Goal: Task Accomplishment & Management: Complete application form

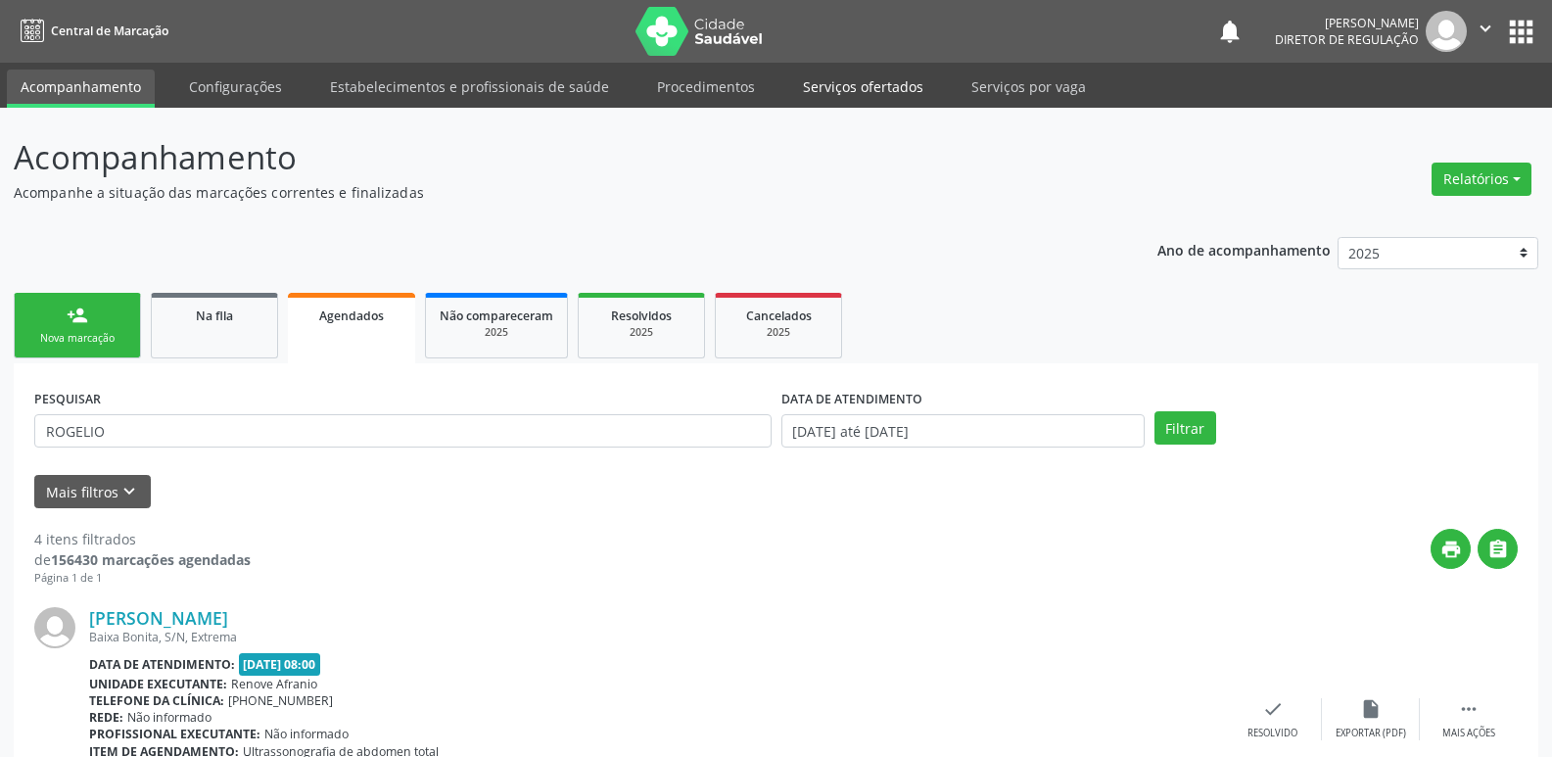
click at [893, 90] on link "Serviços ofertados" at bounding box center [863, 87] width 148 height 34
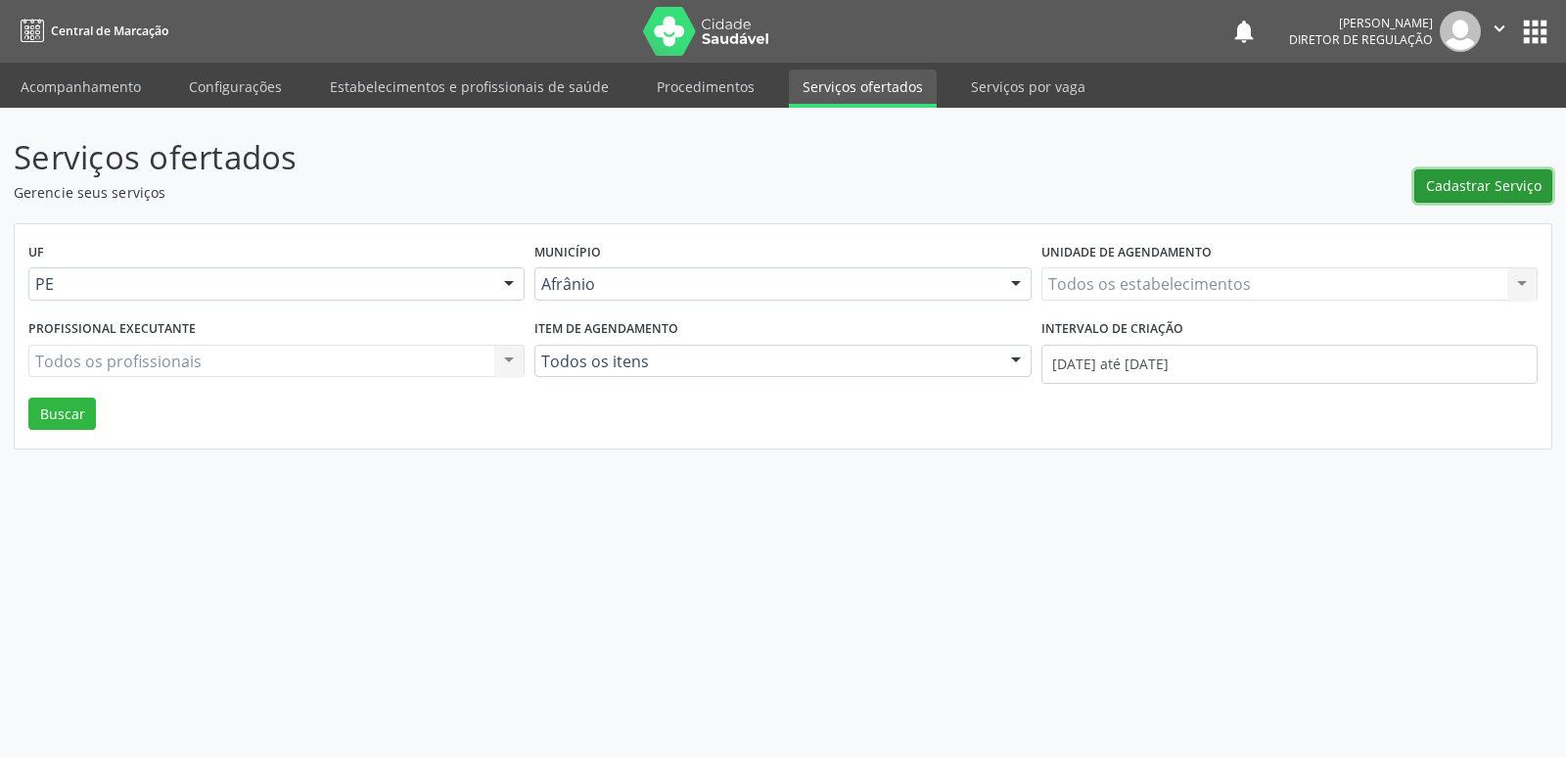
click at [1465, 194] on span "Cadastrar Serviço" at bounding box center [1484, 185] width 116 height 21
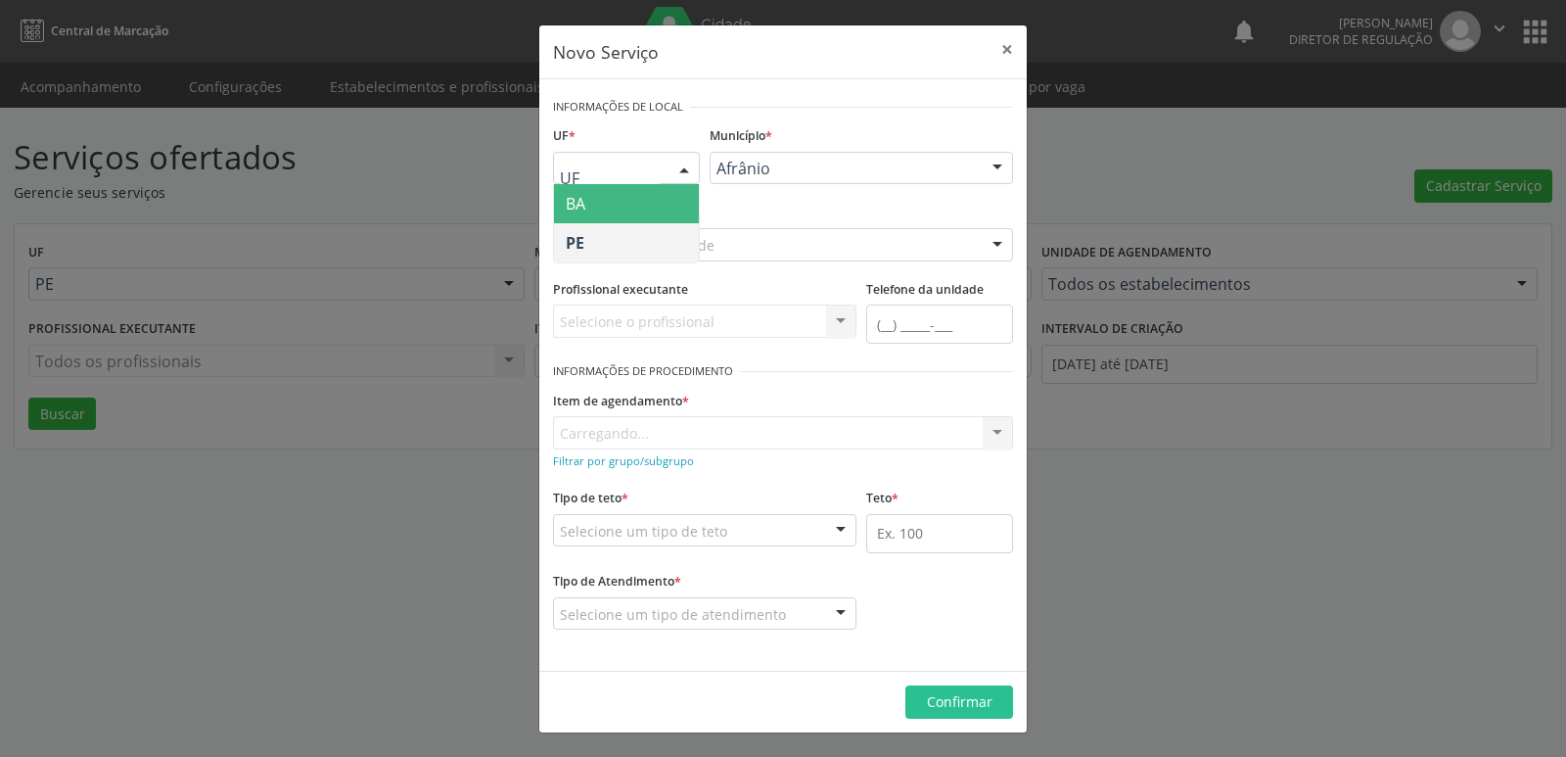
click at [675, 169] on div at bounding box center [684, 169] width 29 height 33
click at [667, 202] on span "BA" at bounding box center [626, 203] width 145 height 39
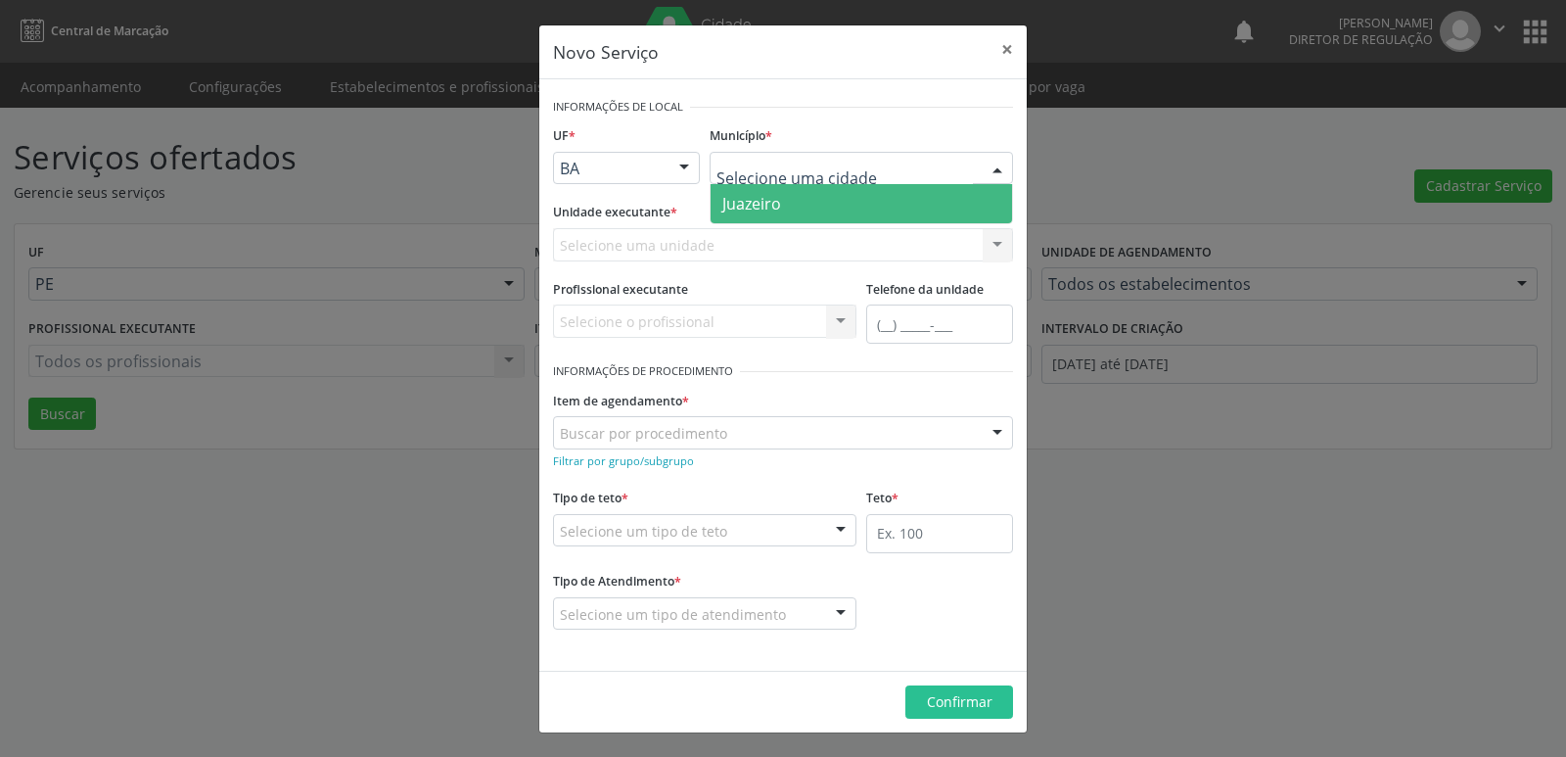
click at [793, 212] on span "Juazeiro" at bounding box center [862, 203] width 302 height 39
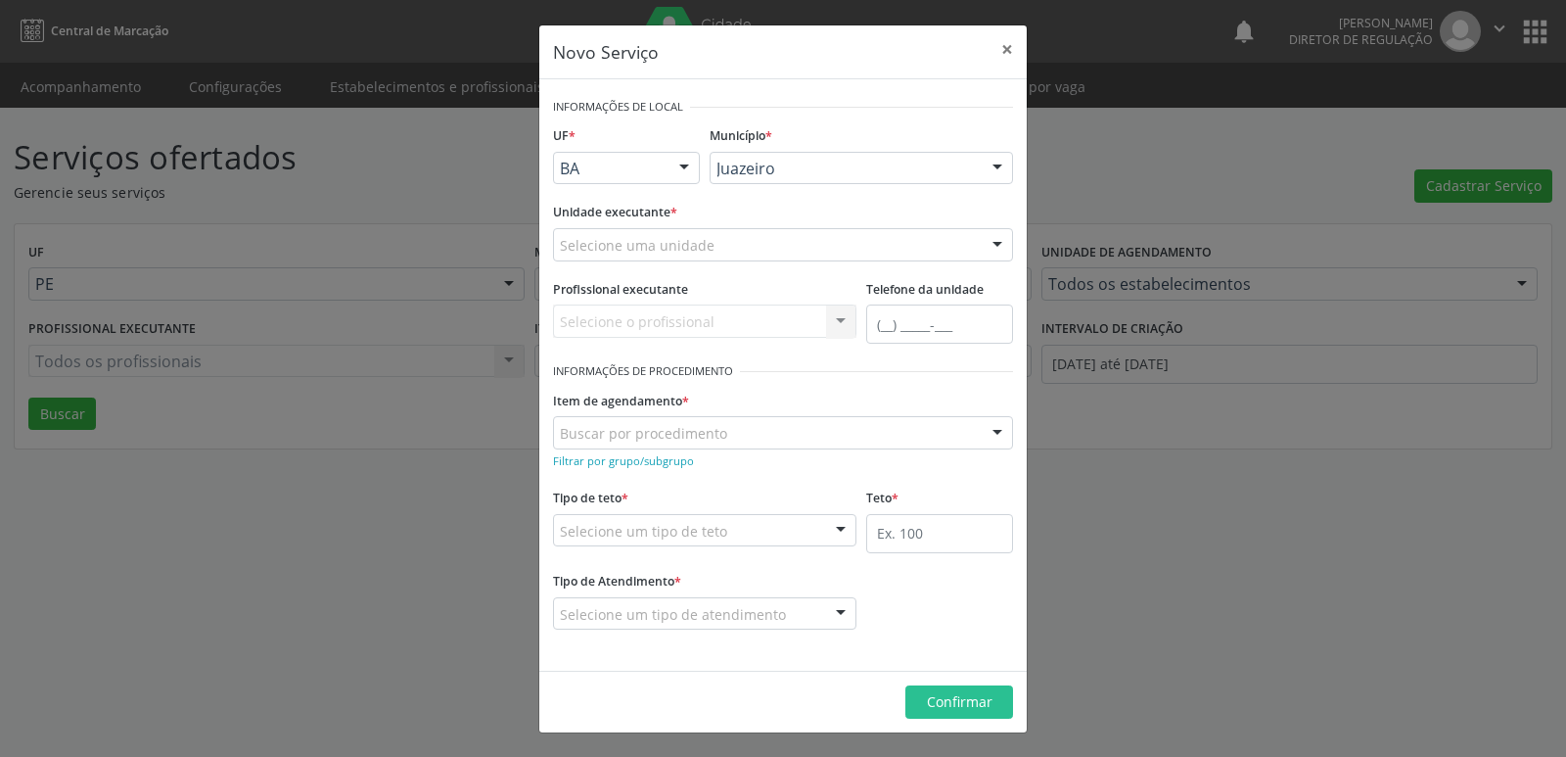
click at [750, 247] on div "Selecione uma unidade" at bounding box center [783, 244] width 460 height 33
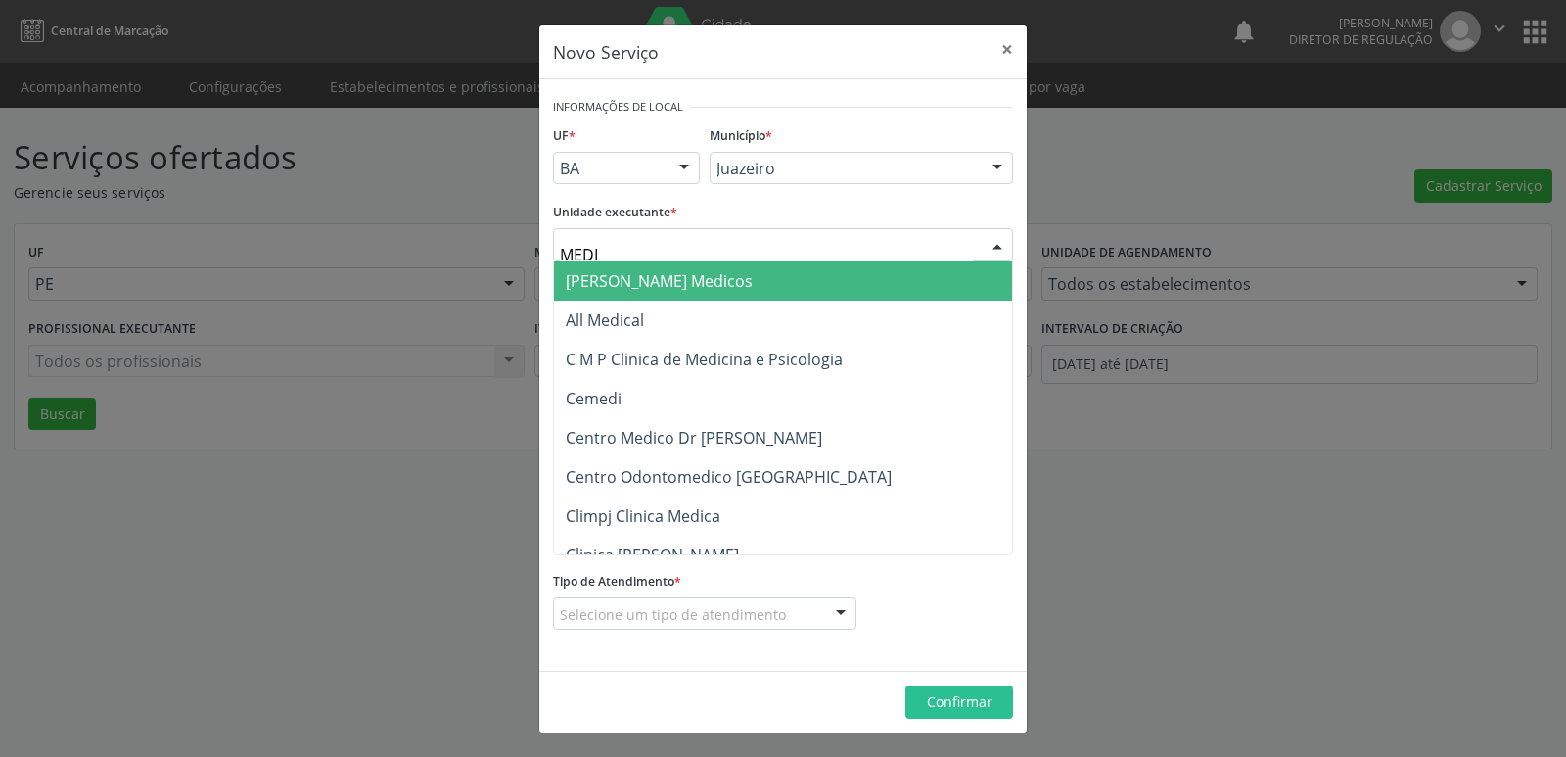
type input "MEDIV"
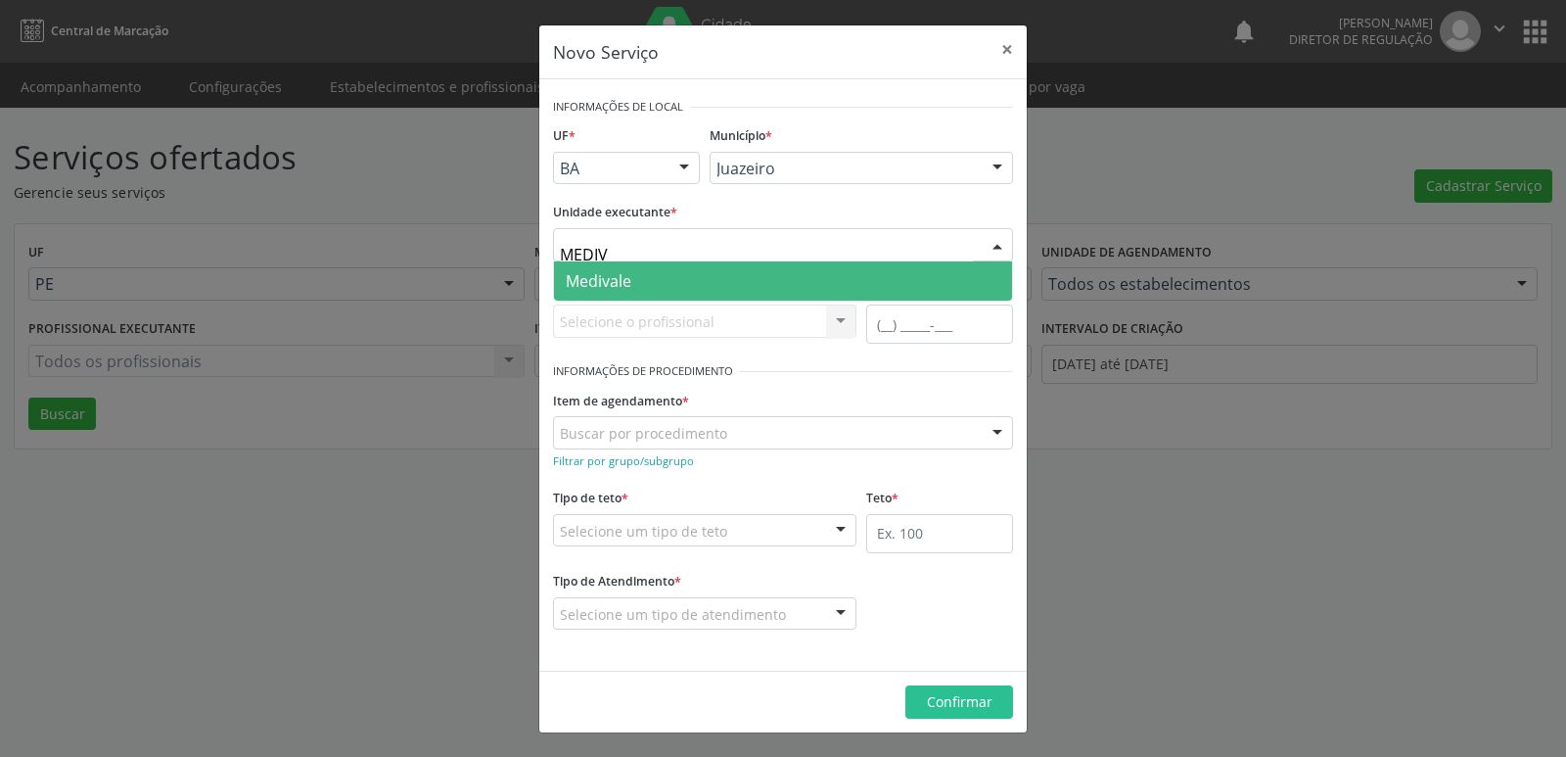
click at [731, 288] on span "Medivale" at bounding box center [783, 280] width 458 height 39
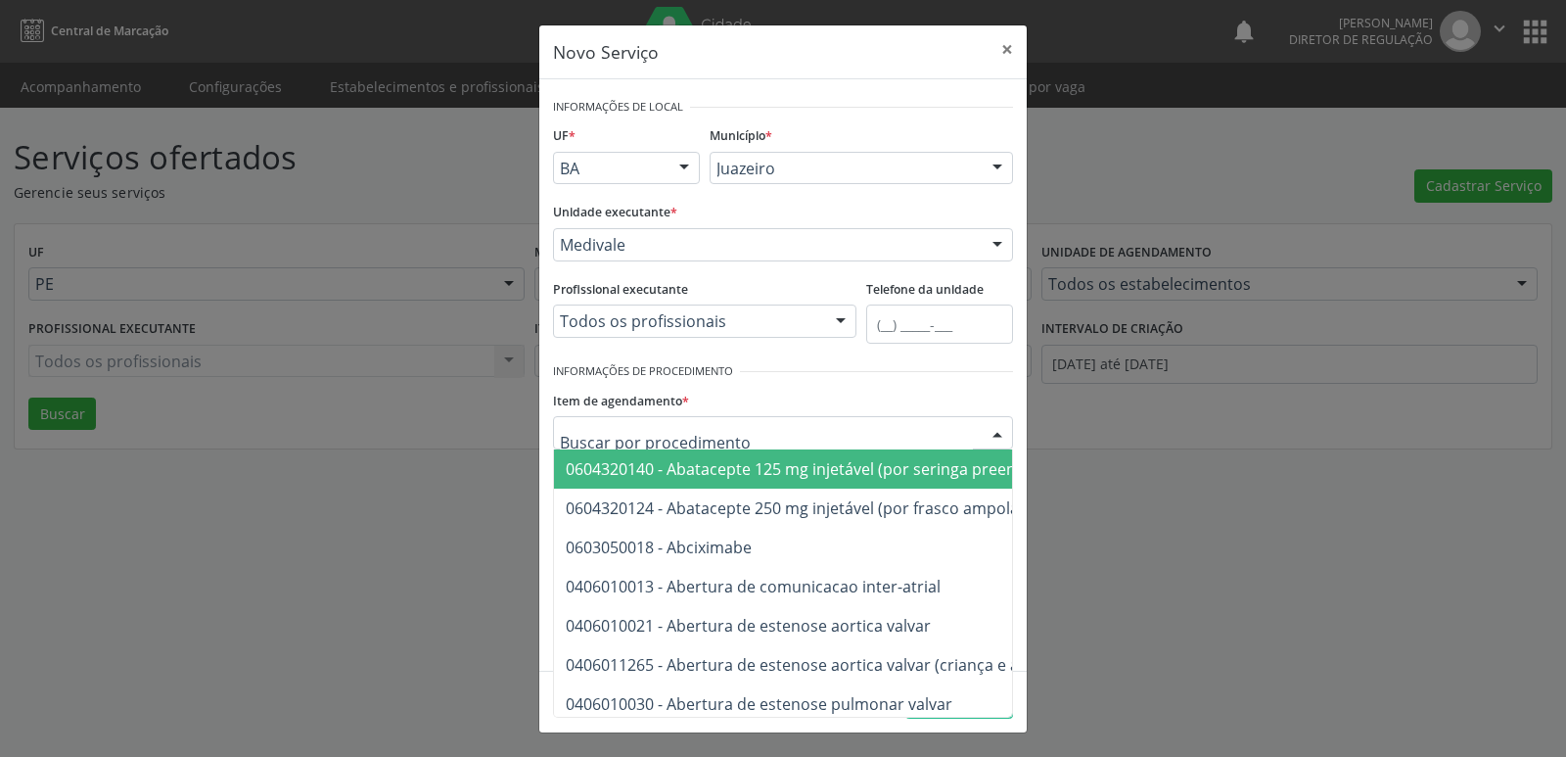
click at [757, 429] on div at bounding box center [783, 432] width 460 height 33
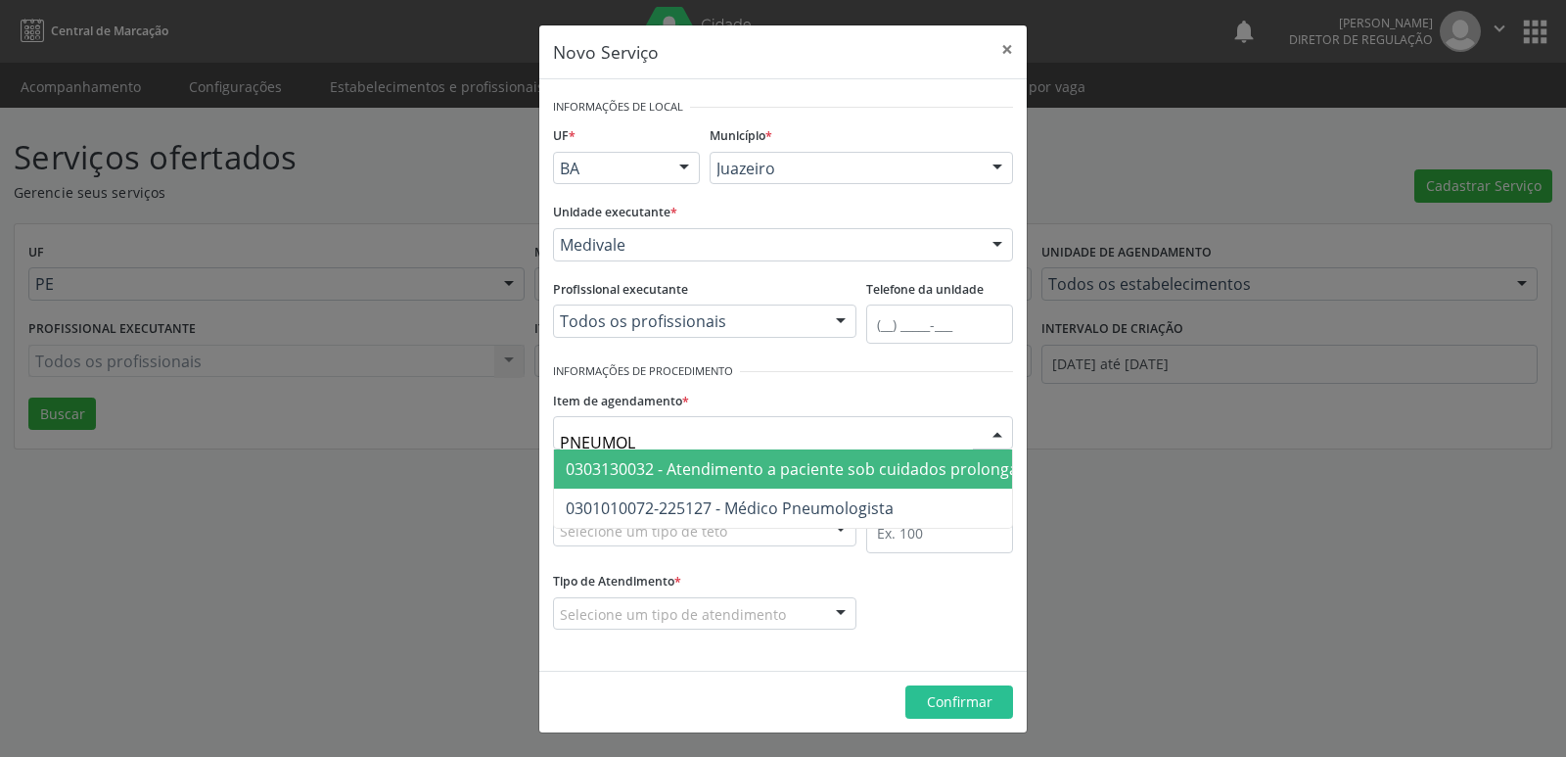
type input "PNEUMOLO"
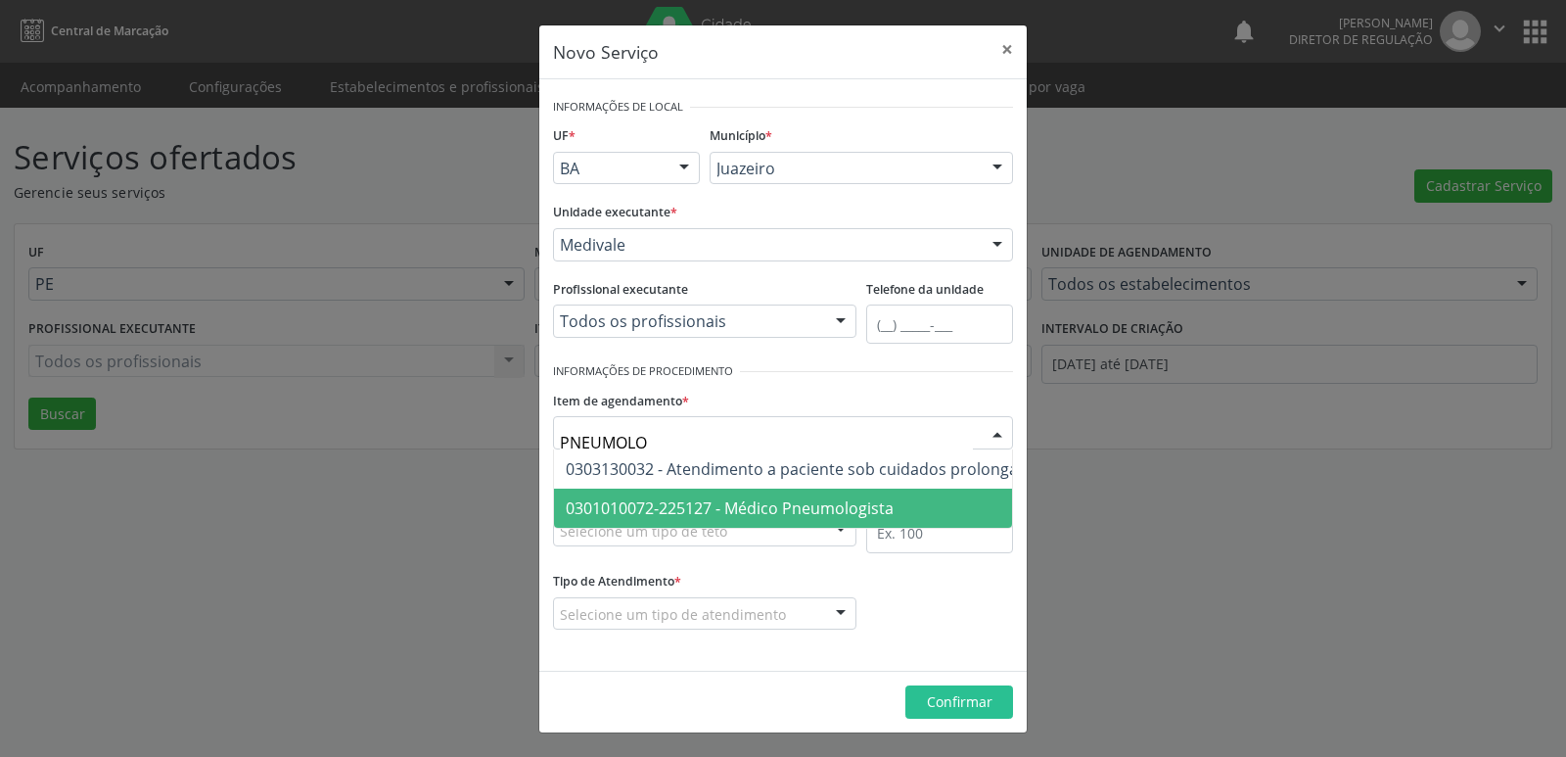
click at [731, 512] on span "0301010072-225127 - Médico Pneumologista" at bounding box center [730, 508] width 328 height 22
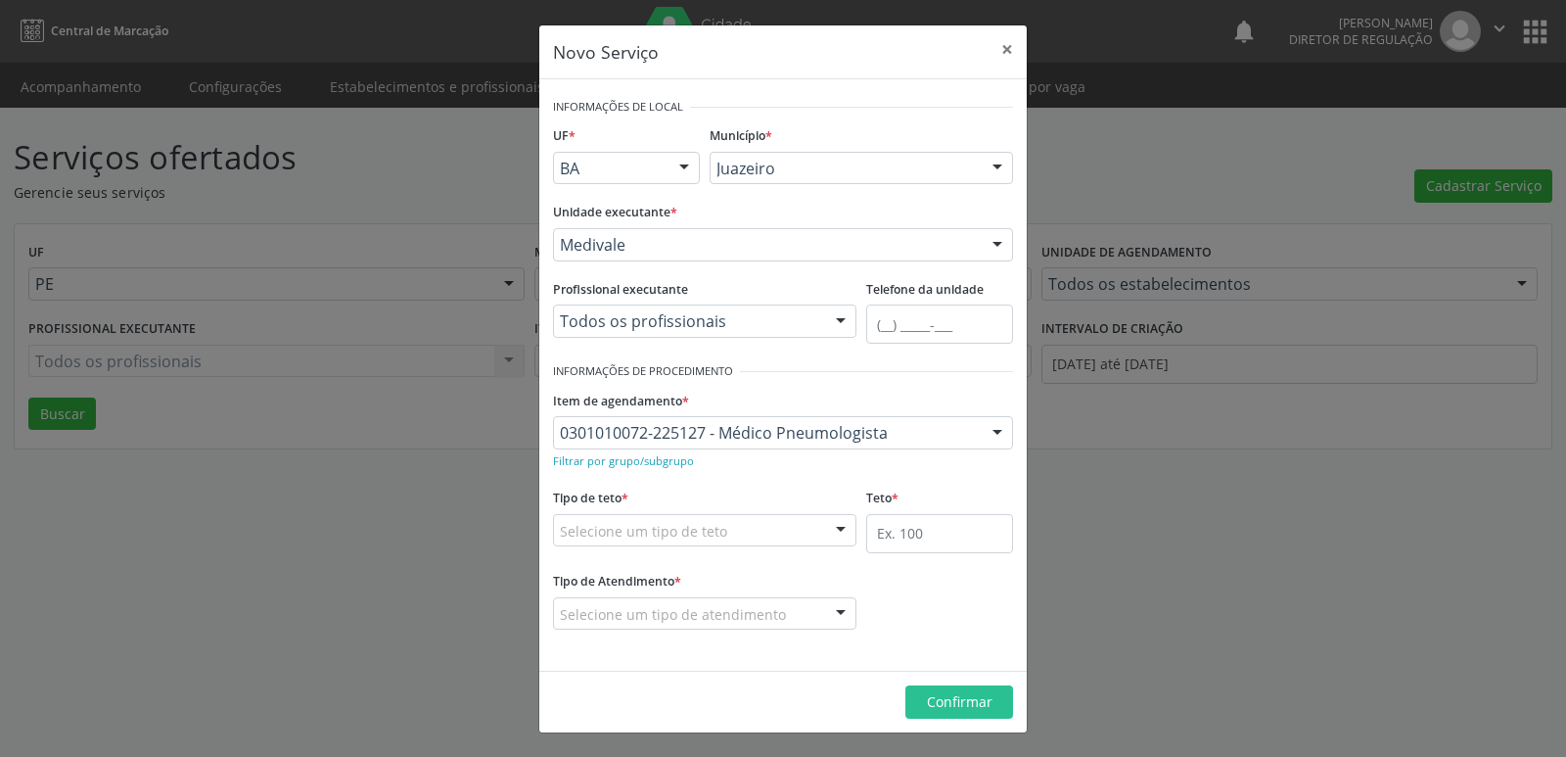
click at [735, 525] on div "Selecione um tipo de teto" at bounding box center [704, 530] width 303 height 33
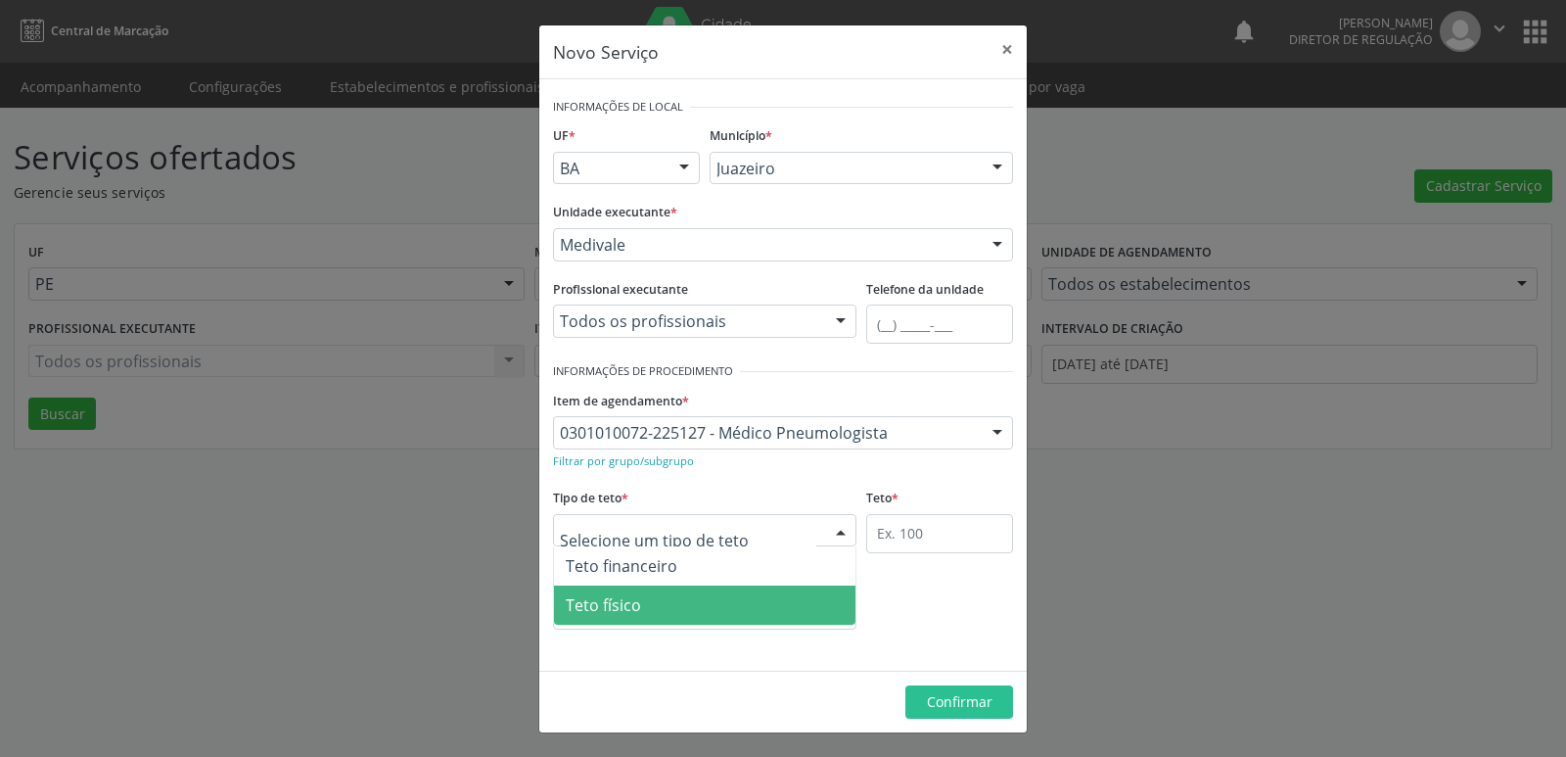
click at [723, 605] on span "Teto físico" at bounding box center [705, 604] width 302 height 39
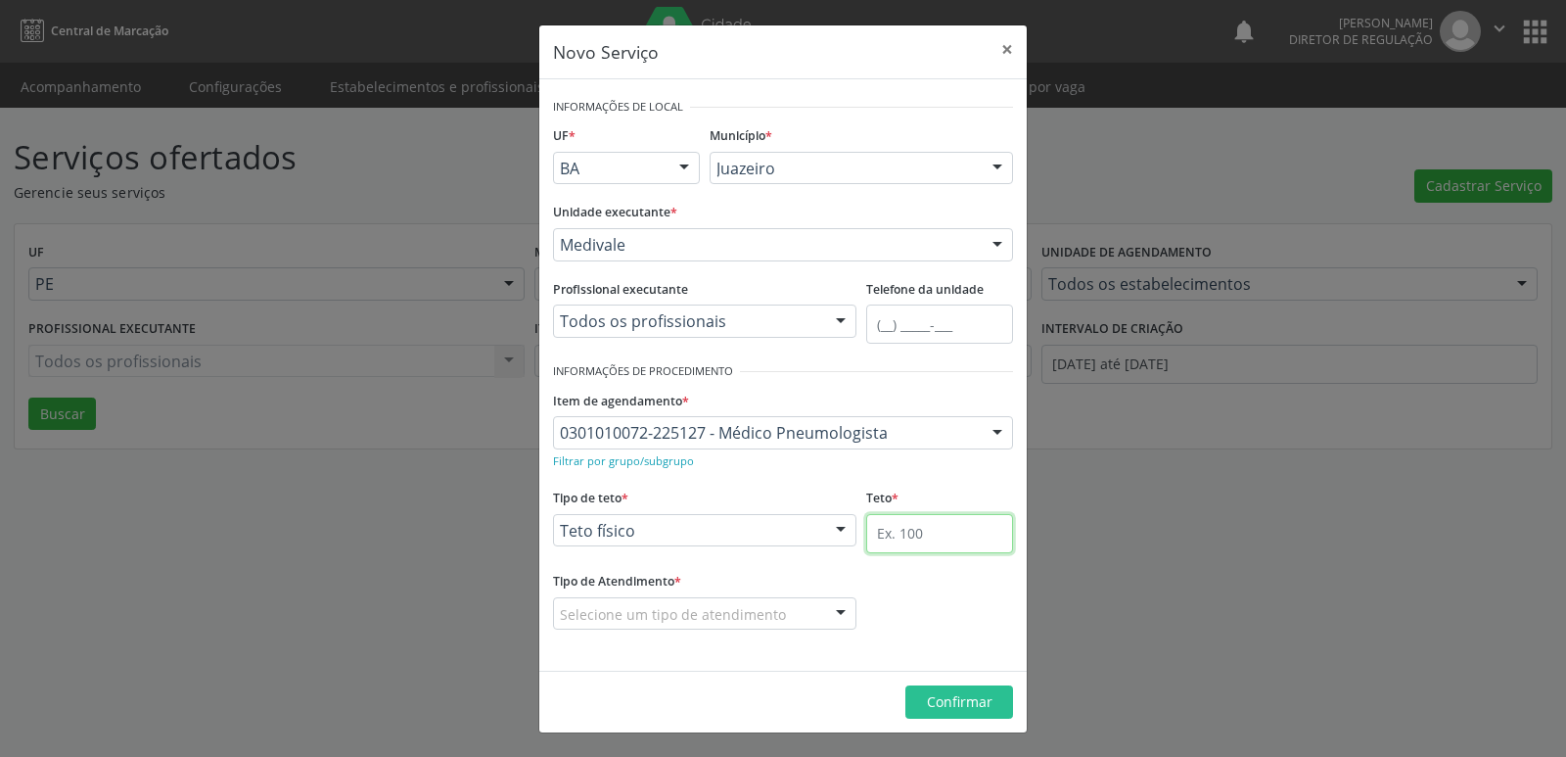
click at [897, 536] on input "text" at bounding box center [939, 533] width 147 height 39
type input "1"
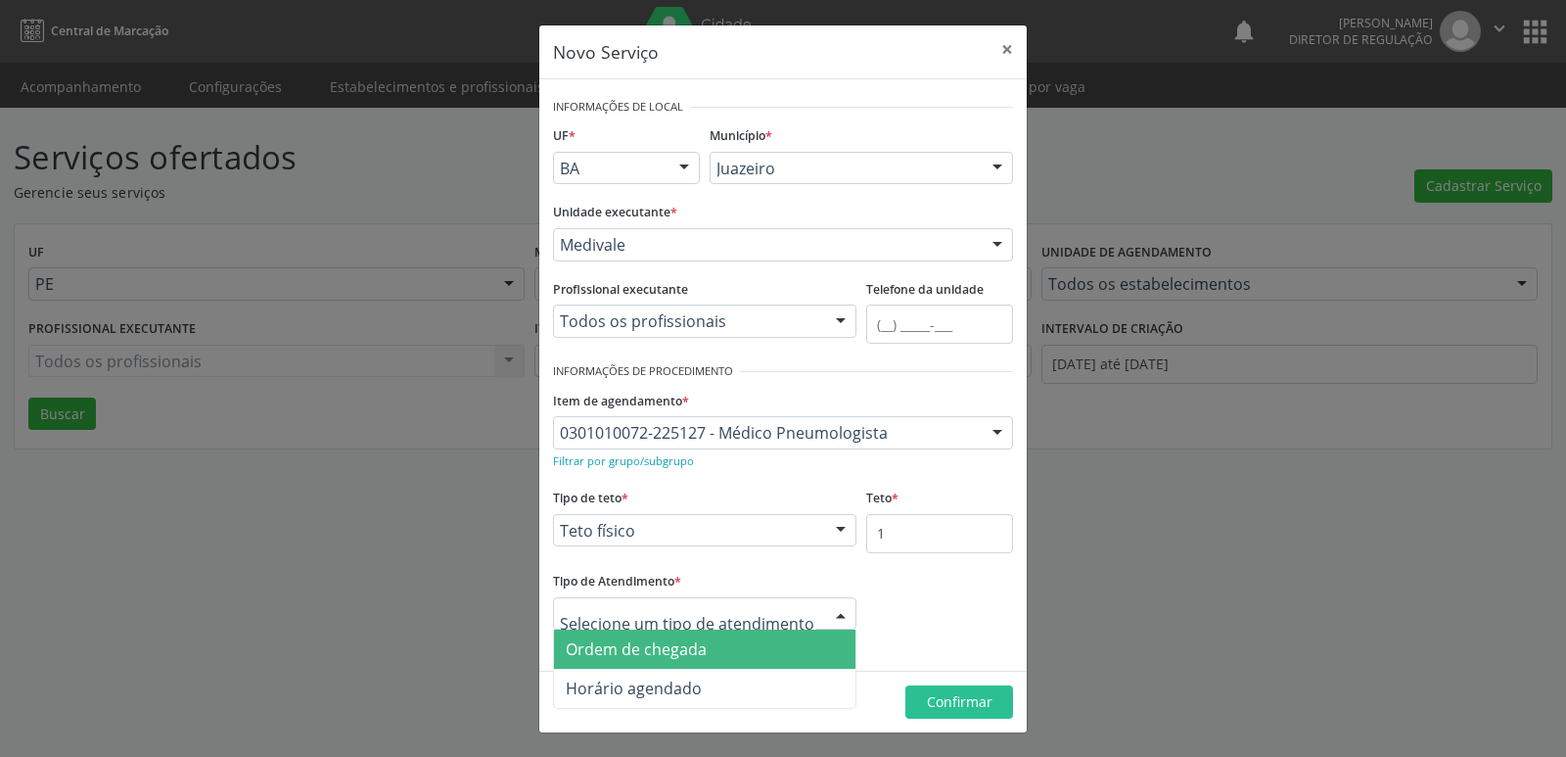
click at [732, 642] on span "Ordem de chegada" at bounding box center [705, 648] width 302 height 39
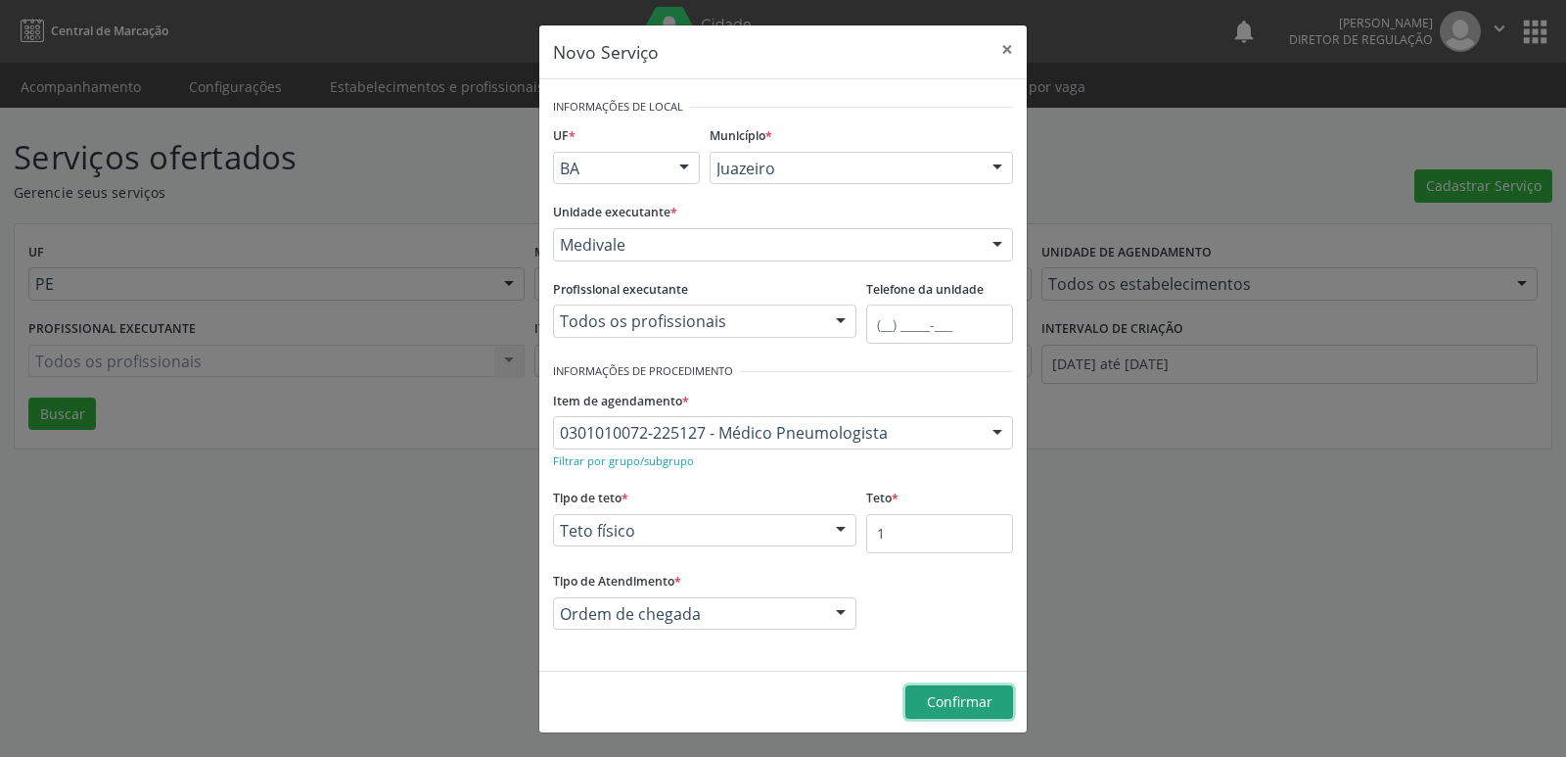
click at [977, 704] on span "Confirmar" at bounding box center [960, 701] width 66 height 19
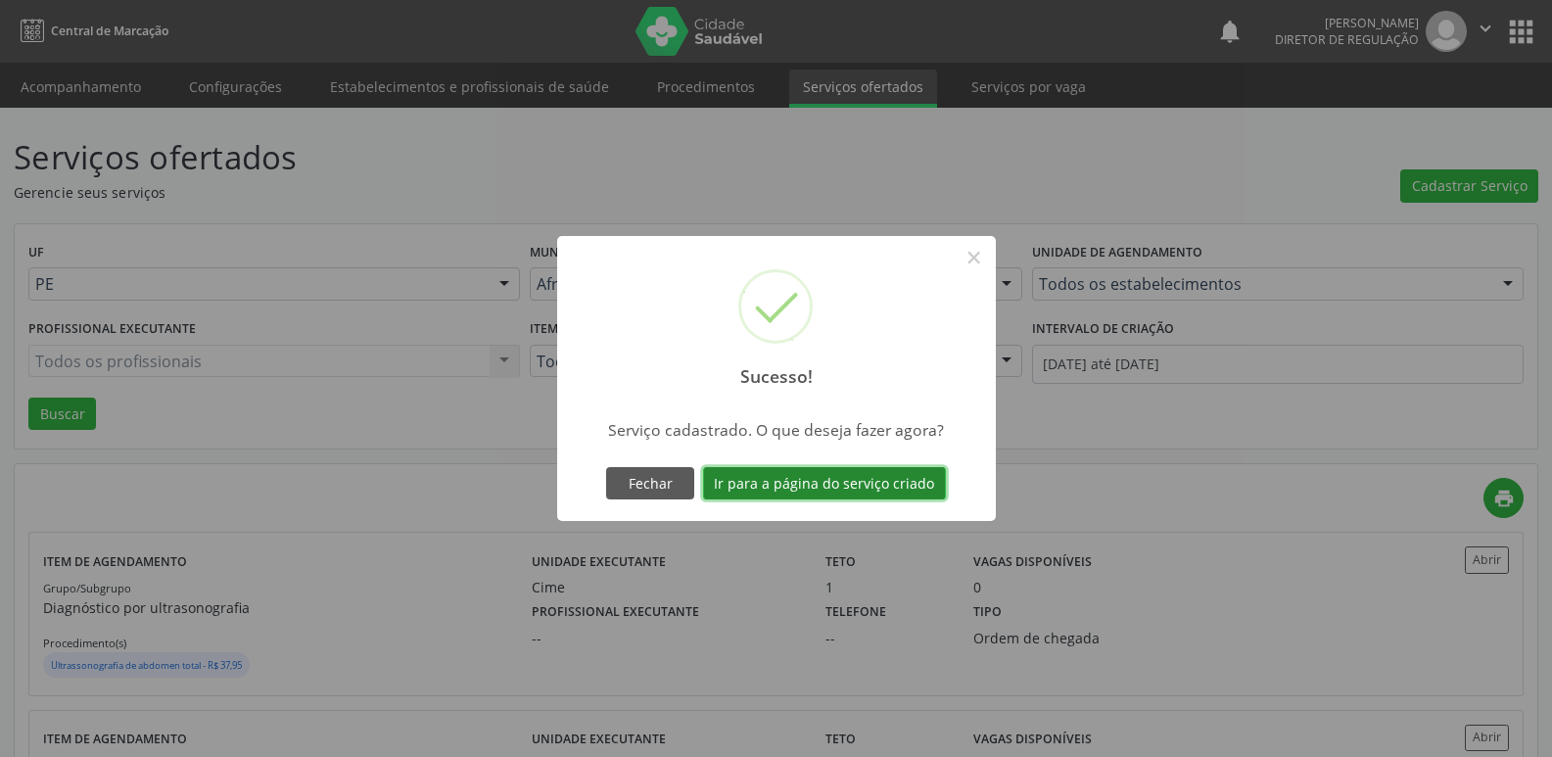
click at [862, 480] on button "Ir para a página do serviço criado" at bounding box center [824, 483] width 243 height 33
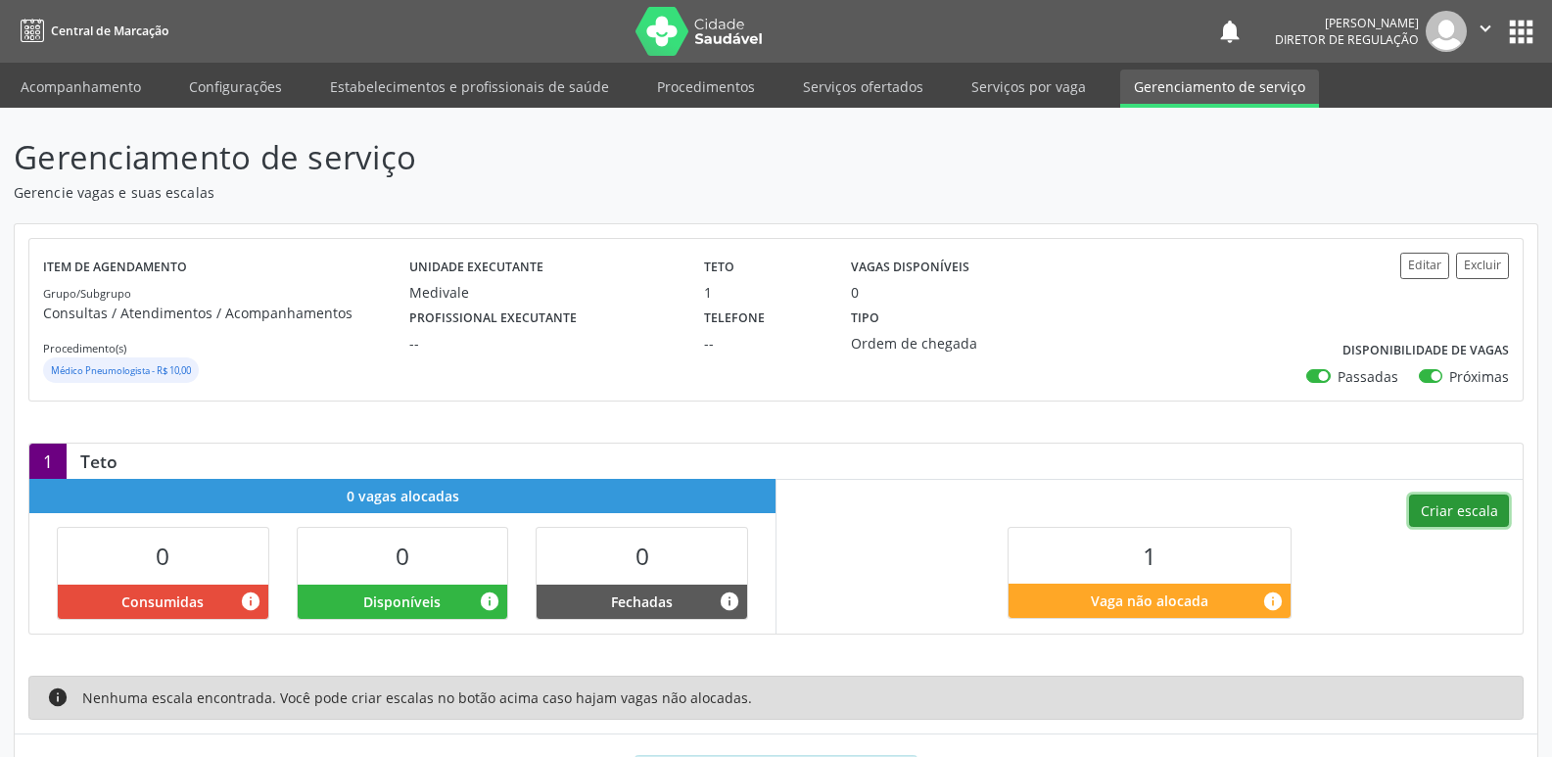
click at [1479, 512] on button "Criar escala" at bounding box center [1459, 510] width 100 height 33
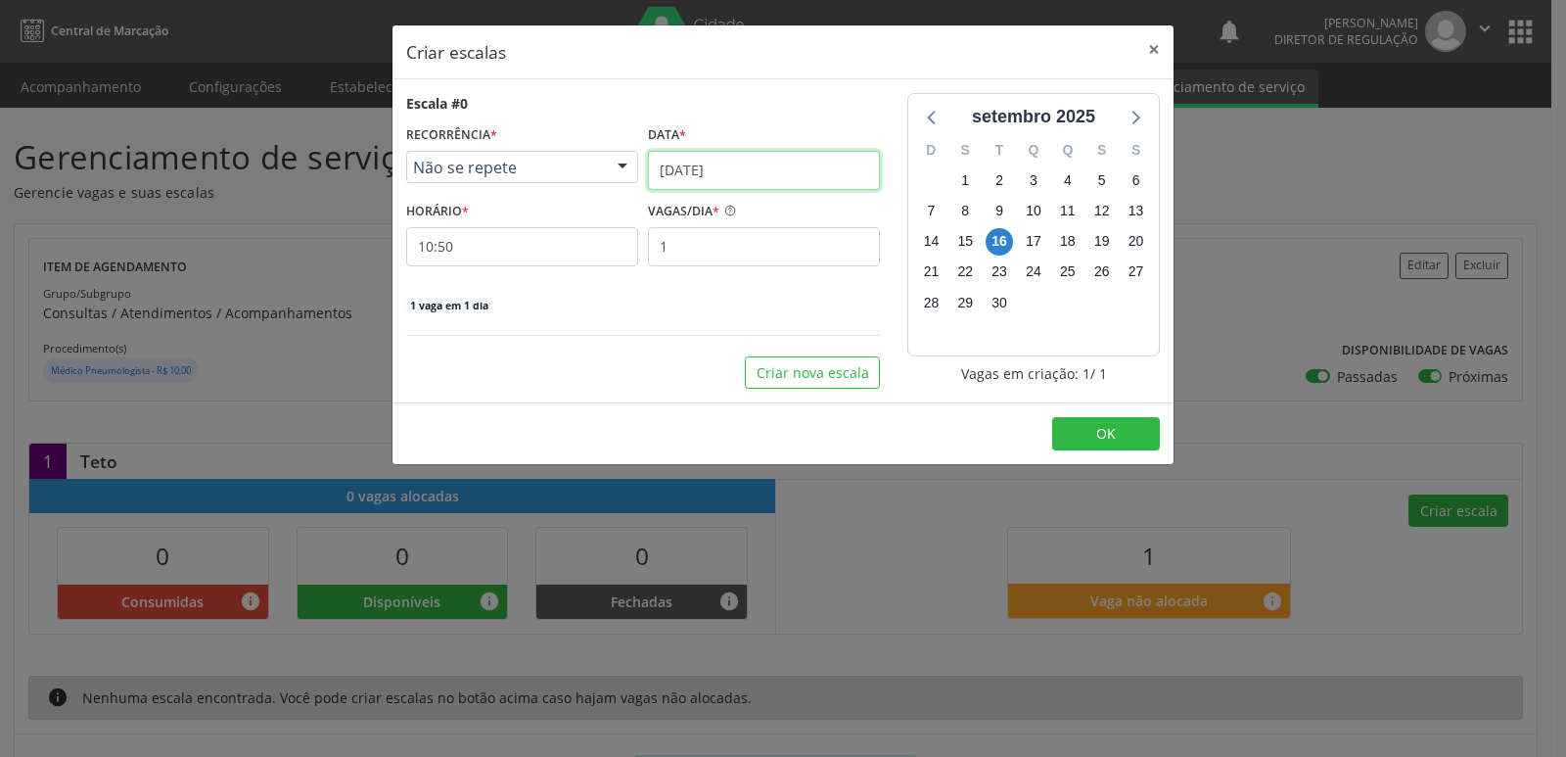
click at [808, 171] on input "[DATE]" at bounding box center [764, 170] width 232 height 39
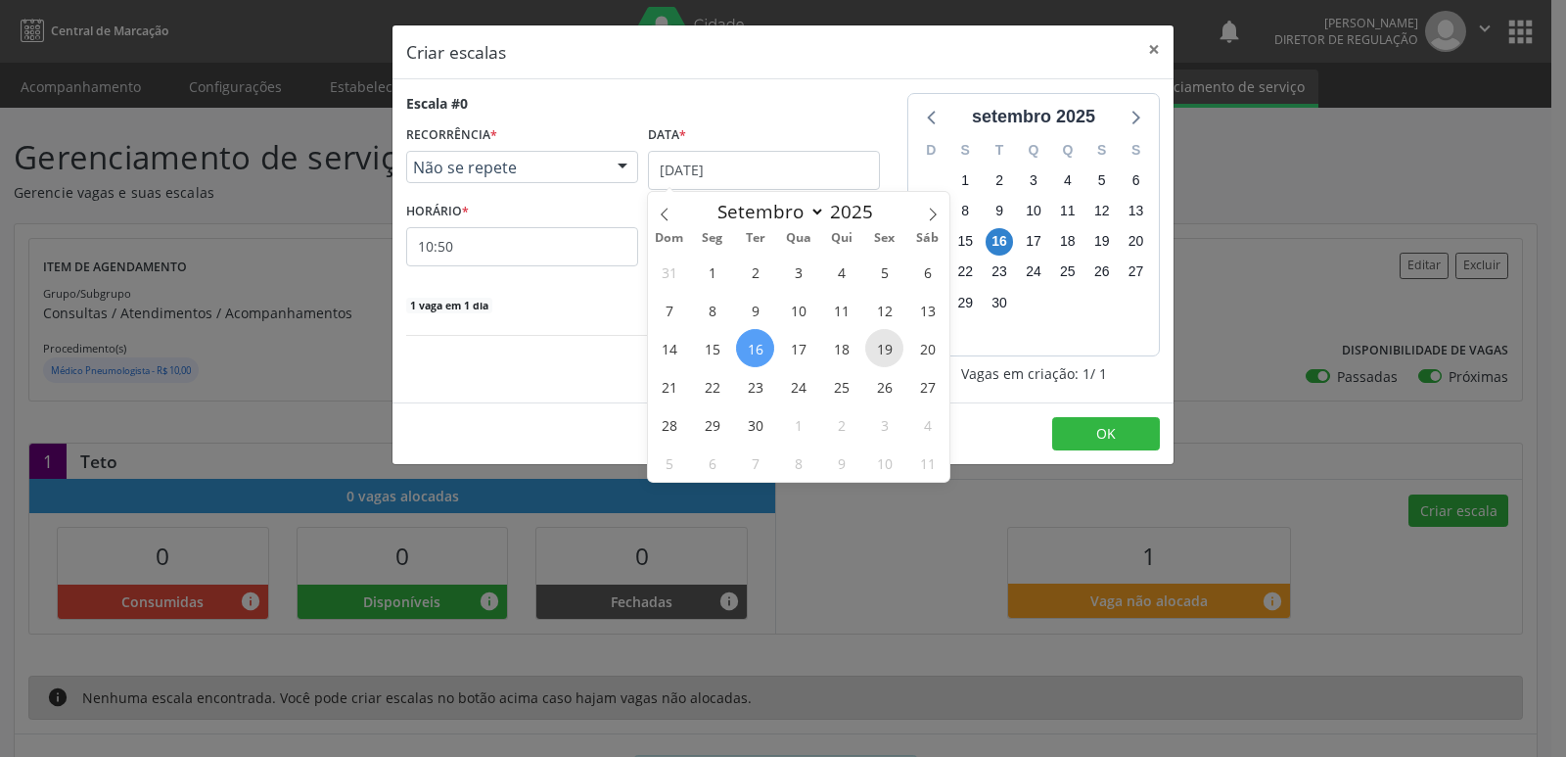
click at [882, 350] on span "19" at bounding box center [884, 348] width 38 height 38
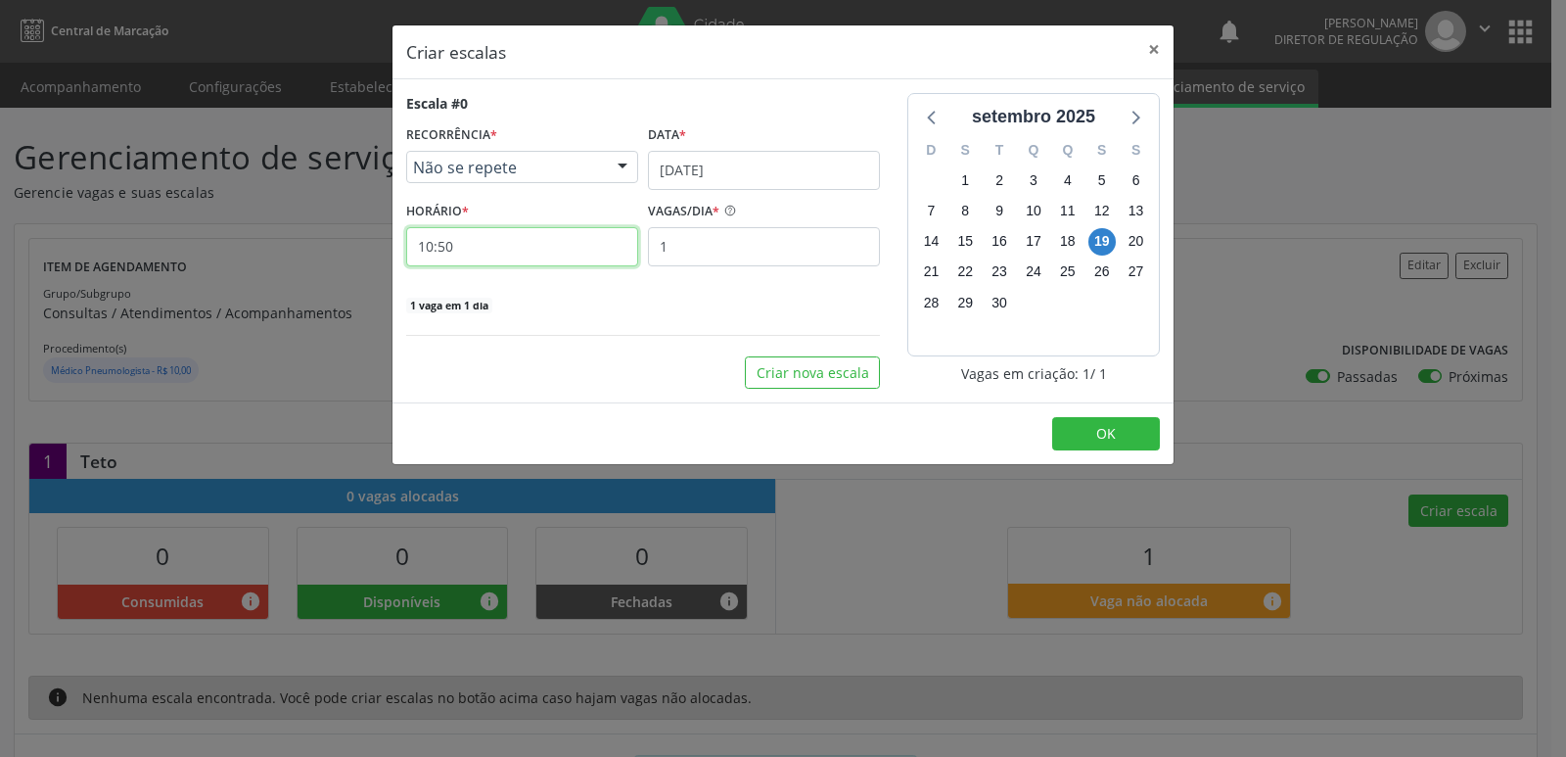
click at [554, 252] on input "10:50" at bounding box center [522, 246] width 232 height 39
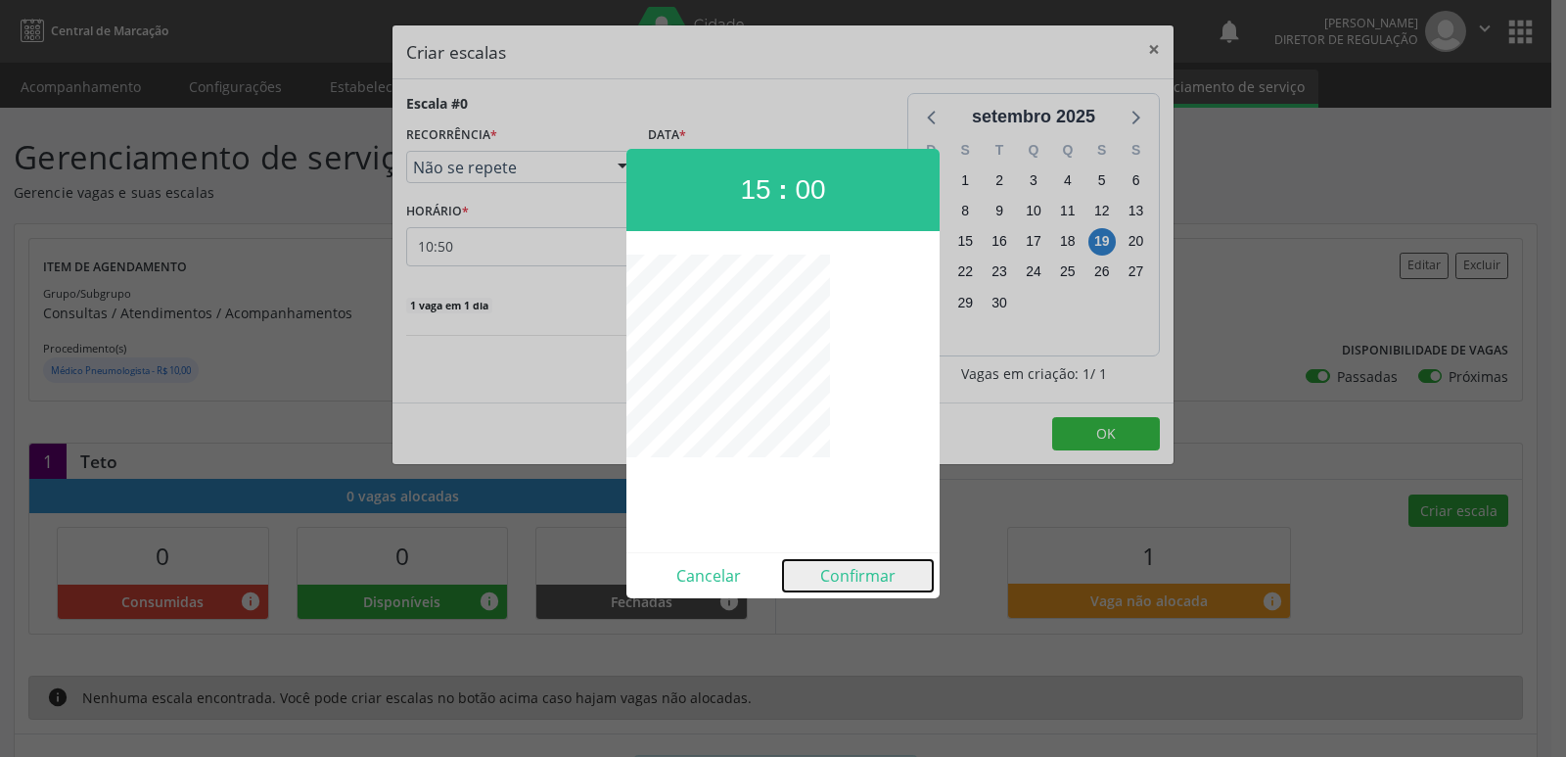
click at [869, 572] on button "Confirmar" at bounding box center [858, 575] width 150 height 31
type input "15:00"
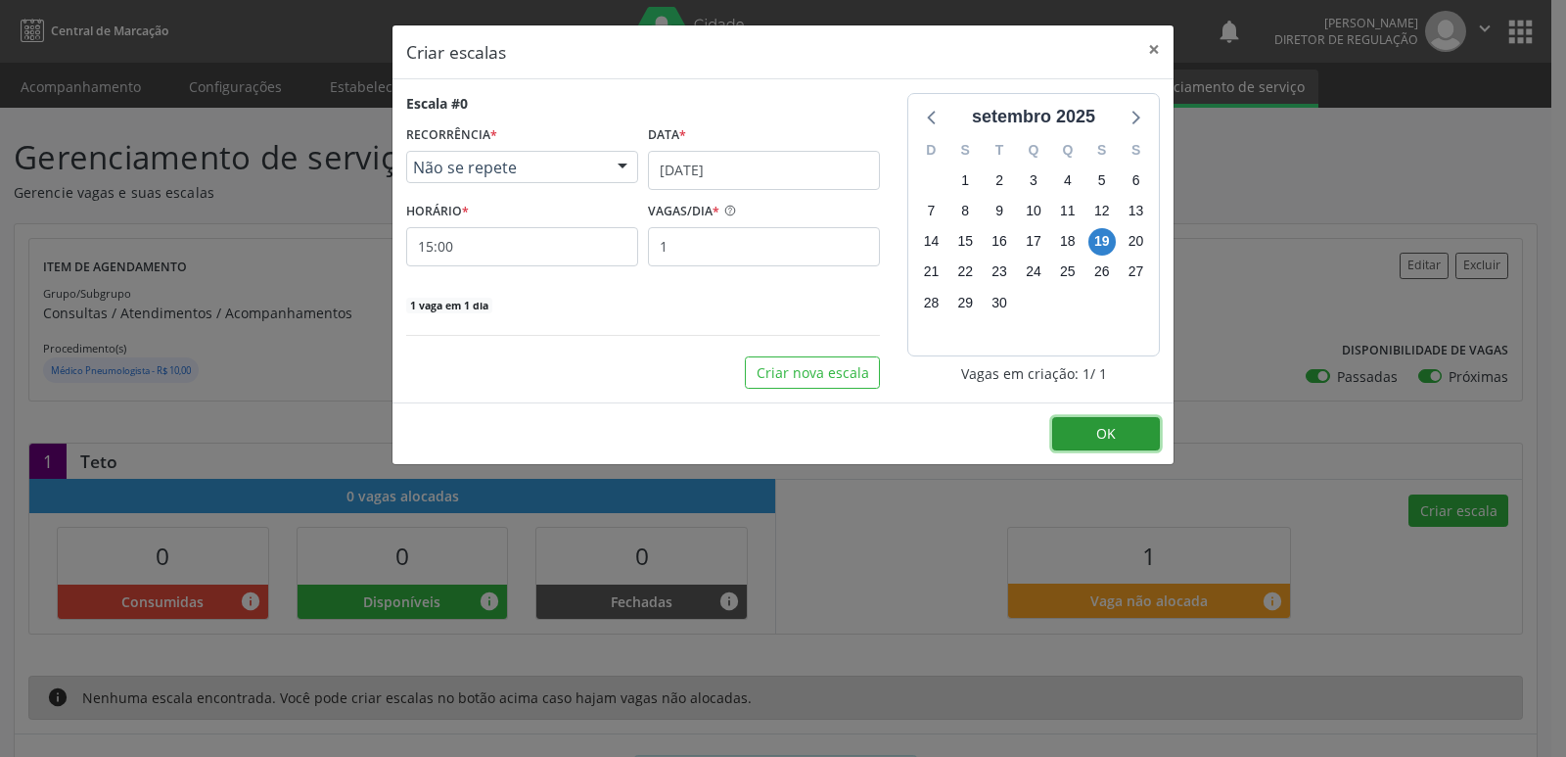
click at [1101, 439] on span "OK" at bounding box center [1106, 433] width 20 height 19
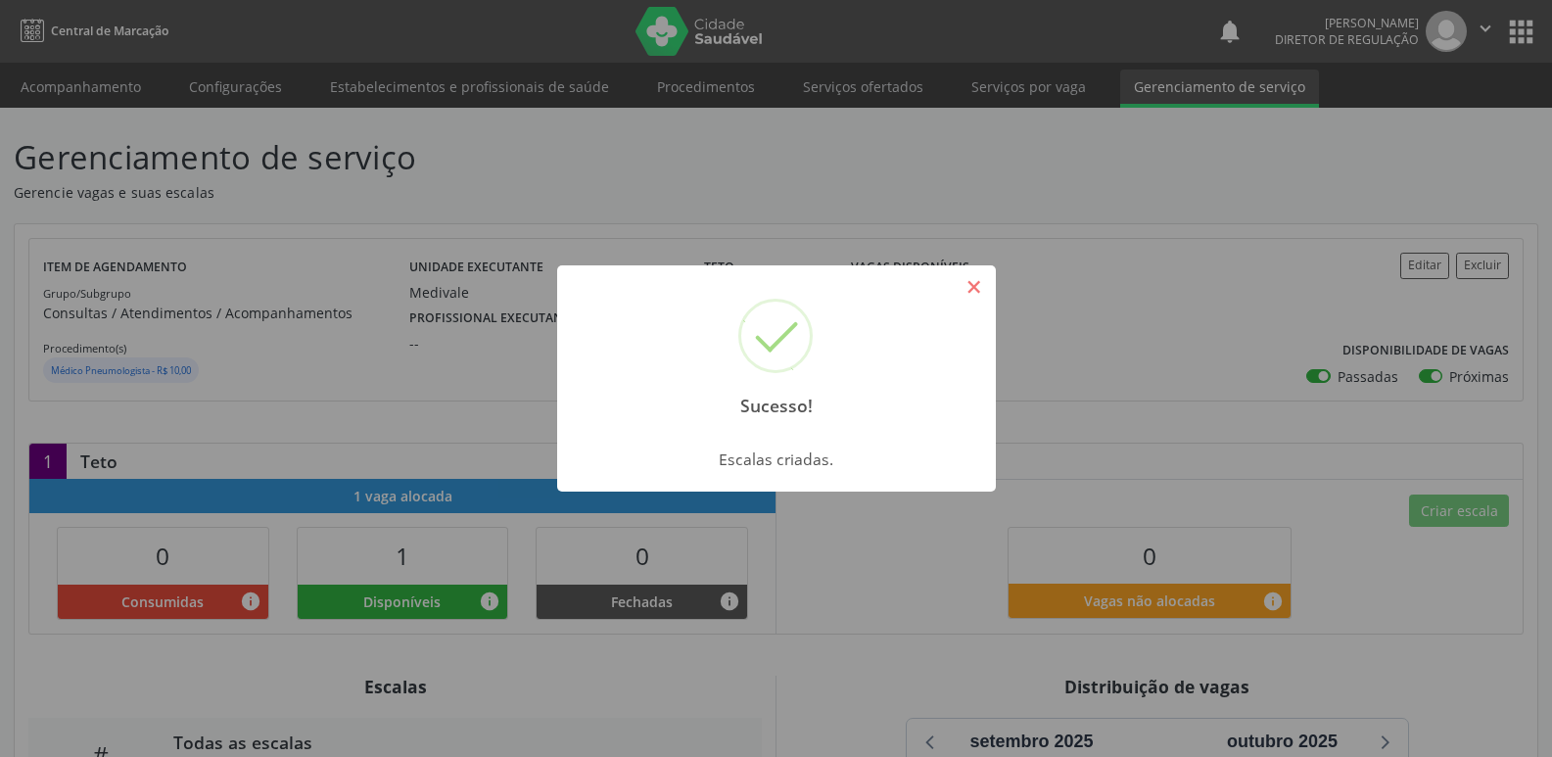
click at [974, 289] on button "×" at bounding box center [973, 286] width 33 height 33
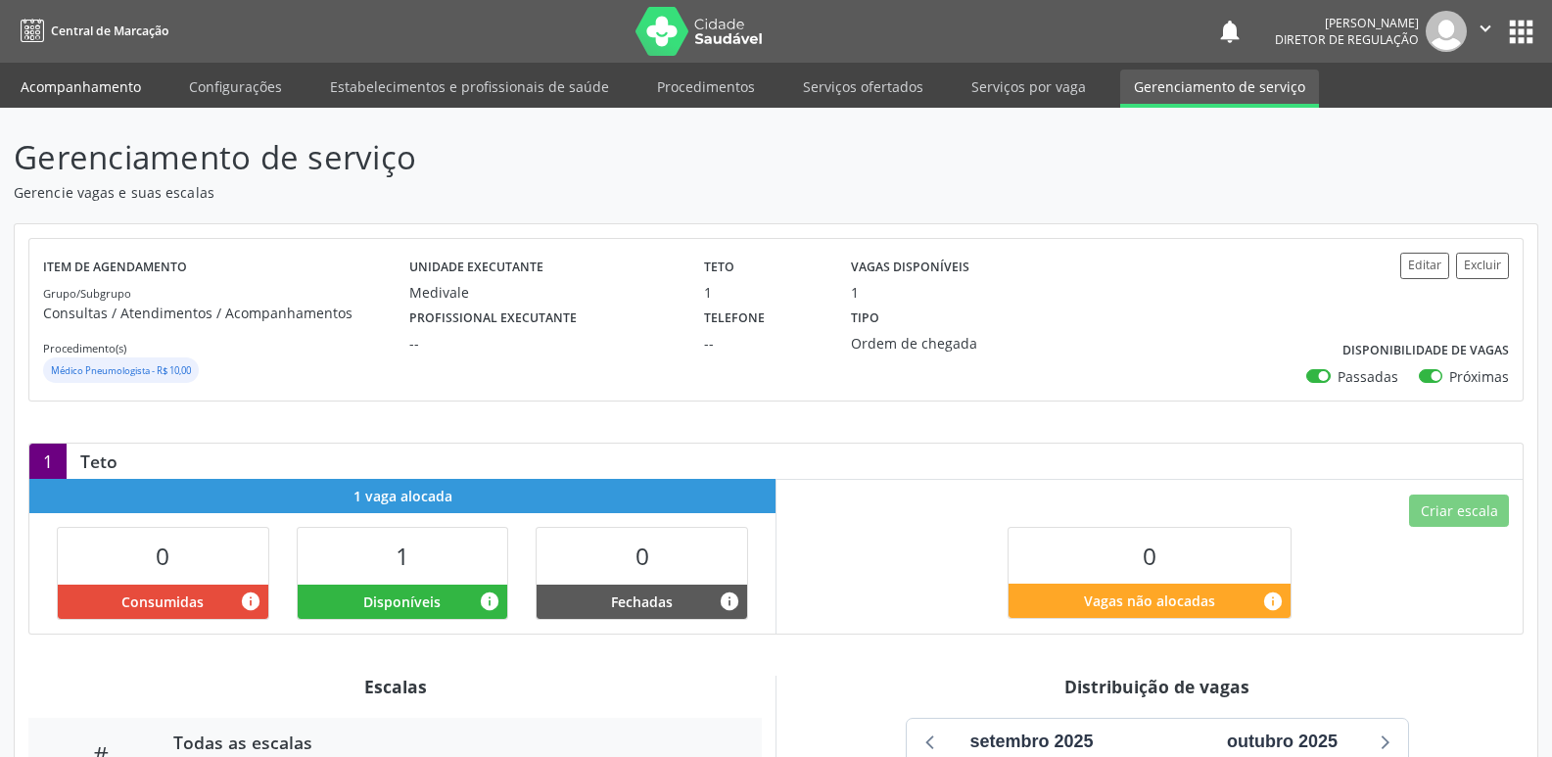
click at [69, 89] on link "Acompanhamento" at bounding box center [81, 87] width 148 height 34
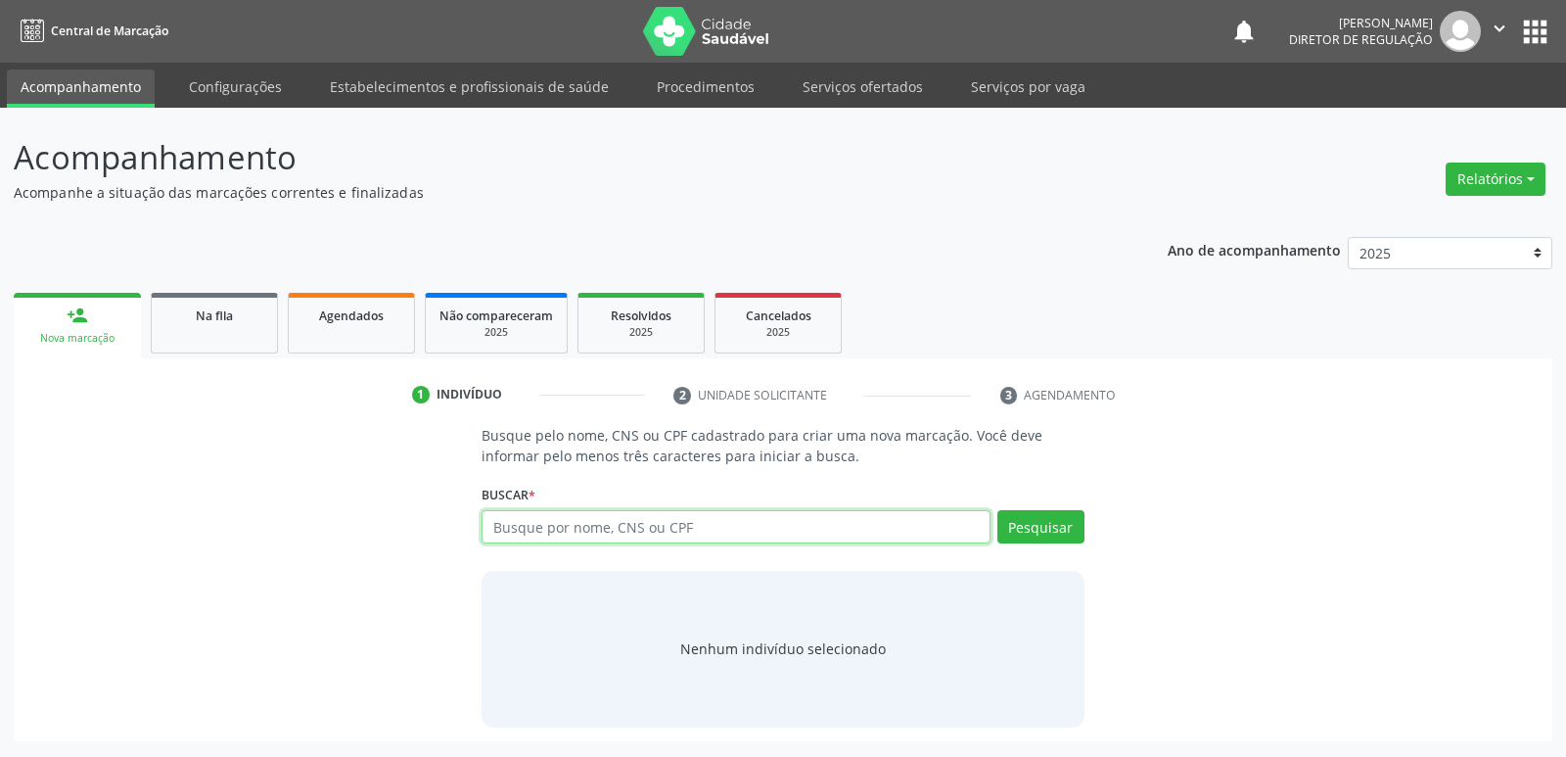
click at [513, 523] on input "text" at bounding box center [736, 526] width 508 height 33
type input "706405183497087"
click at [1060, 529] on button "Pesquisar" at bounding box center [1040, 526] width 87 height 33
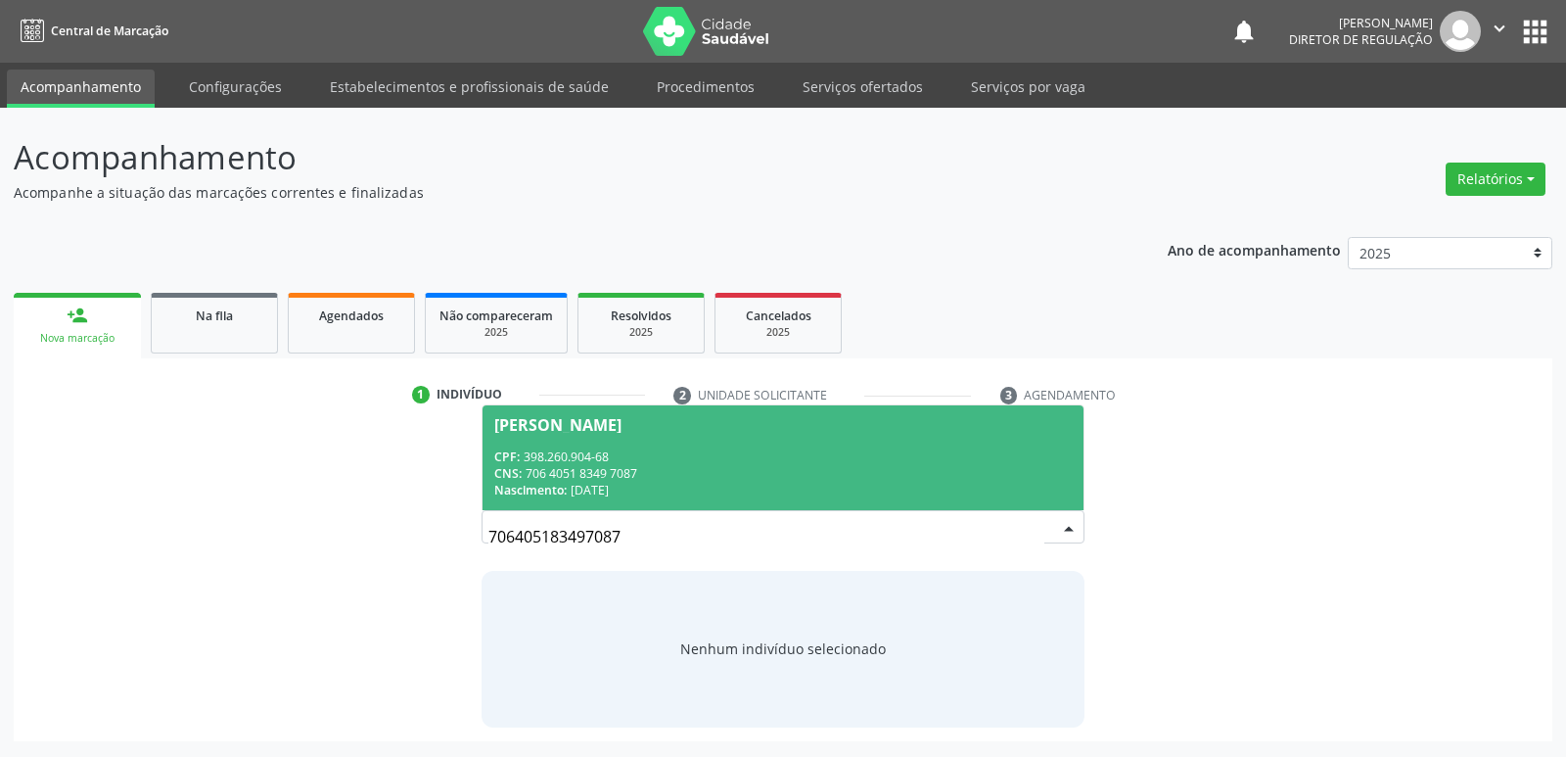
click at [651, 457] on div "CPF: 398.260.904-68" at bounding box center [782, 456] width 577 height 17
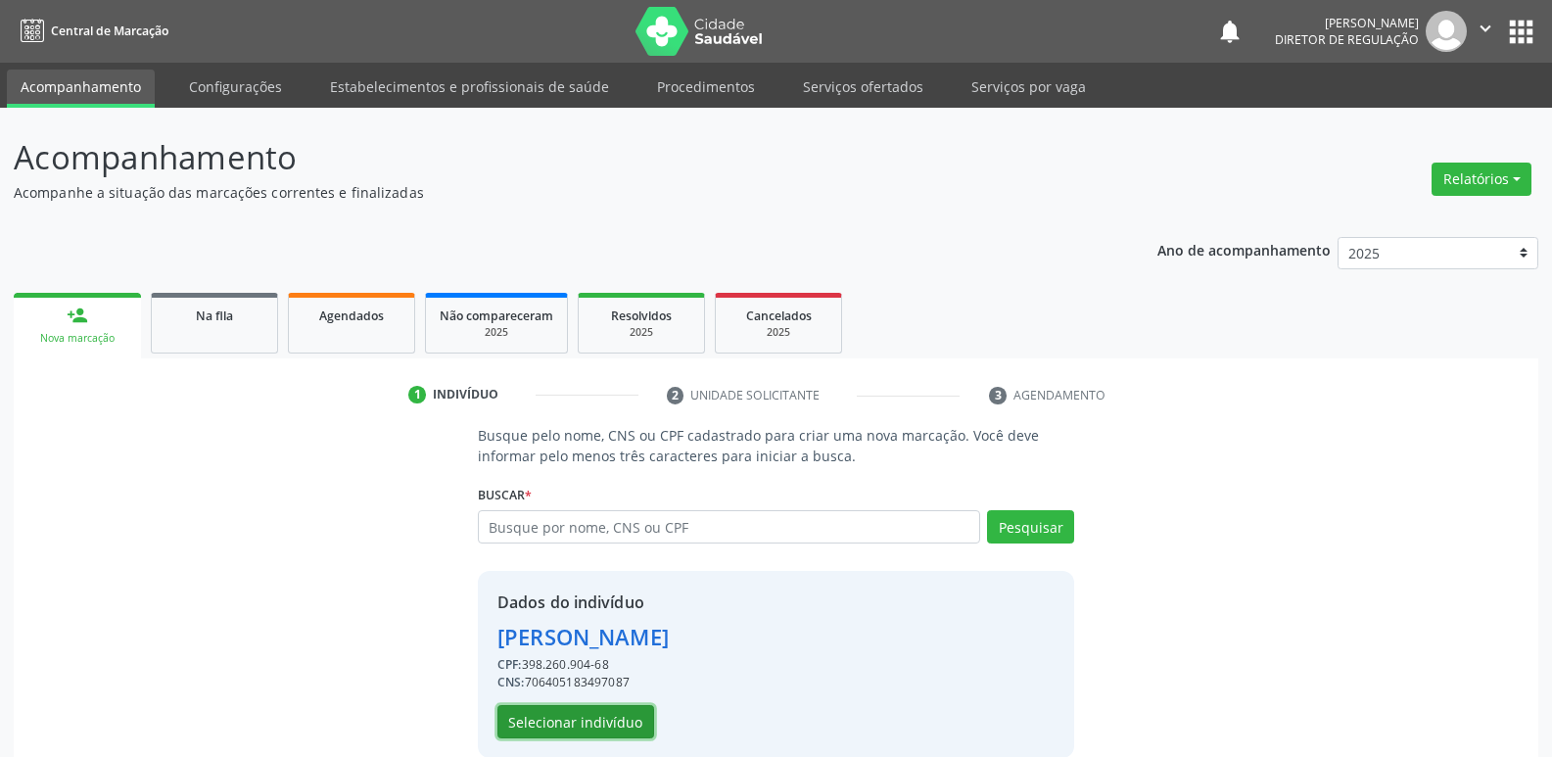
click at [612, 726] on button "Selecionar indivíduo" at bounding box center [575, 721] width 157 height 33
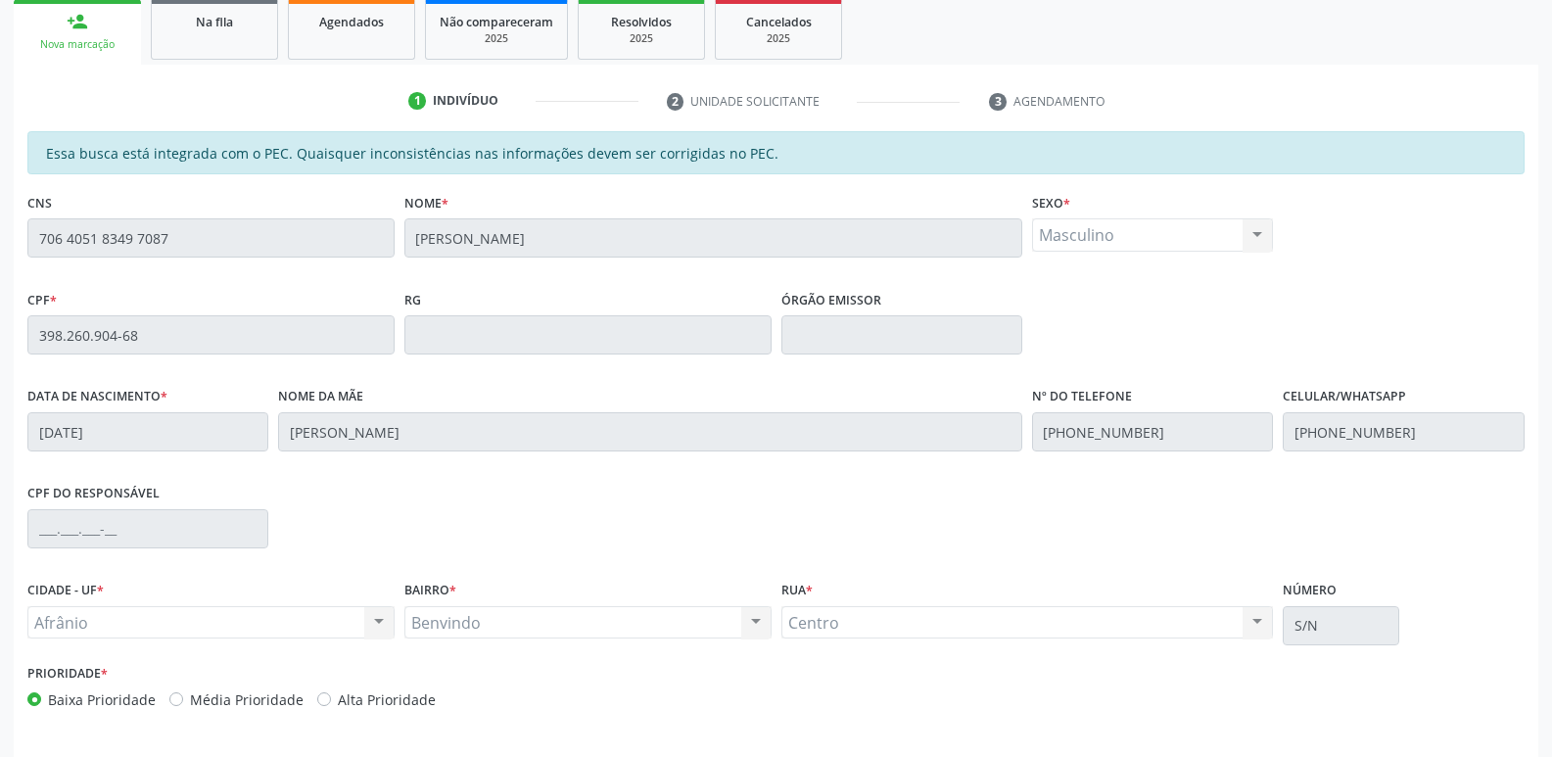
scroll to position [361, 0]
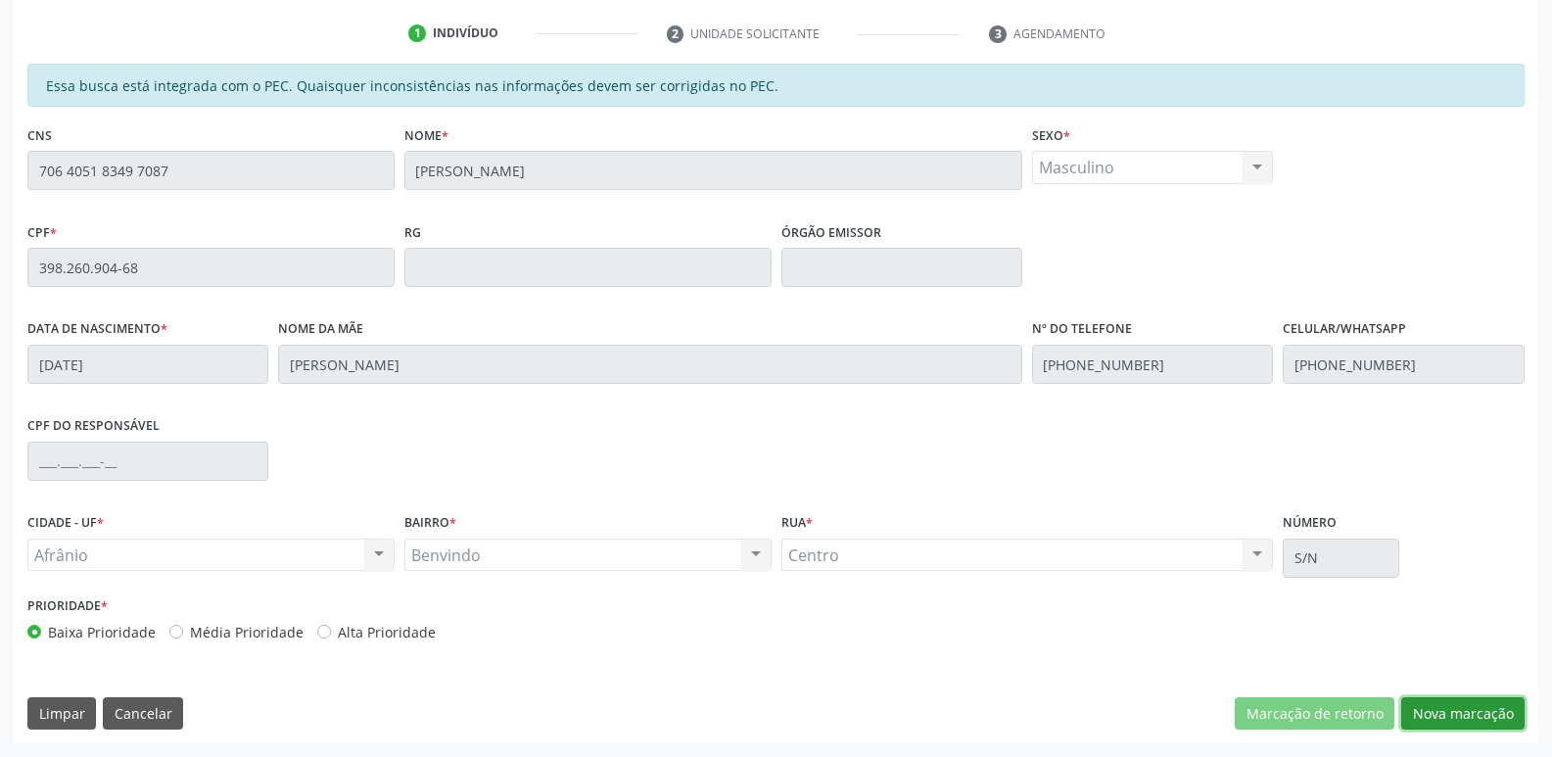
click at [1464, 715] on button "Nova marcação" at bounding box center [1462, 713] width 123 height 33
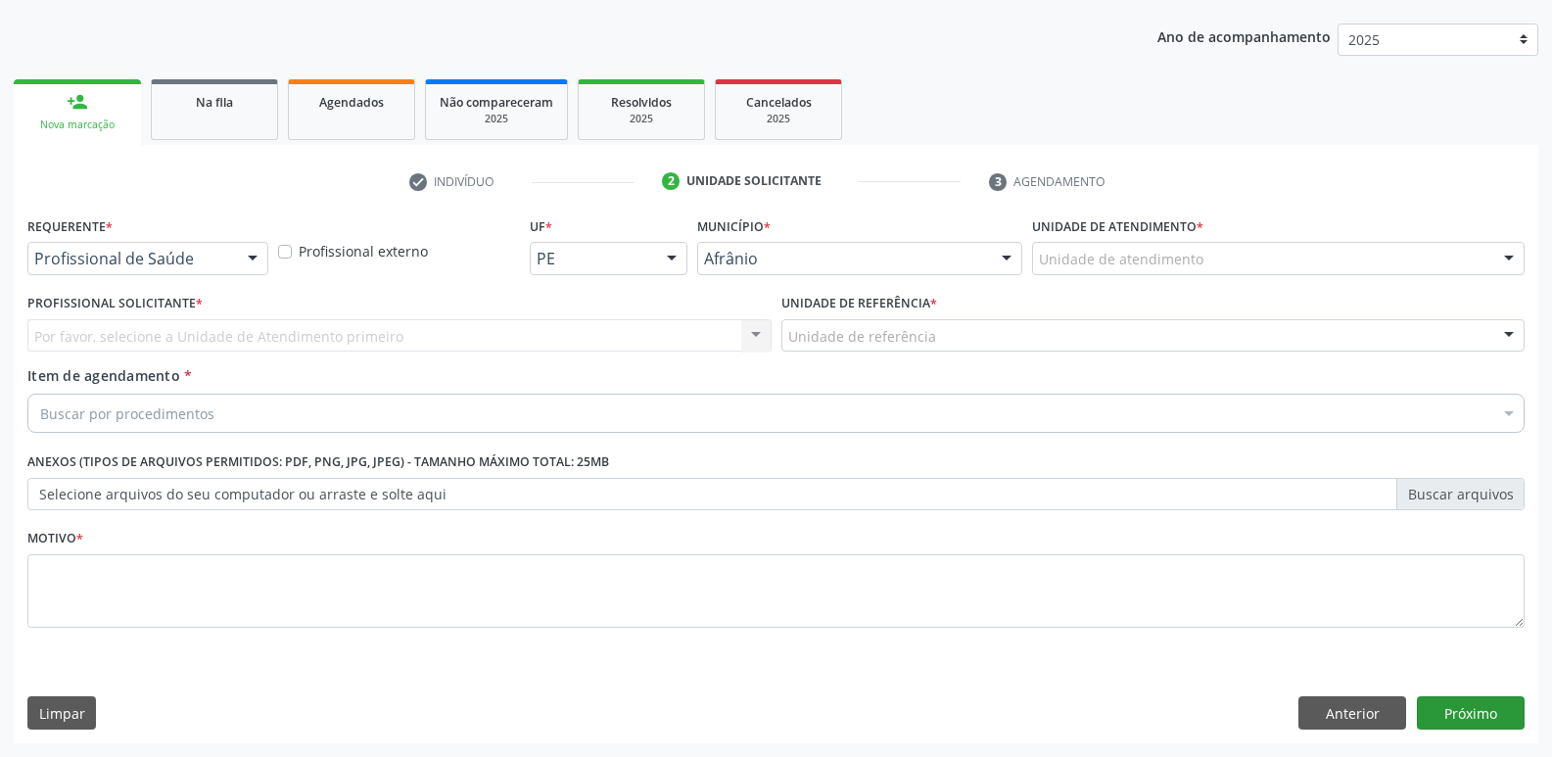
scroll to position [213, 0]
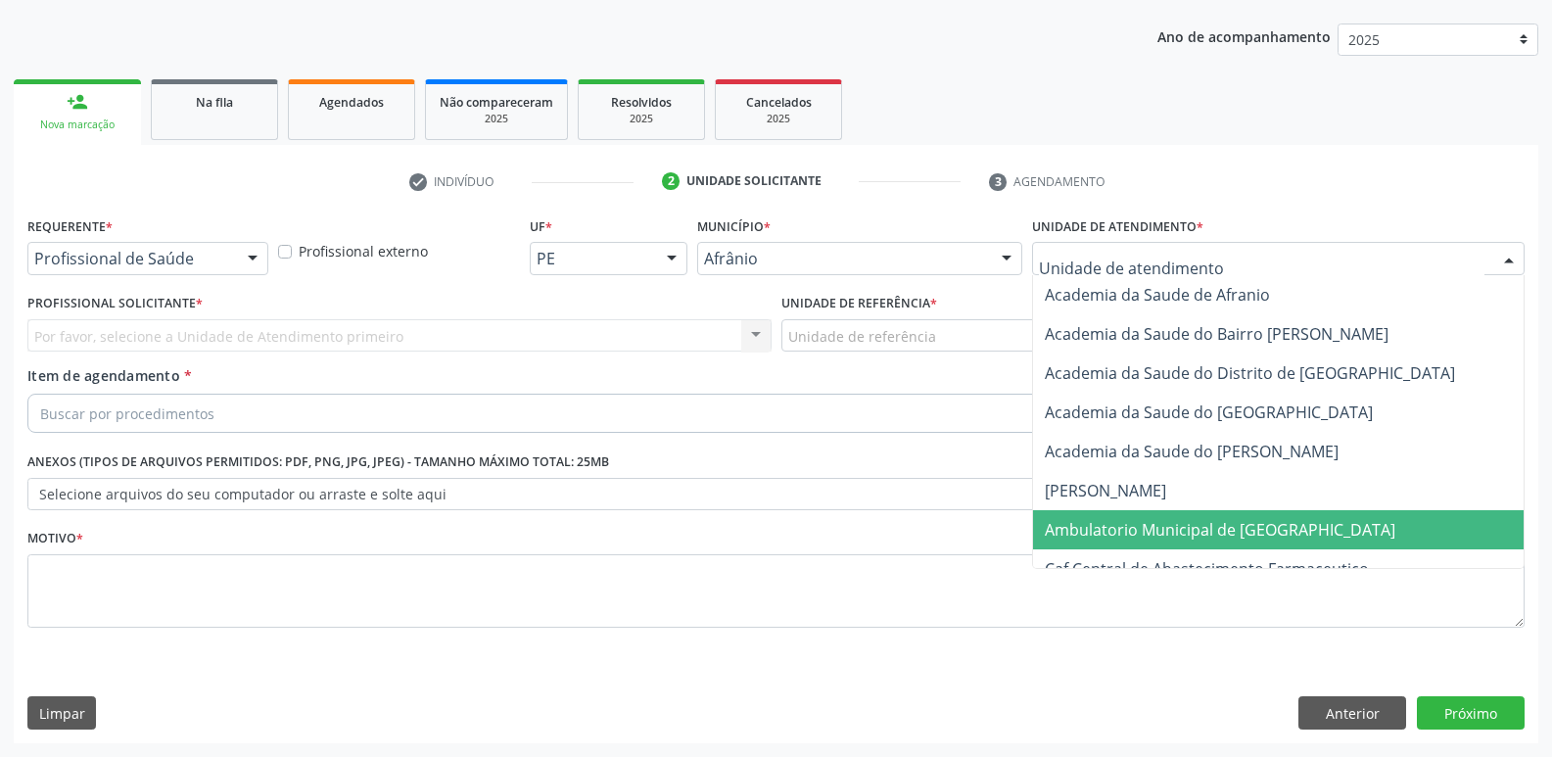
click at [1172, 529] on span "Ambulatorio Municipal de [GEOGRAPHIC_DATA]" at bounding box center [1219, 530] width 350 height 22
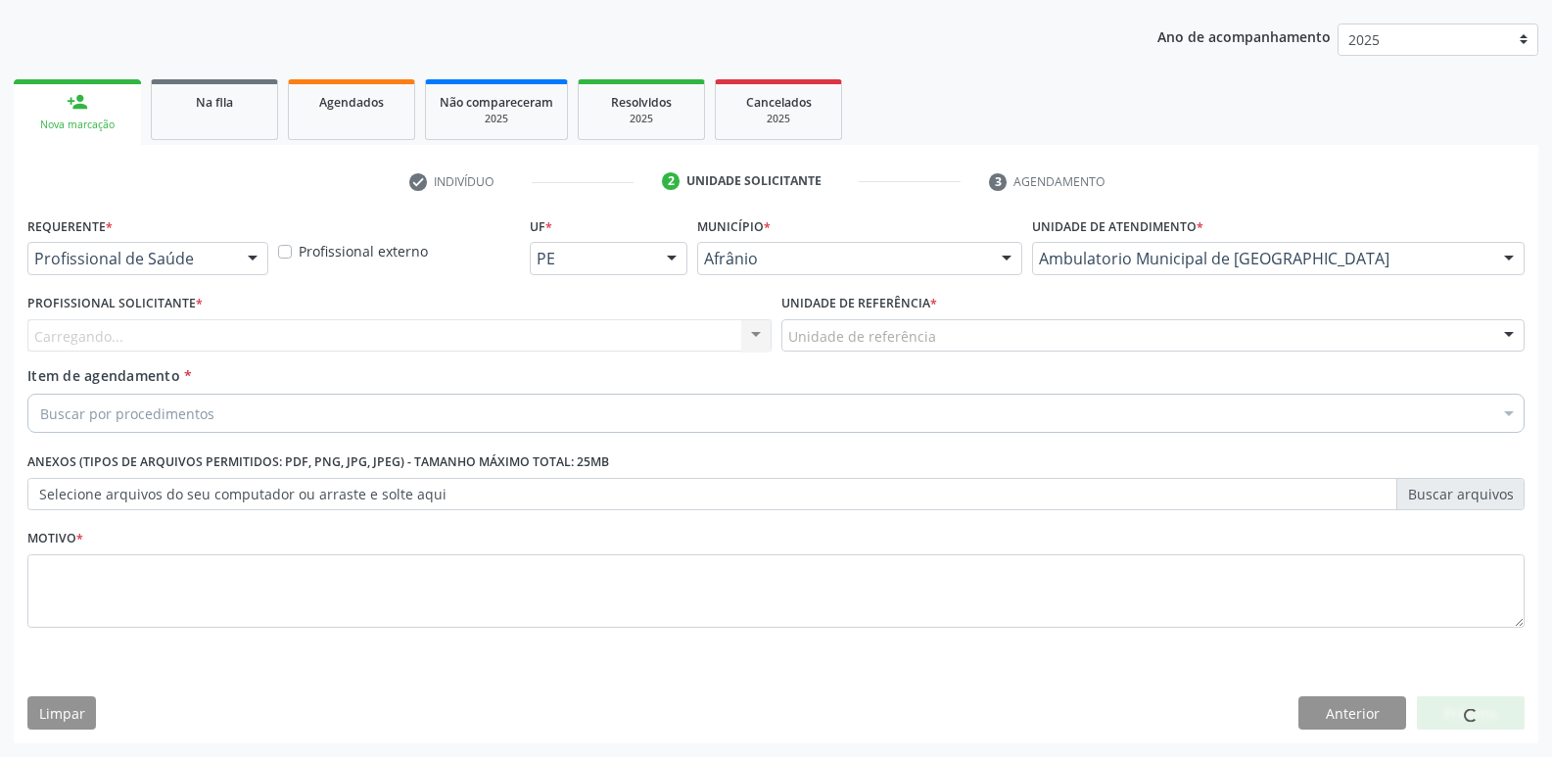
click at [978, 329] on div "Unidade de referência" at bounding box center [1153, 335] width 744 height 33
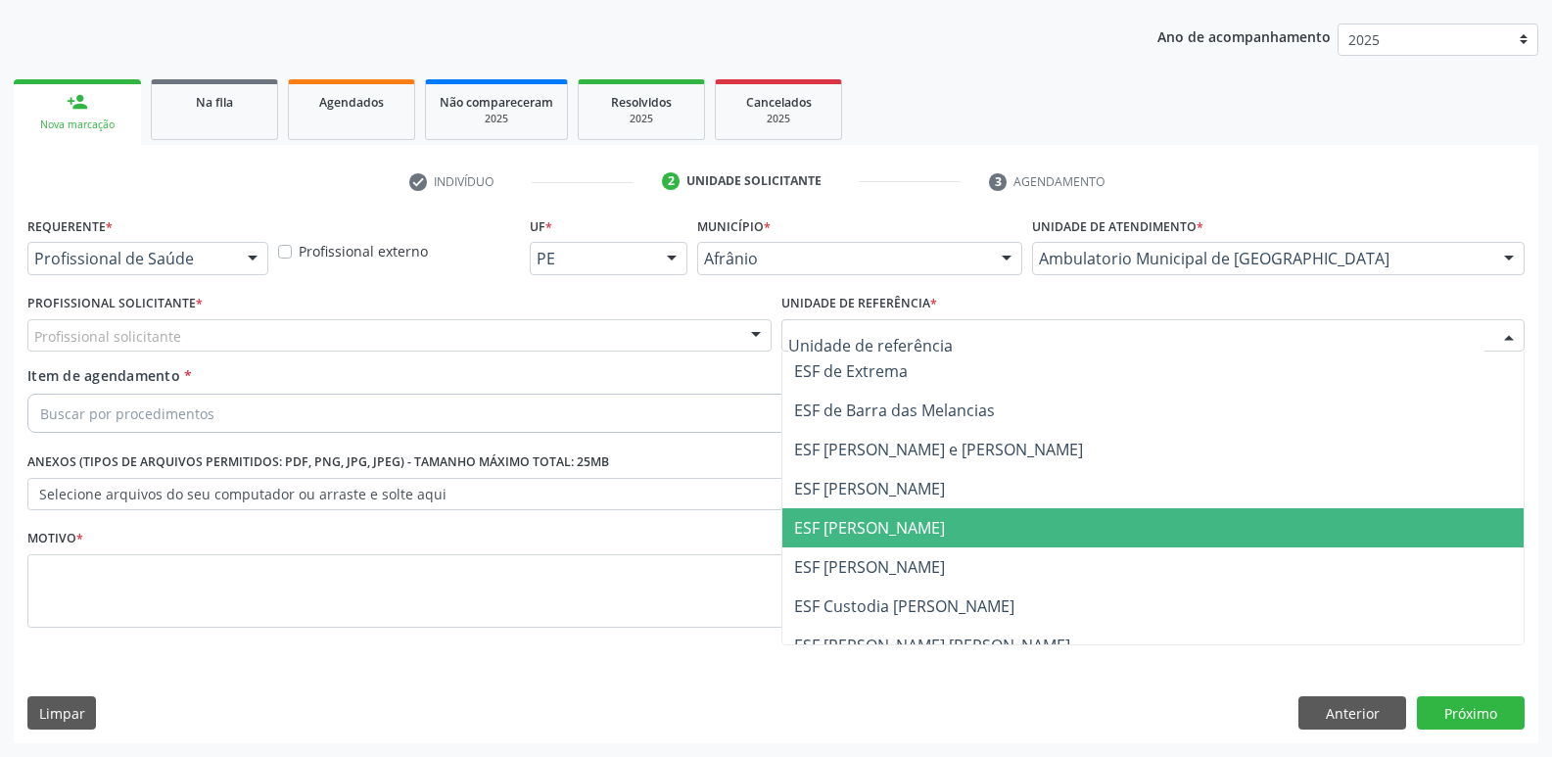
click at [956, 526] on span "ESF [PERSON_NAME]" at bounding box center [1153, 527] width 742 height 39
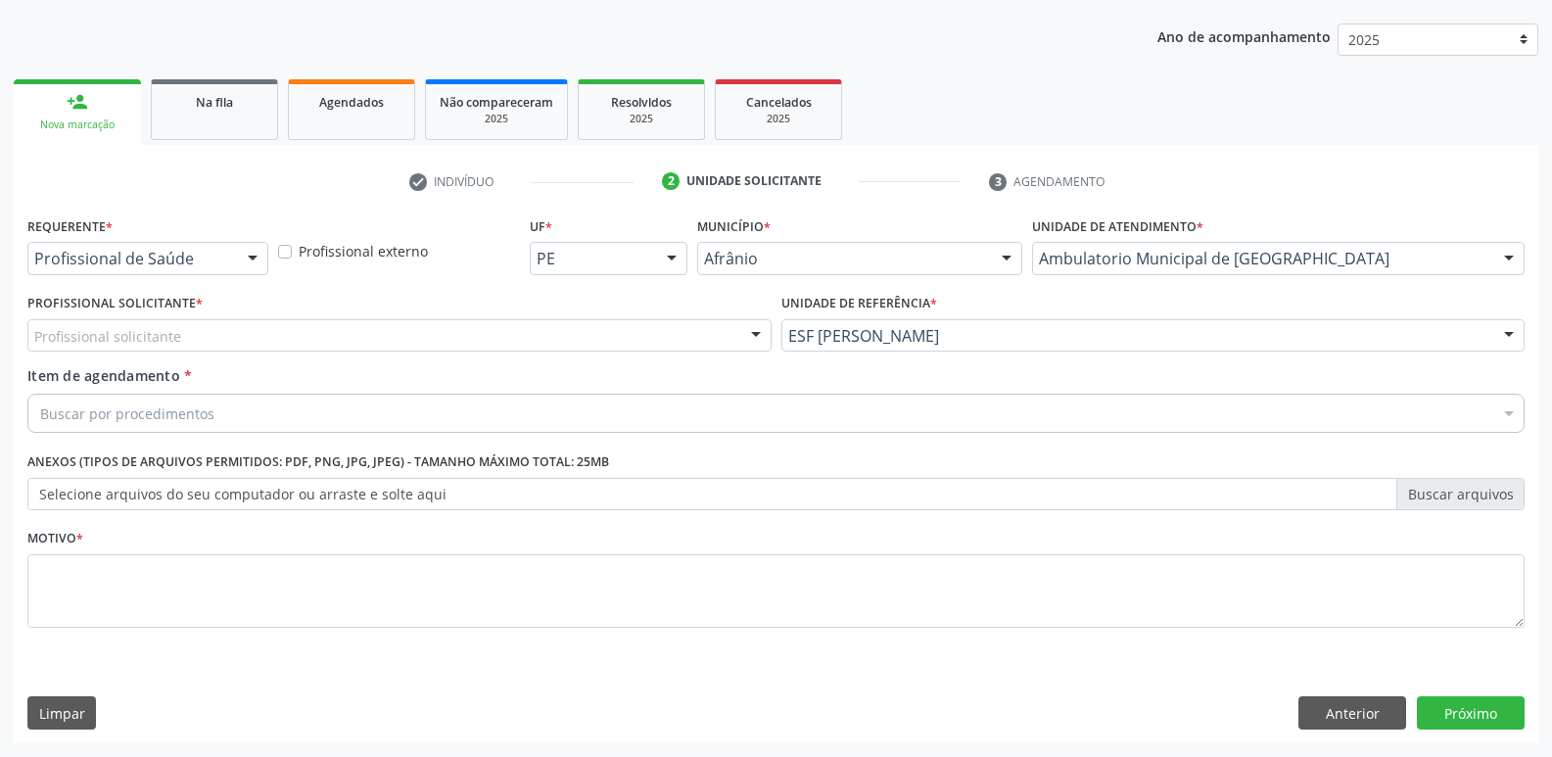
click at [554, 328] on div "Profissional solicitante" at bounding box center [399, 335] width 744 height 33
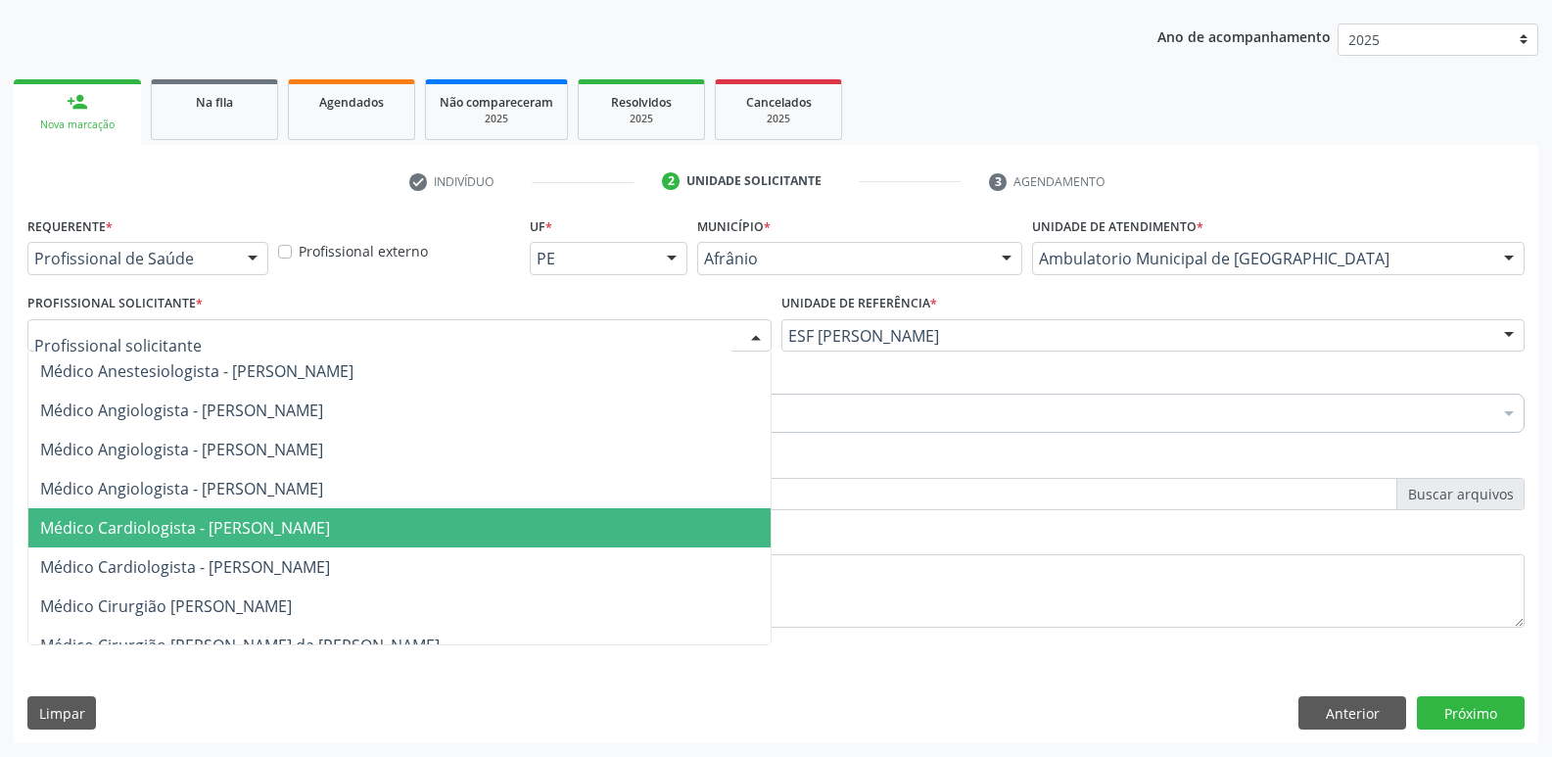
click at [539, 535] on span "Médico Cardiologista - [PERSON_NAME]" at bounding box center [399, 527] width 742 height 39
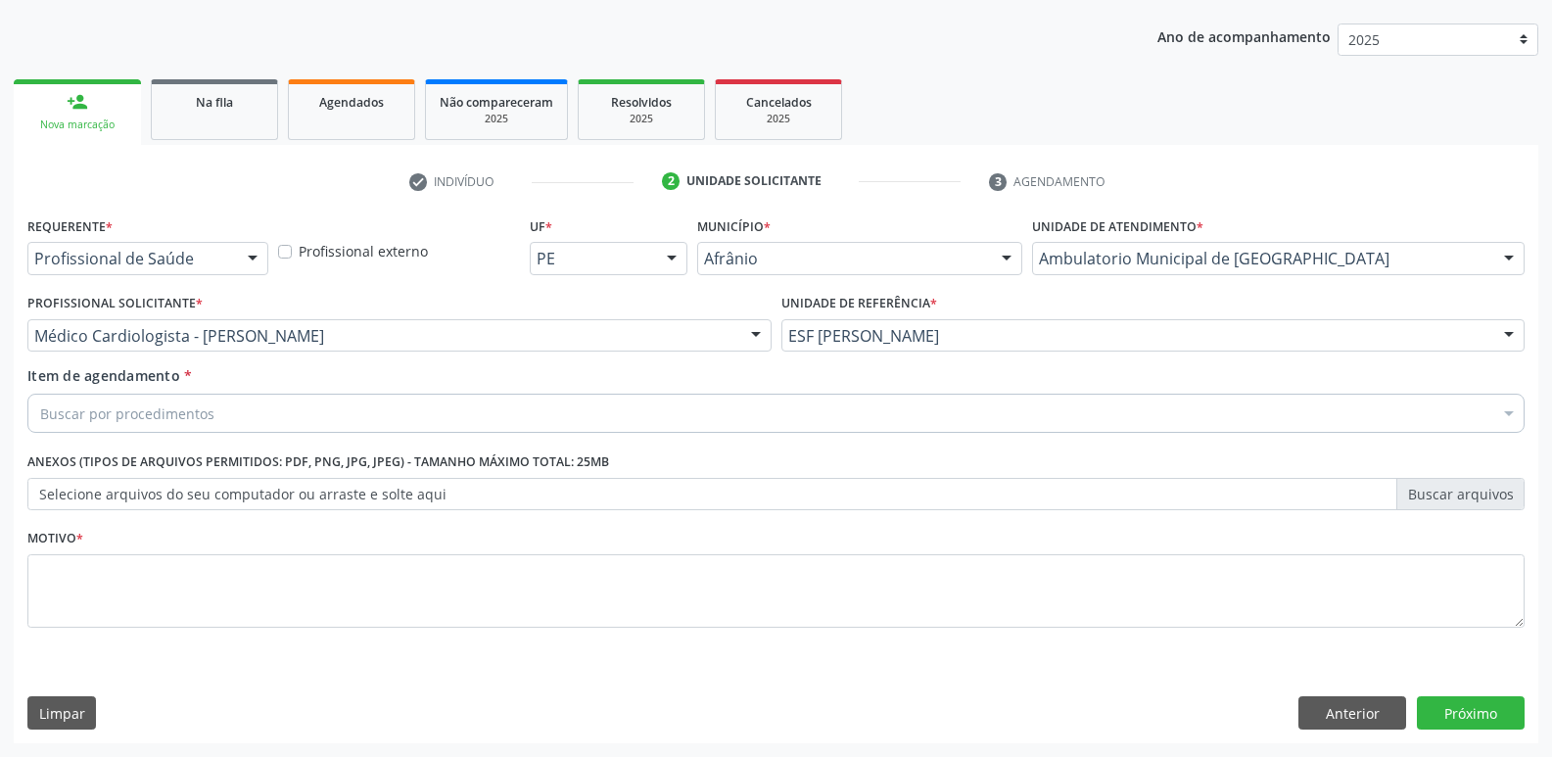
click at [442, 413] on div "Buscar por procedimentos" at bounding box center [775, 413] width 1497 height 39
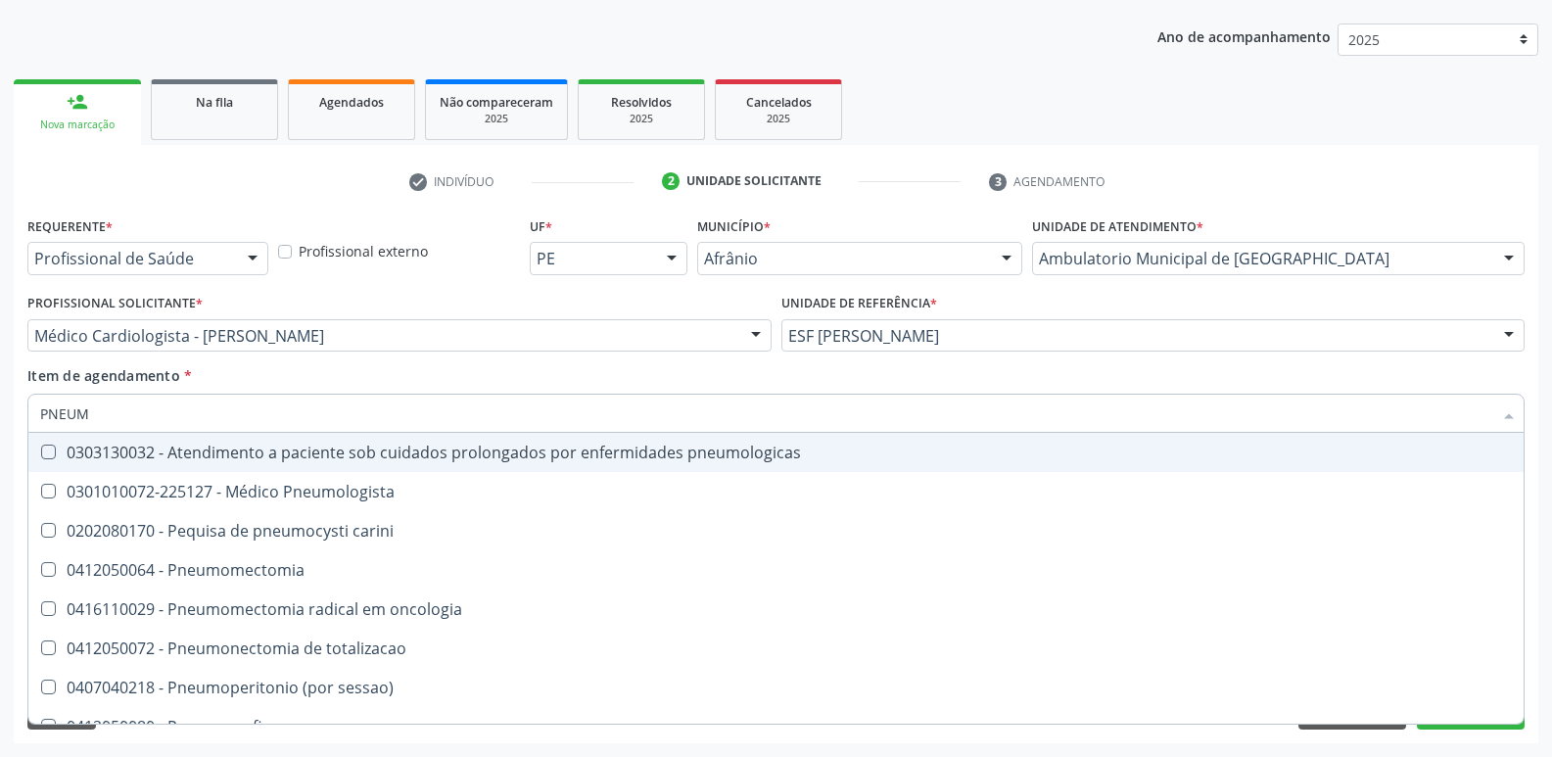
type input "PNEUMO"
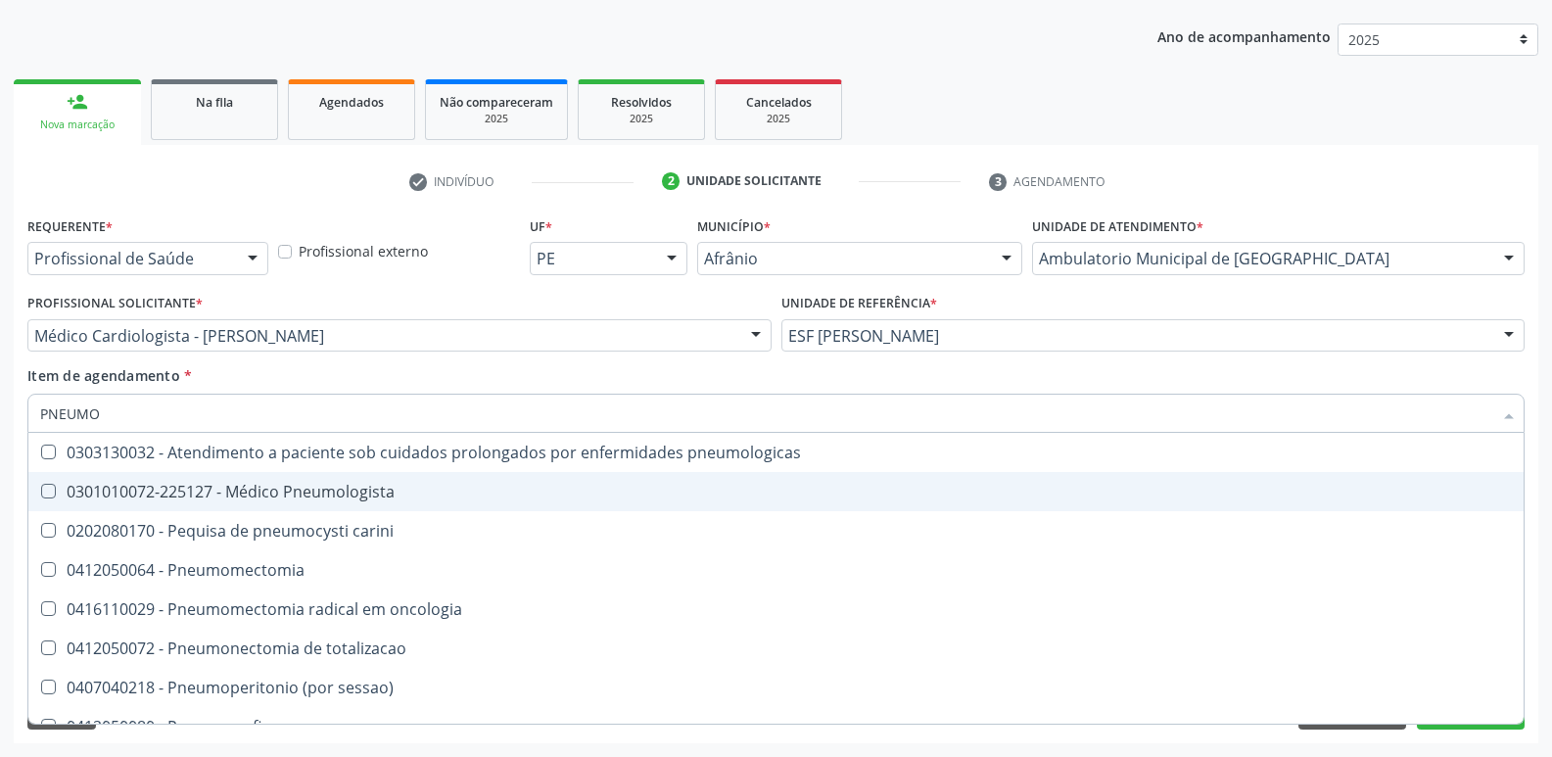
click at [385, 489] on div "0301010072-225127 - Médico Pneumologista" at bounding box center [775, 492] width 1471 height 16
checkbox Pneumologista "true"
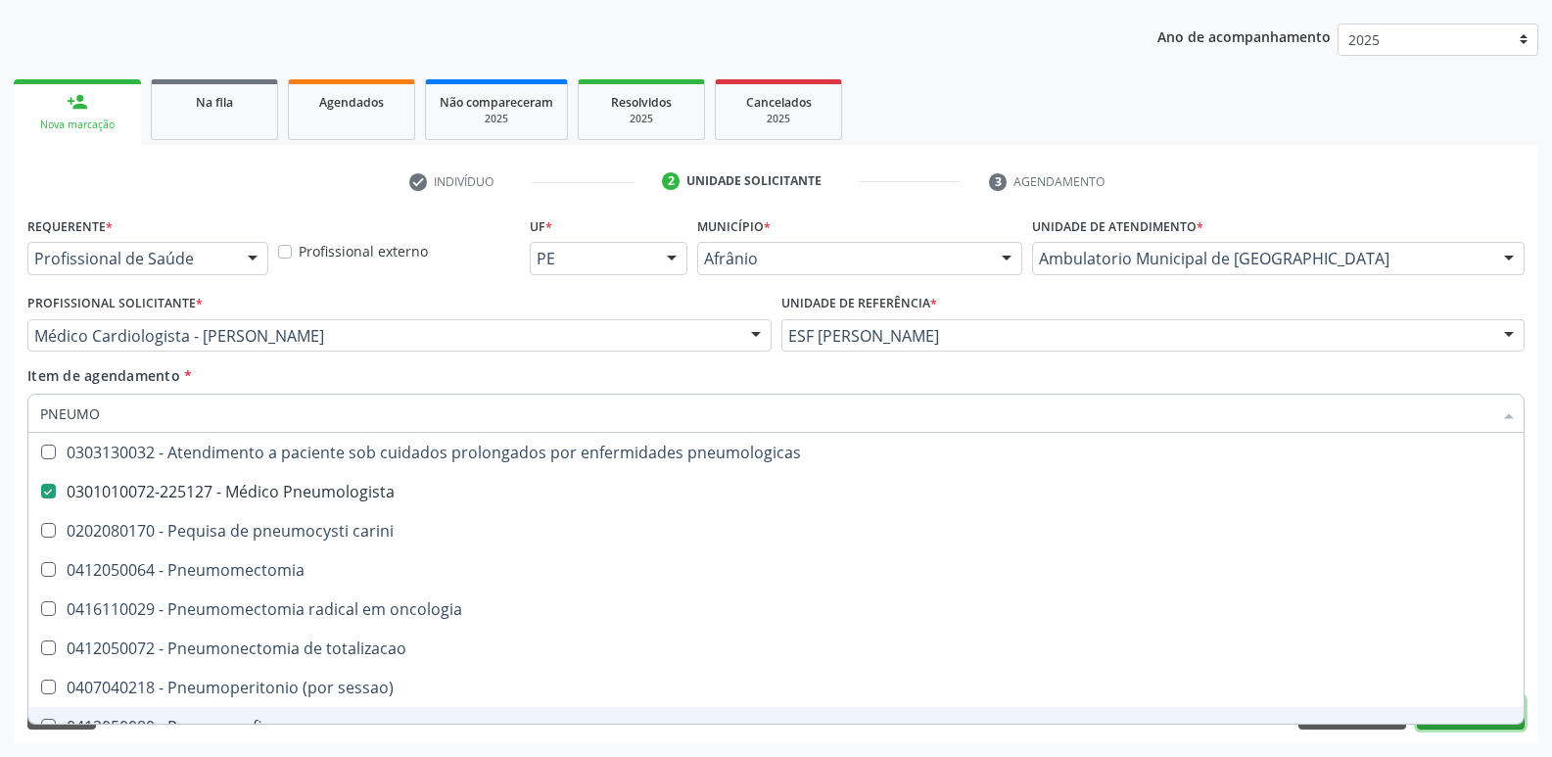
click at [1478, 725] on button "Próximo" at bounding box center [1470, 712] width 108 height 33
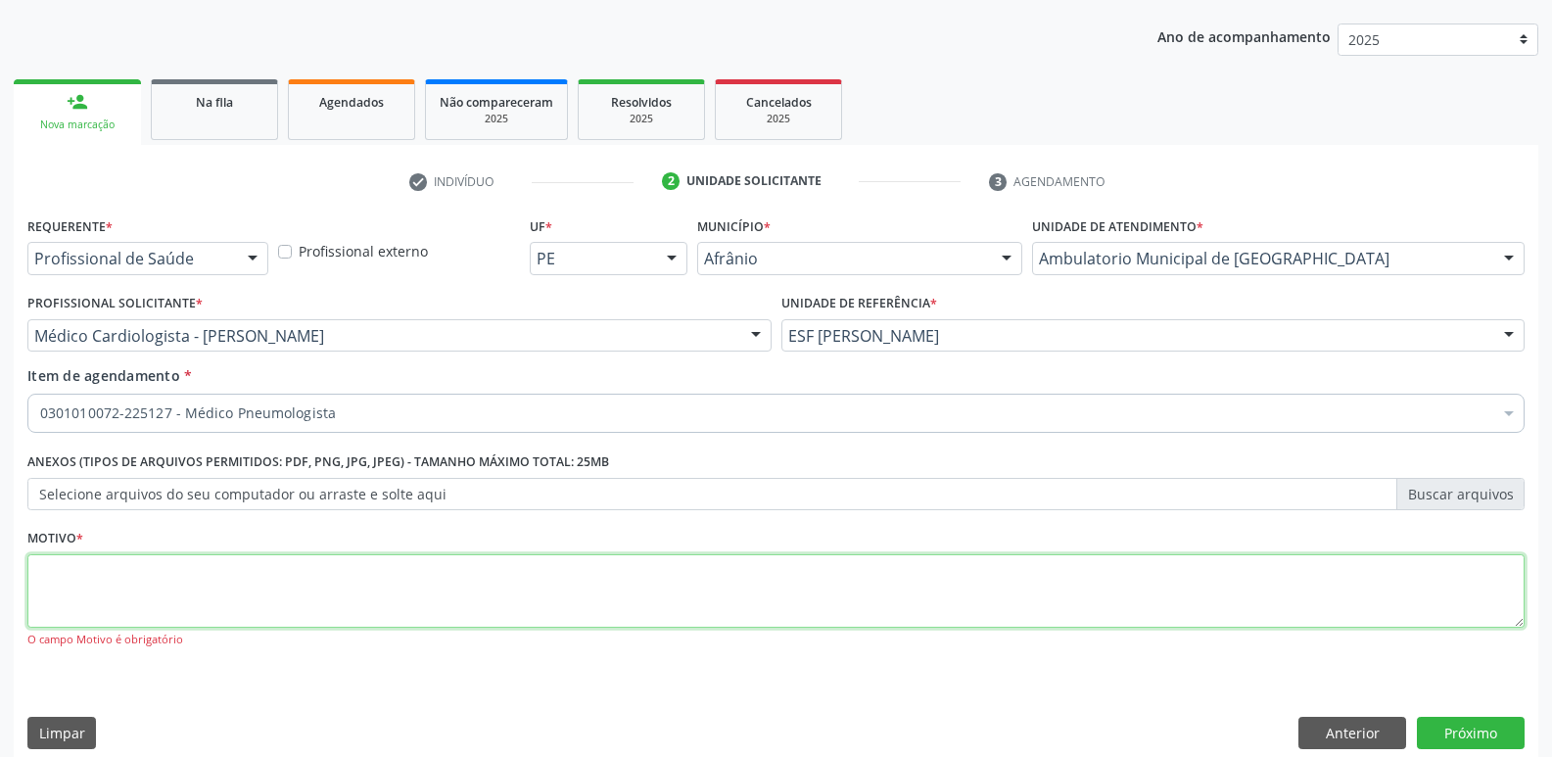
click at [471, 577] on textarea at bounding box center [775, 591] width 1497 height 74
type textarea "*"
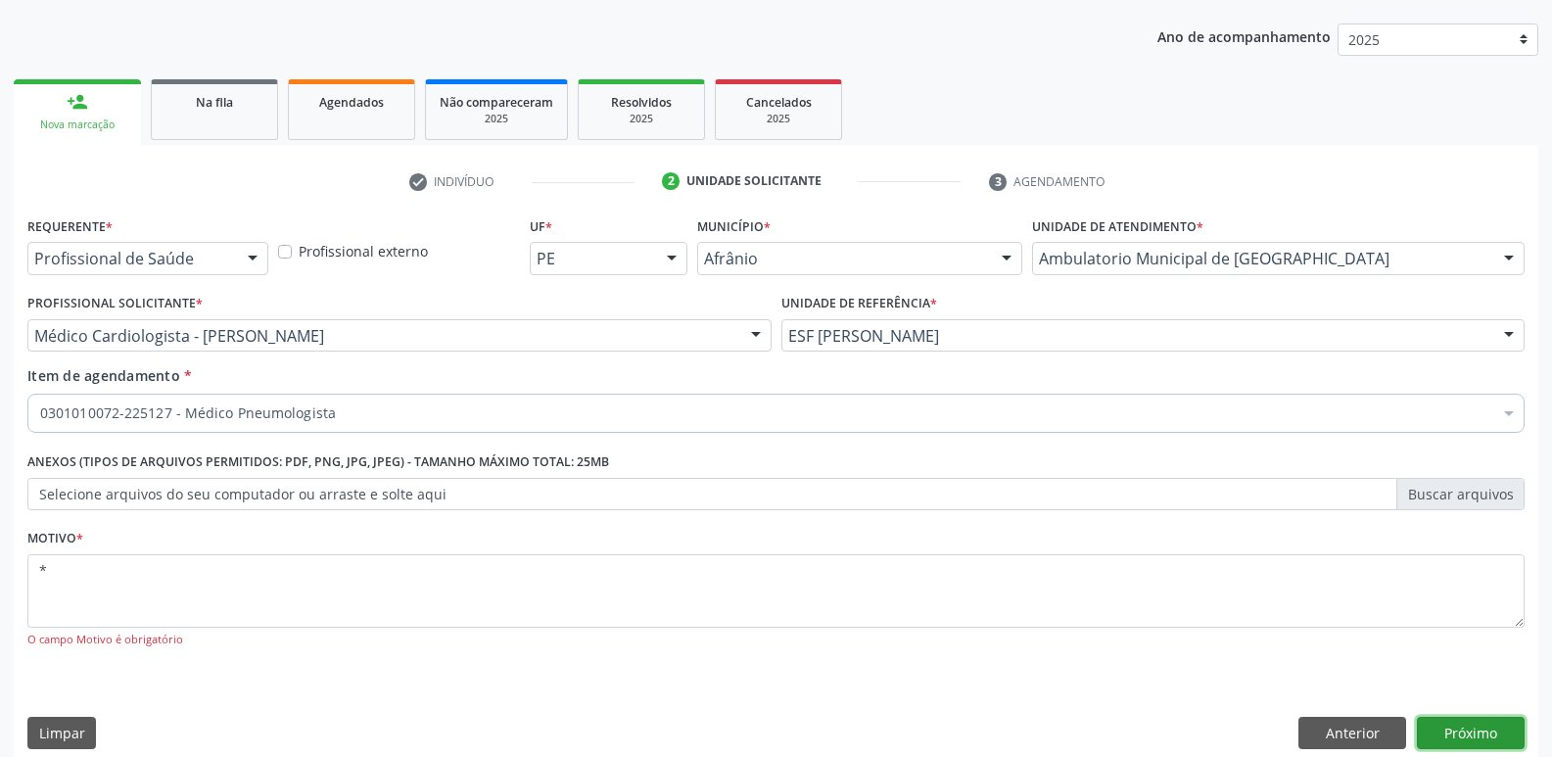
click at [1469, 733] on button "Próximo" at bounding box center [1470, 733] width 108 height 33
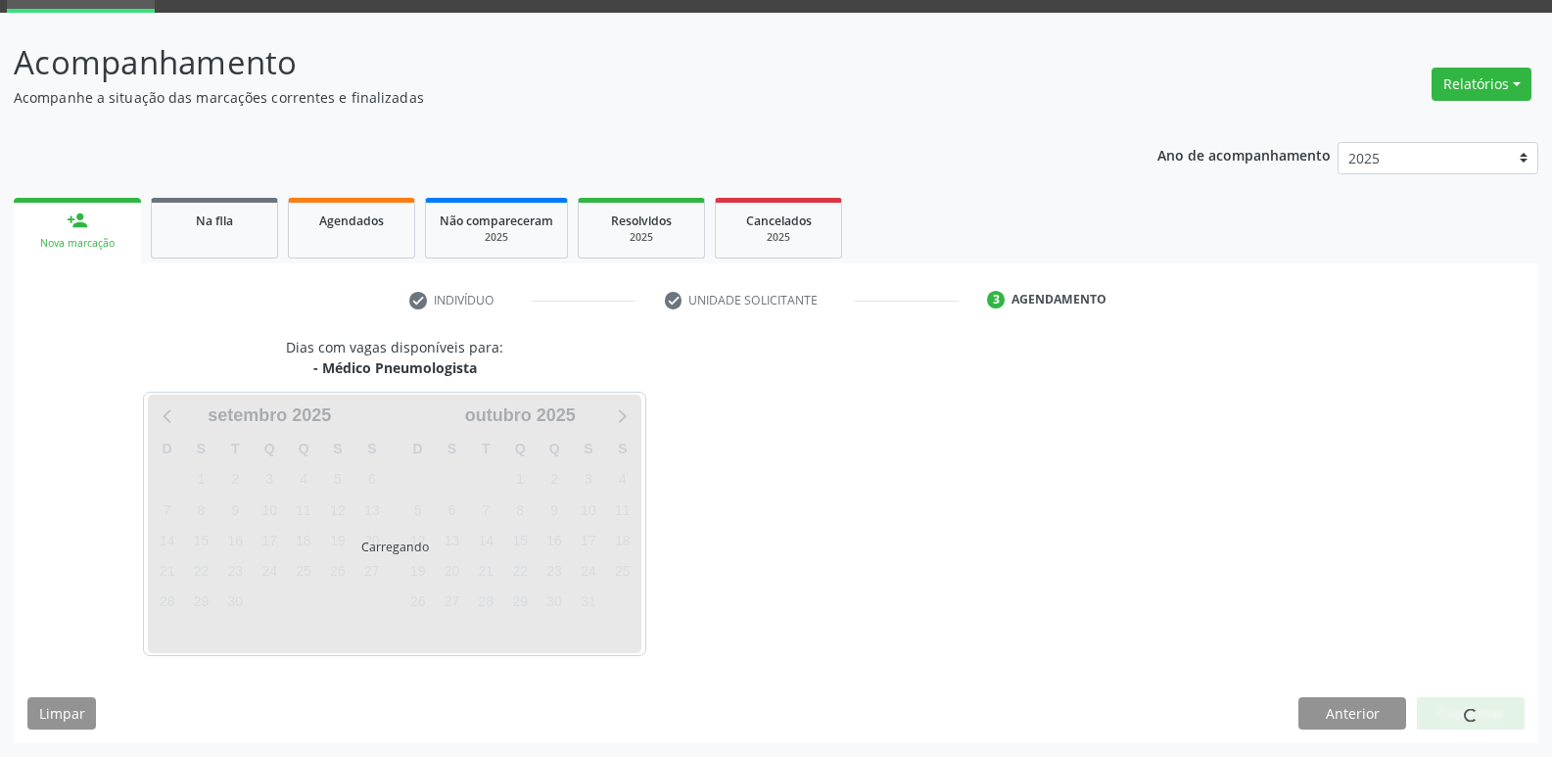
scroll to position [95, 0]
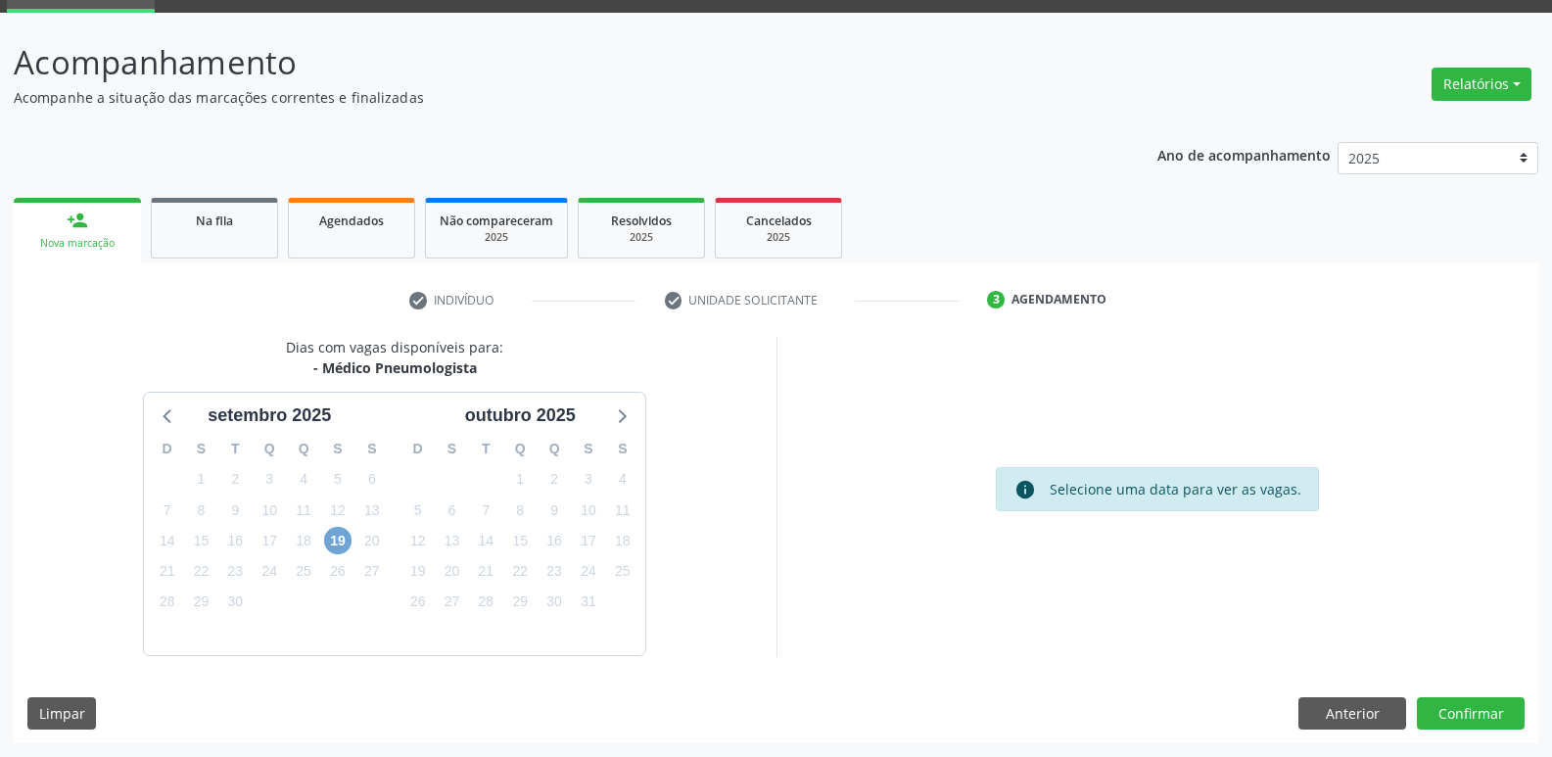
click at [338, 540] on span "19" at bounding box center [337, 540] width 27 height 27
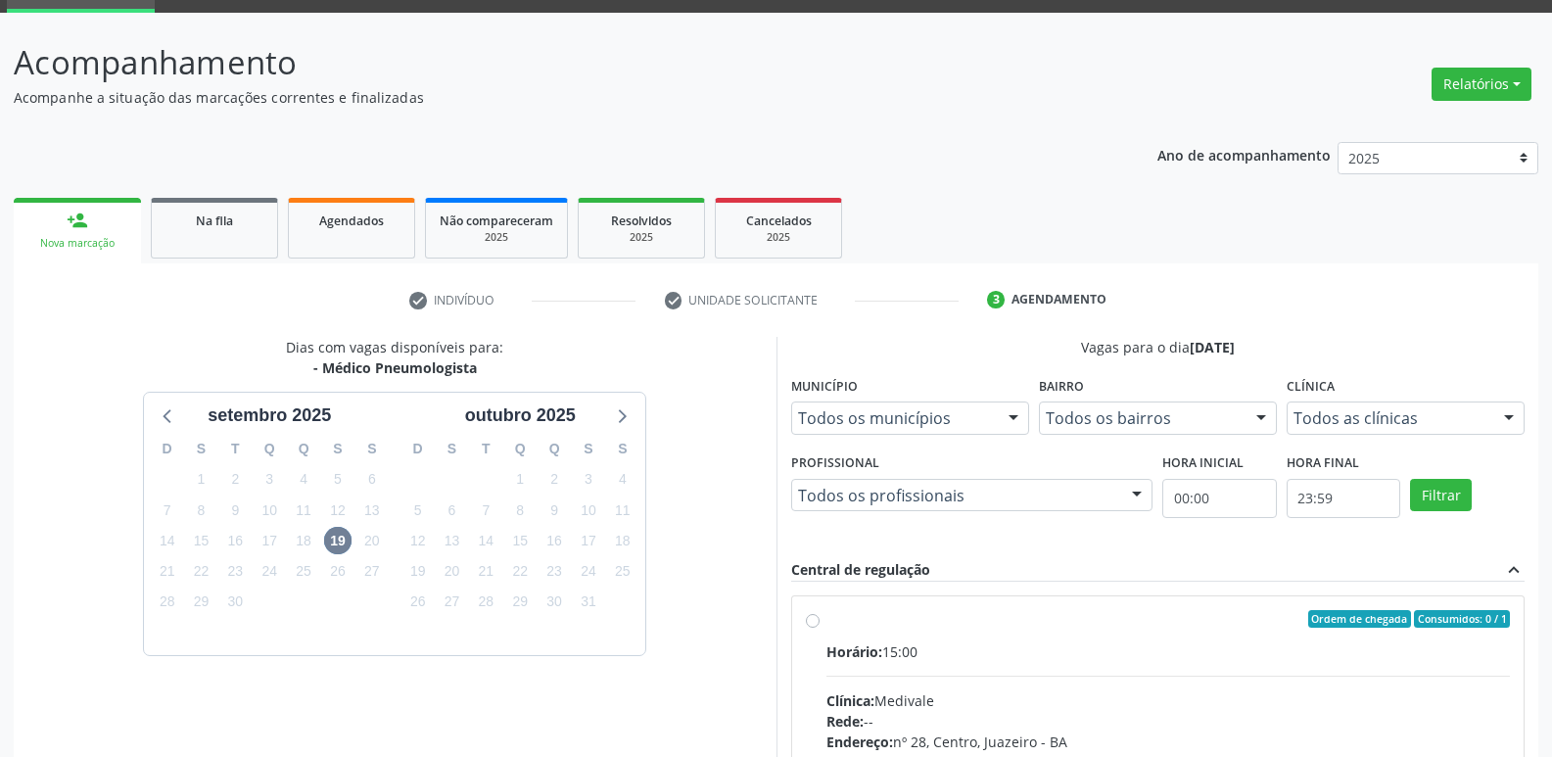
click at [843, 629] on label "Ordem de chegada Consumidos: 0 / 1 Horário: 15:00 Clínica: Medivale Rede: -- En…" at bounding box center [1168, 760] width 684 height 301
click at [819, 627] on input "Ordem de chegada Consumidos: 0 / 1 Horário: 15:00 Clínica: Medivale Rede: -- En…" at bounding box center [813, 619] width 14 height 18
radio input "true"
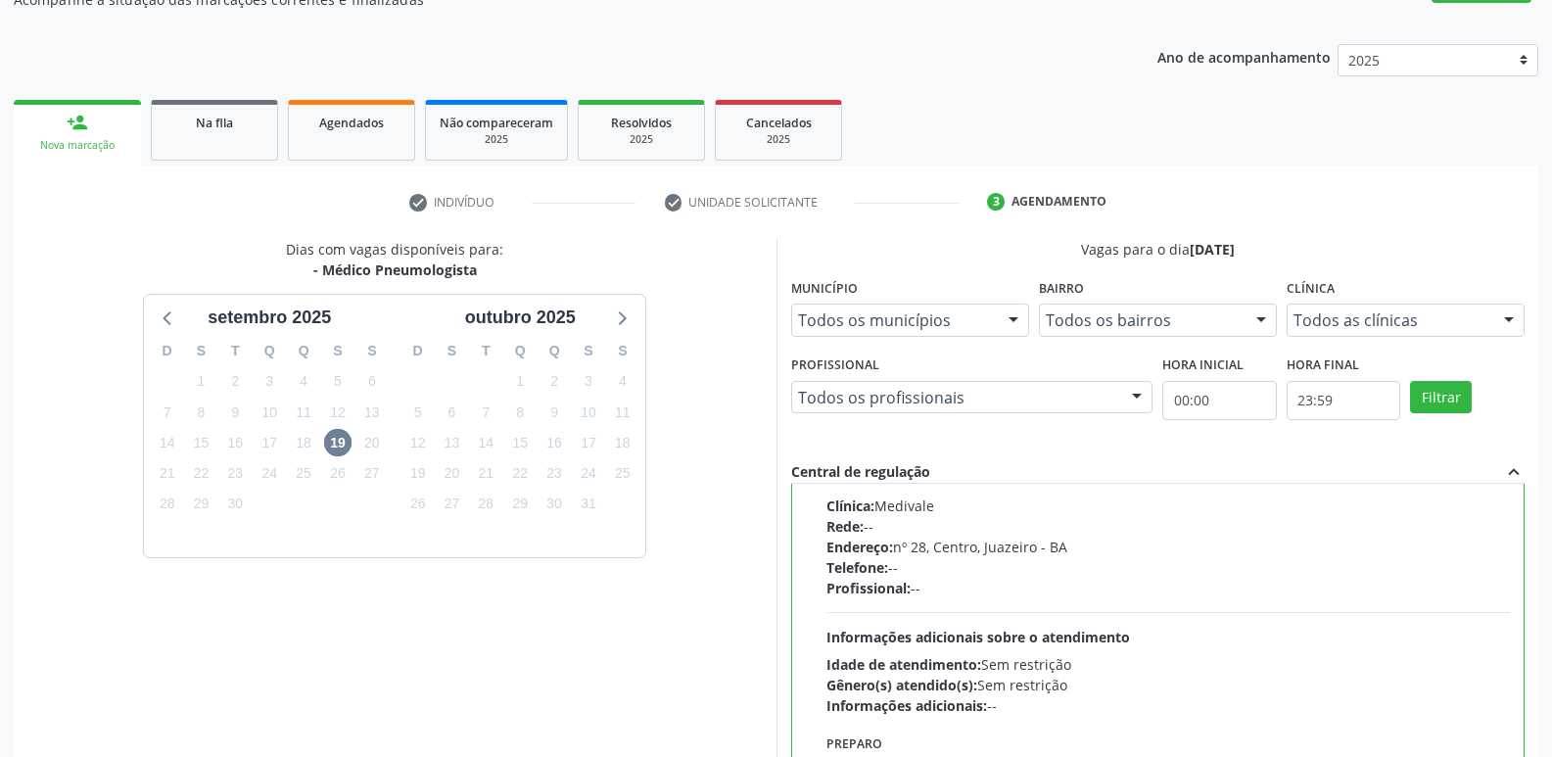
scroll to position [413, 0]
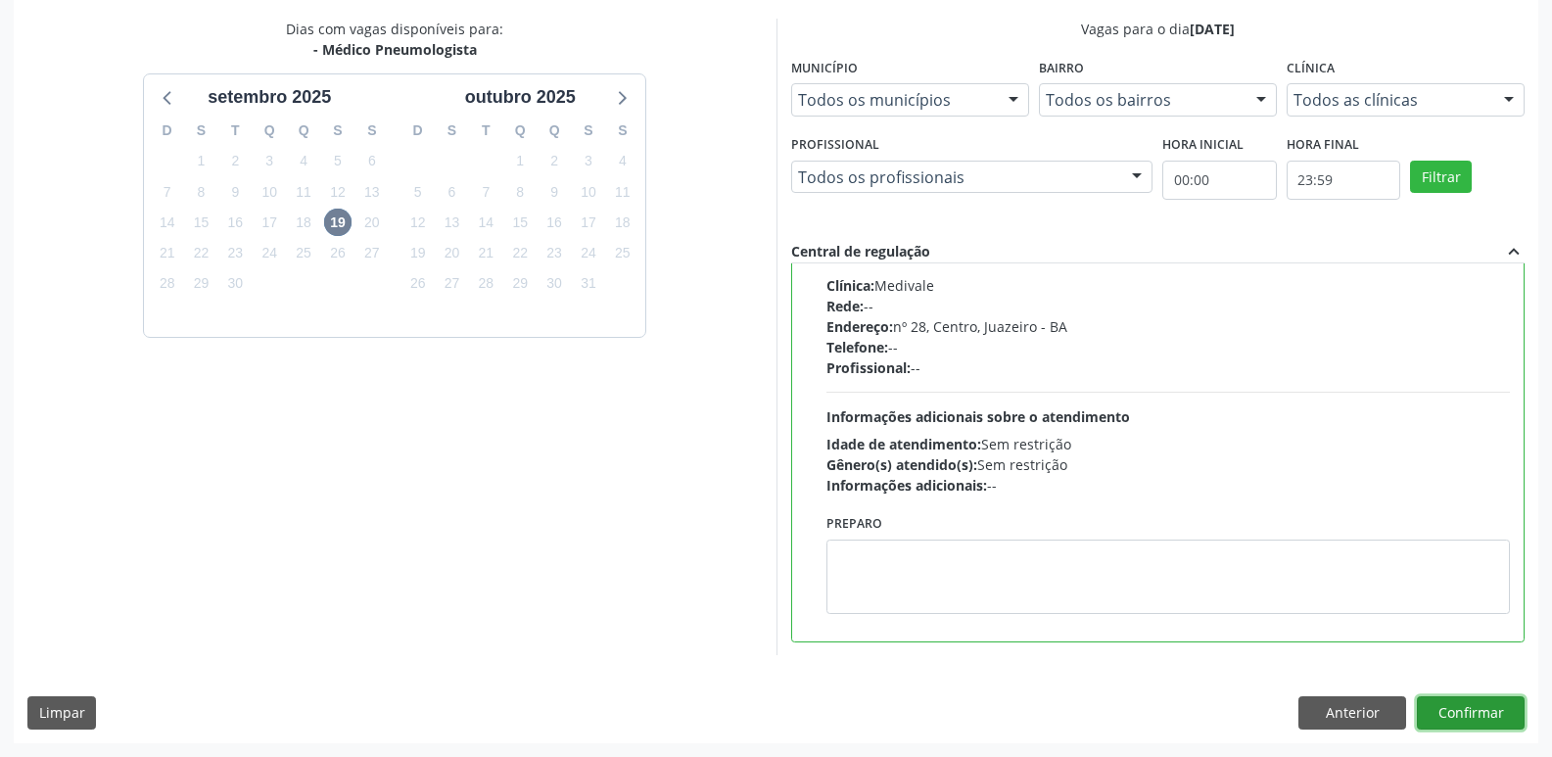
click at [1478, 713] on button "Confirmar" at bounding box center [1470, 712] width 108 height 33
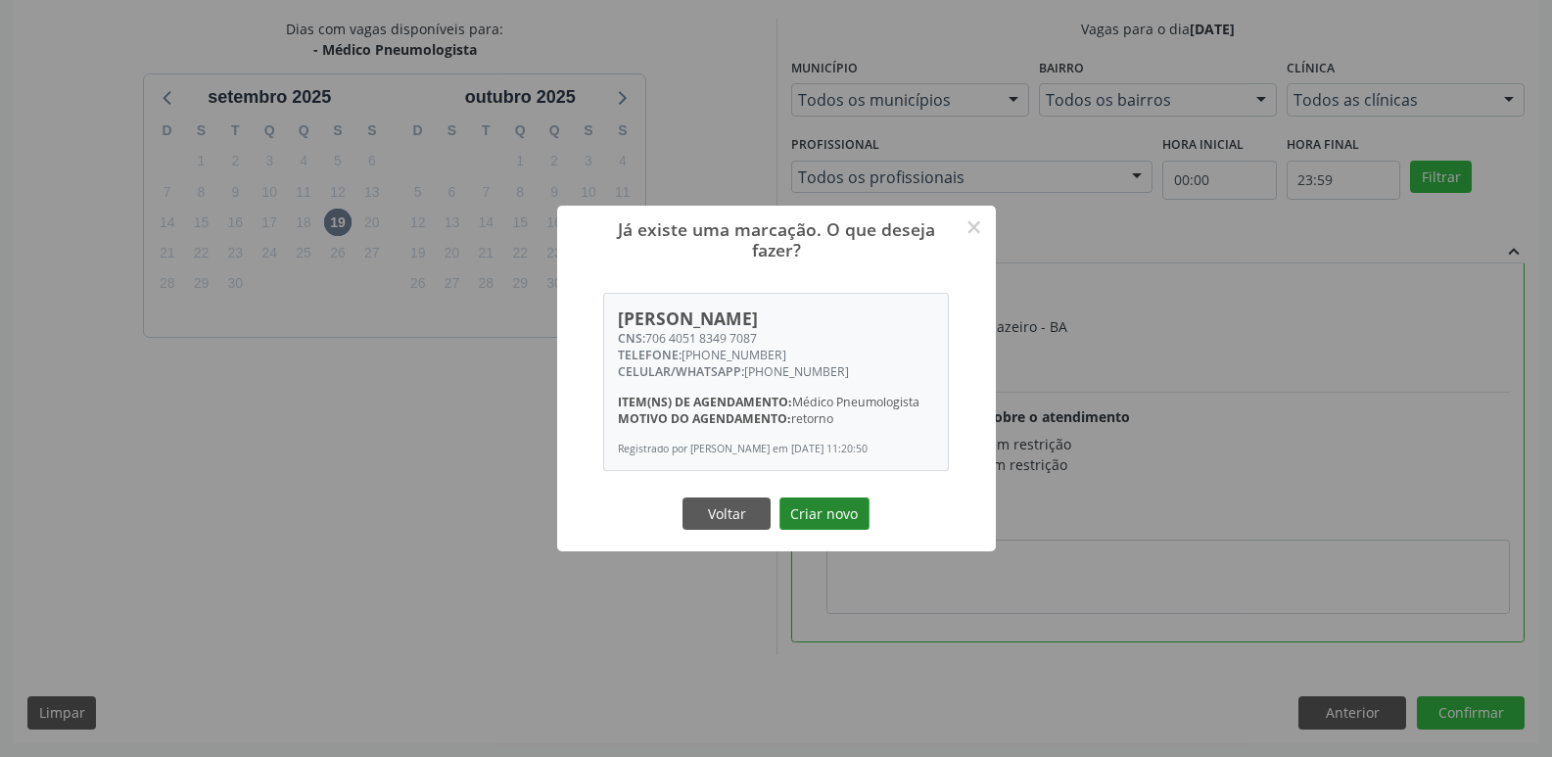
click at [825, 519] on button "Criar novo" at bounding box center [824, 513] width 90 height 33
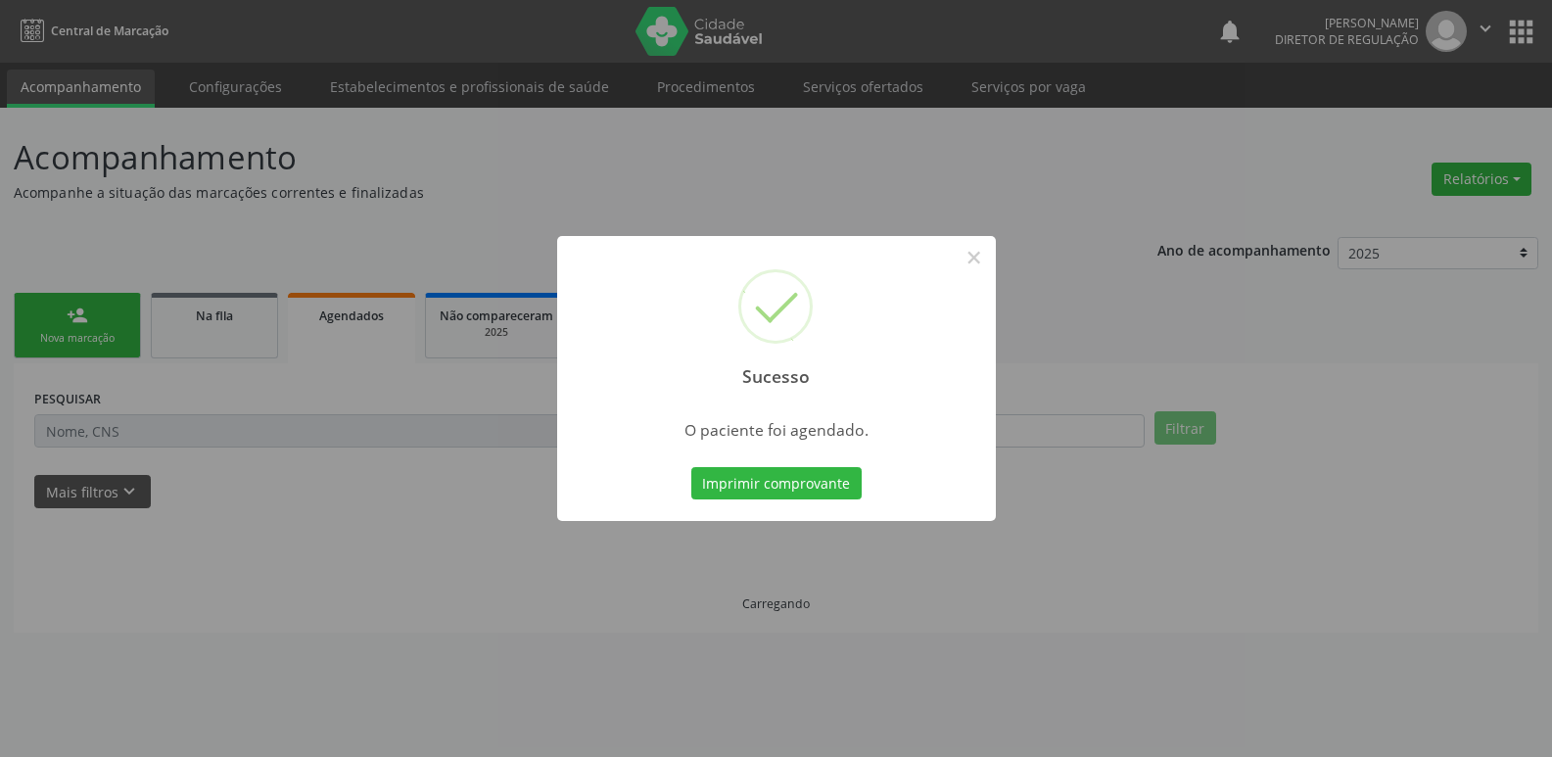
scroll to position [0, 0]
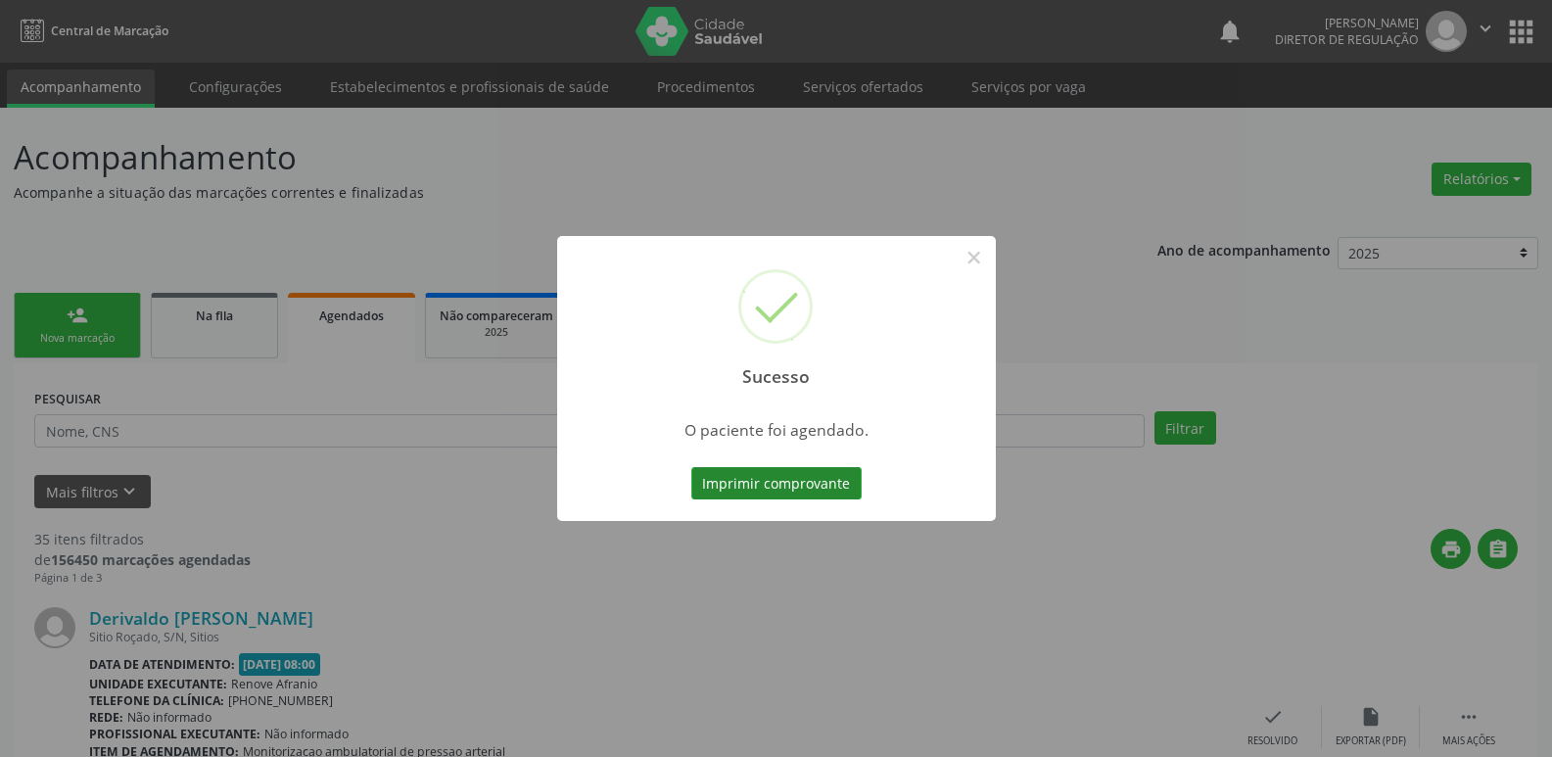
click at [828, 488] on button "Imprimir comprovante" at bounding box center [776, 483] width 170 height 33
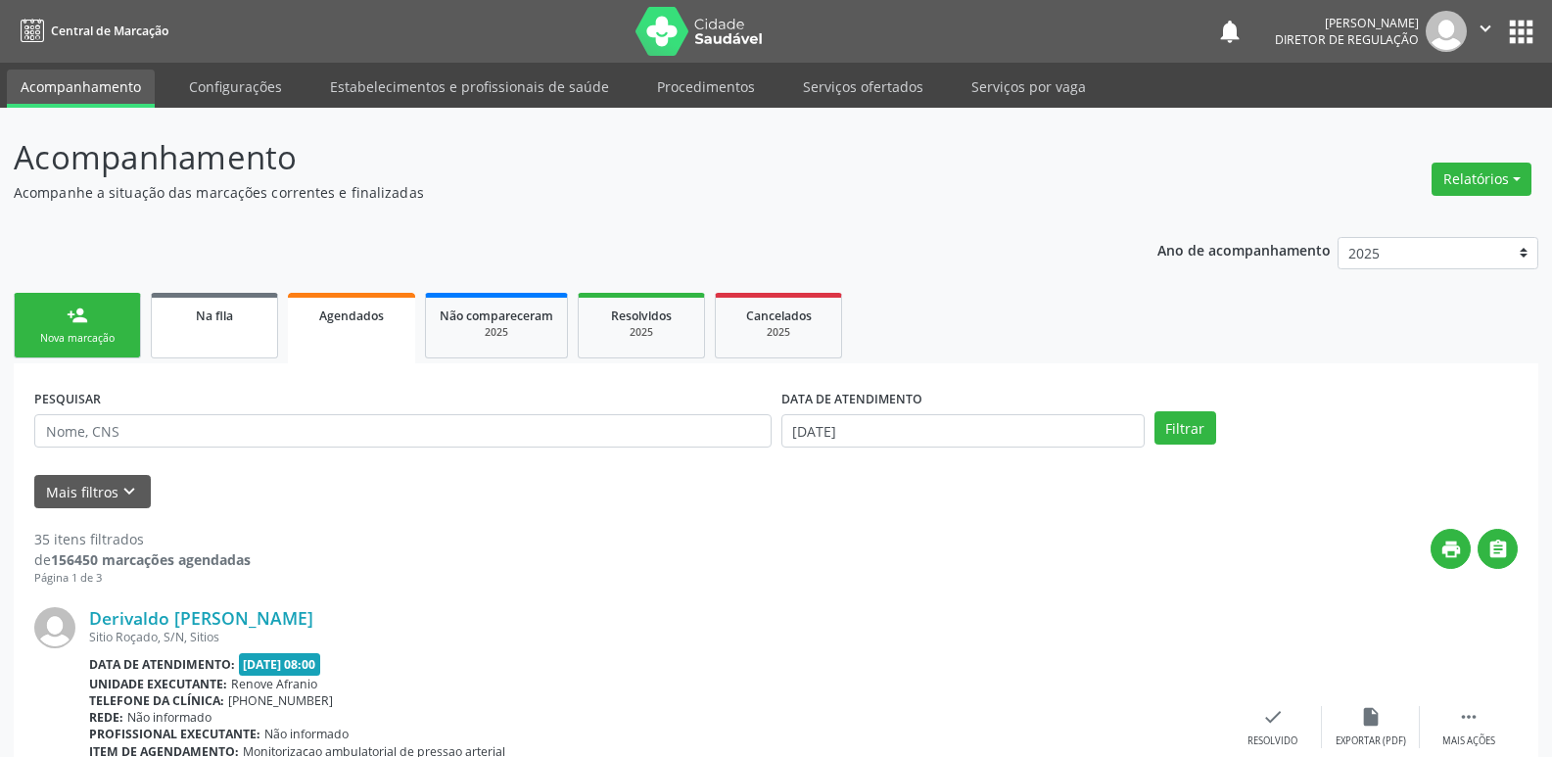
click at [207, 323] on span "Na fila" at bounding box center [214, 315] width 37 height 17
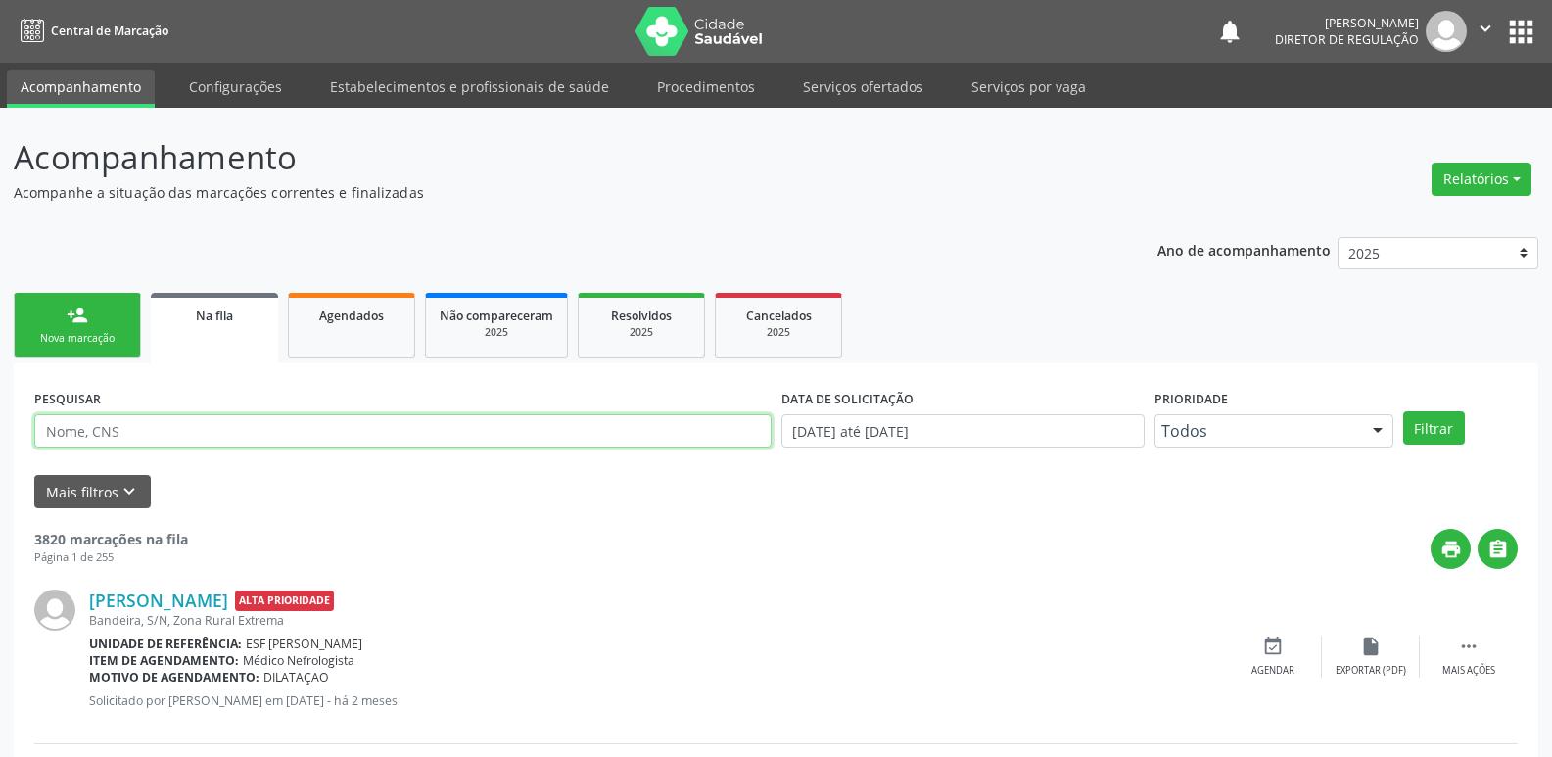
click at [188, 431] on input "text" at bounding box center [402, 430] width 737 height 33
type input "706906127473638"
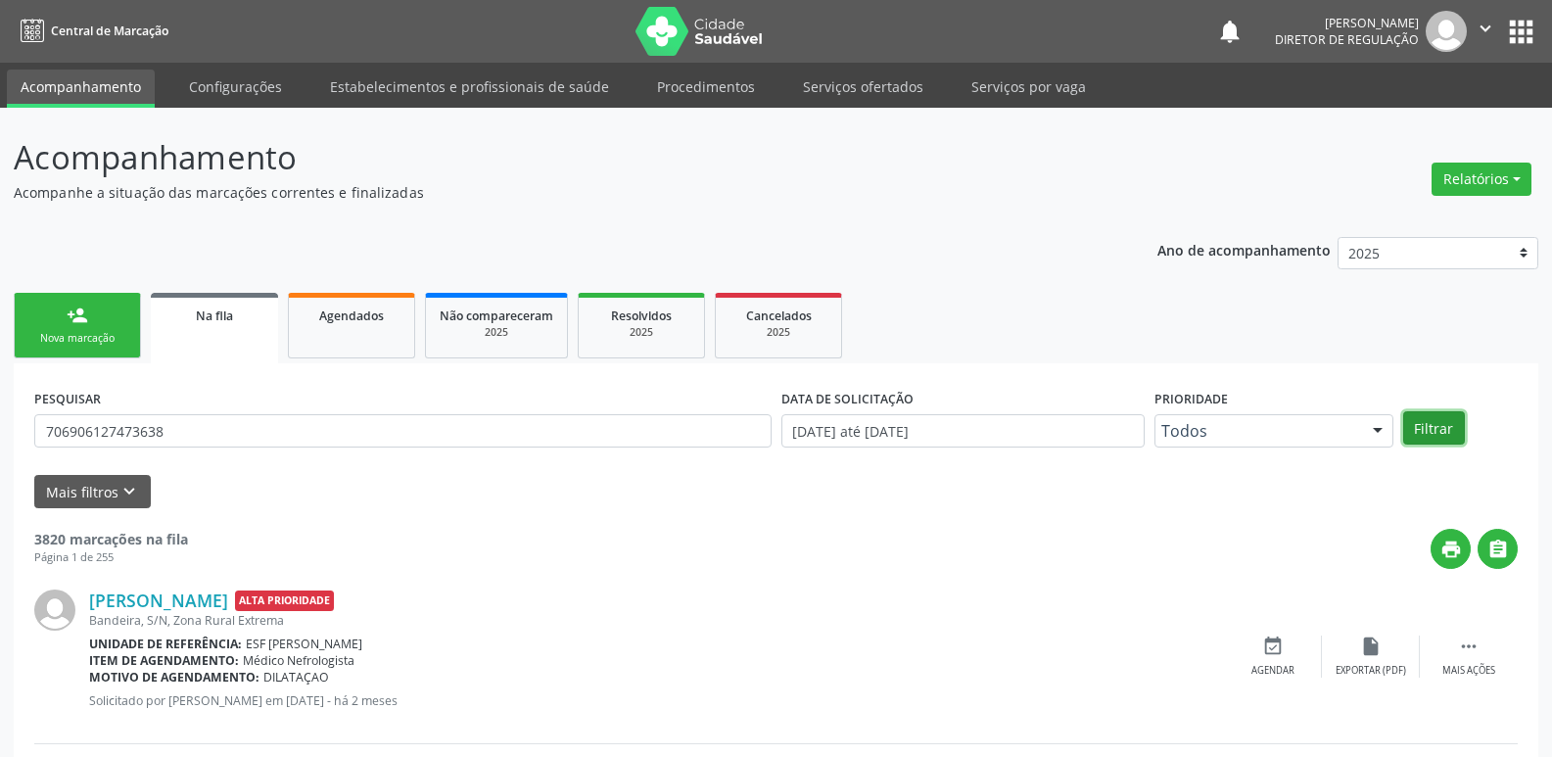
click at [1435, 428] on button "Filtrar" at bounding box center [1434, 427] width 62 height 33
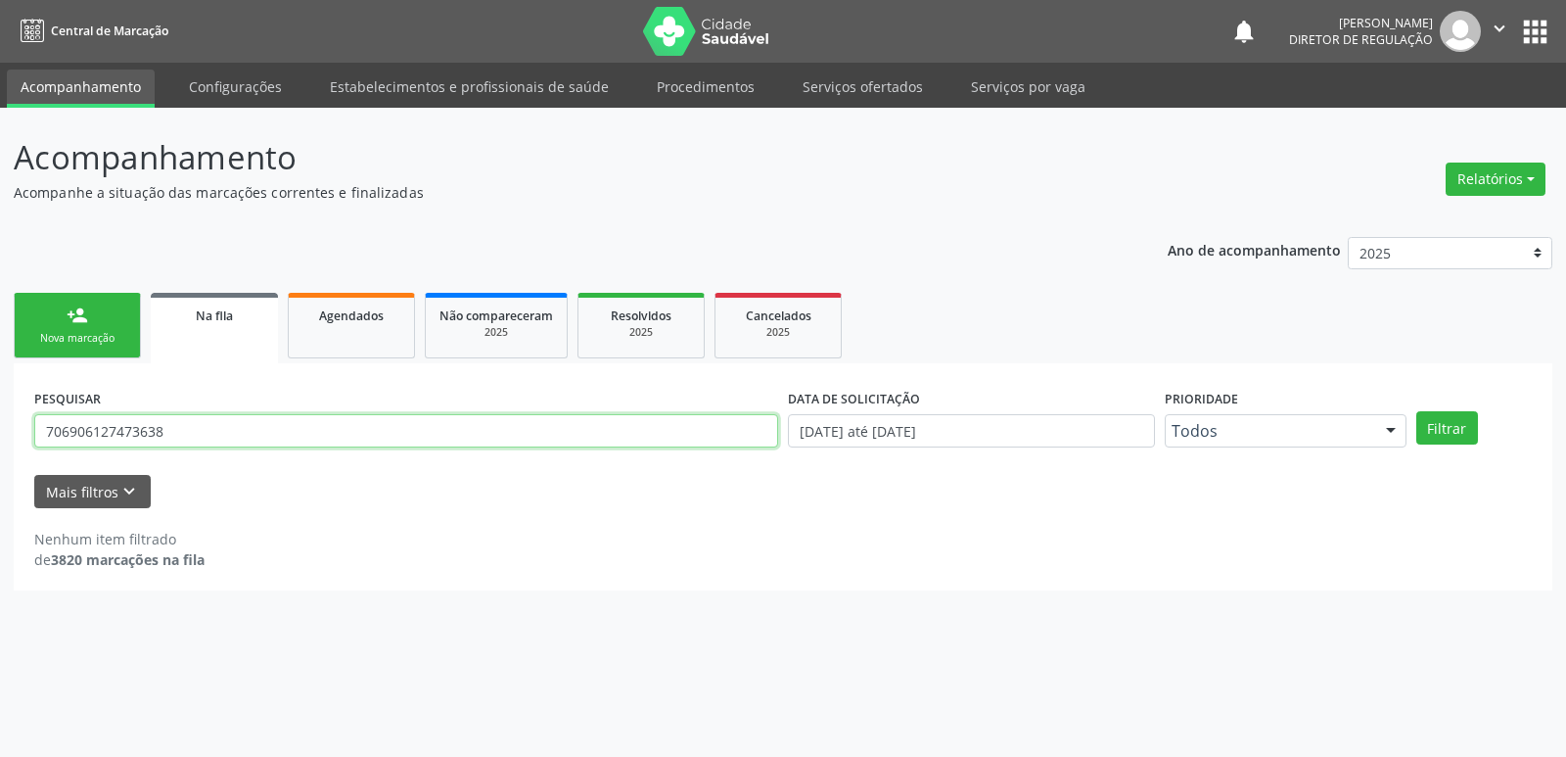
drag, startPoint x: 178, startPoint y: 425, endPoint x: 11, endPoint y: 439, distance: 168.0
click at [11, 439] on div "Acompanhamento Acompanhe a situação das marcações correntes e finalizadas Relat…" at bounding box center [783, 432] width 1566 height 649
click at [112, 333] on div "Nova marcação" at bounding box center [77, 338] width 98 height 15
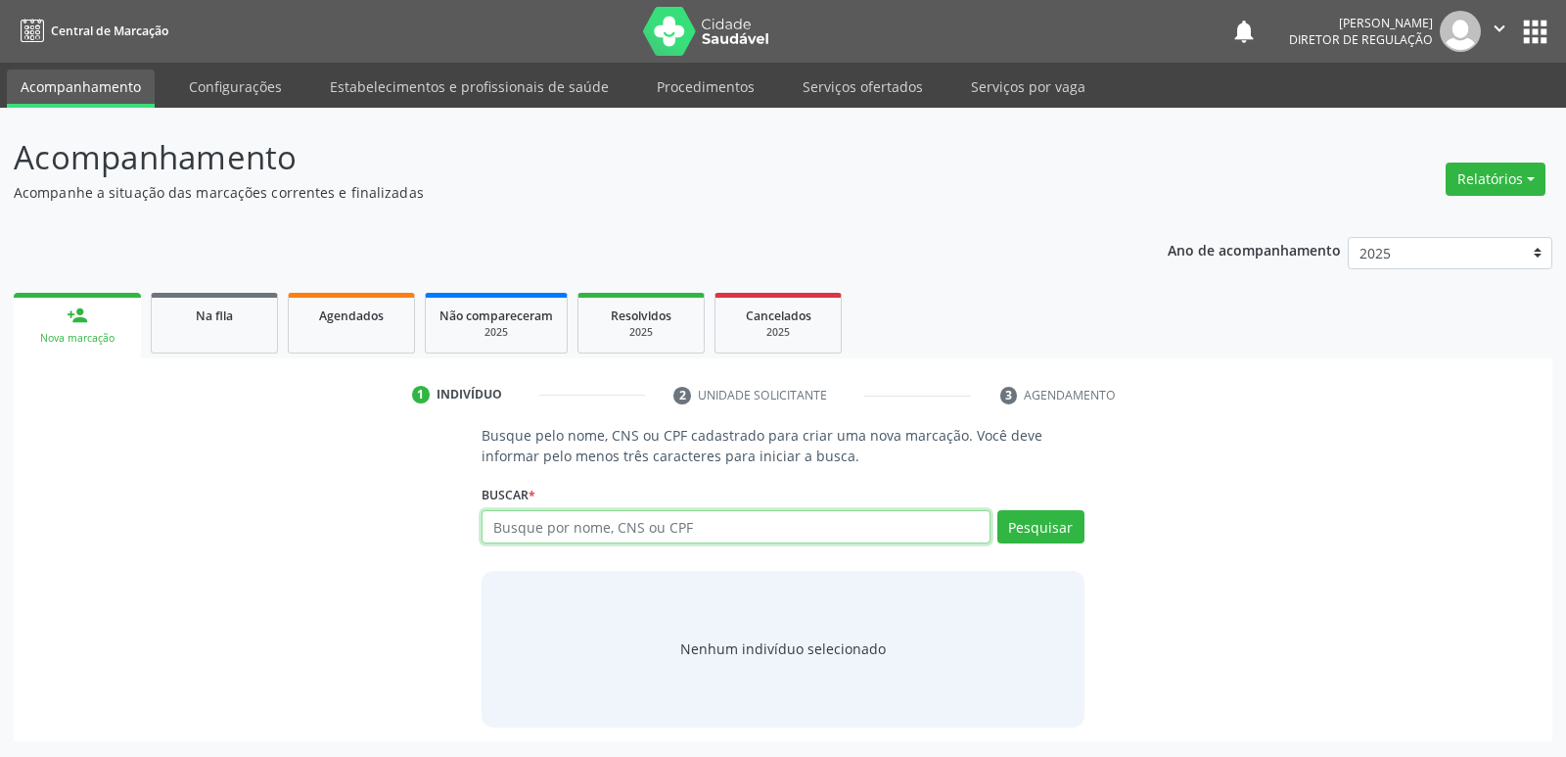
click at [543, 530] on input "text" at bounding box center [736, 526] width 508 height 33
paste input "706906127473638"
type input "706906127473638"
click at [1063, 532] on button "Pesquisar" at bounding box center [1040, 526] width 87 height 33
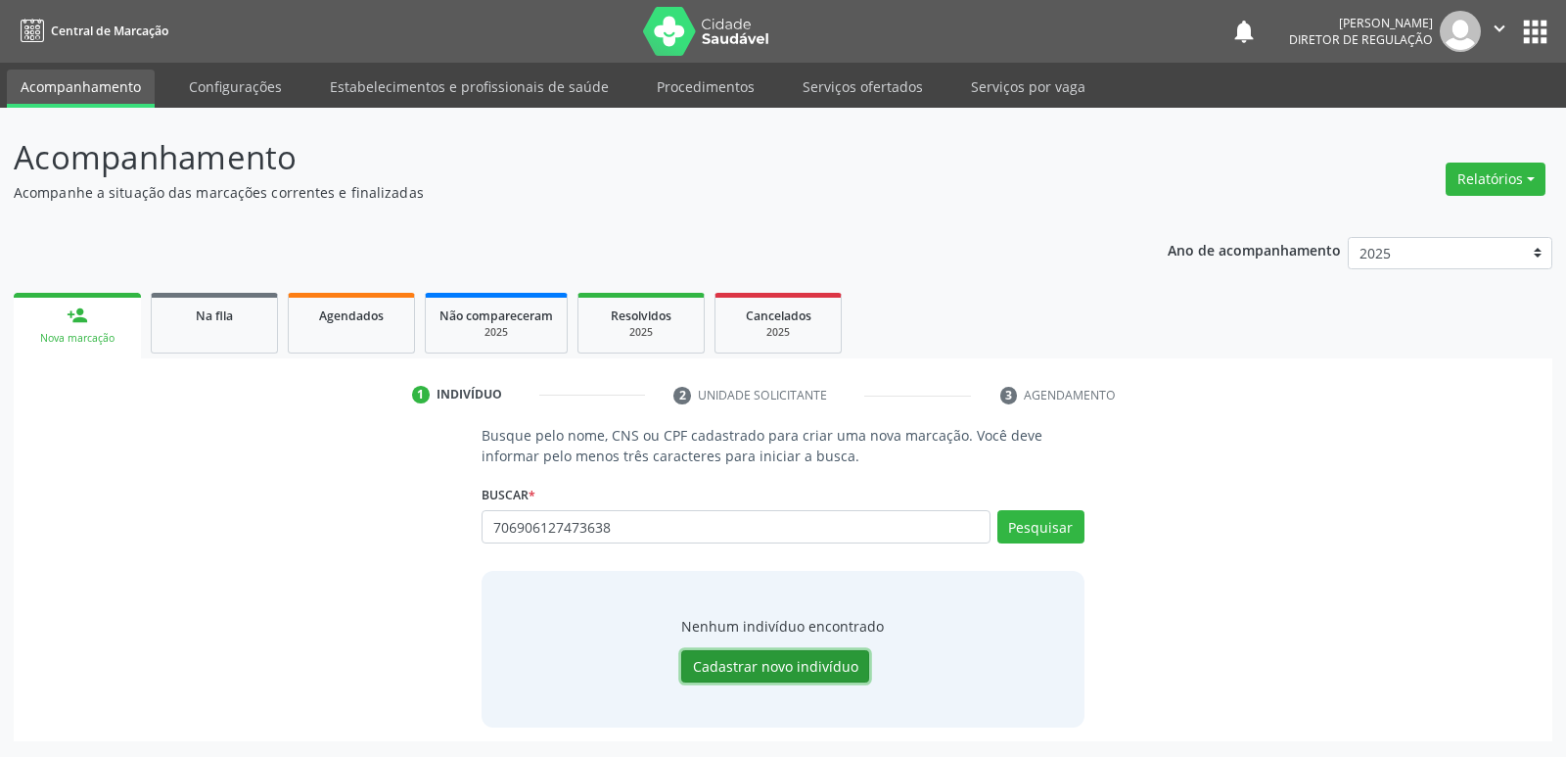
click at [793, 671] on button "Cadastrar novo indivíduo" at bounding box center [775, 666] width 188 height 33
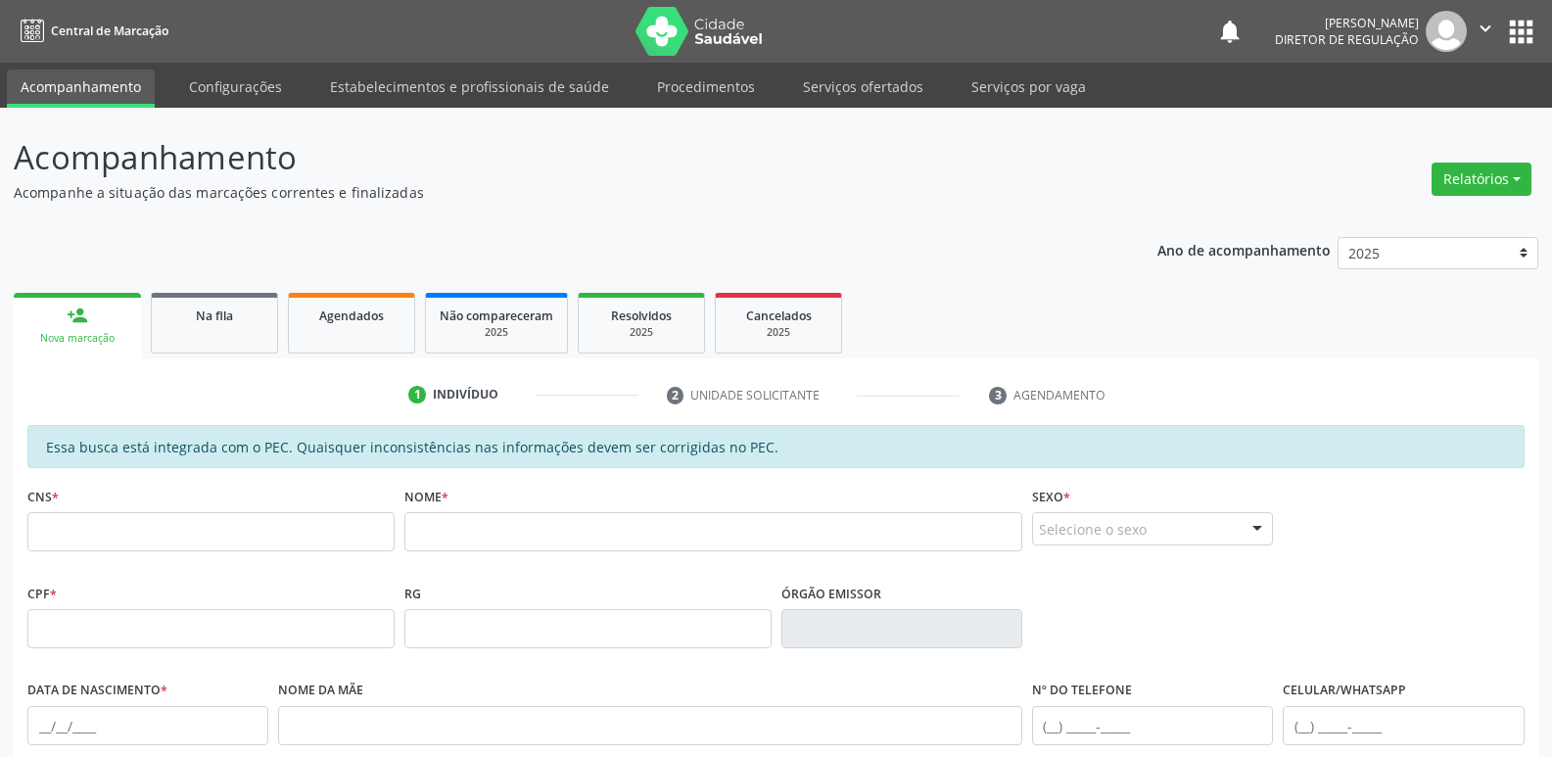
scroll to position [98, 0]
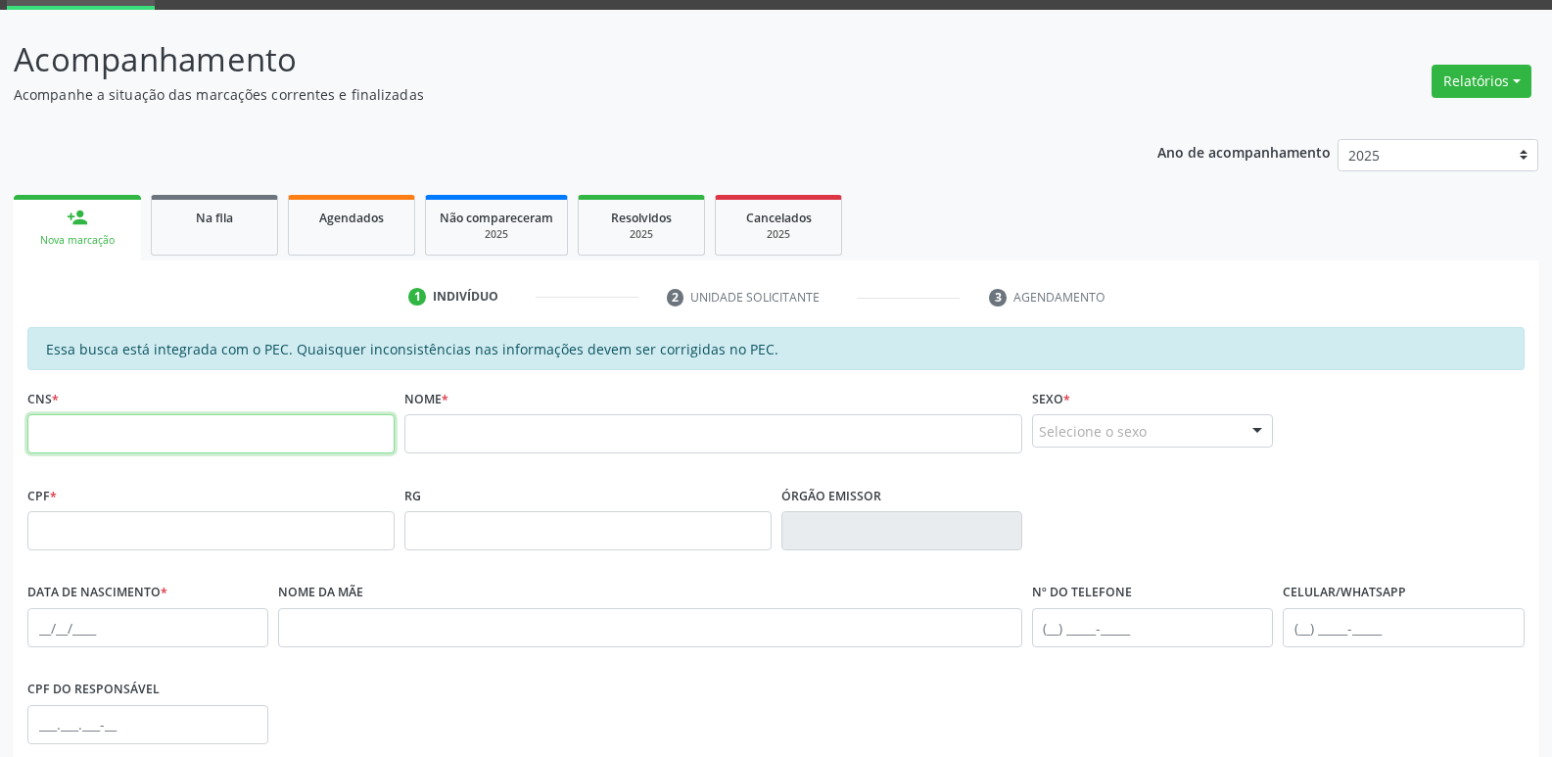
click at [263, 443] on input "text" at bounding box center [210, 433] width 367 height 39
paste input "706 9061 2747 3638"
type input "706 9061 2747 3638"
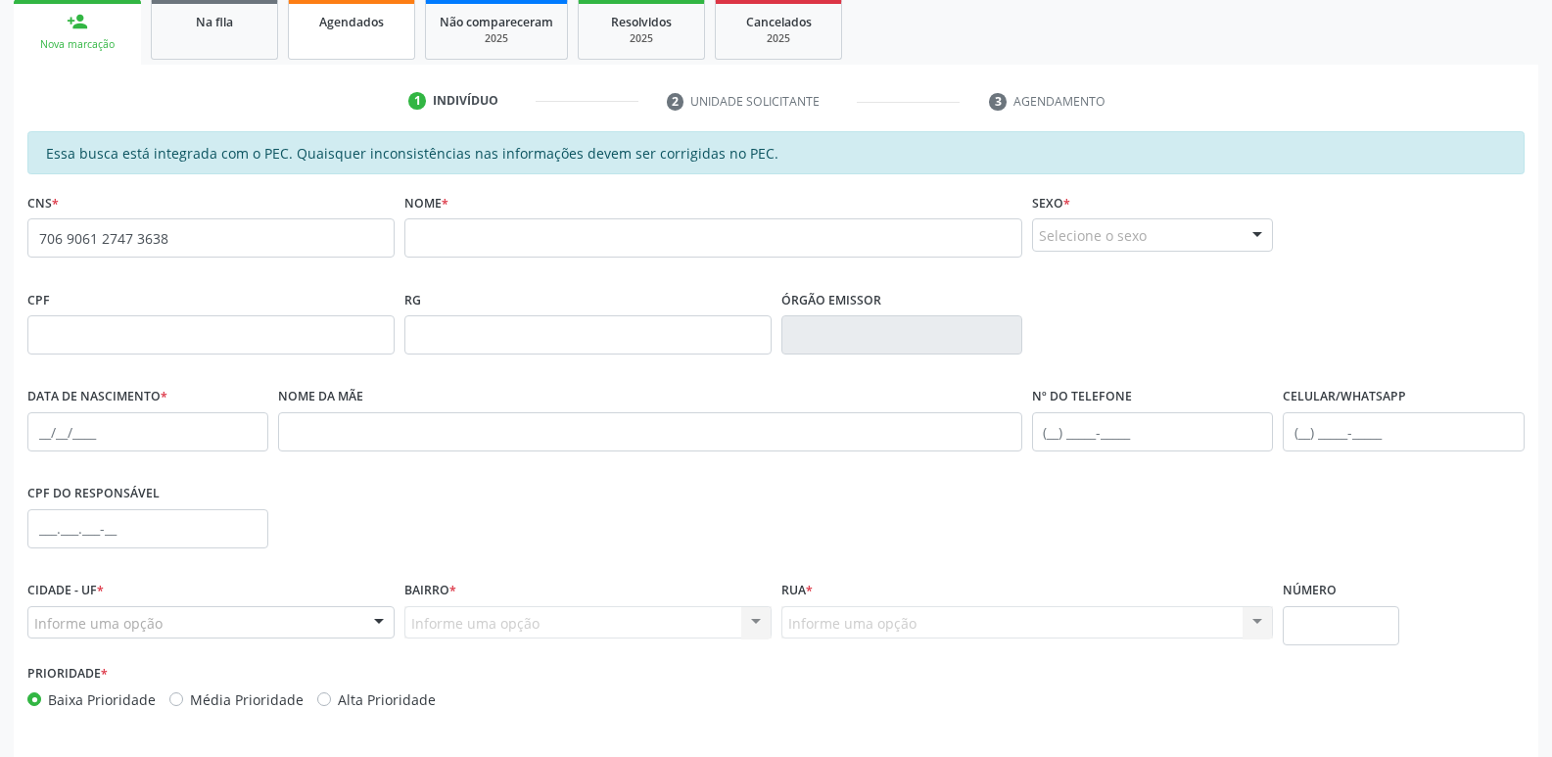
click at [351, 24] on span "Agendados" at bounding box center [351, 22] width 65 height 17
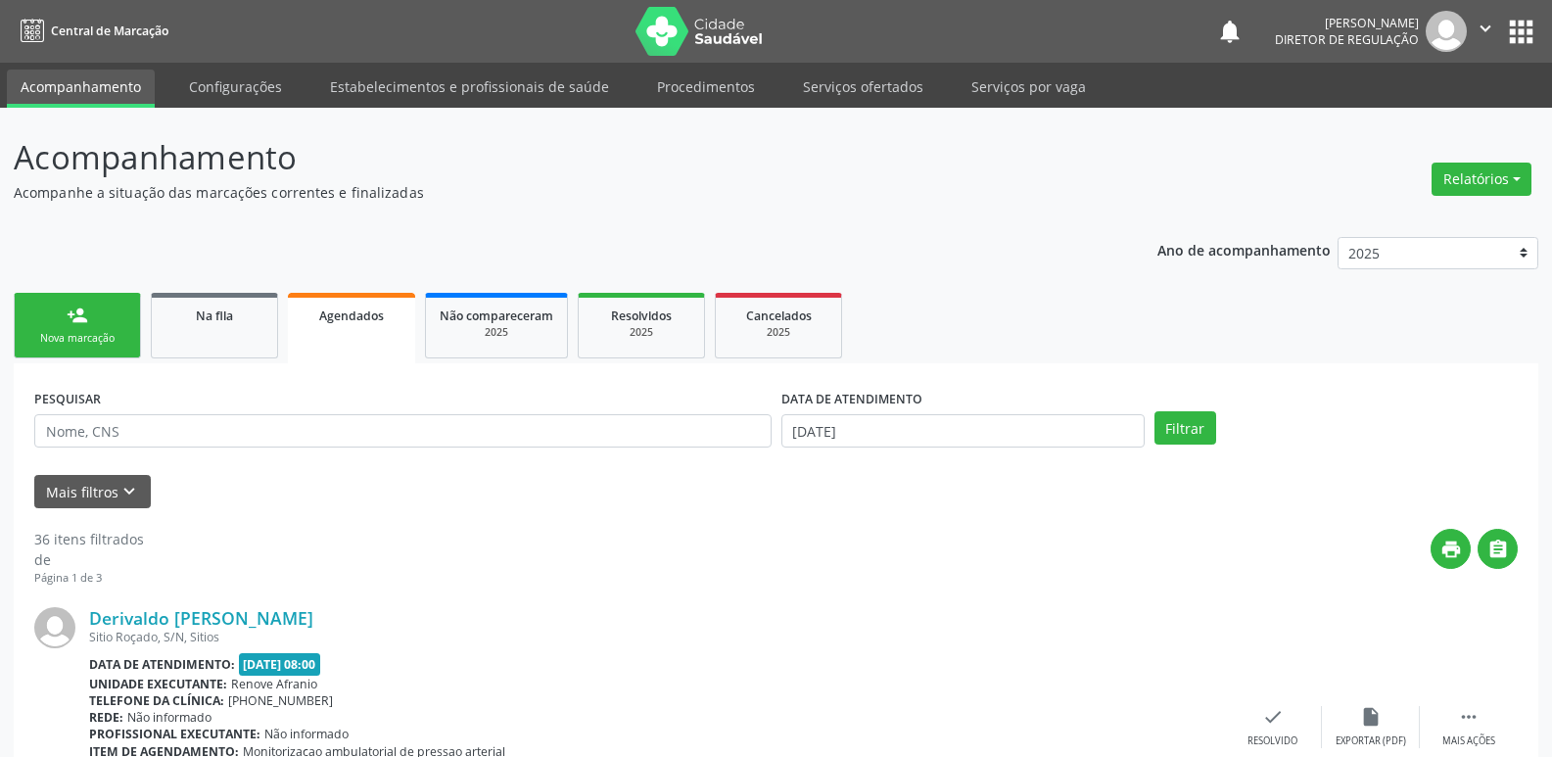
click at [126, 331] on link "person_add Nova marcação" at bounding box center [77, 326] width 127 height 66
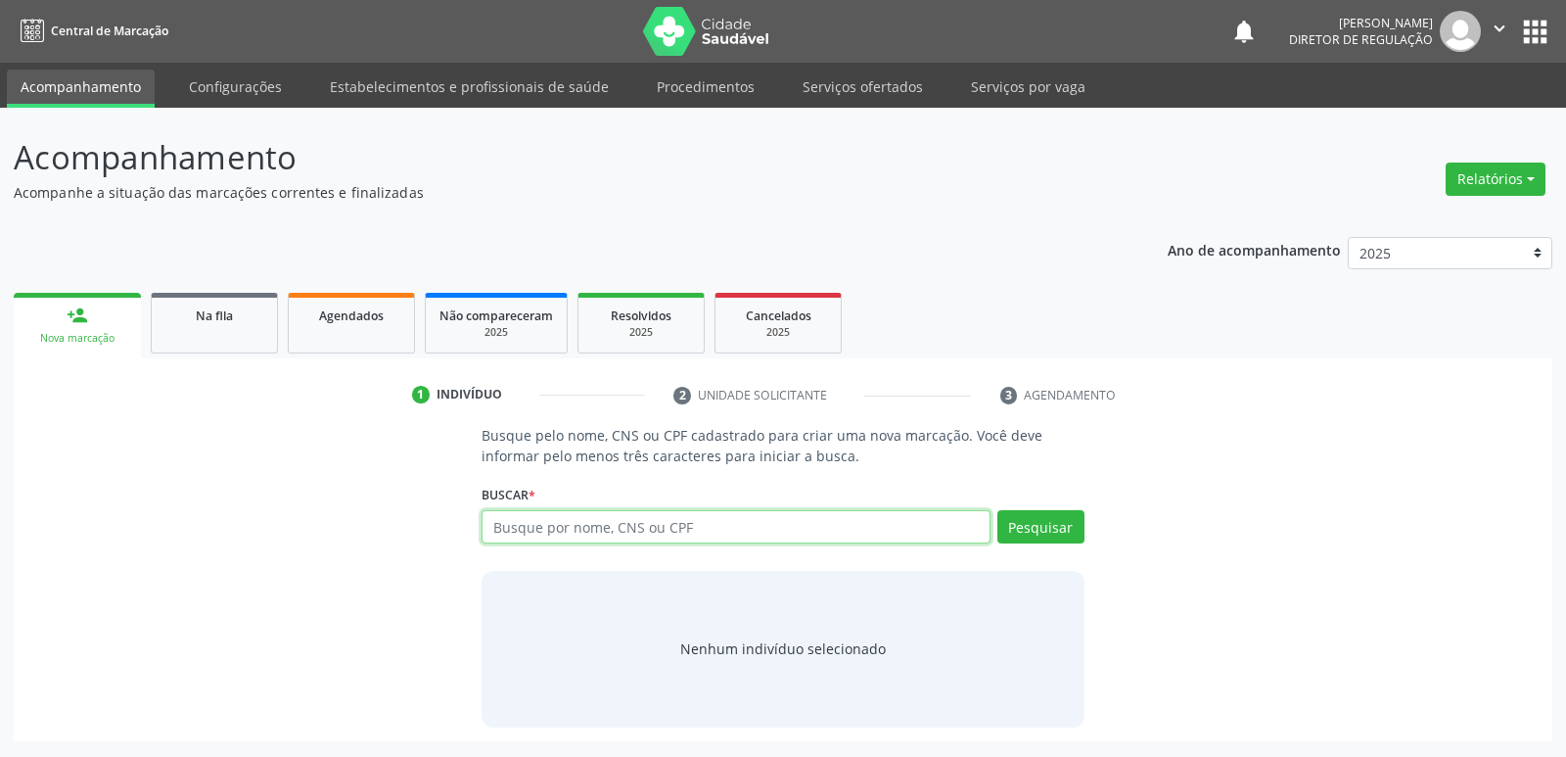
click at [631, 524] on input "text" at bounding box center [736, 526] width 508 height 33
paste input "706906127473638"
type input "706906127473638"
click at [1047, 525] on button "Pesquisar" at bounding box center [1040, 526] width 87 height 33
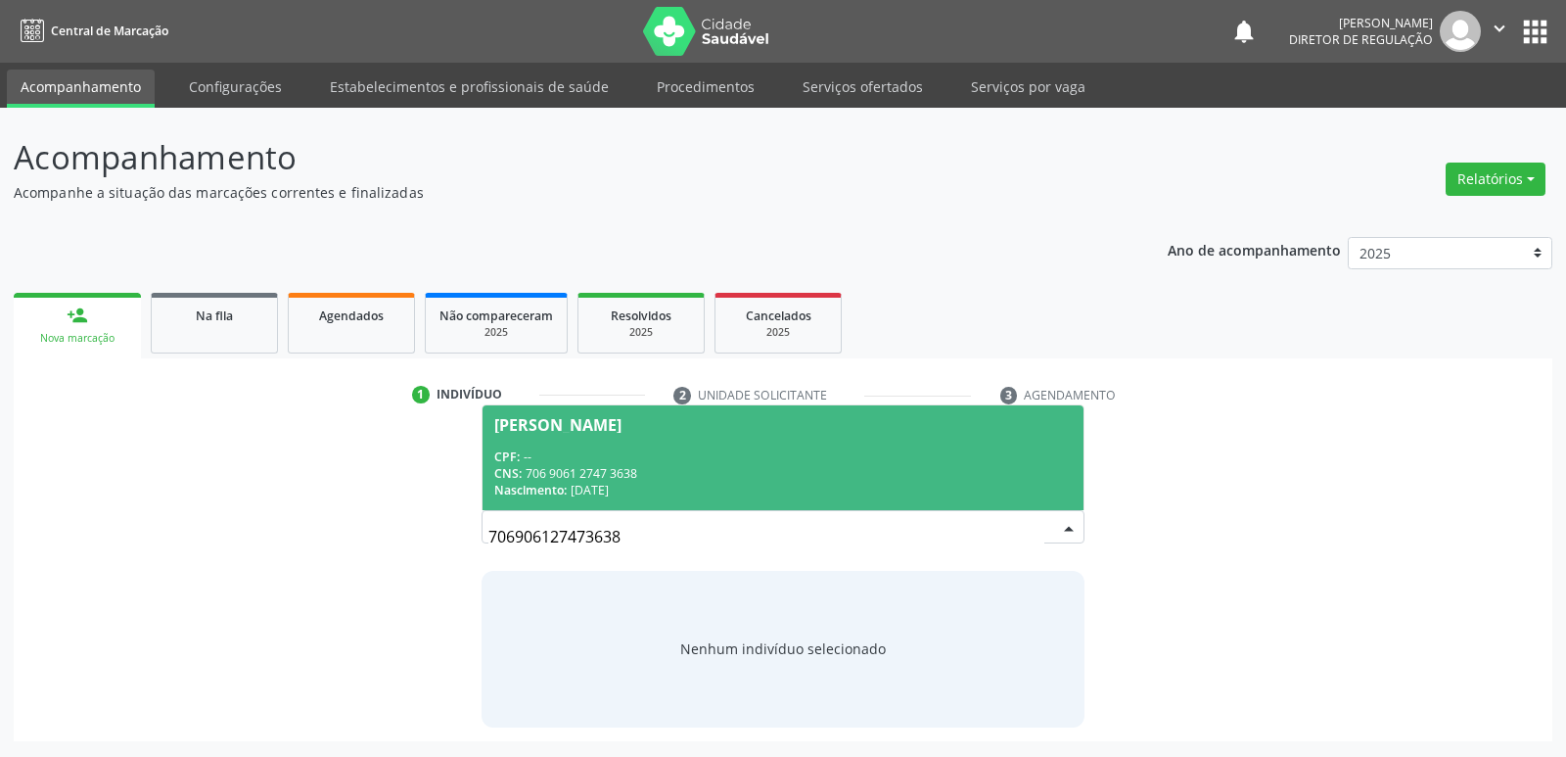
click at [666, 451] on div "CPF: --" at bounding box center [782, 456] width 577 height 17
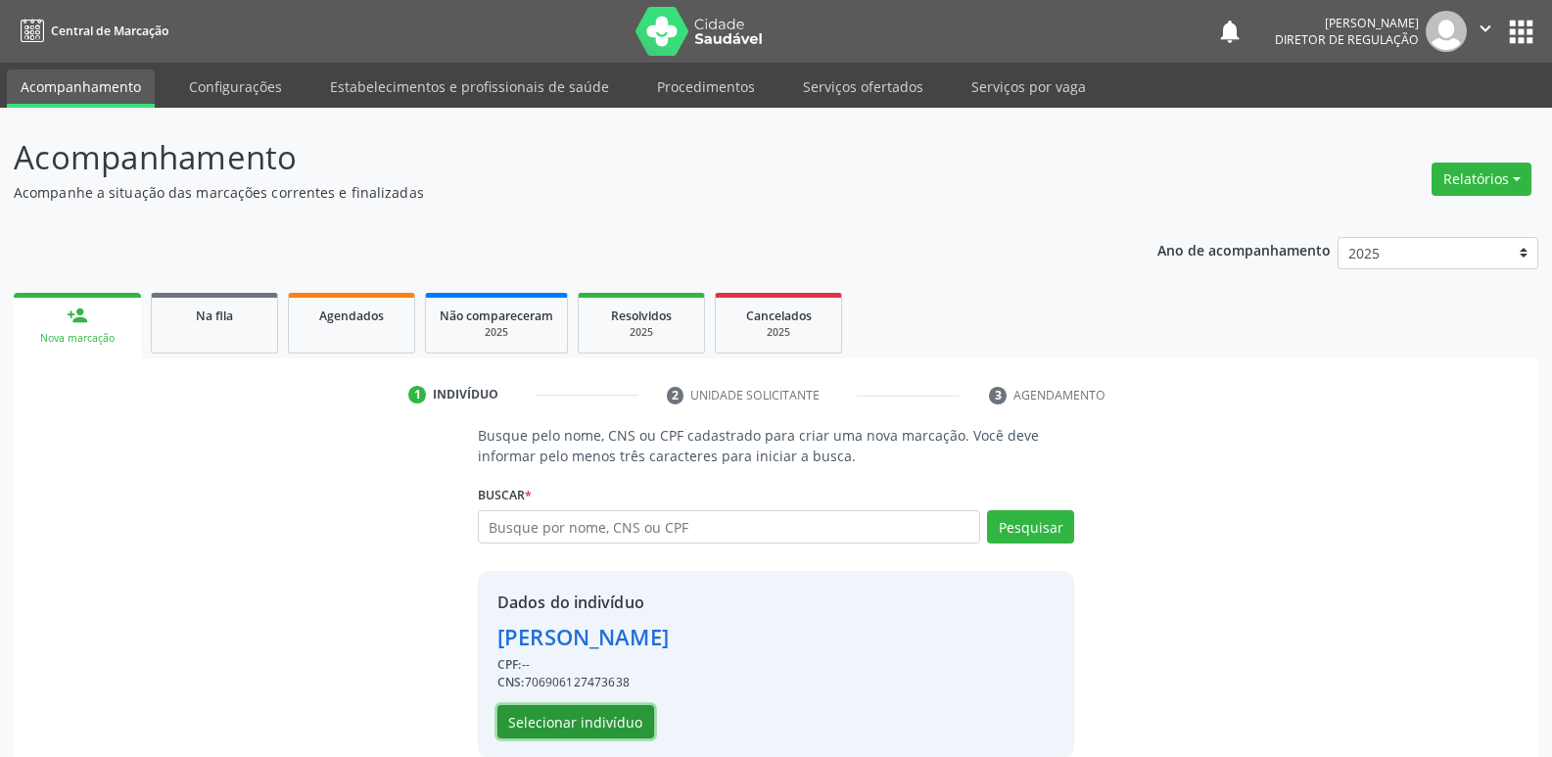
click at [592, 719] on button "Selecionar indivíduo" at bounding box center [575, 721] width 157 height 33
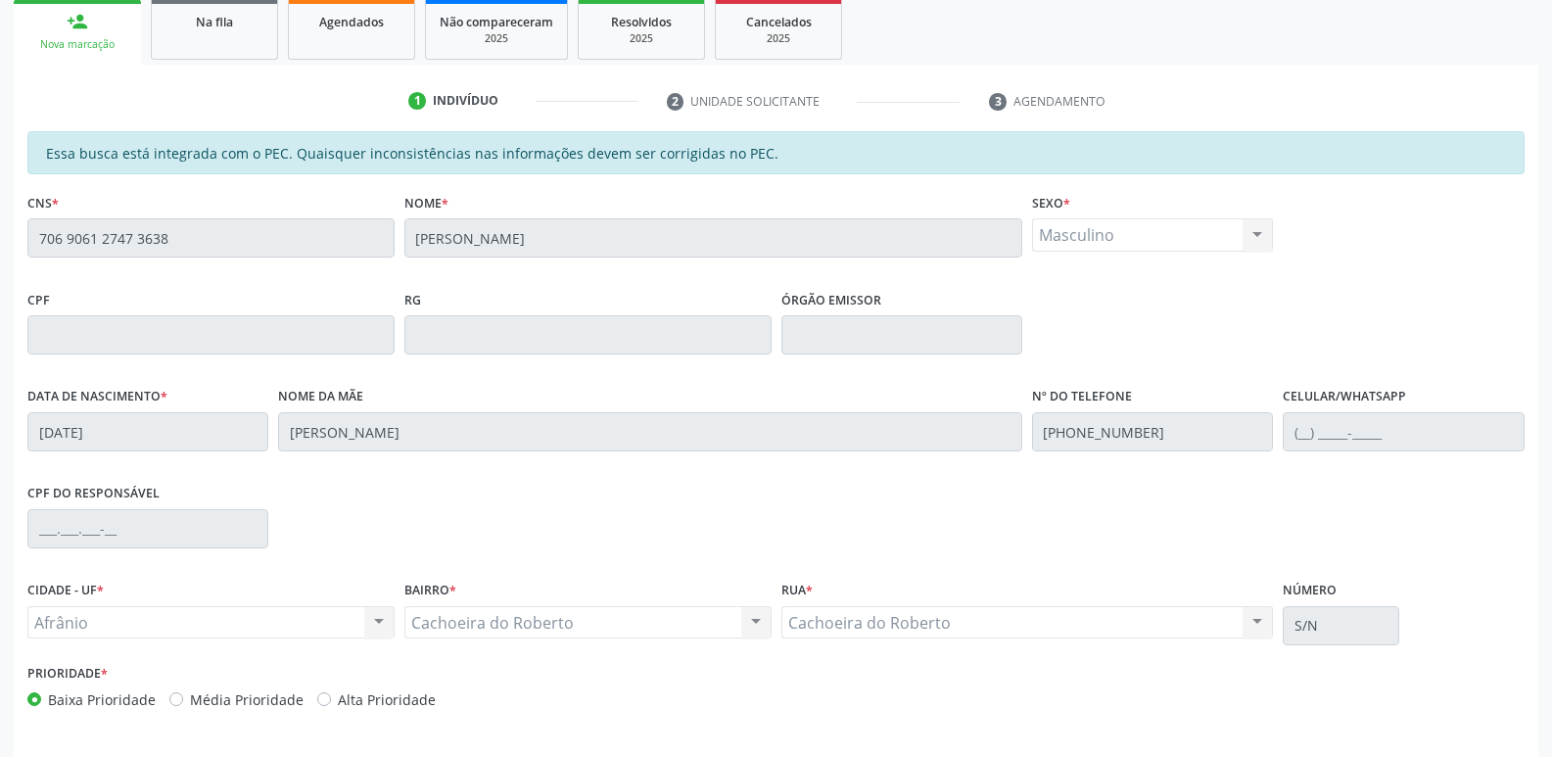
scroll to position [361, 0]
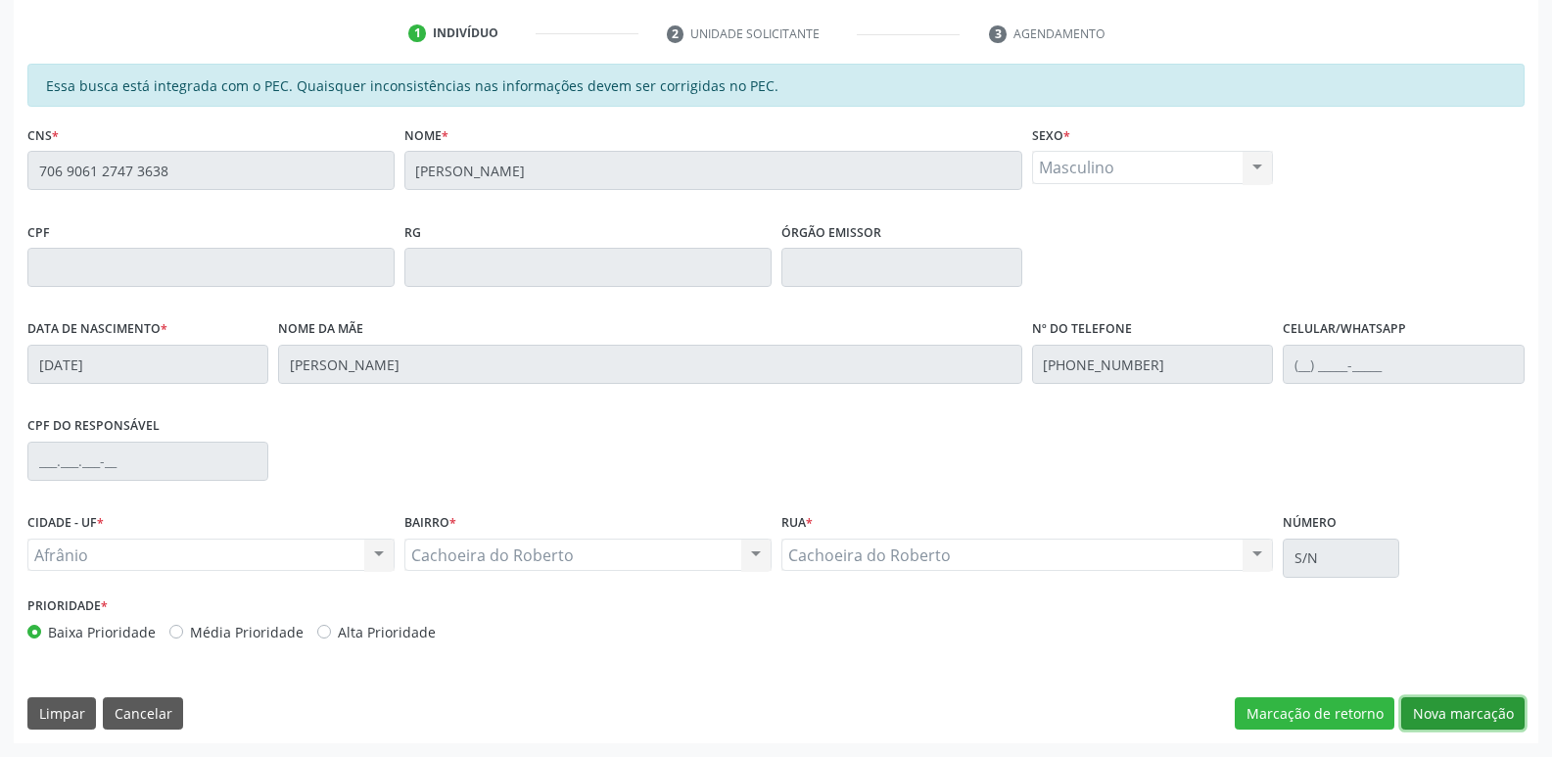
click at [1446, 710] on button "Nova marcação" at bounding box center [1462, 713] width 123 height 33
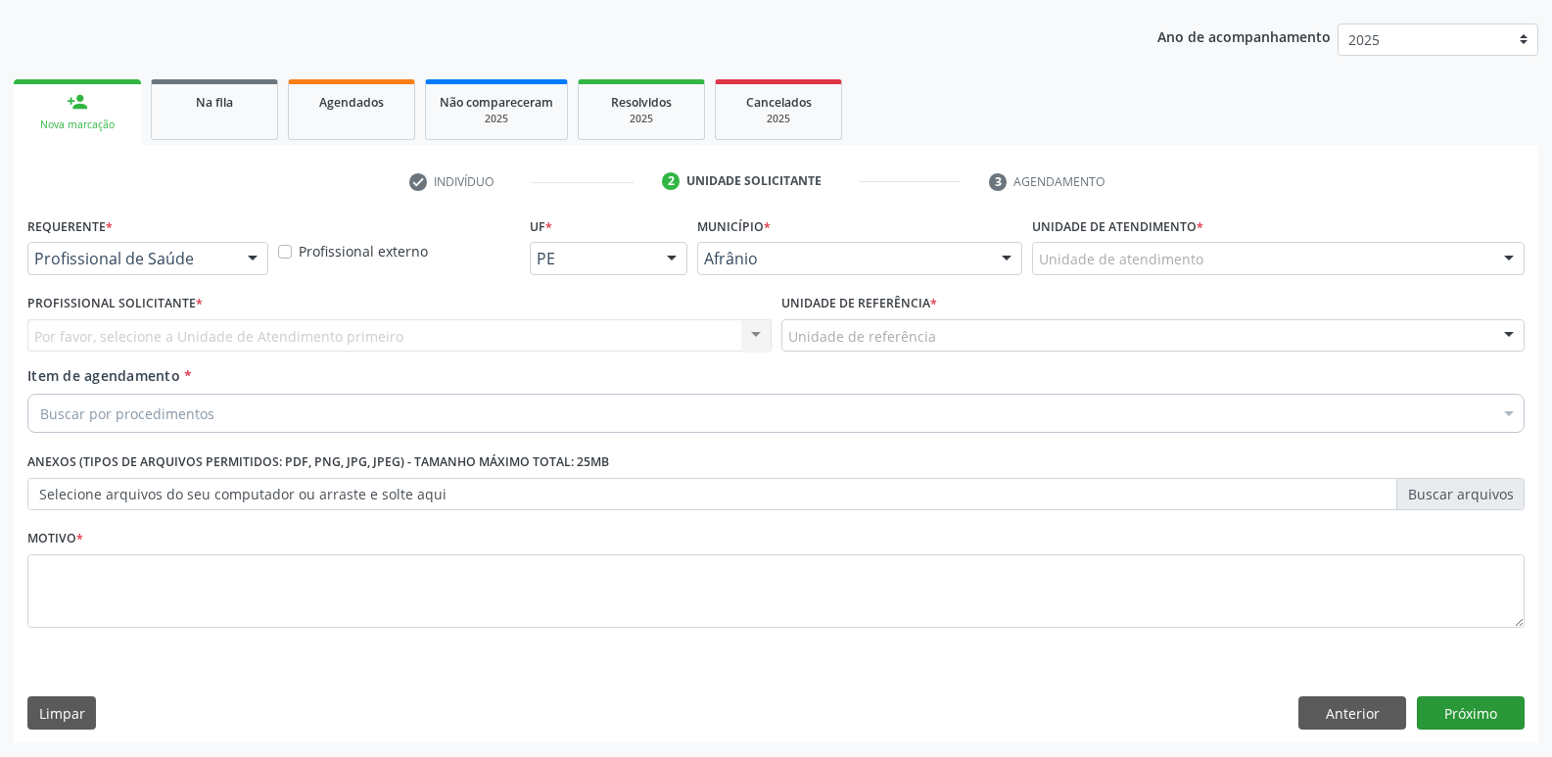
scroll to position [213, 0]
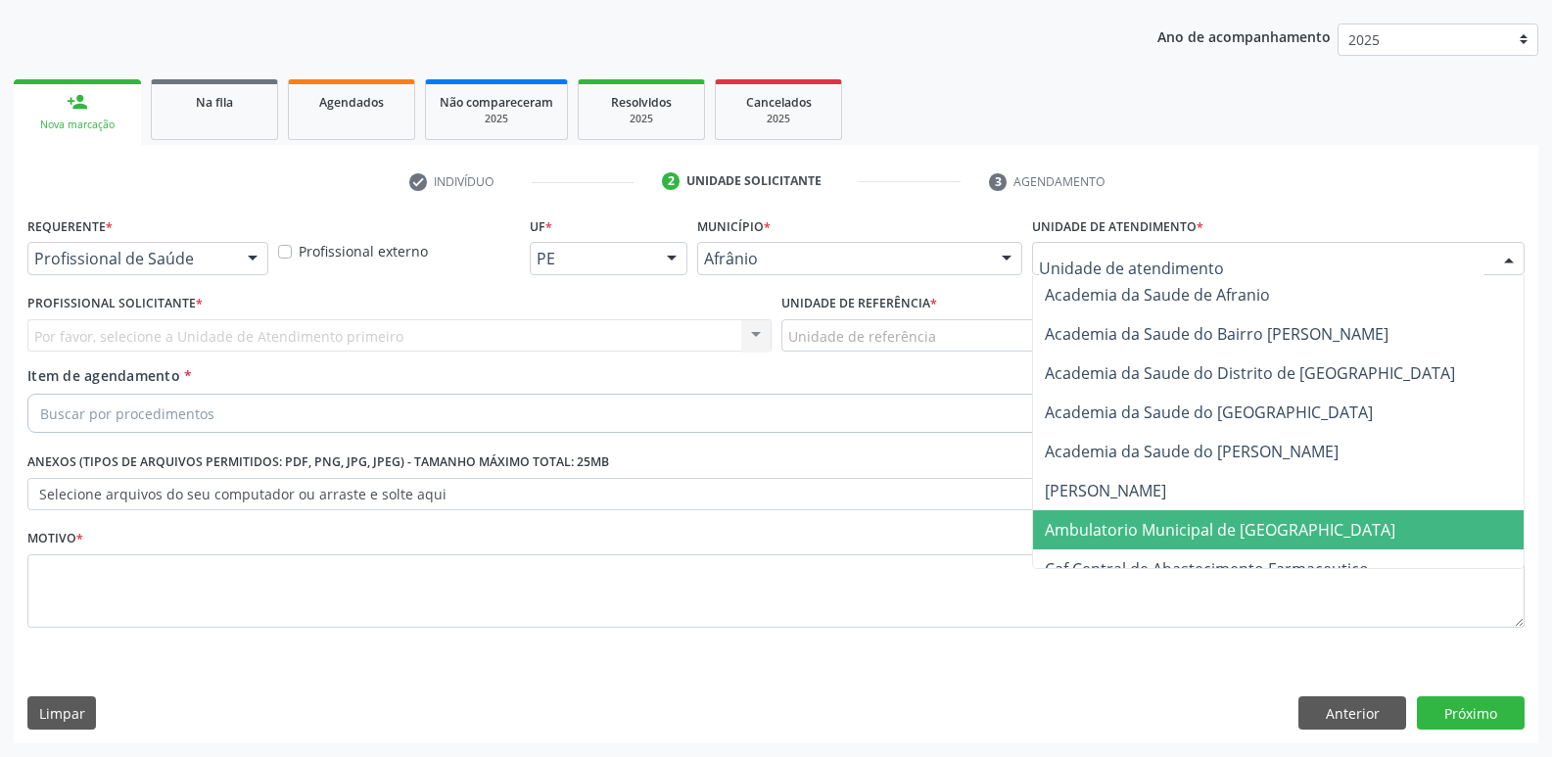
click at [1174, 524] on span "Ambulatorio Municipal de [GEOGRAPHIC_DATA]" at bounding box center [1219, 530] width 350 height 22
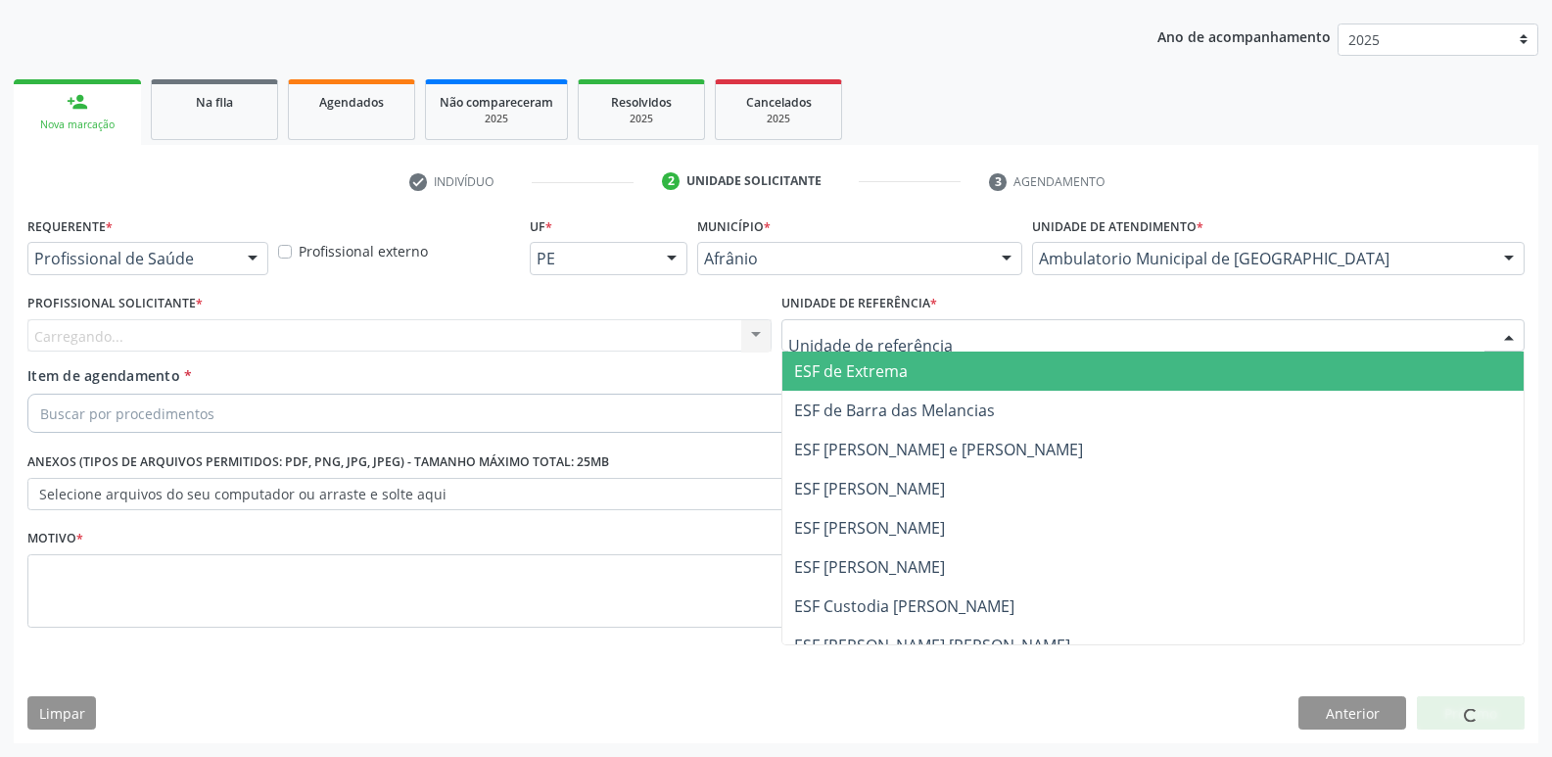
click at [943, 334] on div at bounding box center [1153, 335] width 744 height 33
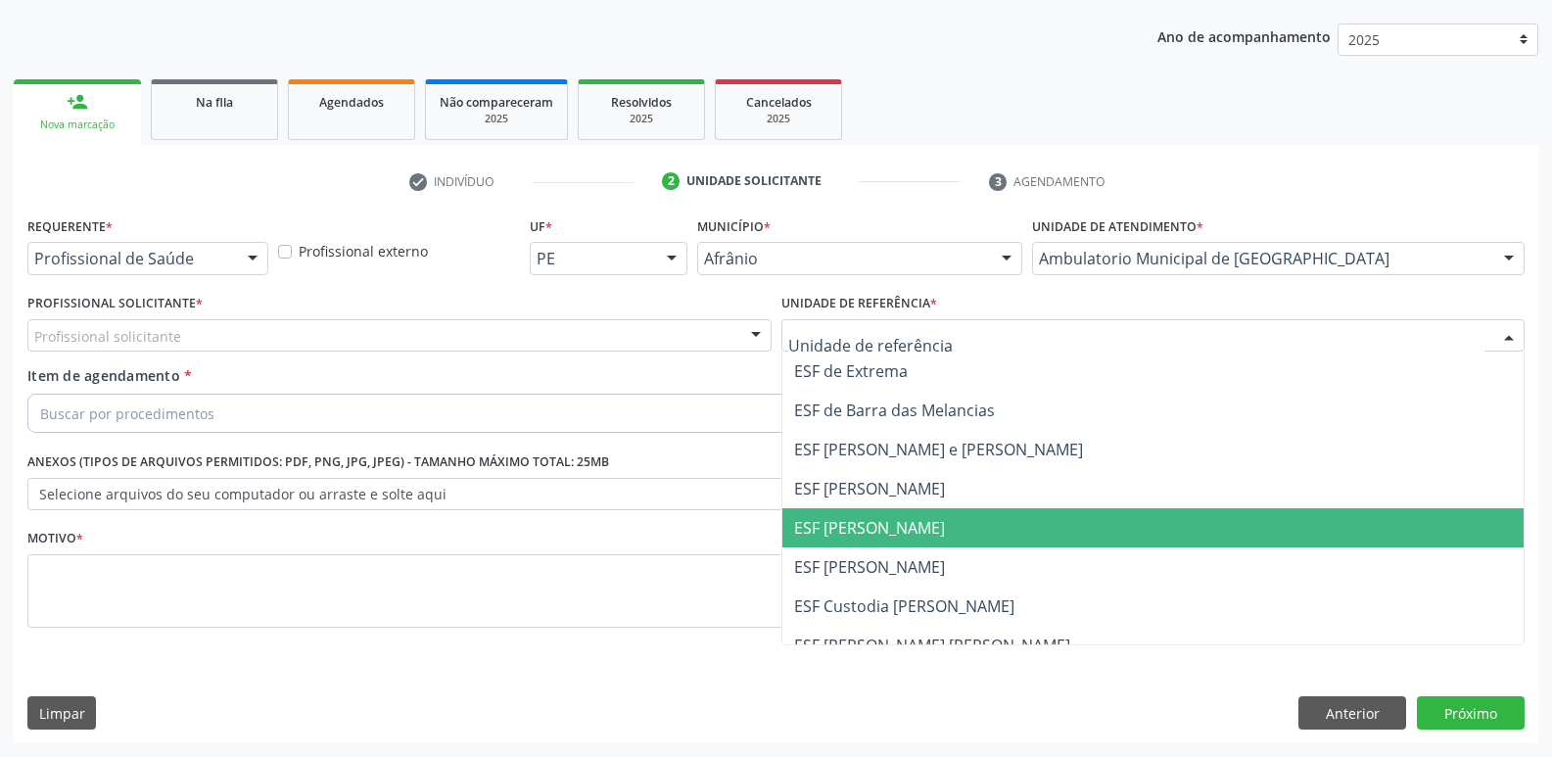
click at [910, 530] on span "ESF [PERSON_NAME]" at bounding box center [869, 528] width 151 height 22
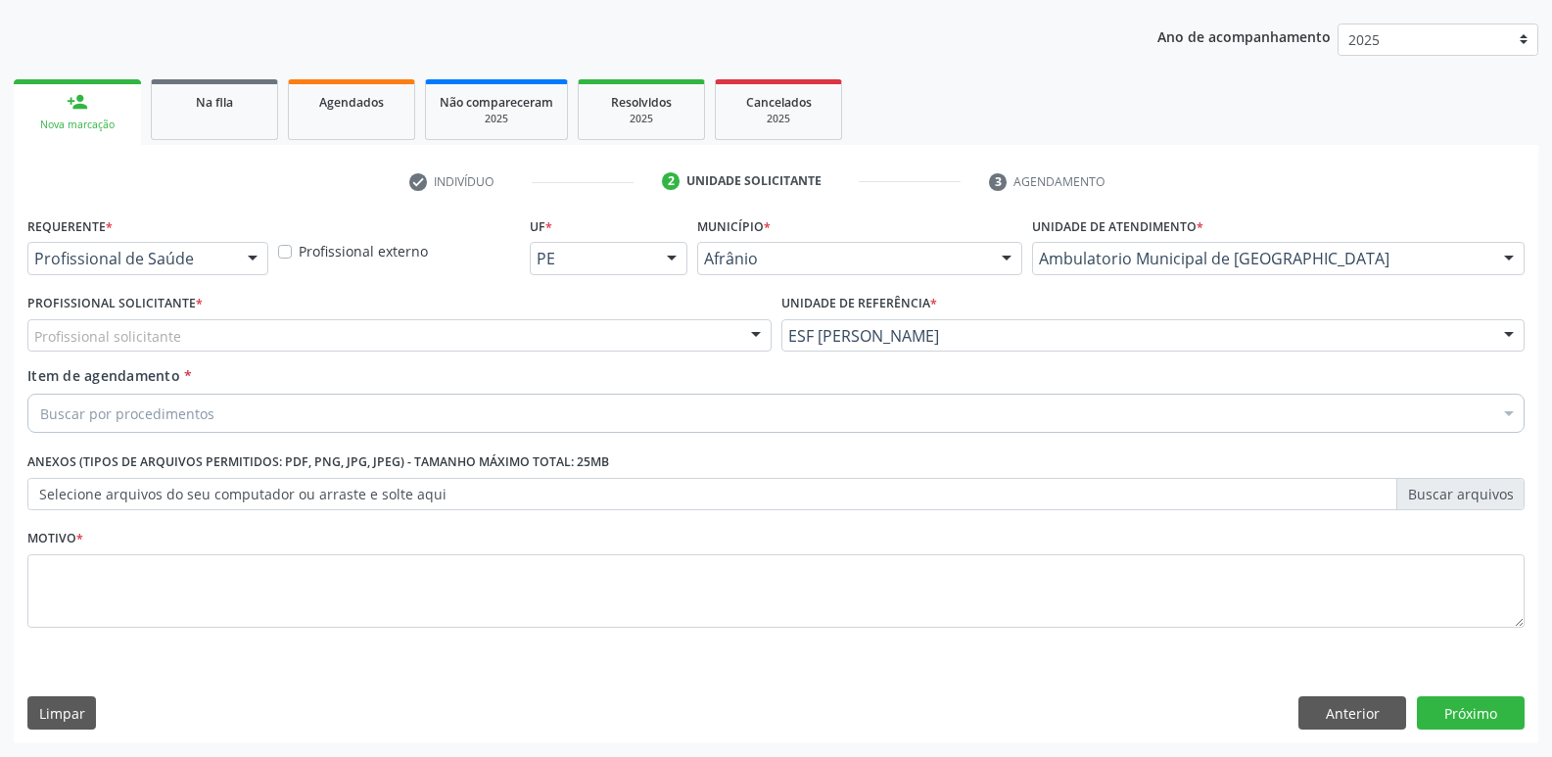
click at [598, 336] on div "Profissional solicitante" at bounding box center [399, 335] width 744 height 33
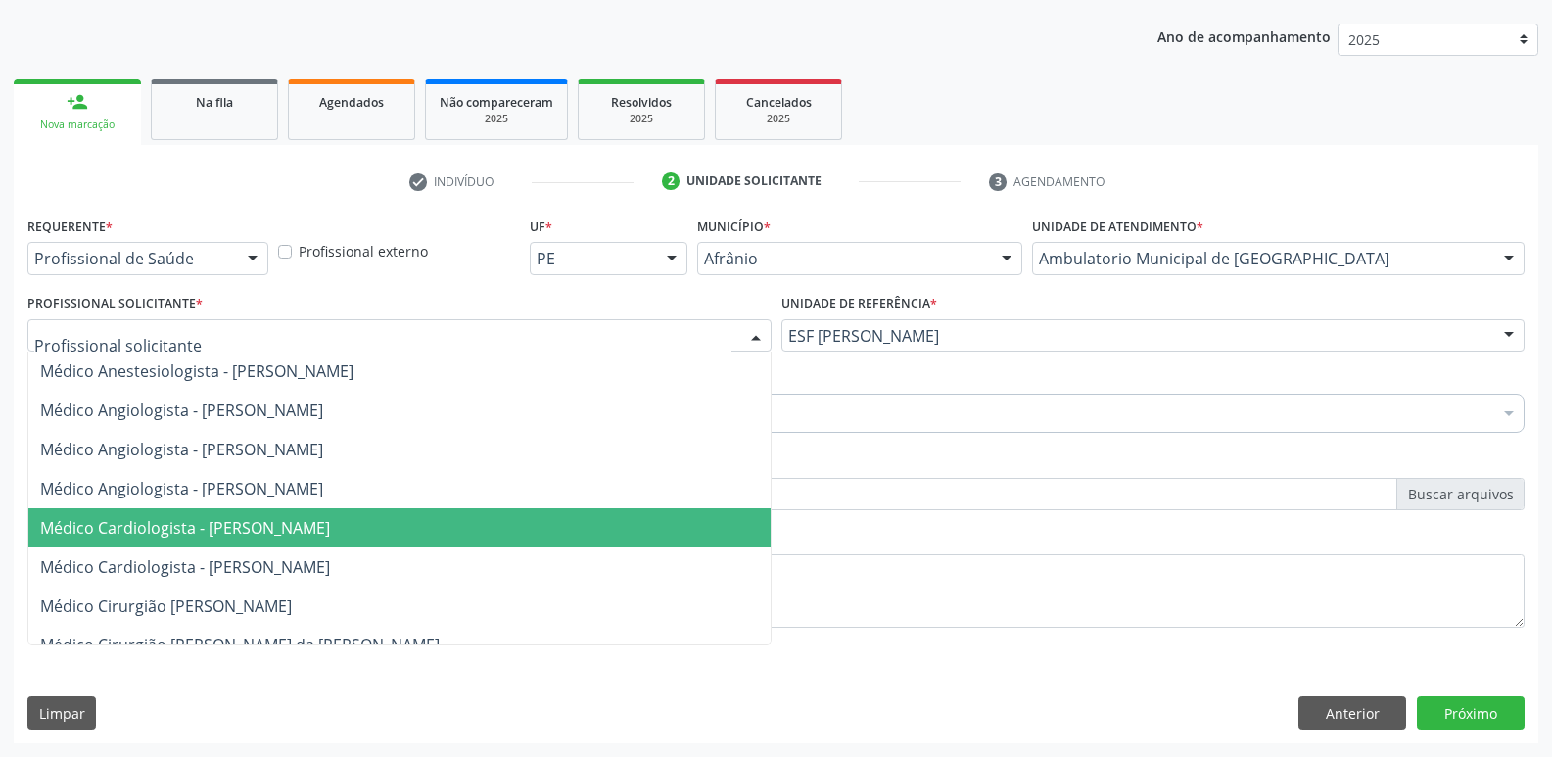
click at [543, 522] on span "Médico Cardiologista - [PERSON_NAME]" at bounding box center [399, 527] width 742 height 39
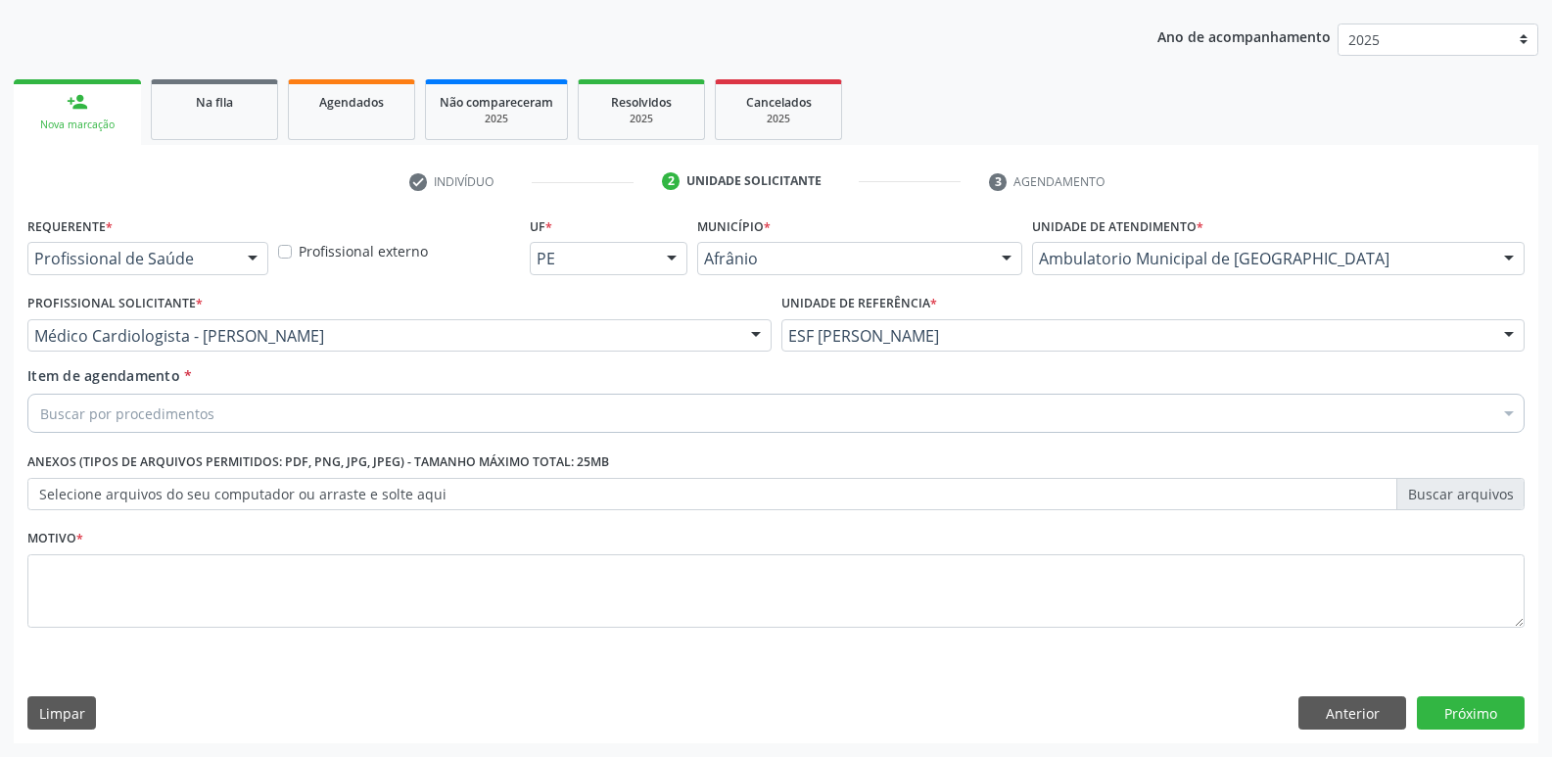
click at [385, 411] on div "Buscar por procedimentos" at bounding box center [775, 413] width 1497 height 39
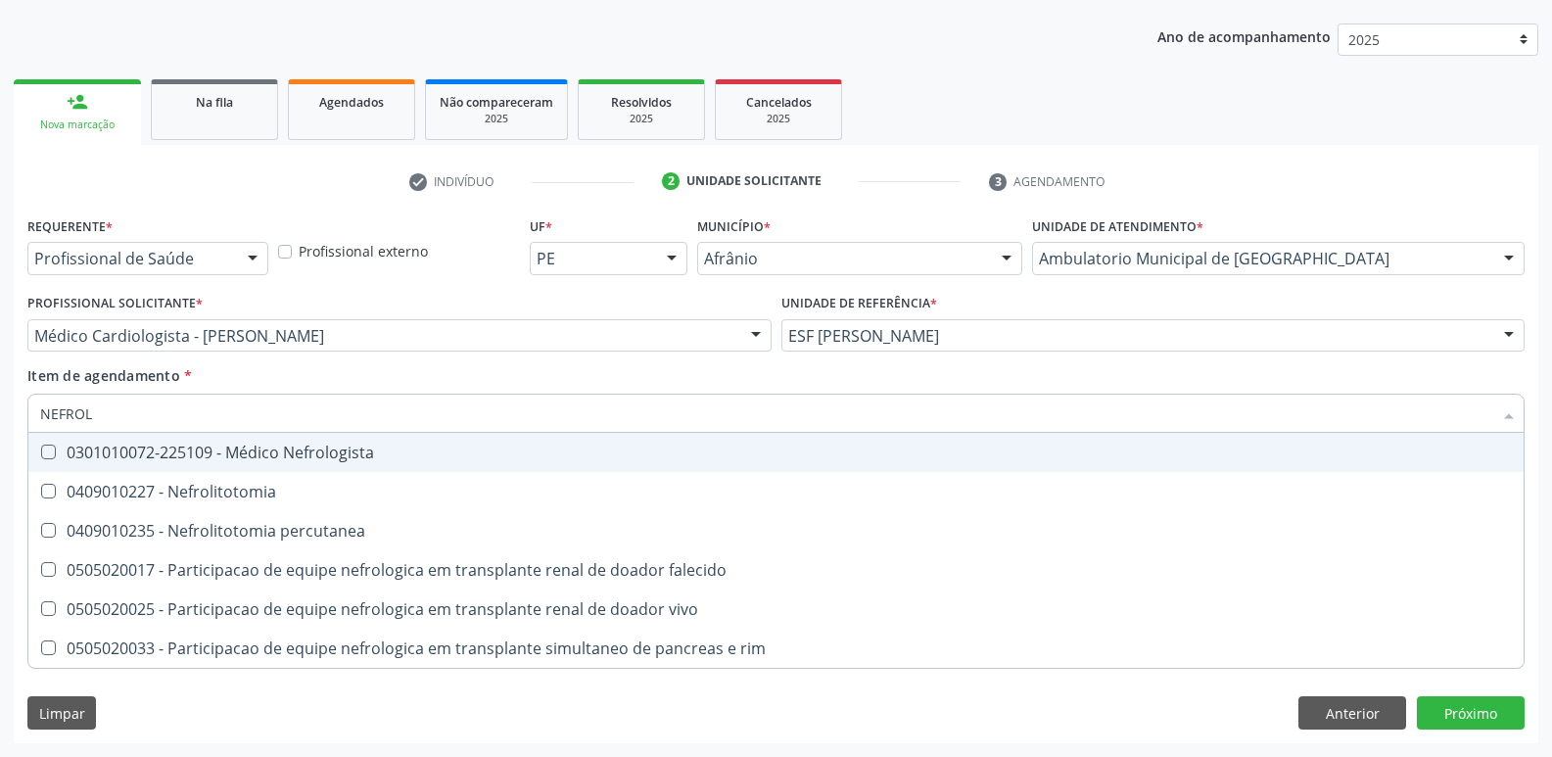
type input "NEFROLO"
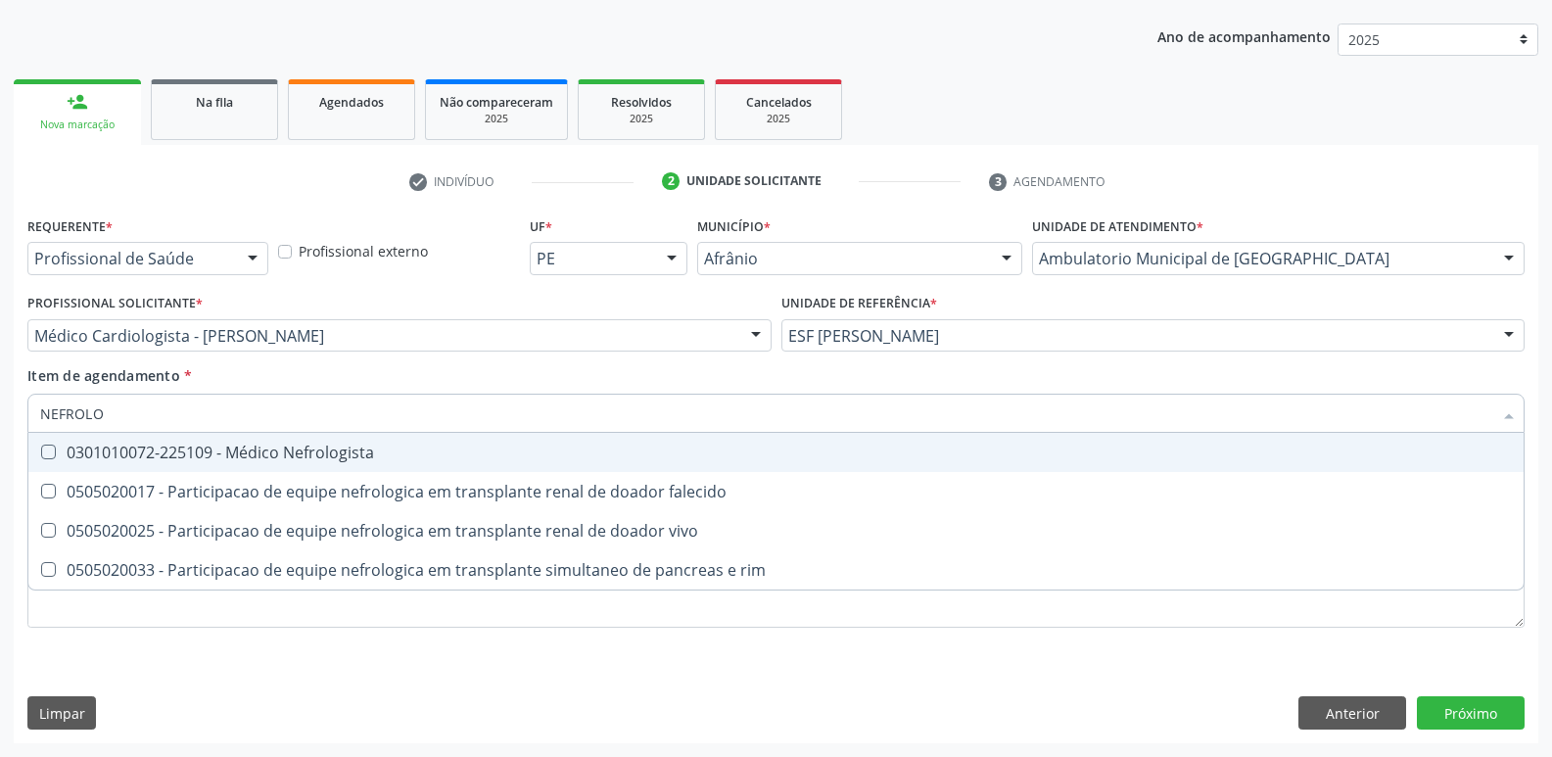
click at [384, 450] on div "0301010072-225109 - Médico Nefrologista" at bounding box center [775, 452] width 1471 height 16
checkbox Nefrologista "true"
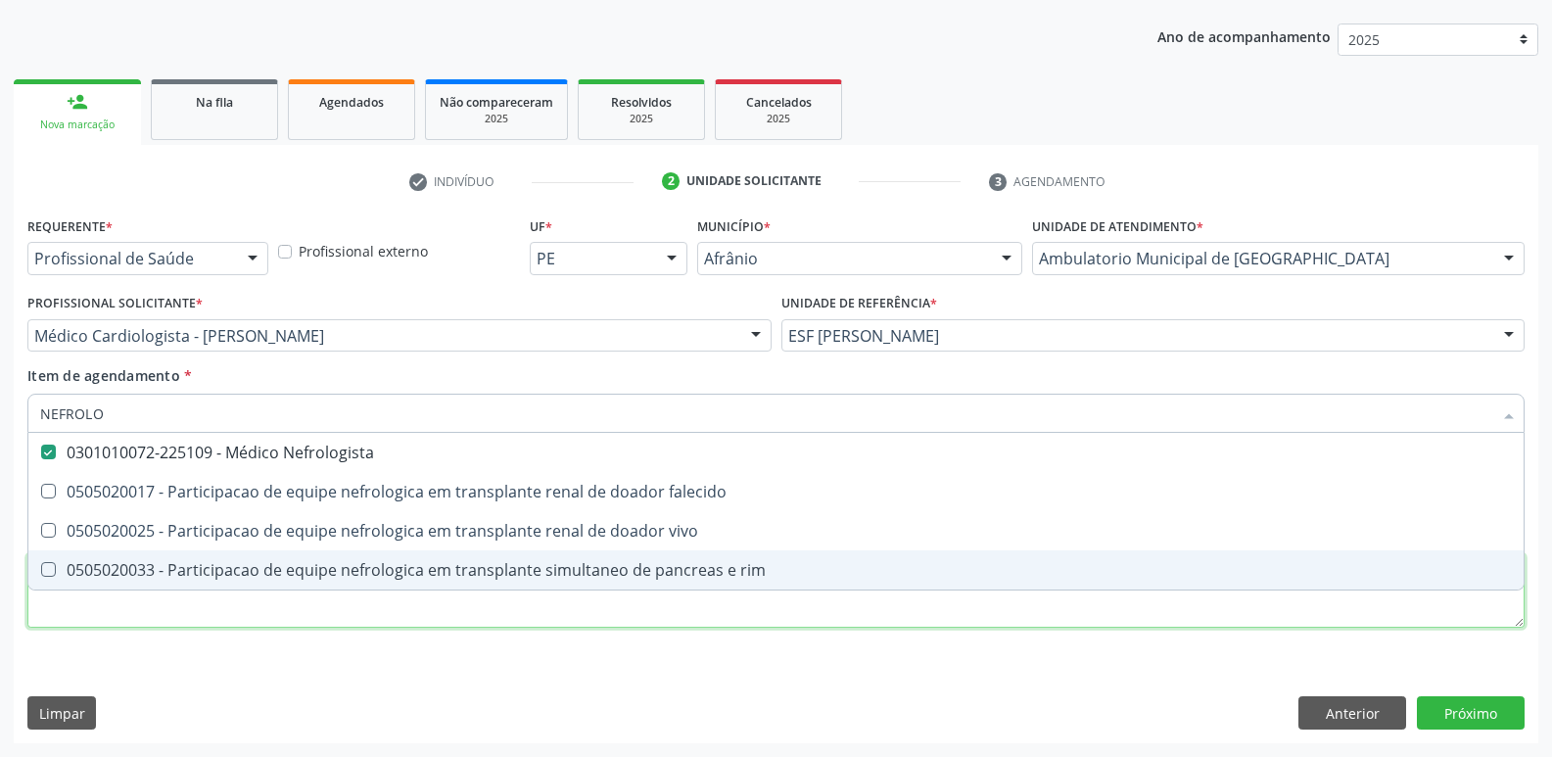
click at [1334, 621] on div "Requerente * Profissional de Saúde Profissional de Saúde Paciente Nenhum result…" at bounding box center [775, 432] width 1497 height 443
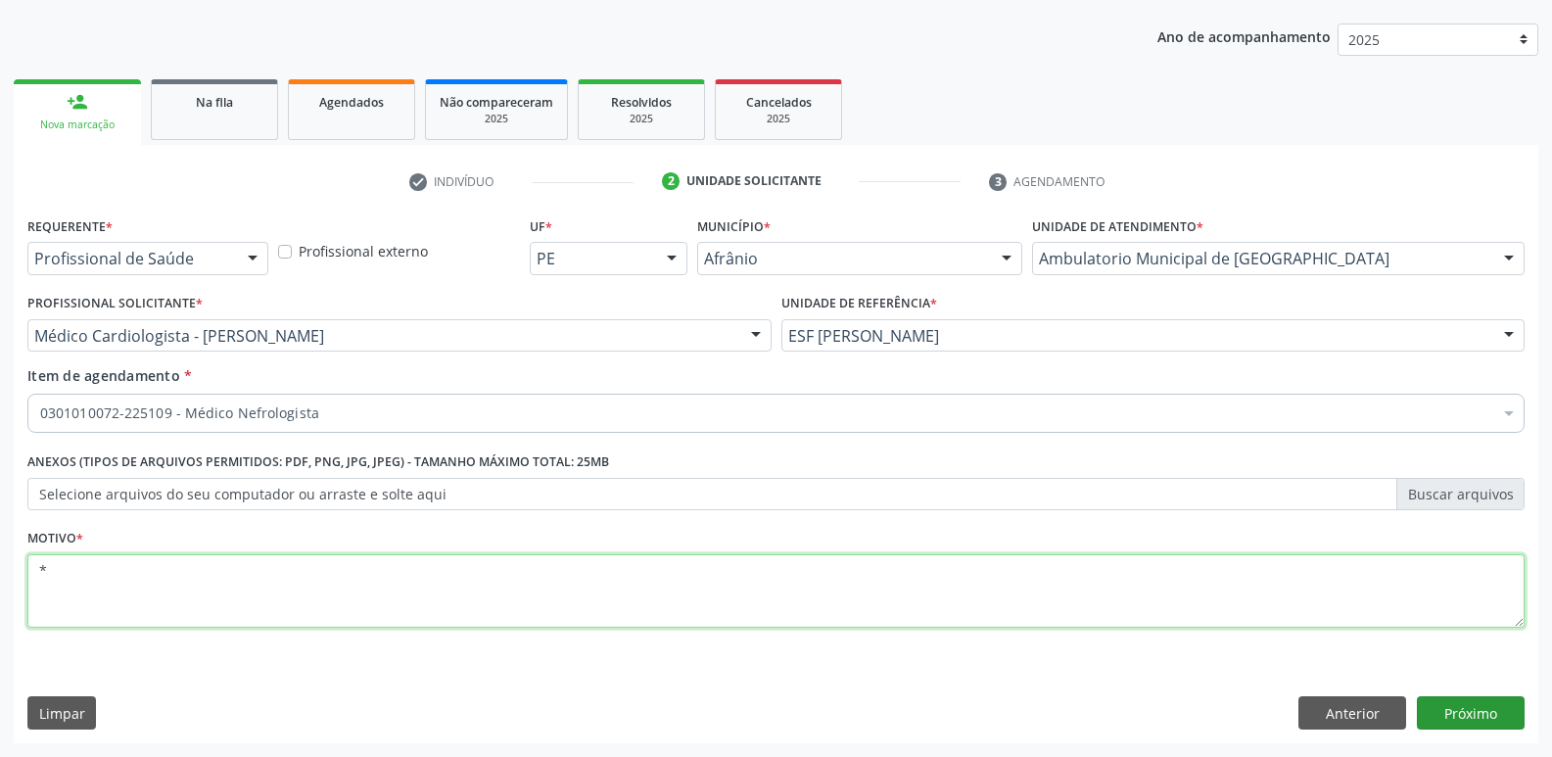
type textarea "*"
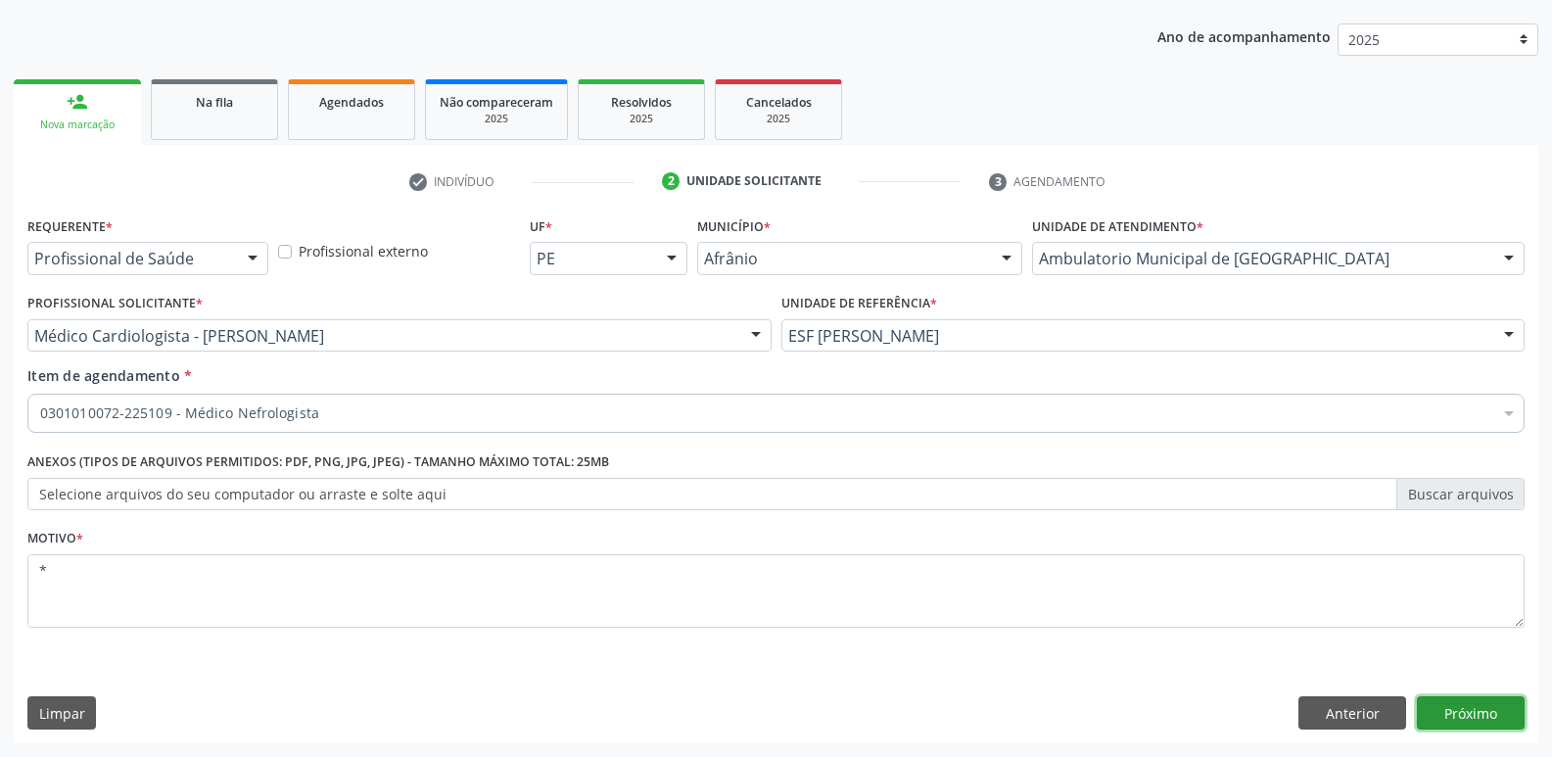
click at [1467, 712] on button "Próximo" at bounding box center [1470, 712] width 108 height 33
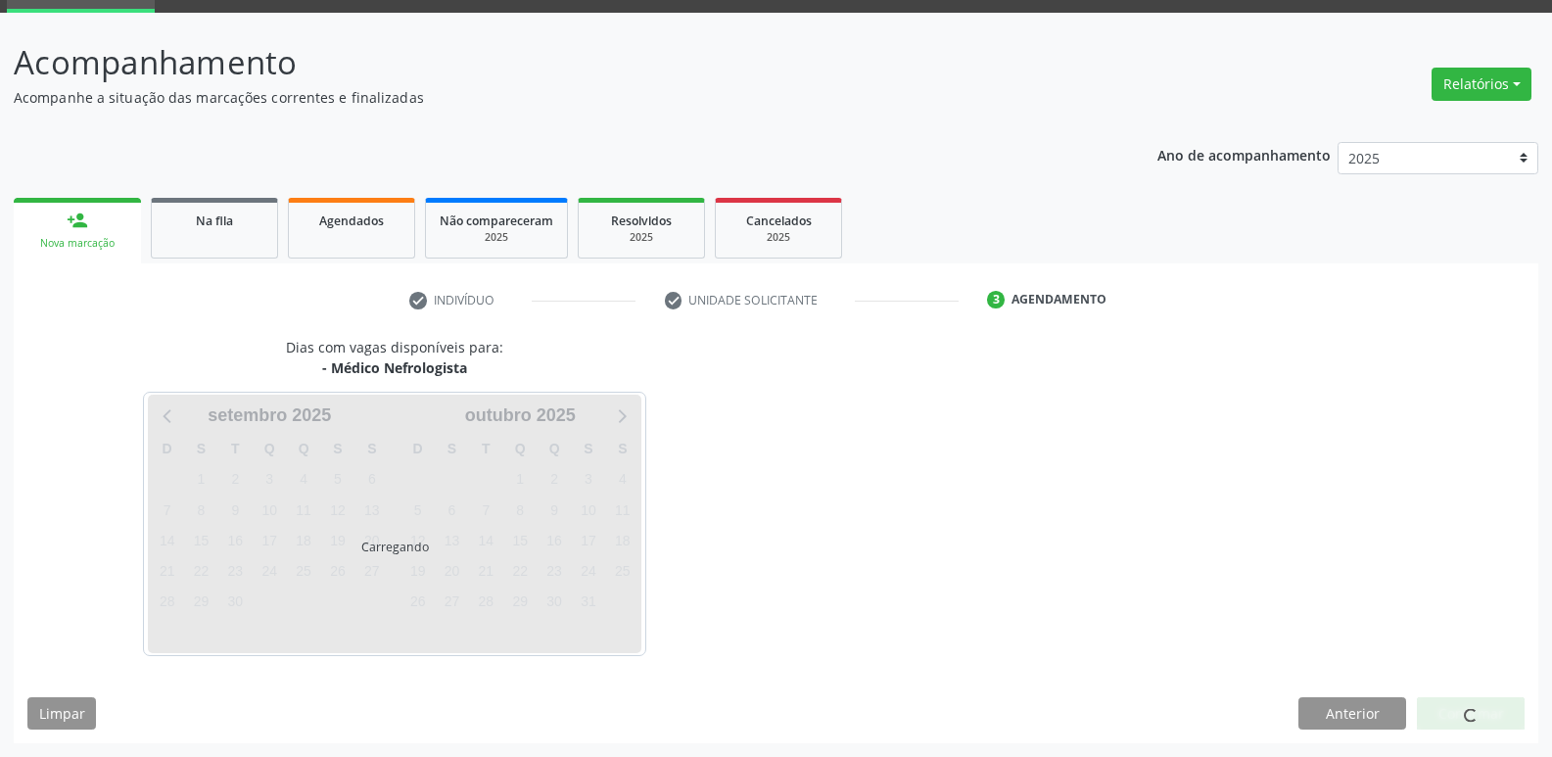
scroll to position [95, 0]
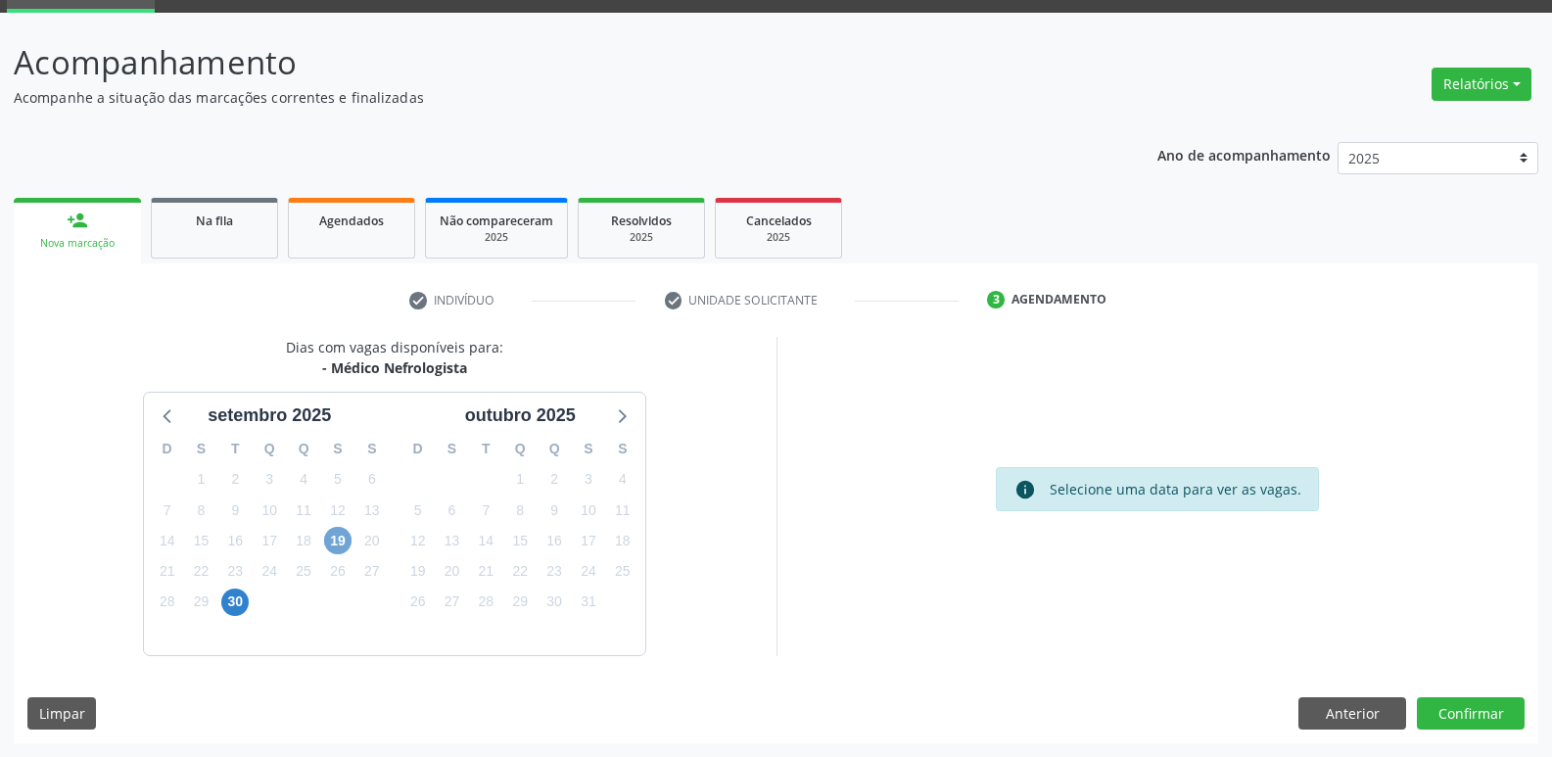
click at [343, 535] on span "19" at bounding box center [337, 540] width 27 height 27
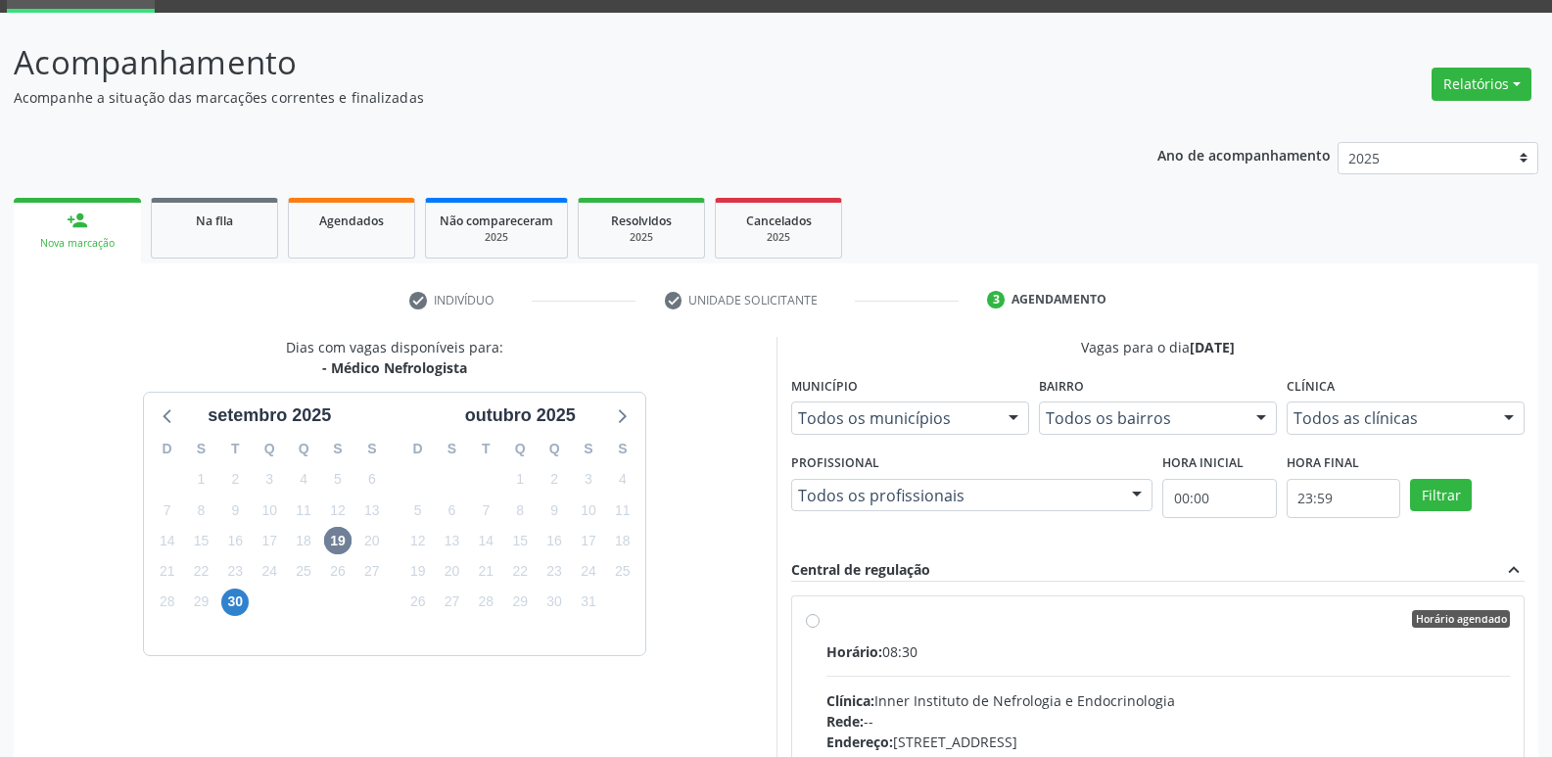
click at [888, 619] on div "Horário agendado" at bounding box center [1168, 619] width 684 height 18
click at [819, 619] on input "Horário agendado Horário: 08:30 Clínica: Inner Instituto de Nefrologia e Endocr…" at bounding box center [813, 619] width 14 height 18
radio input "true"
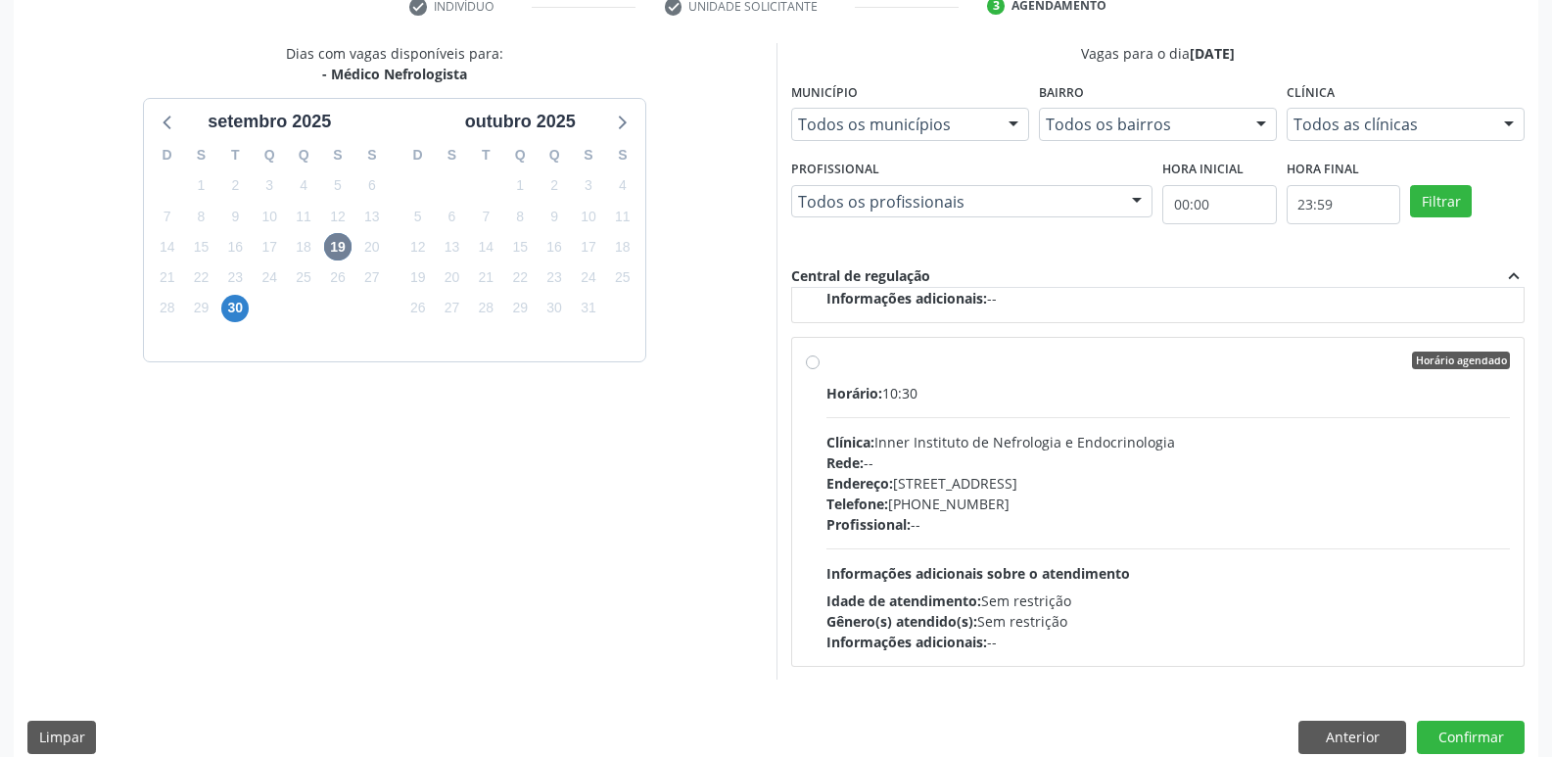
scroll to position [413, 0]
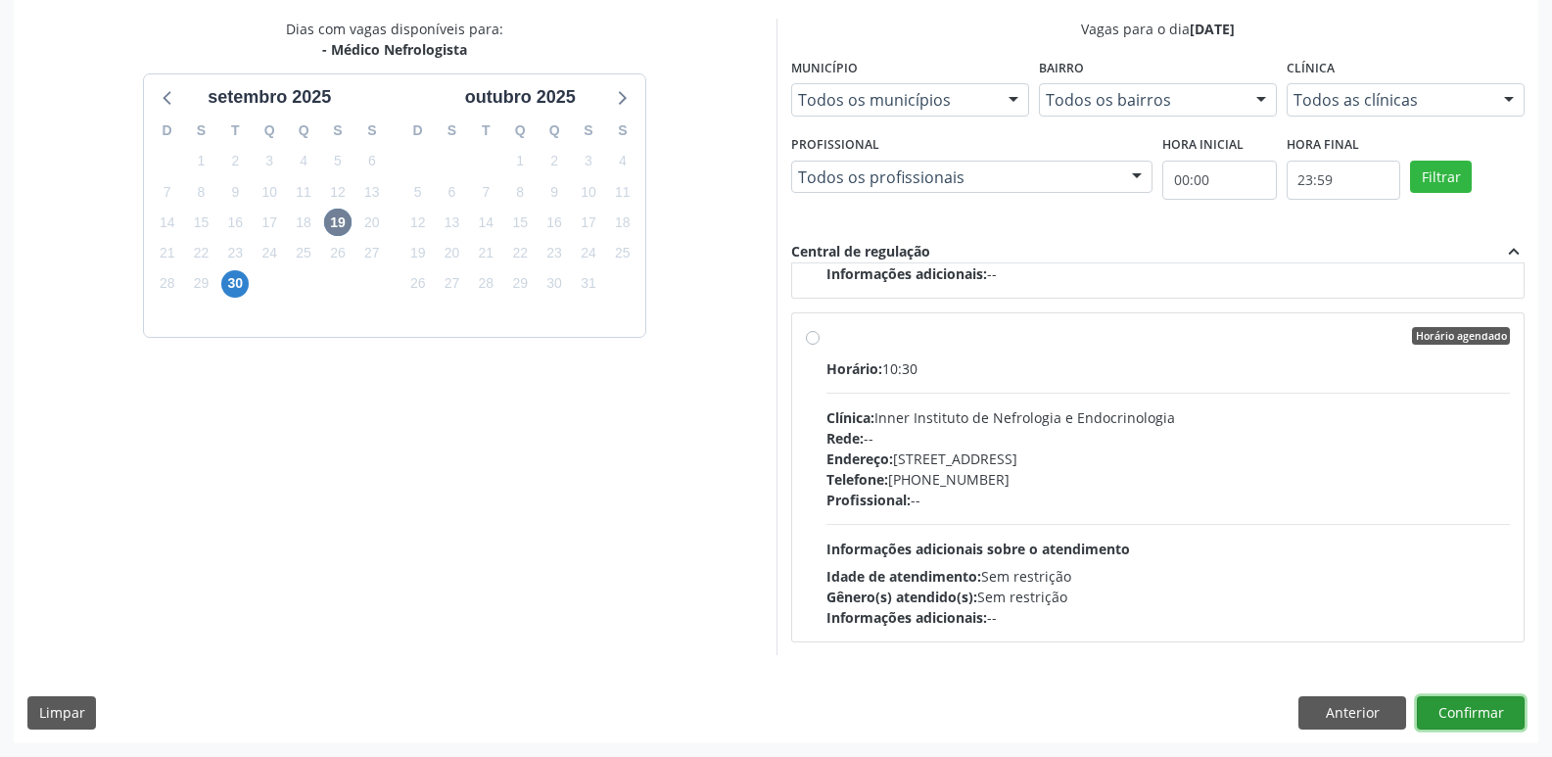
click at [1467, 710] on button "Confirmar" at bounding box center [1470, 712] width 108 height 33
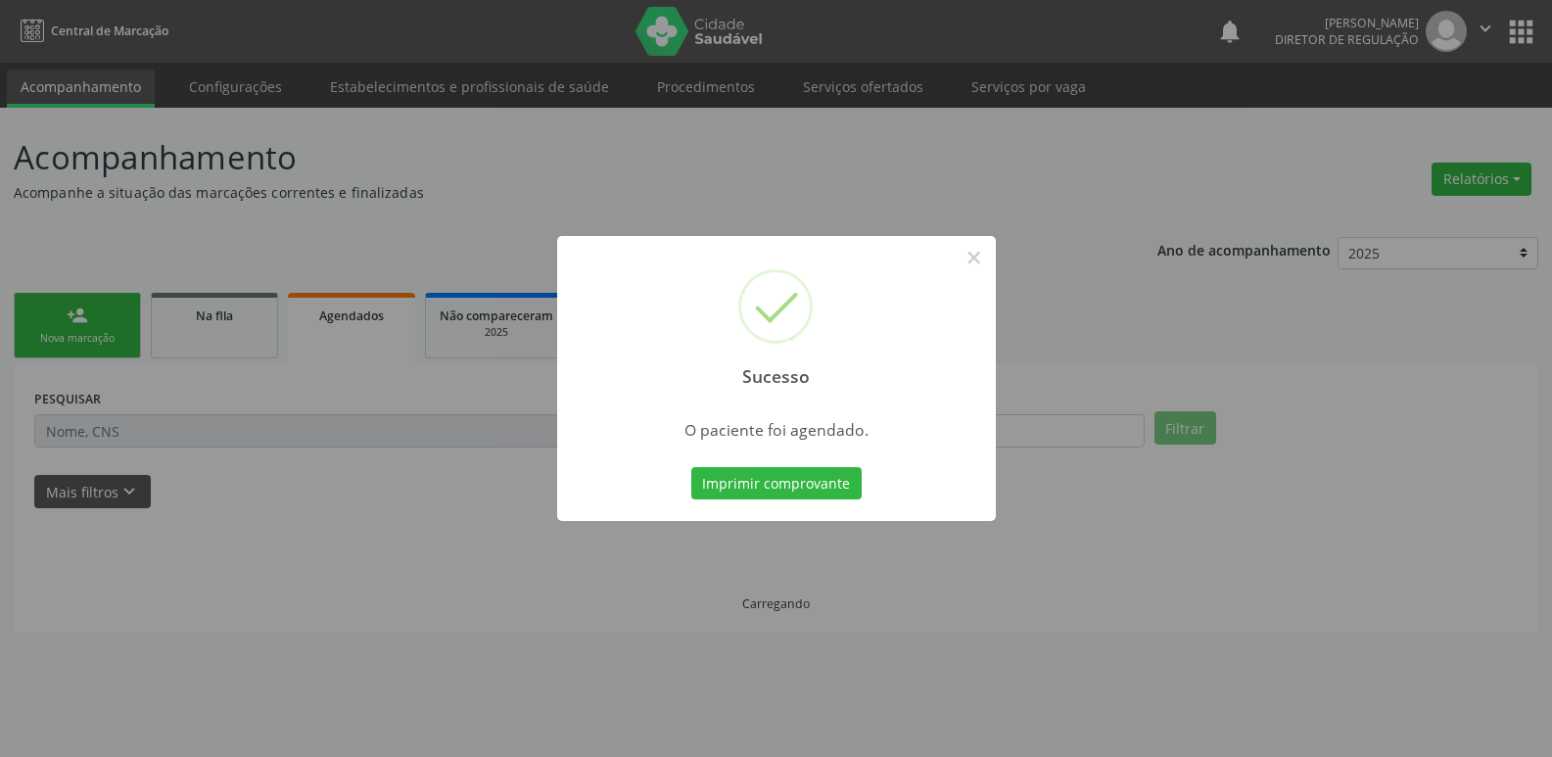
scroll to position [0, 0]
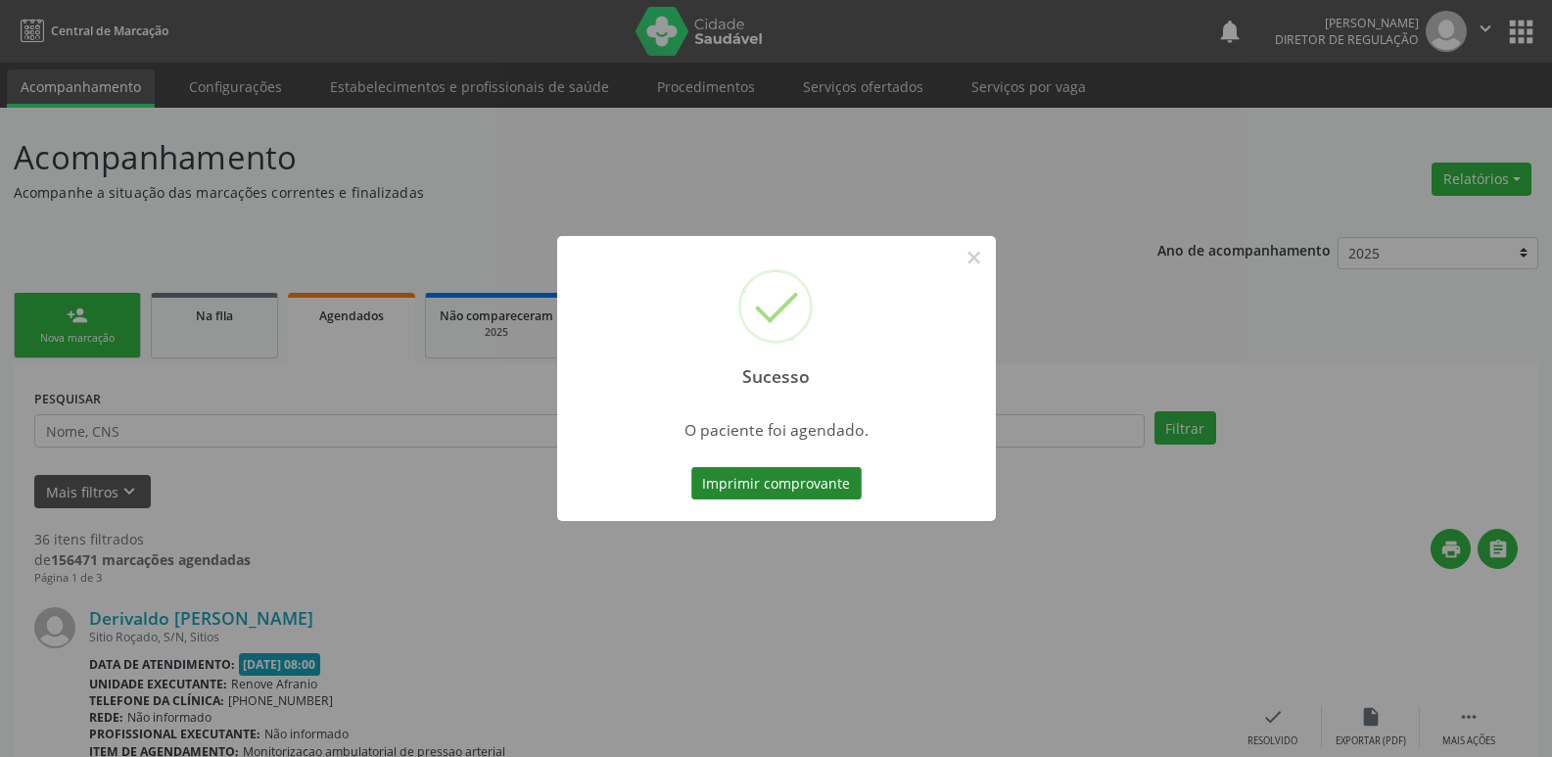
click at [823, 475] on button "Imprimir comprovante" at bounding box center [776, 483] width 170 height 33
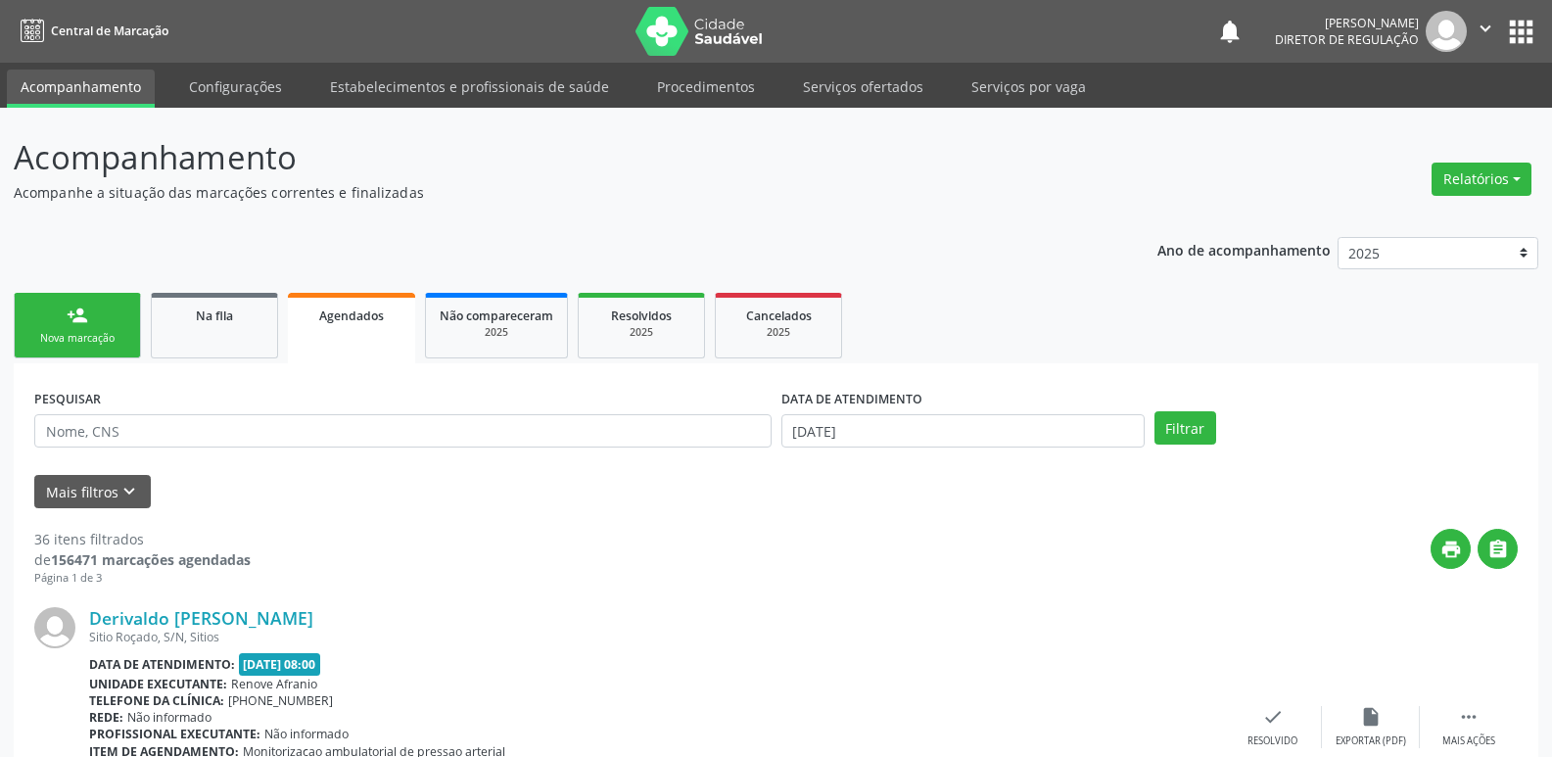
click at [94, 341] on div "Nova marcação" at bounding box center [77, 338] width 98 height 15
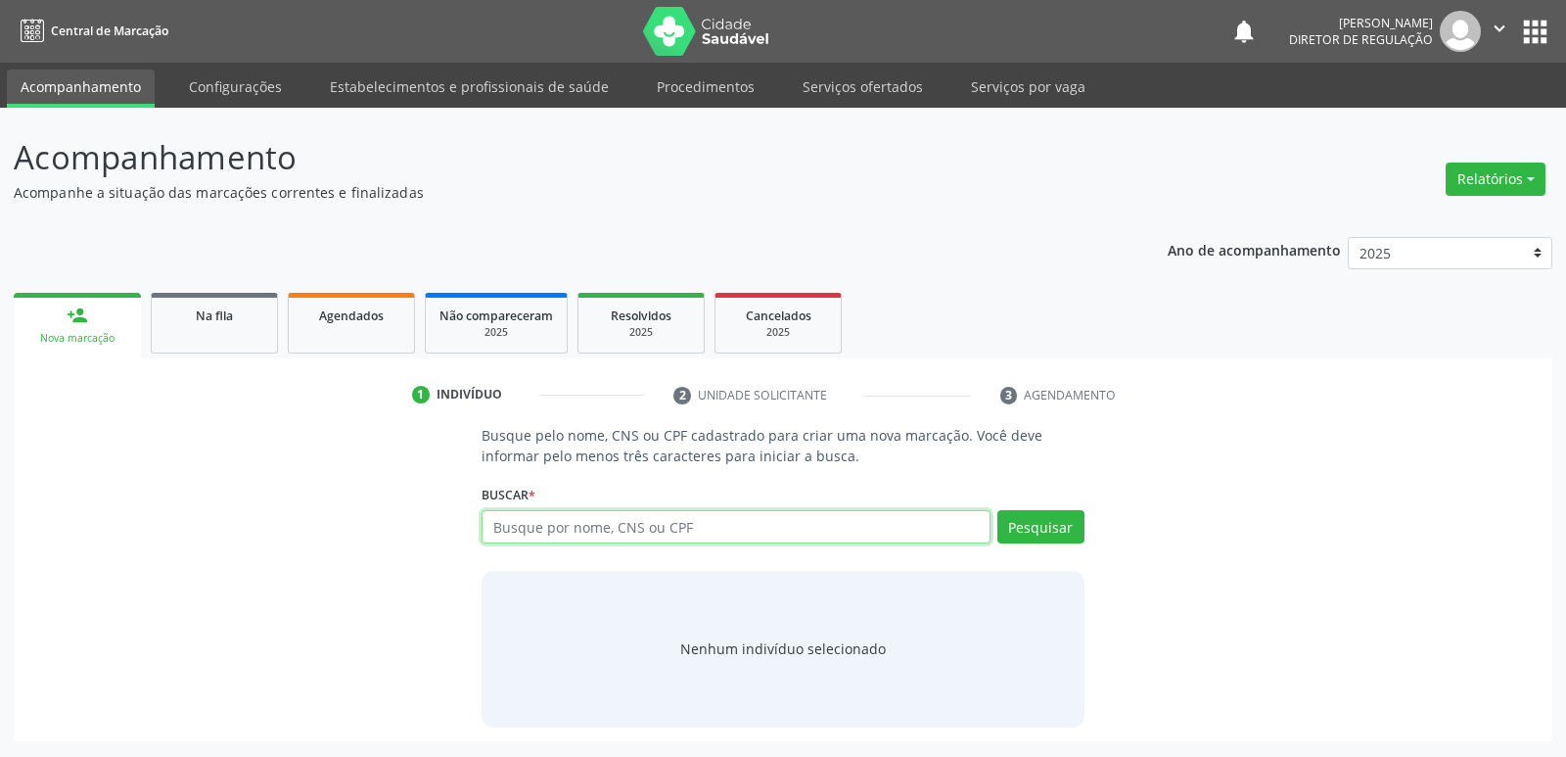
click at [533, 530] on input "text" at bounding box center [736, 526] width 508 height 33
type input "700003560475702"
click at [1056, 528] on button "Pesquisar" at bounding box center [1040, 526] width 87 height 33
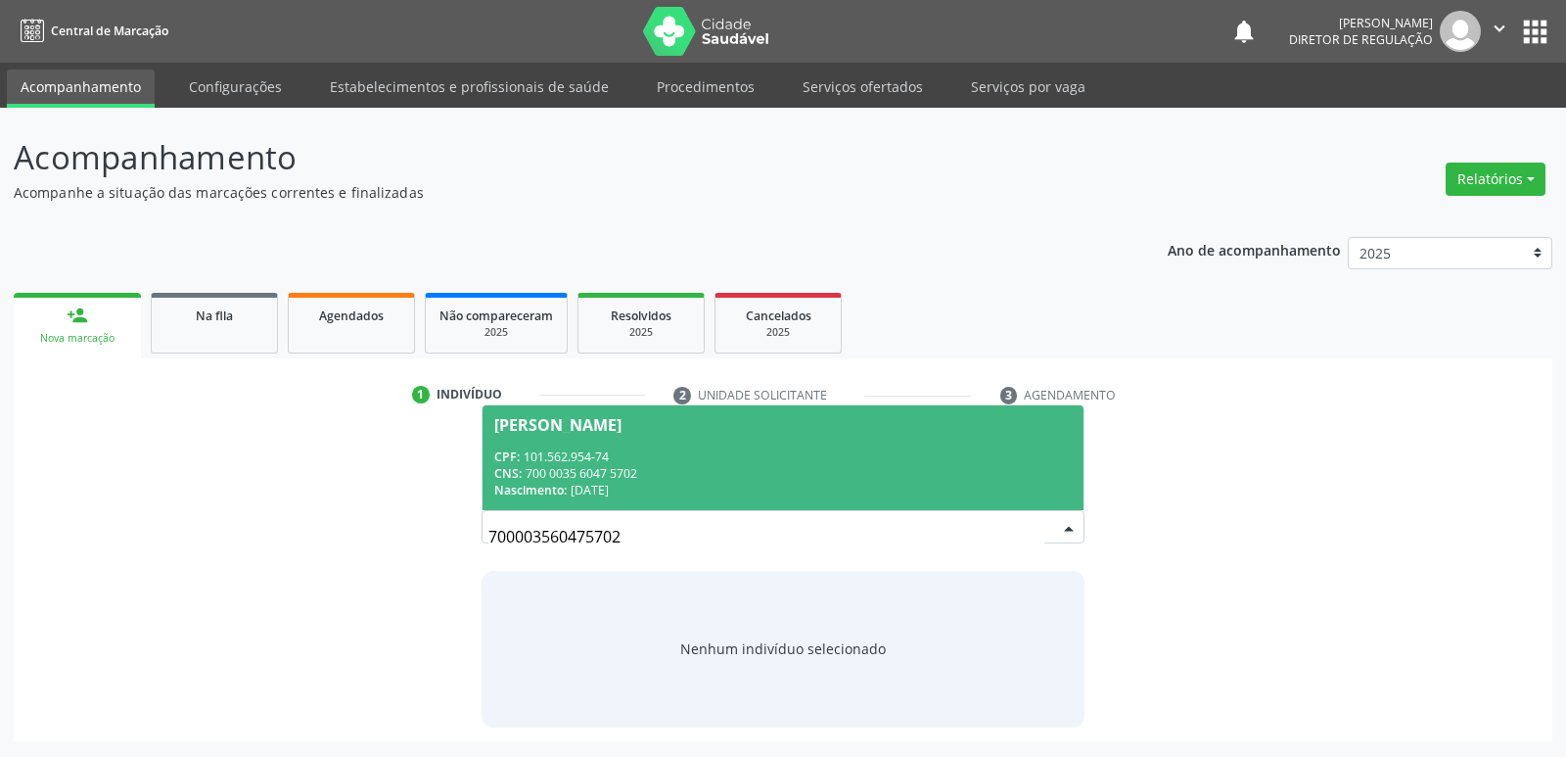
click at [713, 460] on div "CPF: 101.562.954-74" at bounding box center [782, 456] width 577 height 17
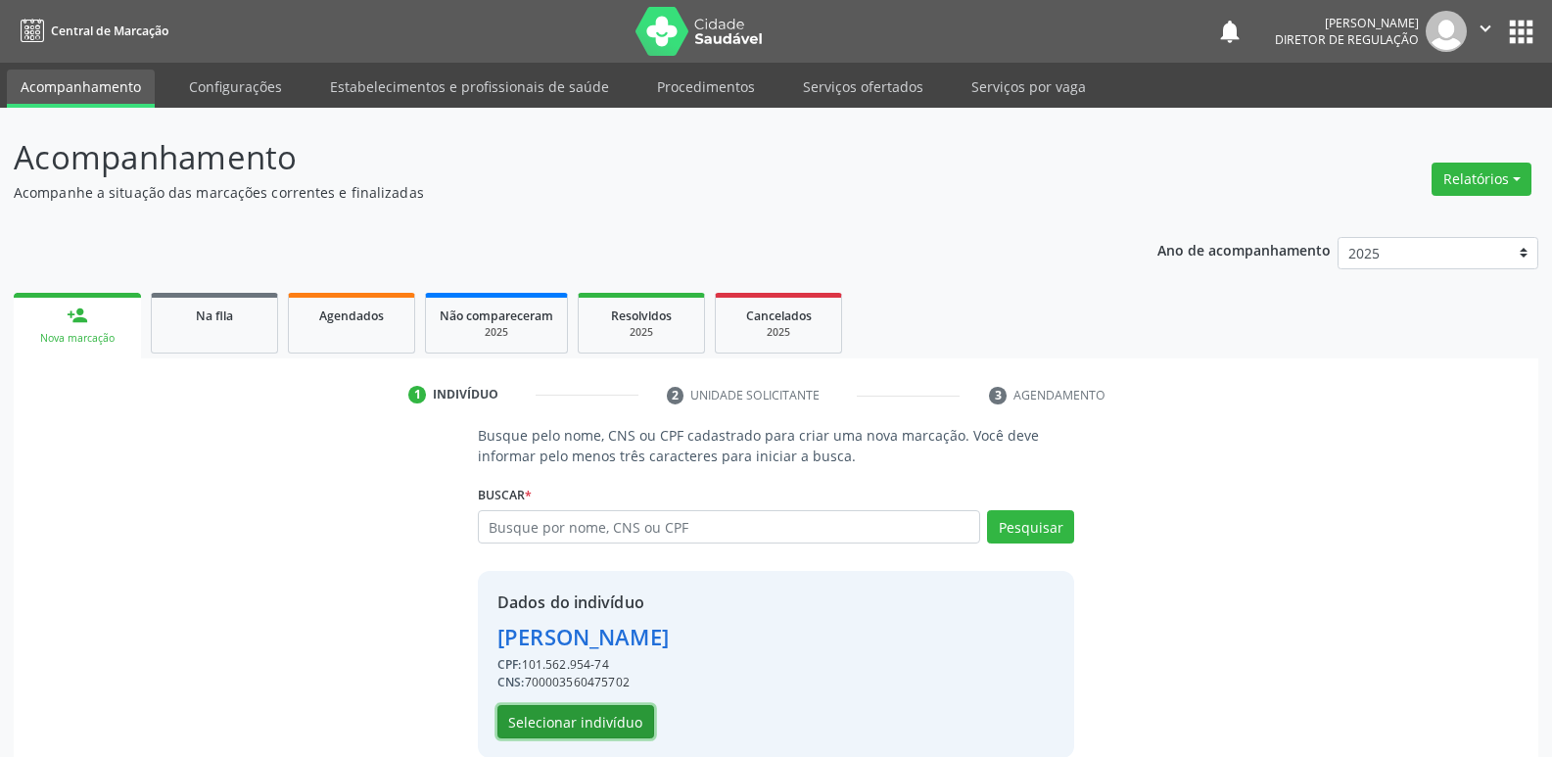
click at [531, 714] on button "Selecionar indivíduo" at bounding box center [575, 721] width 157 height 33
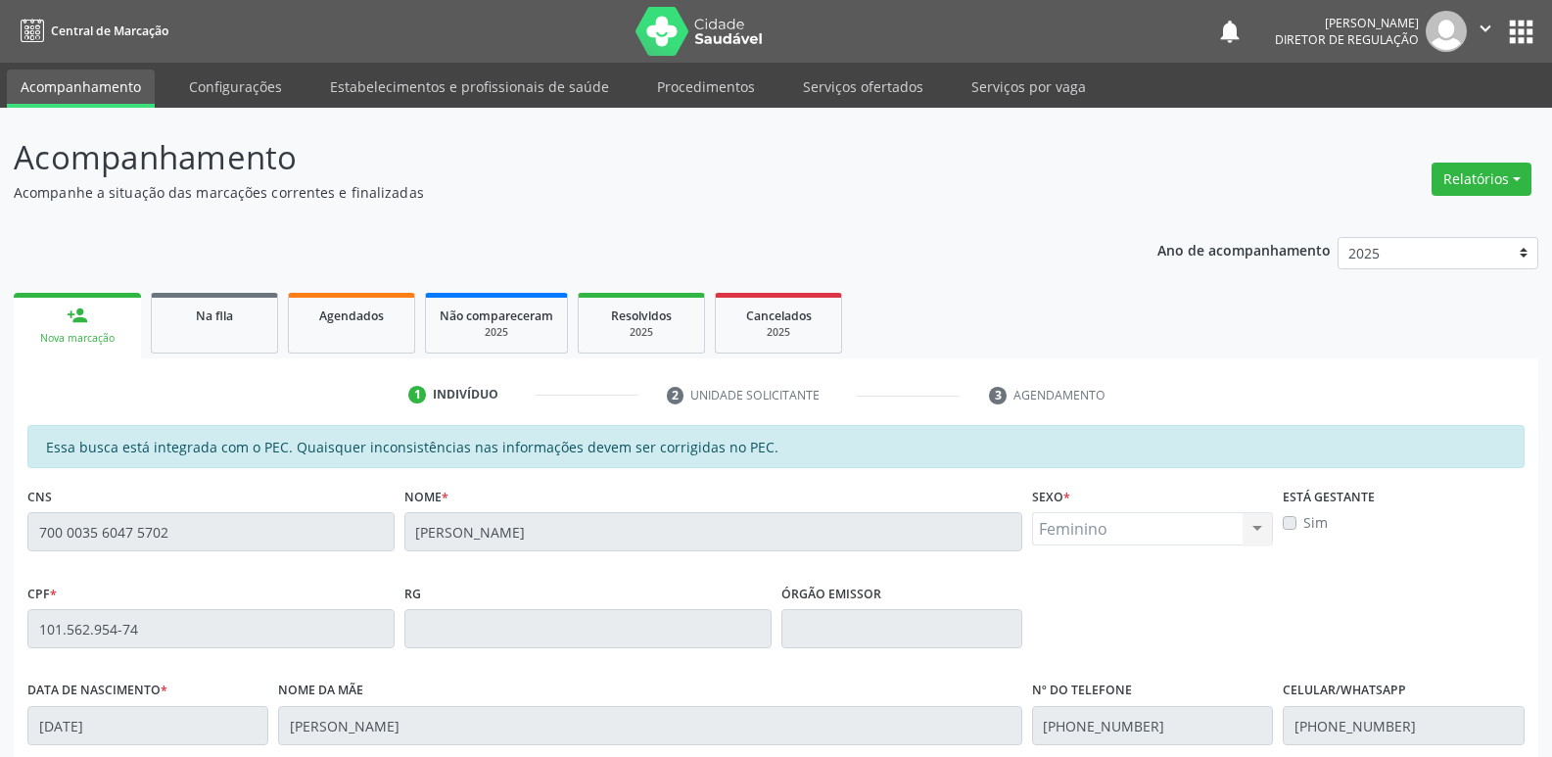
scroll to position [361, 0]
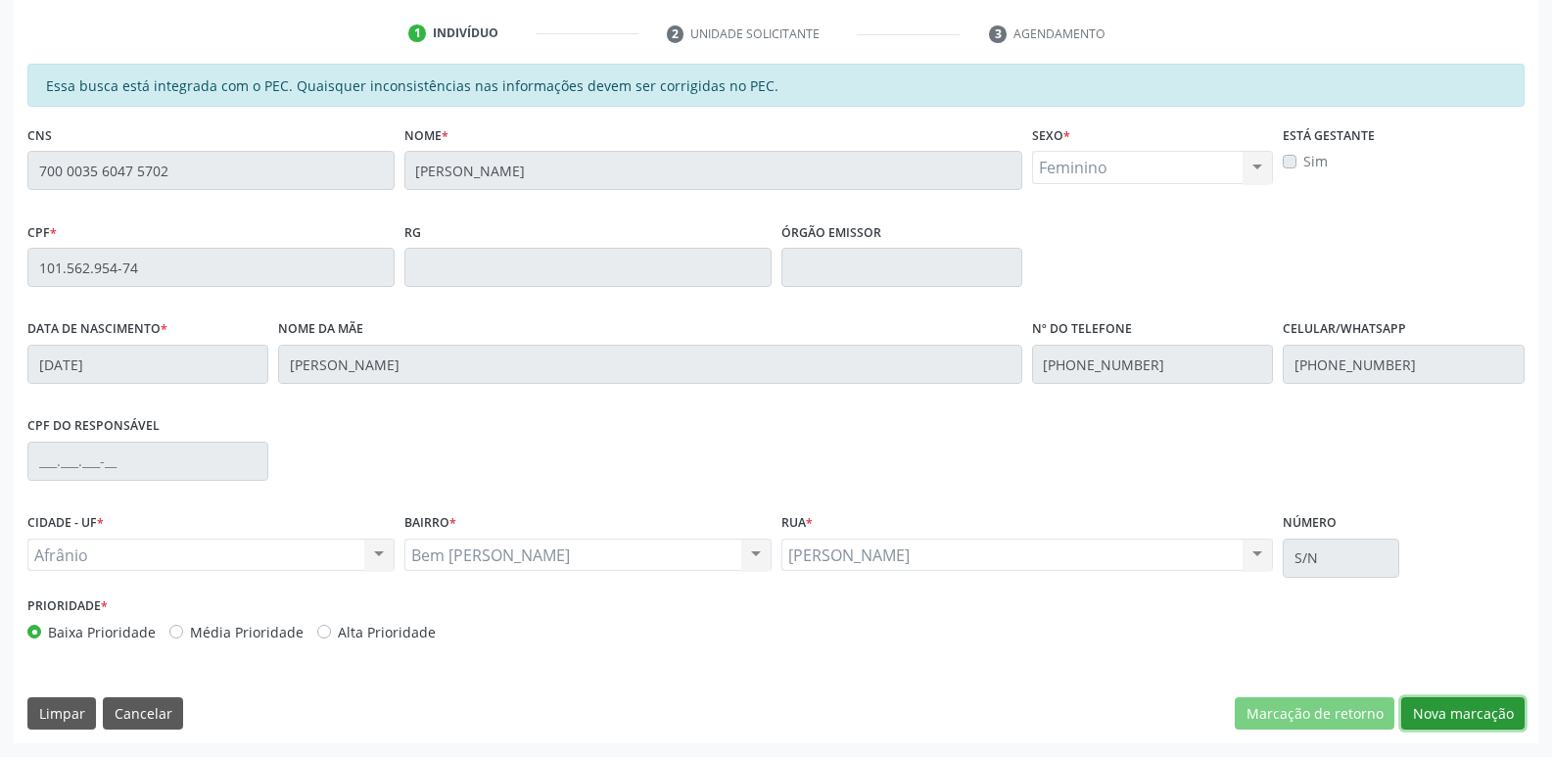
click at [1480, 711] on button "Nova marcação" at bounding box center [1462, 713] width 123 height 33
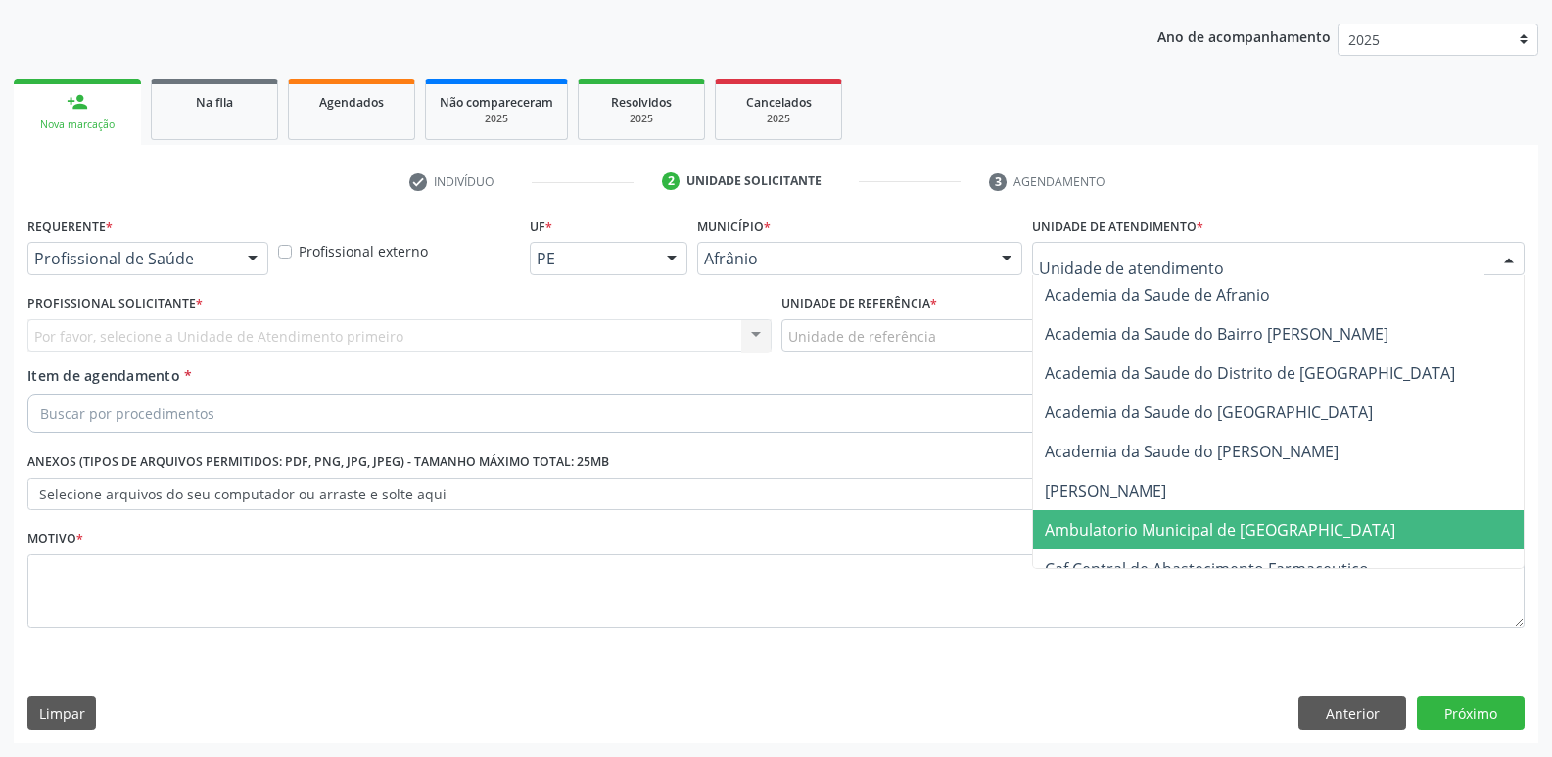
click at [1160, 533] on span "Ambulatorio Municipal de [GEOGRAPHIC_DATA]" at bounding box center [1219, 530] width 350 height 22
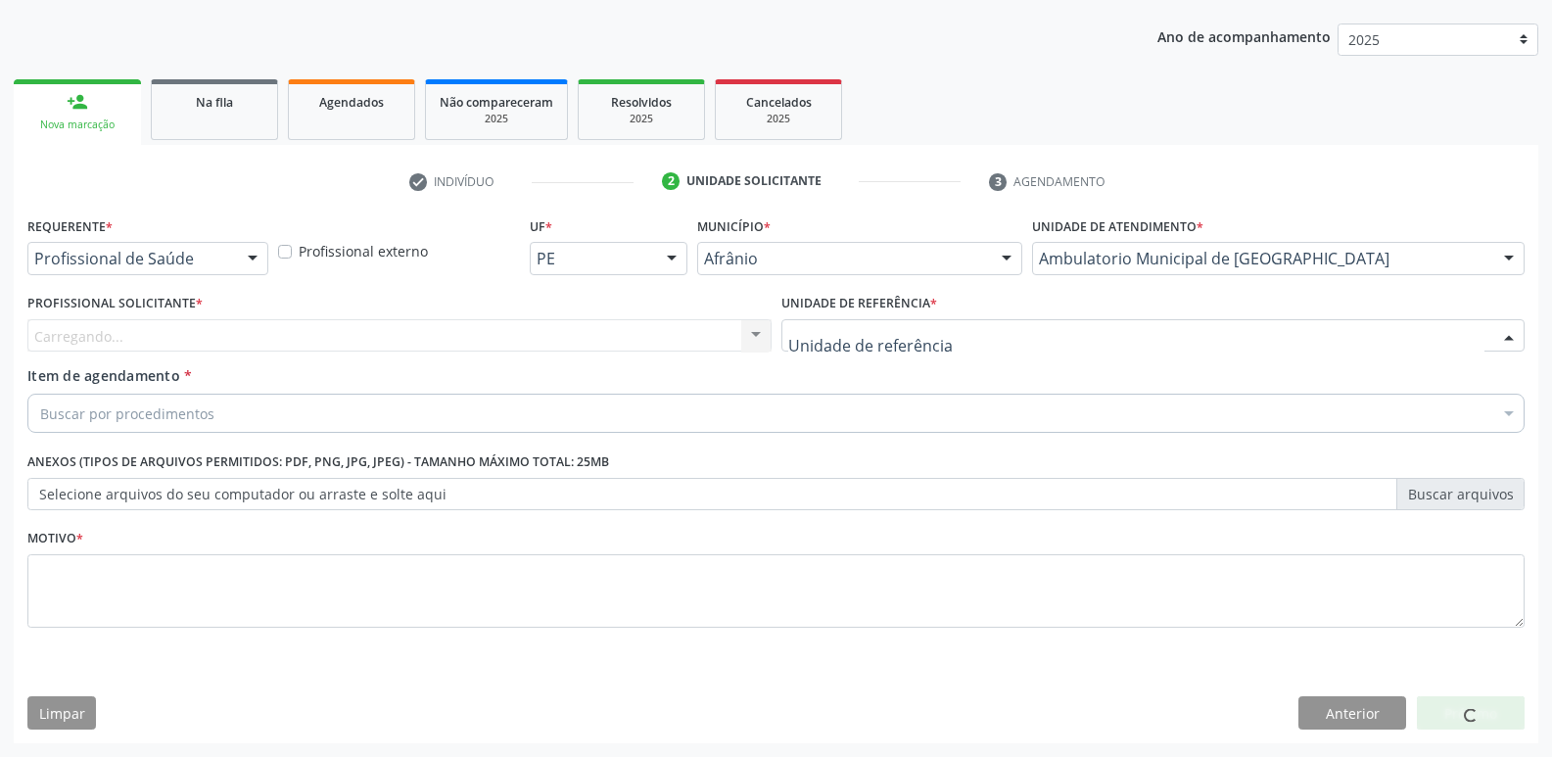
click at [963, 334] on div at bounding box center [1153, 335] width 744 height 33
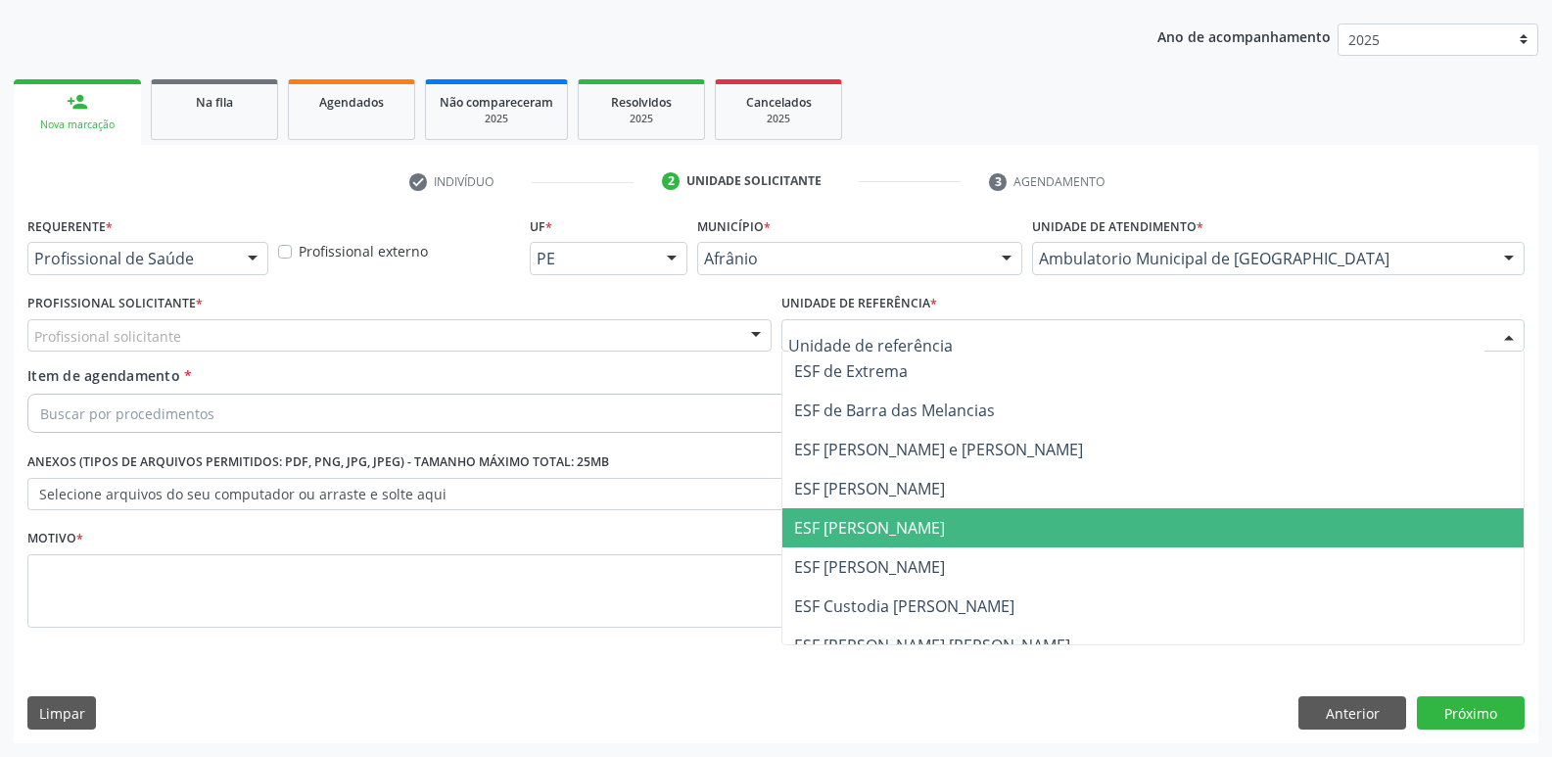
click at [952, 527] on span "ESF [PERSON_NAME]" at bounding box center [1153, 527] width 742 height 39
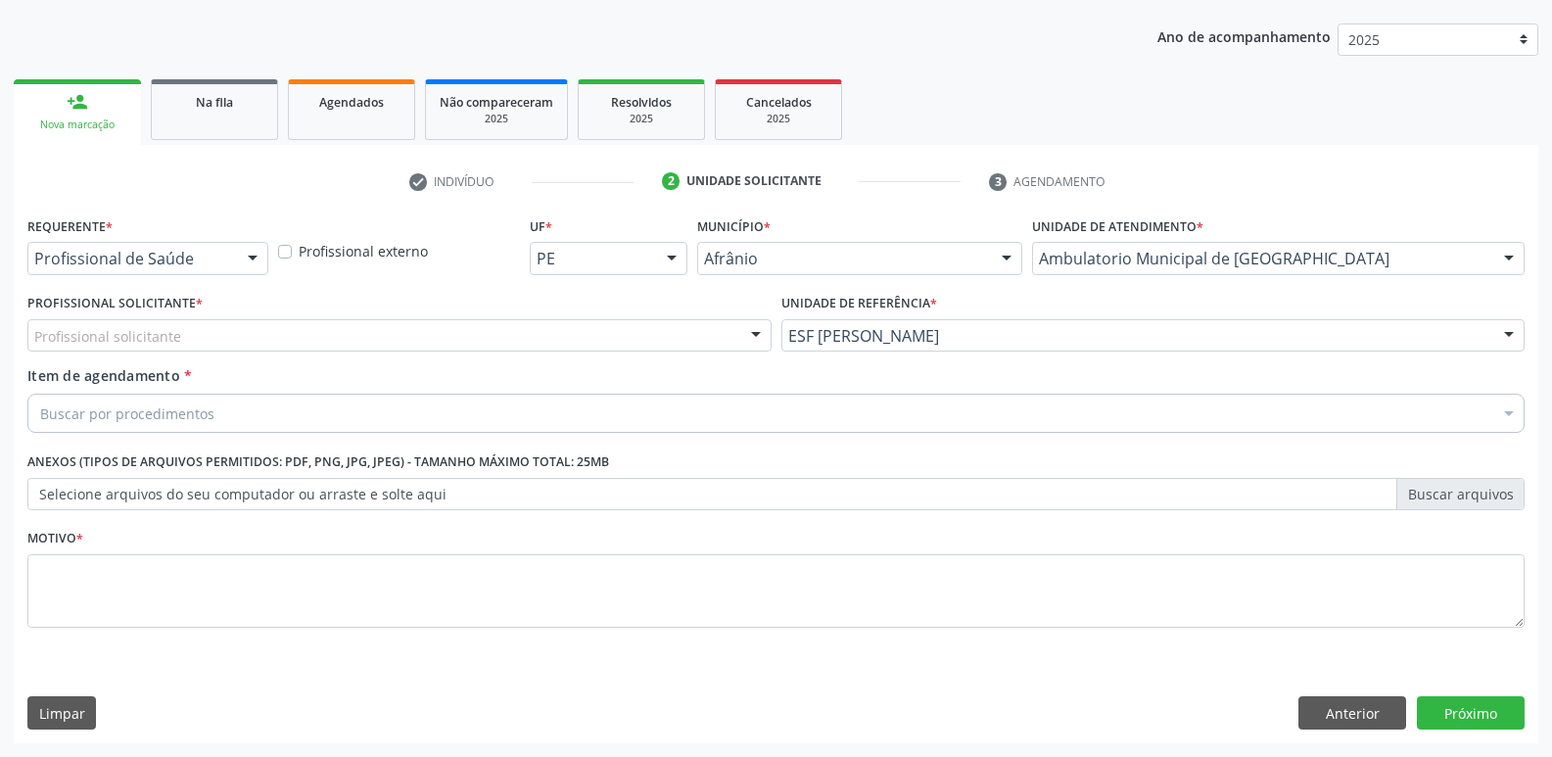
click at [483, 334] on div "Profissional solicitante" at bounding box center [399, 335] width 744 height 33
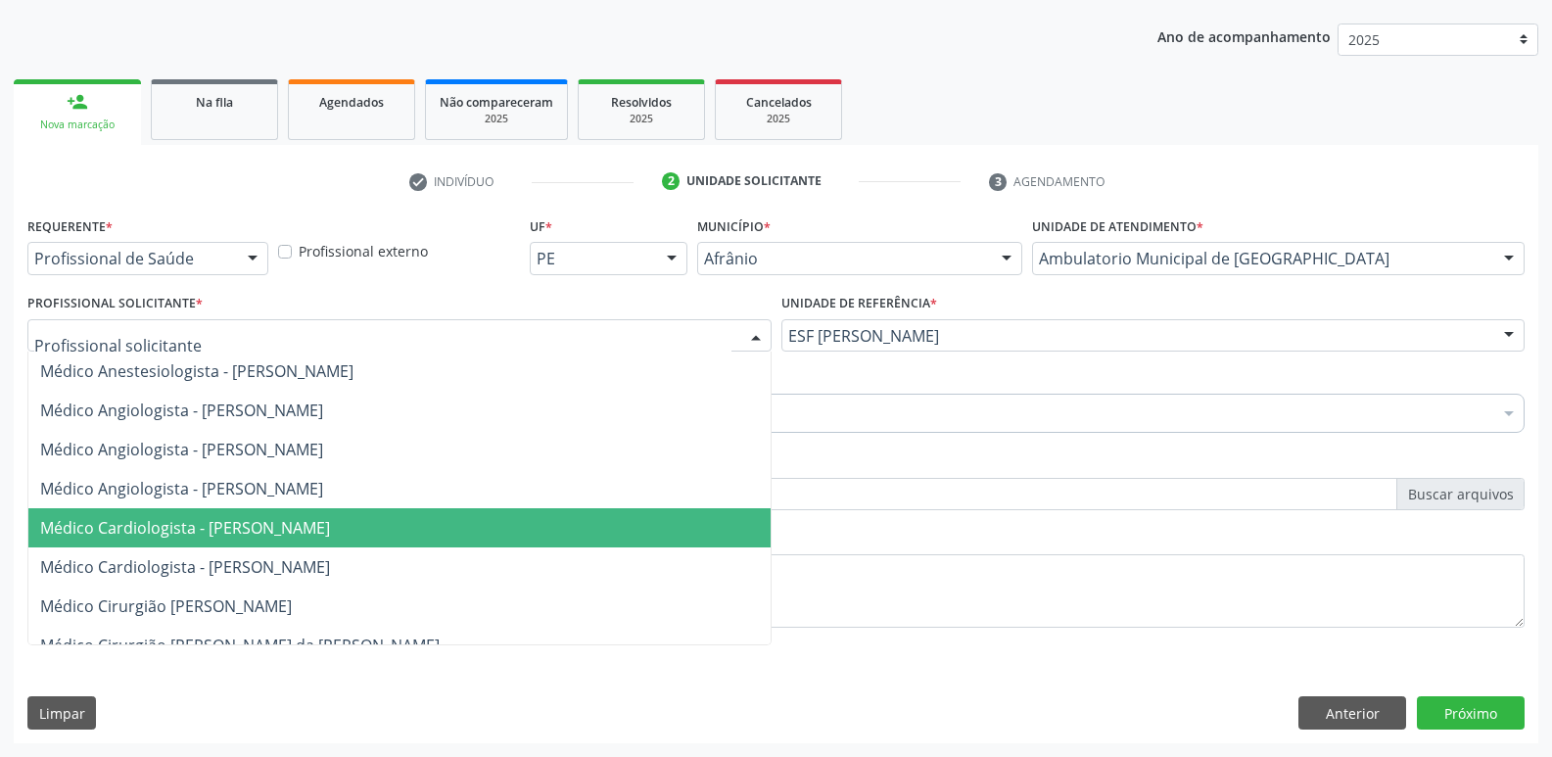
click at [474, 520] on span "Médico Cardiologista - [PERSON_NAME]" at bounding box center [399, 527] width 742 height 39
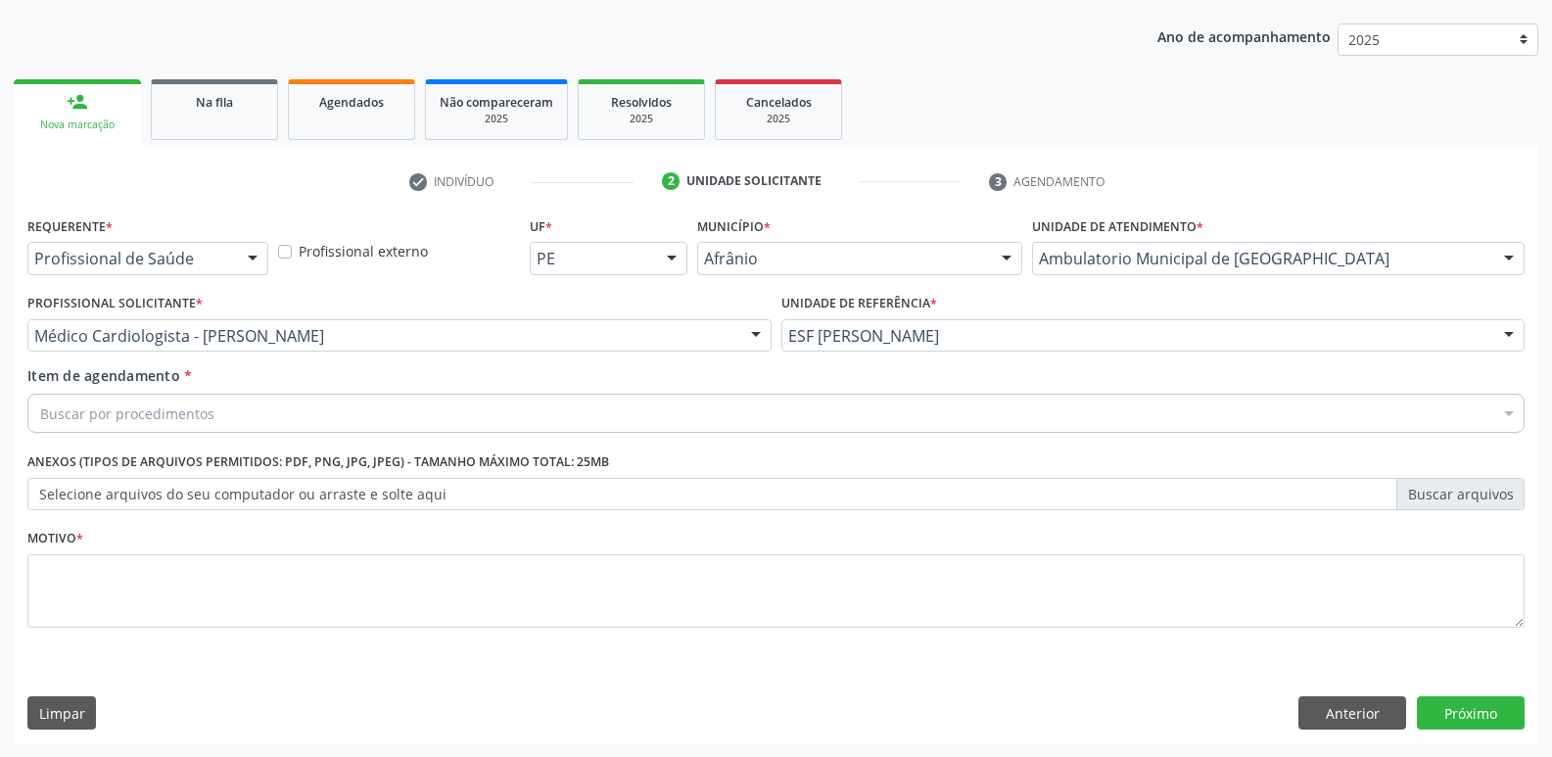
click at [390, 409] on div "Buscar por procedimentos" at bounding box center [775, 413] width 1497 height 39
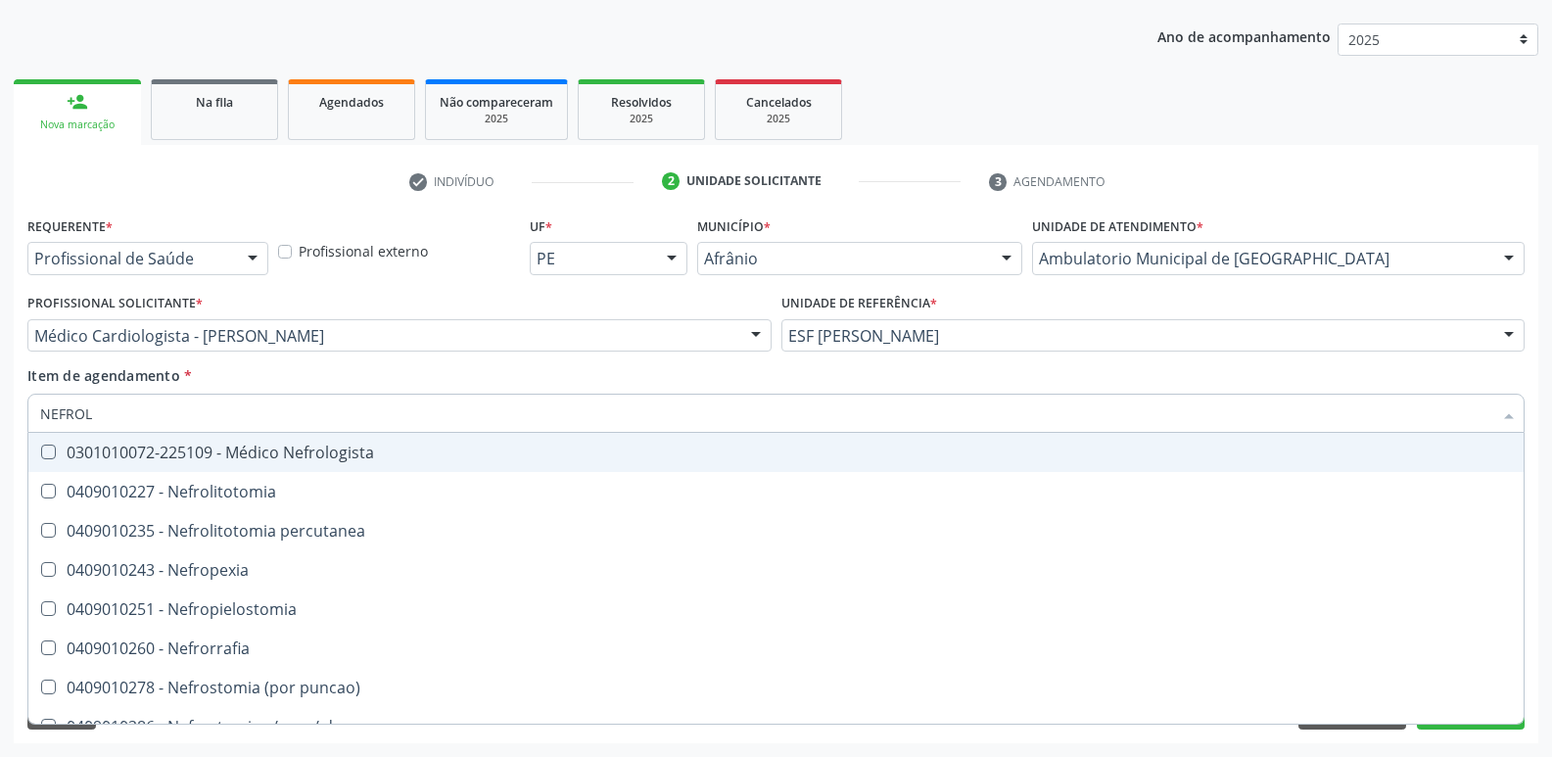
type input "NEFROLO"
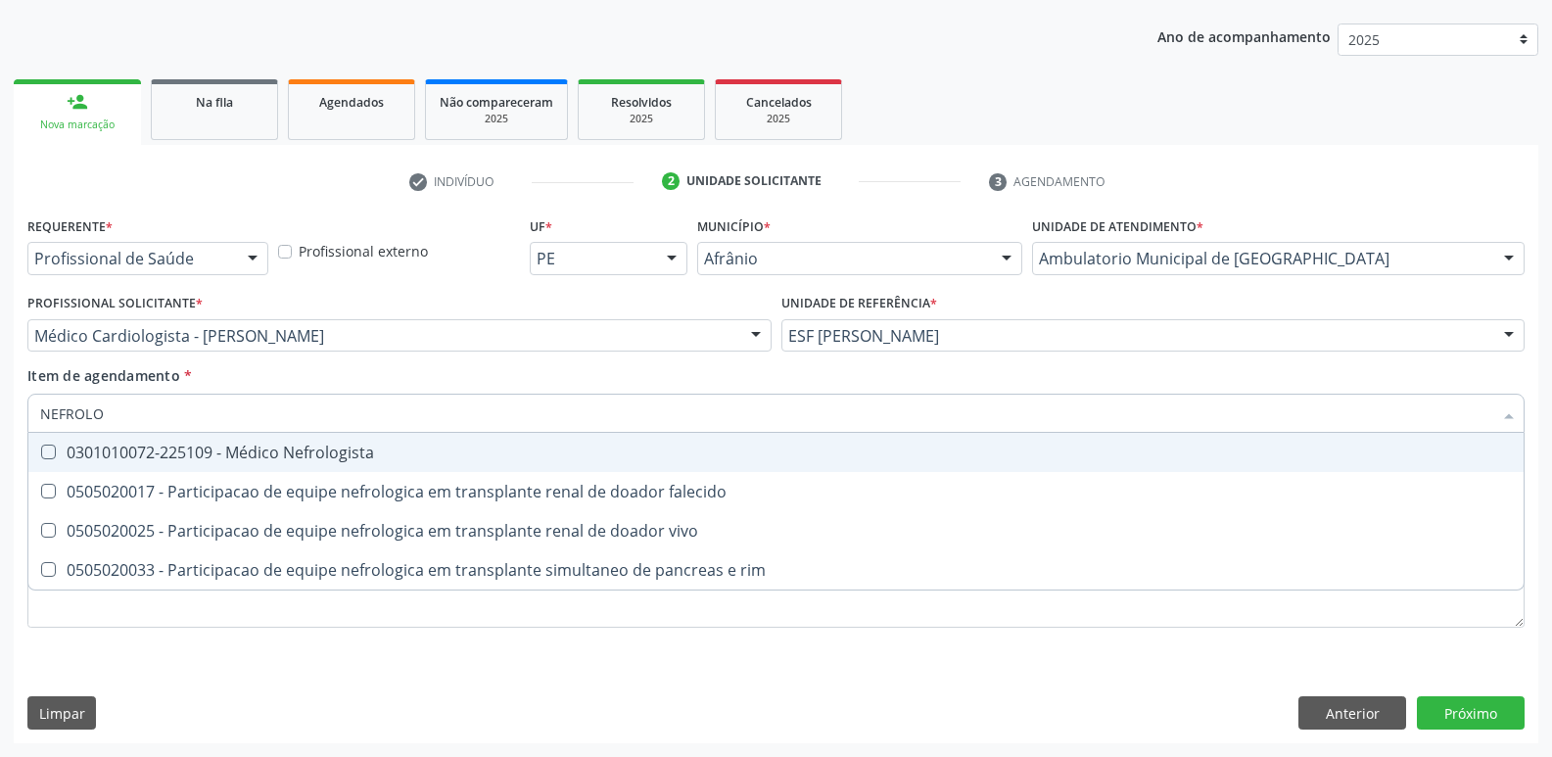
click at [389, 445] on div "0301010072-225109 - Médico Nefrologista" at bounding box center [775, 452] width 1471 height 16
checkbox Nefrologista "true"
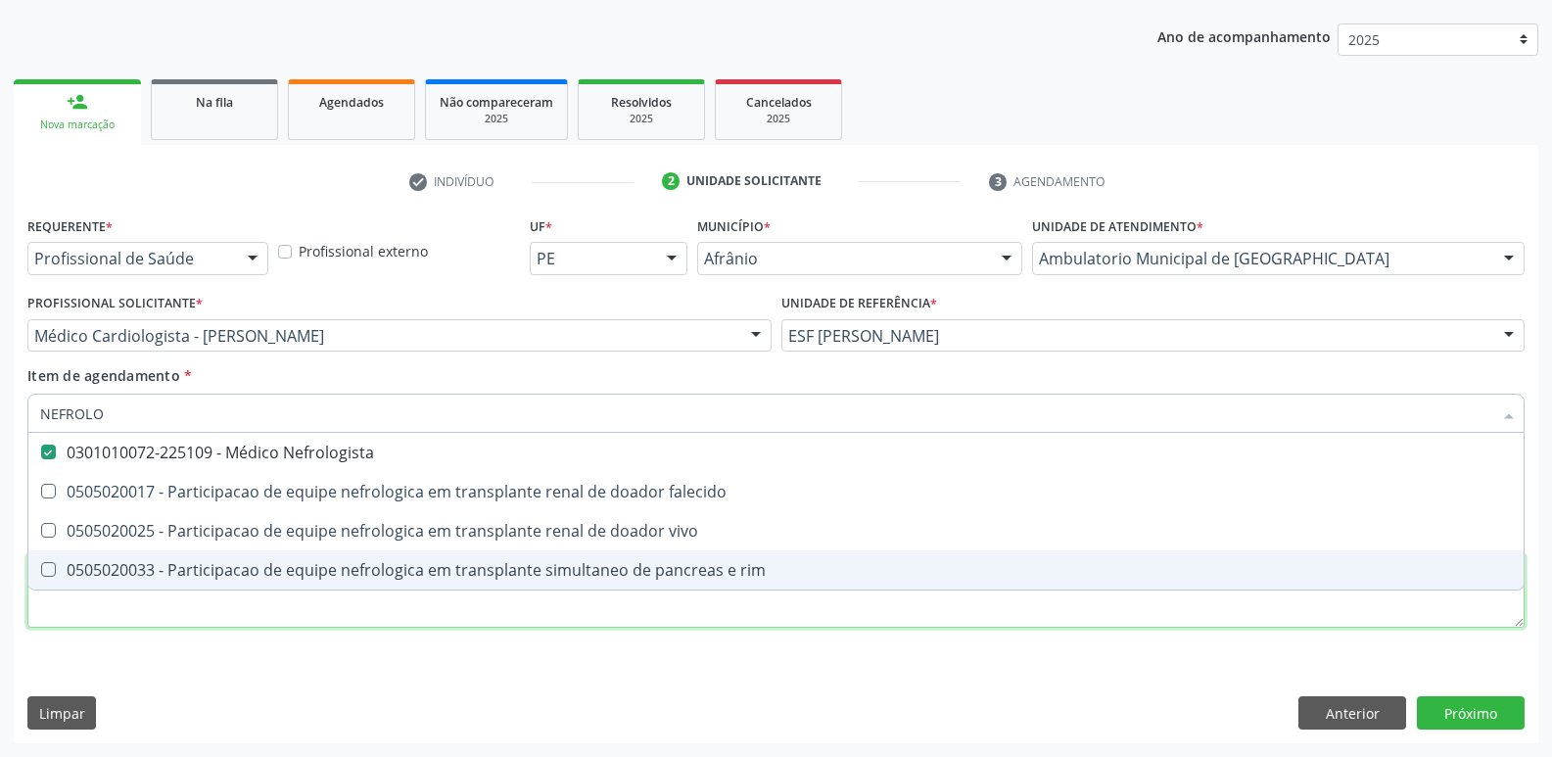
click at [1354, 610] on div "Requerente * Profissional de Saúde Profissional de Saúde Paciente Nenhum result…" at bounding box center [775, 432] width 1497 height 443
checkbox falecido "true"
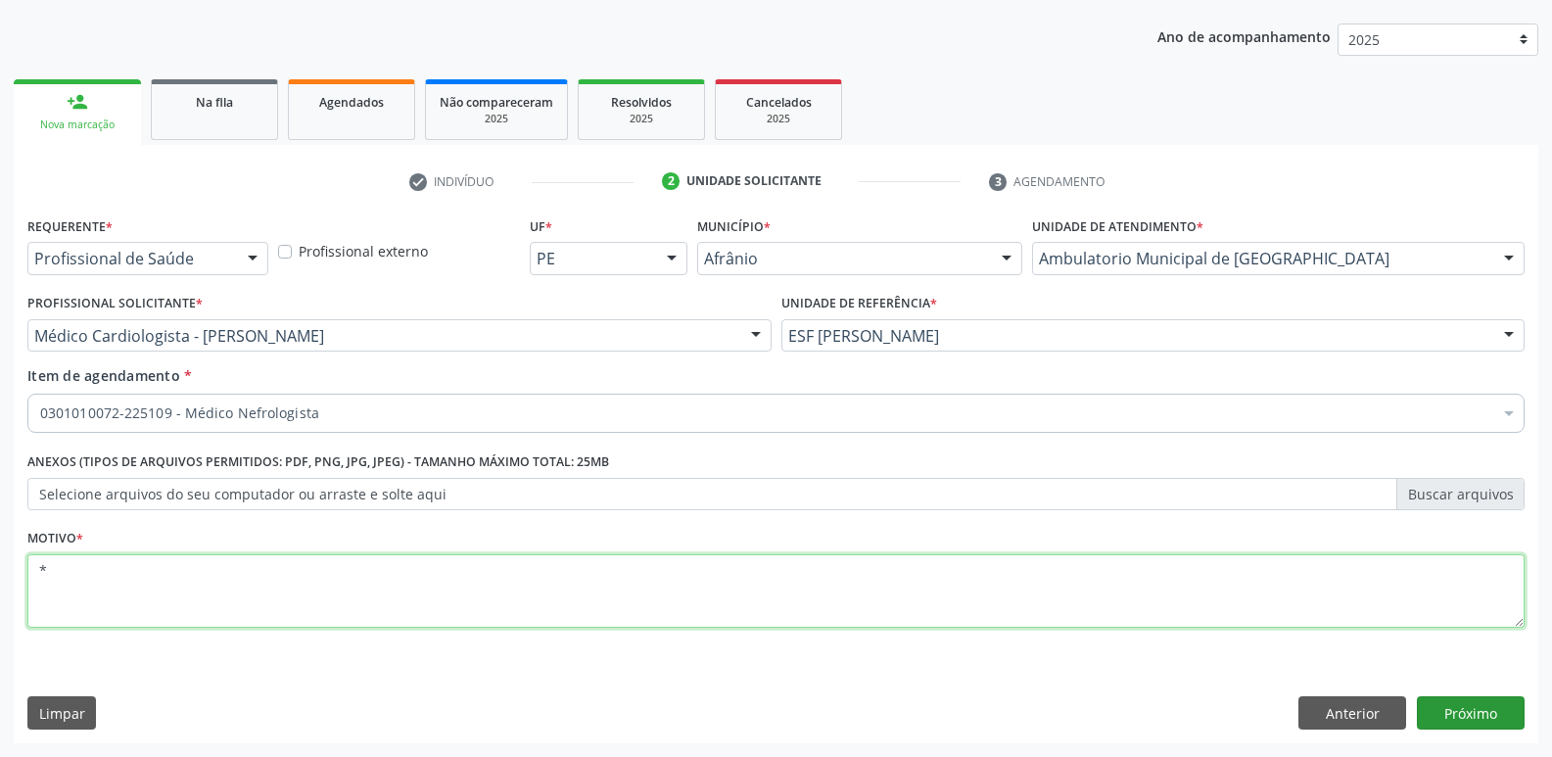
type textarea "*"
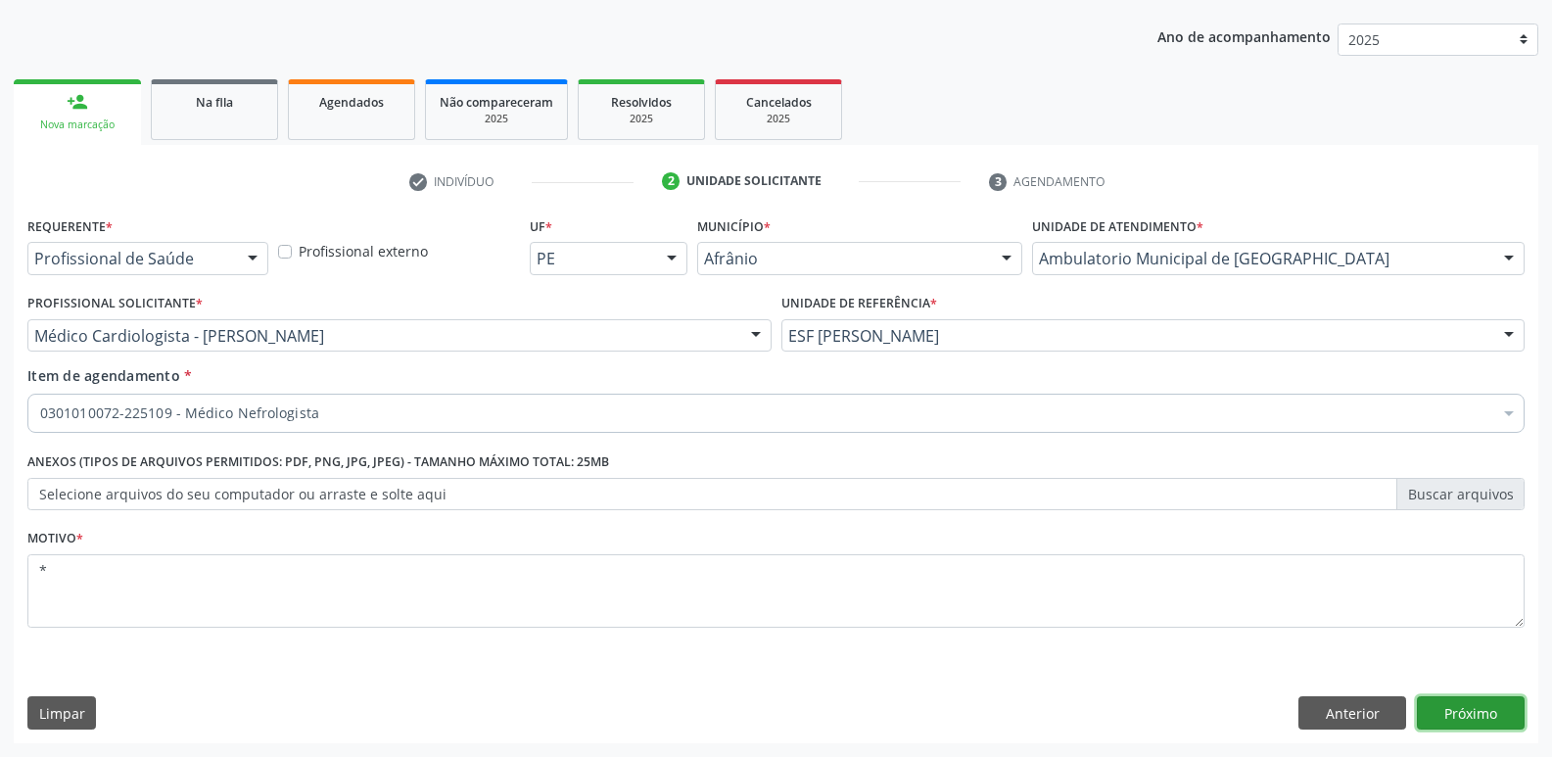
click at [1461, 713] on button "Próximo" at bounding box center [1470, 712] width 108 height 33
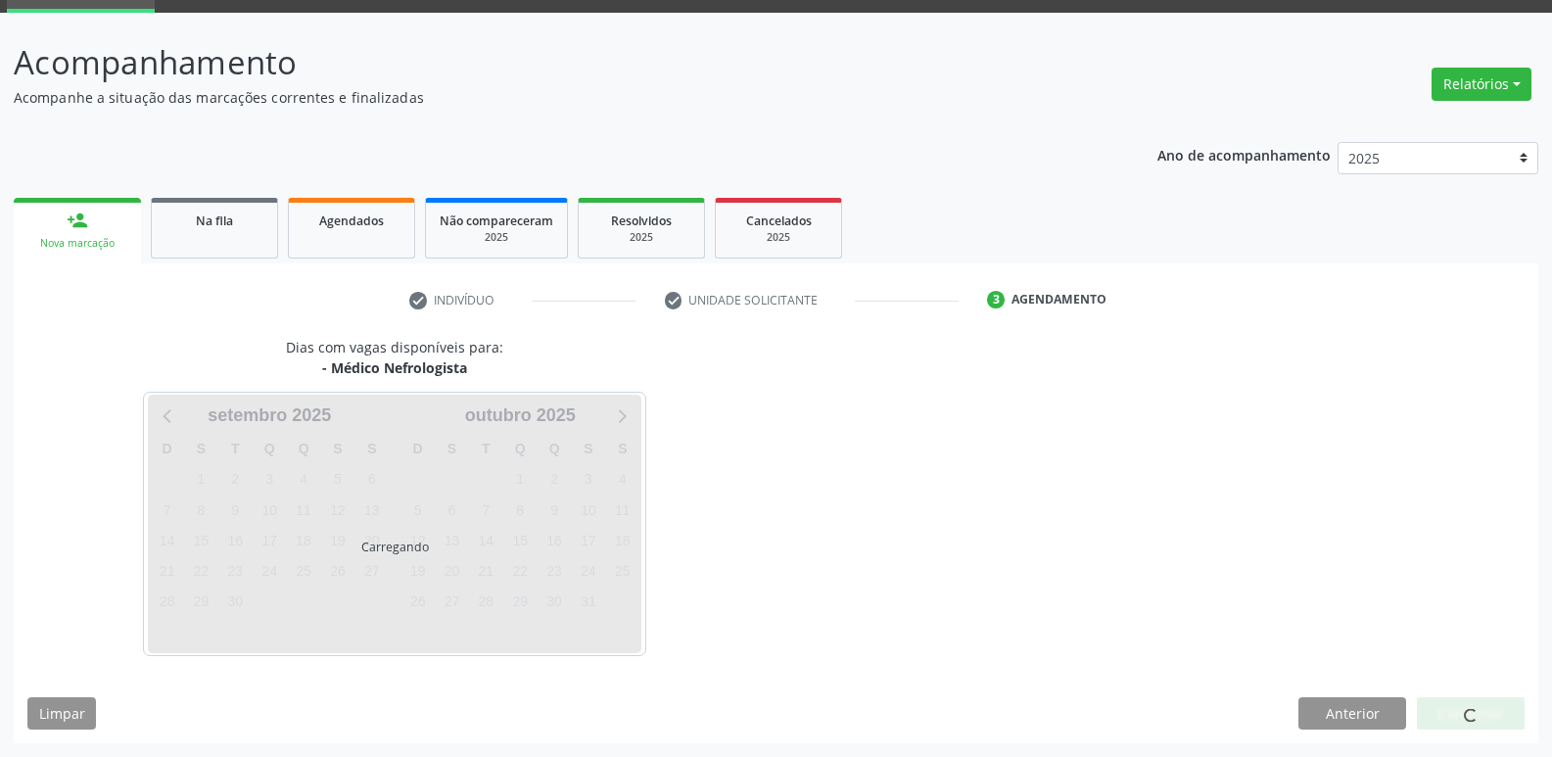
scroll to position [95, 0]
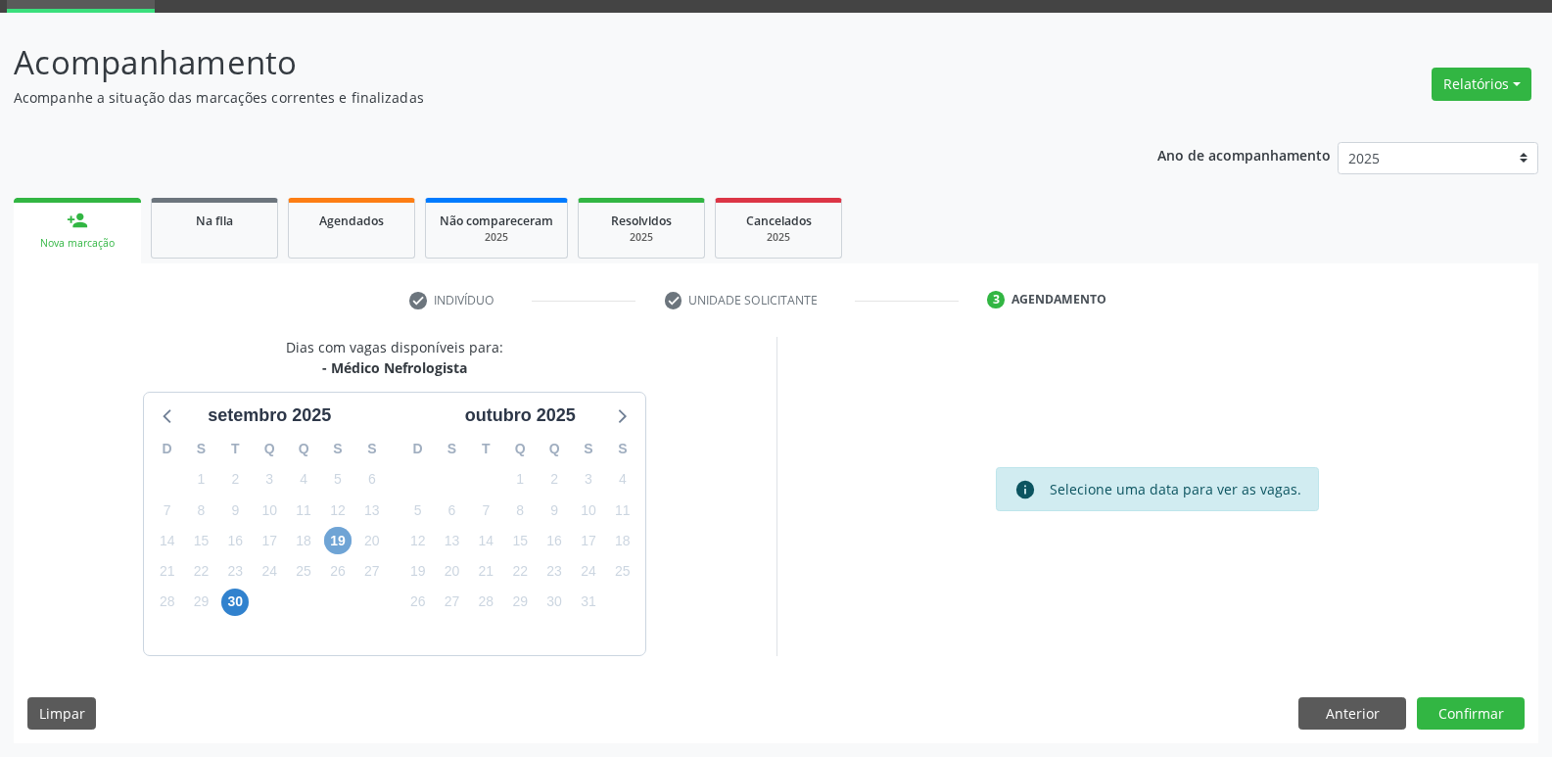
click at [342, 542] on span "19" at bounding box center [337, 540] width 27 height 27
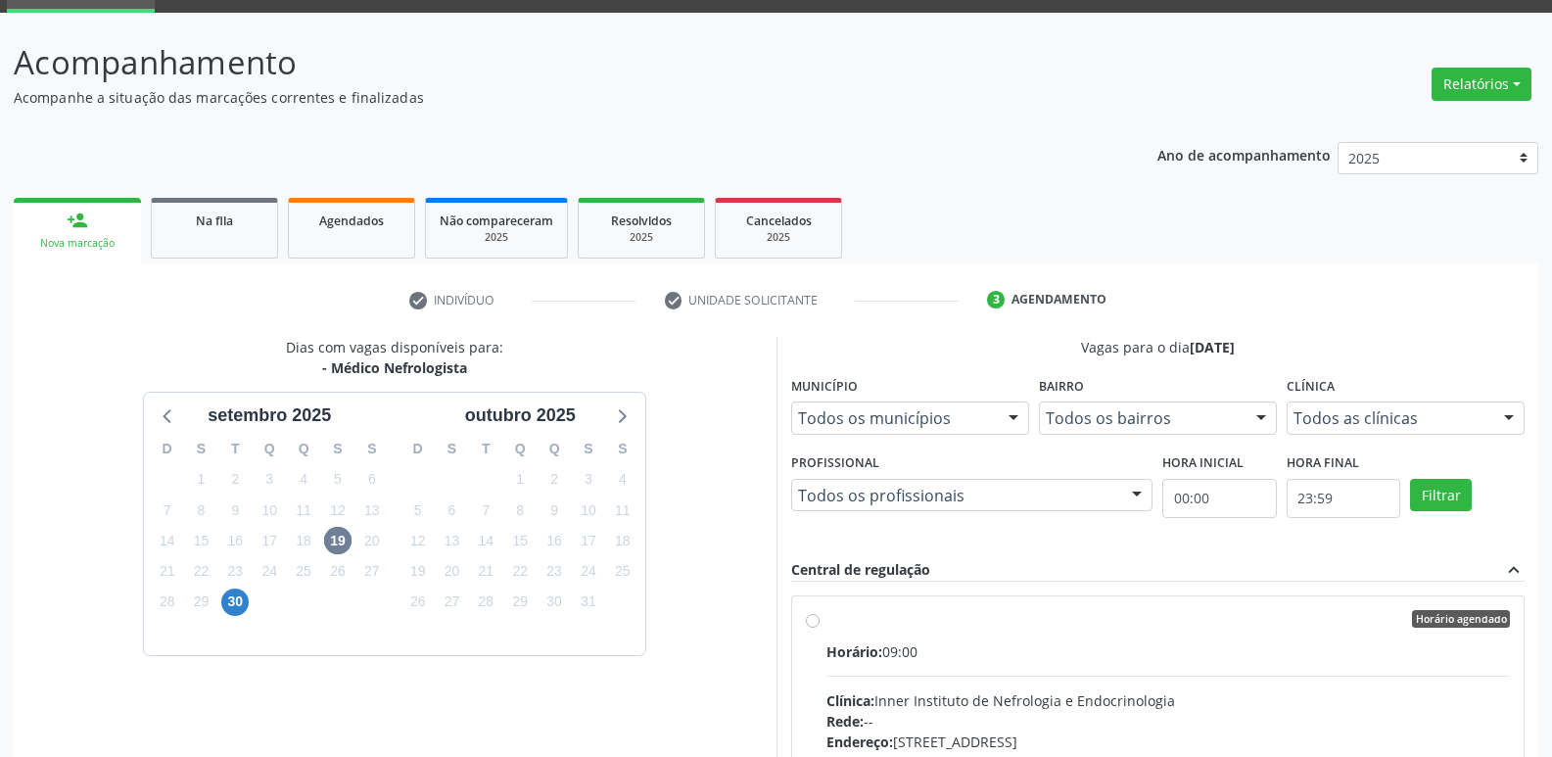
click at [976, 630] on label "Horário agendado Horário: 09:00 Clínica: Inner Instituto de Nefrologia e Endocr…" at bounding box center [1168, 760] width 684 height 301
click at [819, 627] on input "Horário agendado Horário: 09:00 Clínica: Inner Instituto de Nefrologia e Endocr…" at bounding box center [813, 619] width 14 height 18
radio input "true"
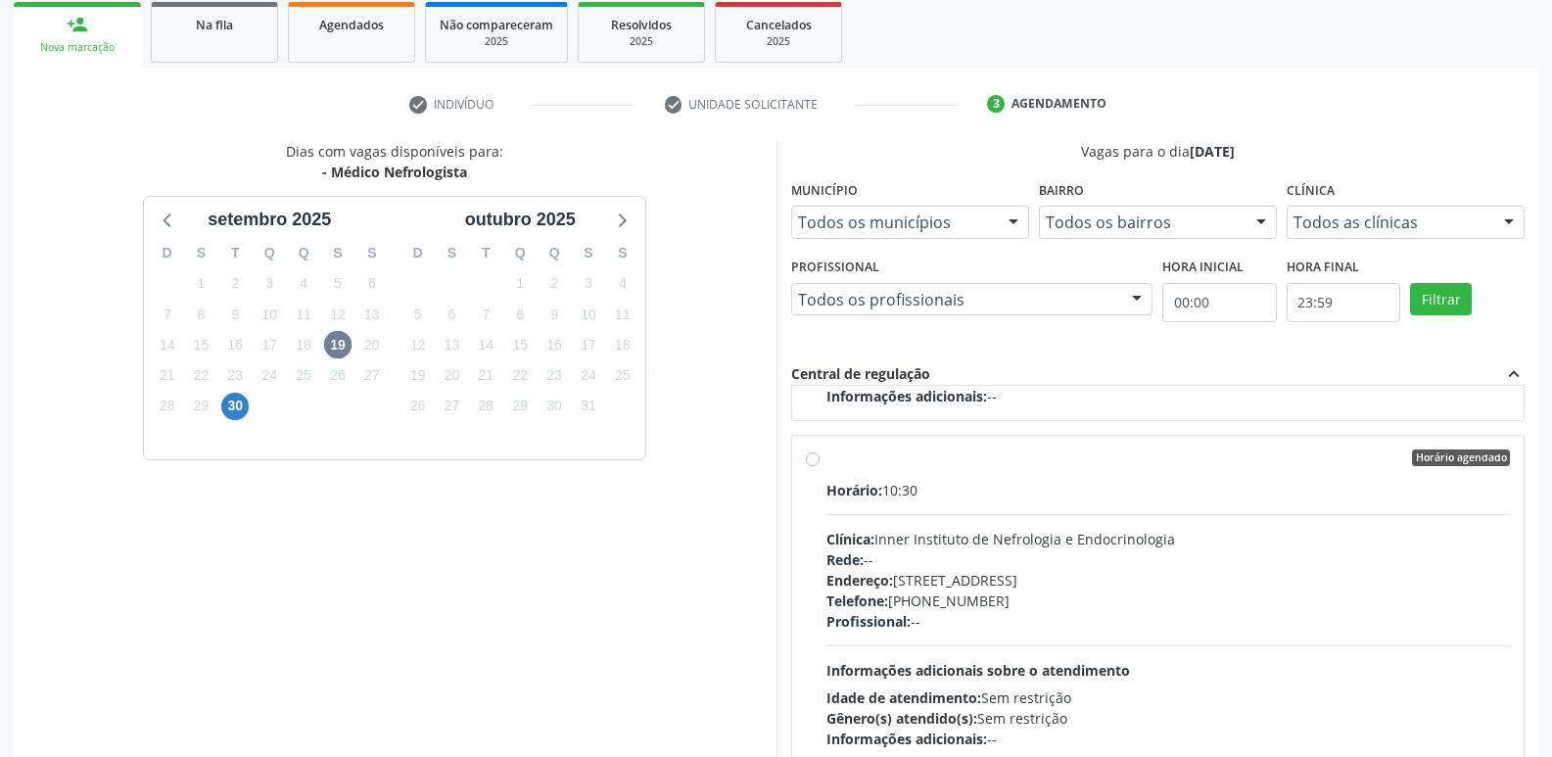
scroll to position [413, 0]
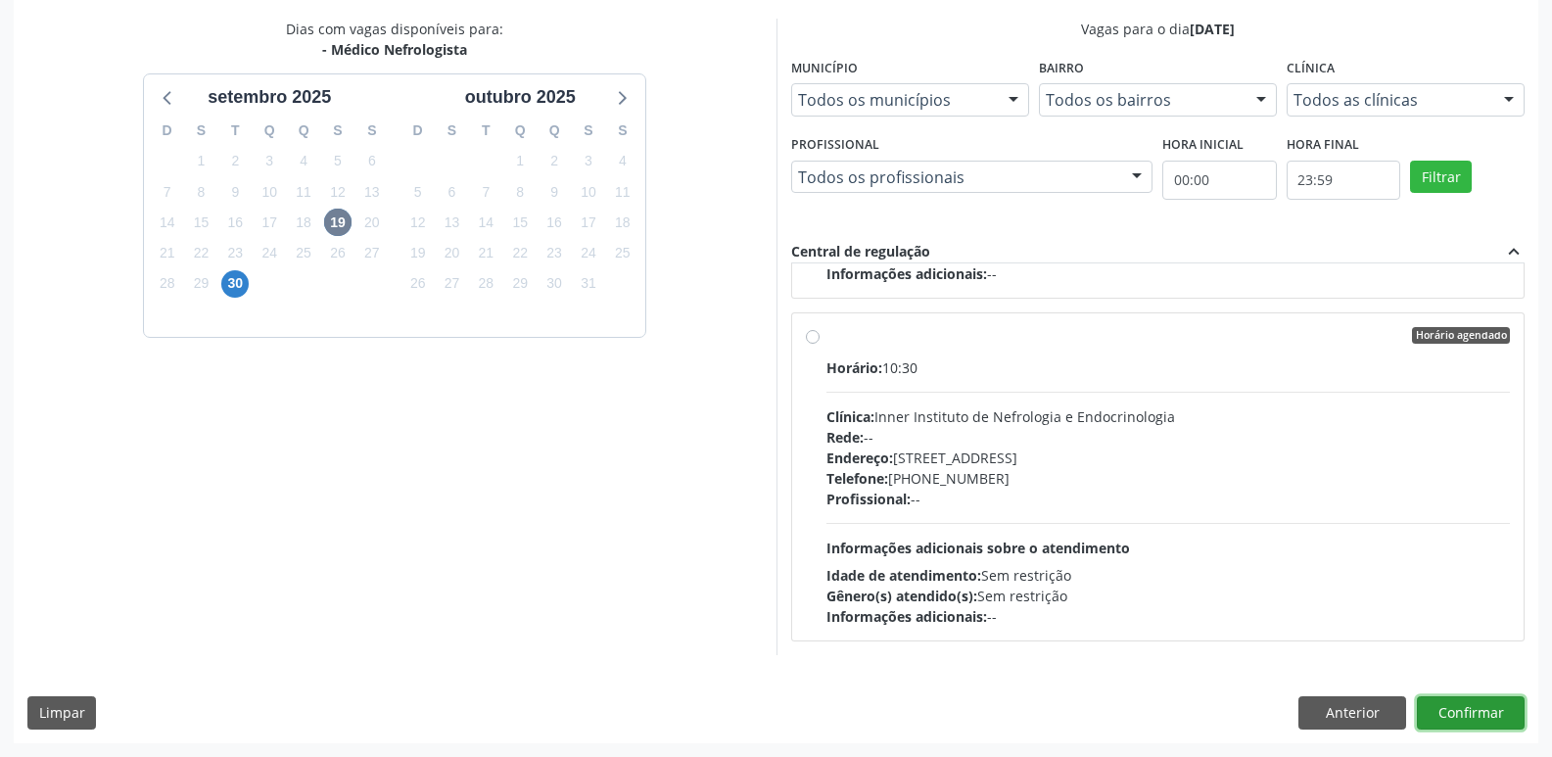
click at [1506, 719] on button "Confirmar" at bounding box center [1470, 712] width 108 height 33
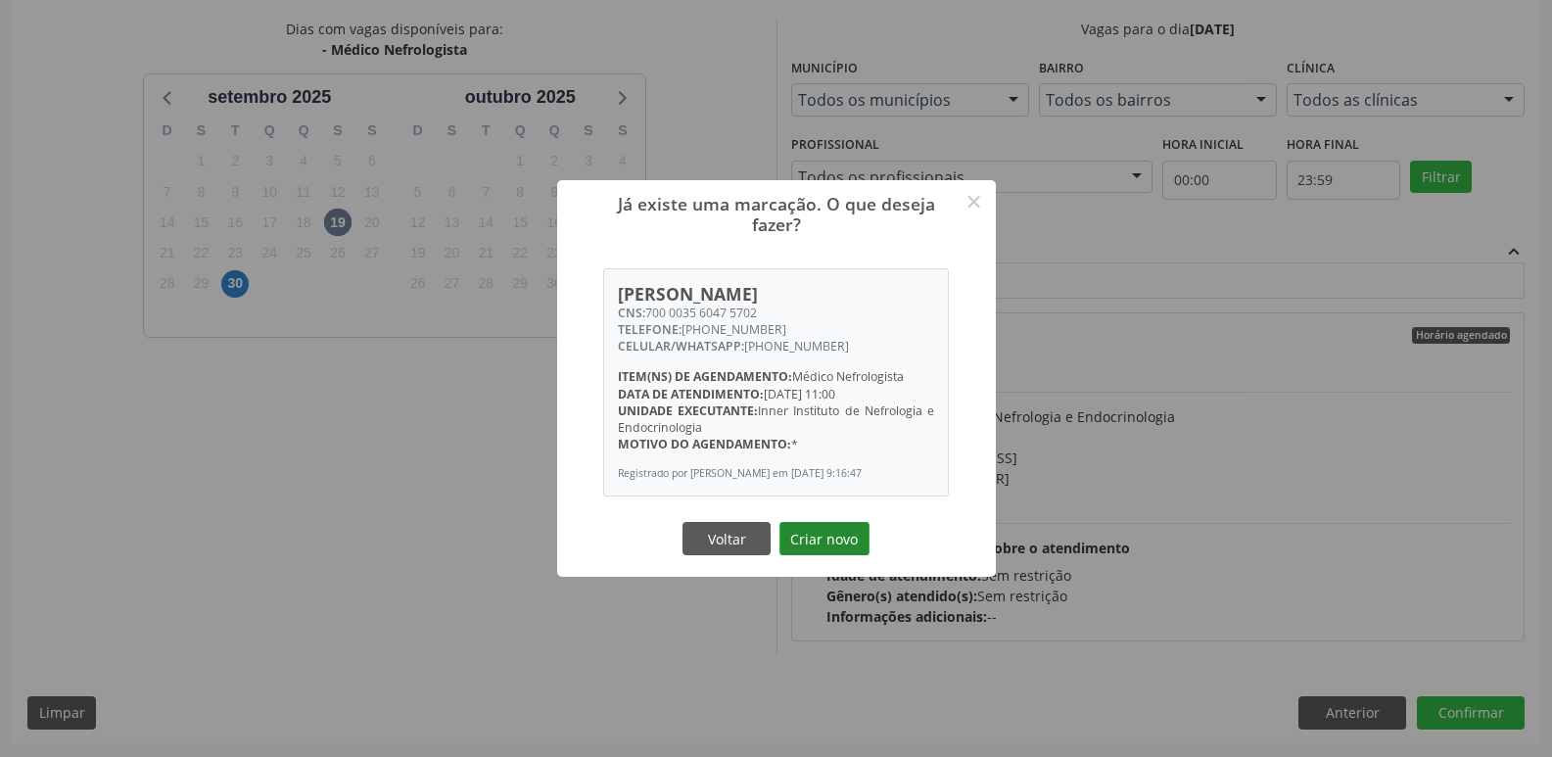
click at [824, 554] on button "Criar novo" at bounding box center [824, 538] width 90 height 33
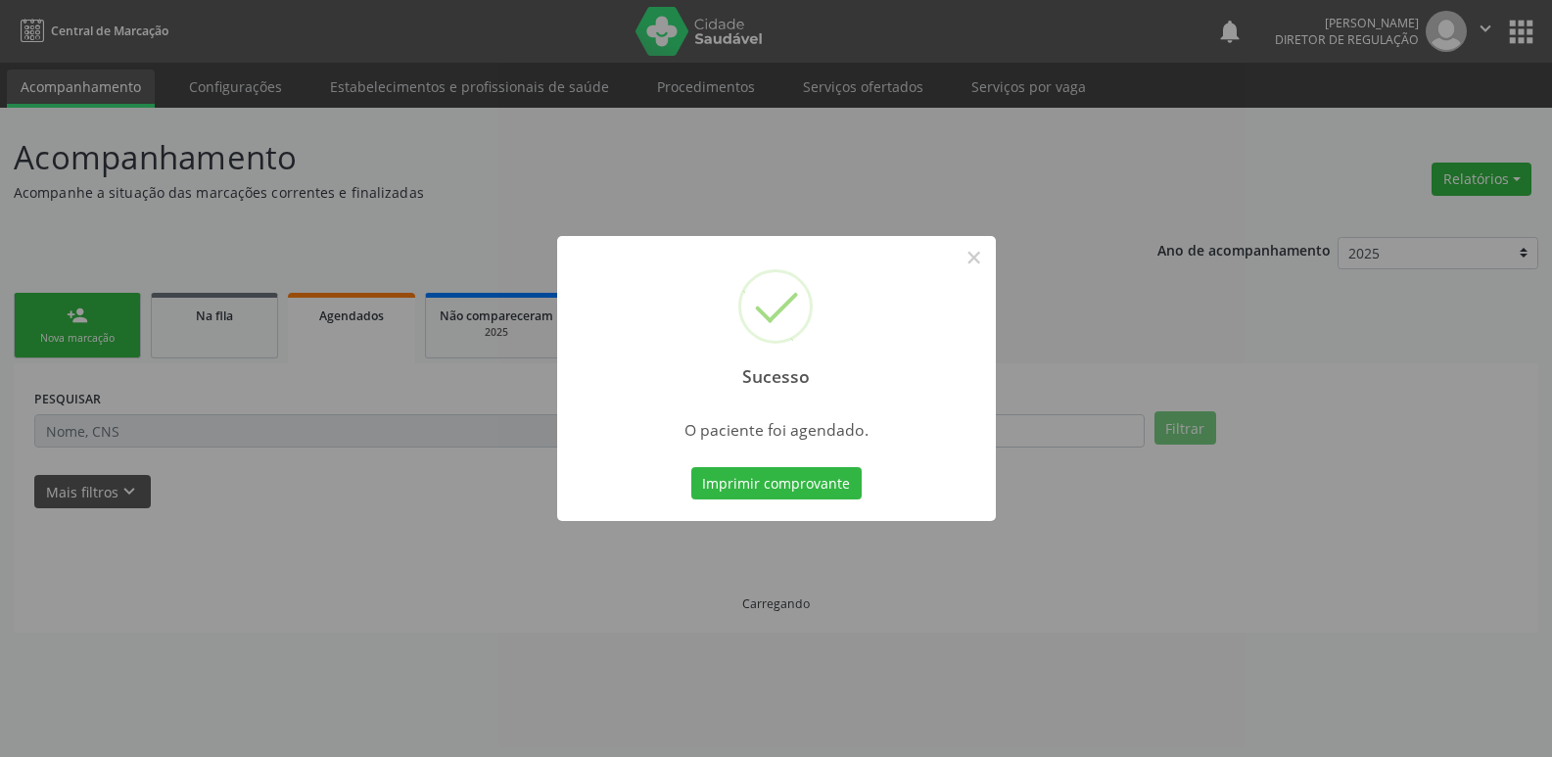
scroll to position [0, 0]
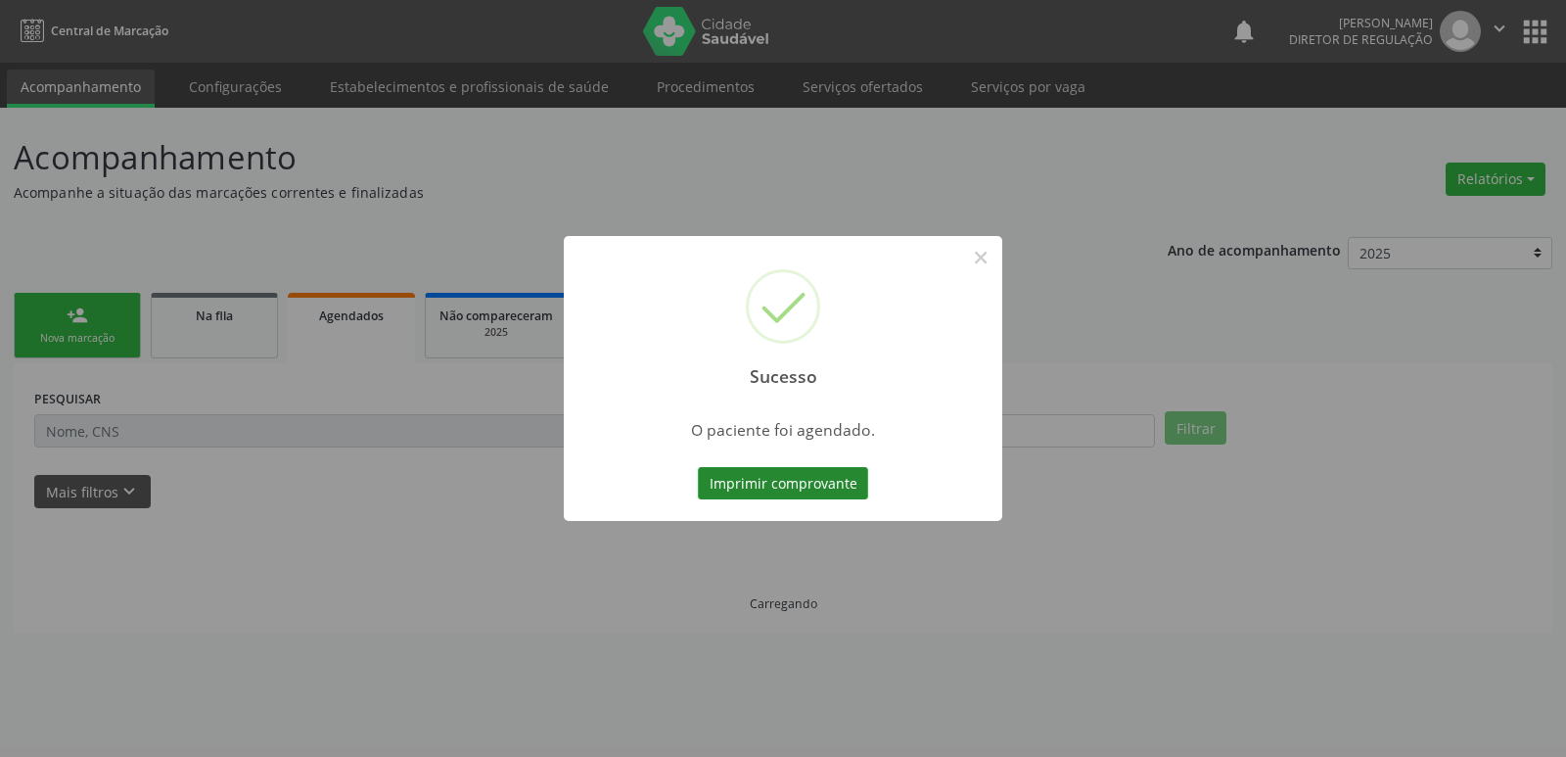
click at [803, 485] on button "Imprimir comprovante" at bounding box center [783, 483] width 170 height 33
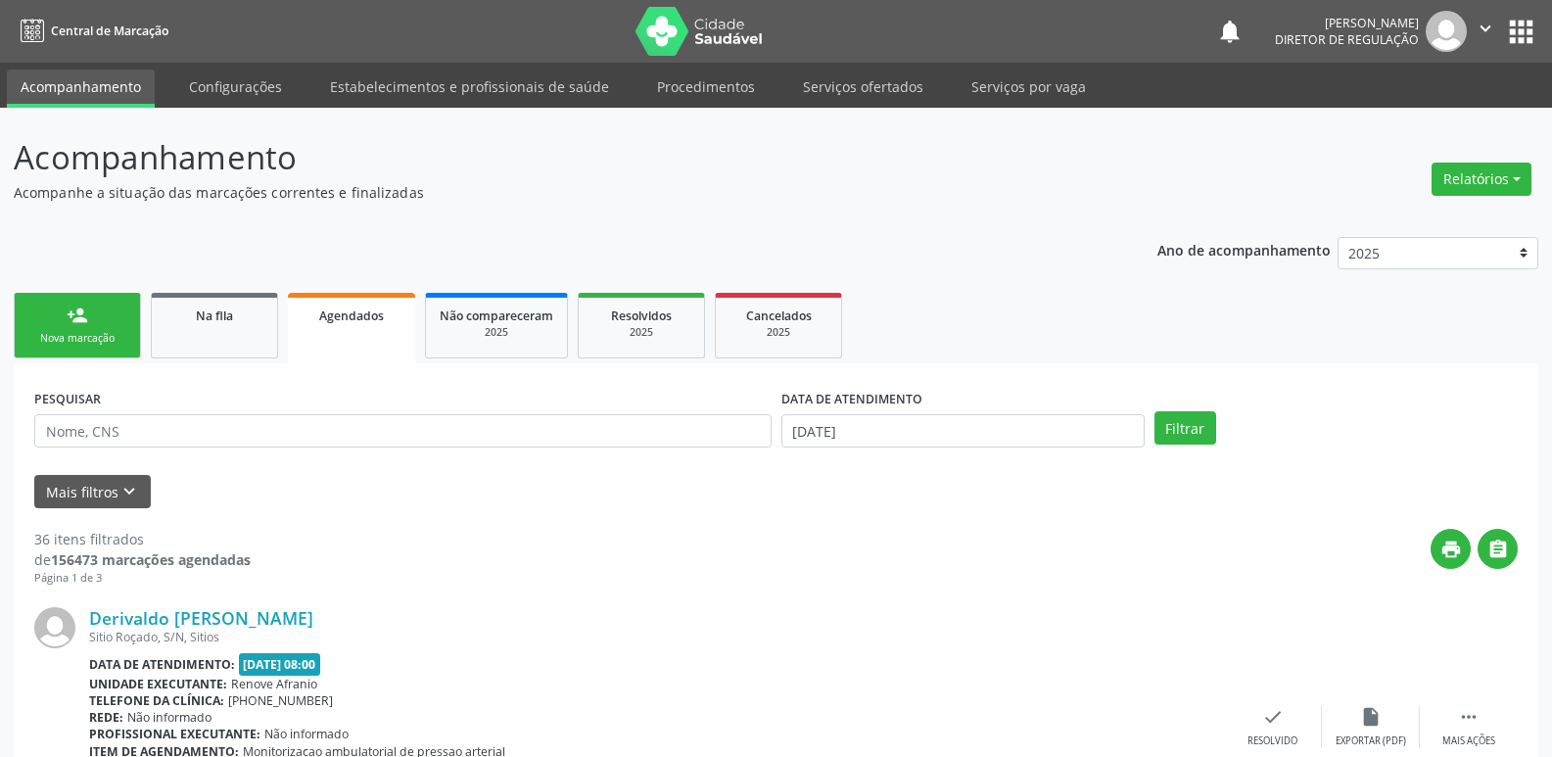
click at [115, 337] on div "Nova marcação" at bounding box center [77, 338] width 98 height 15
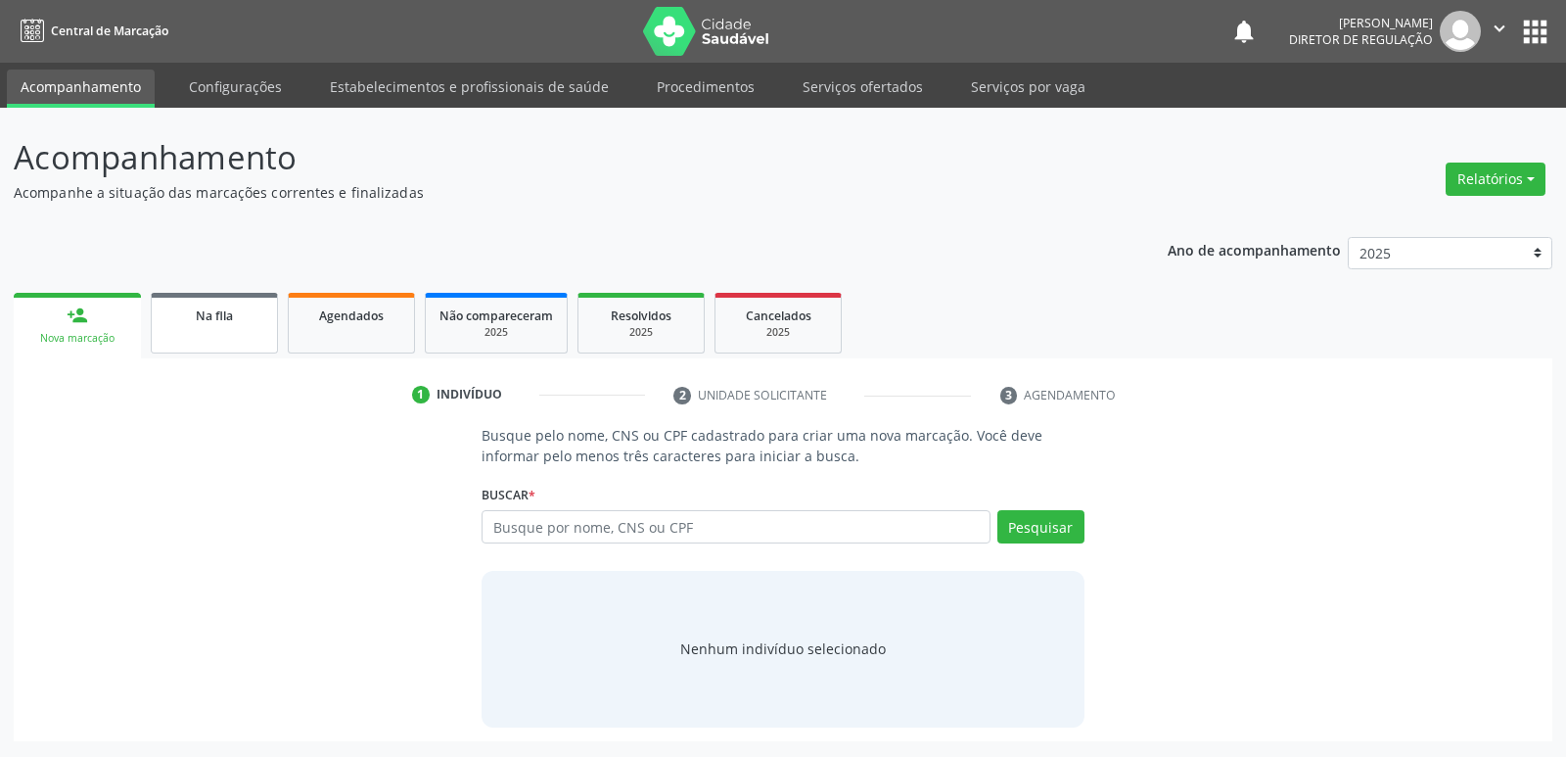
click at [207, 325] on link "Na fila" at bounding box center [214, 323] width 127 height 61
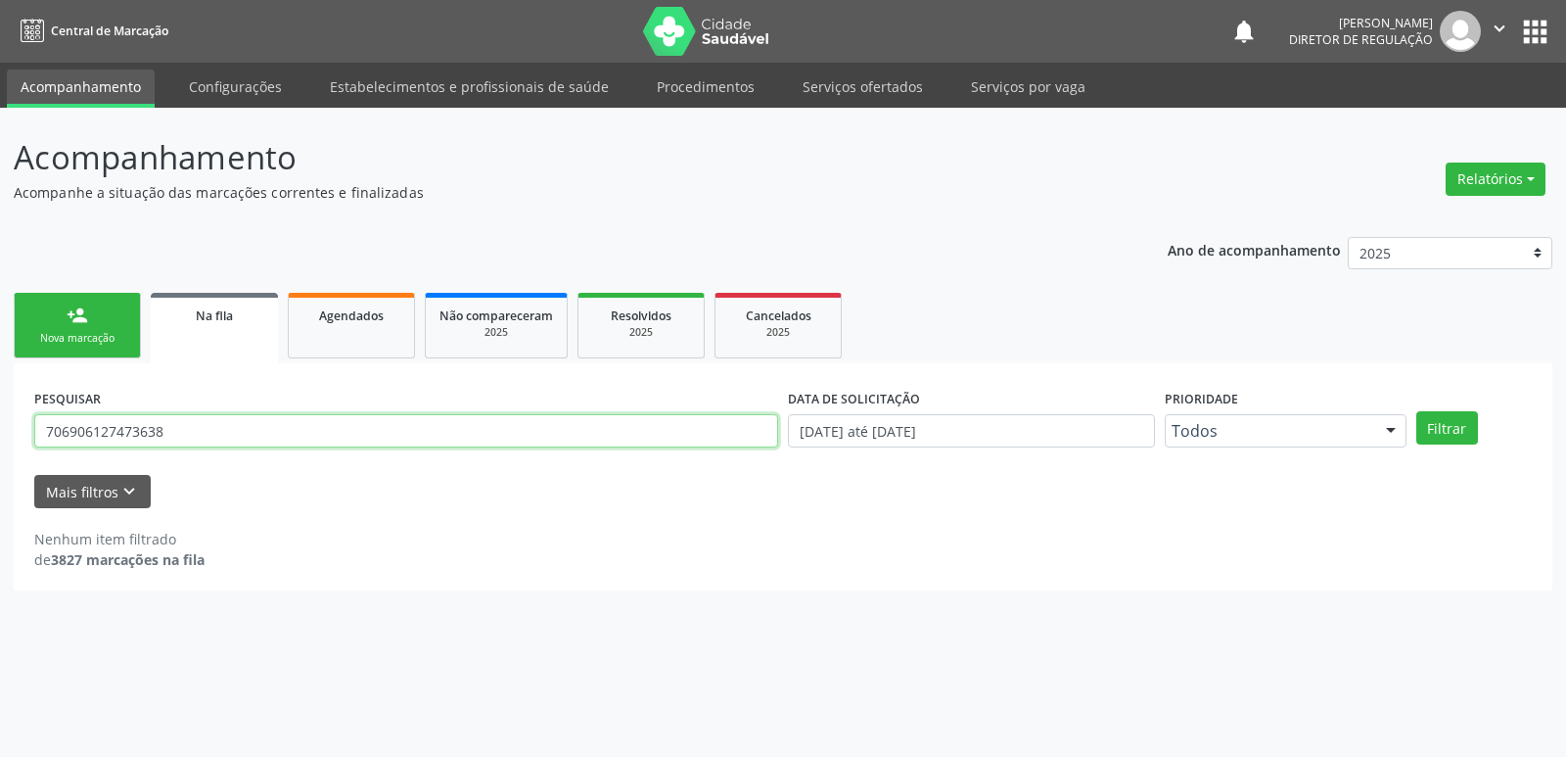
drag, startPoint x: 175, startPoint y: 432, endPoint x: 9, endPoint y: 443, distance: 166.8
click at [0, 447] on div "Acompanhamento Acompanhe a situação das marcações correntes e finalizadas Relat…" at bounding box center [783, 432] width 1566 height 649
type input "700409904586250"
click at [1450, 432] on button "Filtrar" at bounding box center [1447, 427] width 62 height 33
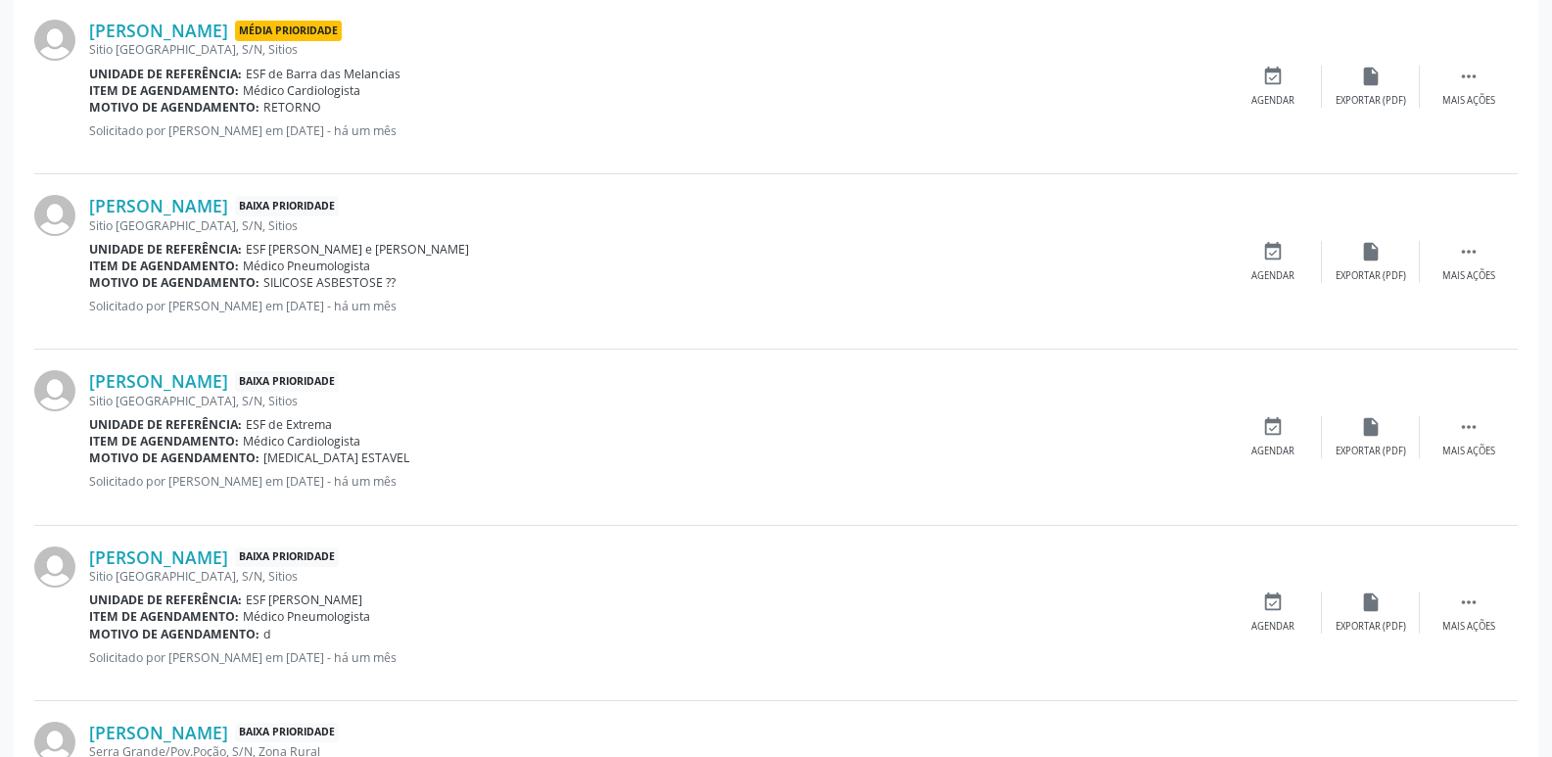
scroll to position [685, 0]
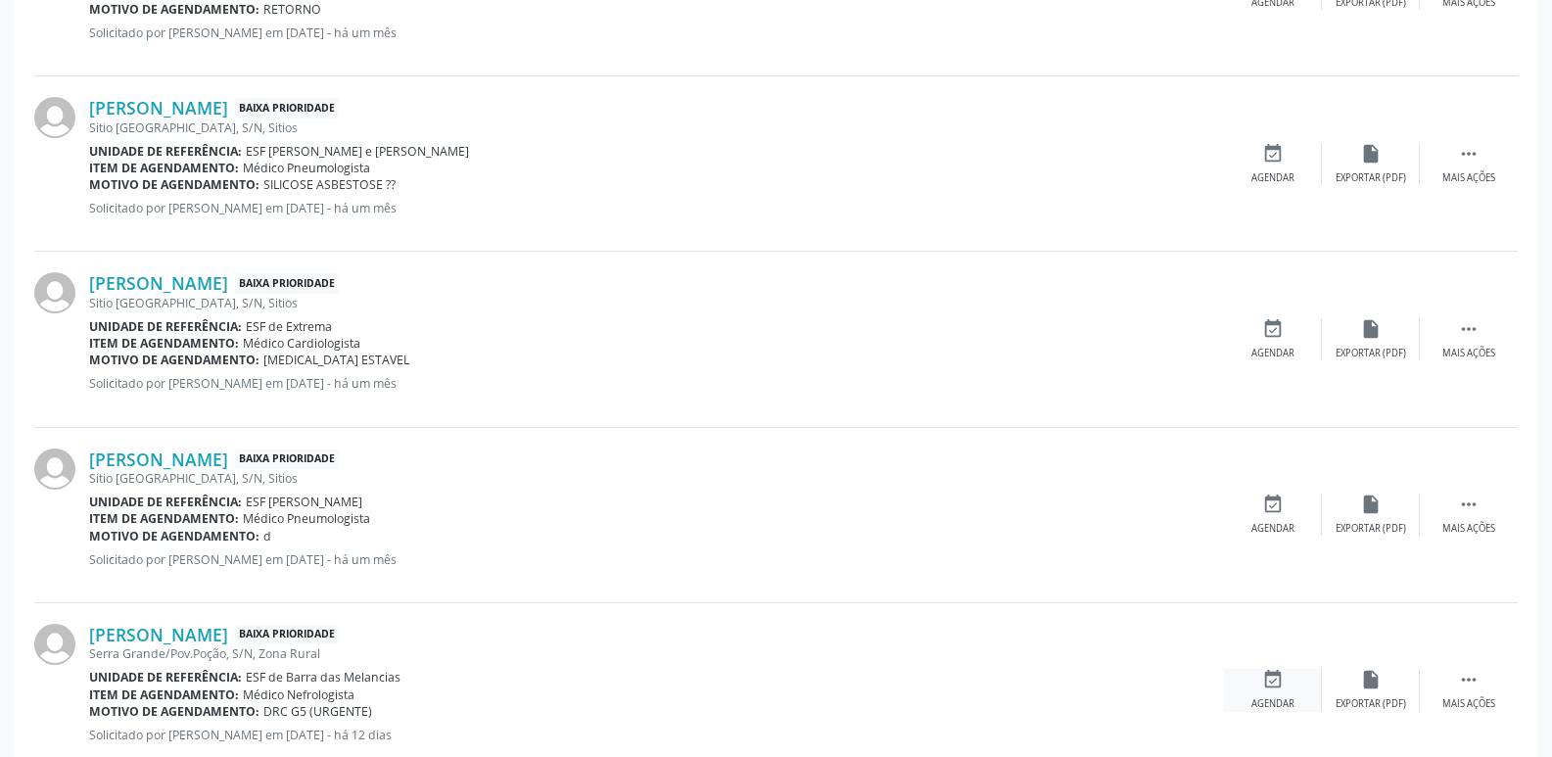
click at [1277, 681] on icon "event_available" at bounding box center [1273, 680] width 22 height 22
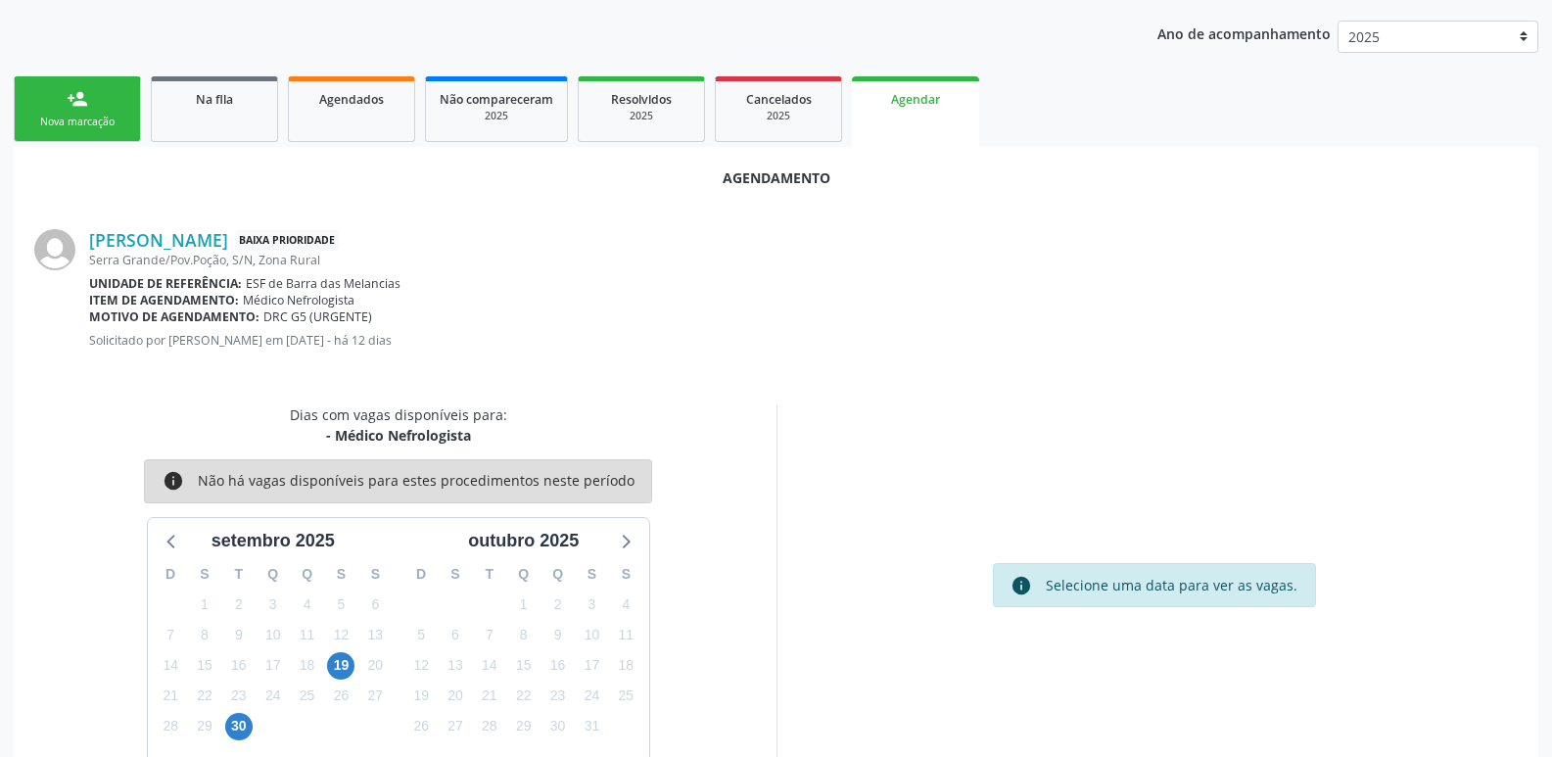
scroll to position [262, 0]
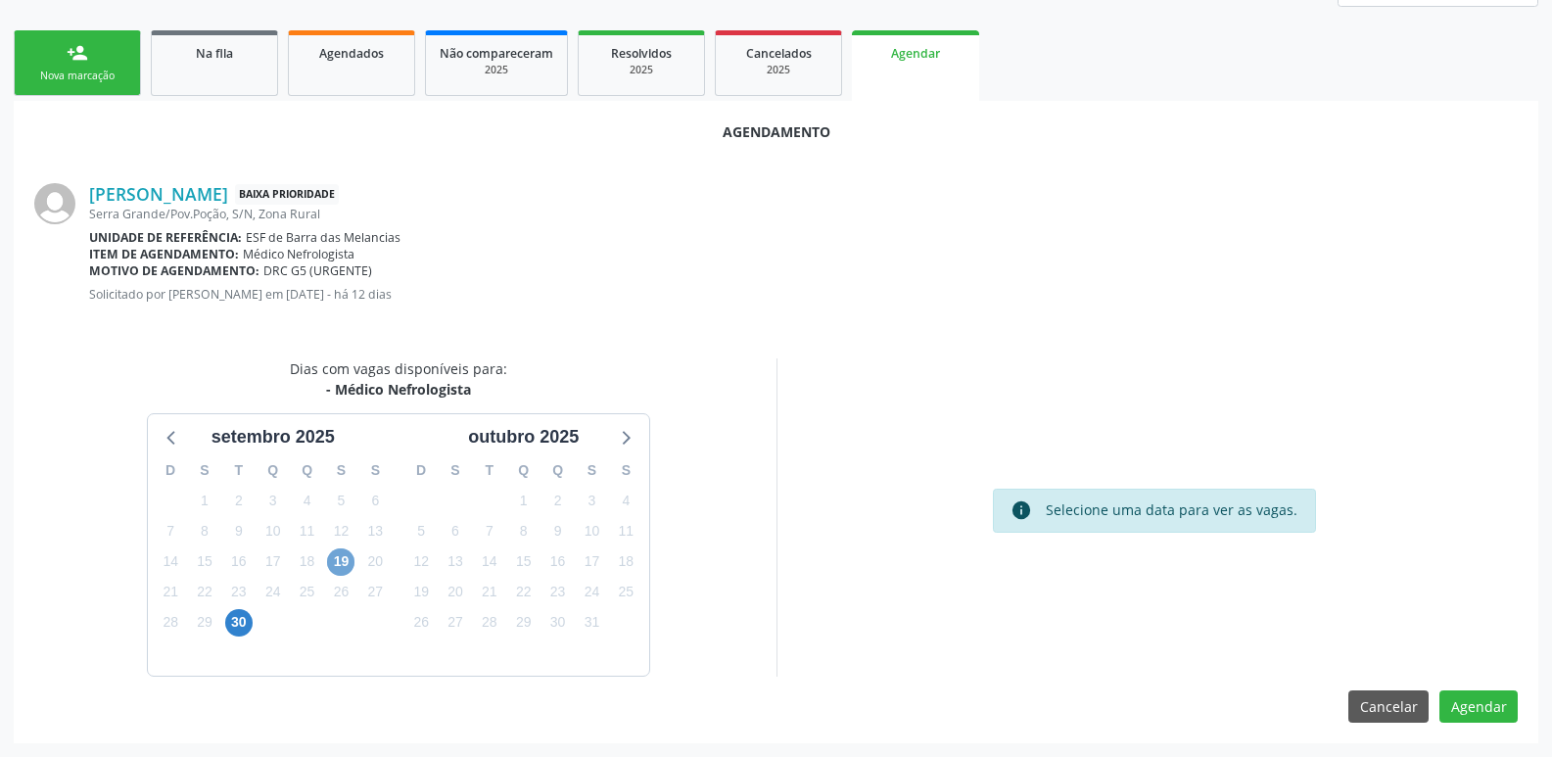
click at [345, 562] on span "19" at bounding box center [340, 561] width 27 height 27
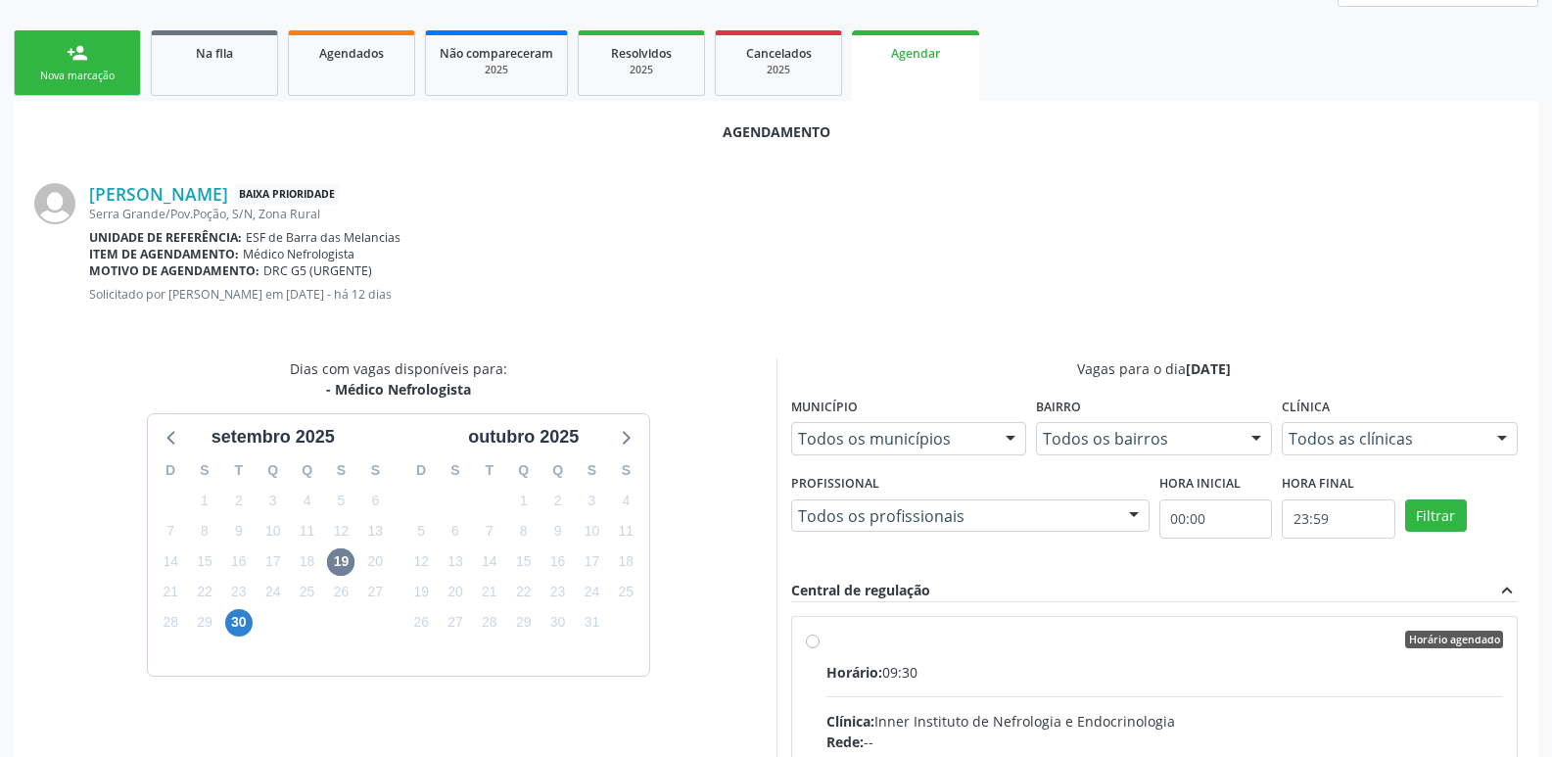
click at [815, 642] on input "Horário agendado Horário: 09:30 Clínica: Inner Instituto de Nefrologia e Endocr…" at bounding box center [813, 639] width 14 height 18
radio input "true"
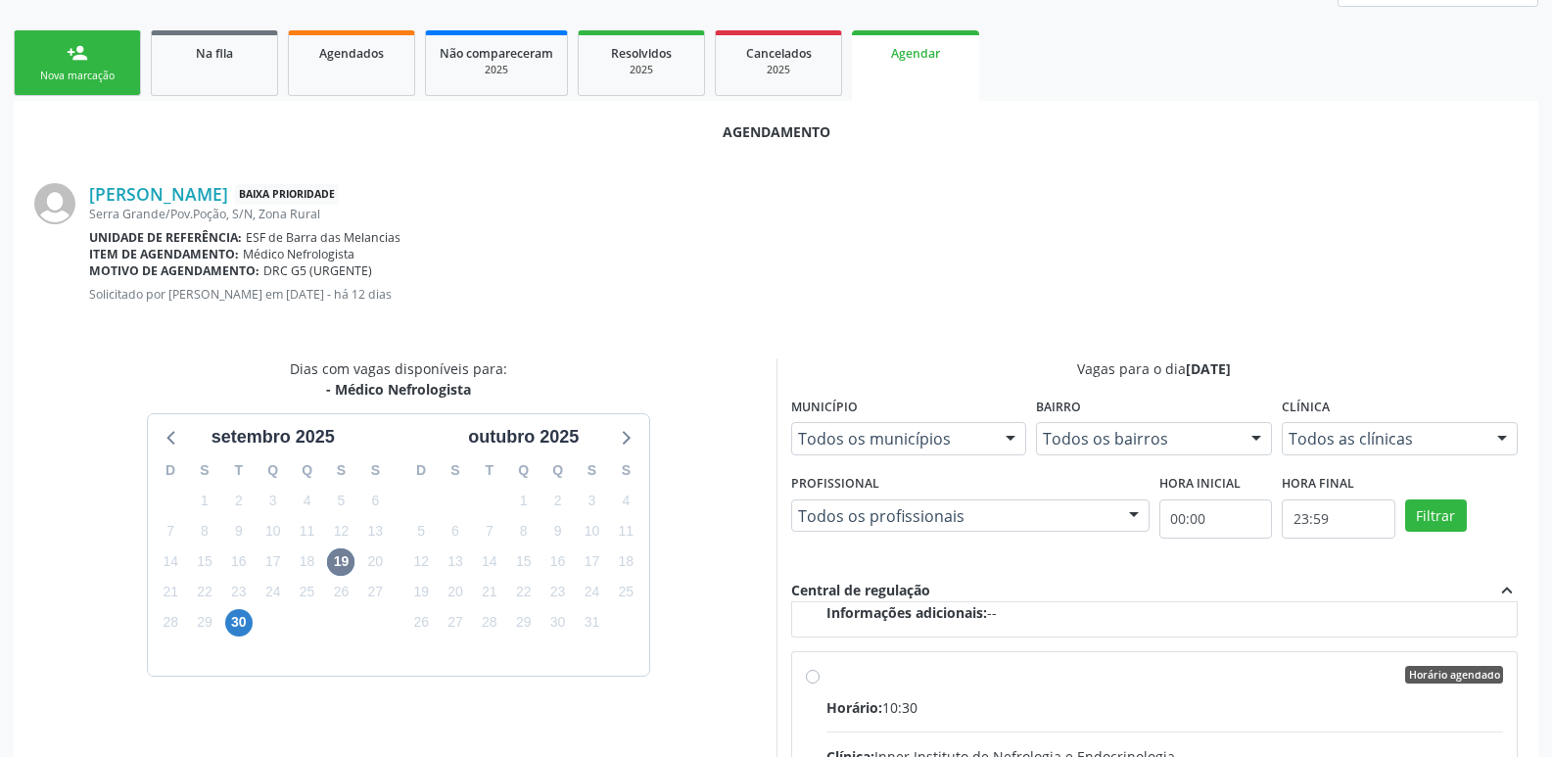
scroll to position [580, 0]
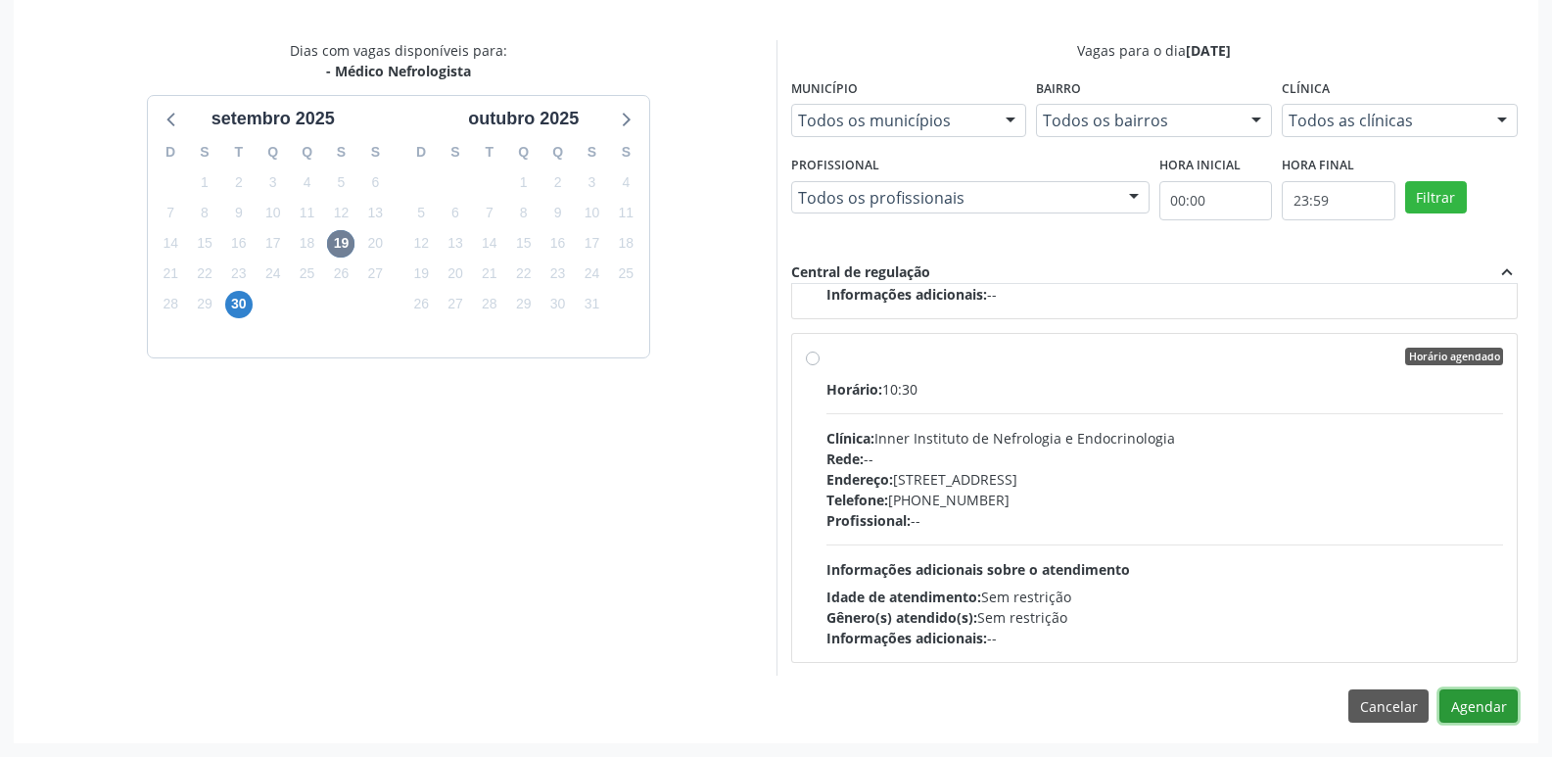
click at [1467, 707] on button "Agendar" at bounding box center [1478, 705] width 78 height 33
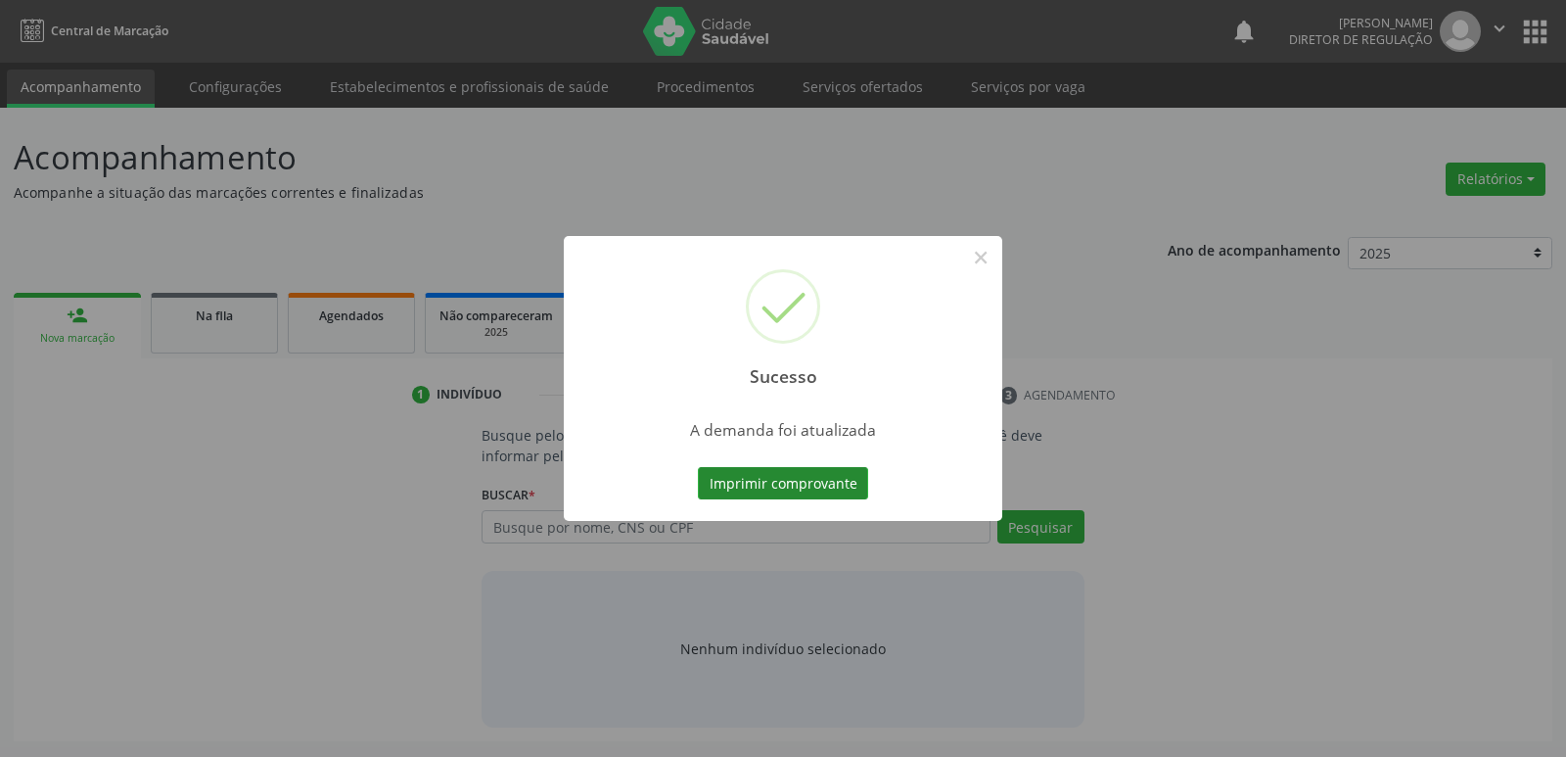
click at [806, 486] on button "Imprimir comprovante" at bounding box center [783, 483] width 170 height 33
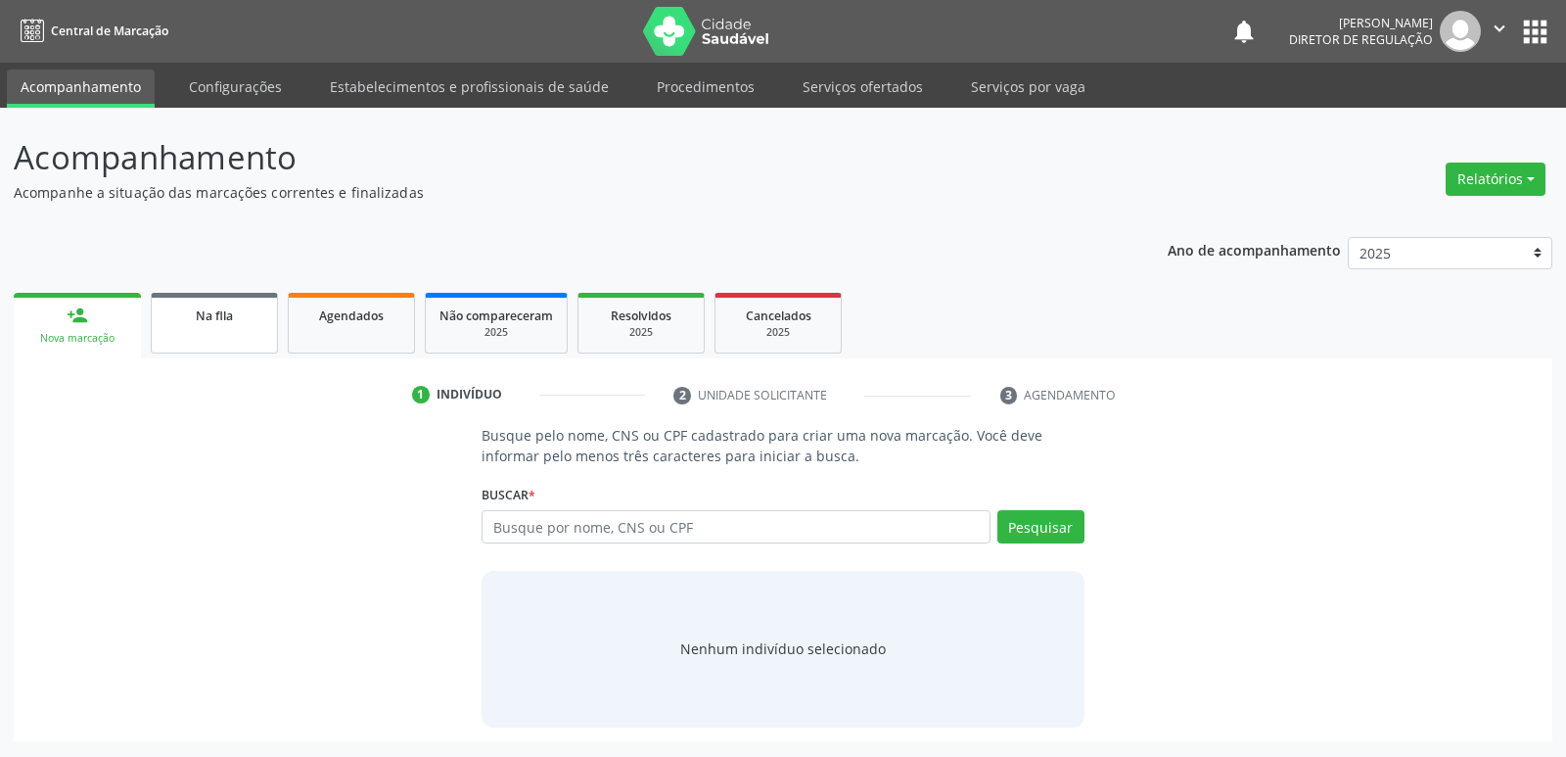
click at [219, 321] on span "Na fila" at bounding box center [214, 315] width 37 height 17
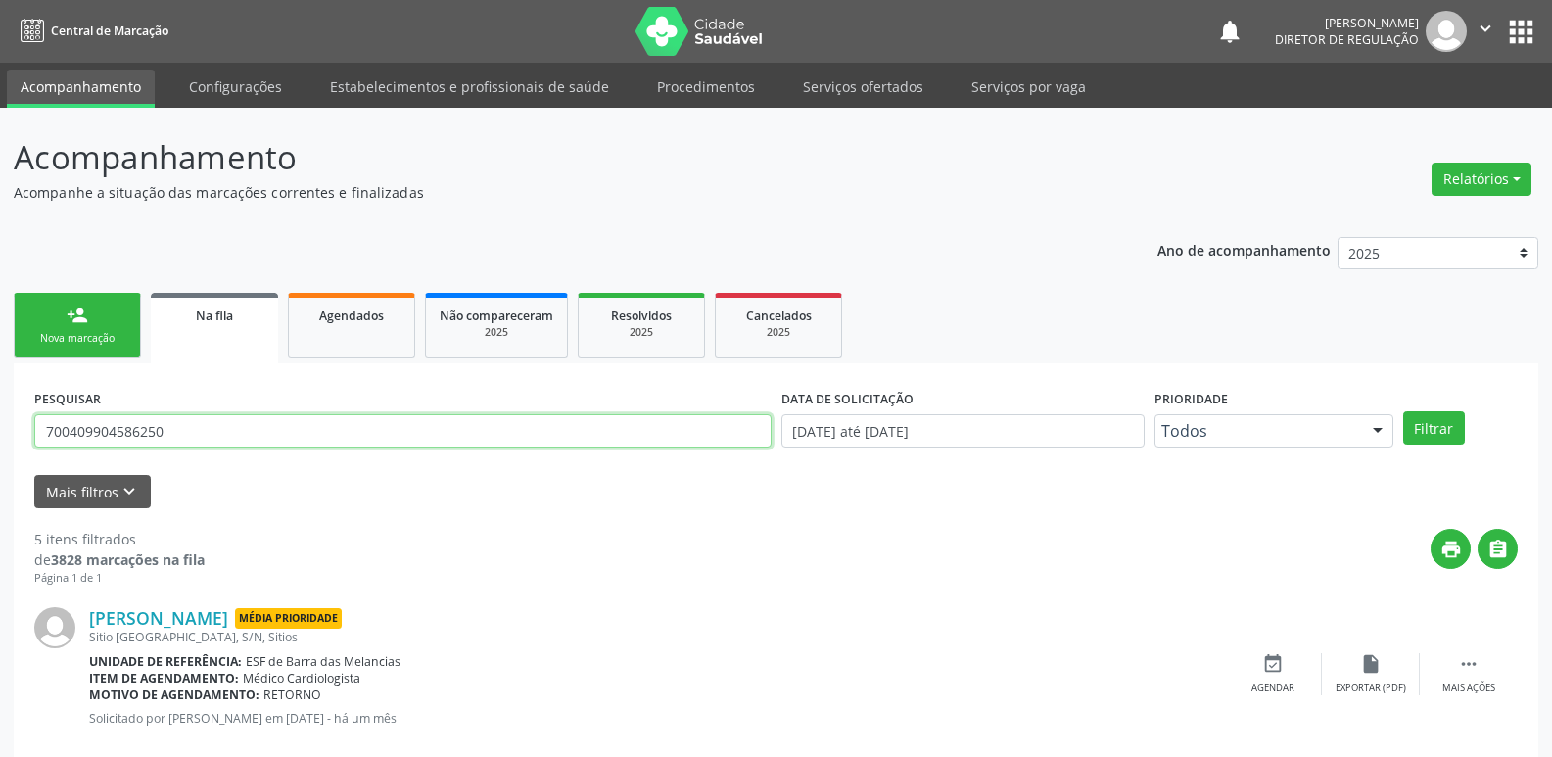
drag, startPoint x: 221, startPoint y: 434, endPoint x: 0, endPoint y: 439, distance: 221.3
type input "700508489699860"
drag, startPoint x: 1432, startPoint y: 429, endPoint x: 1415, endPoint y: 434, distance: 17.3
click at [1431, 429] on button "Filtrar" at bounding box center [1434, 427] width 62 height 33
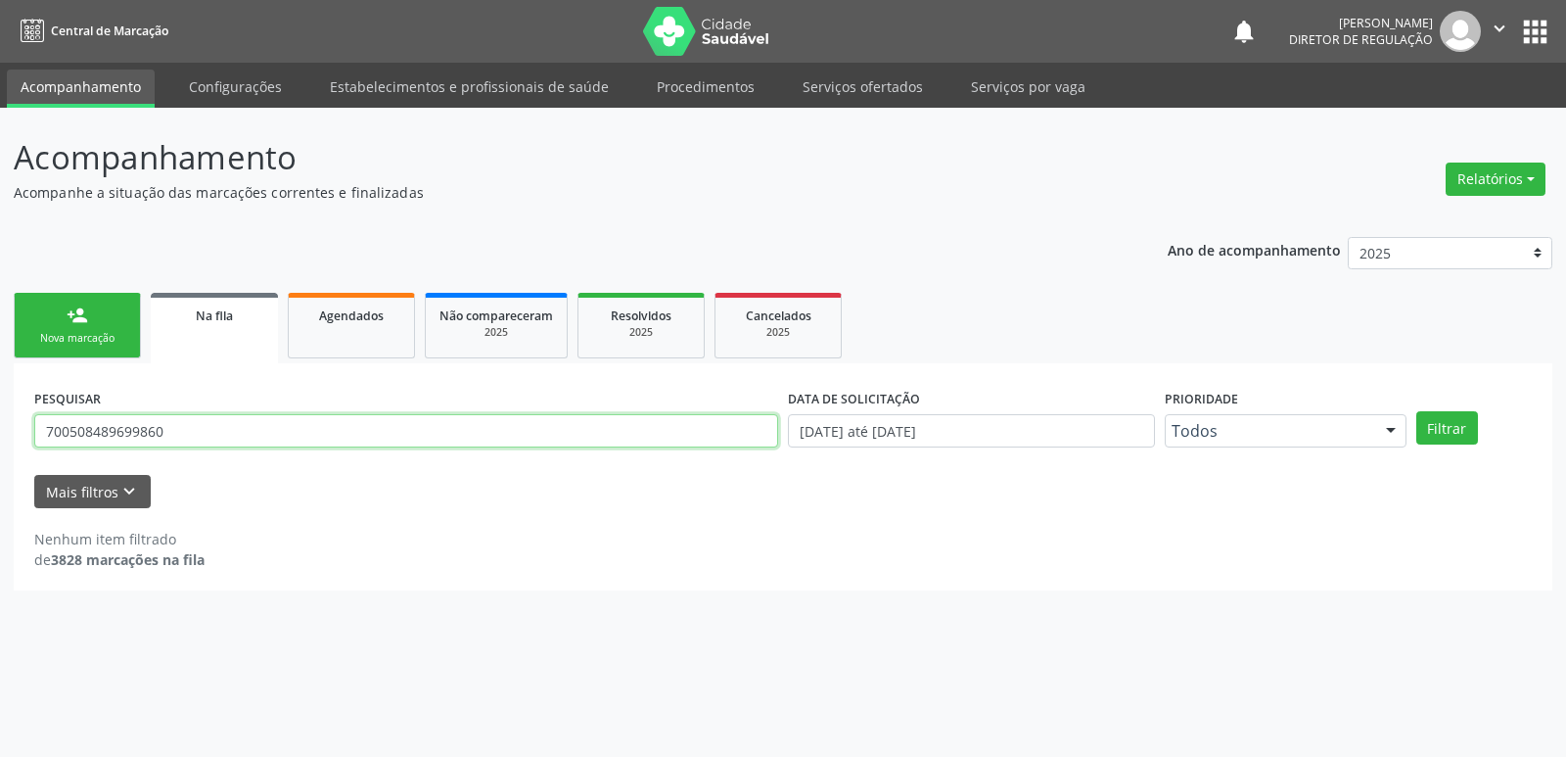
drag, startPoint x: 177, startPoint y: 436, endPoint x: 7, endPoint y: 430, distance: 170.4
click at [7, 430] on div "Acompanhamento Acompanhe a situação das marcações correntes e finalizadas Relat…" at bounding box center [783, 432] width 1566 height 649
click at [84, 310] on div "person_add" at bounding box center [78, 315] width 22 height 22
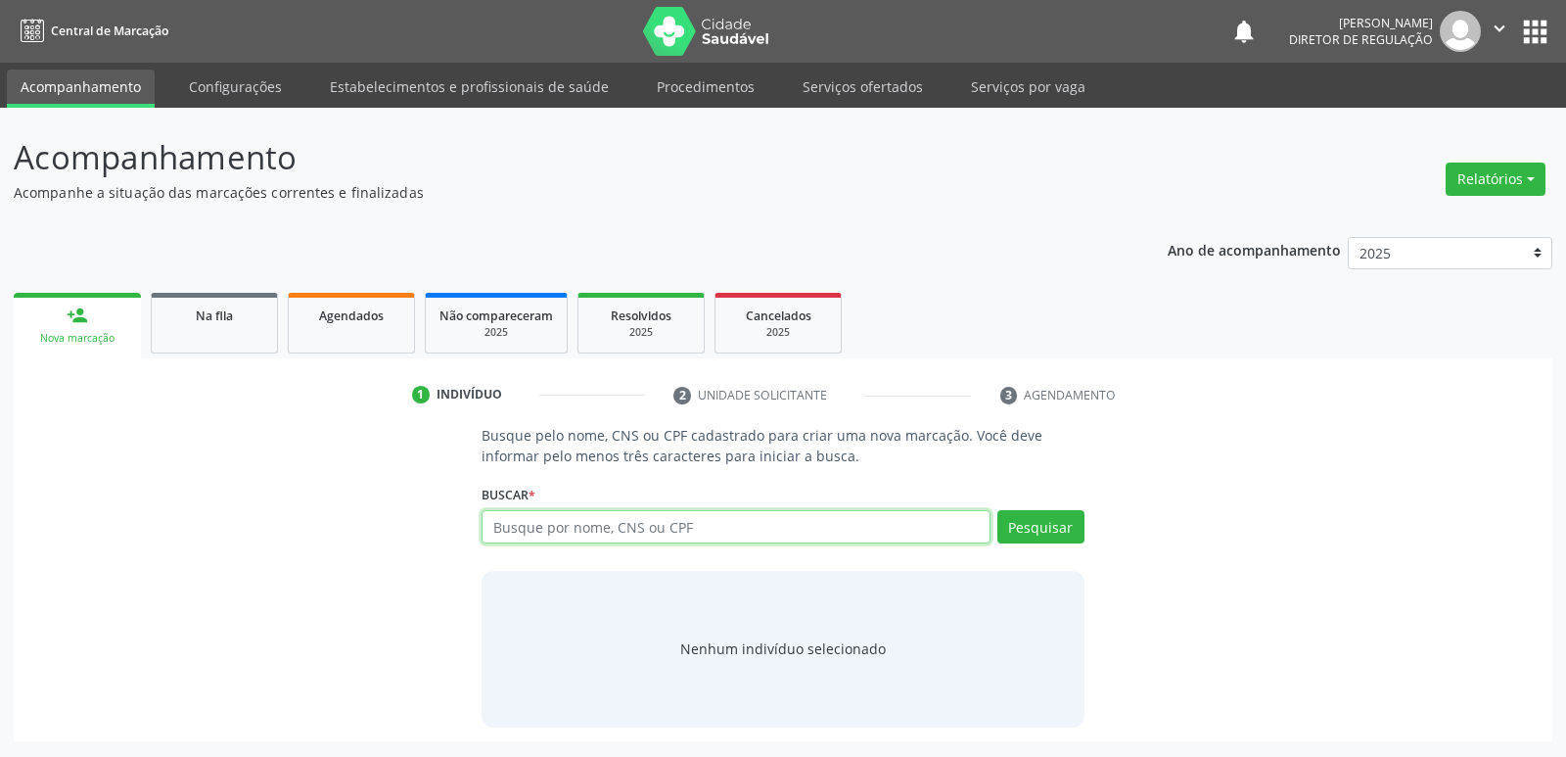
click at [534, 530] on input "text" at bounding box center [736, 526] width 508 height 33
paste input "700508489699860"
type input "700508489699860"
click at [1036, 532] on button "Pesquisar" at bounding box center [1040, 526] width 87 height 33
type input "700508489699860"
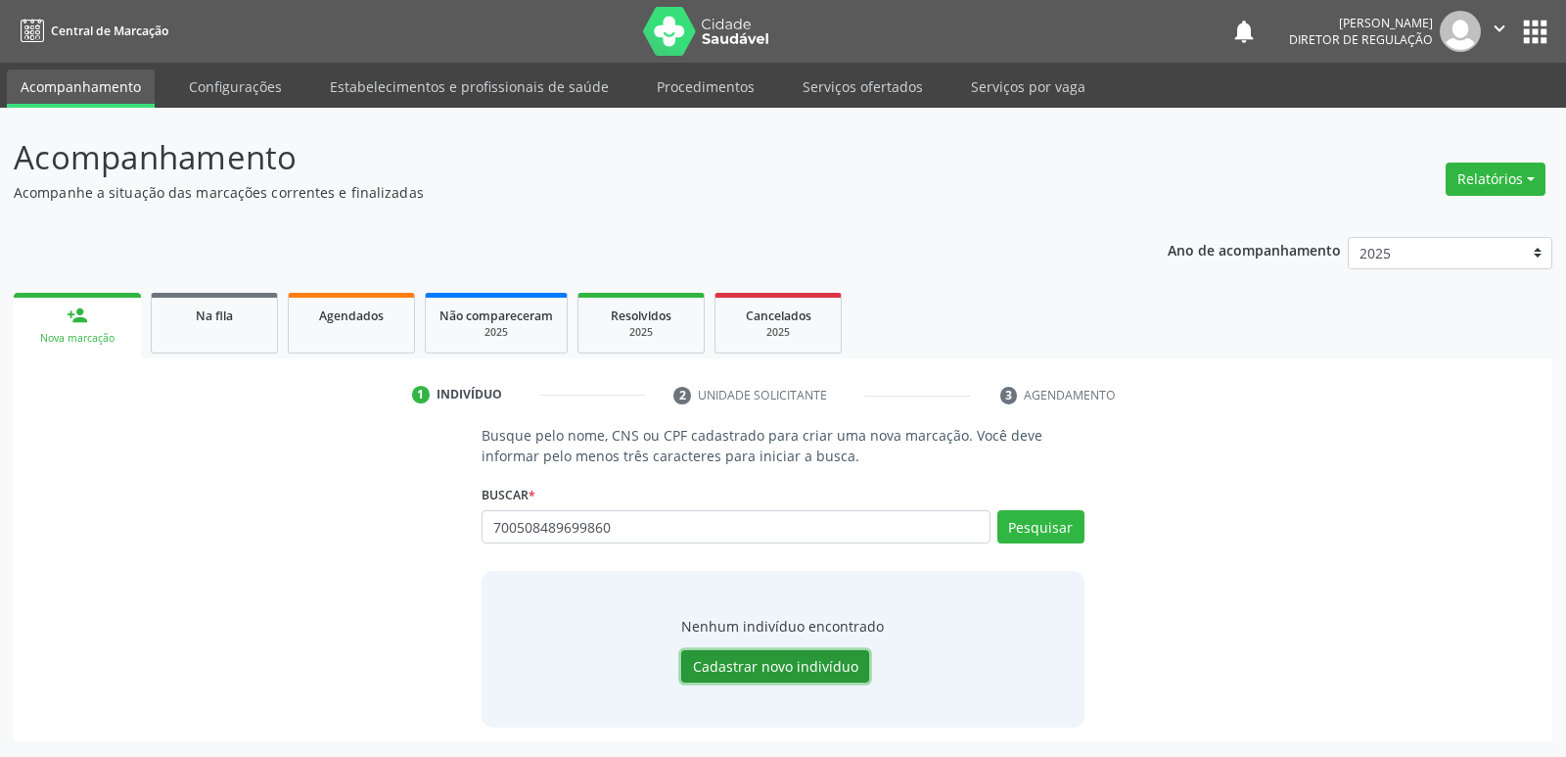
click at [800, 669] on button "Cadastrar novo indivíduo" at bounding box center [775, 666] width 188 height 33
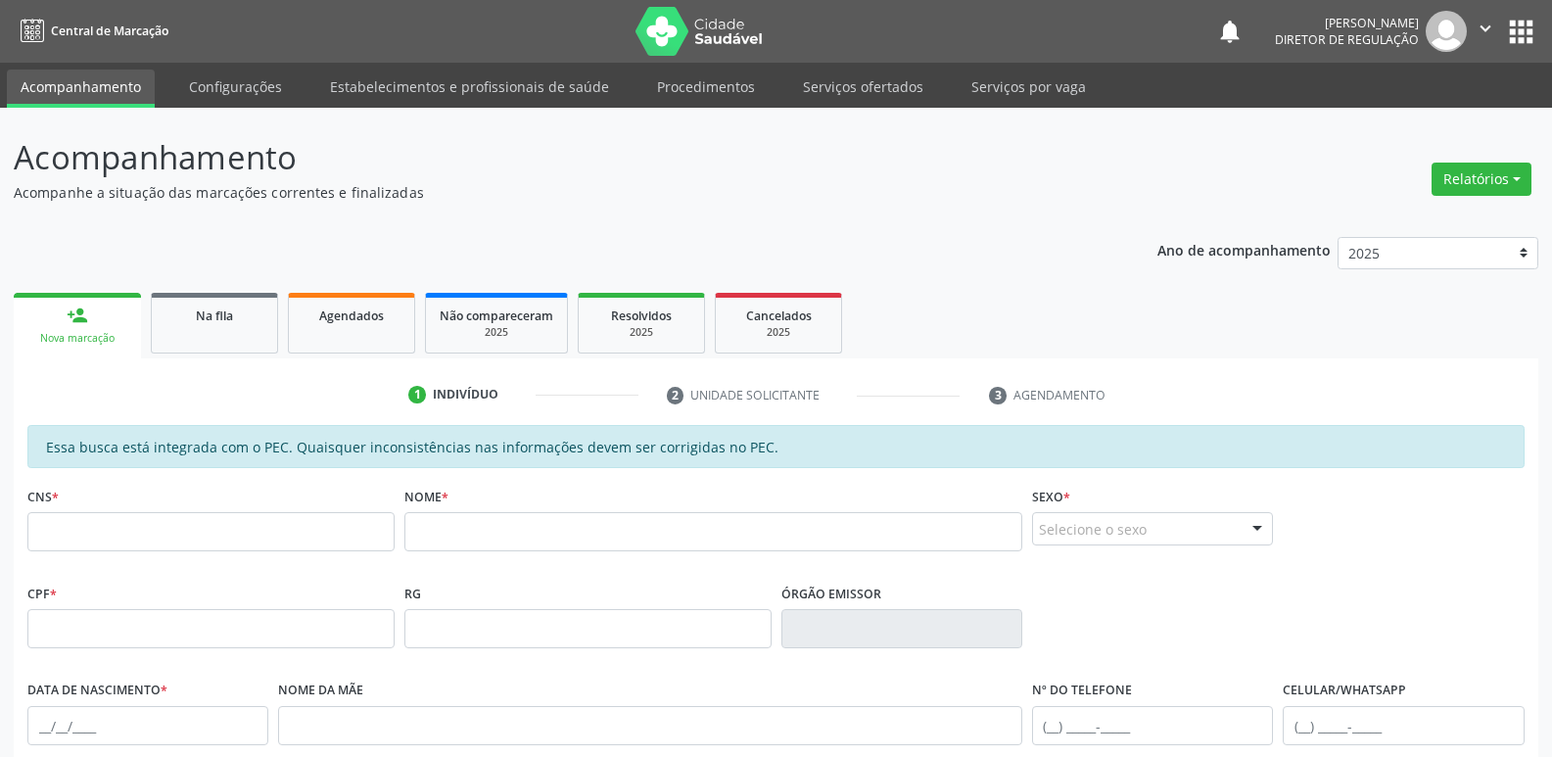
scroll to position [294, 0]
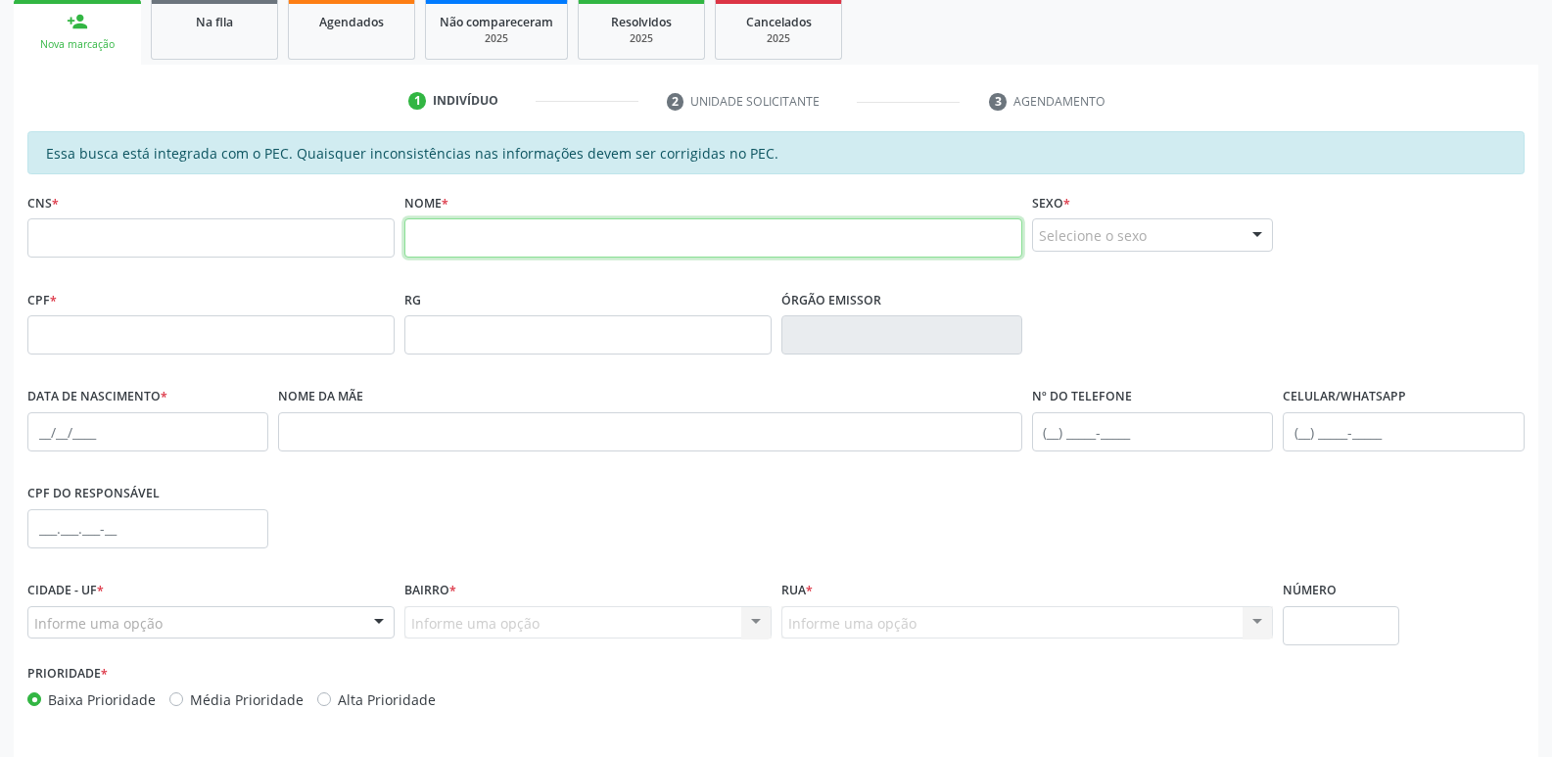
click at [425, 243] on input "text" at bounding box center [713, 237] width 618 height 39
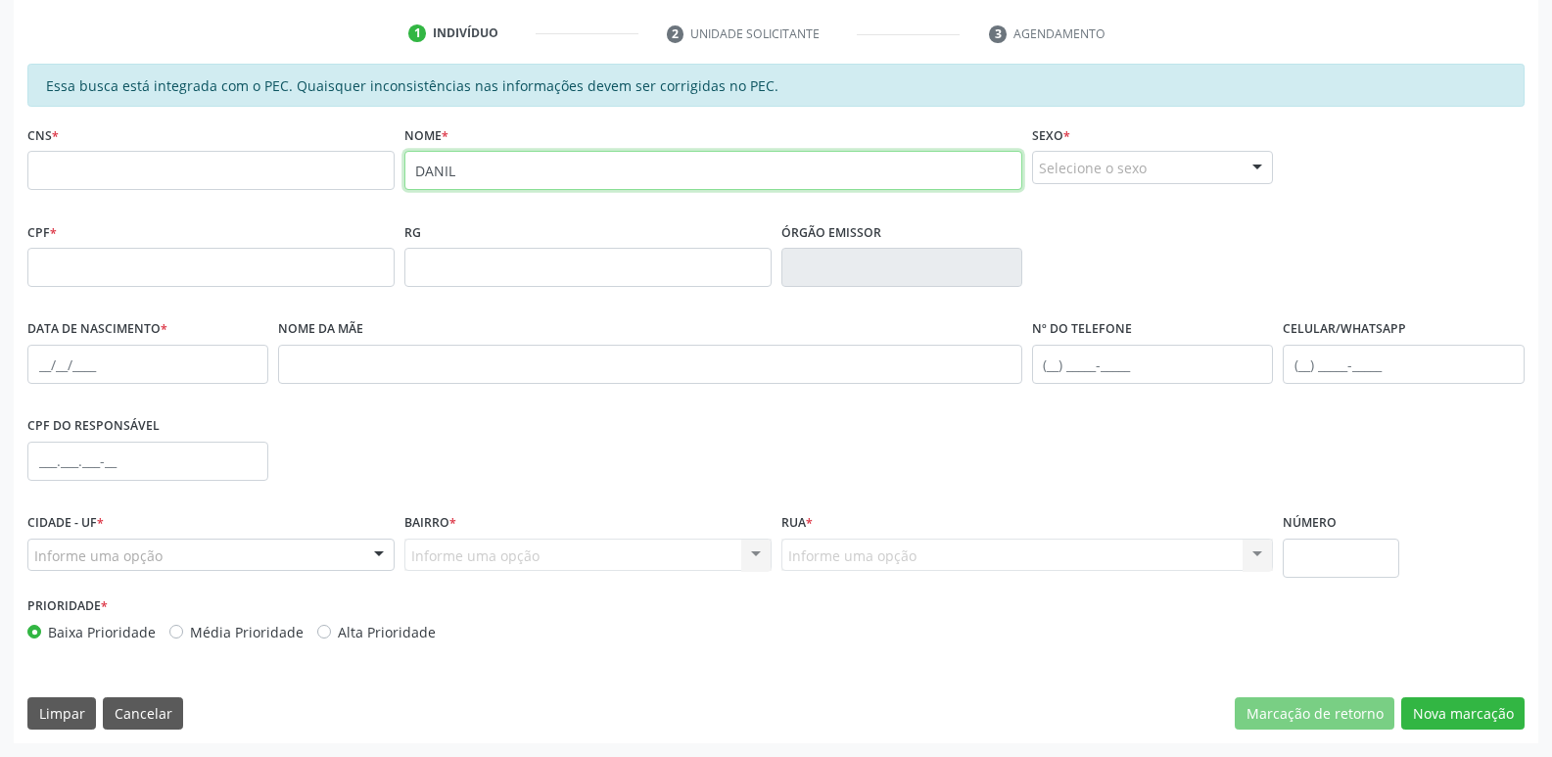
type input "DANIL"
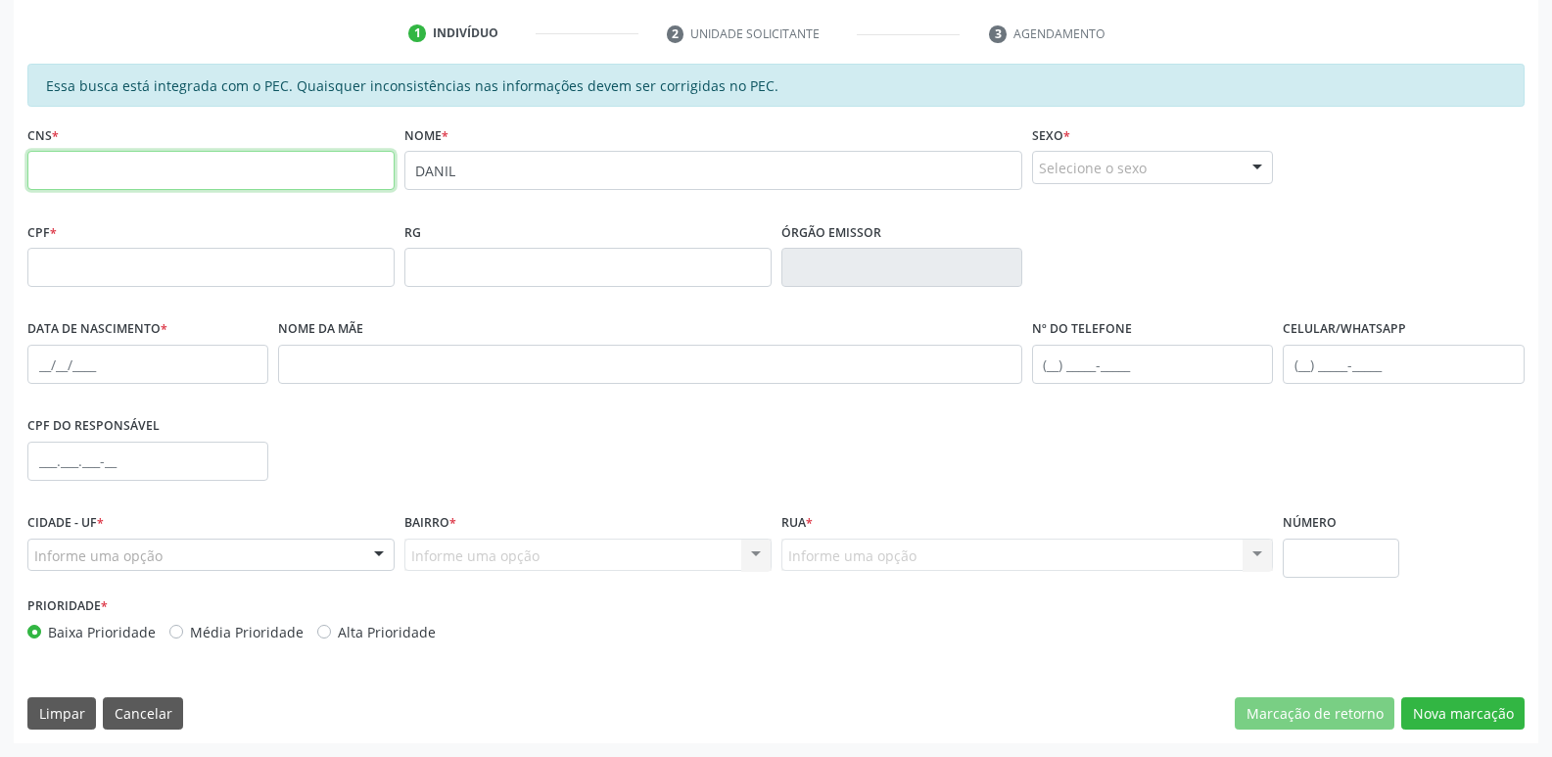
click at [201, 176] on input "text" at bounding box center [210, 170] width 367 height 39
type input "700 5084 8969 9860"
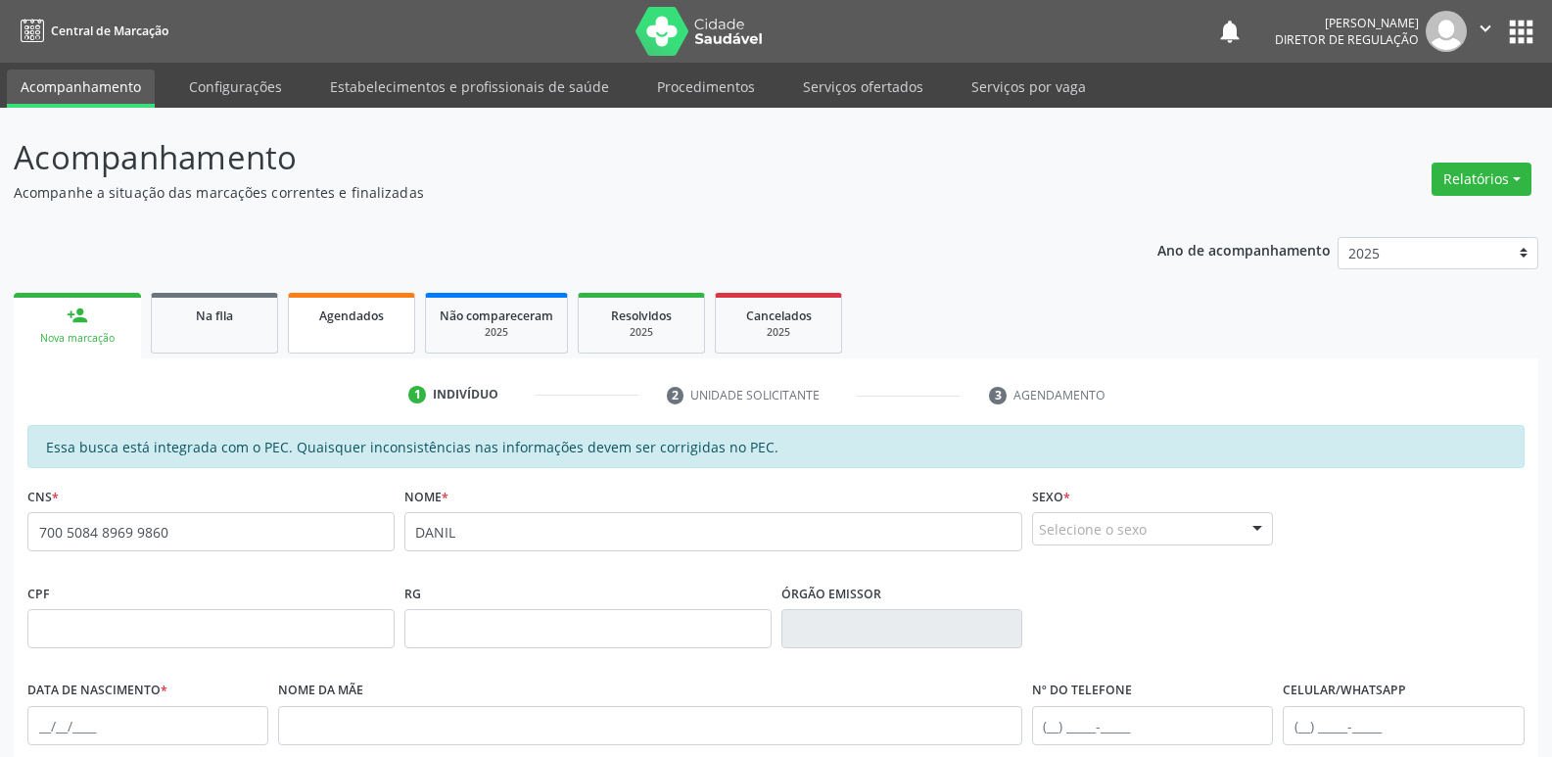
click at [338, 312] on span "Agendados" at bounding box center [351, 315] width 65 height 17
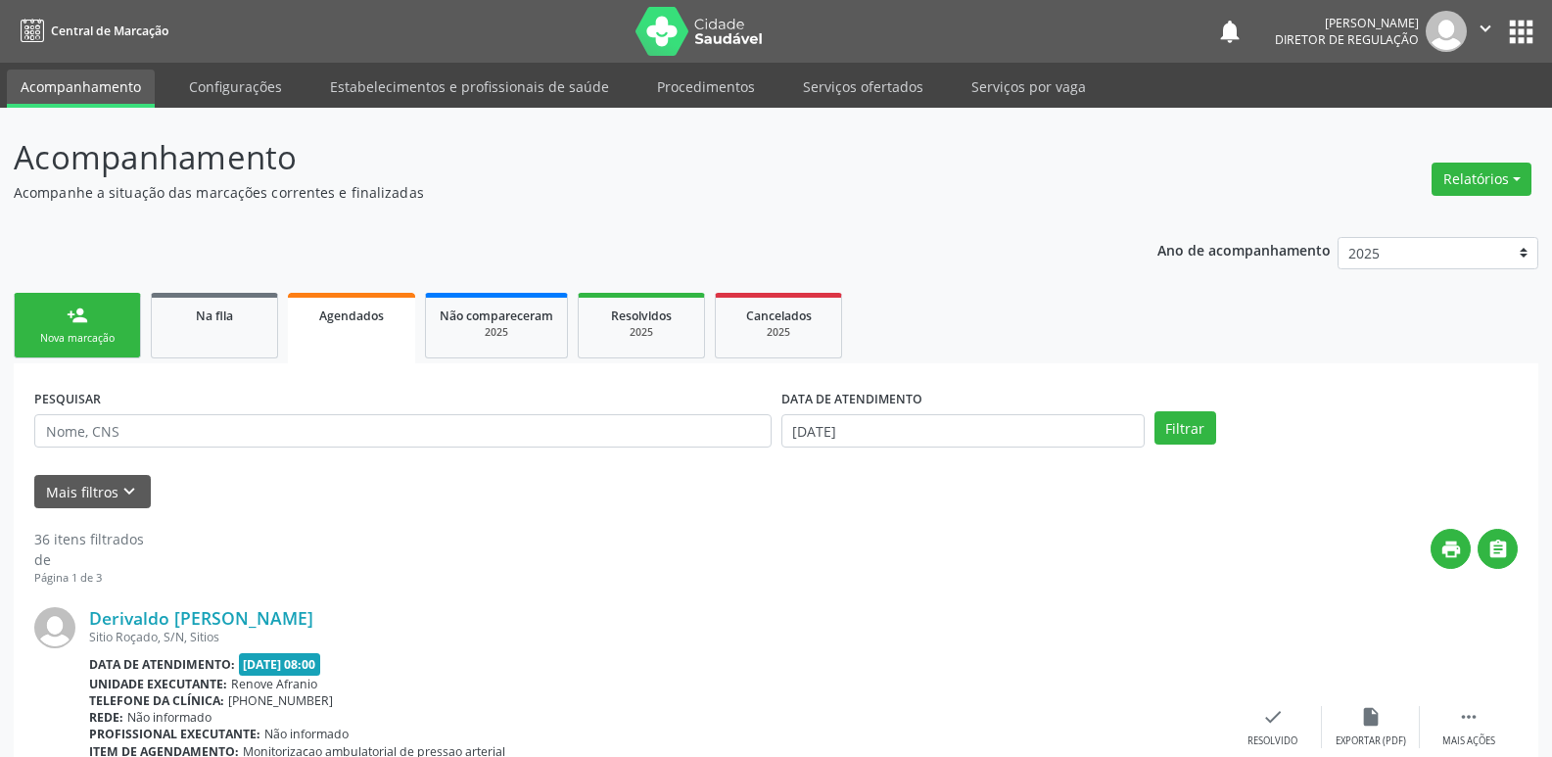
click at [111, 311] on link "person_add Nova marcação" at bounding box center [77, 326] width 127 height 66
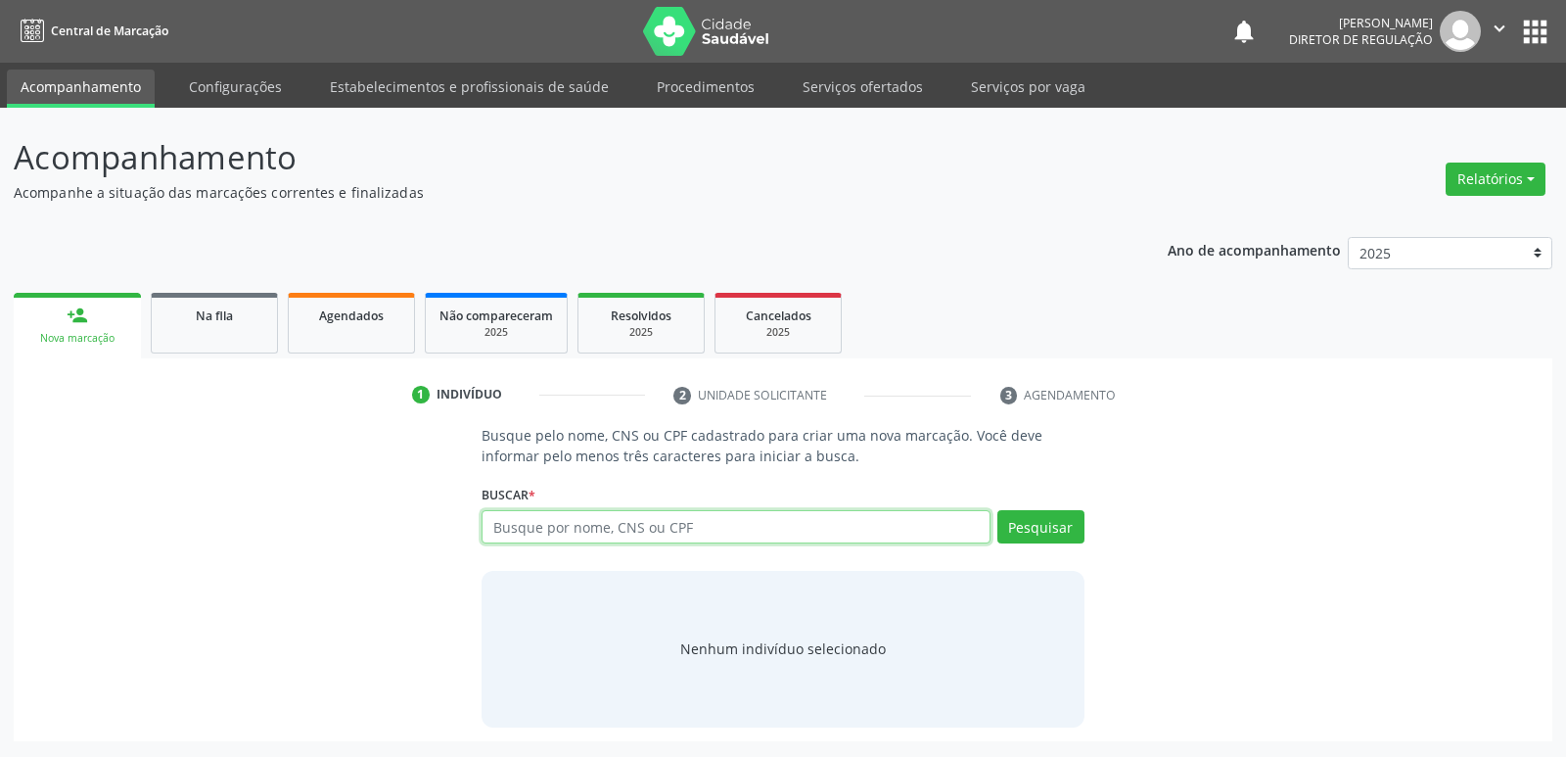
click at [519, 528] on input "text" at bounding box center [736, 526] width 508 height 33
type input "705202450874074"
click at [1051, 533] on button "Pesquisar" at bounding box center [1040, 526] width 87 height 33
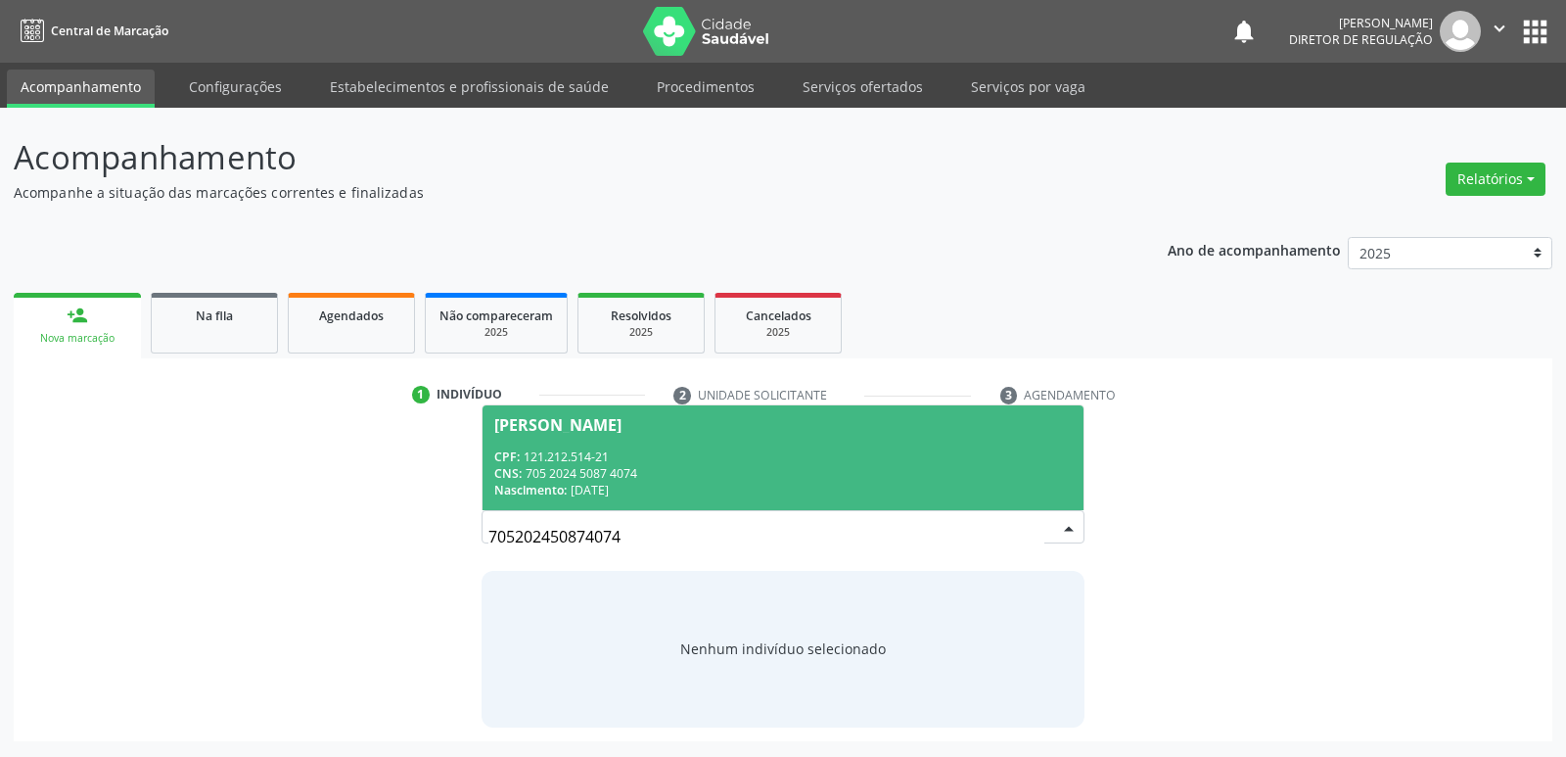
click at [723, 480] on div "CNS: 705 2024 5087 4074" at bounding box center [782, 473] width 577 height 17
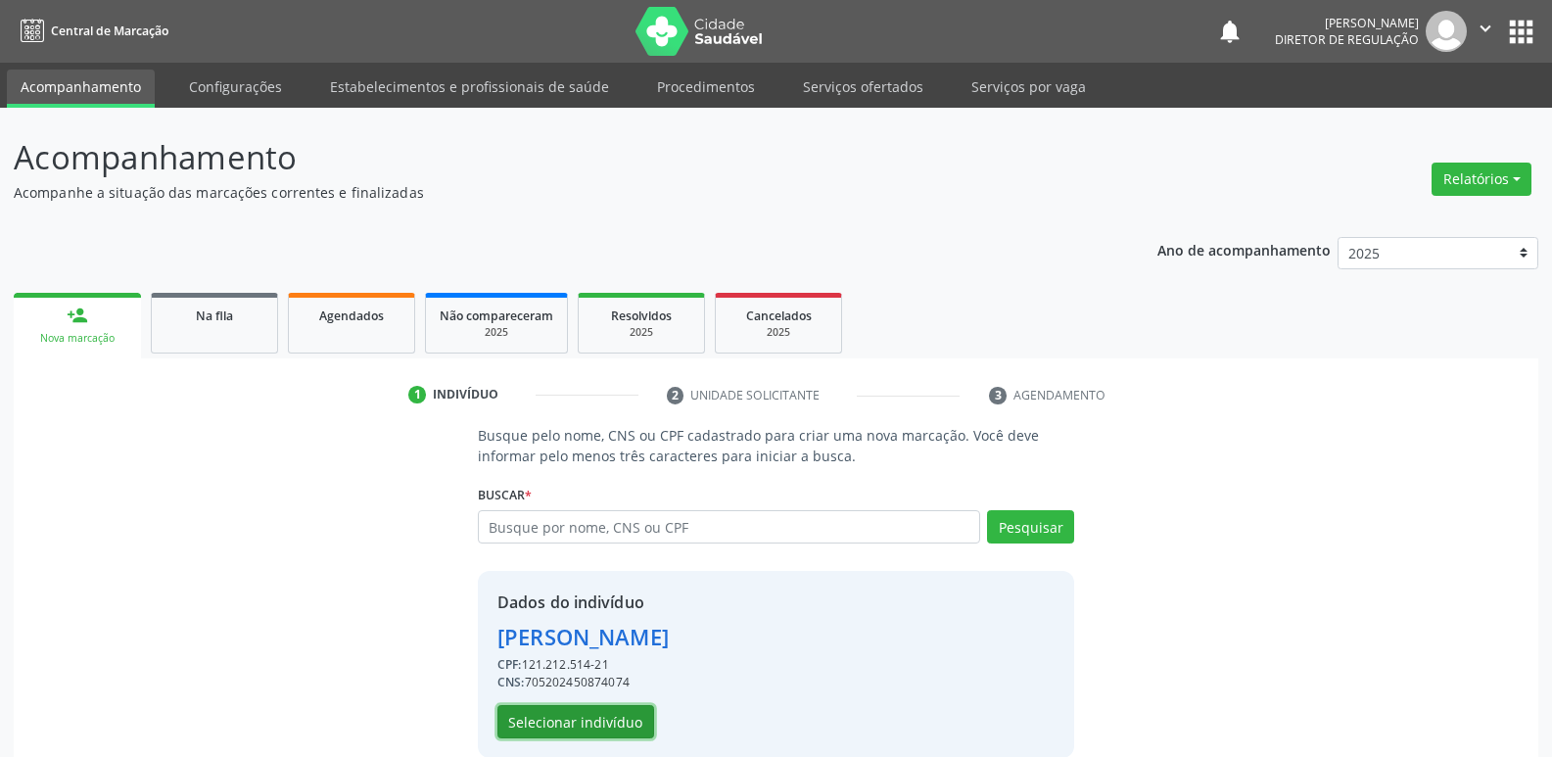
click at [630, 722] on button "Selecionar indivíduo" at bounding box center [575, 721] width 157 height 33
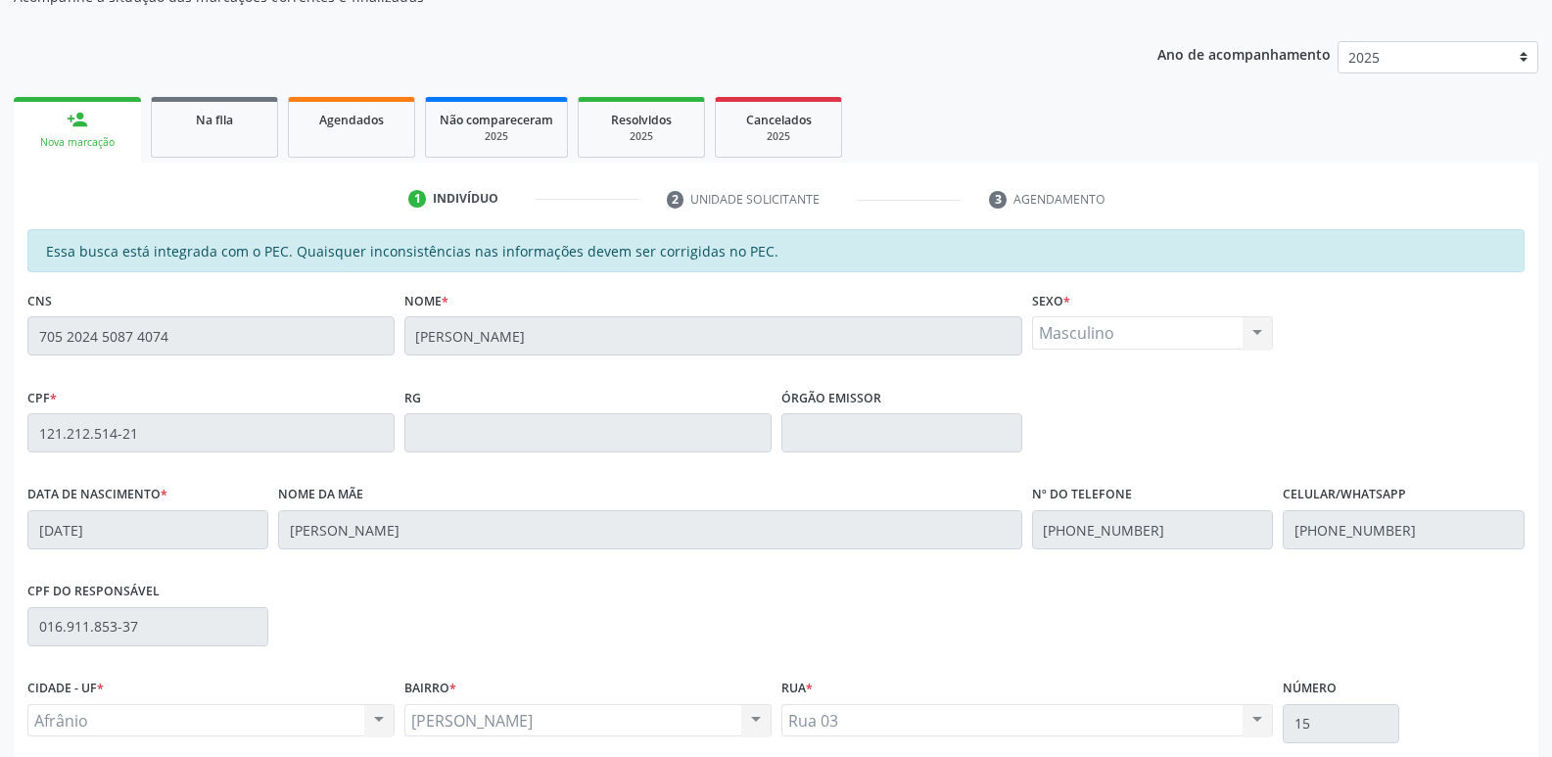
scroll to position [361, 0]
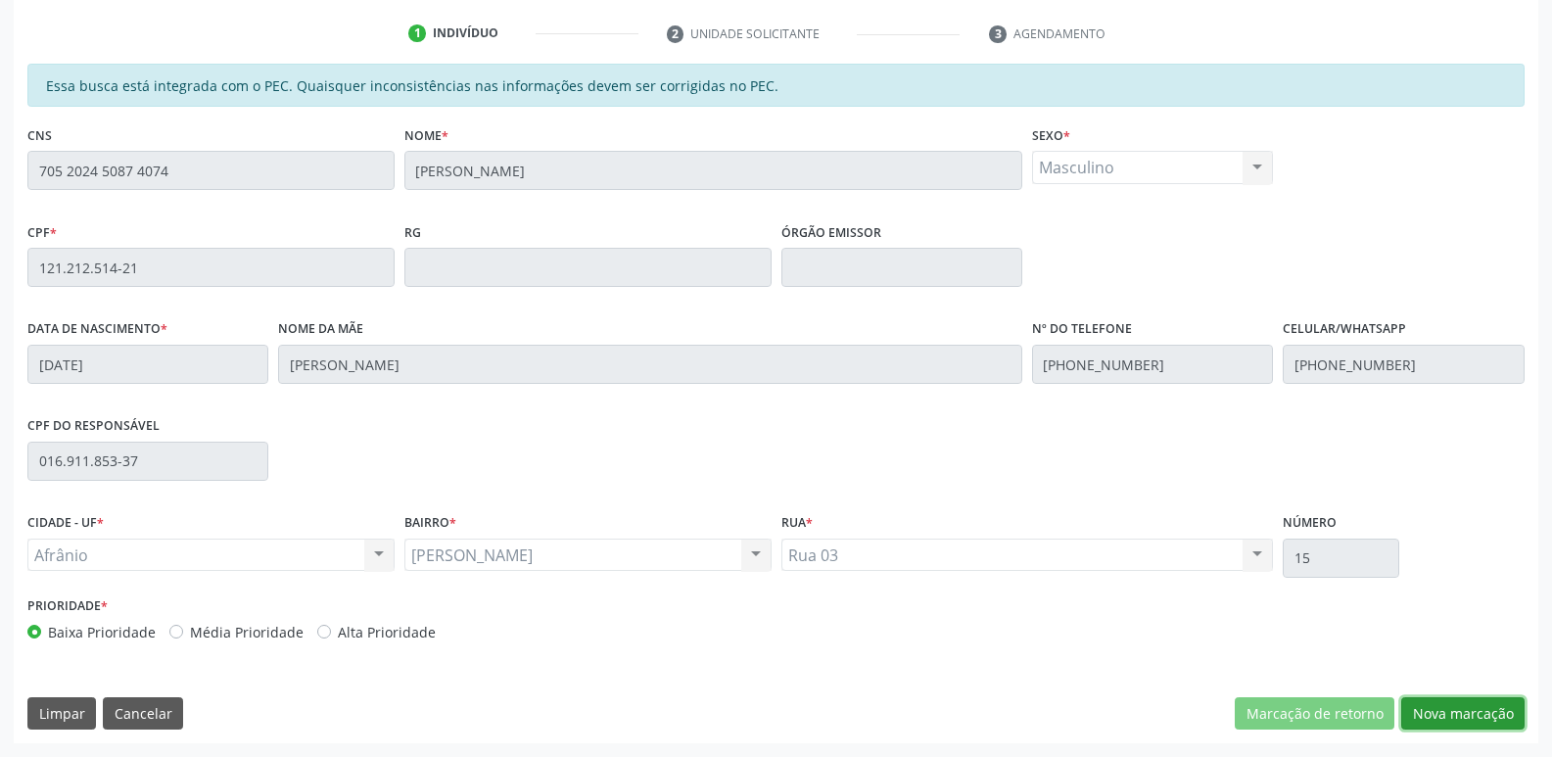
click at [1455, 719] on button "Nova marcação" at bounding box center [1462, 713] width 123 height 33
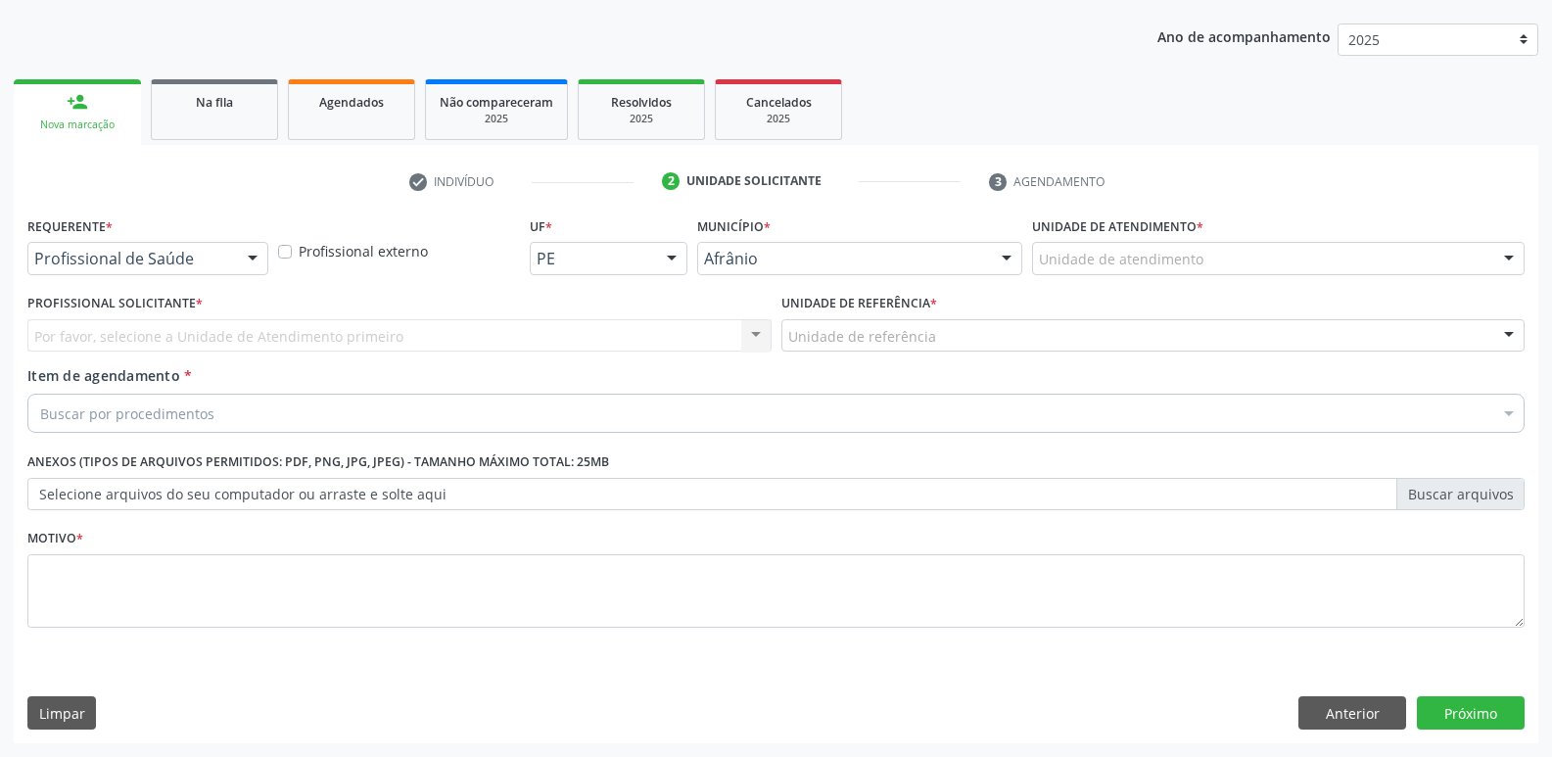
scroll to position [213, 0]
click at [1219, 253] on div "Unidade de atendimento" at bounding box center [1278, 258] width 492 height 33
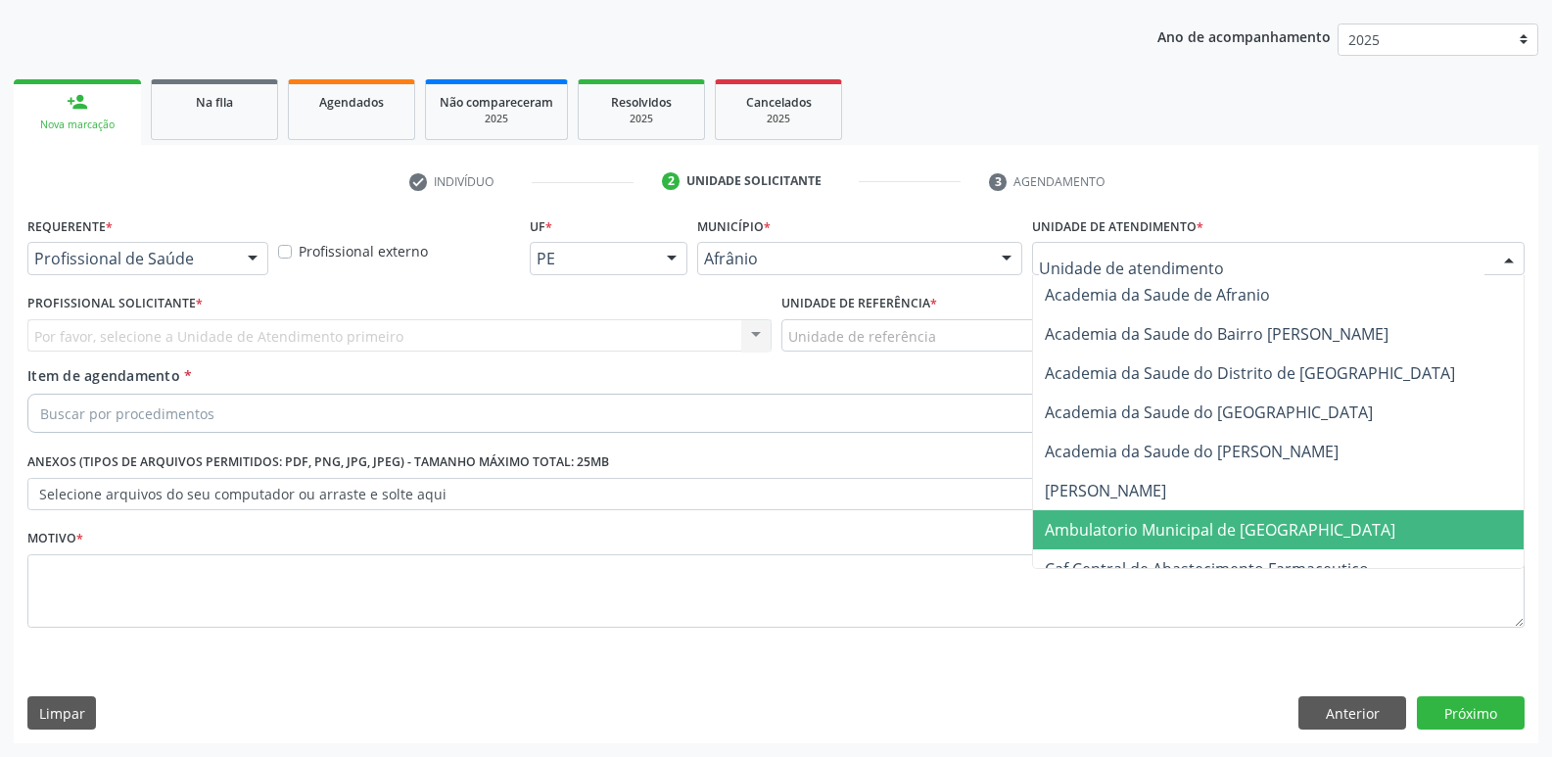
click at [1190, 530] on span "Ambulatorio Municipal de [GEOGRAPHIC_DATA]" at bounding box center [1219, 530] width 350 height 22
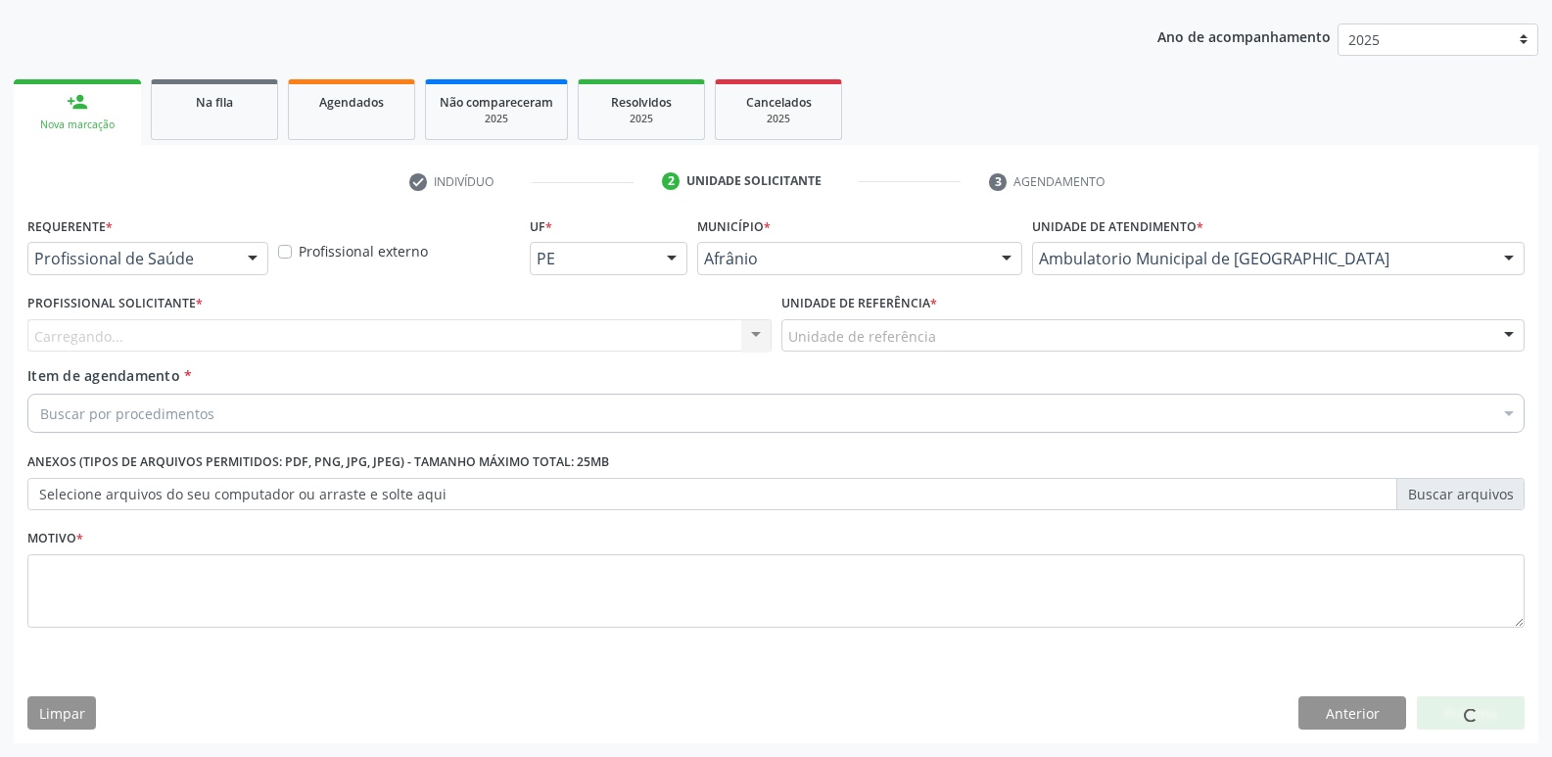
click at [963, 341] on div "Unidade de referência" at bounding box center [1153, 335] width 744 height 33
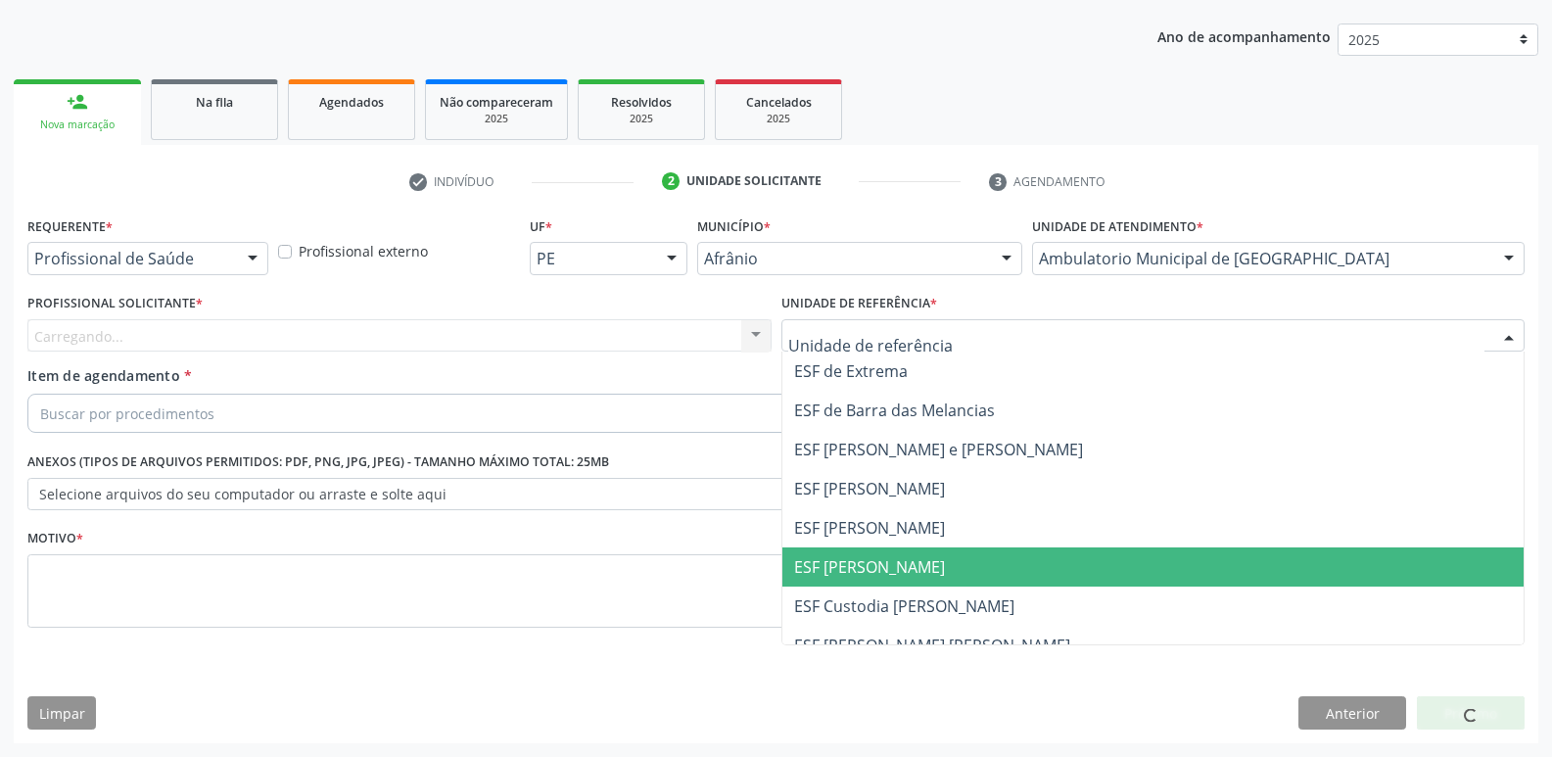
click at [947, 570] on span "ESF [PERSON_NAME]" at bounding box center [1153, 566] width 742 height 39
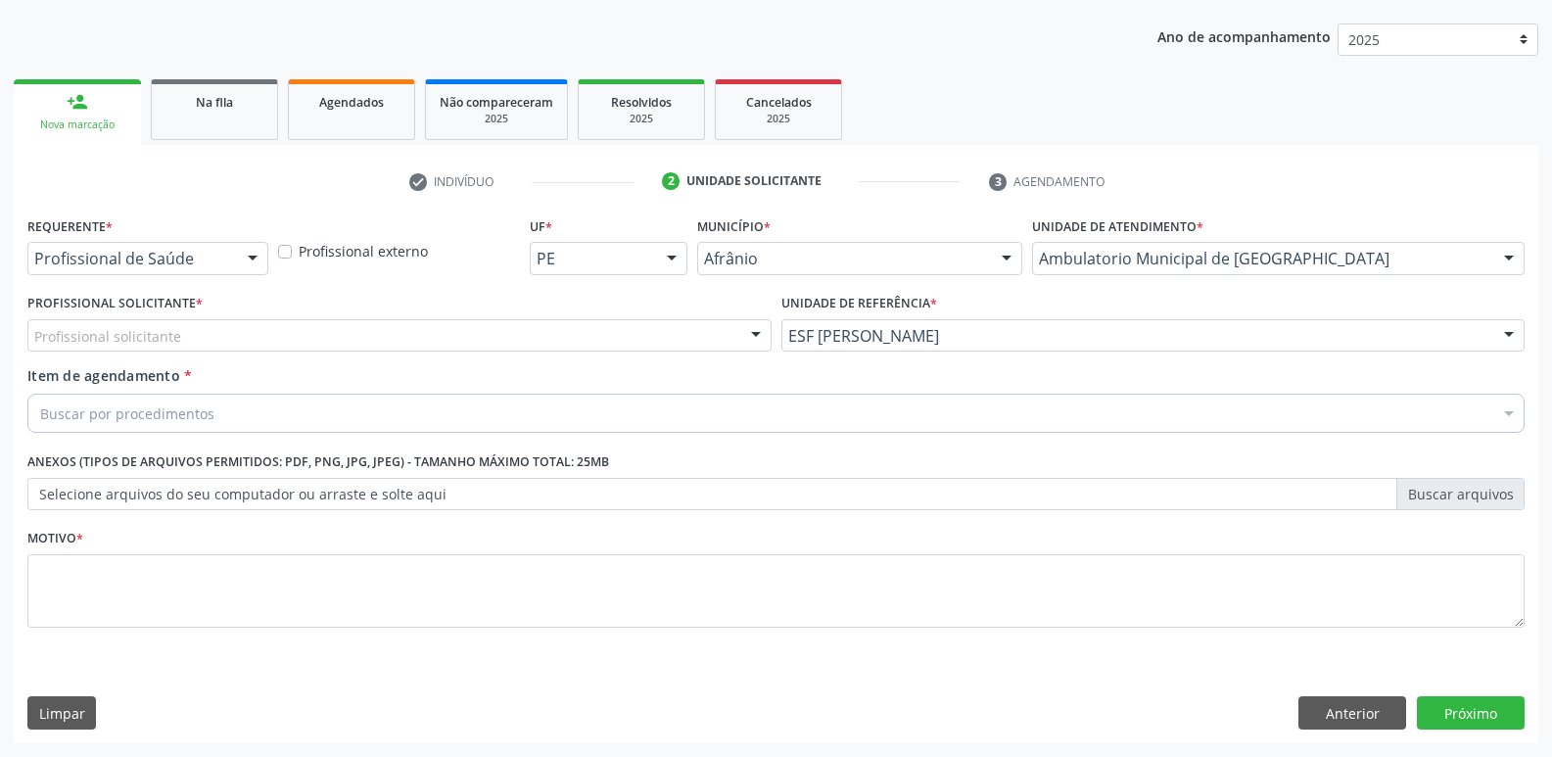
click at [618, 340] on div "Profissional solicitante" at bounding box center [399, 335] width 744 height 33
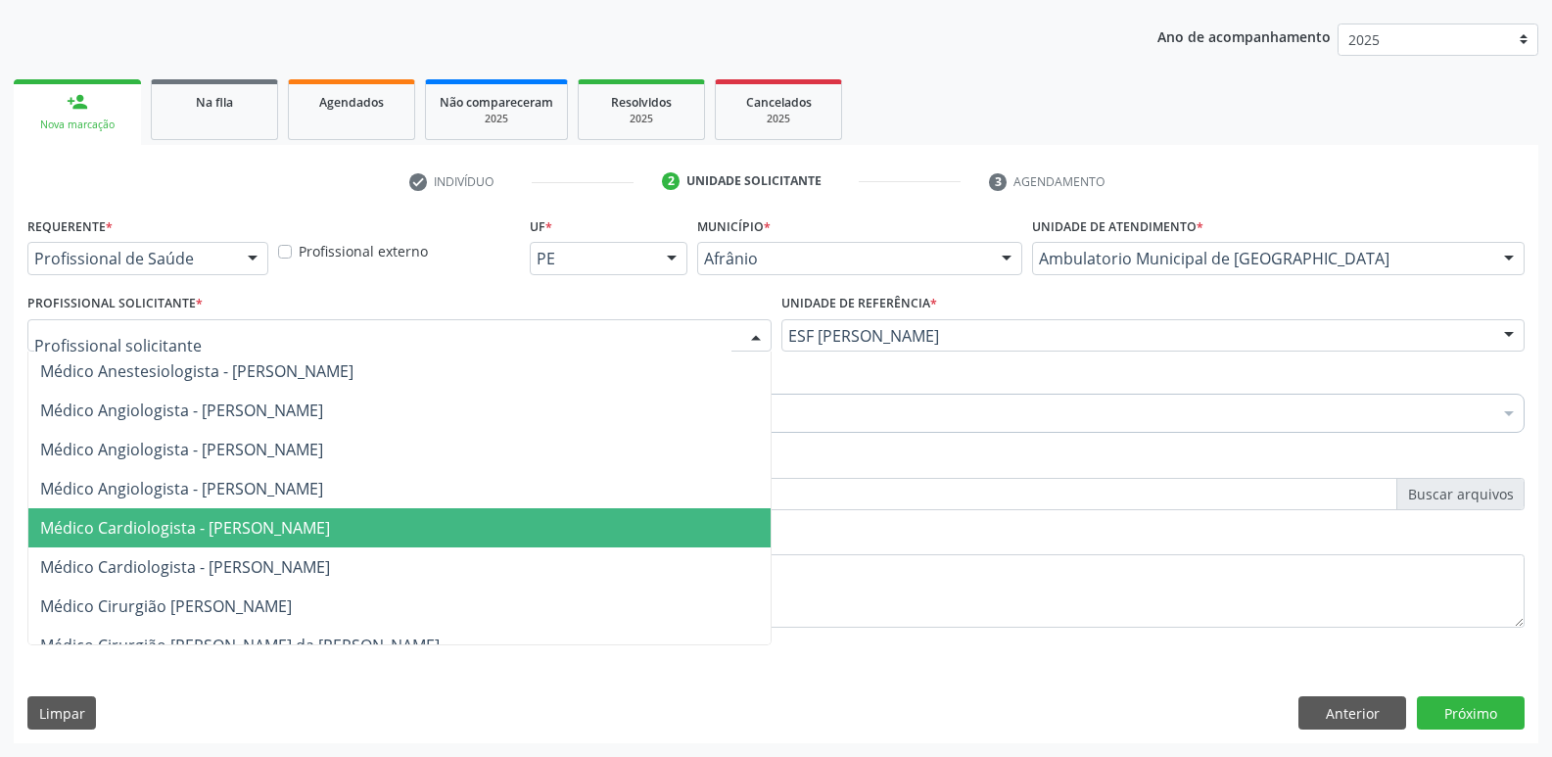
click at [611, 534] on span "Médico Cardiologista - [PERSON_NAME]" at bounding box center [399, 527] width 742 height 39
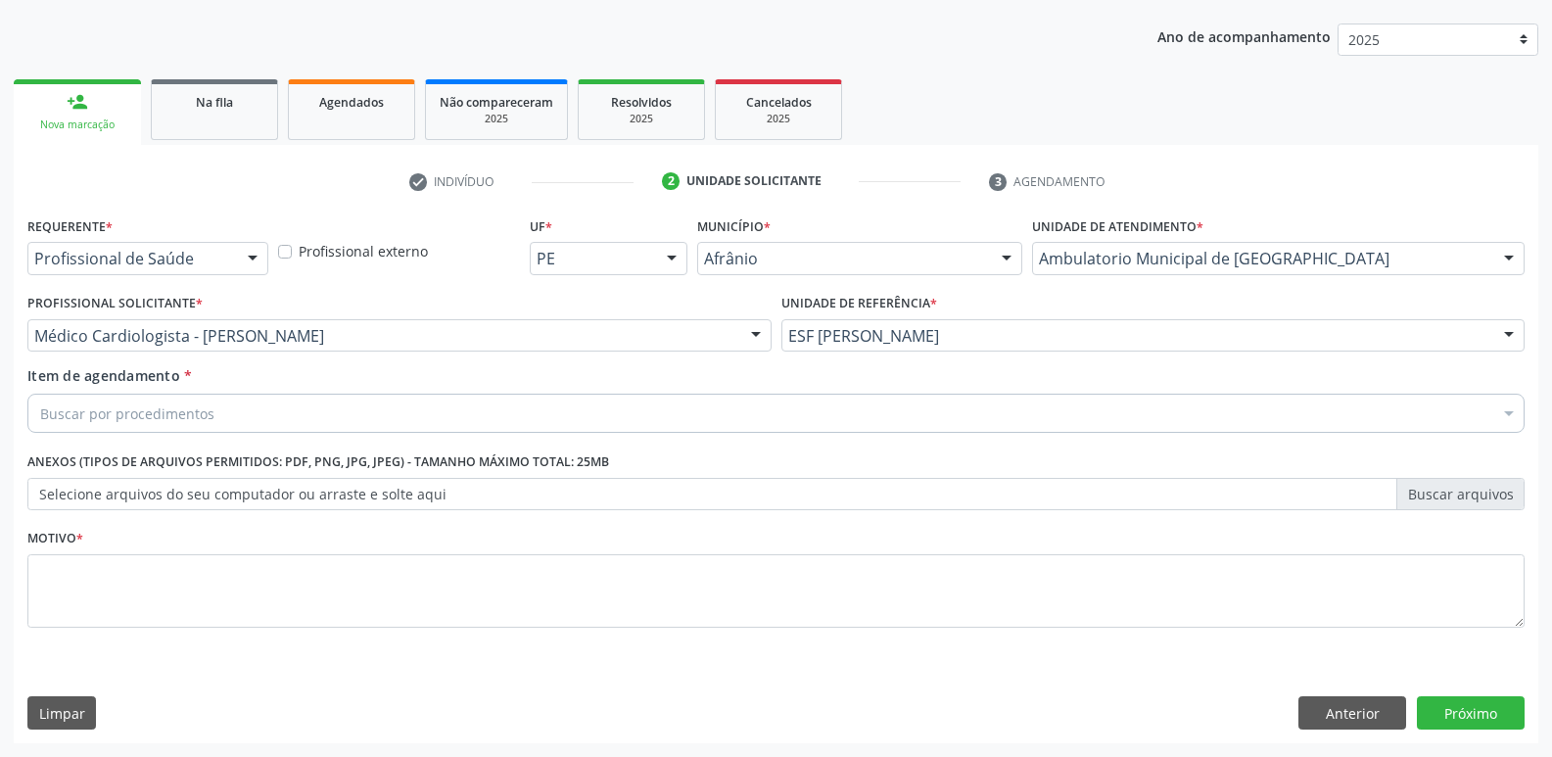
click at [459, 409] on div "Buscar por procedimentos" at bounding box center [775, 413] width 1497 height 39
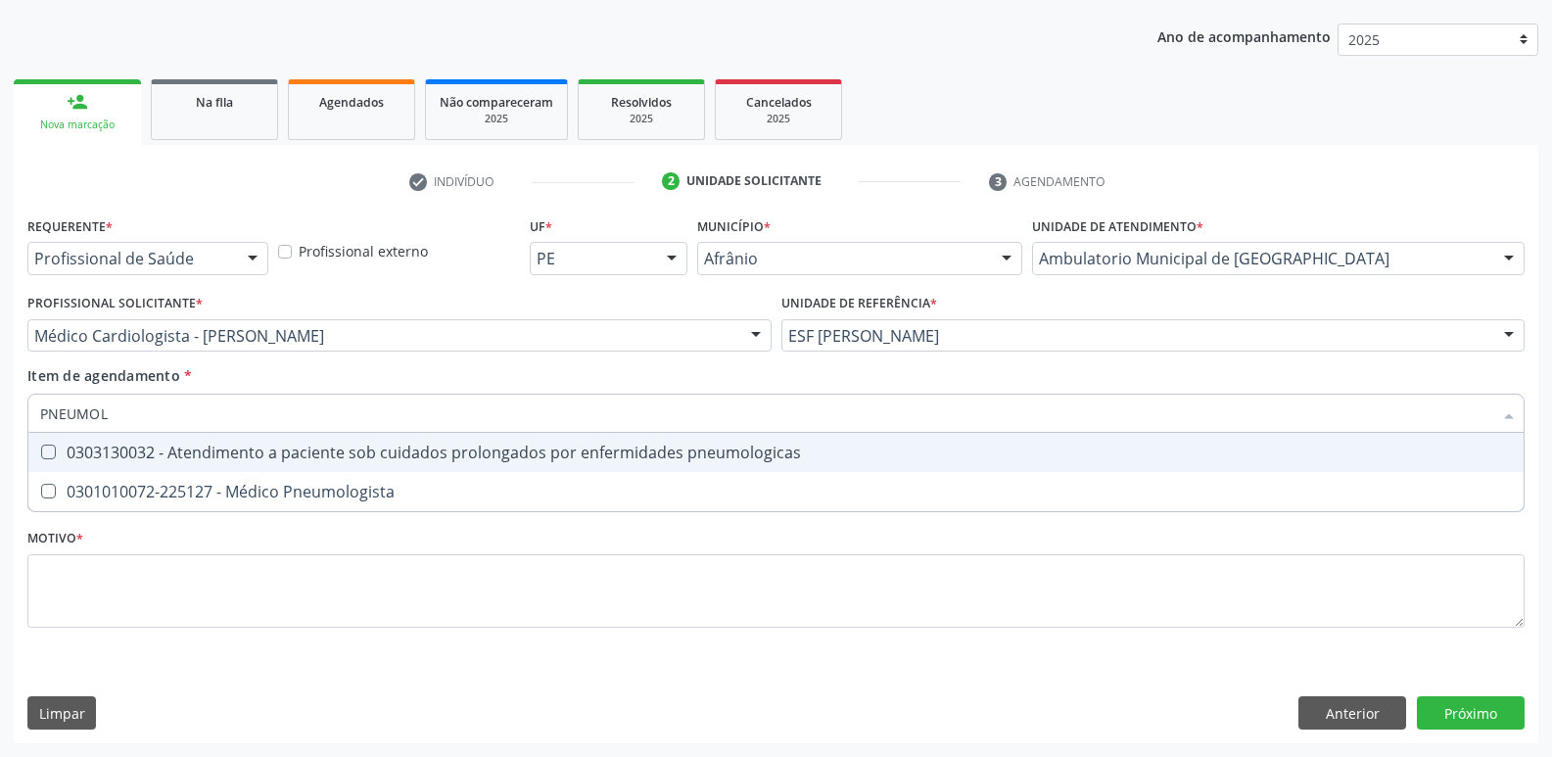
type input "PNEUMOLO"
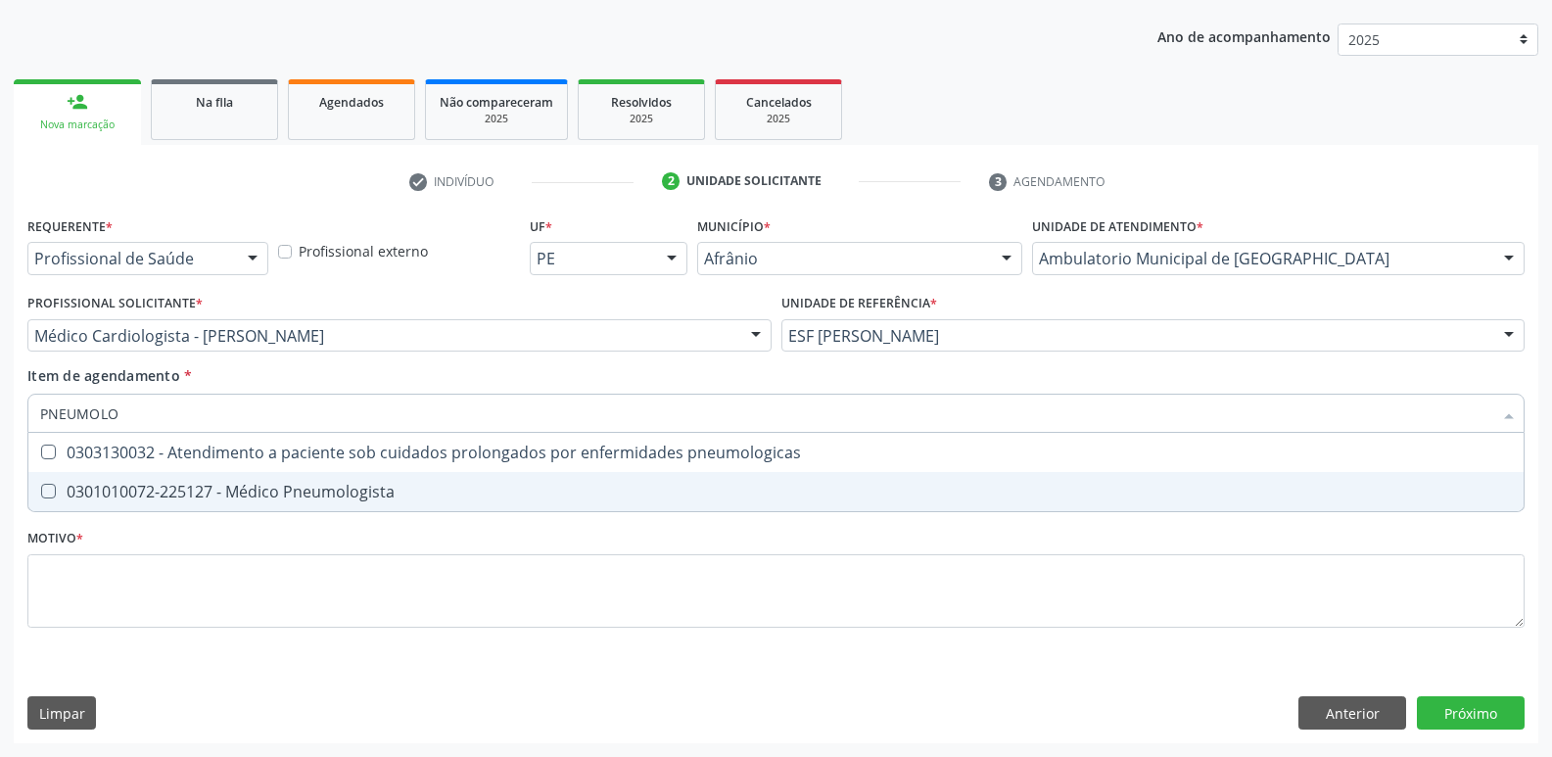
click at [425, 490] on div "0301010072-225127 - Médico Pneumologista" at bounding box center [775, 492] width 1471 height 16
click at [439, 490] on div "0301010072-225127 - Médico Pneumologista" at bounding box center [775, 492] width 1471 height 16
checkbox Pneumologista "false"
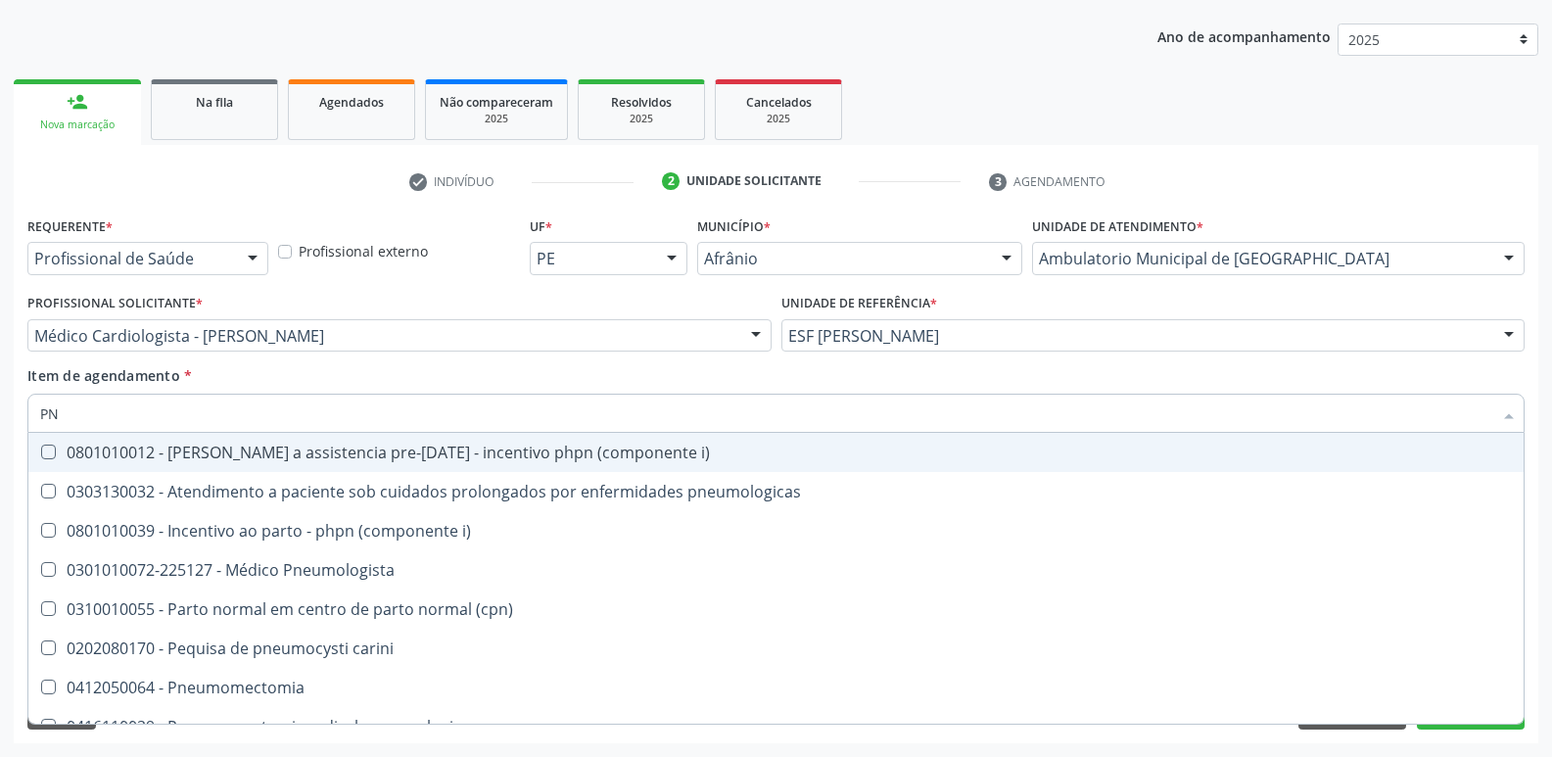
type input "P"
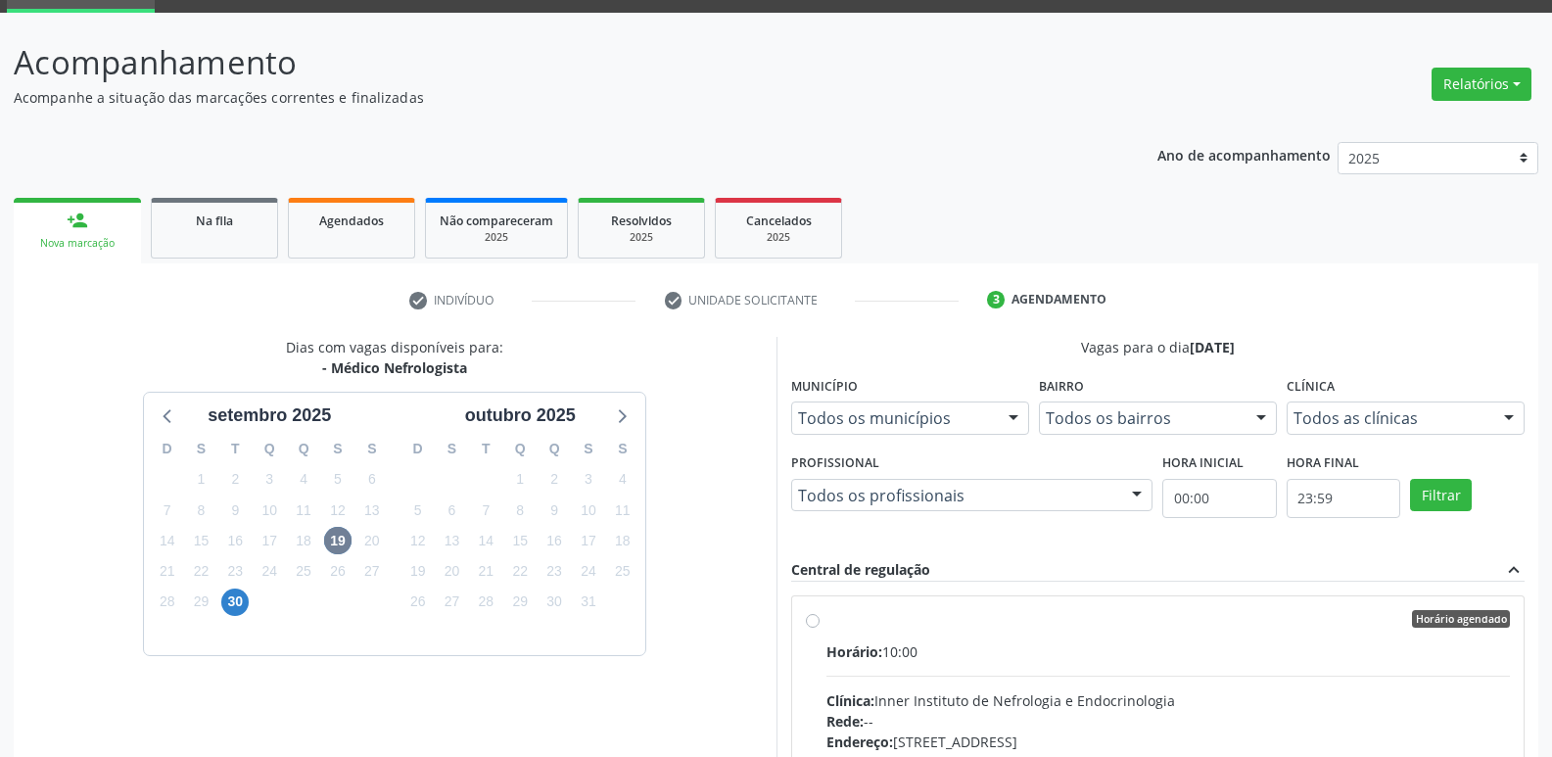
click at [934, 614] on div "Horário agendado" at bounding box center [1168, 619] width 684 height 18
click at [819, 614] on input "Horário agendado Horário: 10:00 Clínica: Inner Instituto de Nefrologia e Endocr…" at bounding box center [813, 619] width 14 height 18
radio input "true"
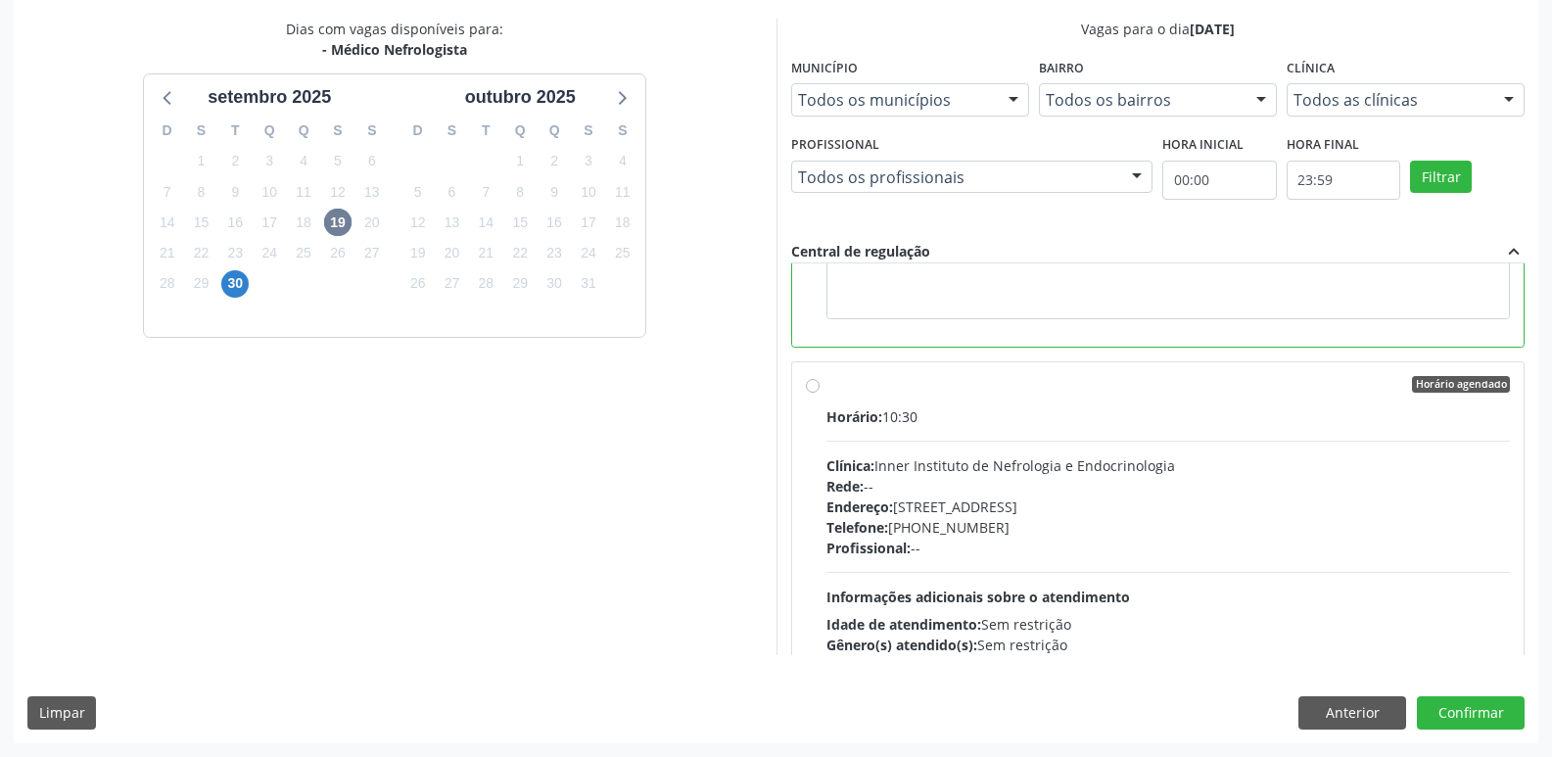
scroll to position [441, 0]
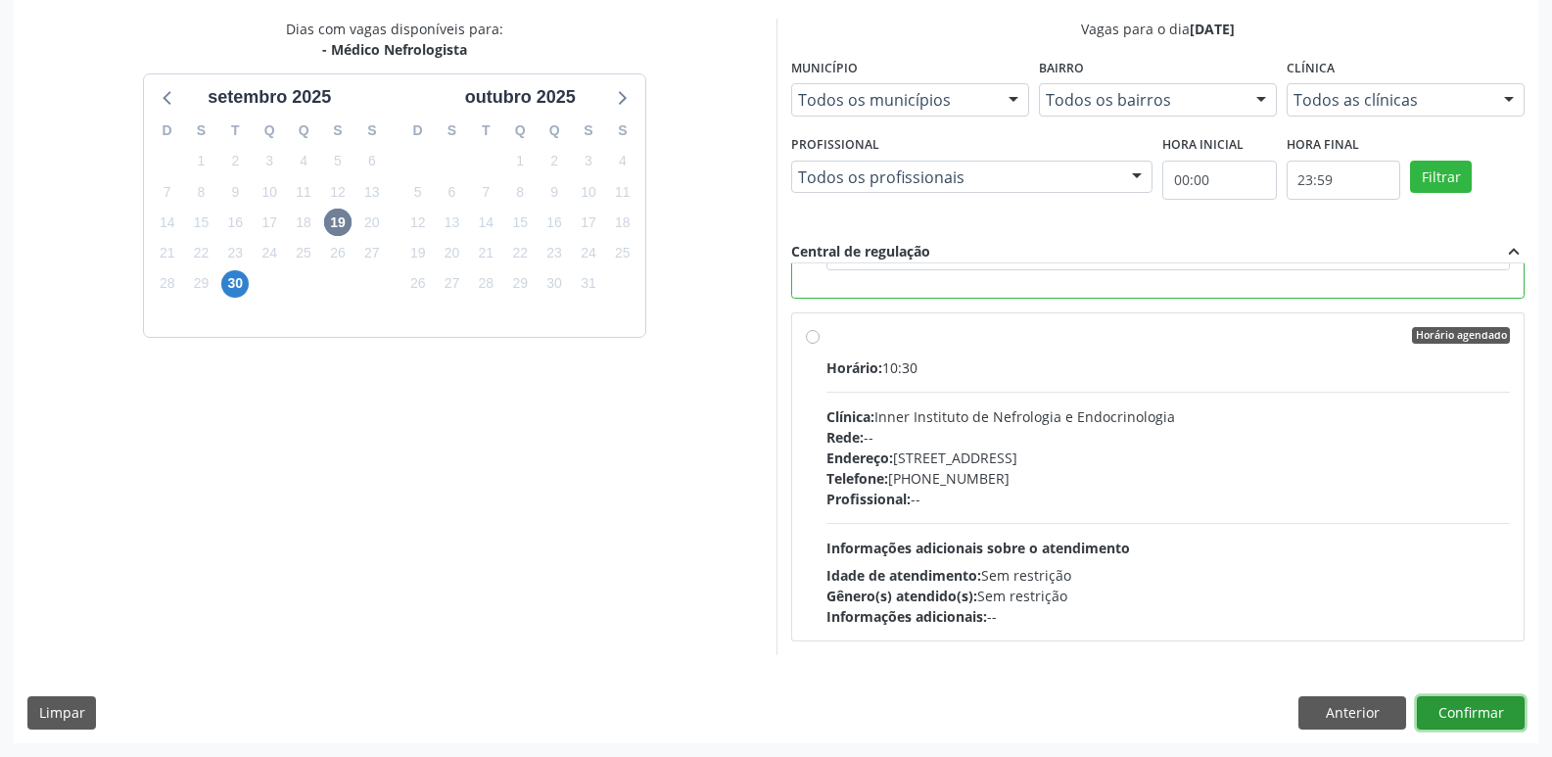
click at [1470, 714] on button "Confirmar" at bounding box center [1470, 712] width 108 height 33
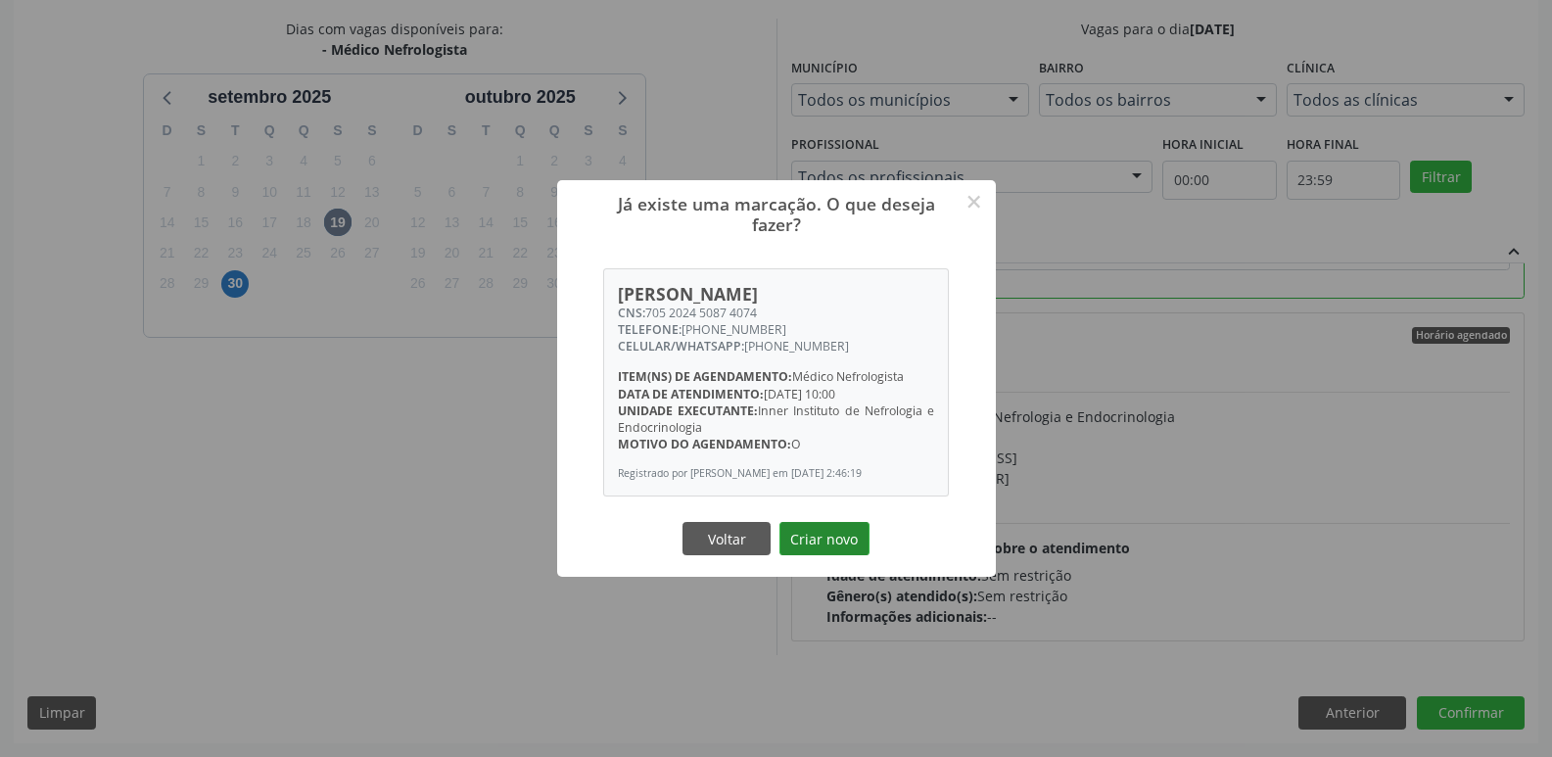
click at [824, 533] on button "Criar novo" at bounding box center [824, 538] width 90 height 33
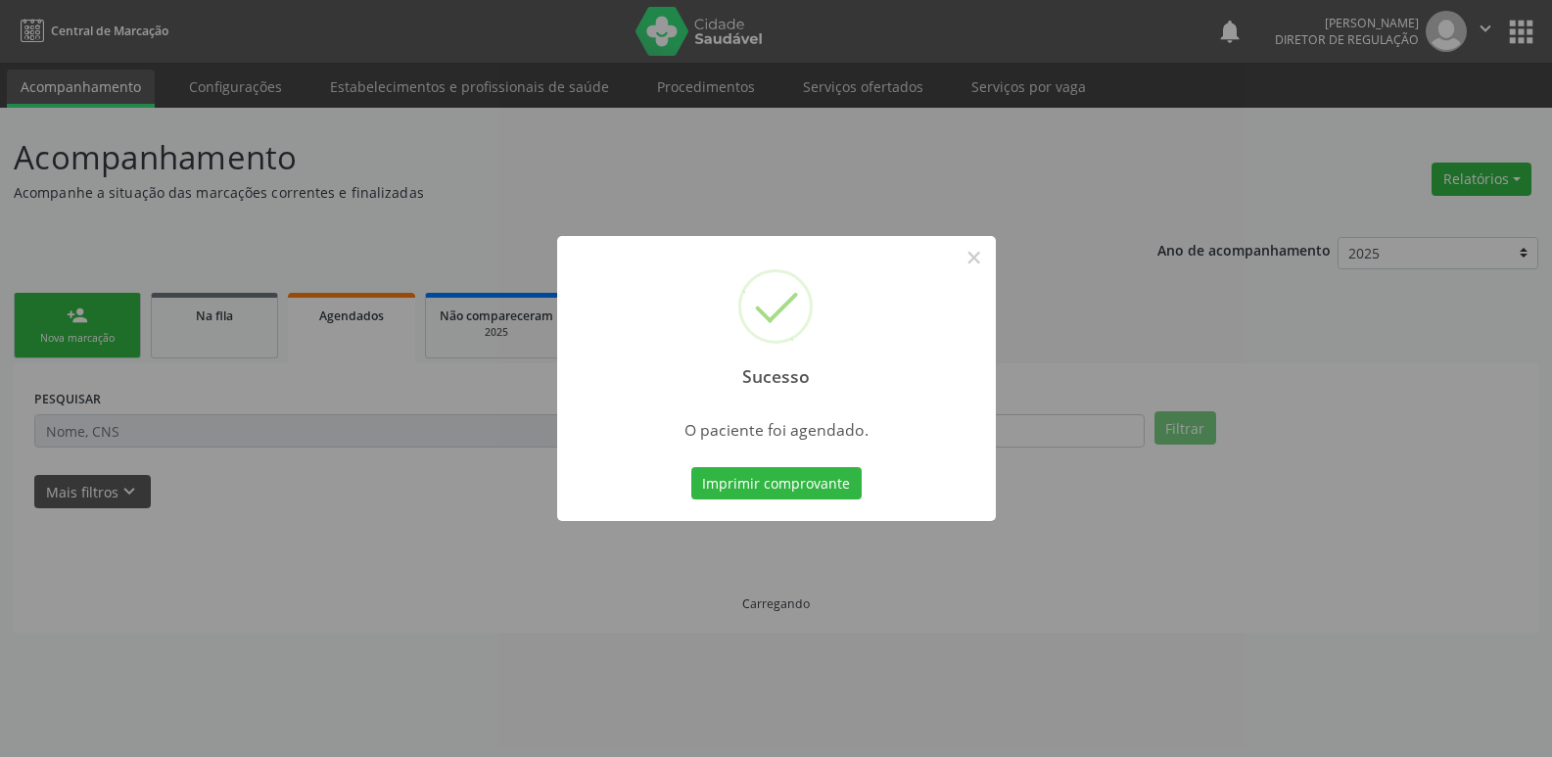
scroll to position [0, 0]
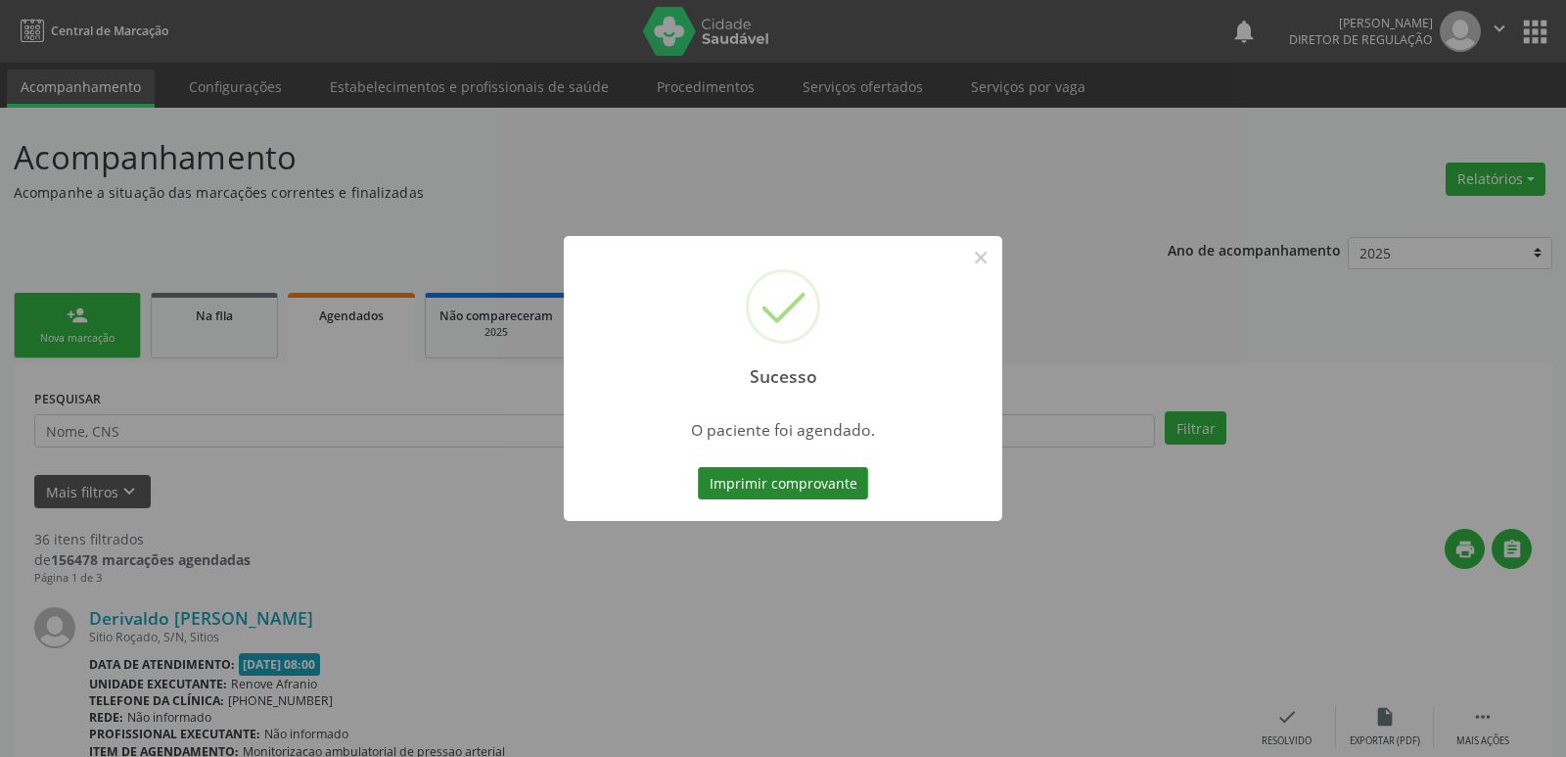
click at [797, 488] on button "Imprimir comprovante" at bounding box center [783, 483] width 170 height 33
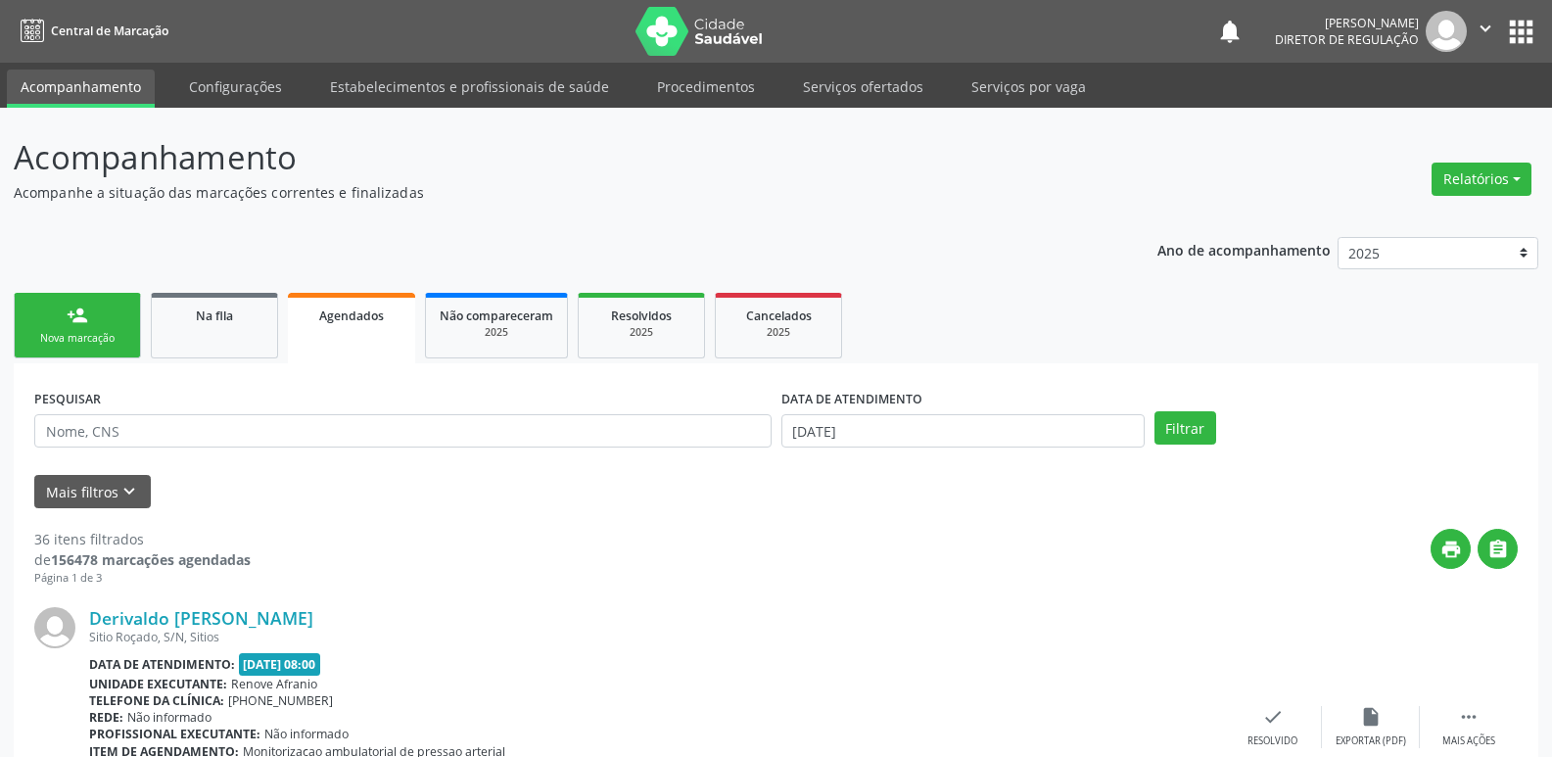
click at [114, 328] on link "person_add Nova marcação" at bounding box center [77, 326] width 127 height 66
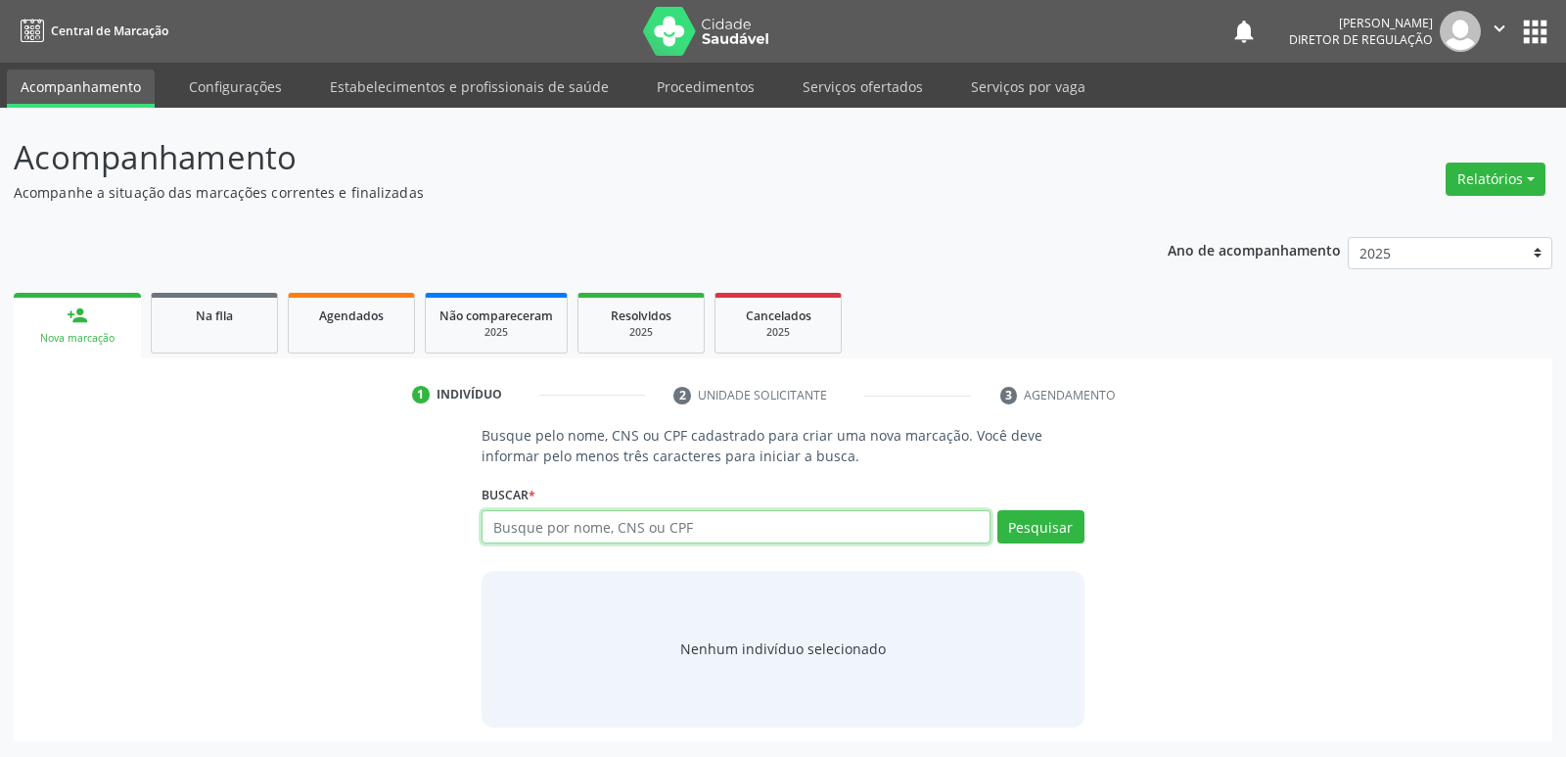
click at [564, 535] on input "text" at bounding box center [736, 526] width 508 height 33
type input "707807614867615"
click at [1044, 523] on button "Pesquisar" at bounding box center [1040, 526] width 87 height 33
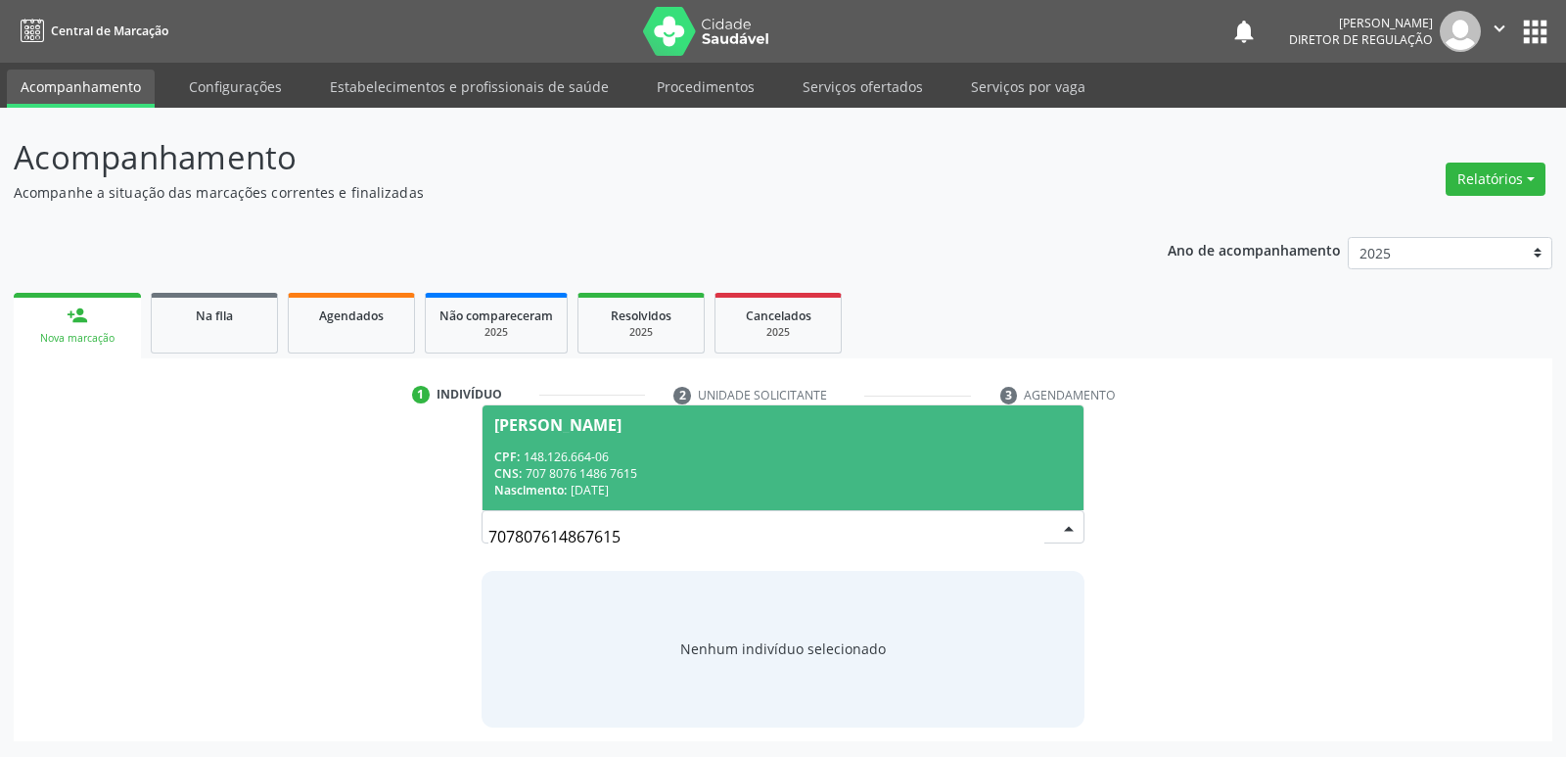
click at [628, 478] on div "CNS: 707 8076 1486 7615" at bounding box center [782, 473] width 577 height 17
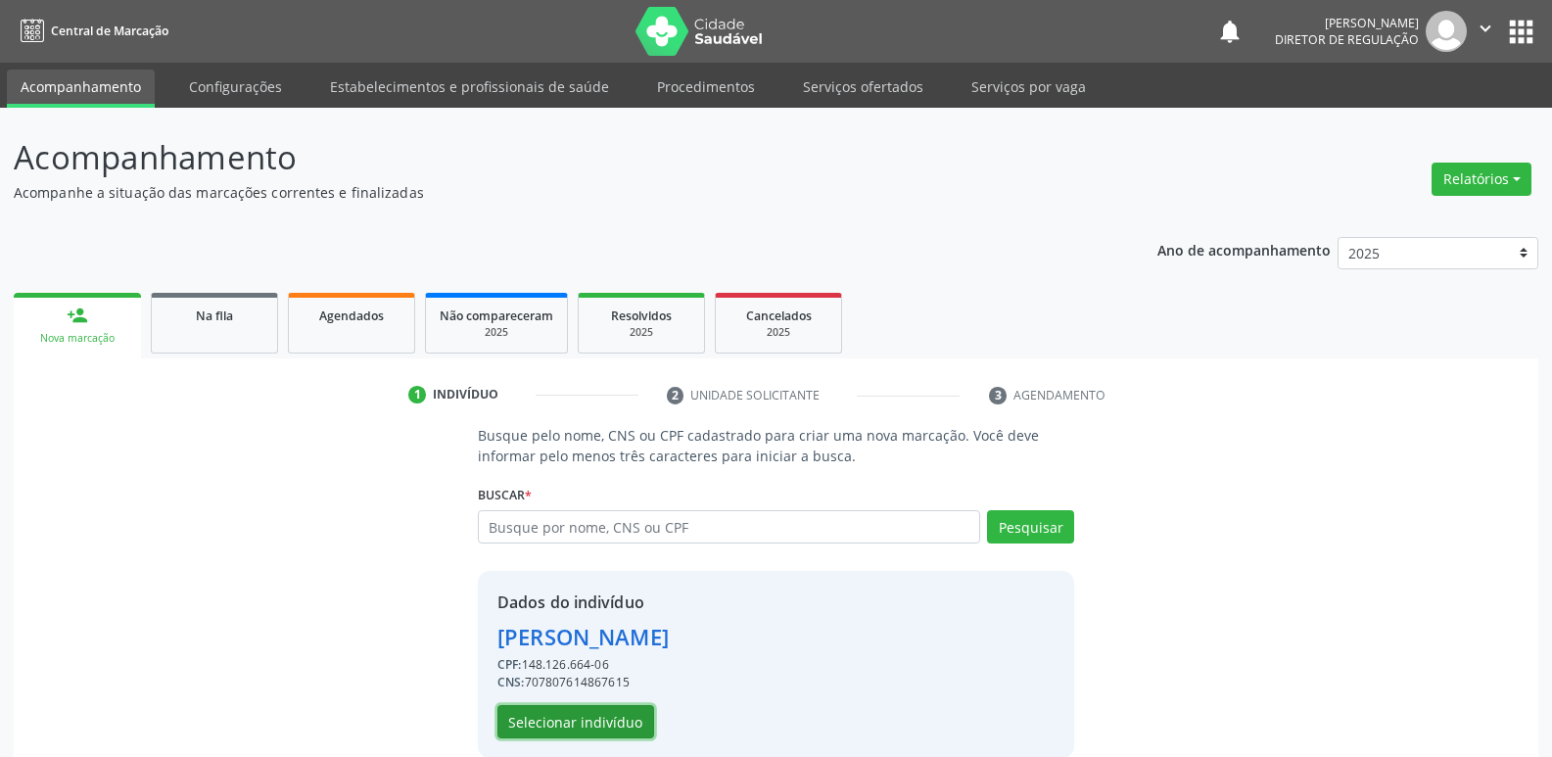
click at [621, 721] on button "Selecionar indivíduo" at bounding box center [575, 721] width 157 height 33
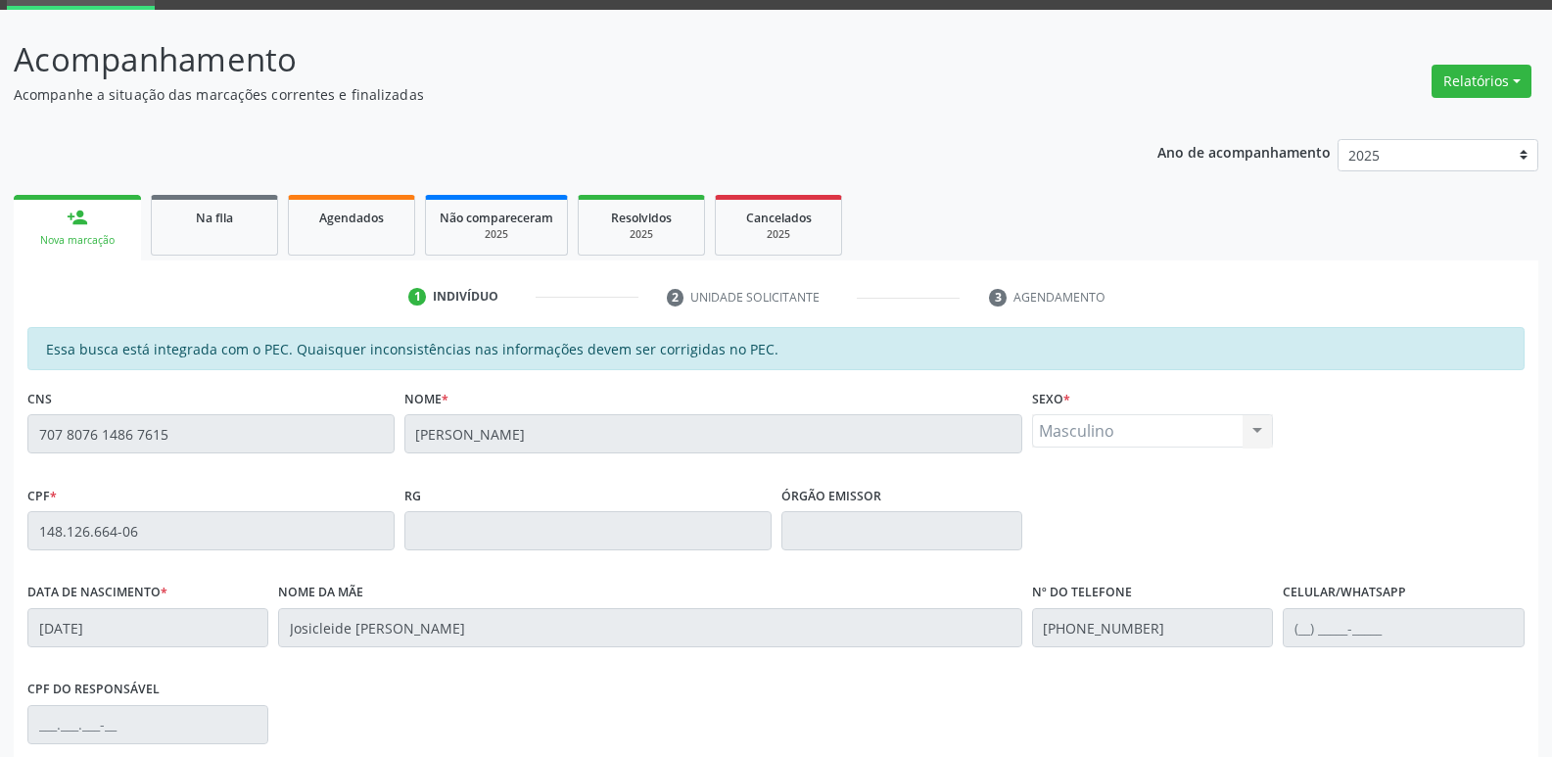
scroll to position [361, 0]
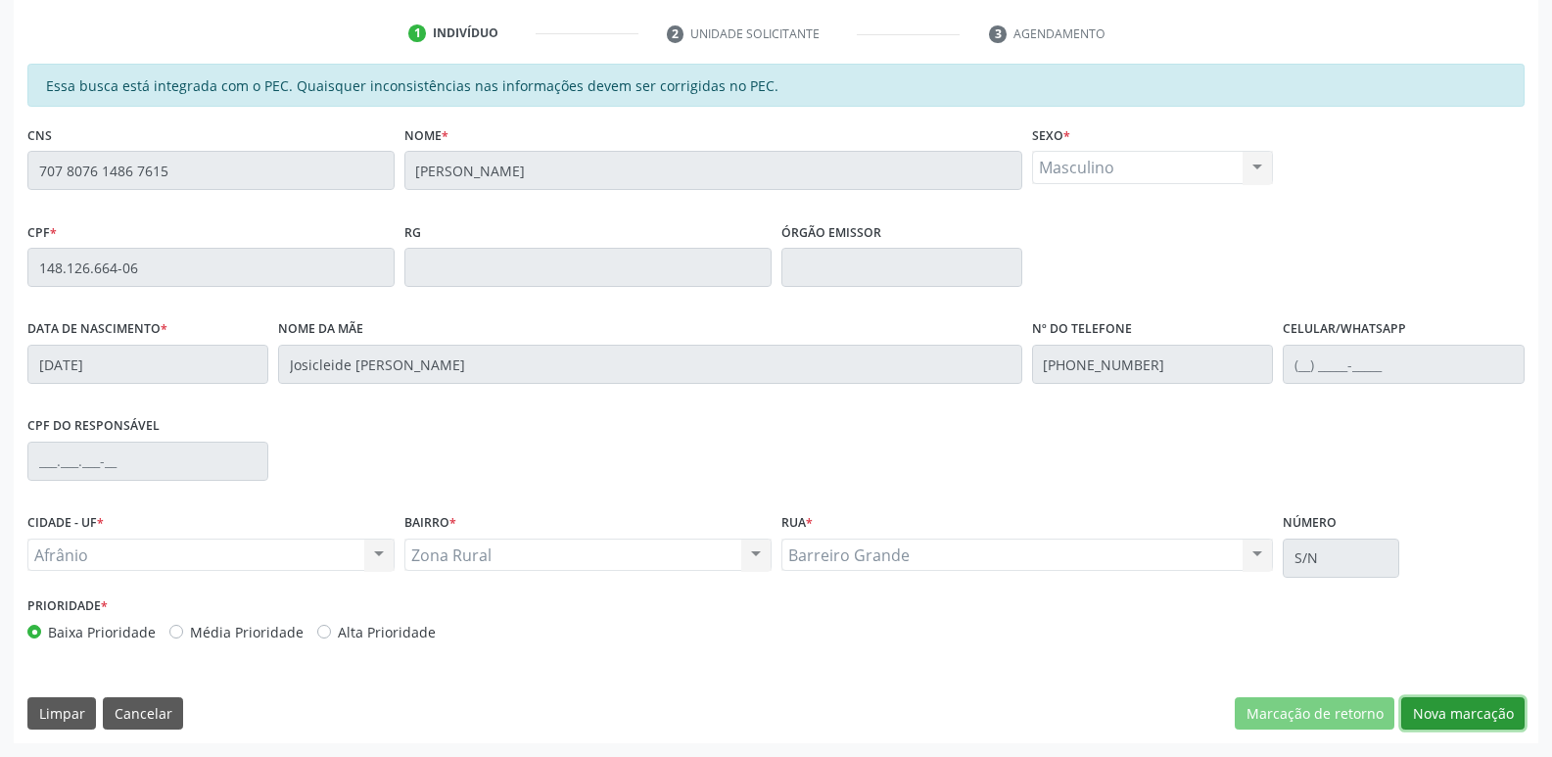
click at [1452, 716] on button "Nova marcação" at bounding box center [1462, 713] width 123 height 33
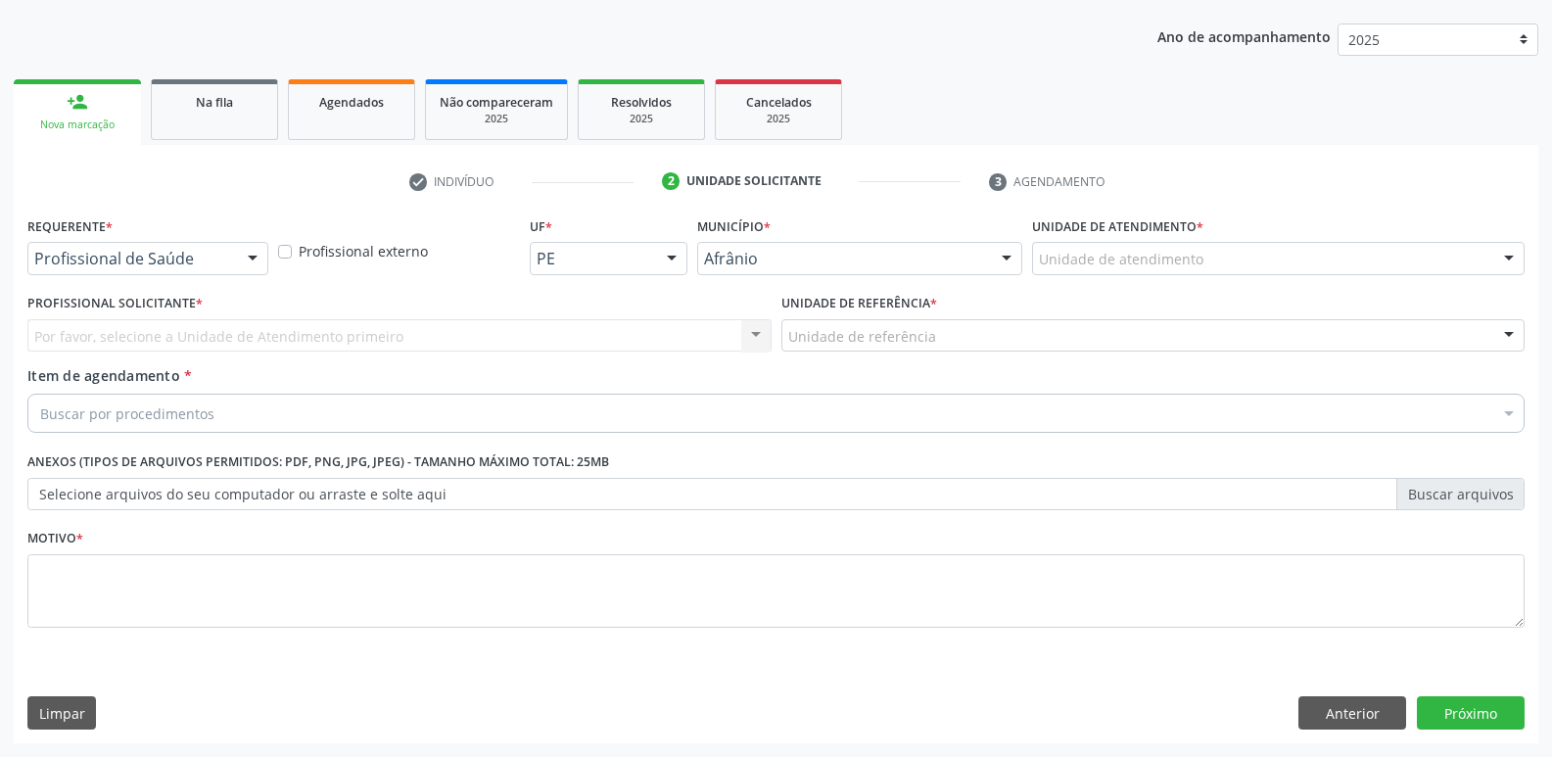
scroll to position [213, 0]
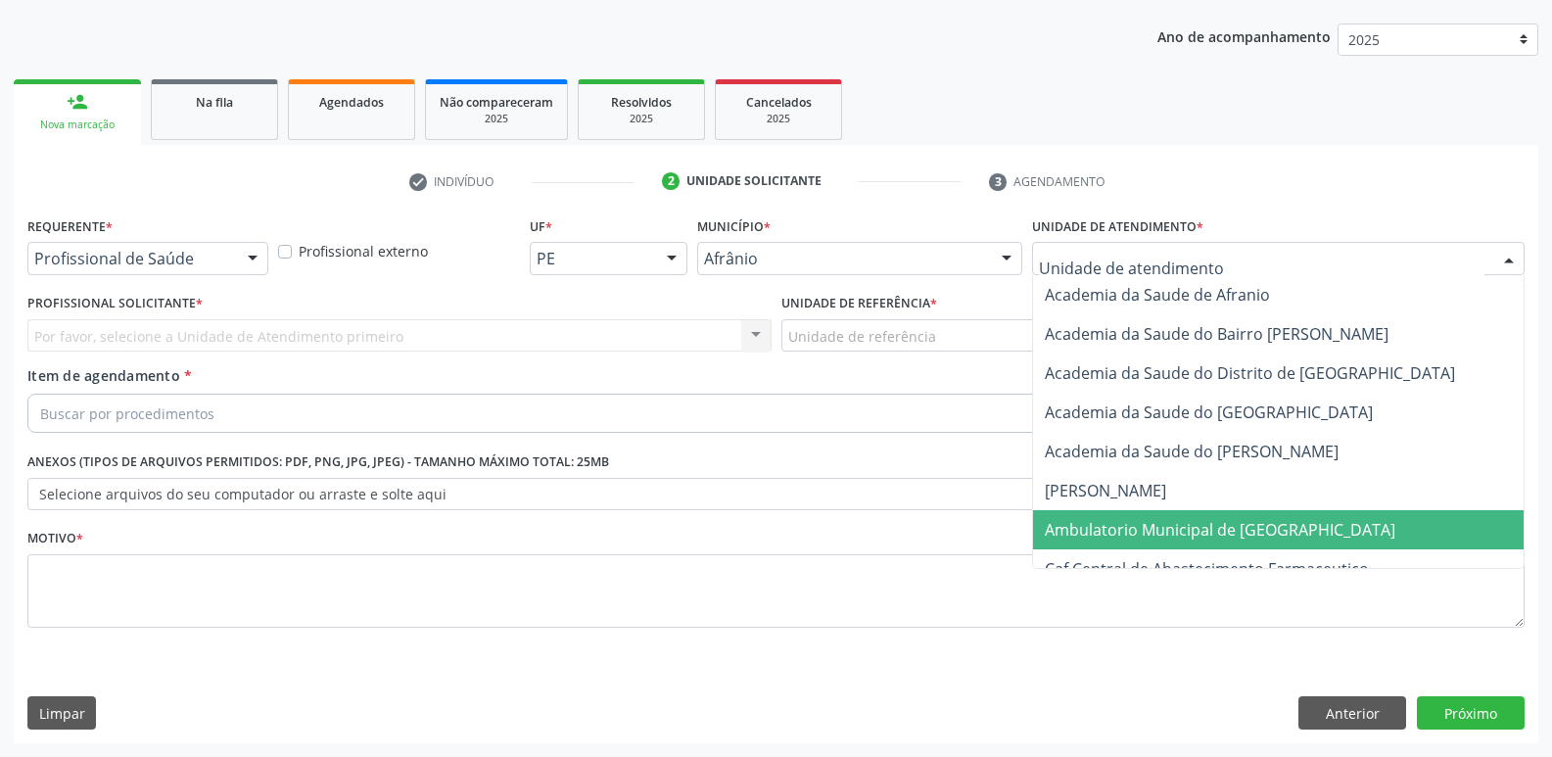
click at [1207, 534] on span "Ambulatorio Municipal de [GEOGRAPHIC_DATA]" at bounding box center [1219, 530] width 350 height 22
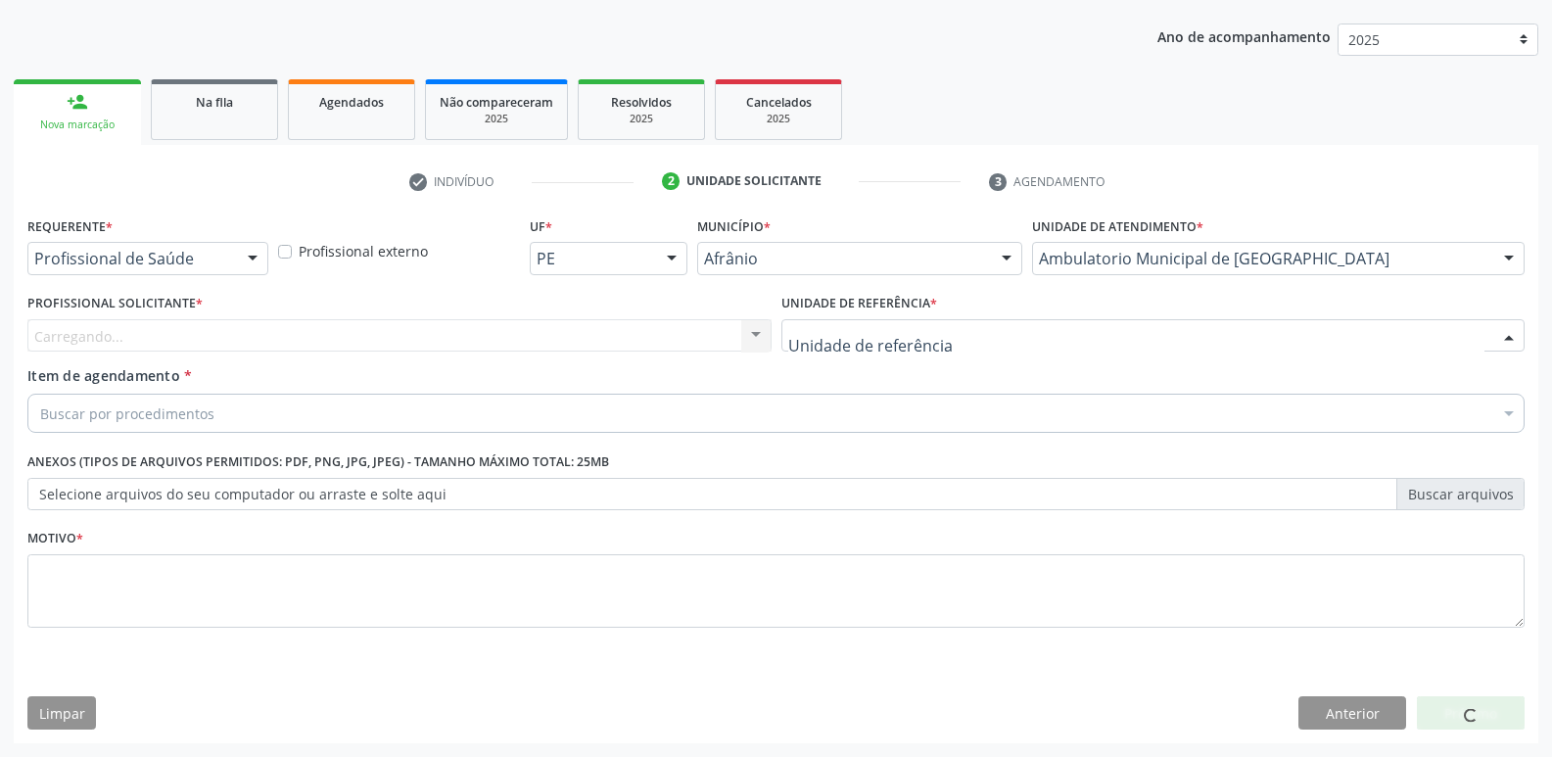
click at [986, 339] on div at bounding box center [1153, 335] width 744 height 33
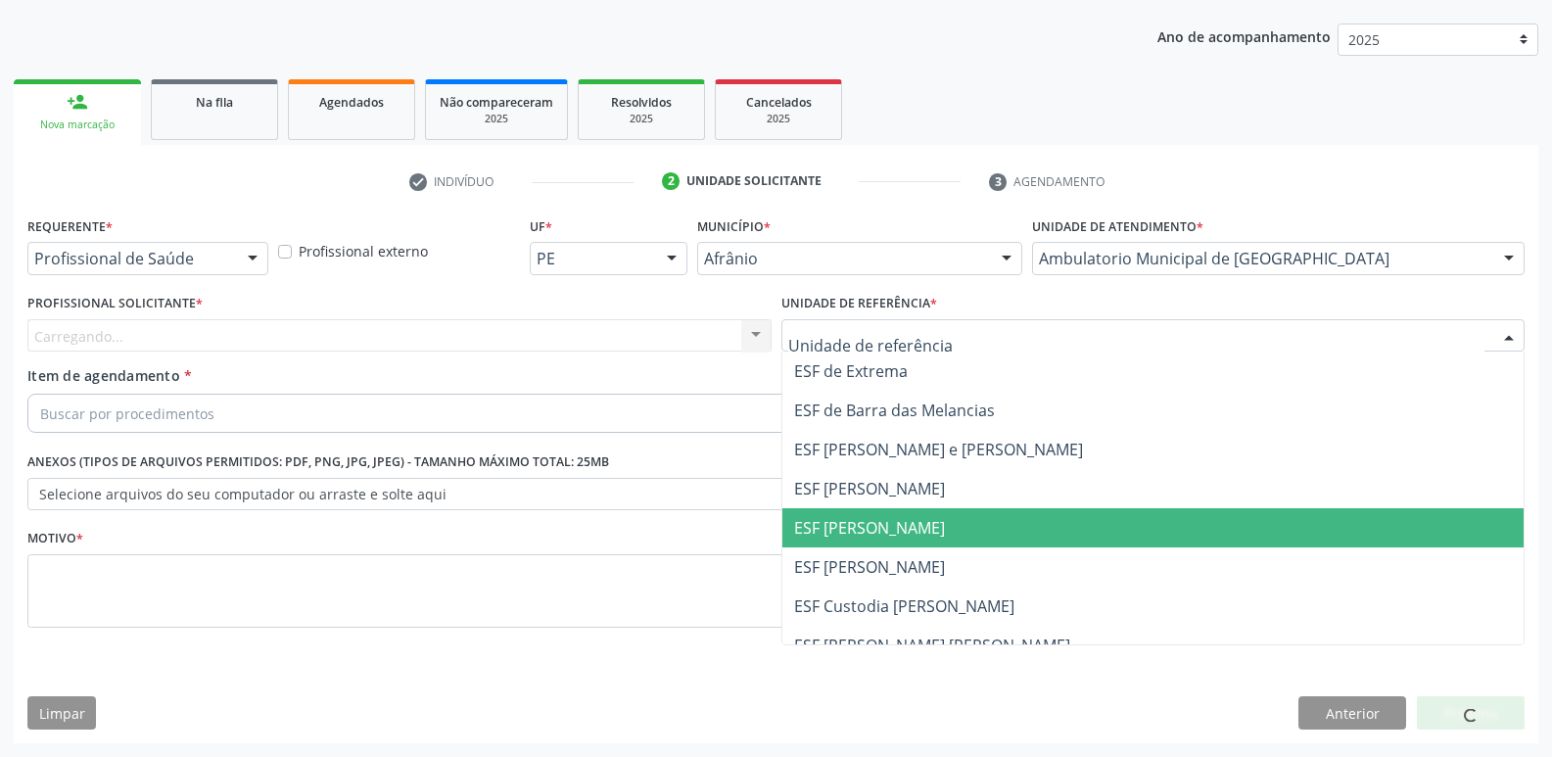
click at [925, 538] on span "ESF [PERSON_NAME]" at bounding box center [1153, 527] width 742 height 39
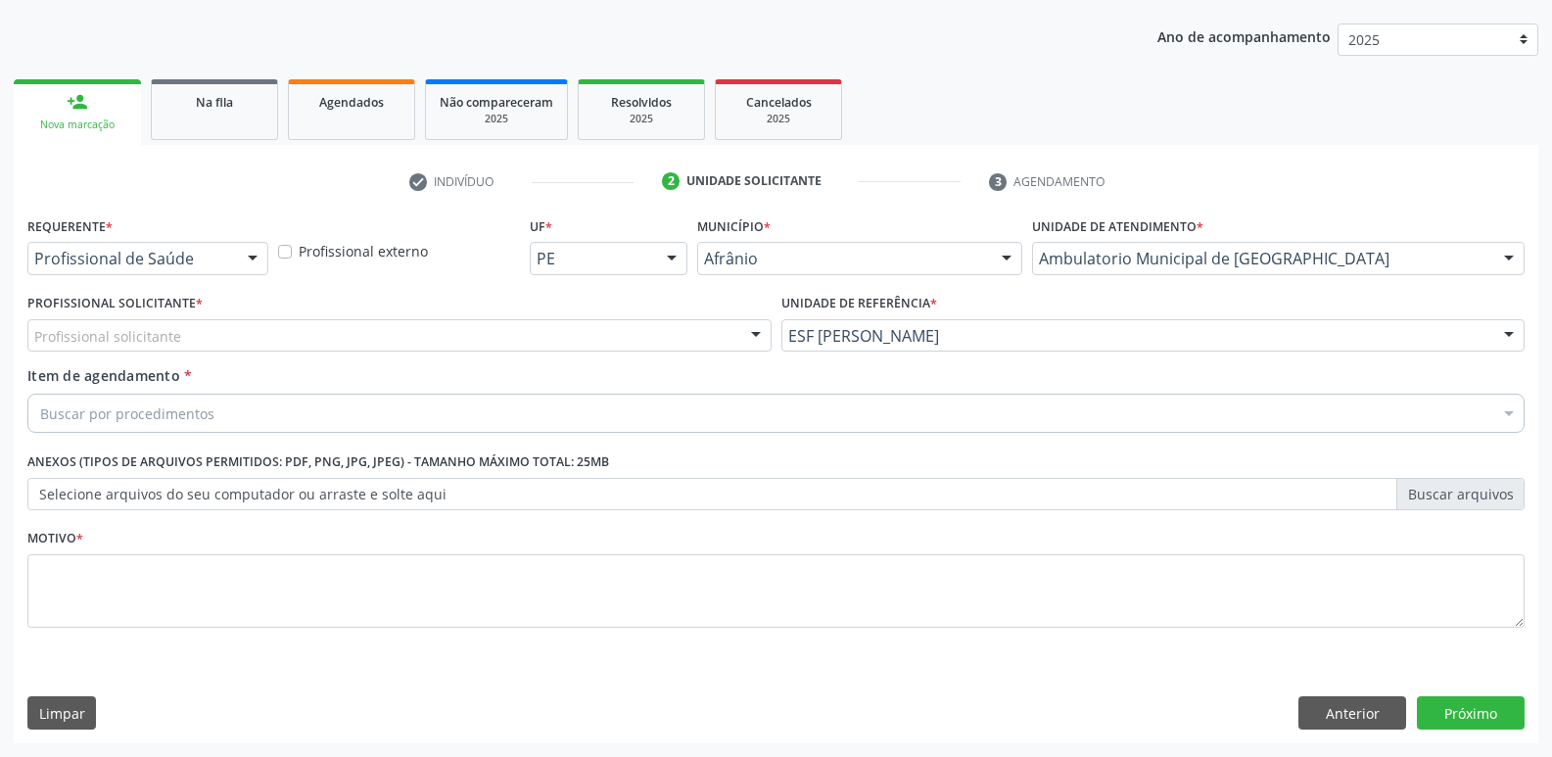
click at [535, 327] on div "Profissional solicitante" at bounding box center [399, 335] width 744 height 33
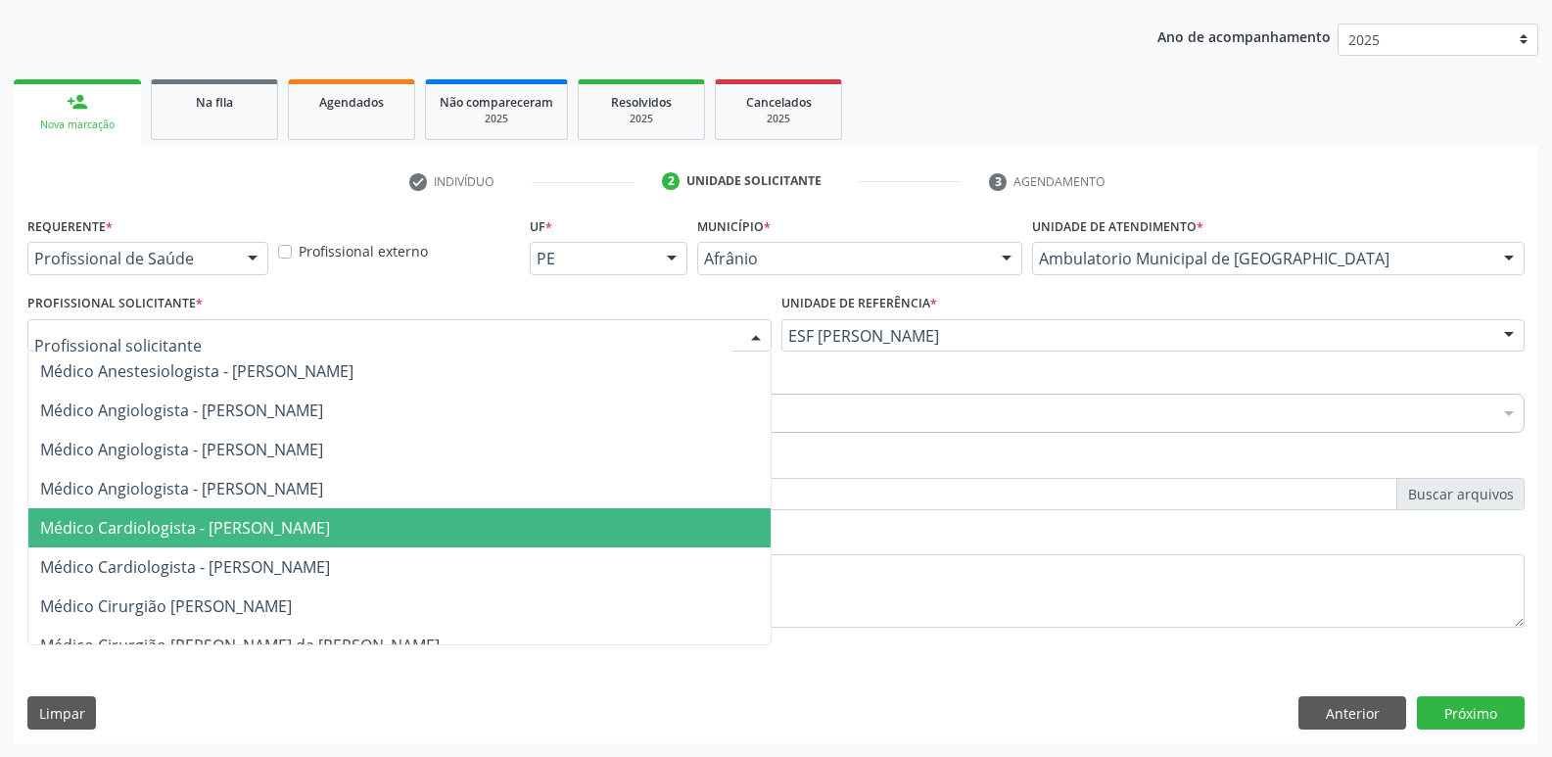
click at [330, 535] on span "Médico Cardiologista - [PERSON_NAME]" at bounding box center [185, 528] width 290 height 22
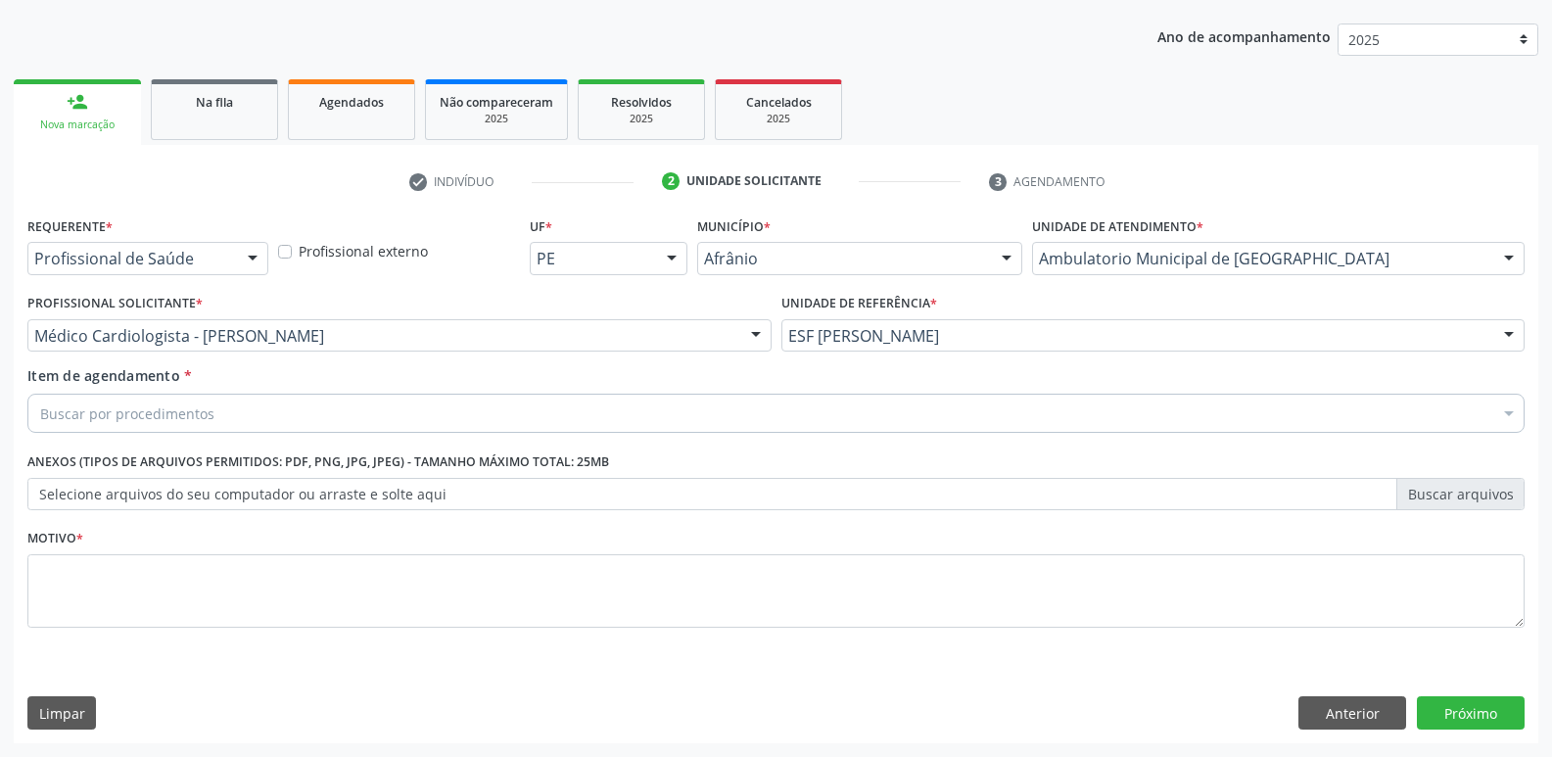
click at [370, 409] on div "Buscar por procedimentos" at bounding box center [775, 413] width 1497 height 39
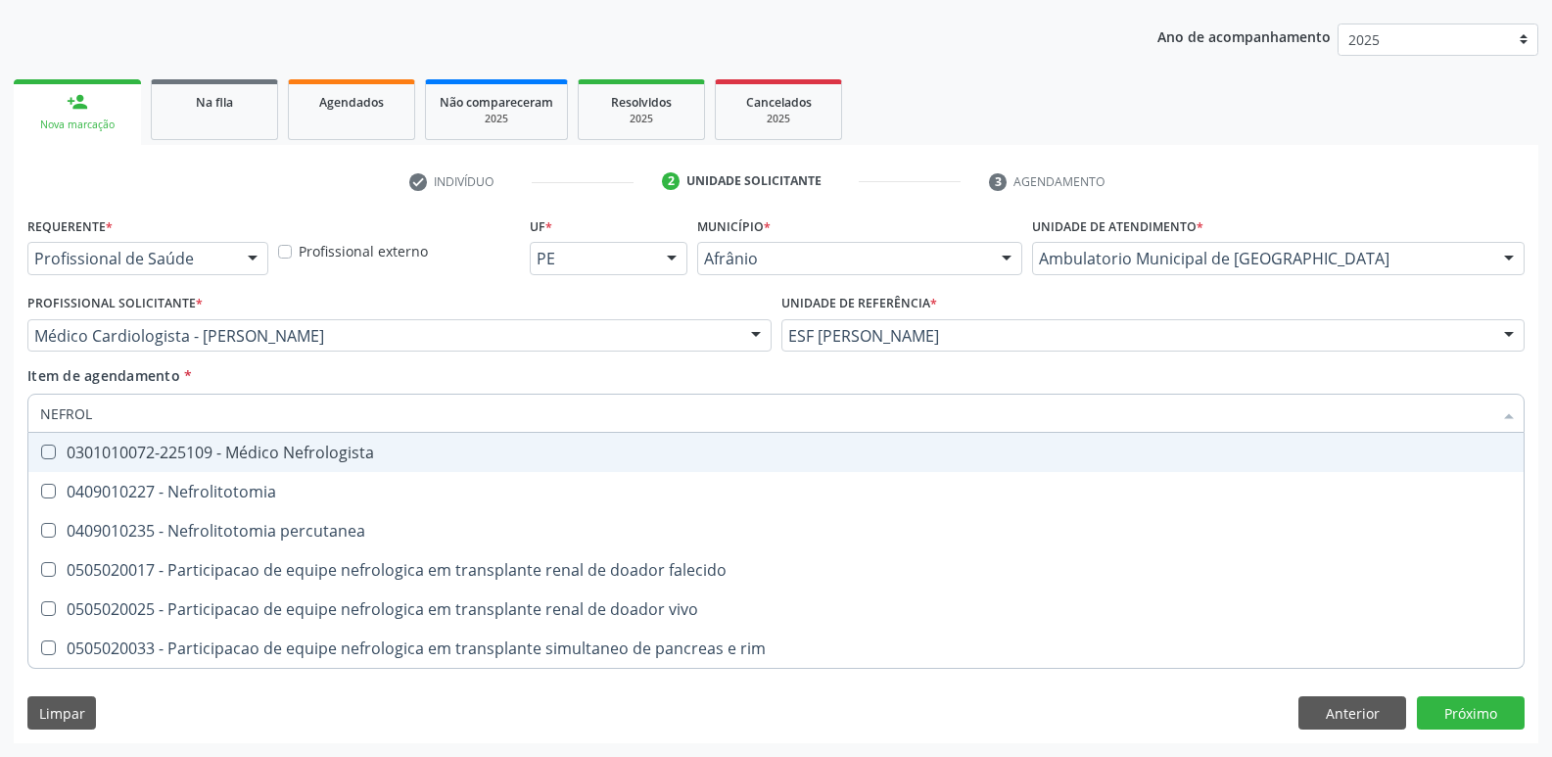
type input "NEFROLO"
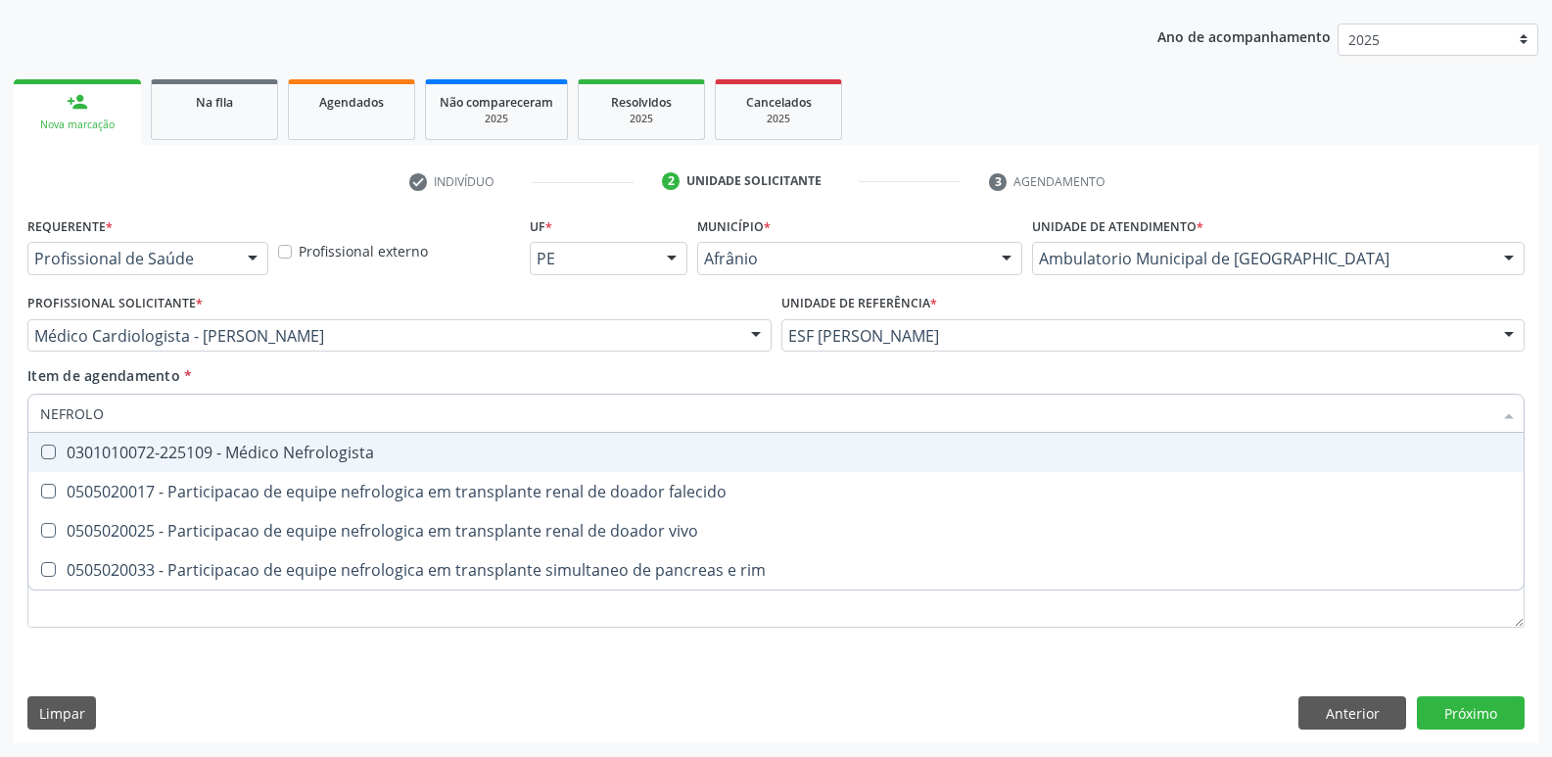
click at [369, 453] on div "0301010072-225109 - Médico Nefrologista" at bounding box center [775, 452] width 1471 height 16
checkbox Nefrologista "true"
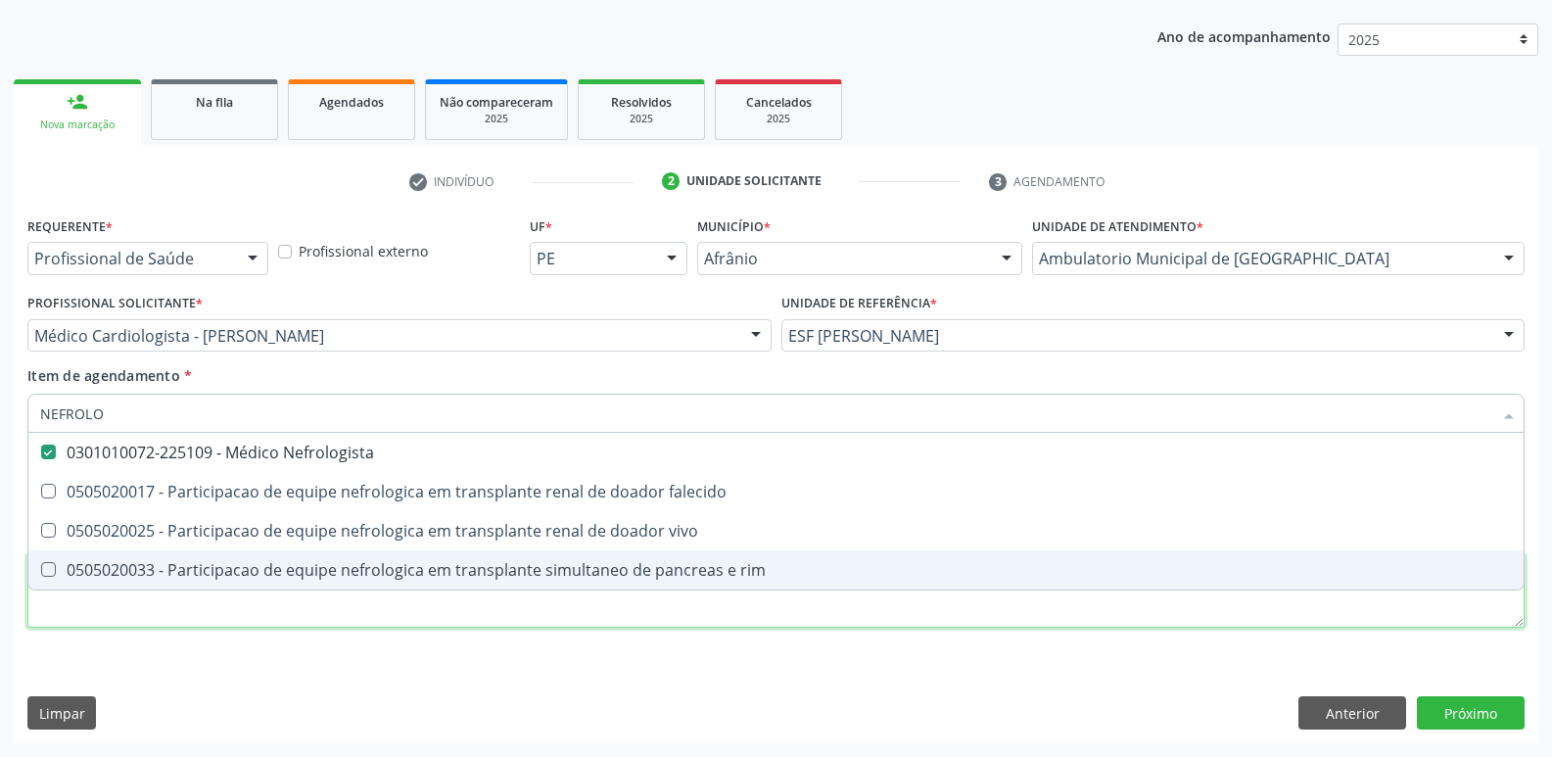
click at [429, 615] on div "Requerente * Profissional de Saúde Profissional de Saúde Paciente Nenhum result…" at bounding box center [775, 432] width 1497 height 443
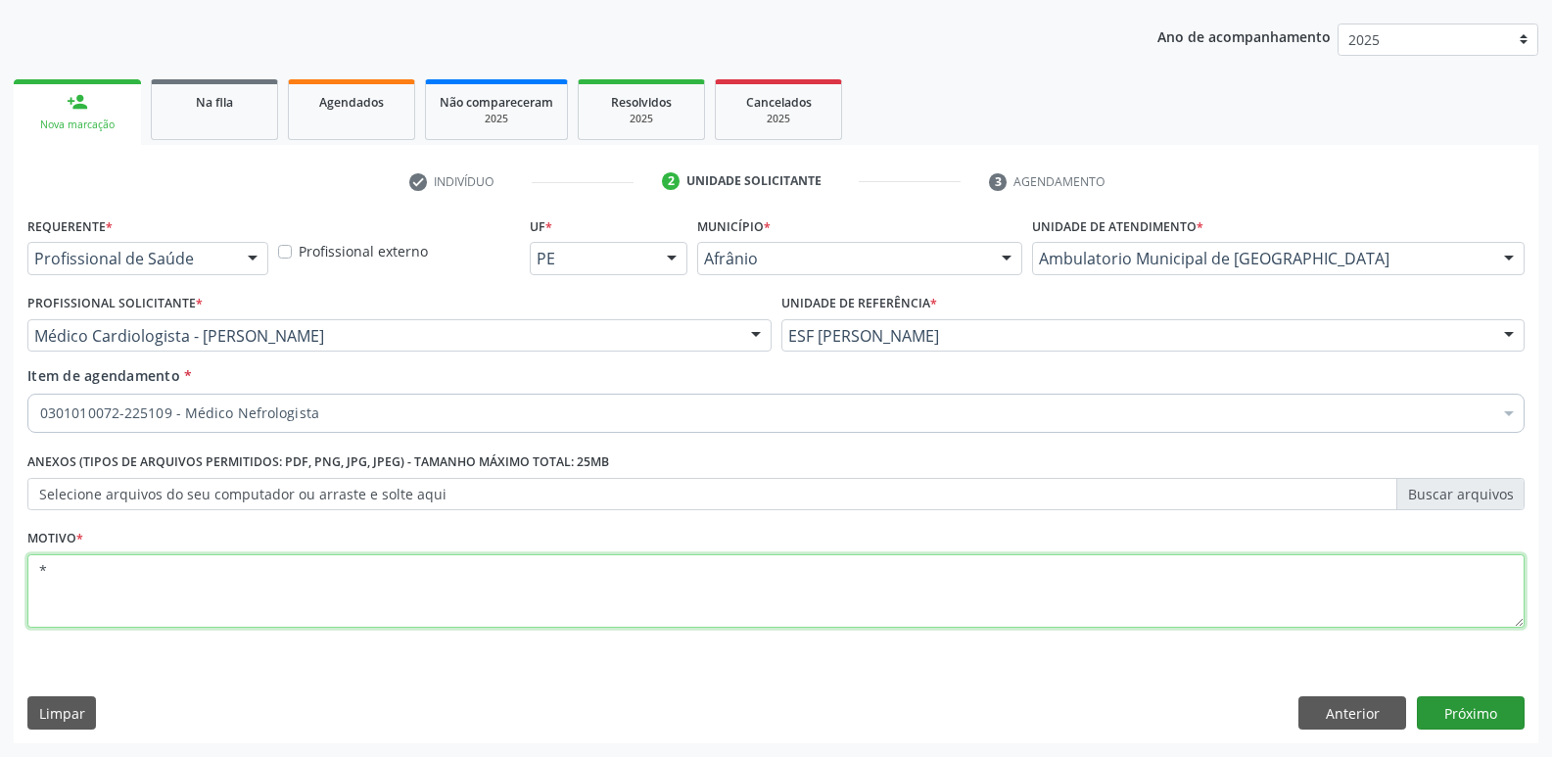
type textarea "*"
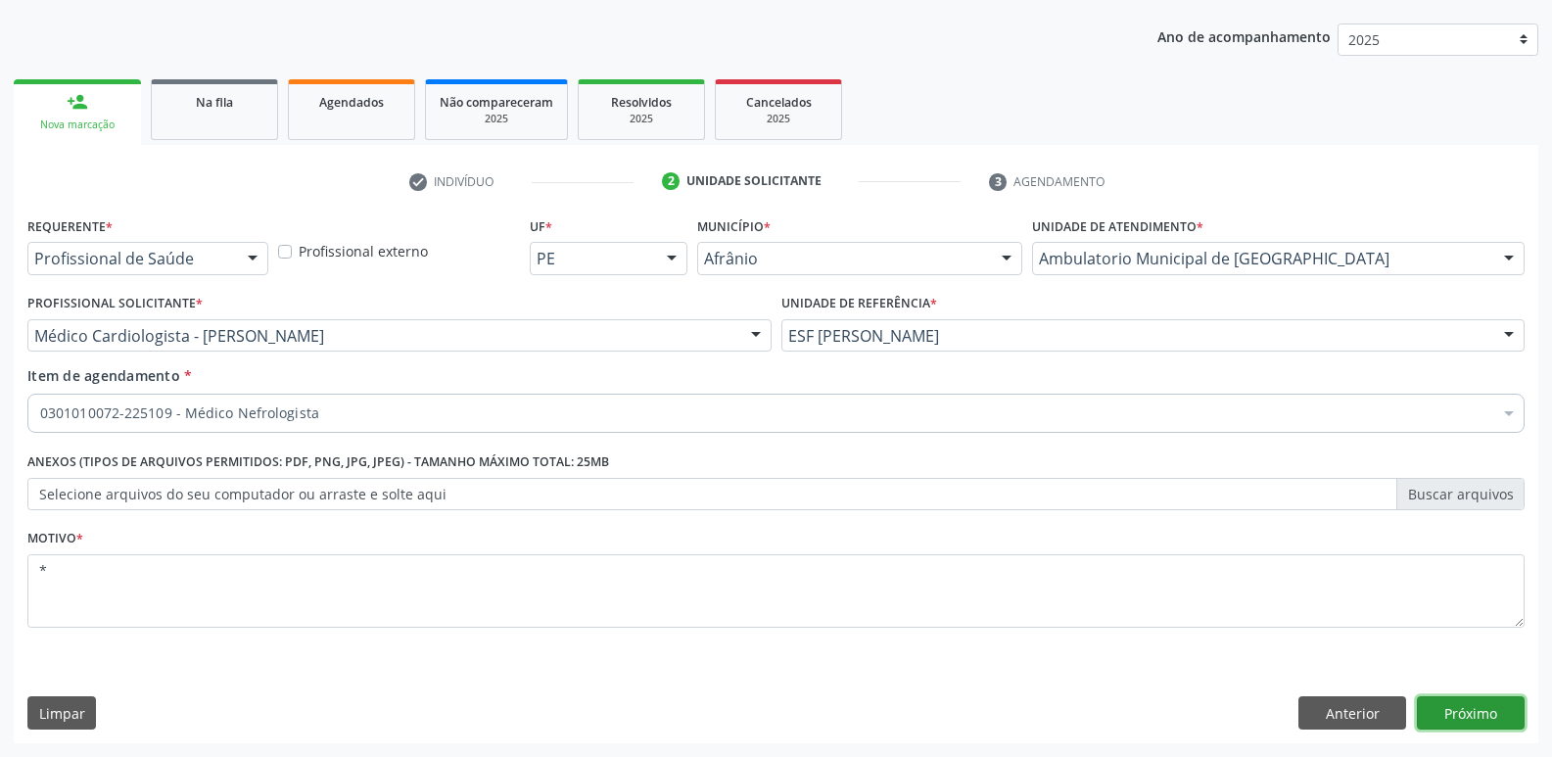
click at [1455, 712] on button "Próximo" at bounding box center [1470, 712] width 108 height 33
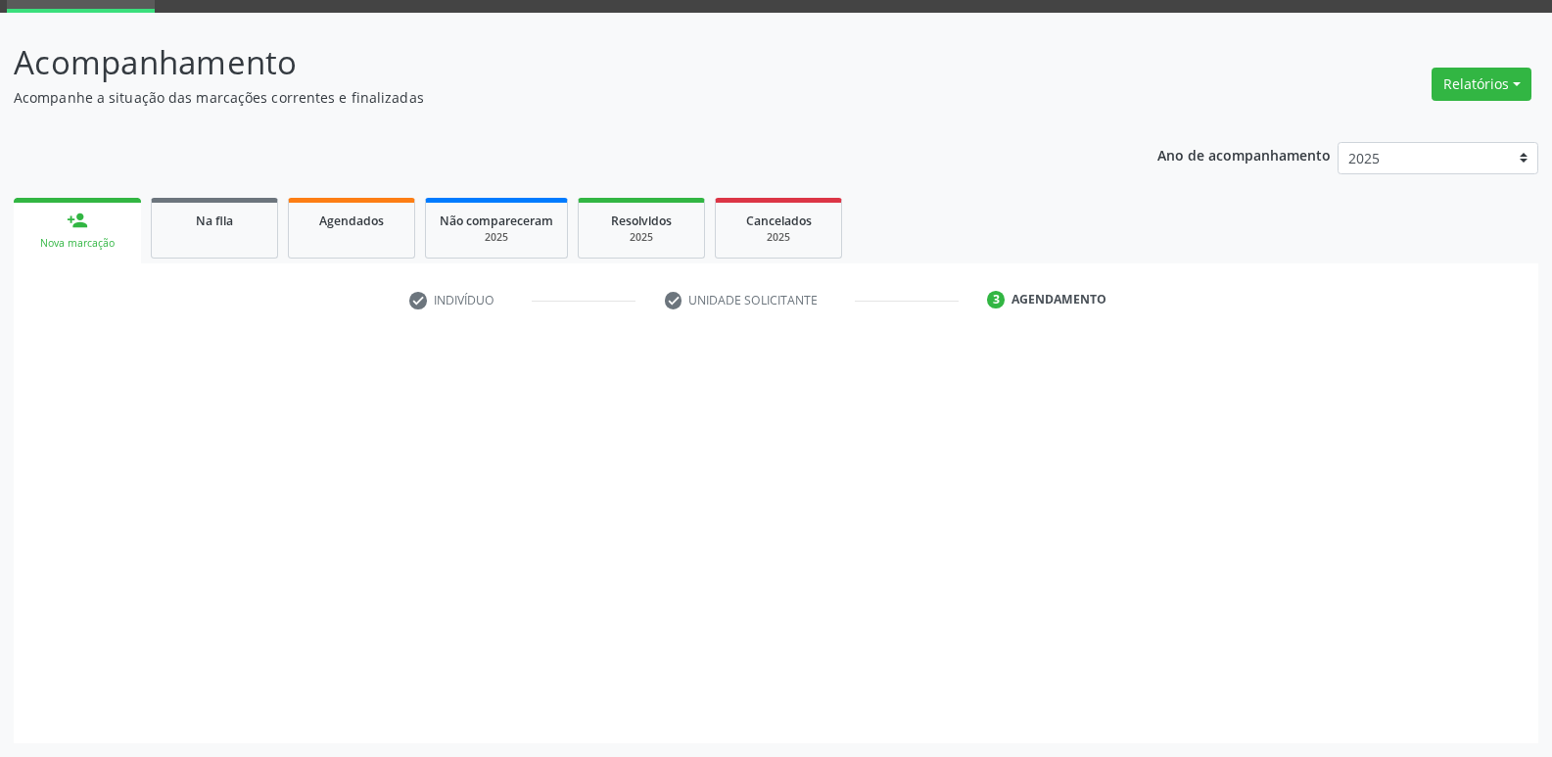
scroll to position [95, 0]
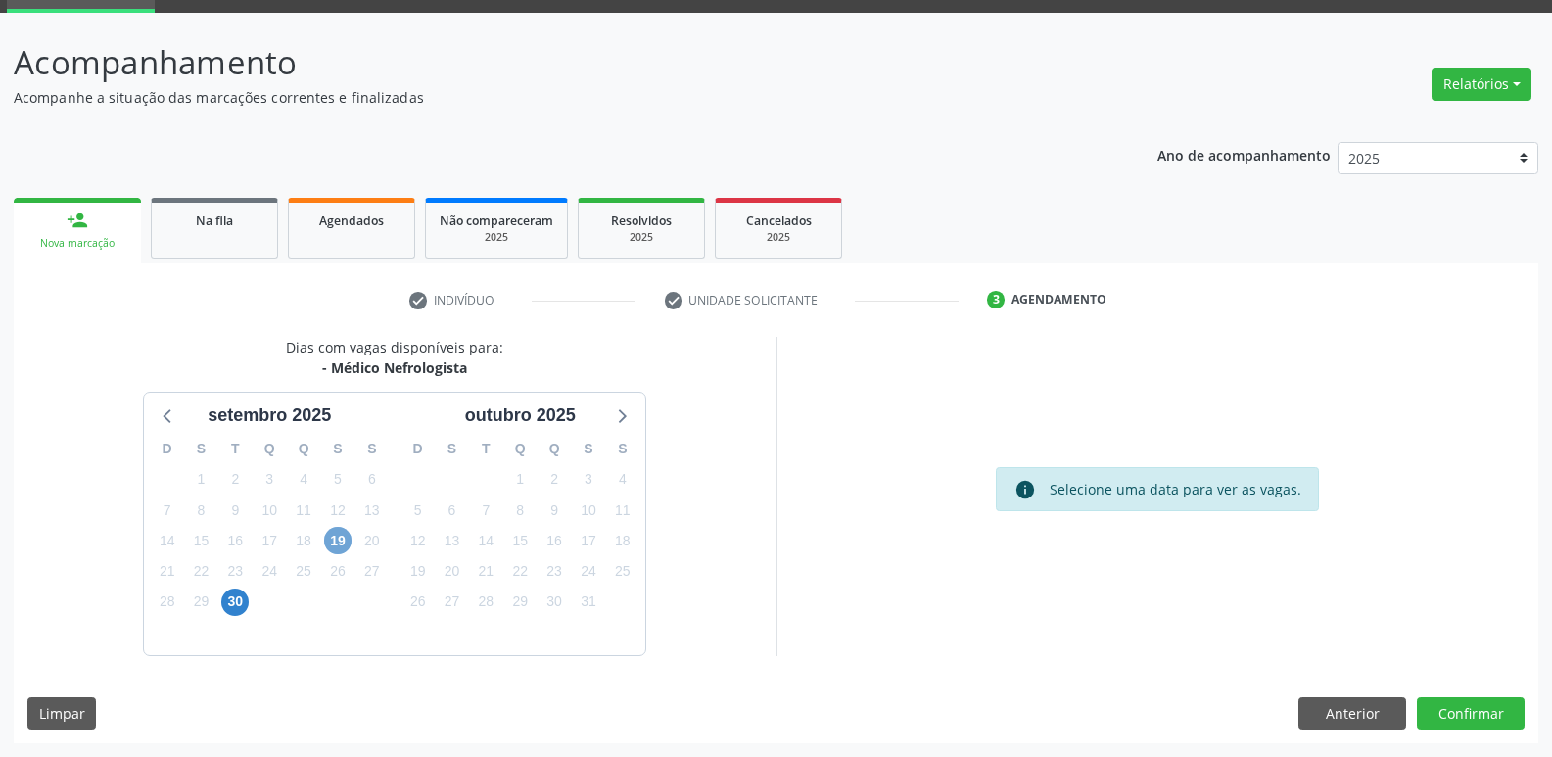
click at [336, 542] on span "19" at bounding box center [337, 540] width 27 height 27
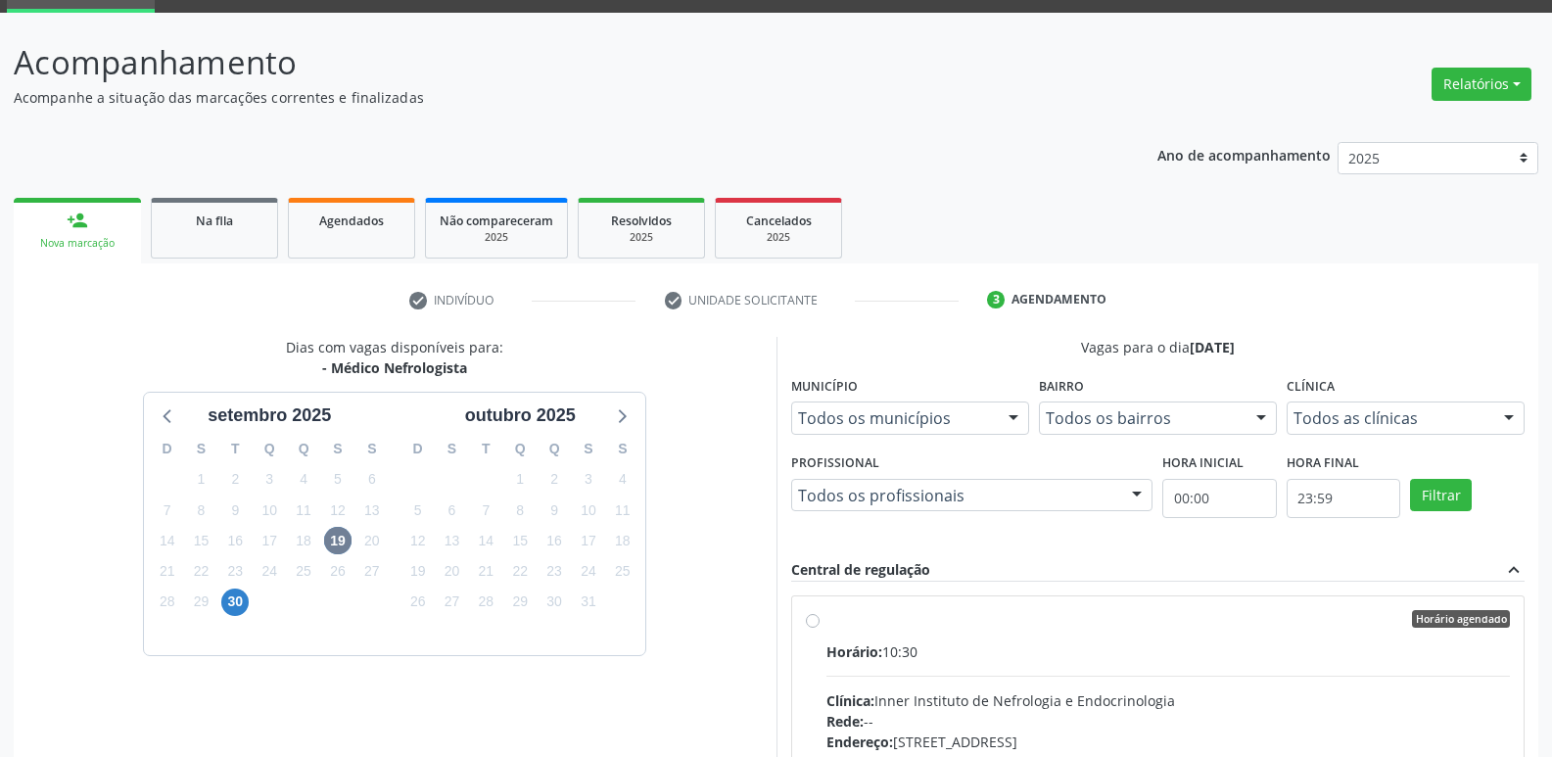
click at [899, 622] on div "Horário agendado" at bounding box center [1168, 619] width 684 height 18
click at [819, 622] on input "Horário agendado Horário: 10:30 Clínica: Inner Instituto de Nefrologia e Endocr…" at bounding box center [813, 619] width 14 height 18
radio input "true"
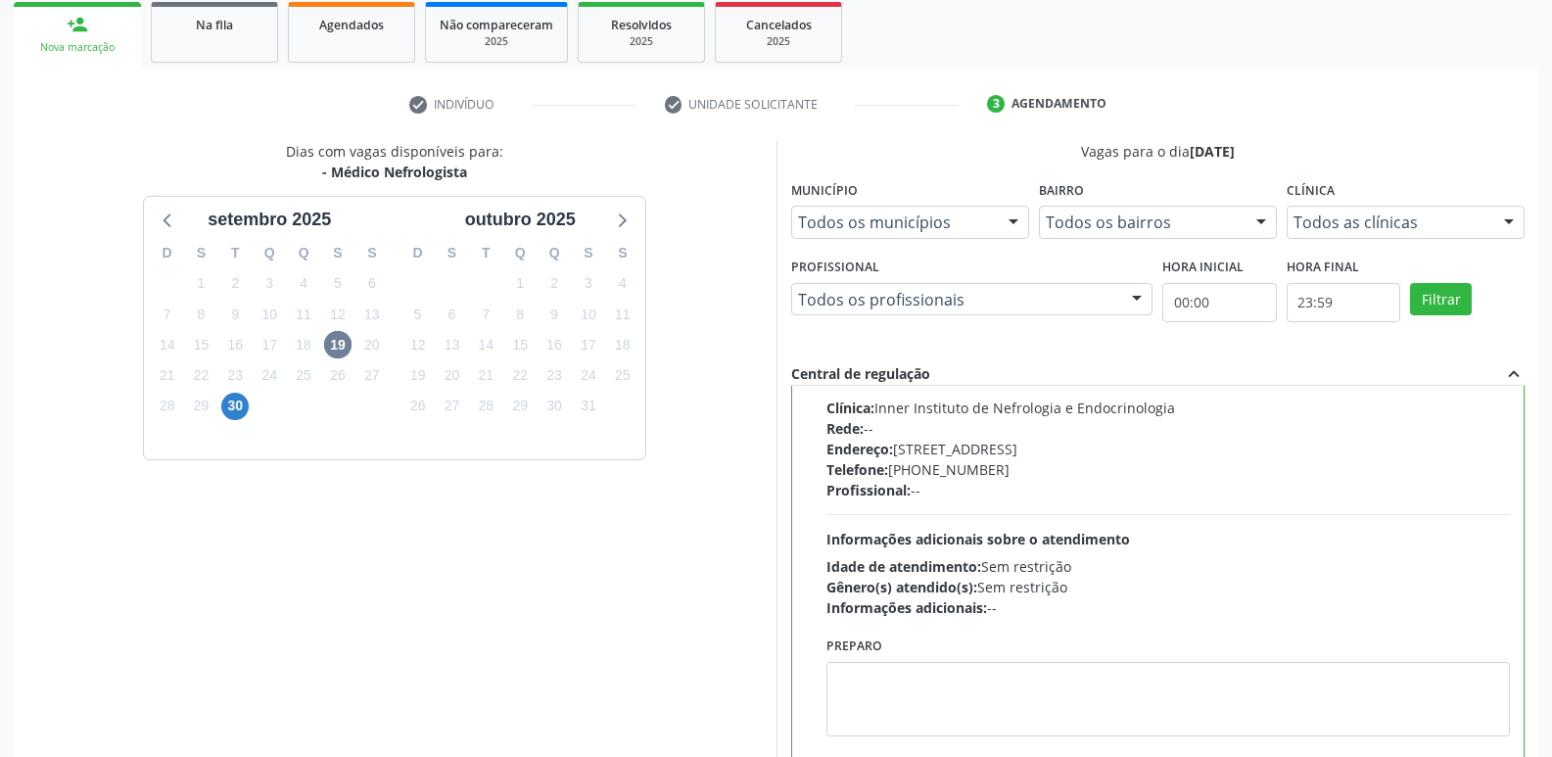
scroll to position [413, 0]
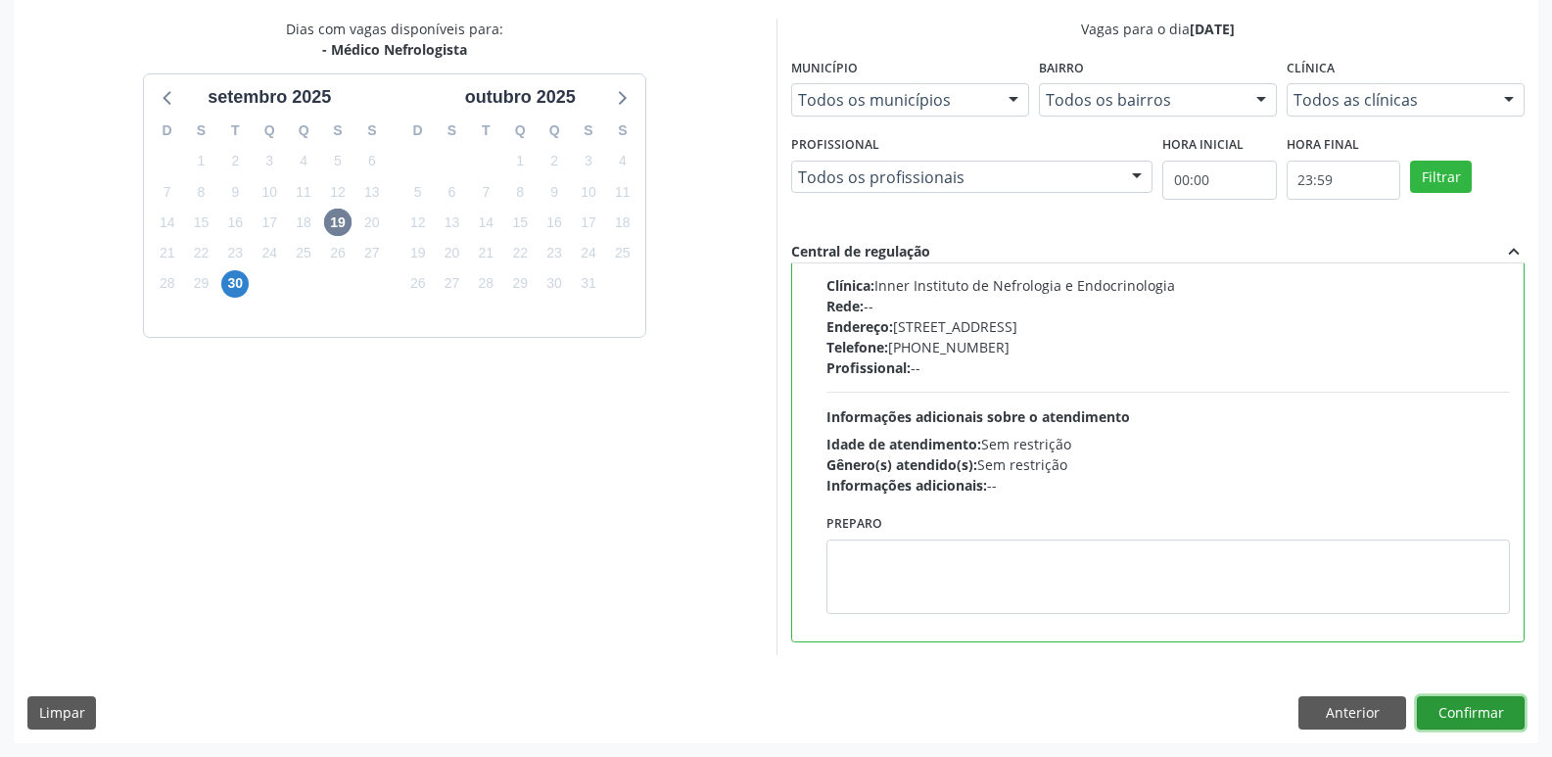
click at [1480, 712] on button "Confirmar" at bounding box center [1470, 712] width 108 height 33
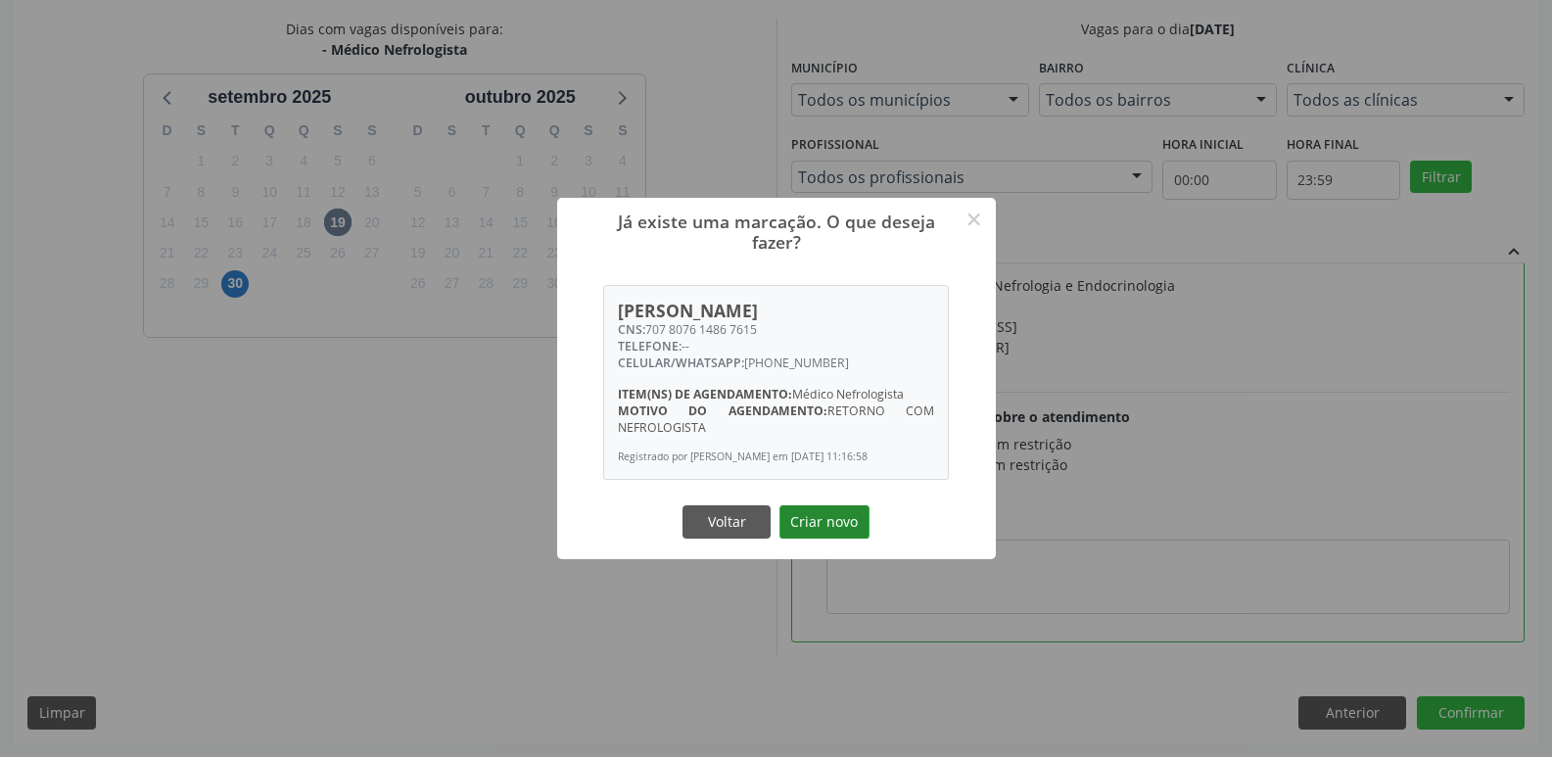
click at [831, 538] on button "Criar novo" at bounding box center [824, 521] width 90 height 33
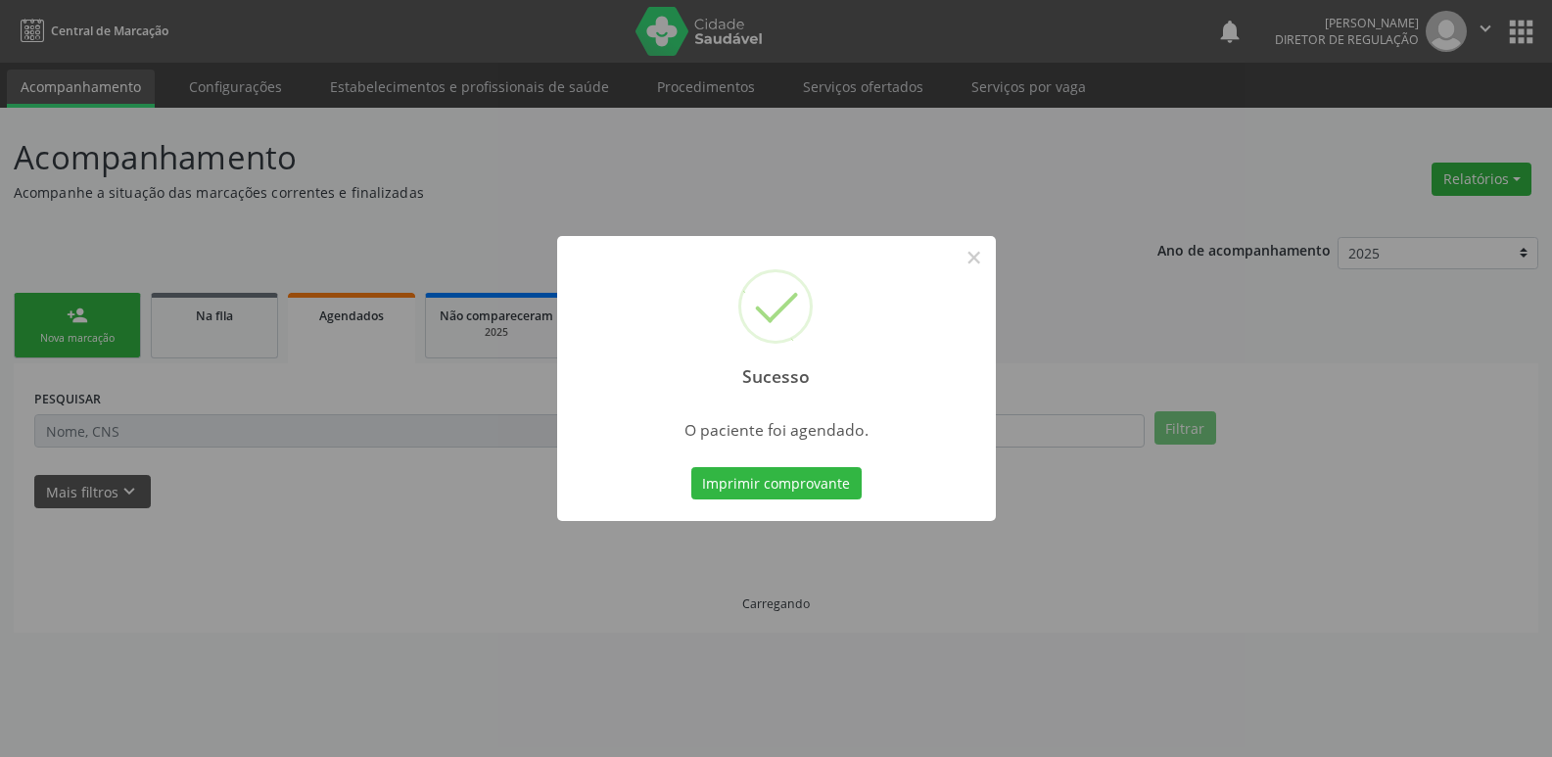
scroll to position [0, 0]
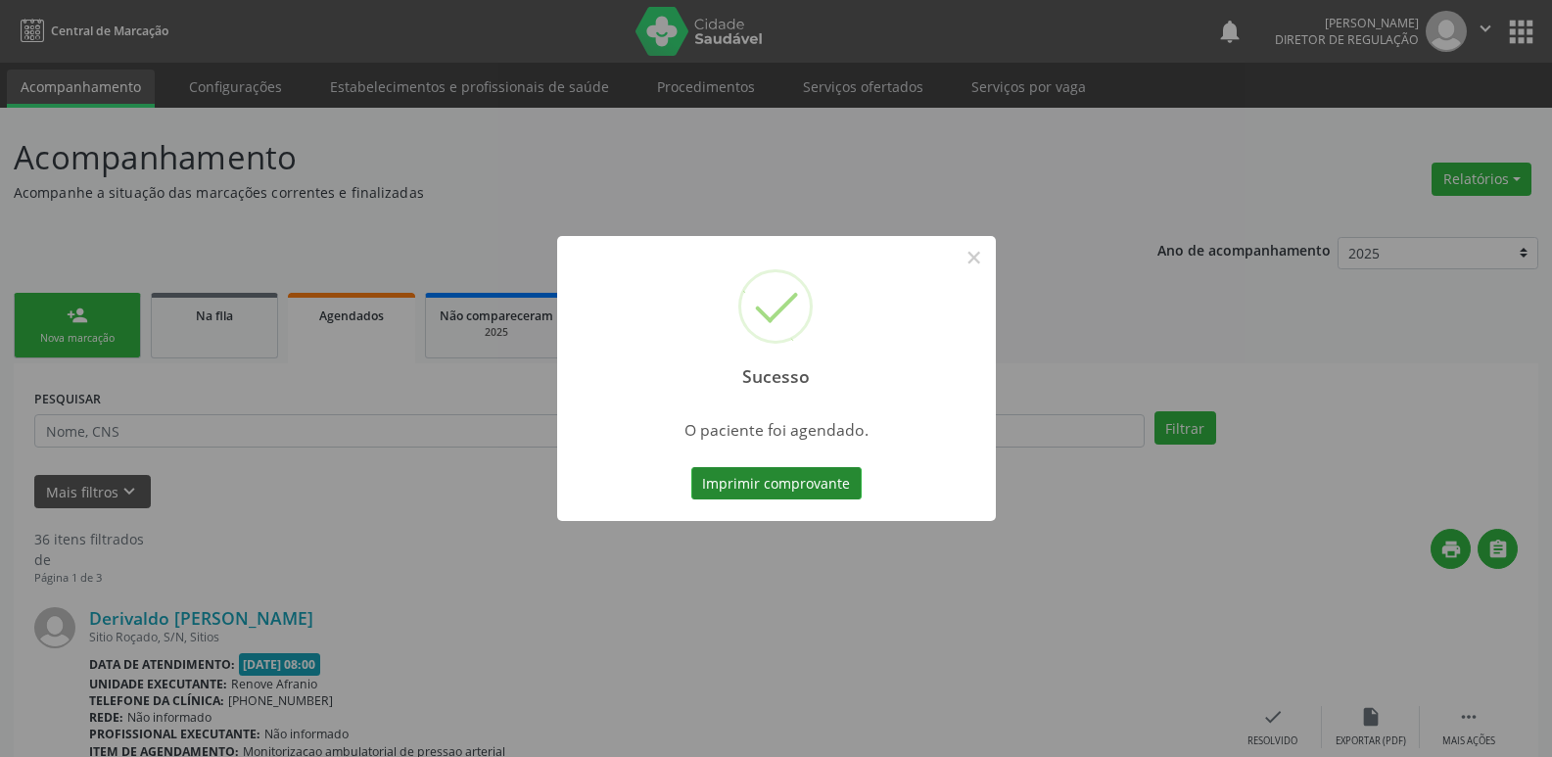
click at [823, 480] on button "Imprimir comprovante" at bounding box center [776, 483] width 170 height 33
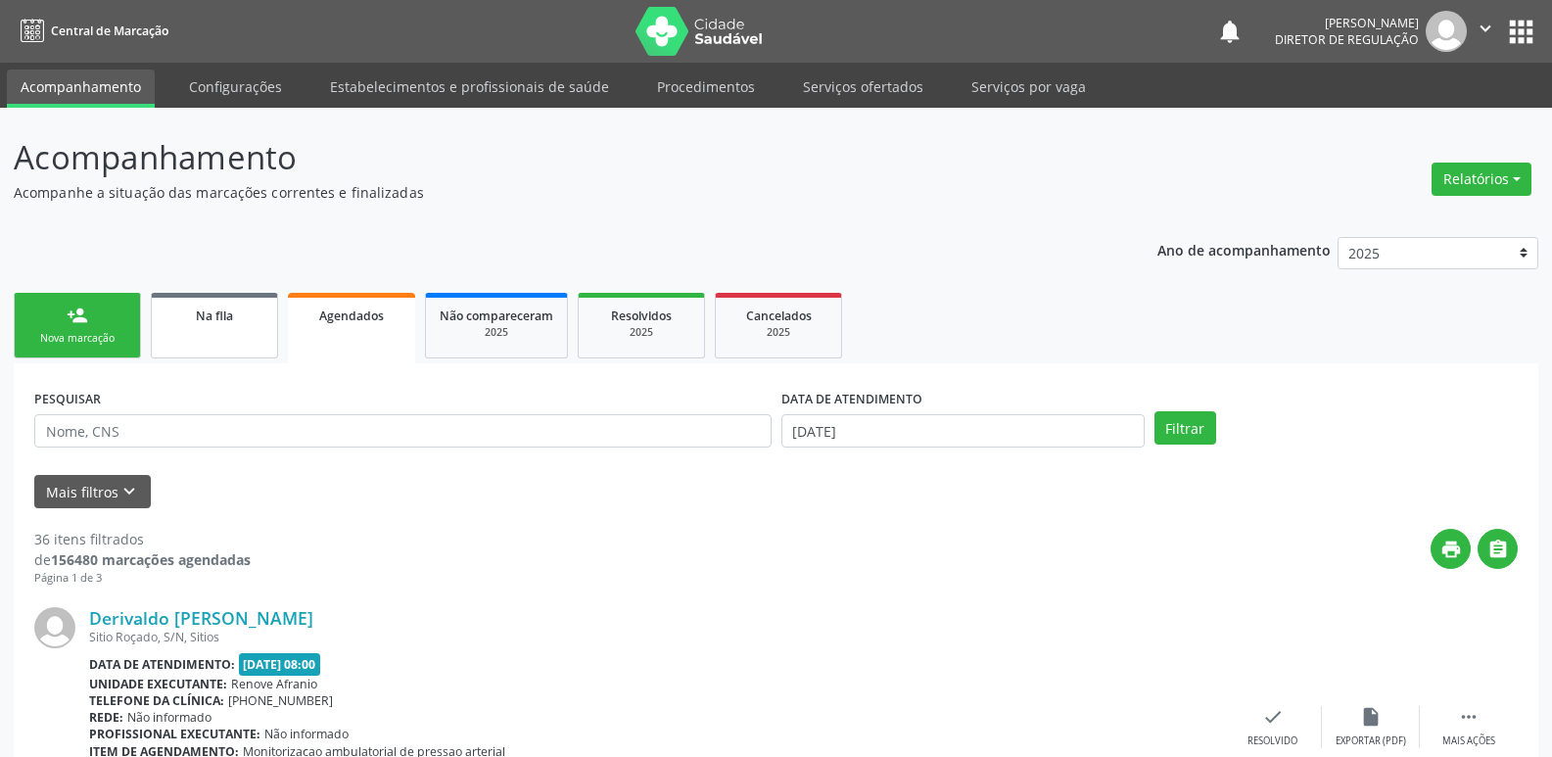
click at [200, 326] on link "Na fila" at bounding box center [214, 326] width 127 height 66
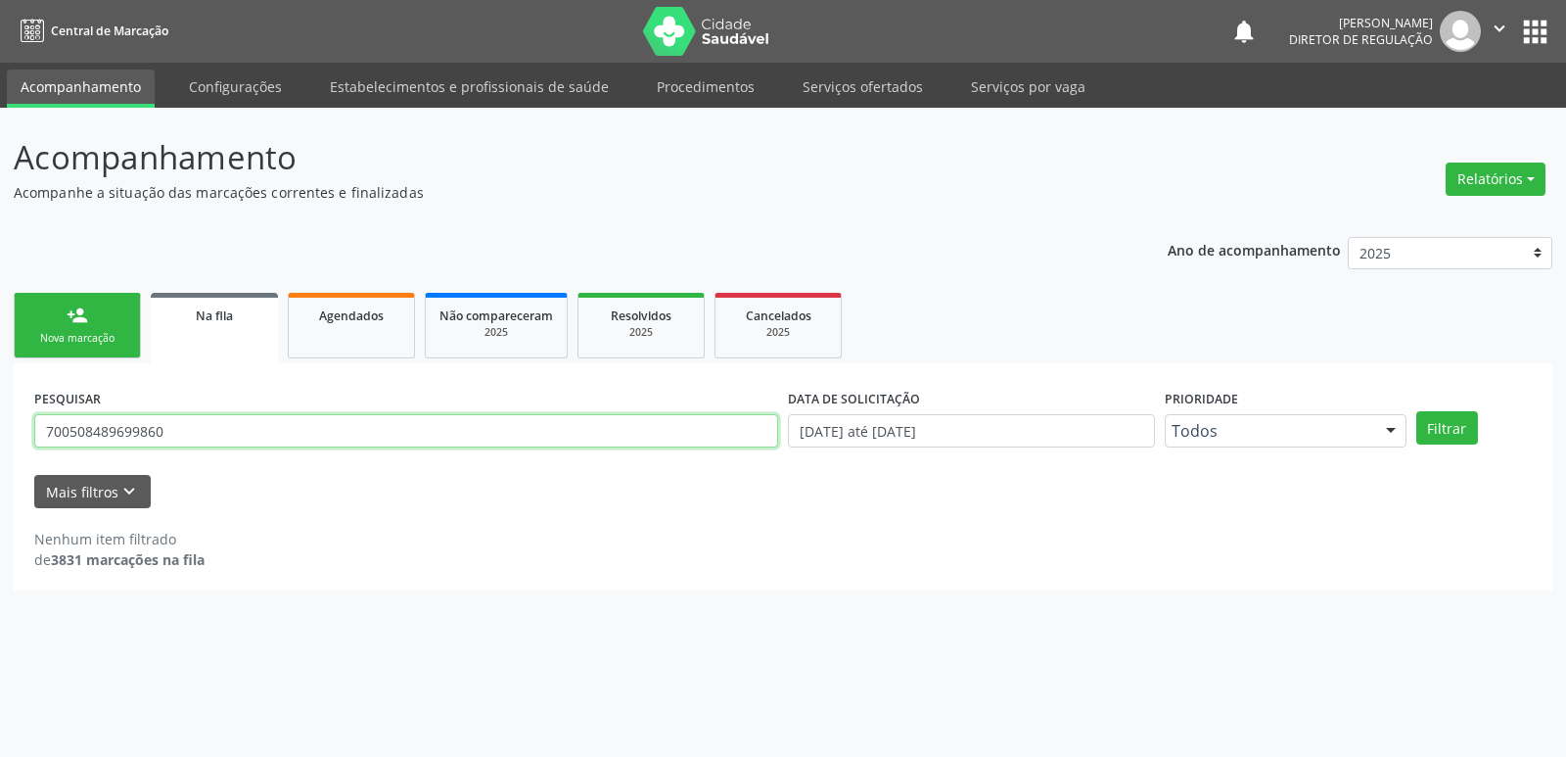
drag, startPoint x: 235, startPoint y: 426, endPoint x: 0, endPoint y: 448, distance: 236.0
click at [1, 446] on div "Acompanhamento Acompanhe a situação das marcações correntes e finalizadas Relat…" at bounding box center [783, 432] width 1566 height 649
type input "704205291472281"
click at [1460, 425] on button "Filtrar" at bounding box center [1447, 427] width 62 height 33
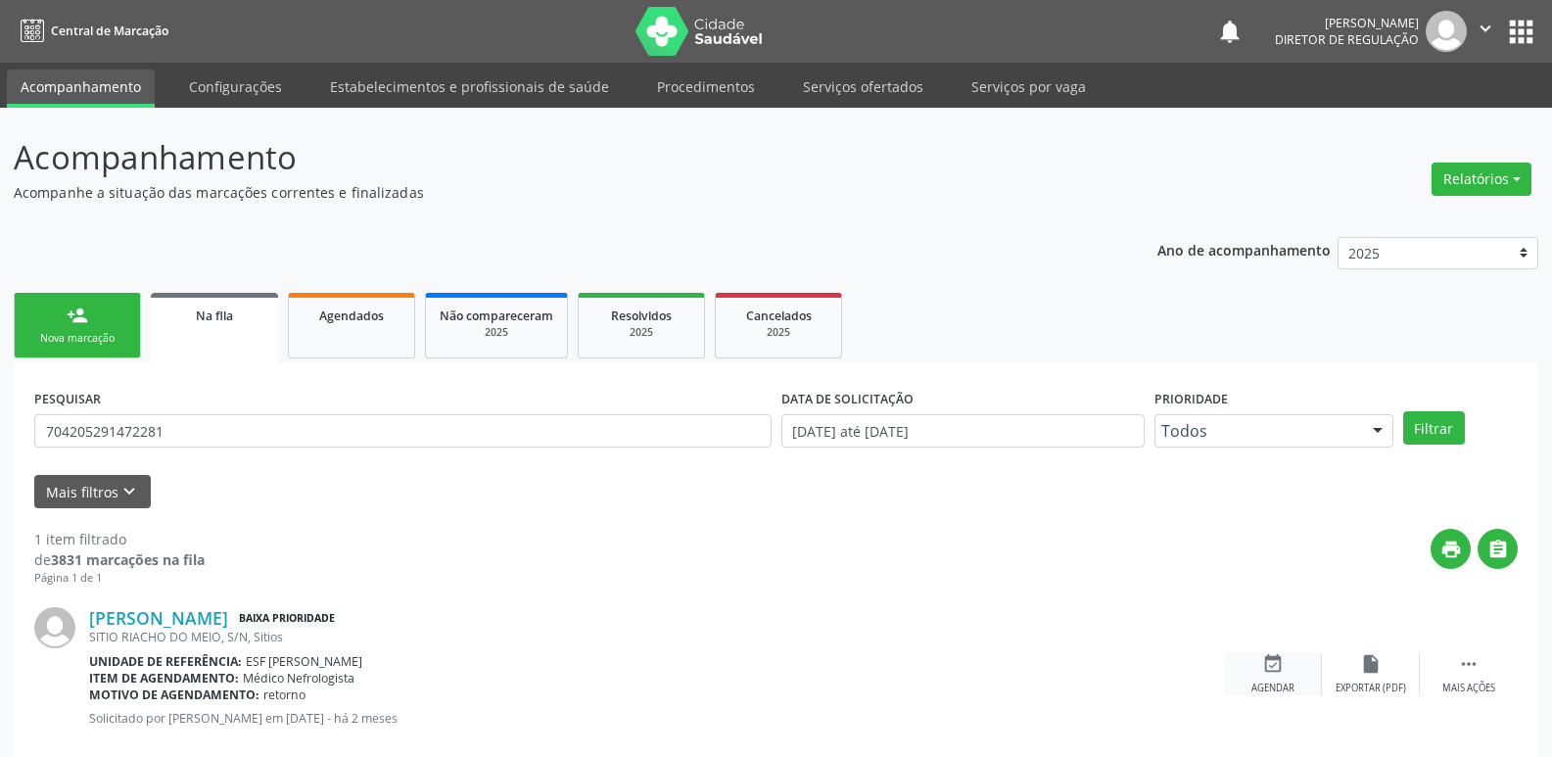
click at [1282, 663] on div "event_available Agendar" at bounding box center [1273, 674] width 98 height 42
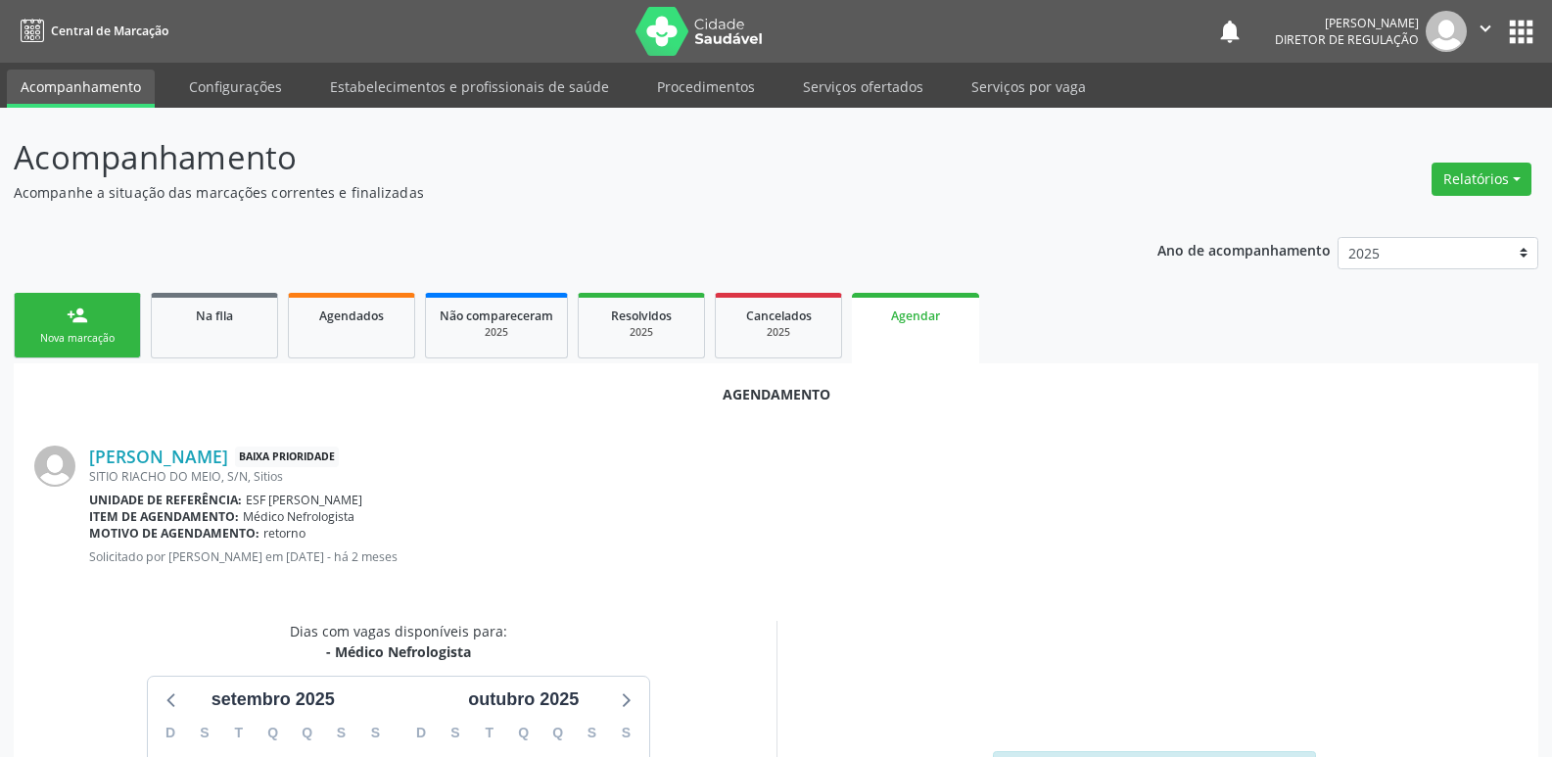
scroll to position [262, 0]
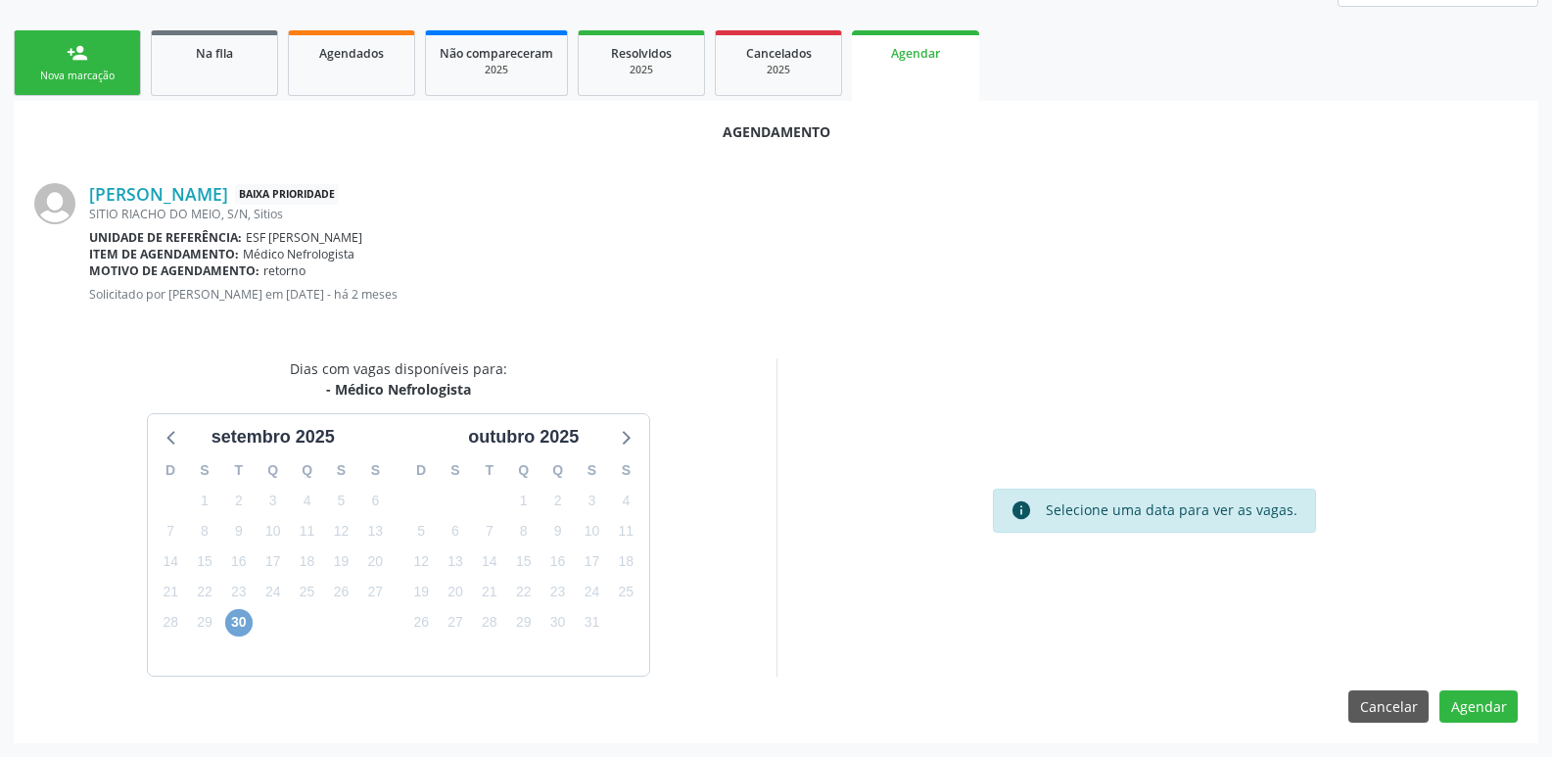
click at [241, 622] on span "30" at bounding box center [238, 622] width 27 height 27
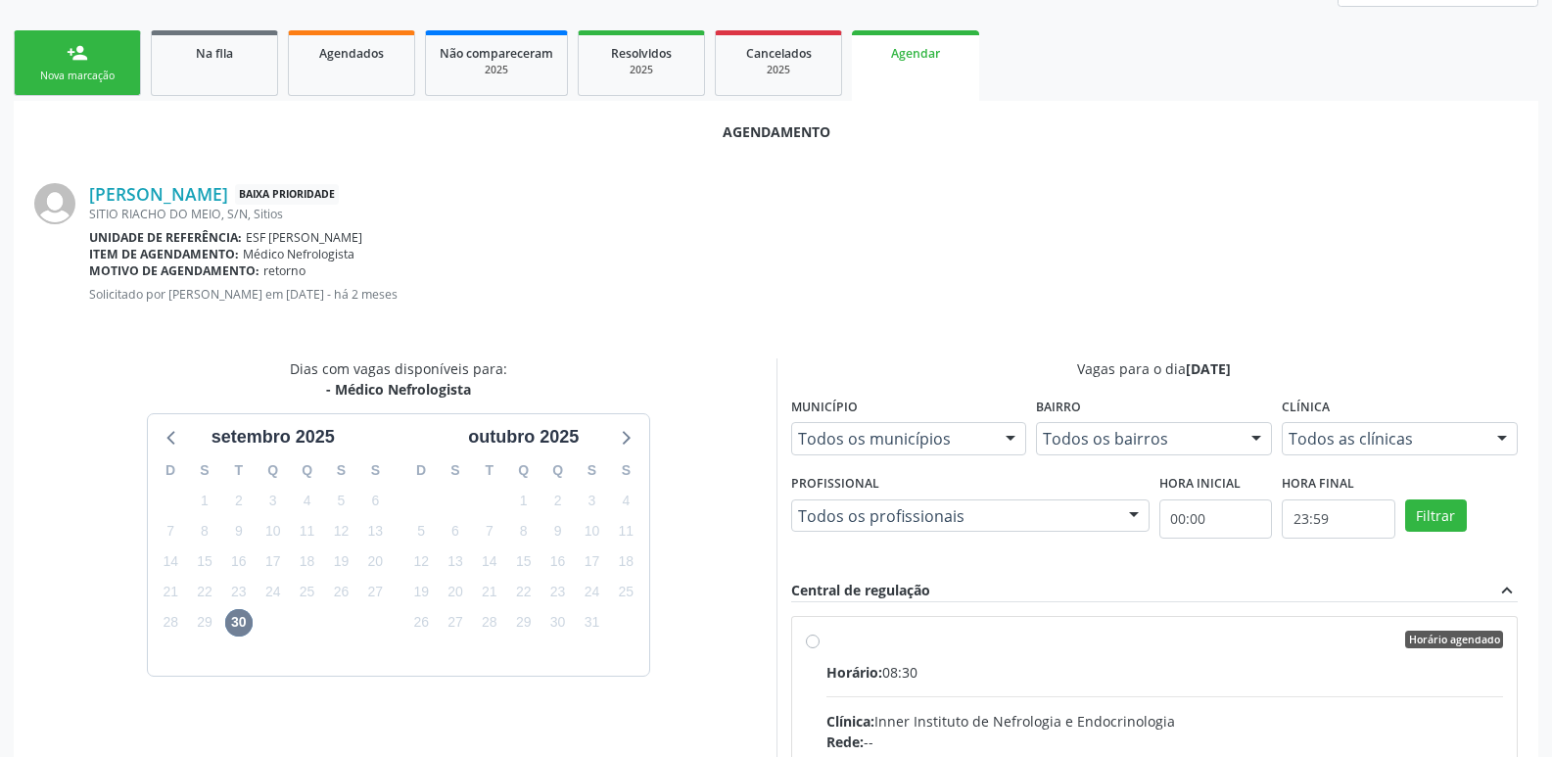
click at [921, 642] on div "Horário agendado" at bounding box center [1164, 639] width 677 height 18
click at [819, 642] on input "Horário agendado Horário: 08:30 Clínica: Inner Instituto de Nefrologia e Endocr…" at bounding box center [813, 639] width 14 height 18
radio input "true"
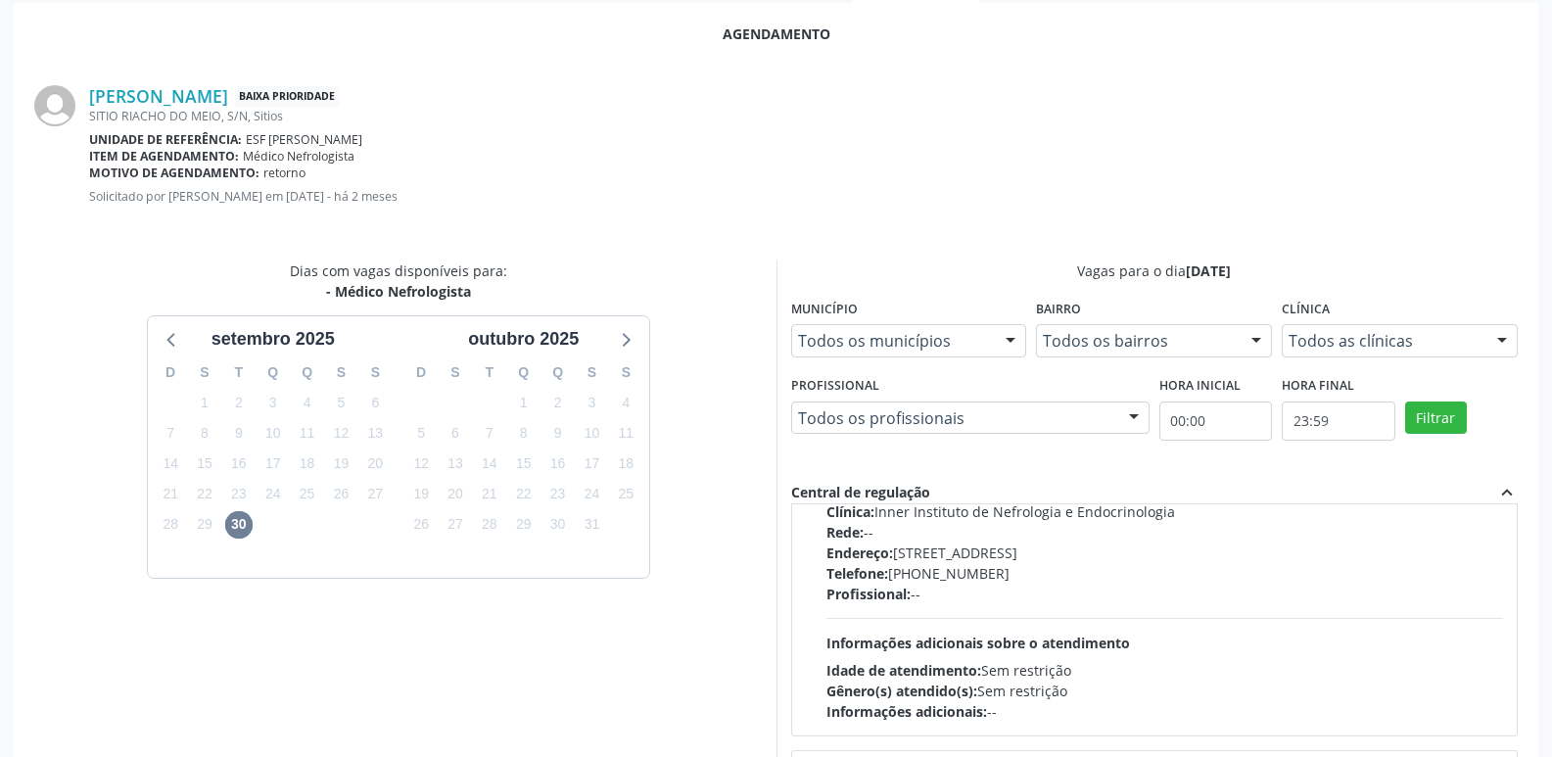
scroll to position [580, 0]
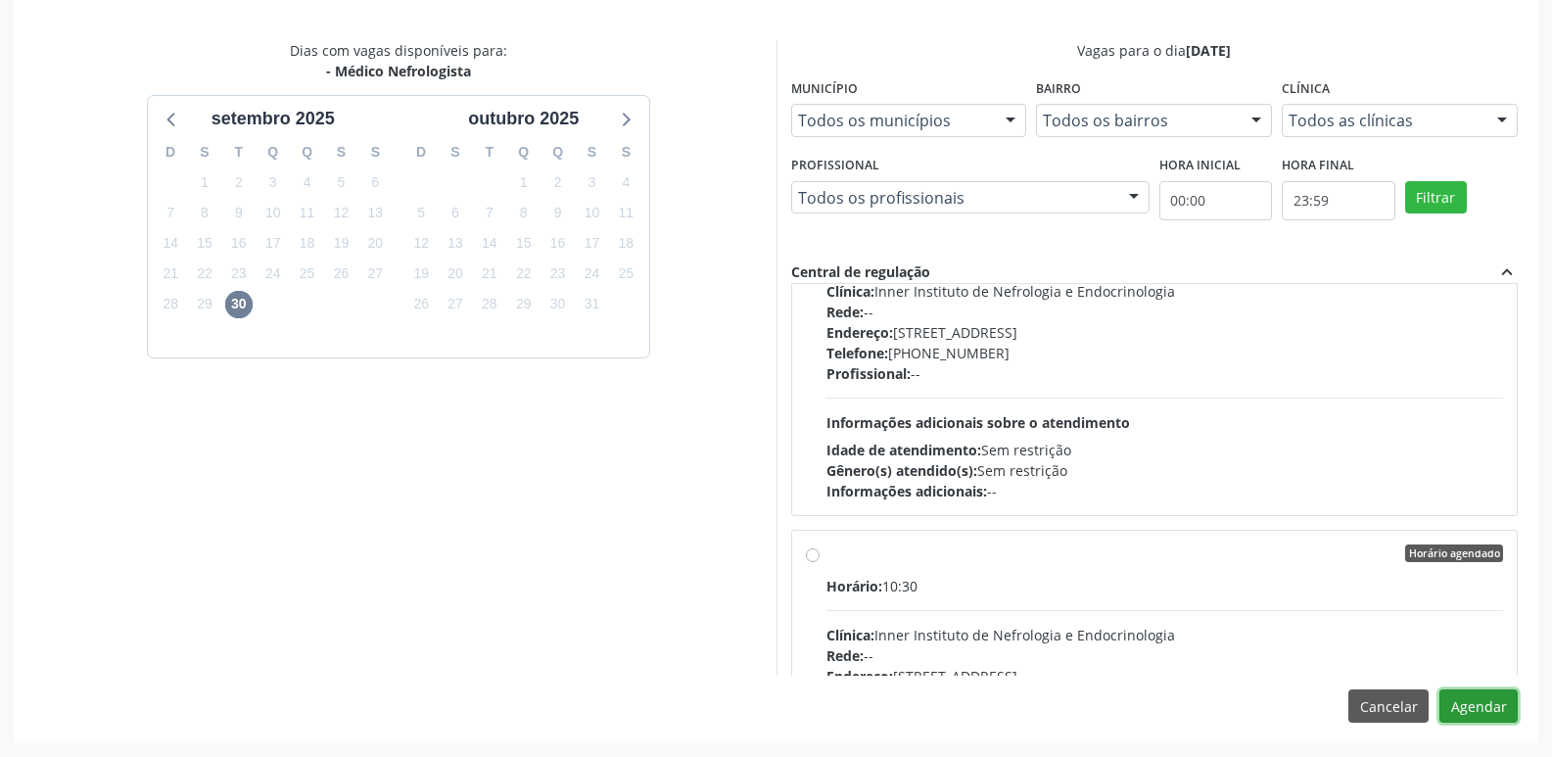
click at [1490, 705] on button "Agendar" at bounding box center [1478, 705] width 78 height 33
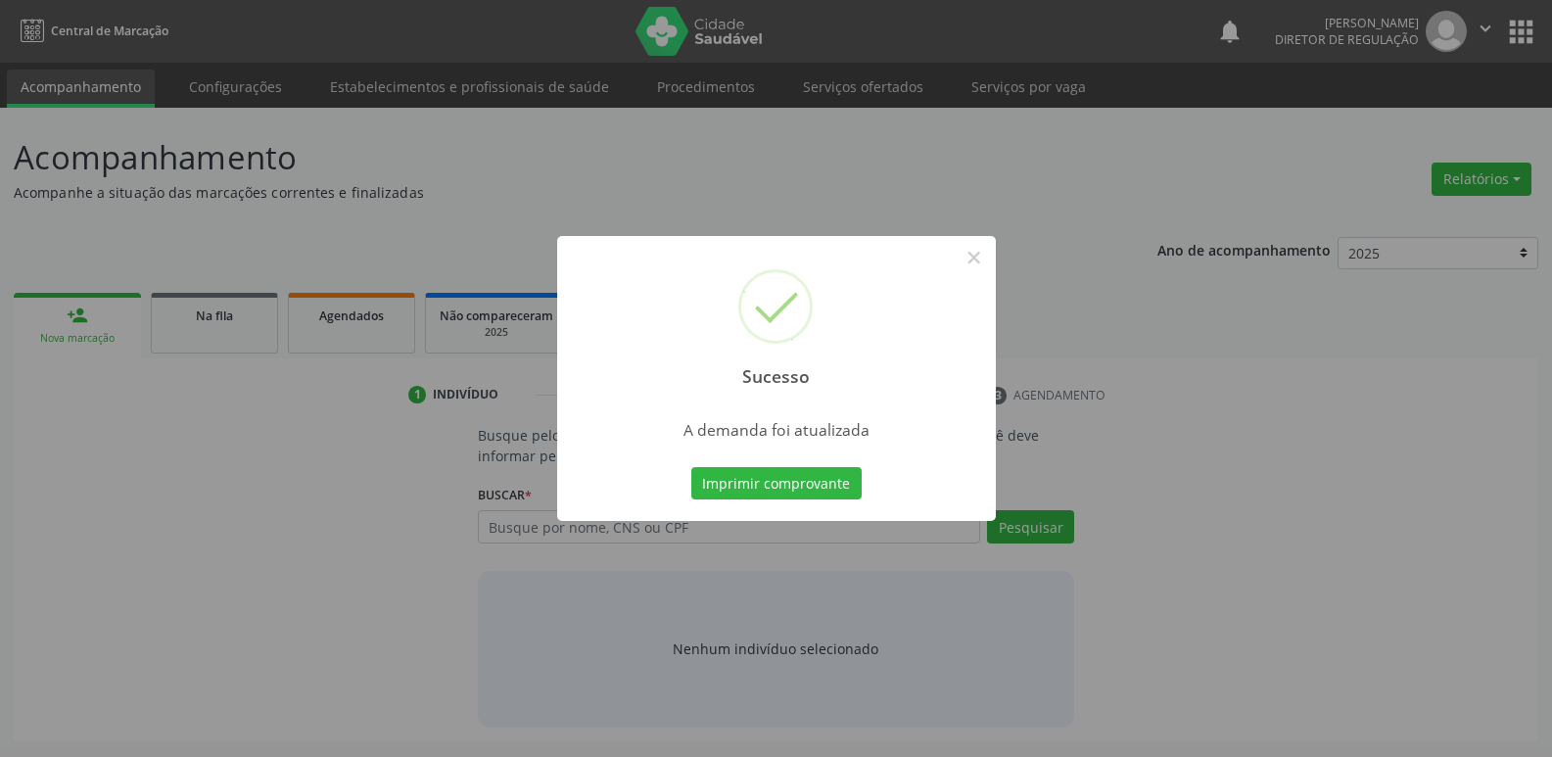
scroll to position [0, 0]
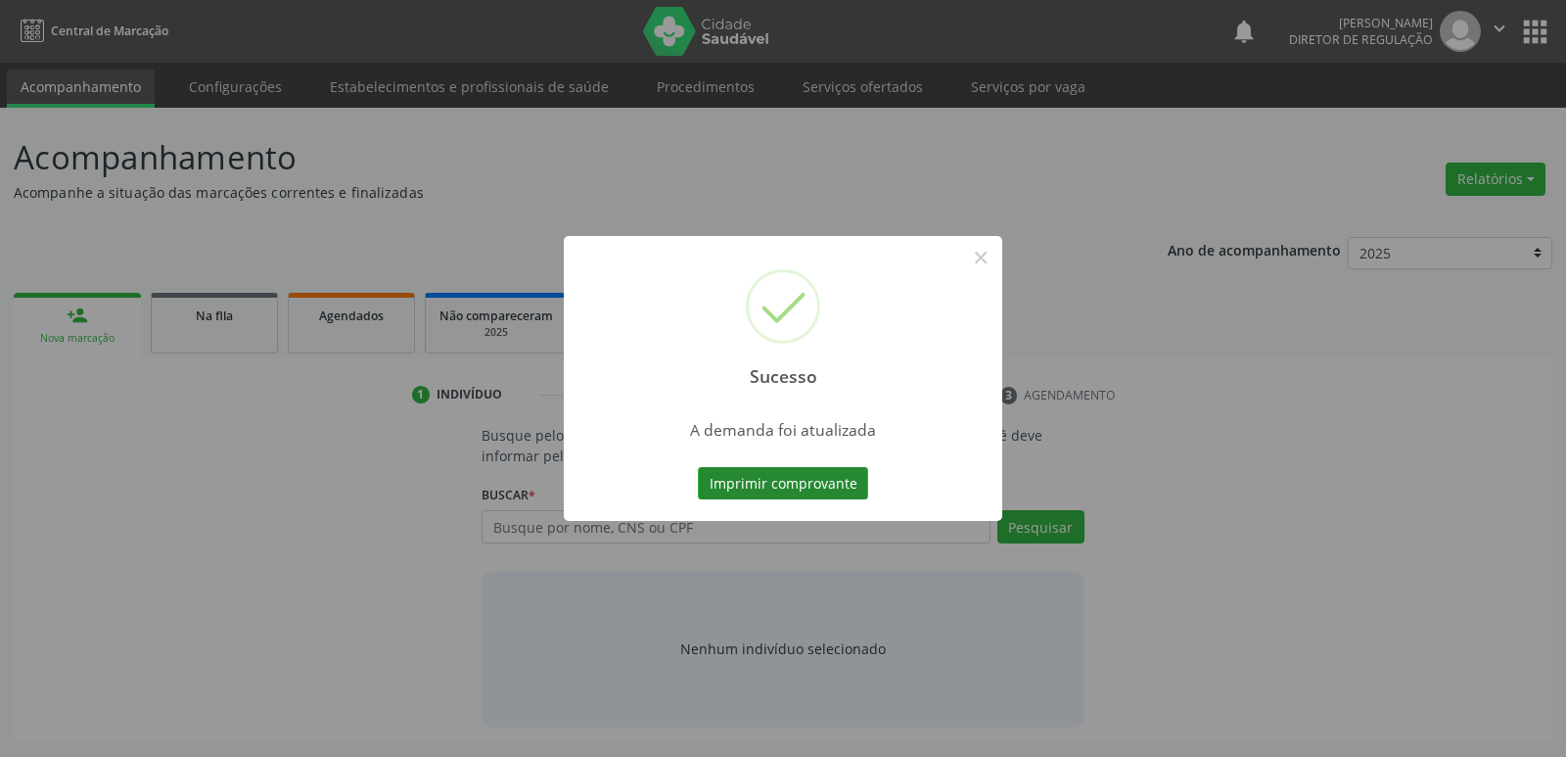
click at [848, 478] on button "Imprimir comprovante" at bounding box center [783, 483] width 170 height 33
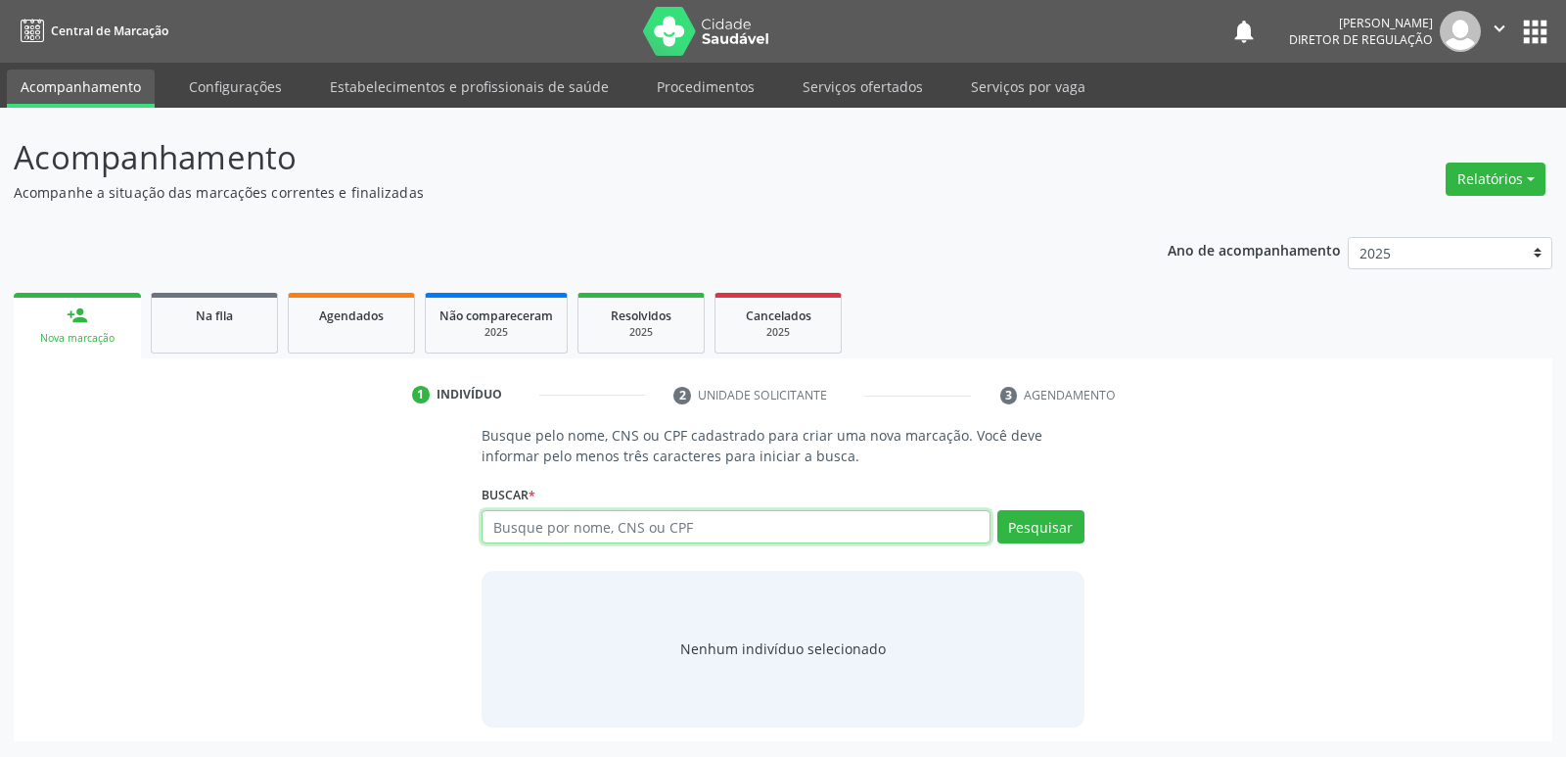
click at [557, 527] on input "text" at bounding box center [736, 526] width 508 height 33
type input "7"
click at [231, 330] on link "Na fila" at bounding box center [214, 323] width 127 height 61
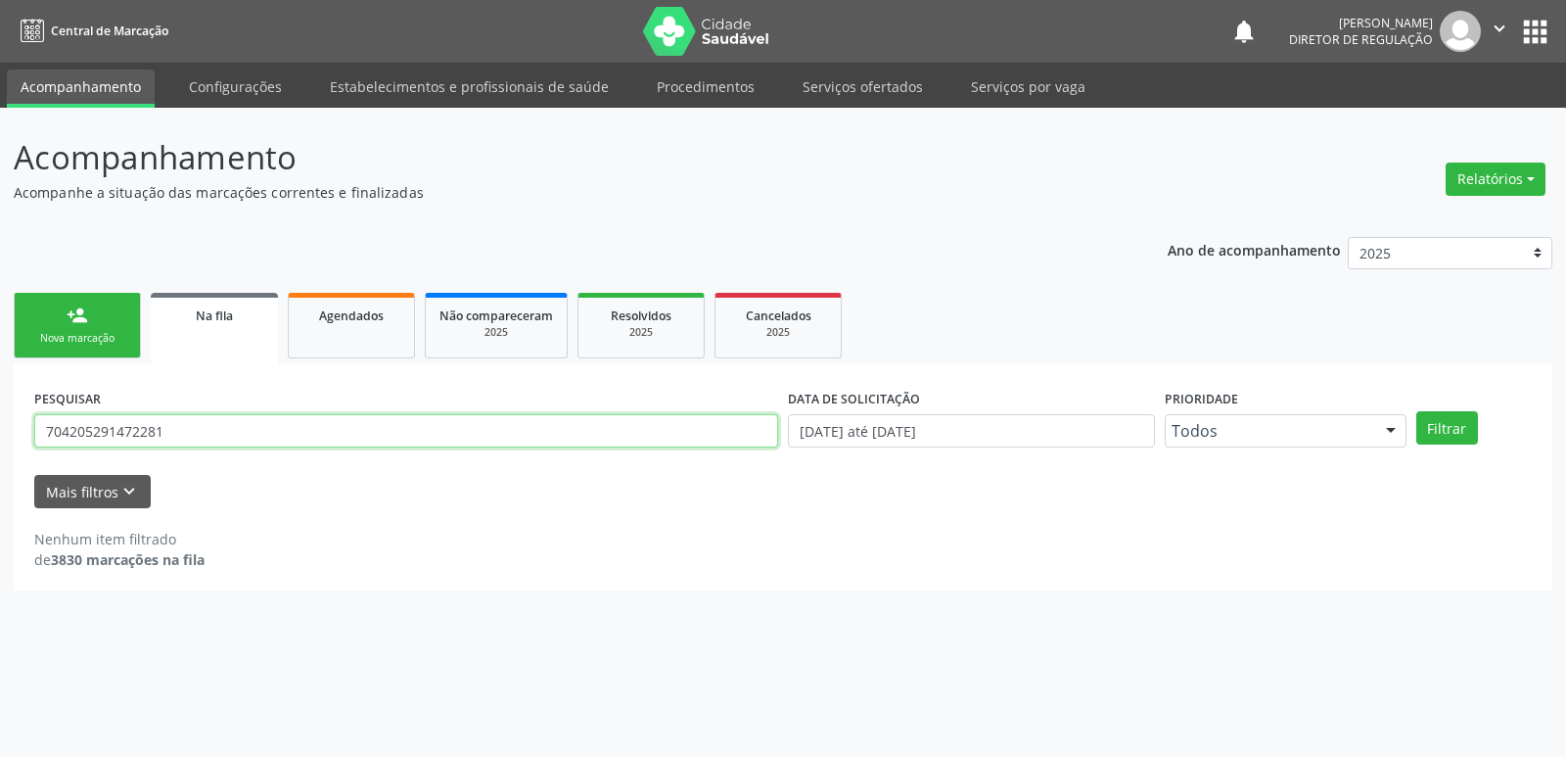
drag, startPoint x: 182, startPoint y: 437, endPoint x: 0, endPoint y: 487, distance: 189.1
click at [0, 476] on div "Acompanhamento Acompanhe a situação das marcações correntes e finalizadas Relat…" at bounding box center [783, 432] width 1566 height 649
type input "700700466120980"
click at [1440, 427] on button "Filtrar" at bounding box center [1447, 427] width 62 height 33
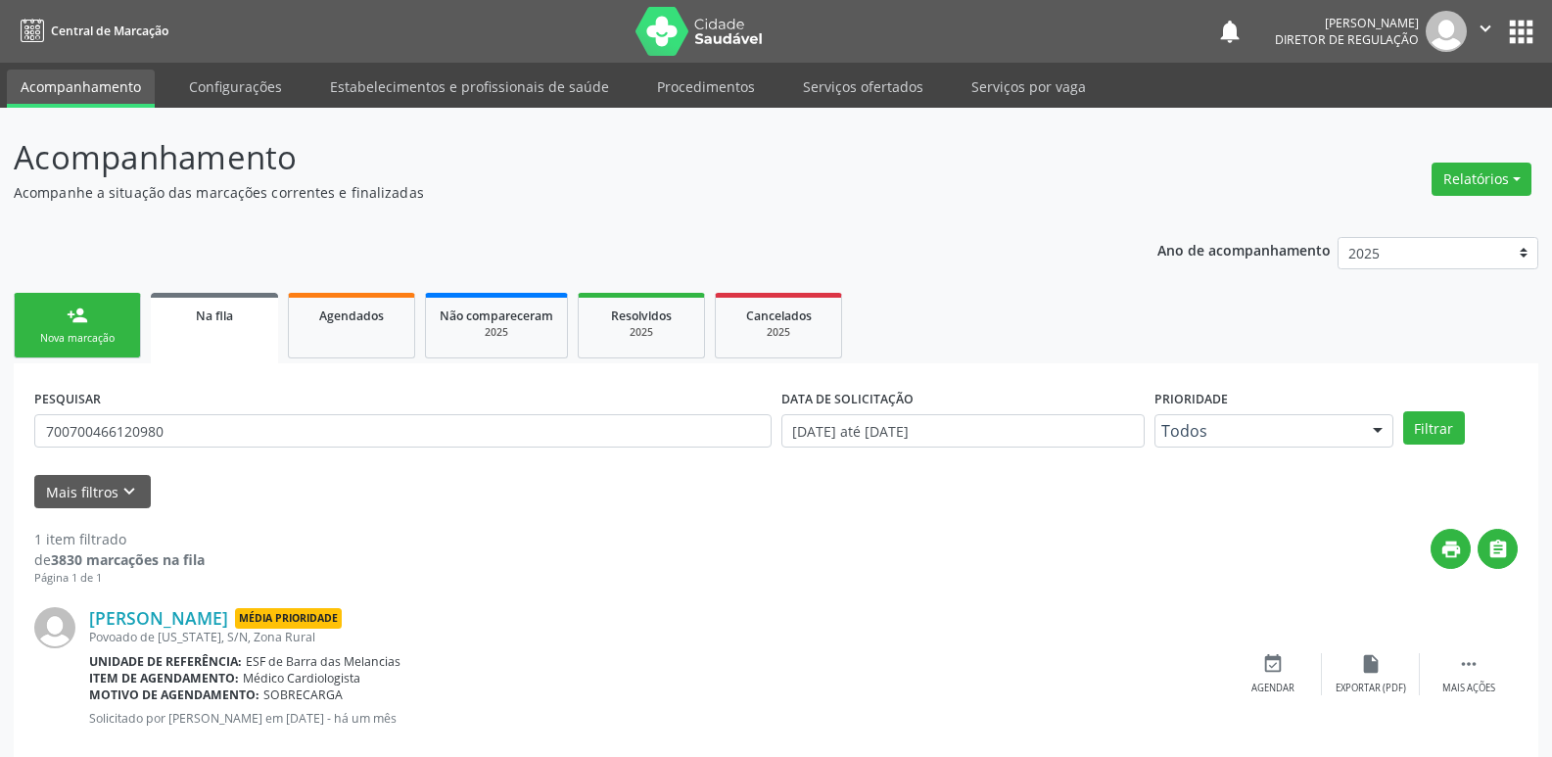
scroll to position [38, 0]
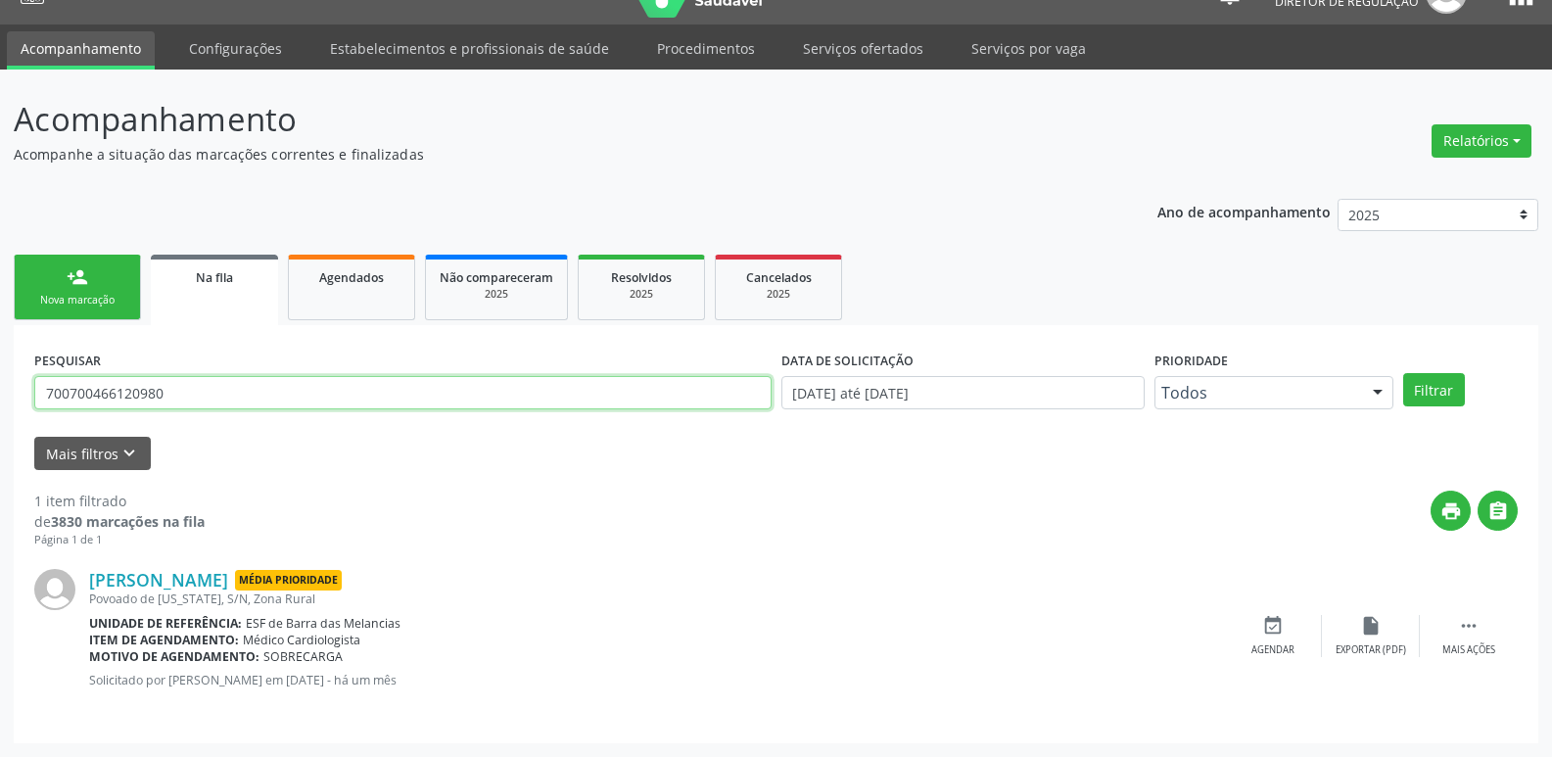
drag, startPoint x: 171, startPoint y: 388, endPoint x: 0, endPoint y: 387, distance: 171.3
click at [0, 387] on div "Acompanhamento Acompanhe a situação das marcações correntes e finalizadas Relat…" at bounding box center [776, 413] width 1552 height 687
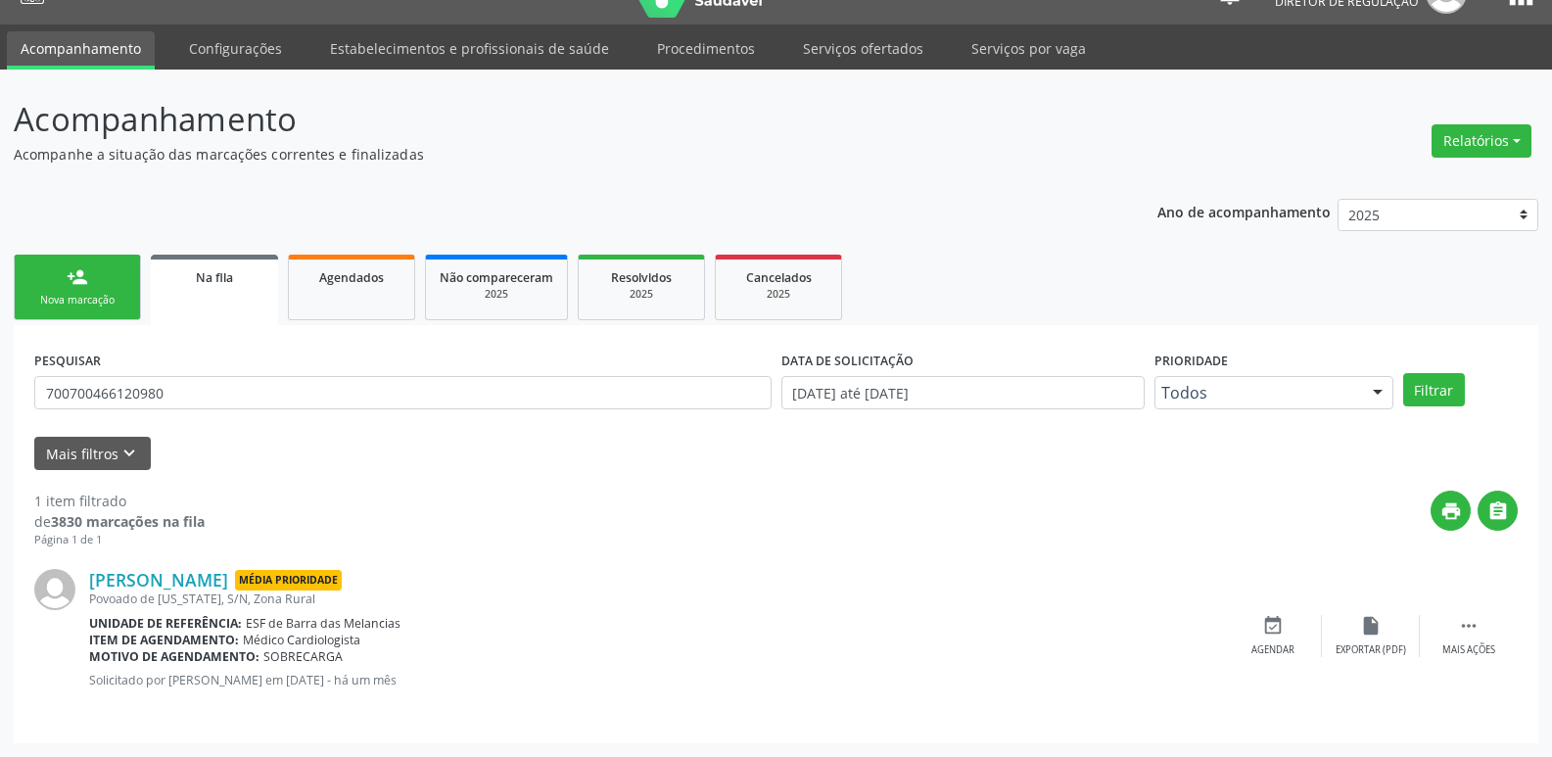
click at [99, 289] on link "person_add Nova marcação" at bounding box center [77, 288] width 127 height 66
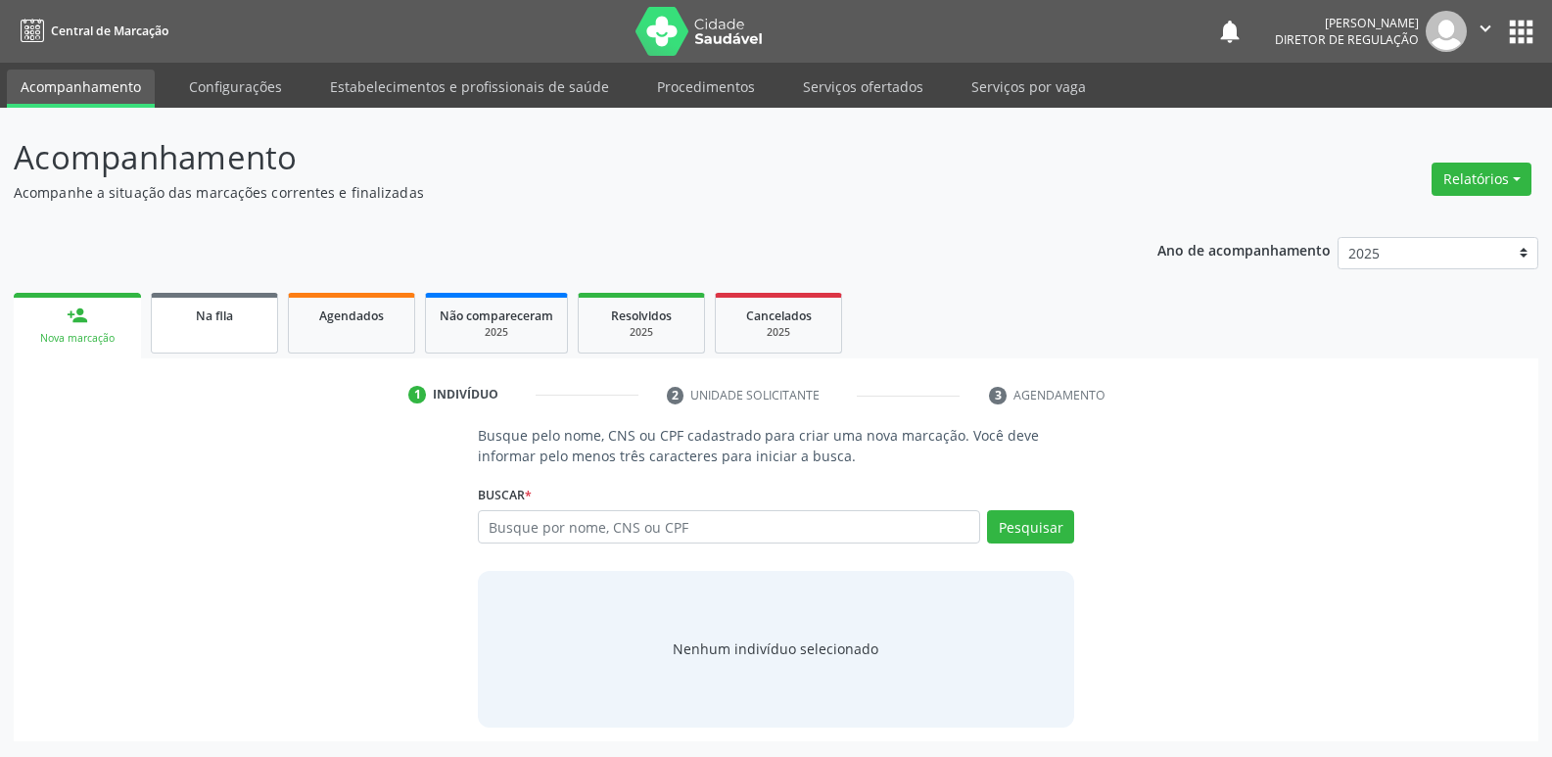
scroll to position [0, 0]
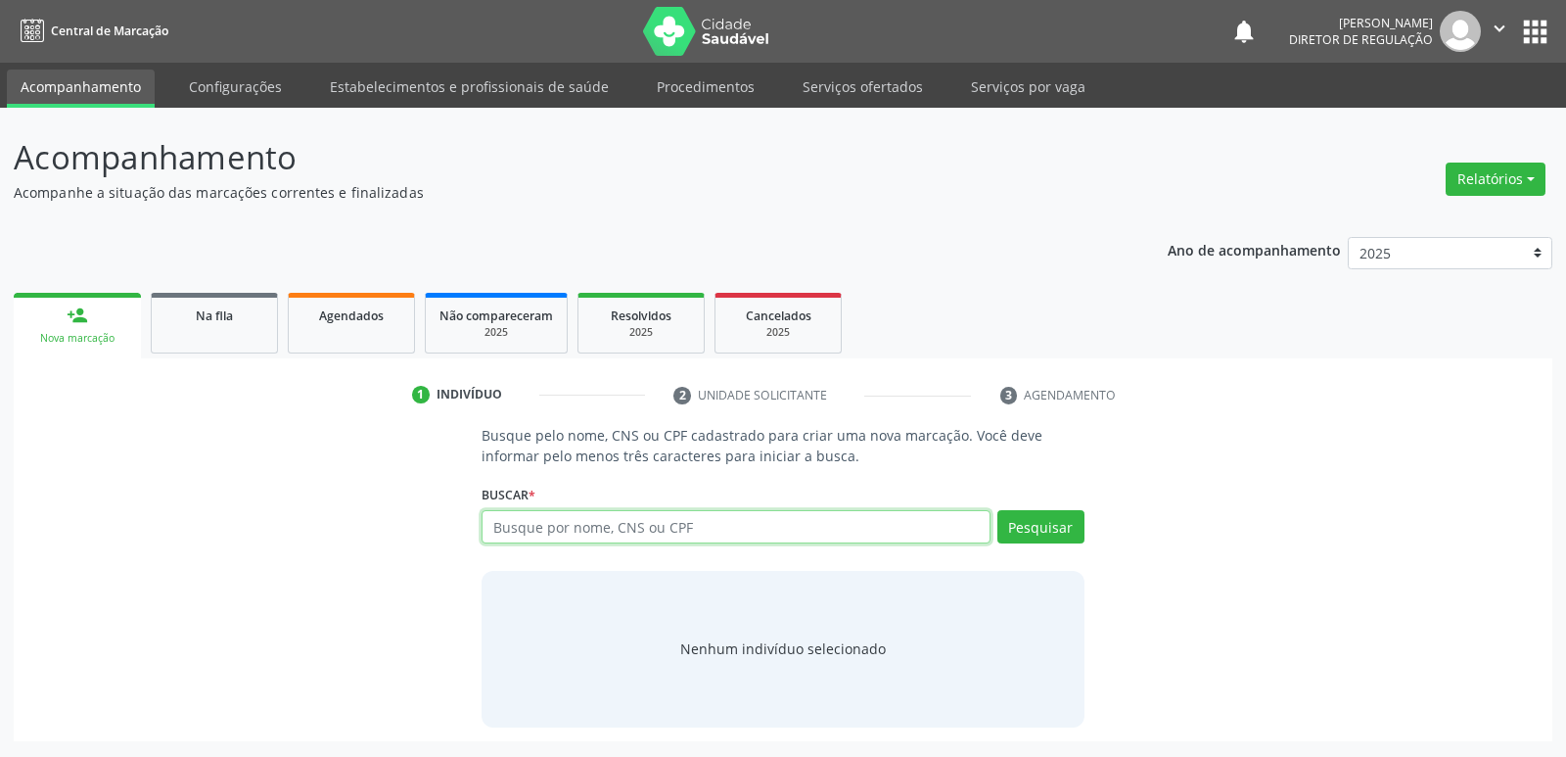
click at [569, 530] on input "text" at bounding box center [736, 526] width 508 height 33
paste input "700700466120980"
type input "700700466120980"
click at [1028, 524] on button "Pesquisar" at bounding box center [1040, 526] width 87 height 33
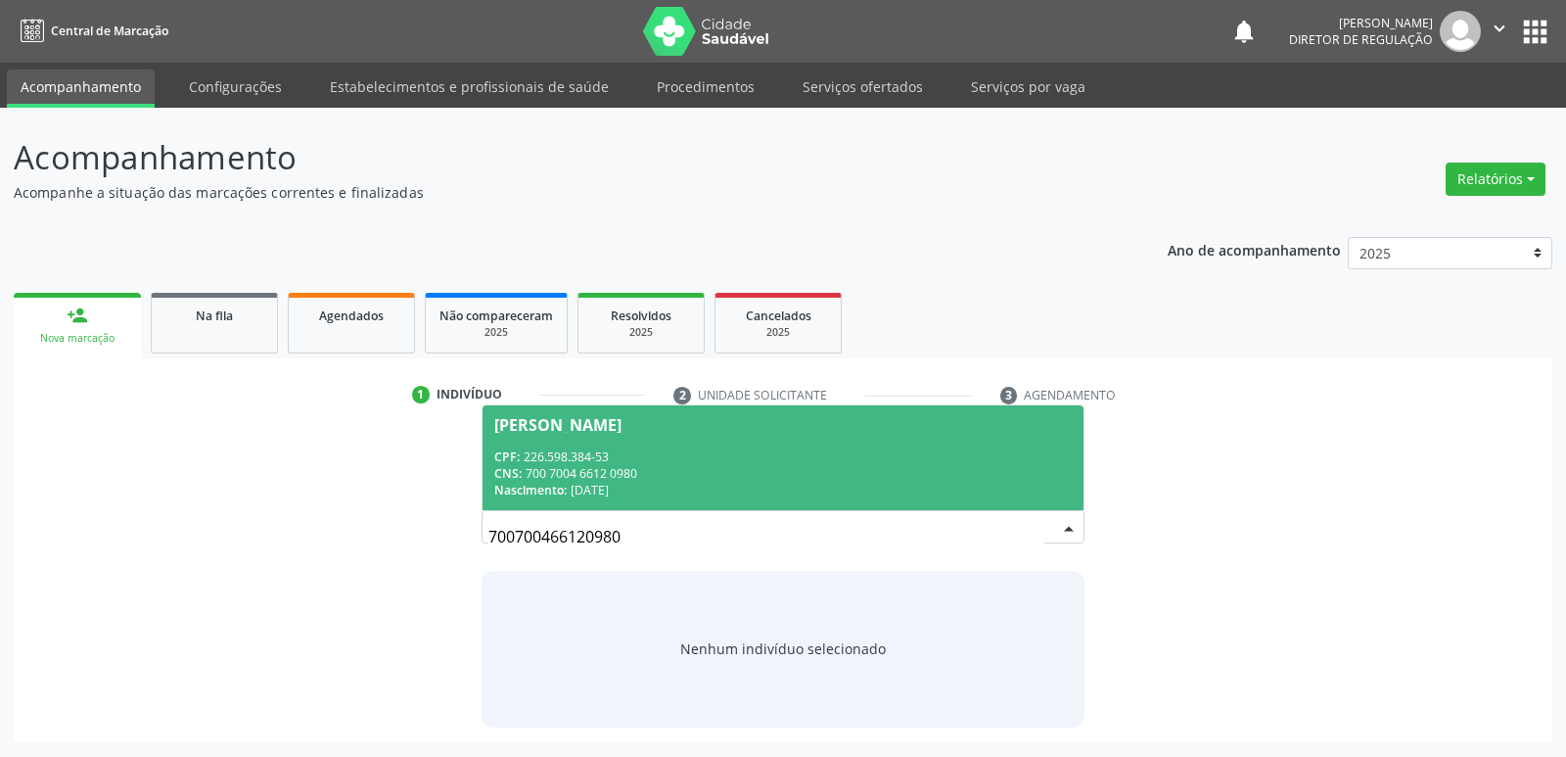
click at [626, 458] on div "CPF: 226.598.384-53" at bounding box center [782, 456] width 577 height 17
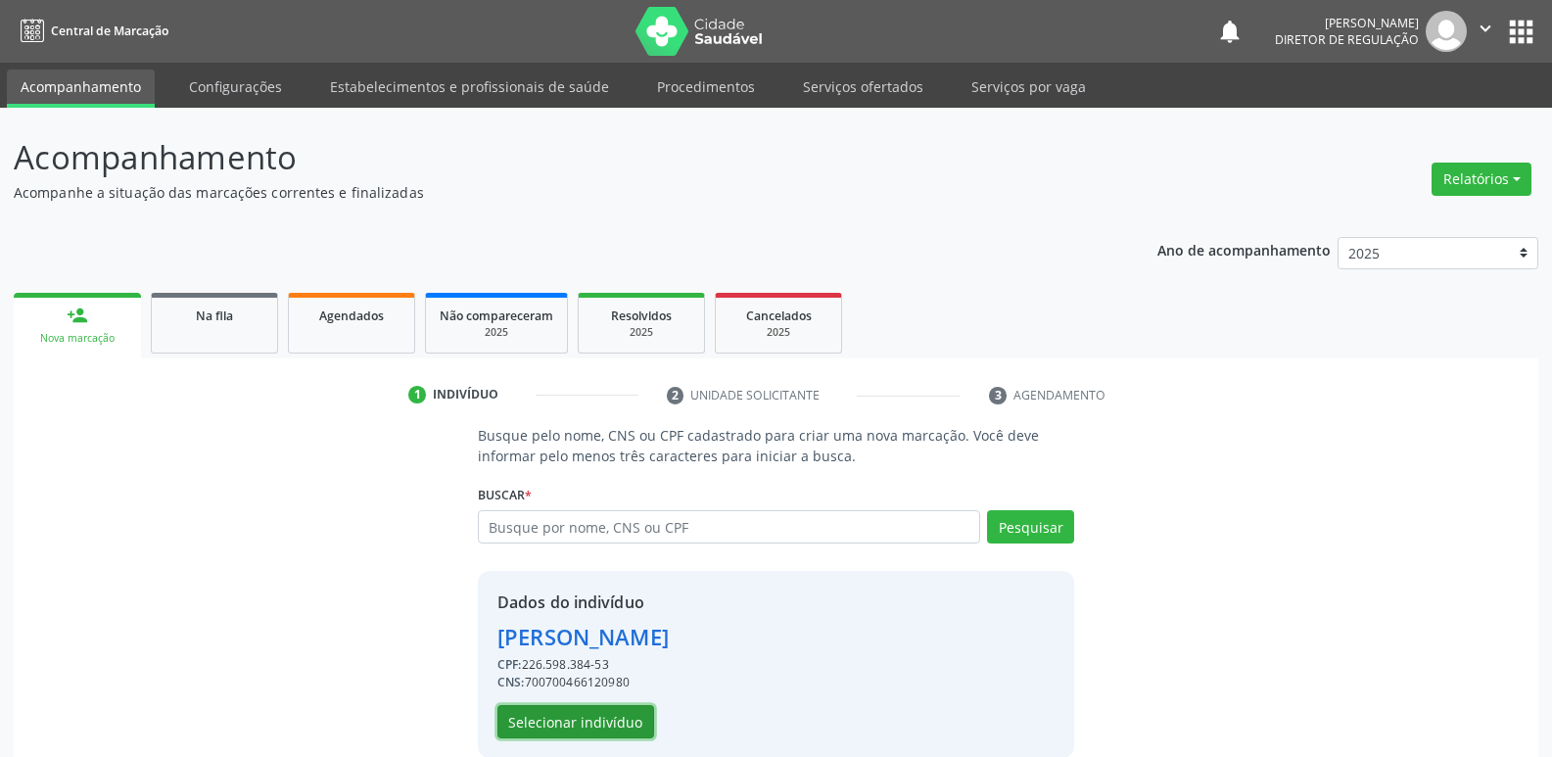
click at [571, 721] on button "Selecionar indivíduo" at bounding box center [575, 721] width 157 height 33
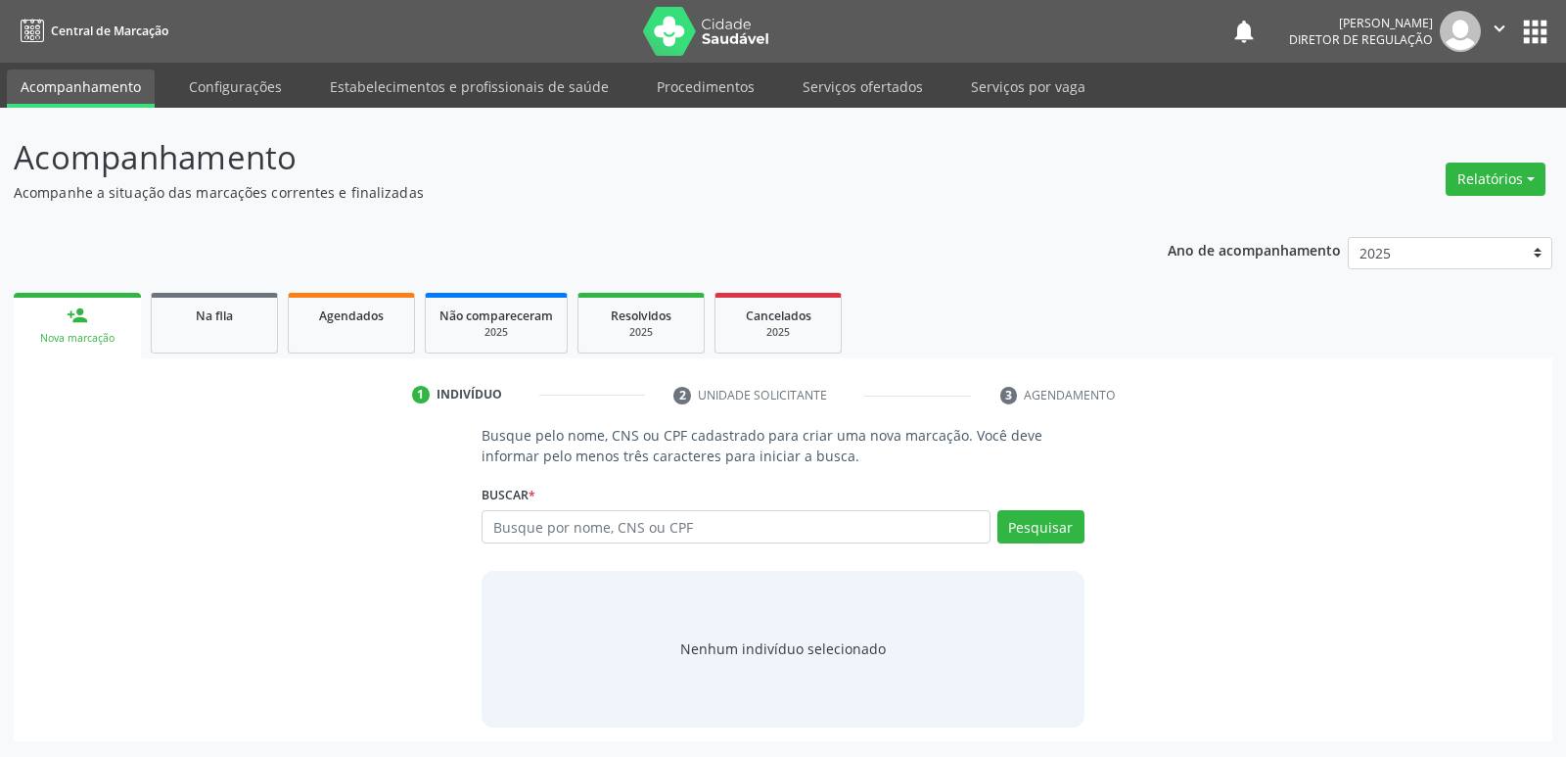
click at [517, 525] on input "text" at bounding box center [736, 526] width 508 height 33
type input "700700466120980"
click at [1043, 527] on button "Pesquisar" at bounding box center [1040, 526] width 87 height 33
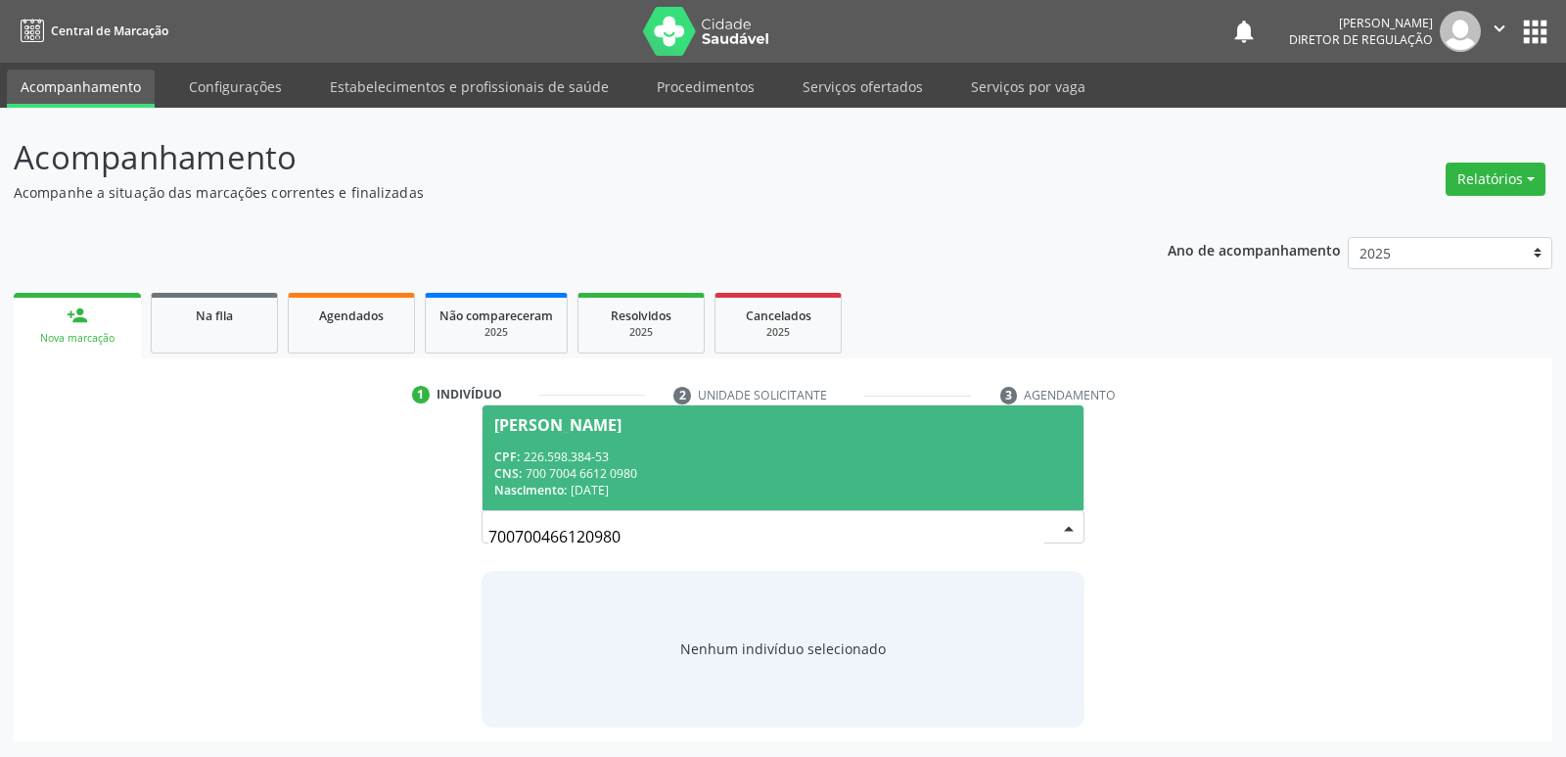
click at [685, 462] on div "CPF: 226.598.384-53" at bounding box center [782, 456] width 577 height 17
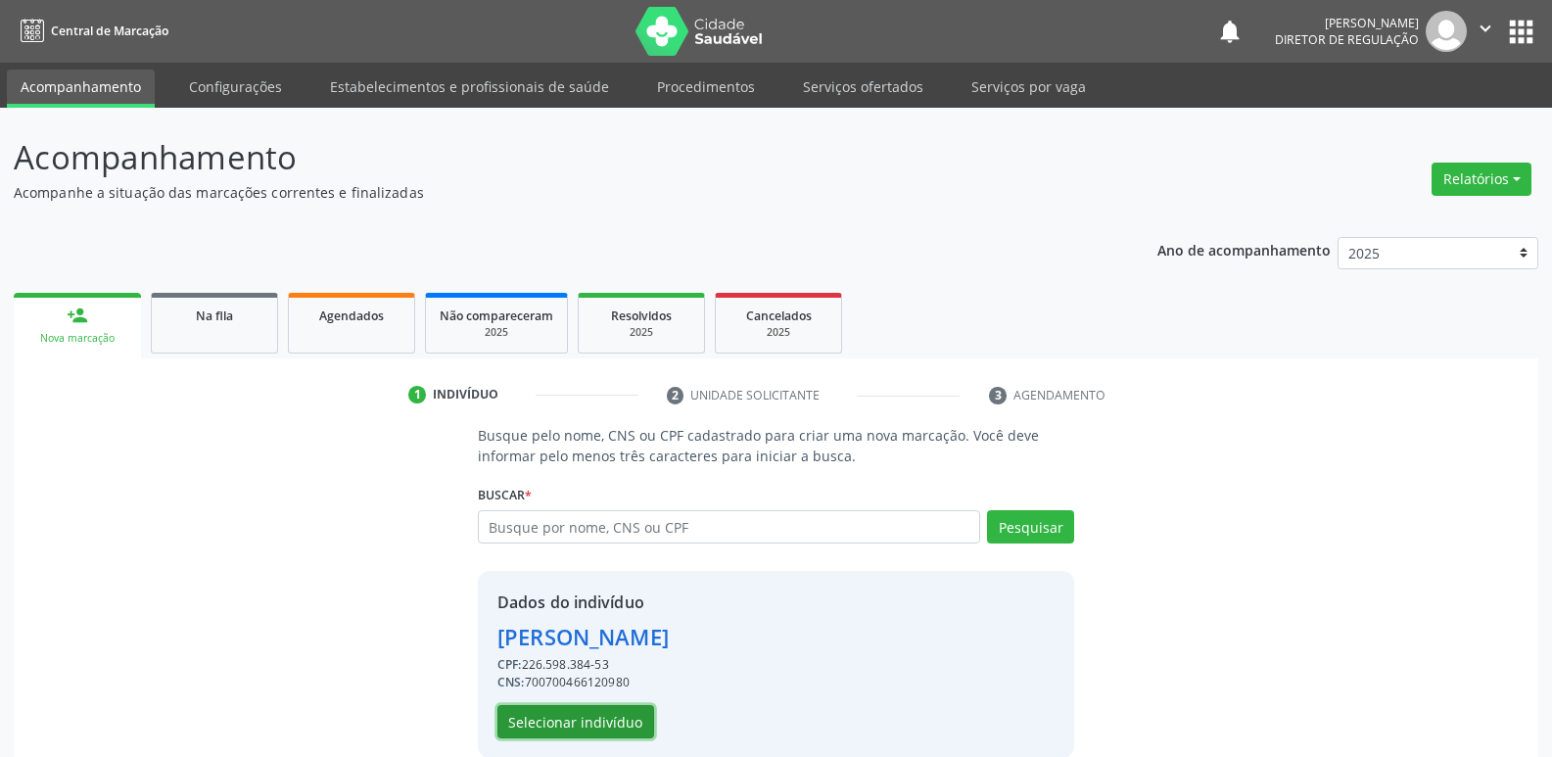
click at [628, 719] on button "Selecionar indivíduo" at bounding box center [575, 721] width 157 height 33
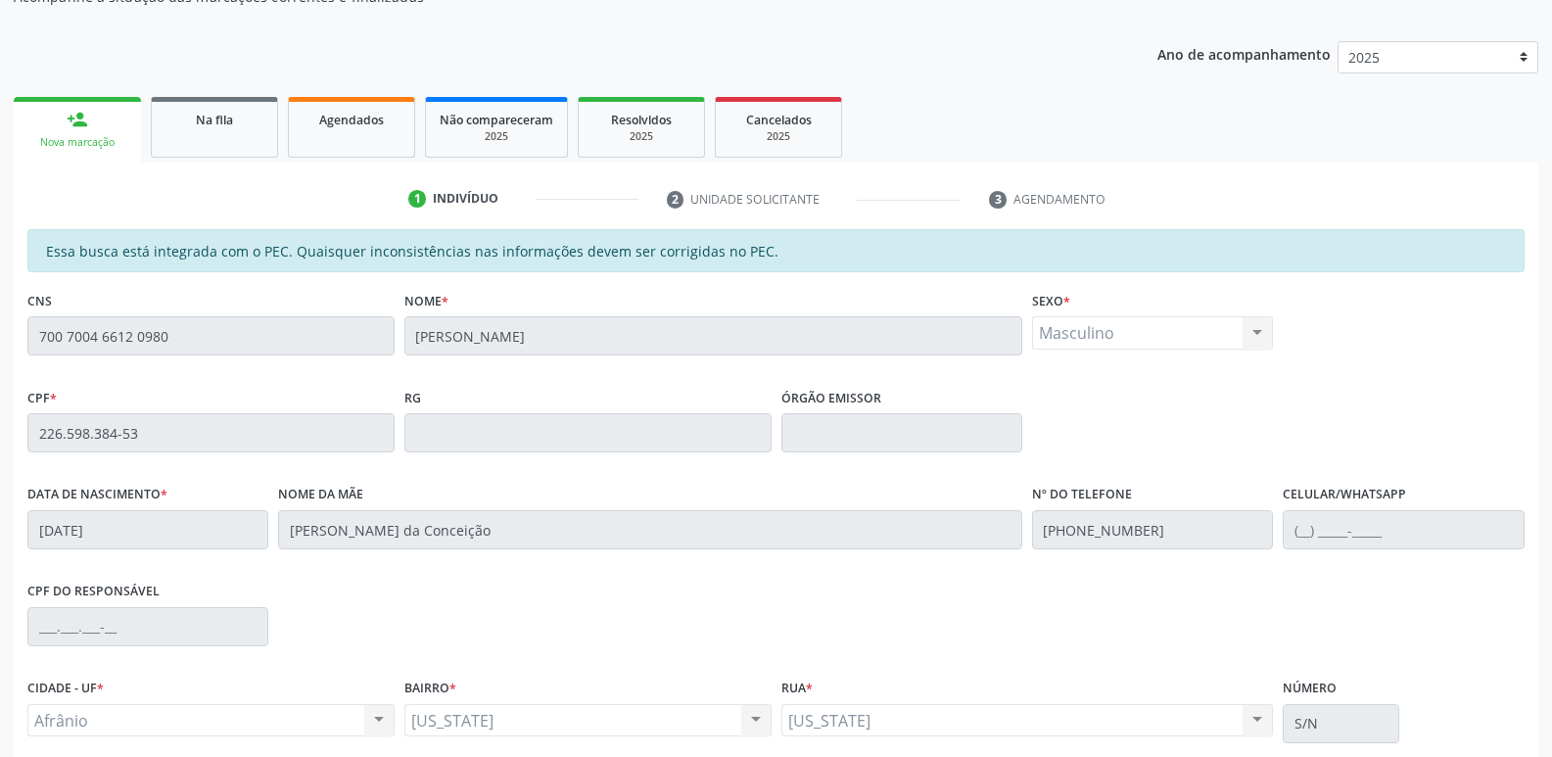
scroll to position [361, 0]
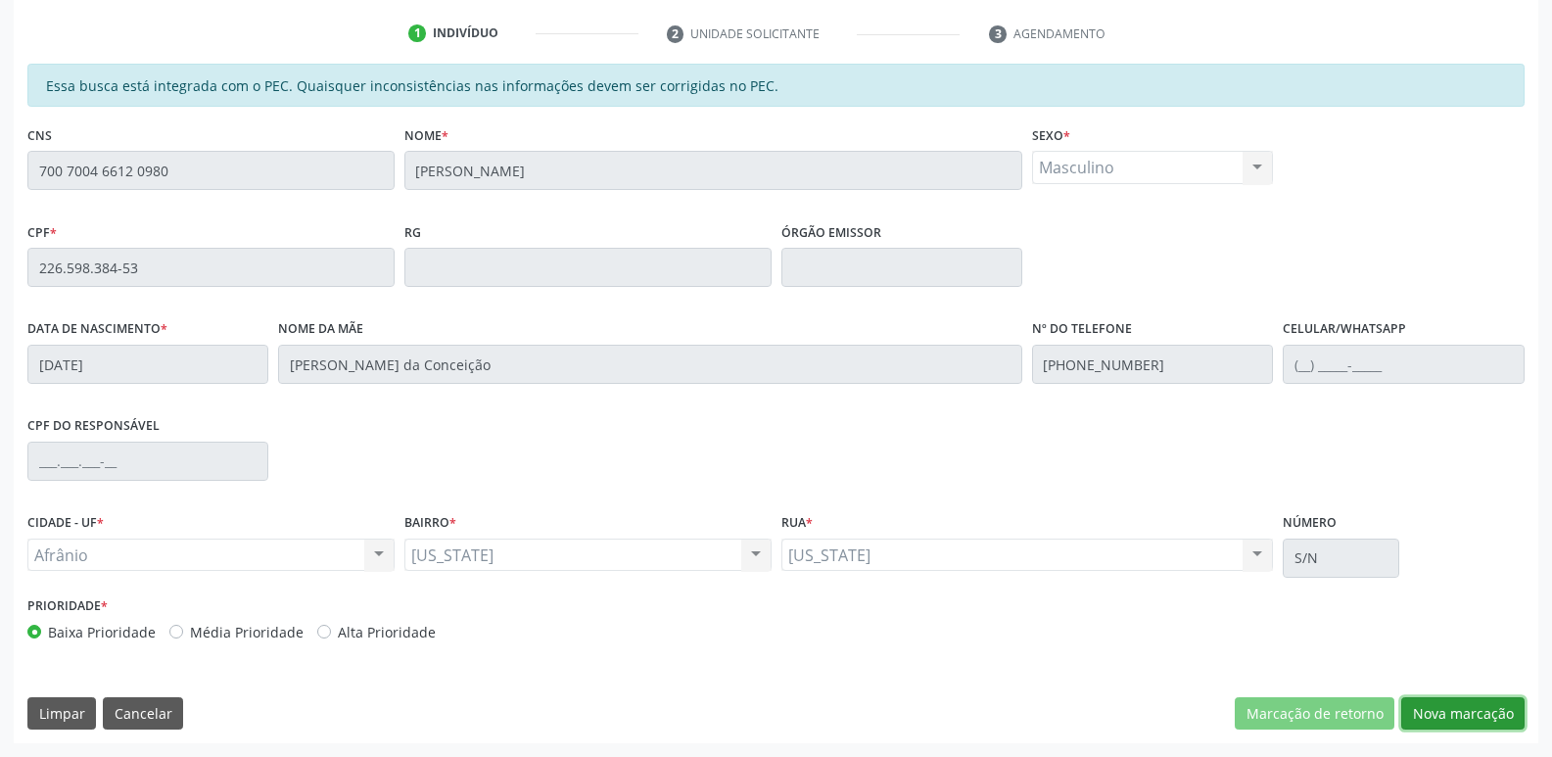
click at [1454, 720] on button "Nova marcação" at bounding box center [1462, 713] width 123 height 33
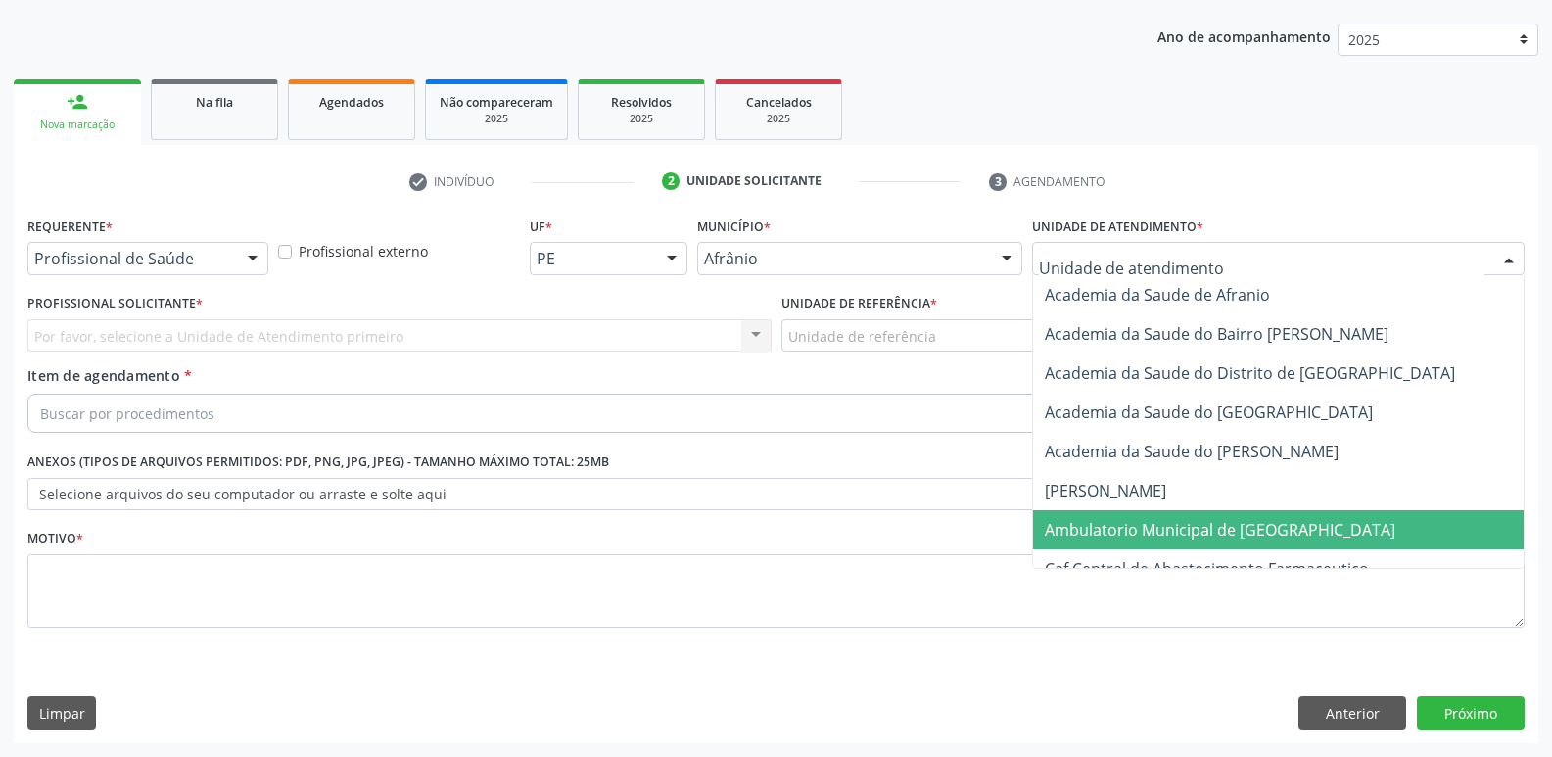
click at [1146, 532] on span "Ambulatorio Municipal de [GEOGRAPHIC_DATA]" at bounding box center [1219, 530] width 350 height 22
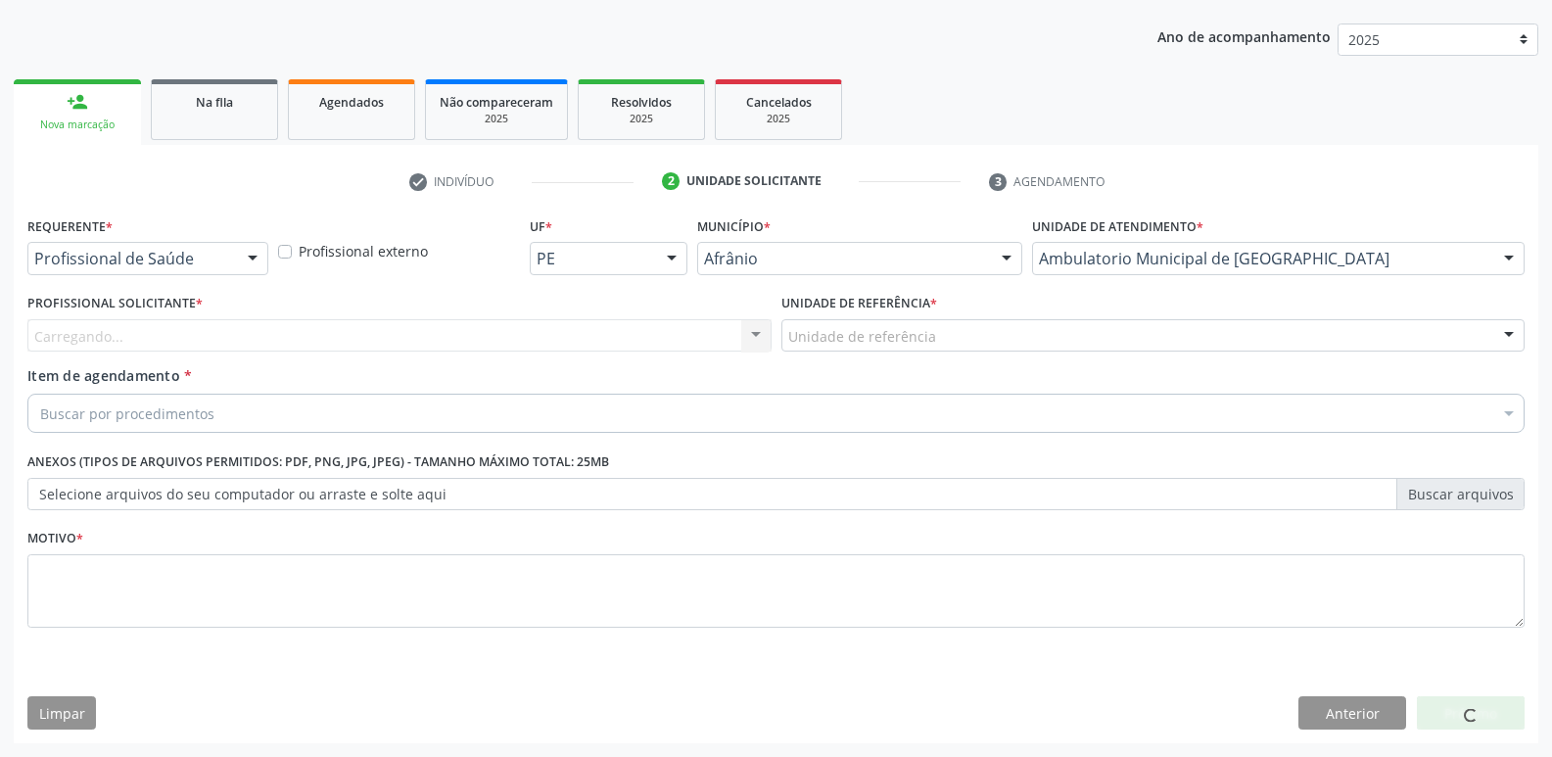
click at [934, 330] on div "Unidade de referência" at bounding box center [1153, 335] width 744 height 33
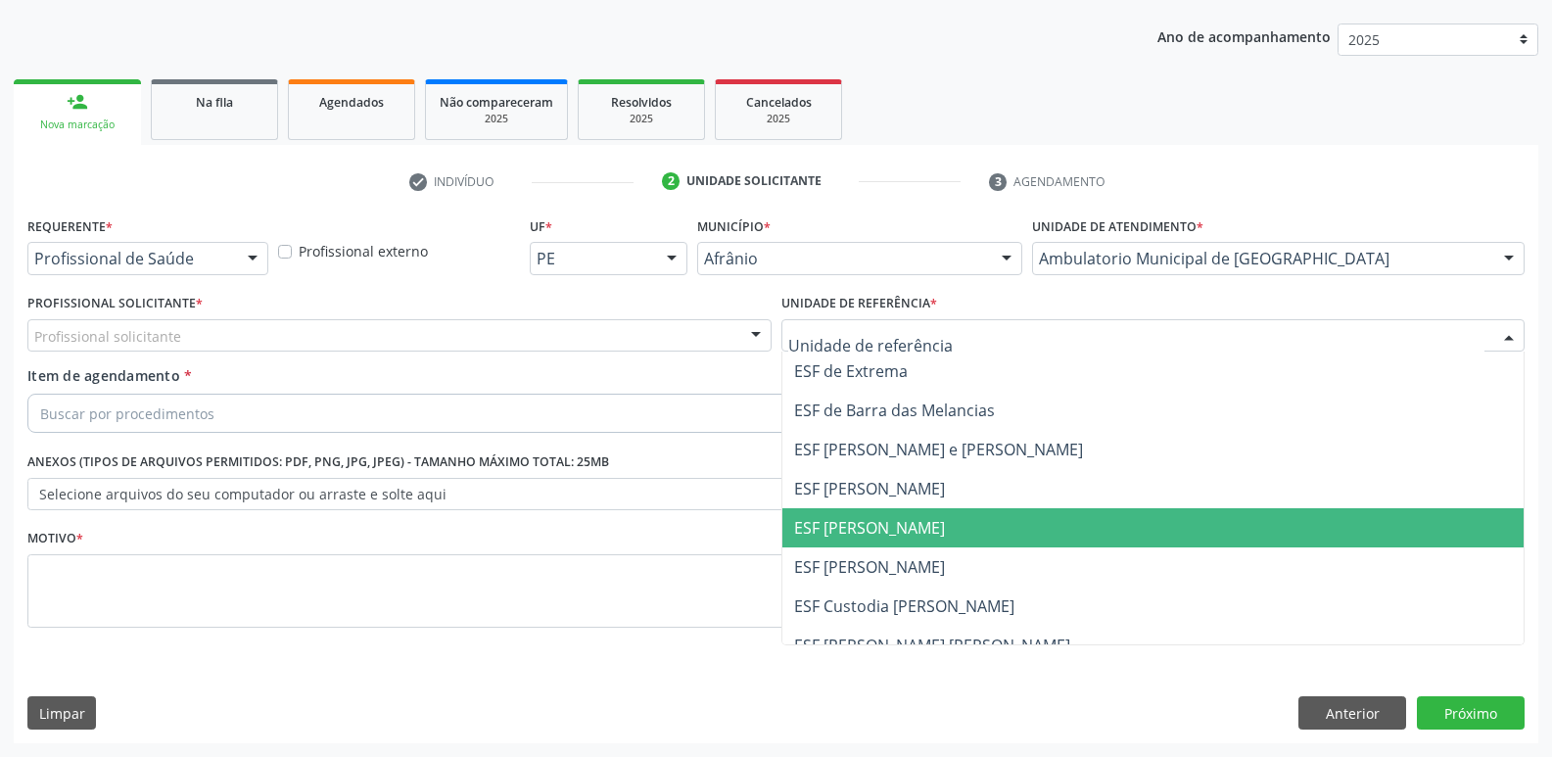
click at [924, 520] on span "ESF [PERSON_NAME]" at bounding box center [1153, 527] width 742 height 39
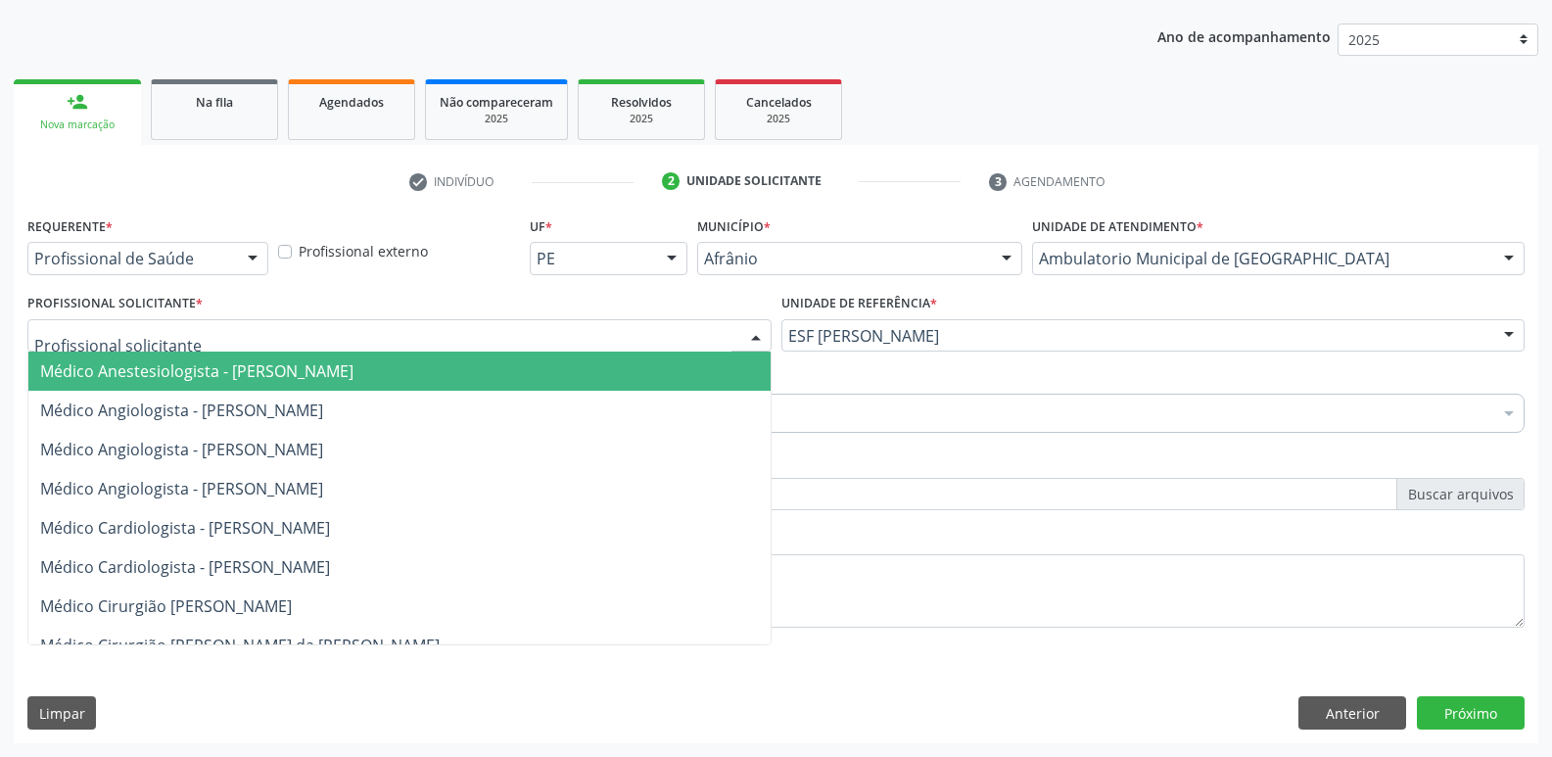
click at [654, 321] on div at bounding box center [399, 335] width 744 height 33
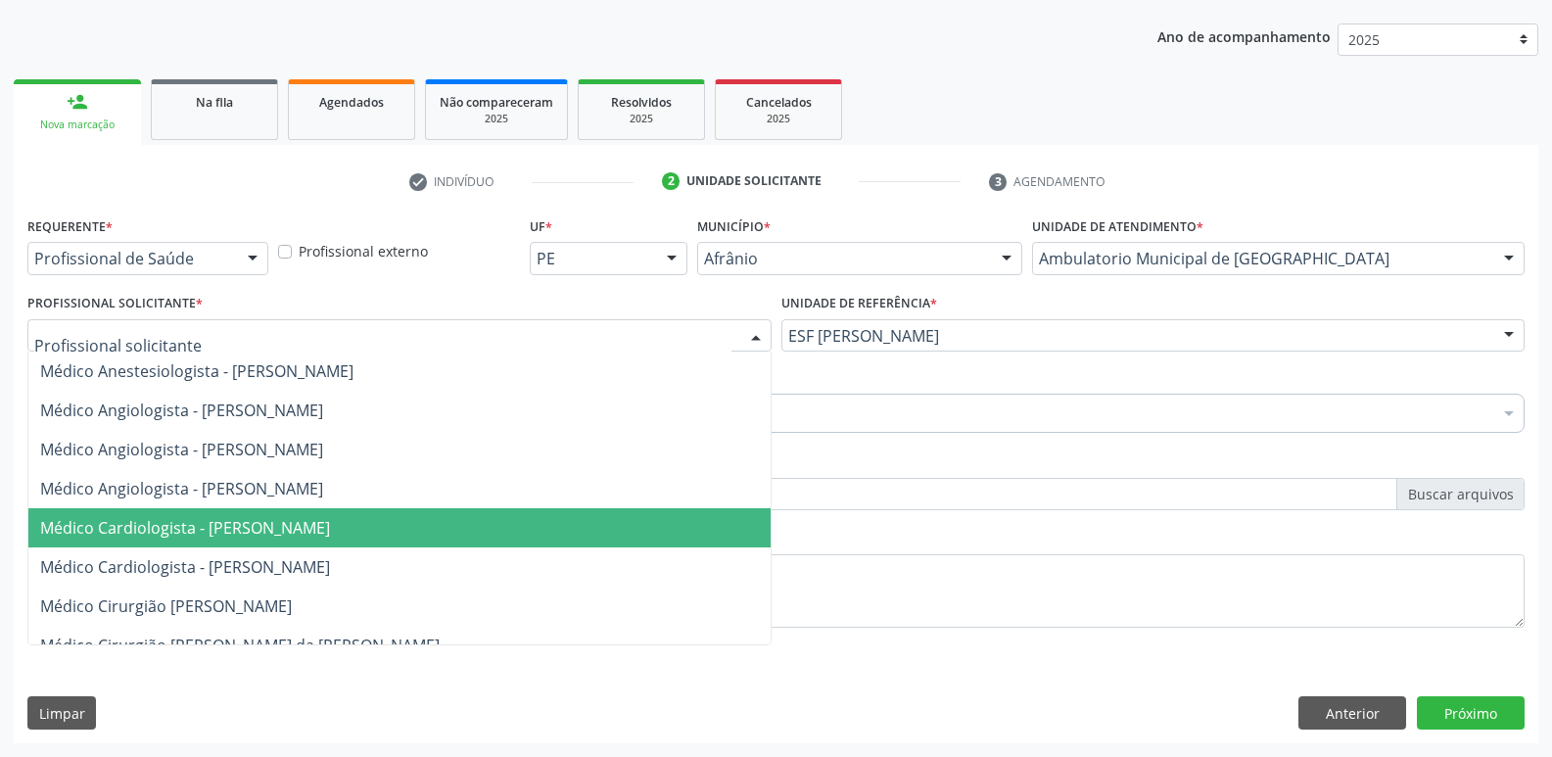
click at [590, 522] on span "Médico Cardiologista - [PERSON_NAME]" at bounding box center [399, 527] width 742 height 39
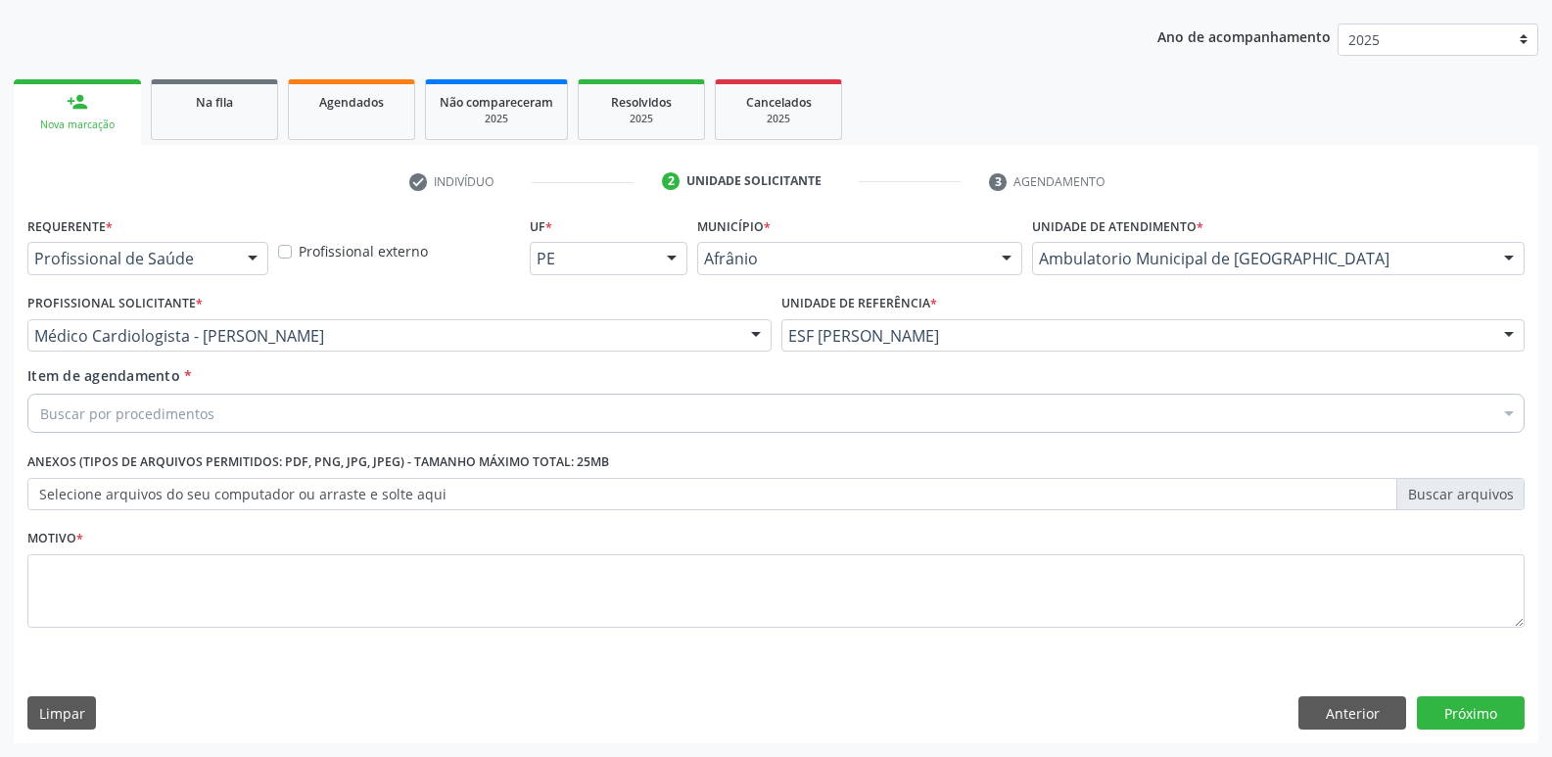
click at [344, 403] on div "Buscar por procedimentos" at bounding box center [775, 413] width 1497 height 39
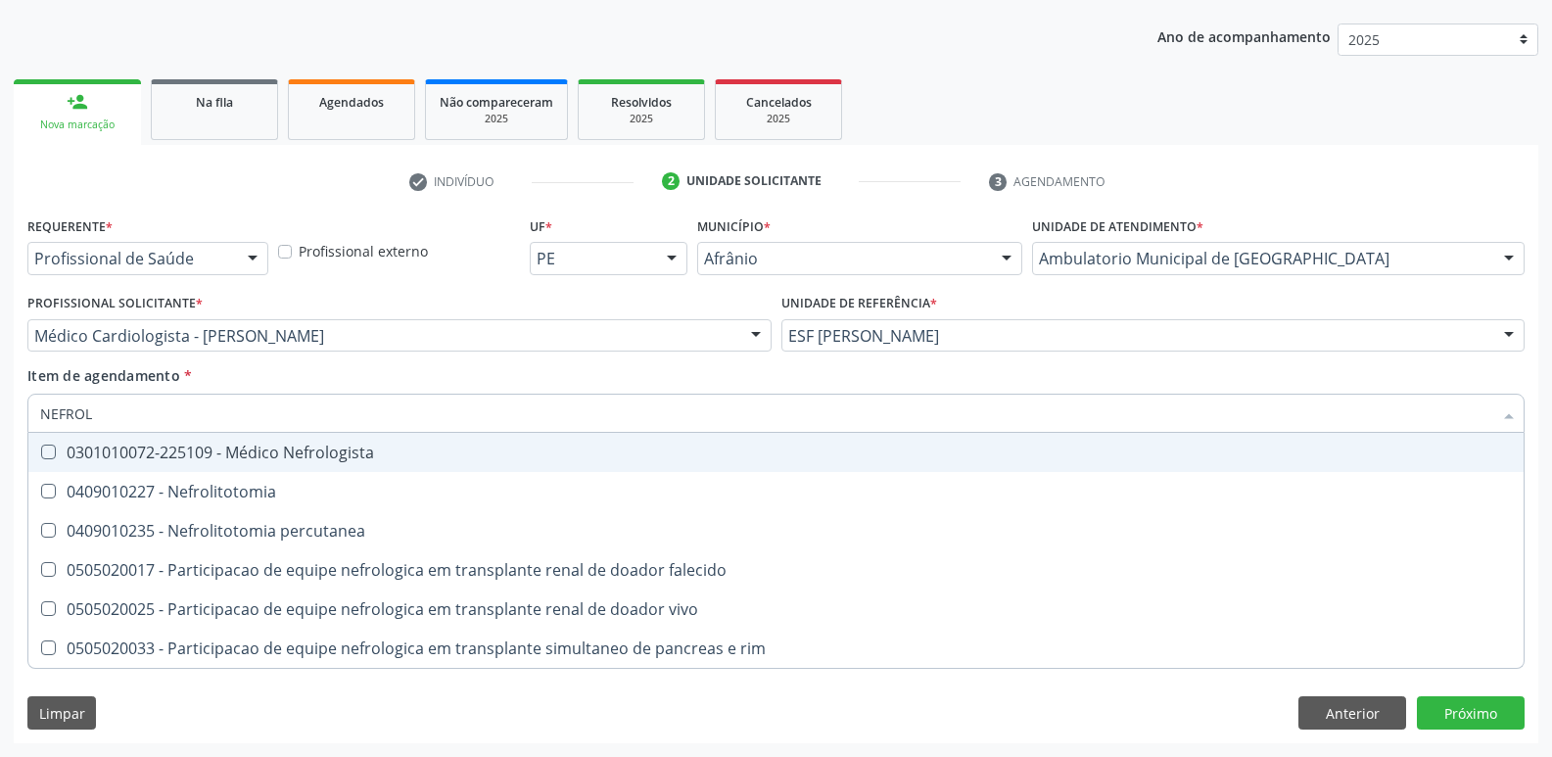
type input "NEFROLO"
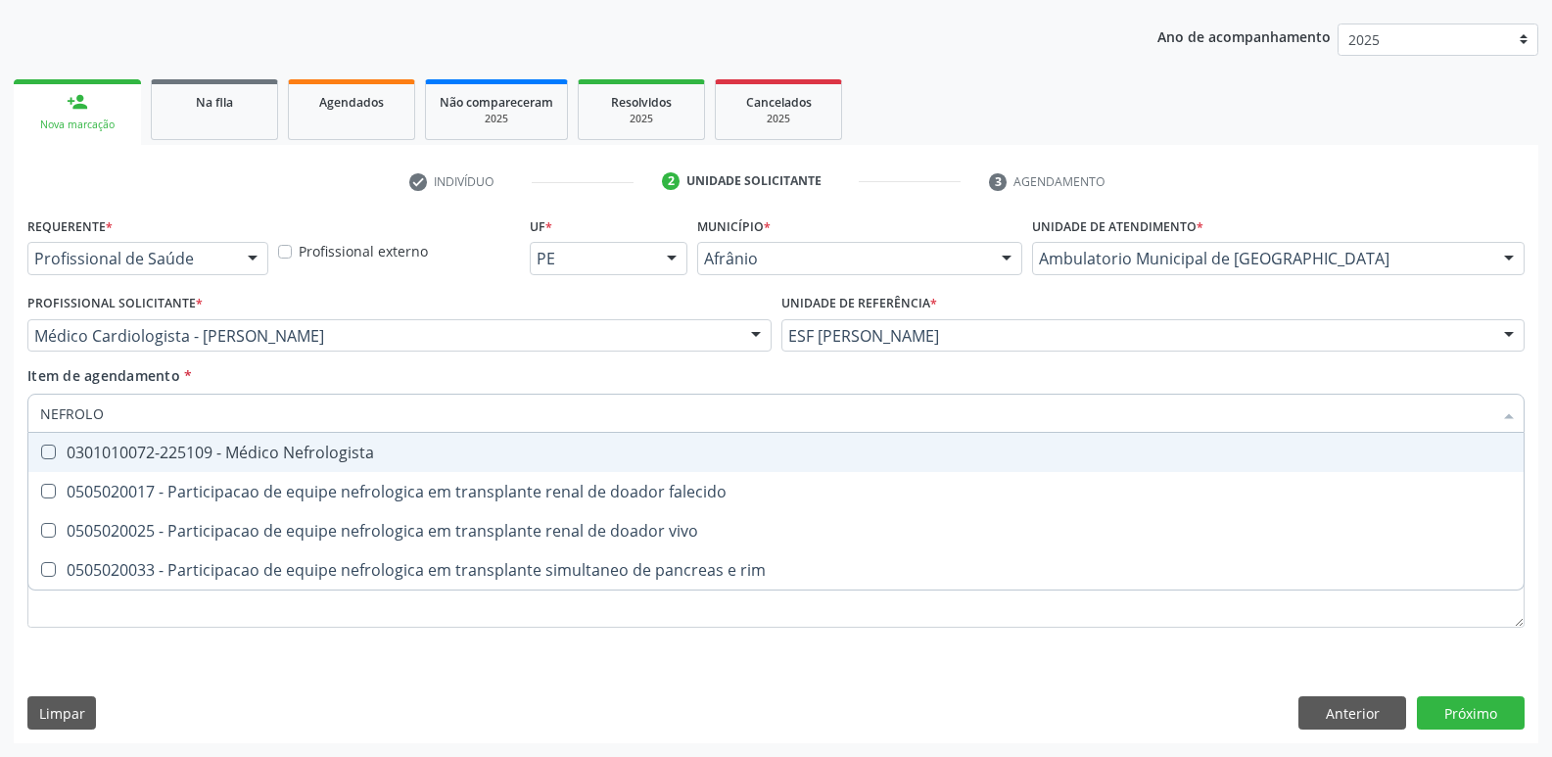
click at [367, 449] on div "0301010072-225109 - Médico Nefrologista" at bounding box center [775, 452] width 1471 height 16
checkbox Nefrologista "true"
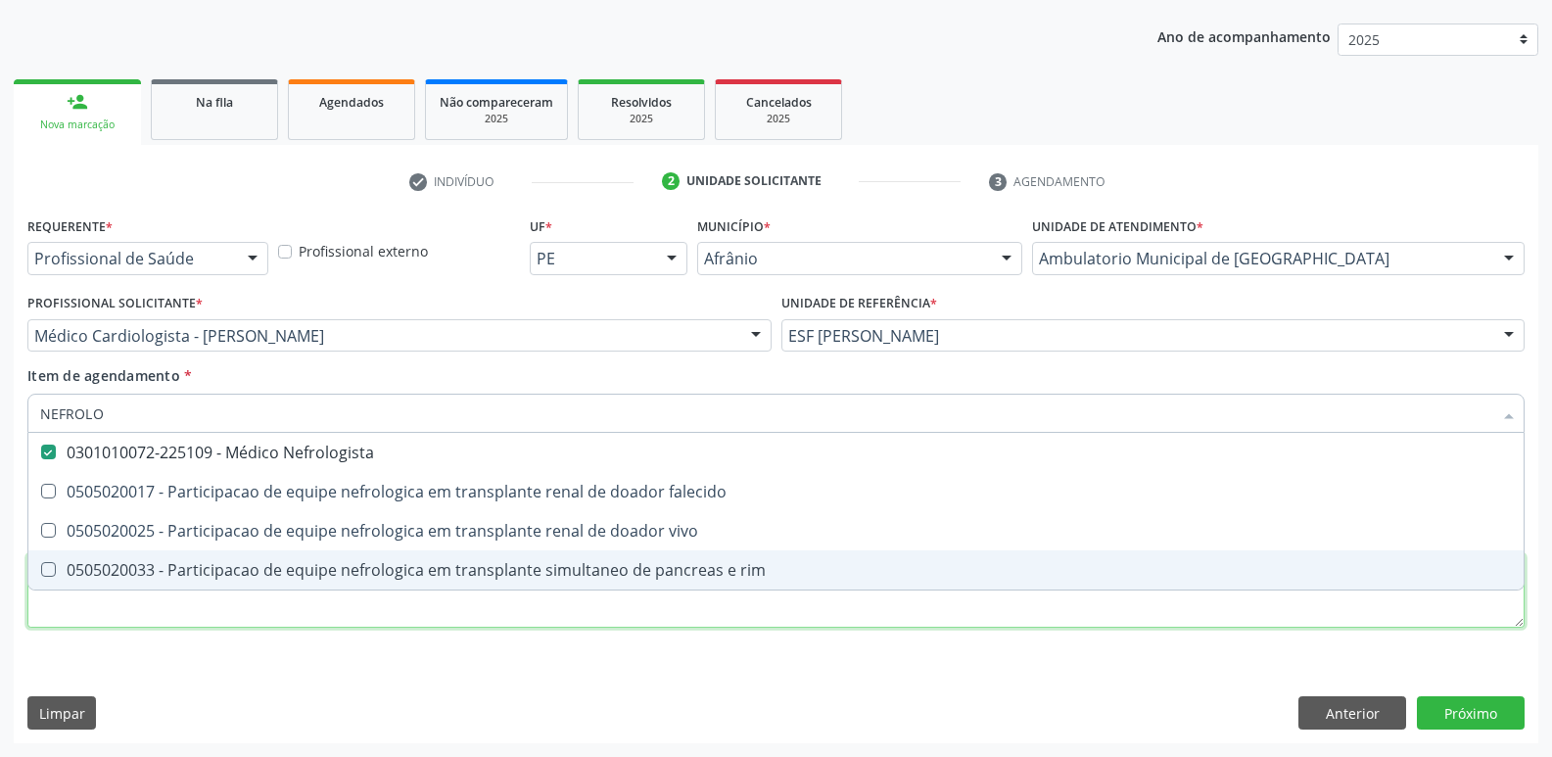
click at [495, 614] on div "Requerente * Profissional de Saúde Profissional de Saúde Paciente Nenhum result…" at bounding box center [775, 432] width 1497 height 443
checkbox falecido "true"
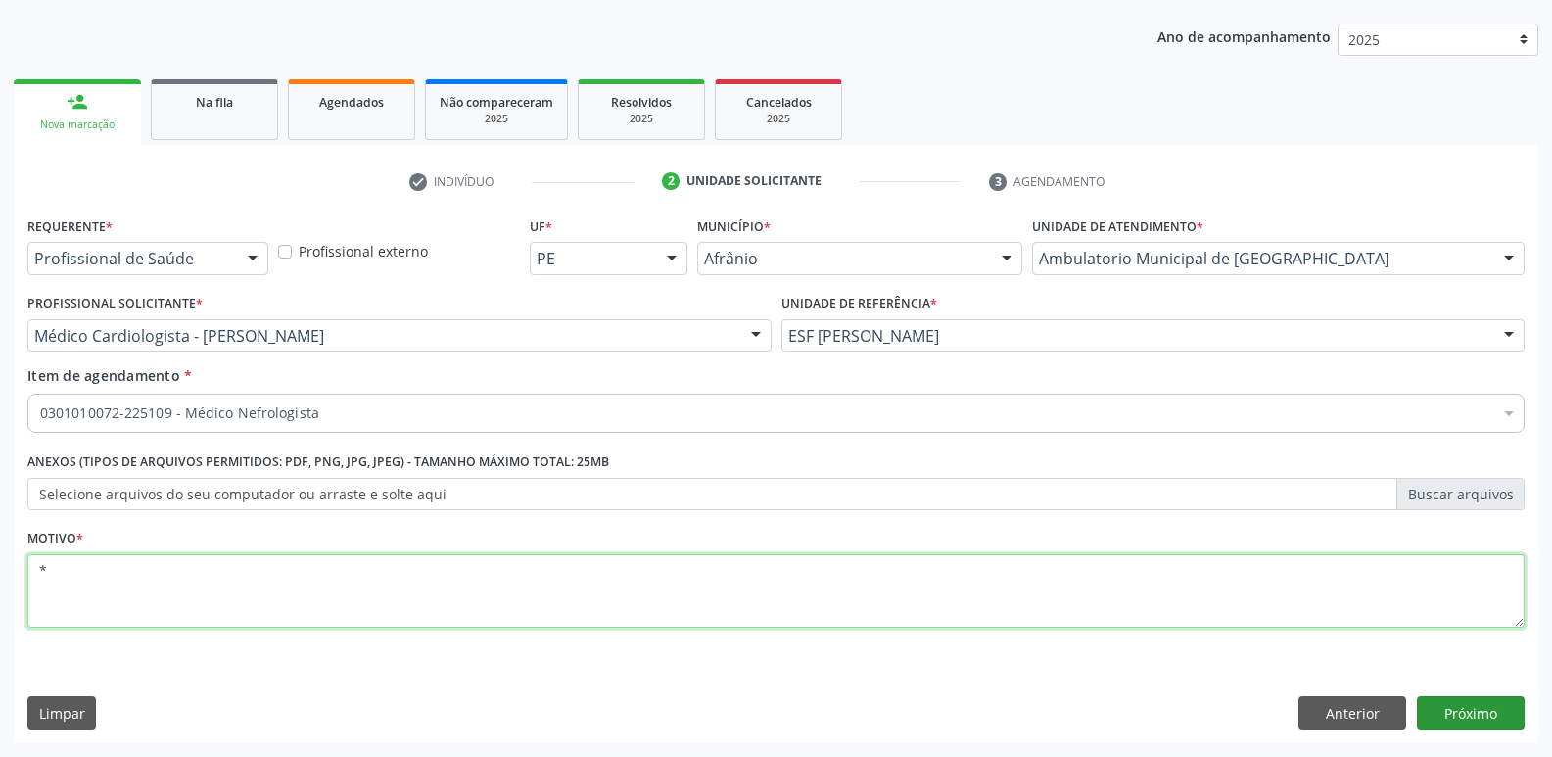
type textarea "*"
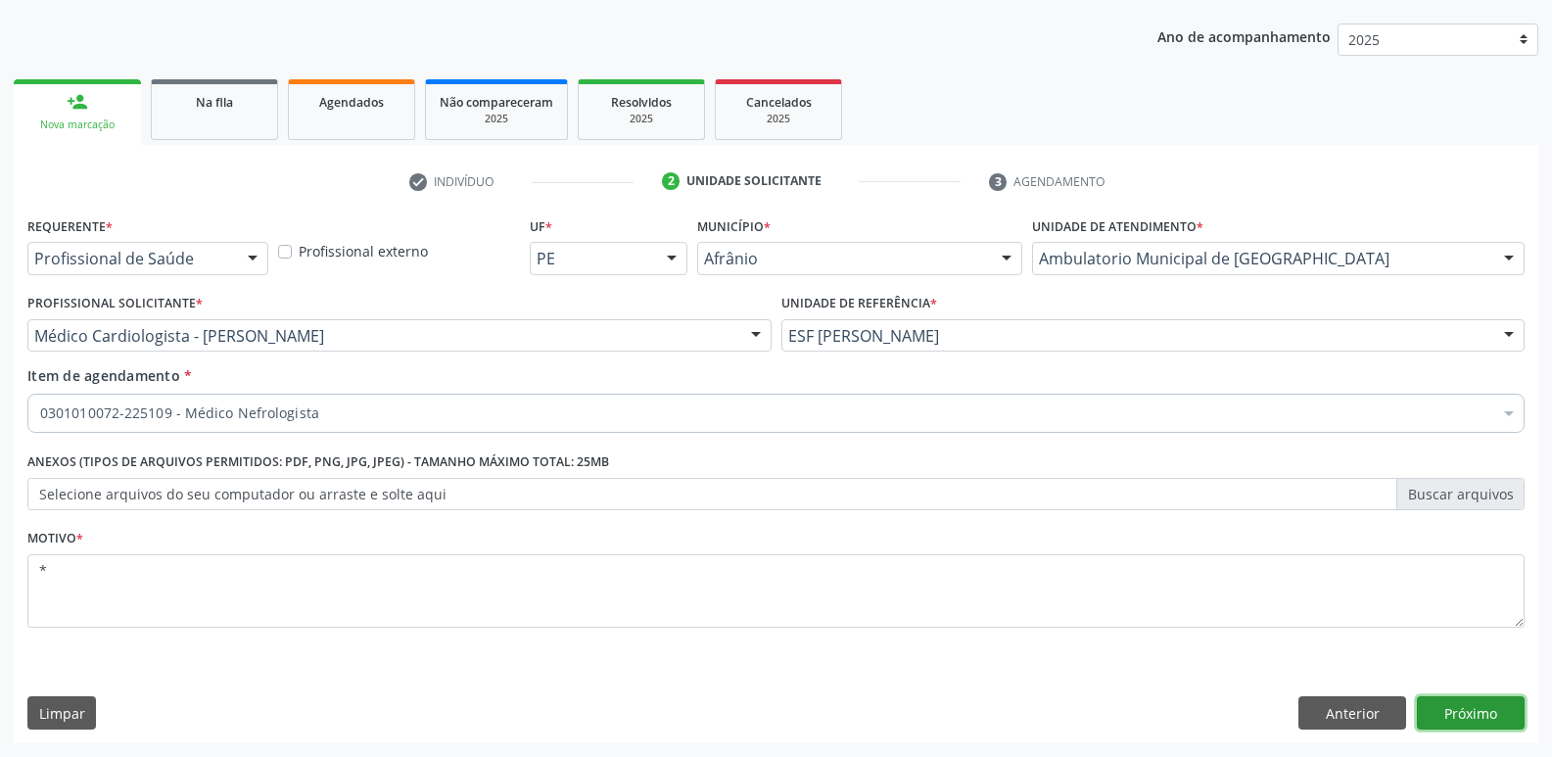
click at [1469, 718] on button "Próximo" at bounding box center [1470, 712] width 108 height 33
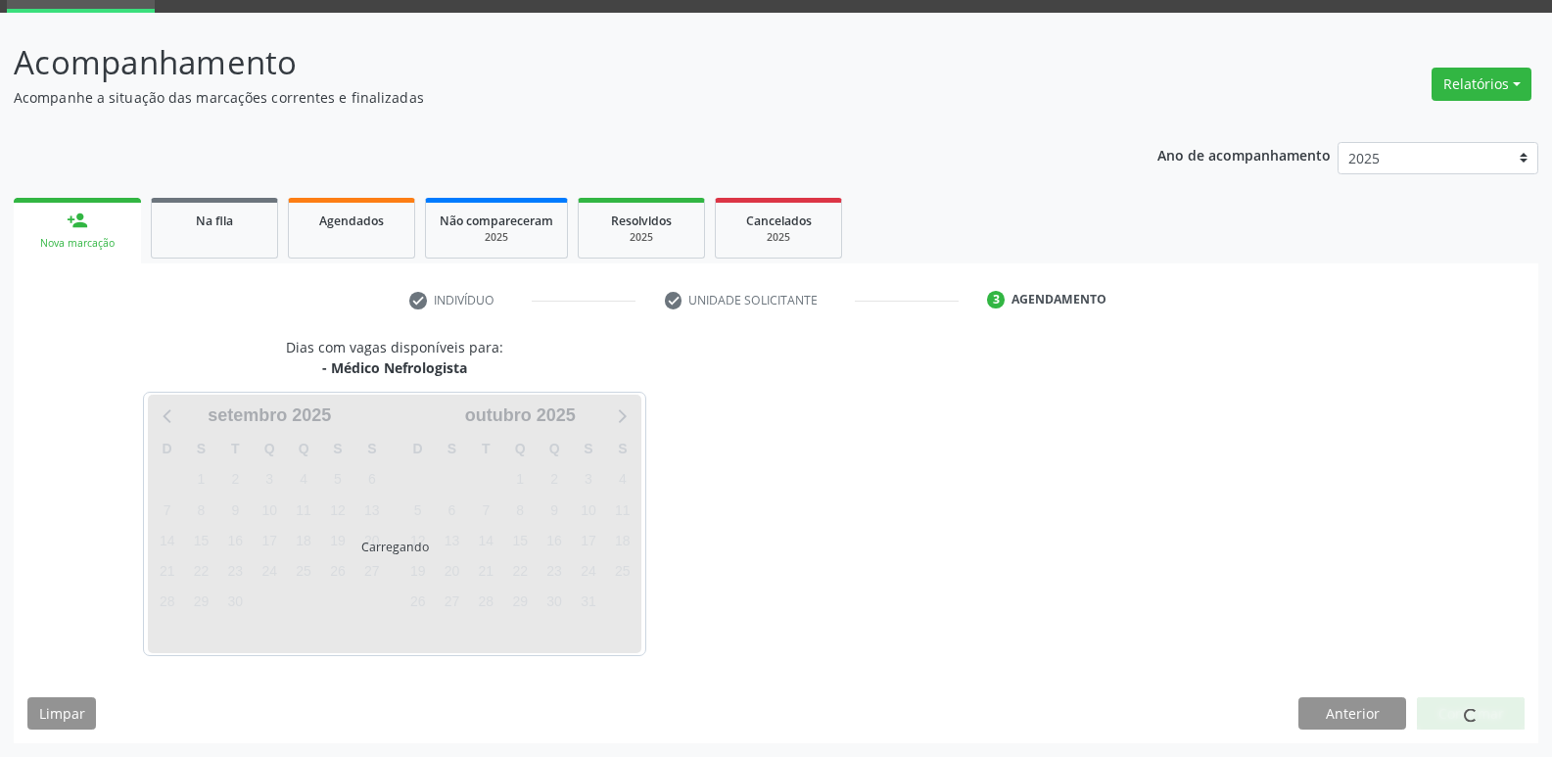
scroll to position [95, 0]
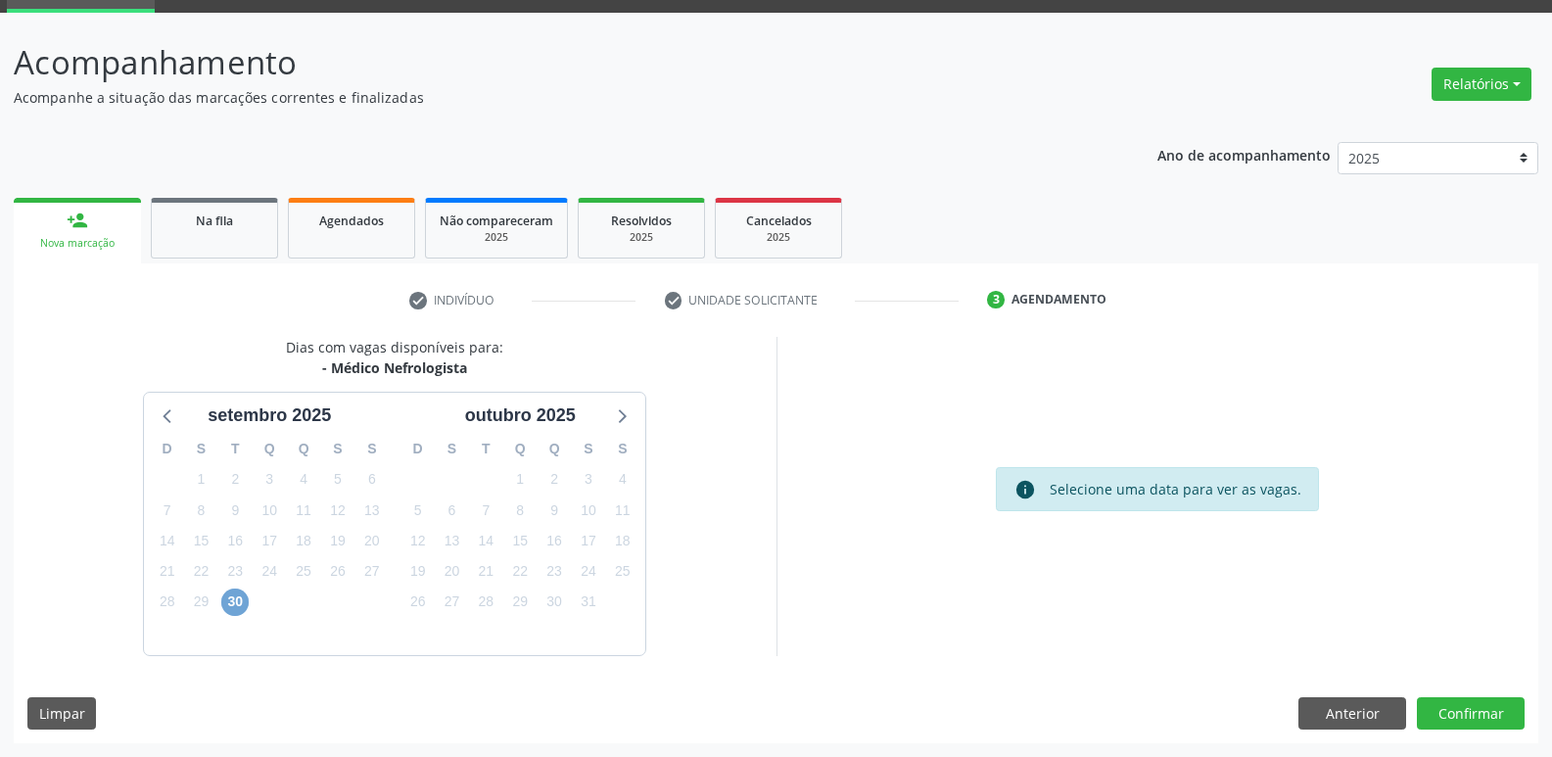
click at [235, 595] on span "30" at bounding box center [234, 601] width 27 height 27
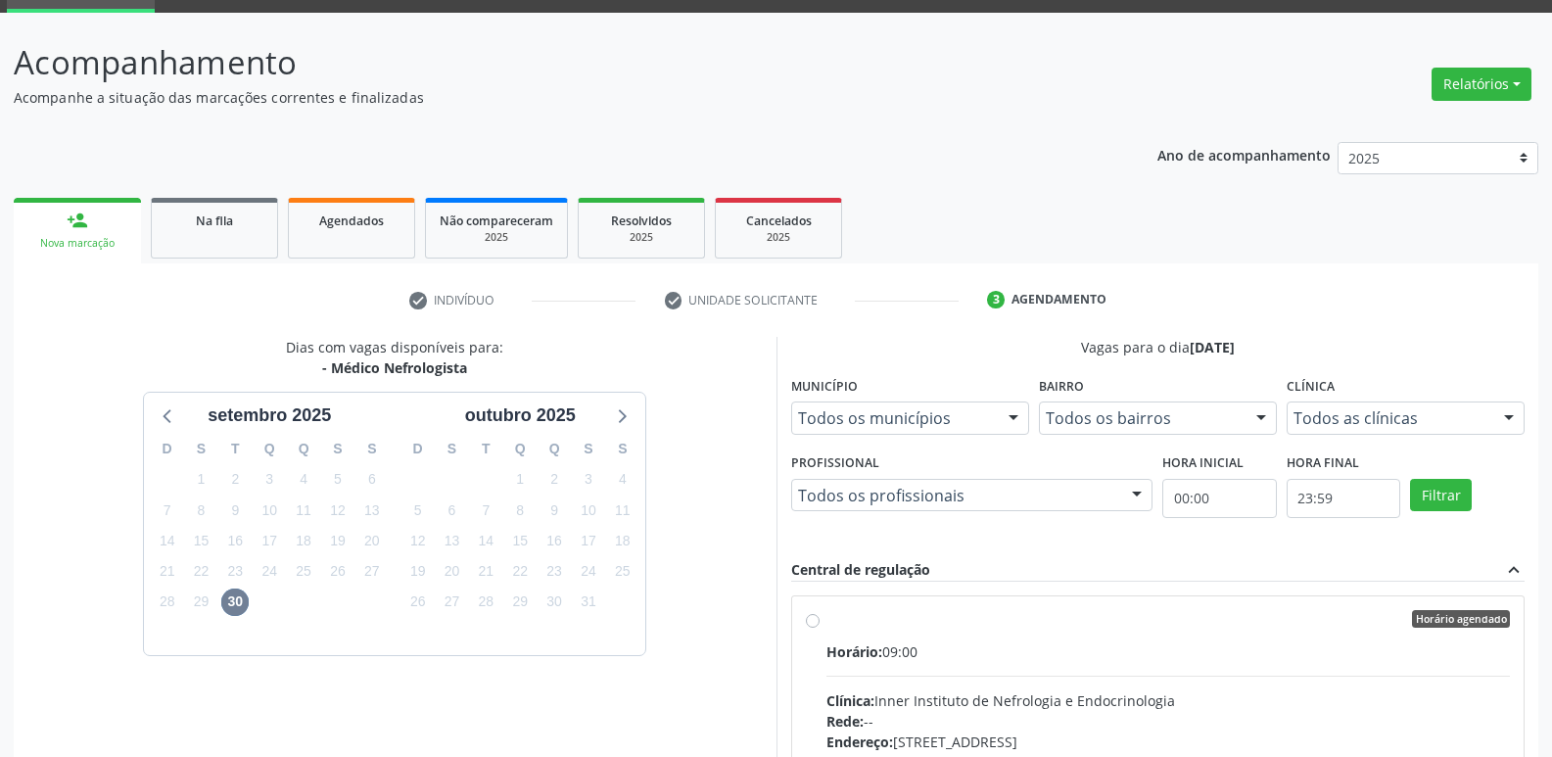
click at [858, 610] on div "Horário agendado" at bounding box center [1168, 619] width 684 height 18
click at [819, 610] on input "Horário agendado Horário: 09:00 Clínica: Inner Instituto de Nefrologia e Endocr…" at bounding box center [813, 619] width 14 height 18
radio input "true"
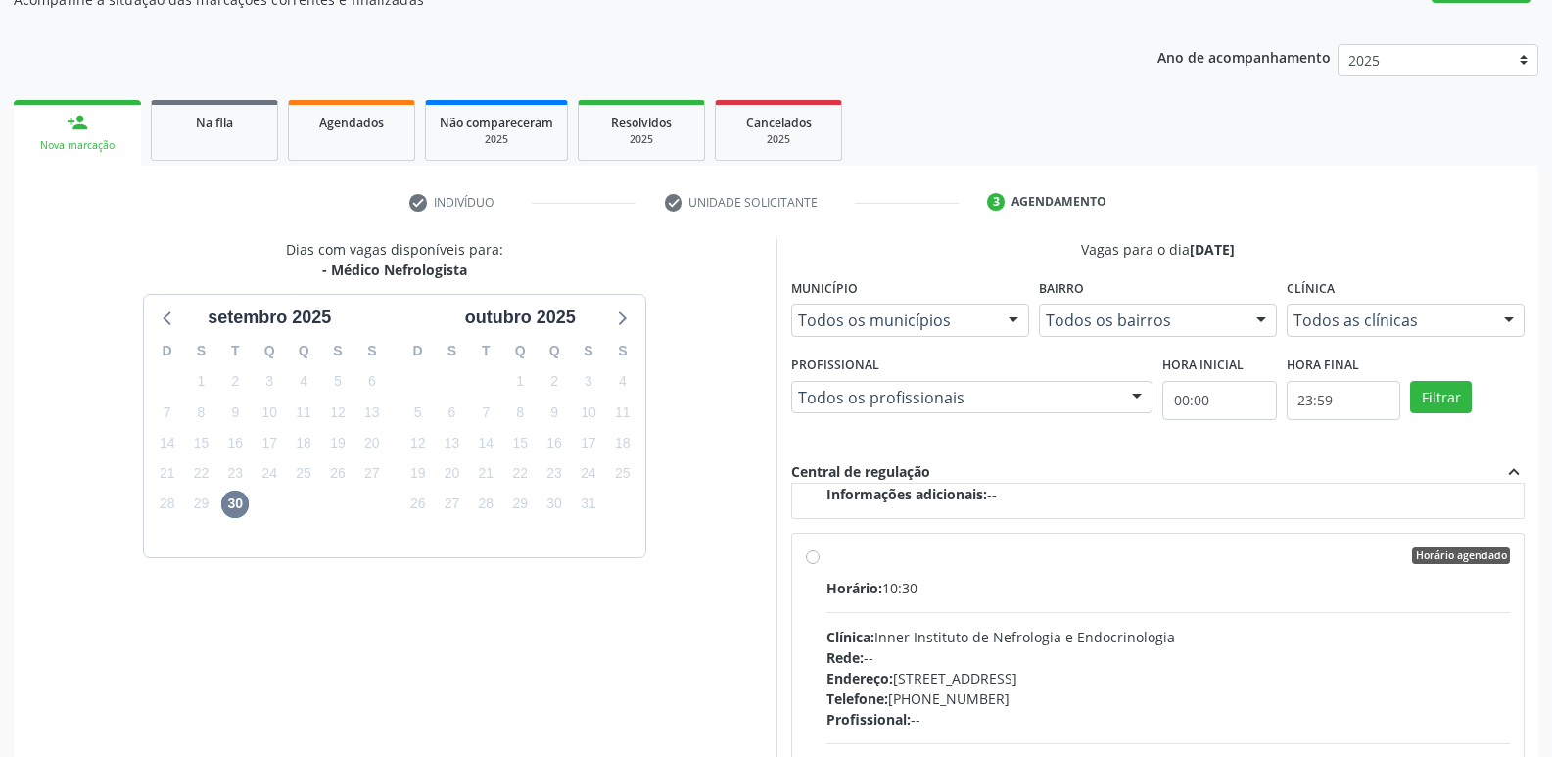
scroll to position [413, 0]
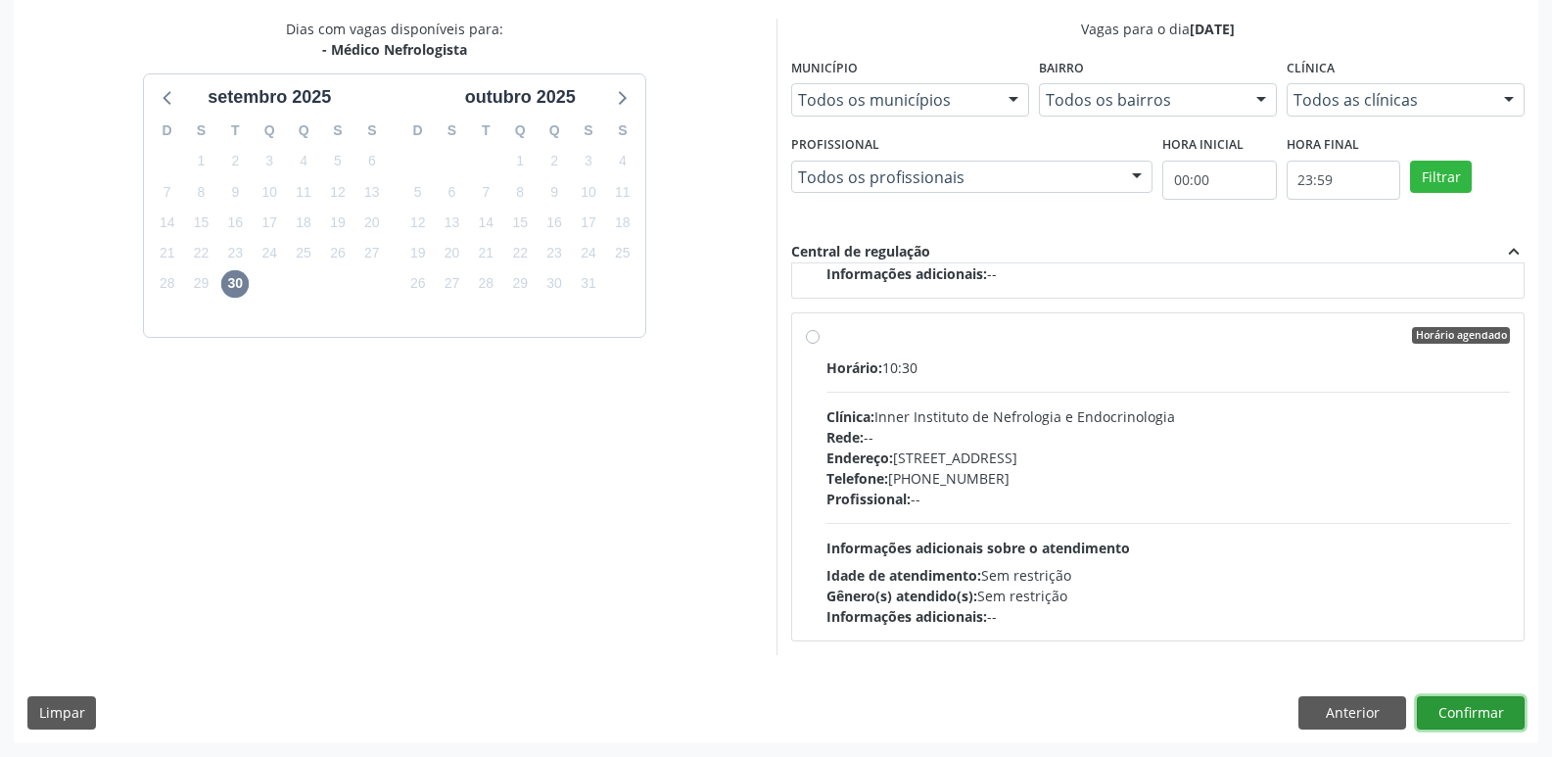
click at [1497, 706] on button "Confirmar" at bounding box center [1470, 712] width 108 height 33
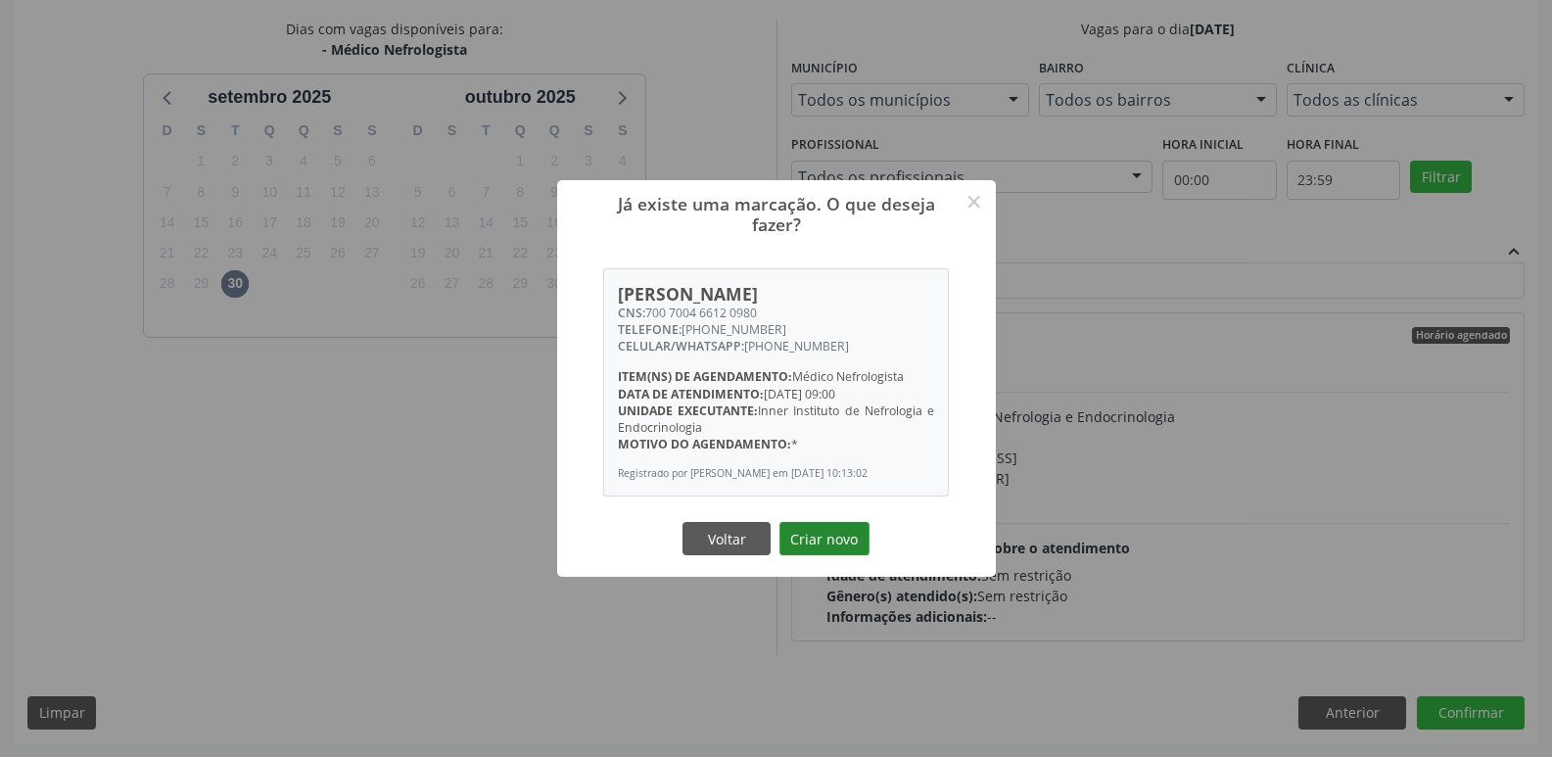
click at [813, 547] on button "Criar novo" at bounding box center [824, 538] width 90 height 33
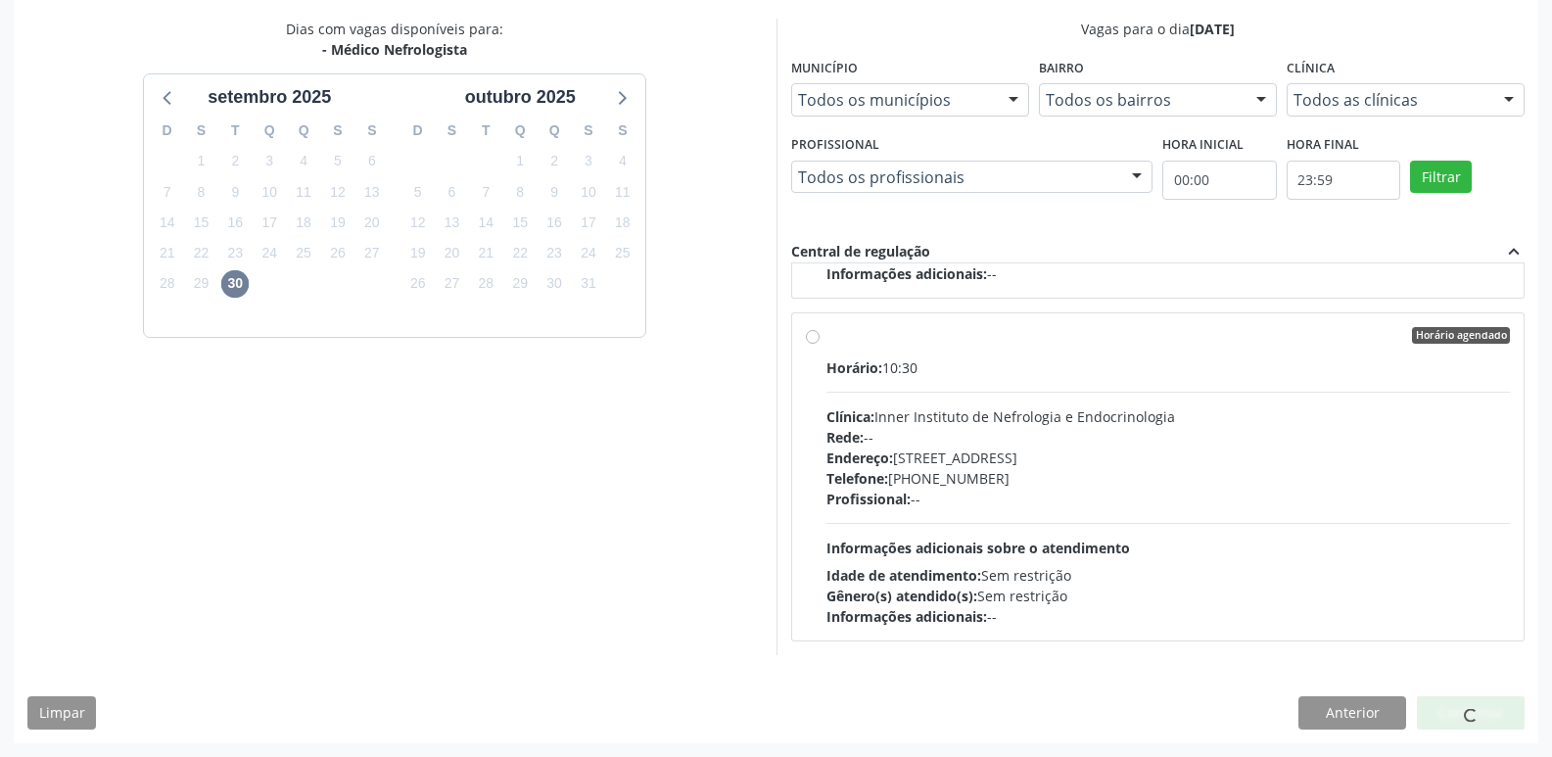
scroll to position [0, 0]
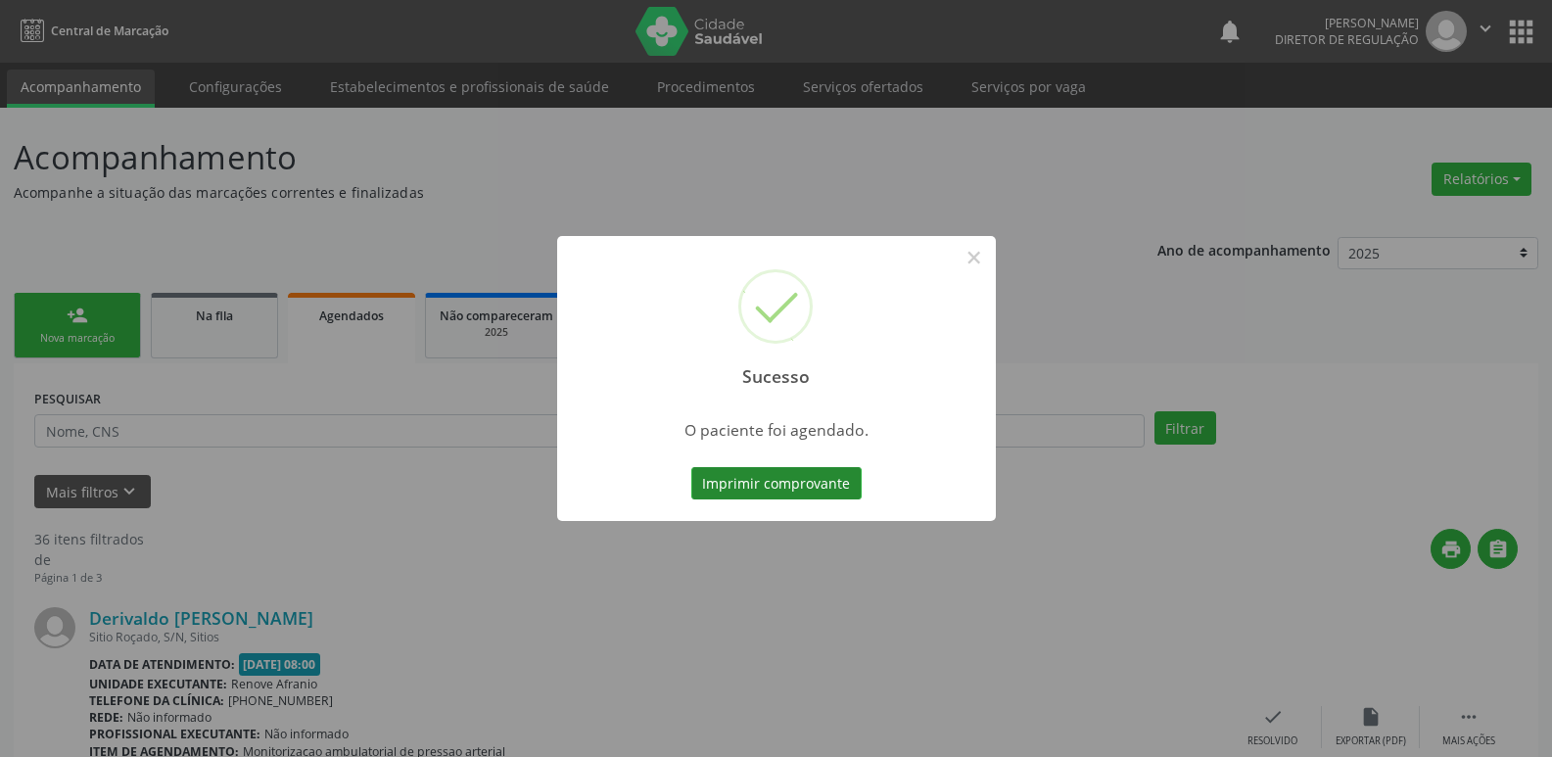
click at [822, 489] on button "Imprimir comprovante" at bounding box center [776, 483] width 170 height 33
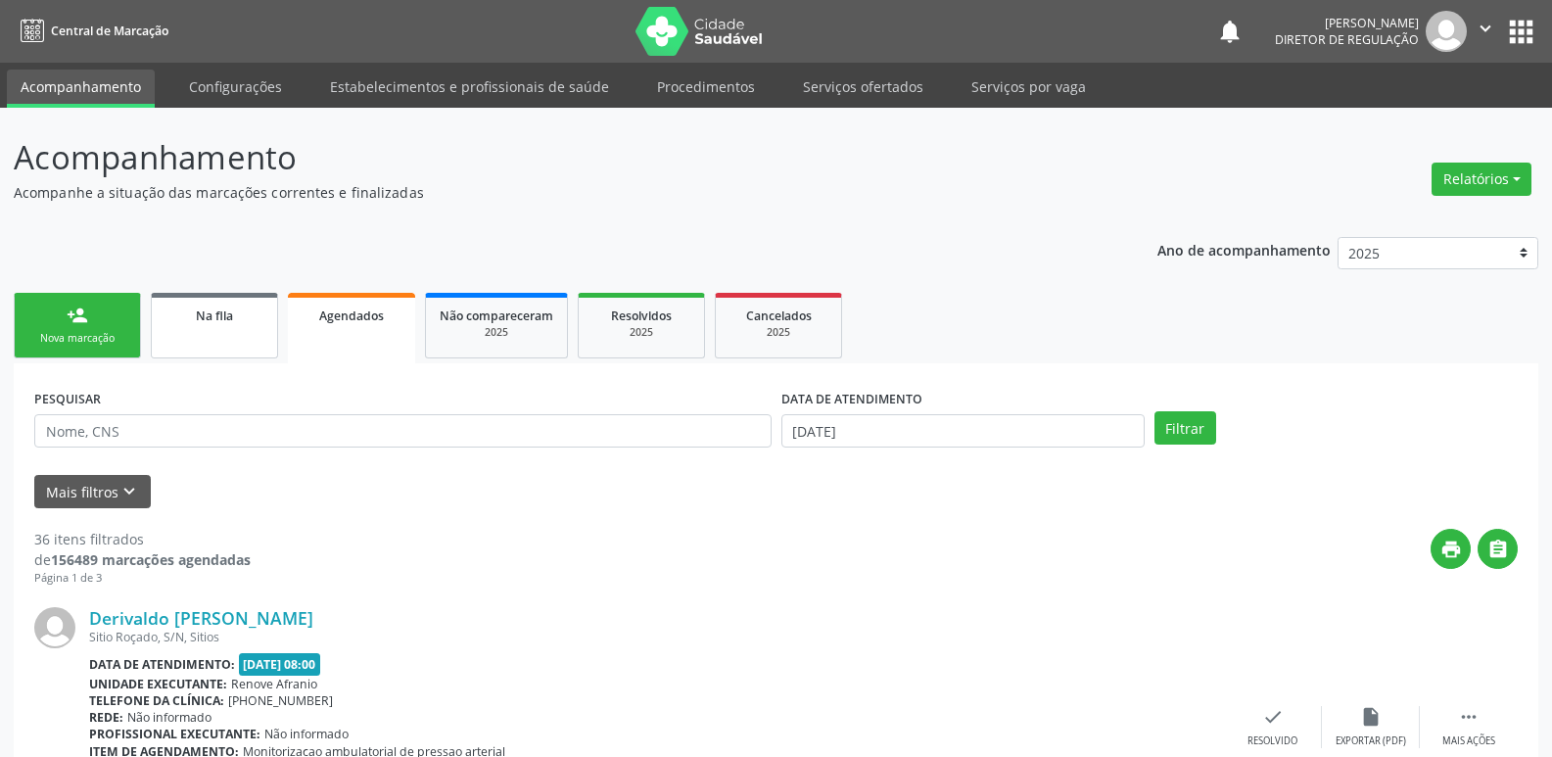
click at [213, 323] on span "Na fila" at bounding box center [214, 315] width 37 height 17
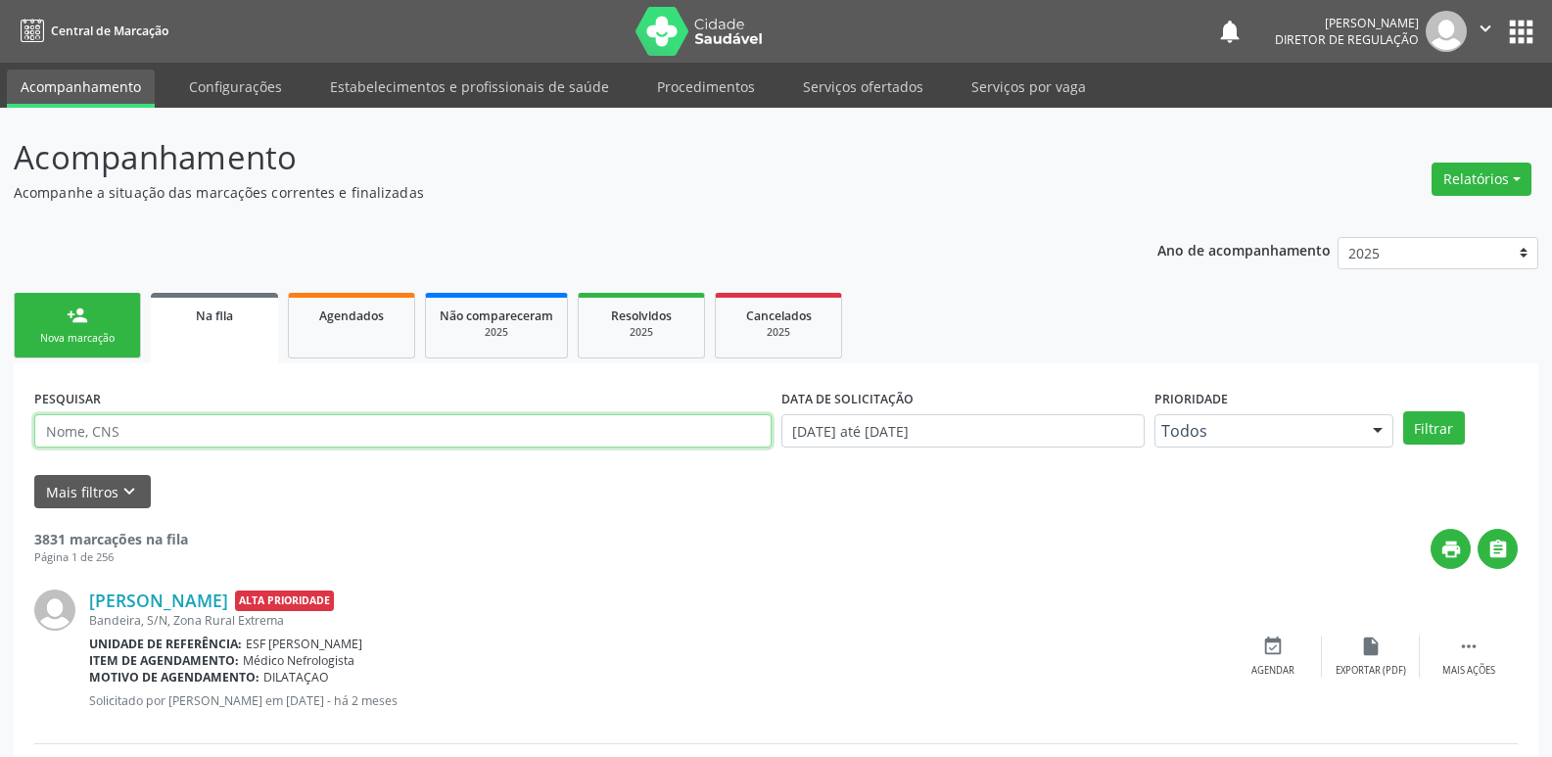
click at [205, 427] on input "text" at bounding box center [402, 430] width 737 height 33
type input "706803758695127"
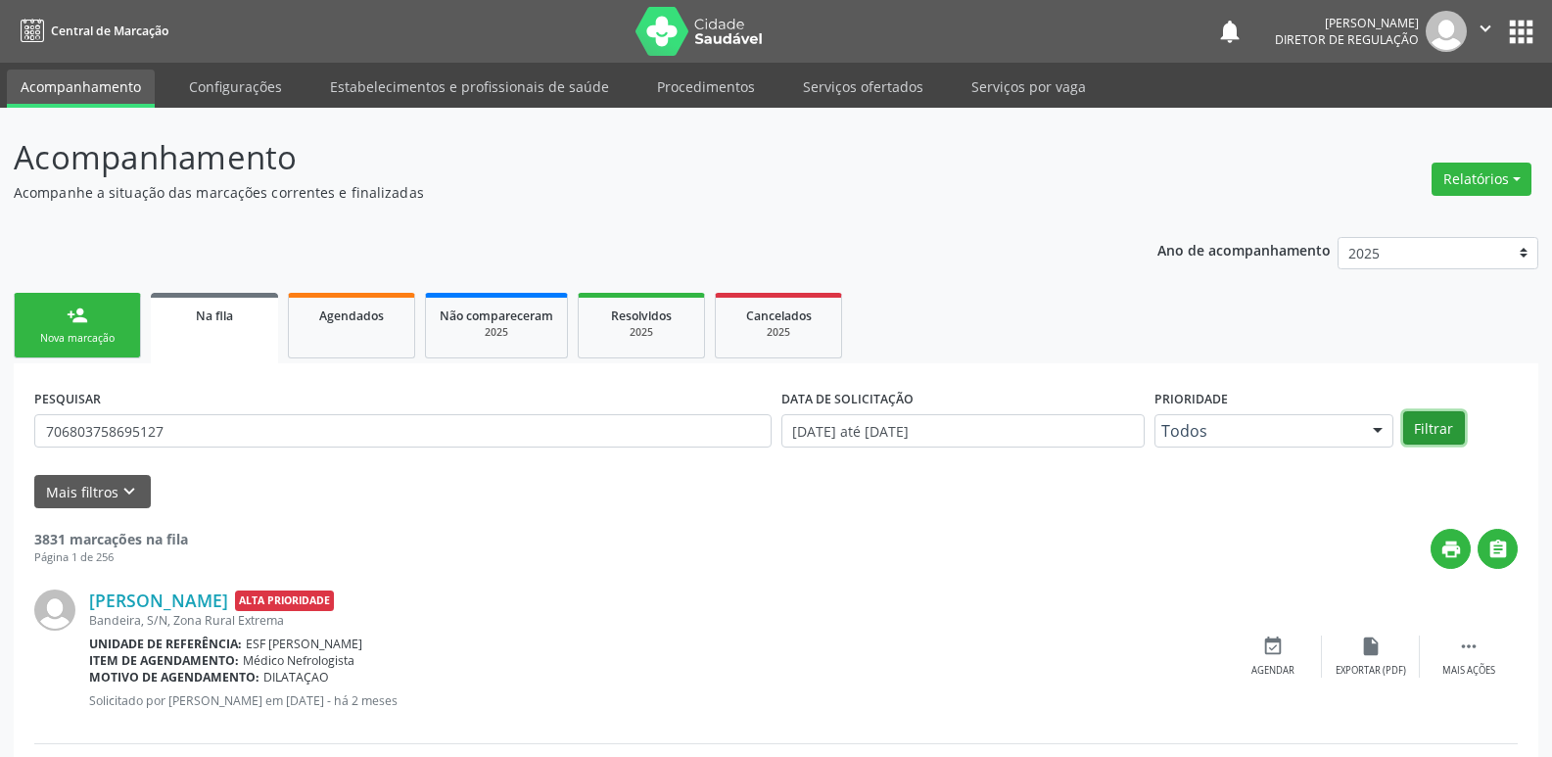
click at [1438, 428] on button "Filtrar" at bounding box center [1434, 427] width 62 height 33
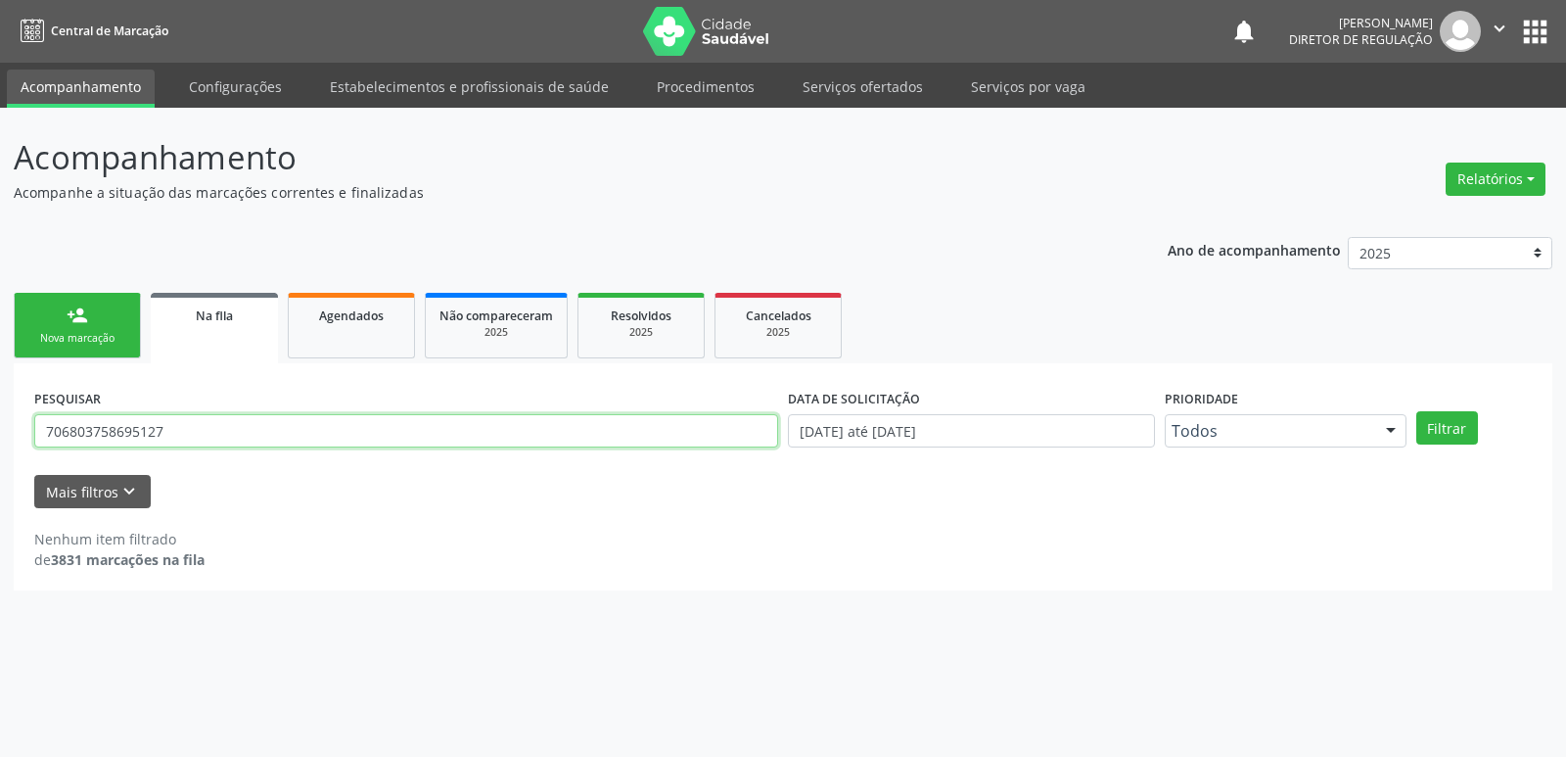
drag, startPoint x: 168, startPoint y: 435, endPoint x: 26, endPoint y: 445, distance: 142.3
click at [26, 445] on div "PESQUISAR 706803758695127 DATA DE SOLICITAÇÃO 01/01/2018 até 16/09/2025 Priorid…" at bounding box center [783, 476] width 1539 height 227
click at [84, 329] on link "person_add Nova marcação" at bounding box center [77, 326] width 127 height 66
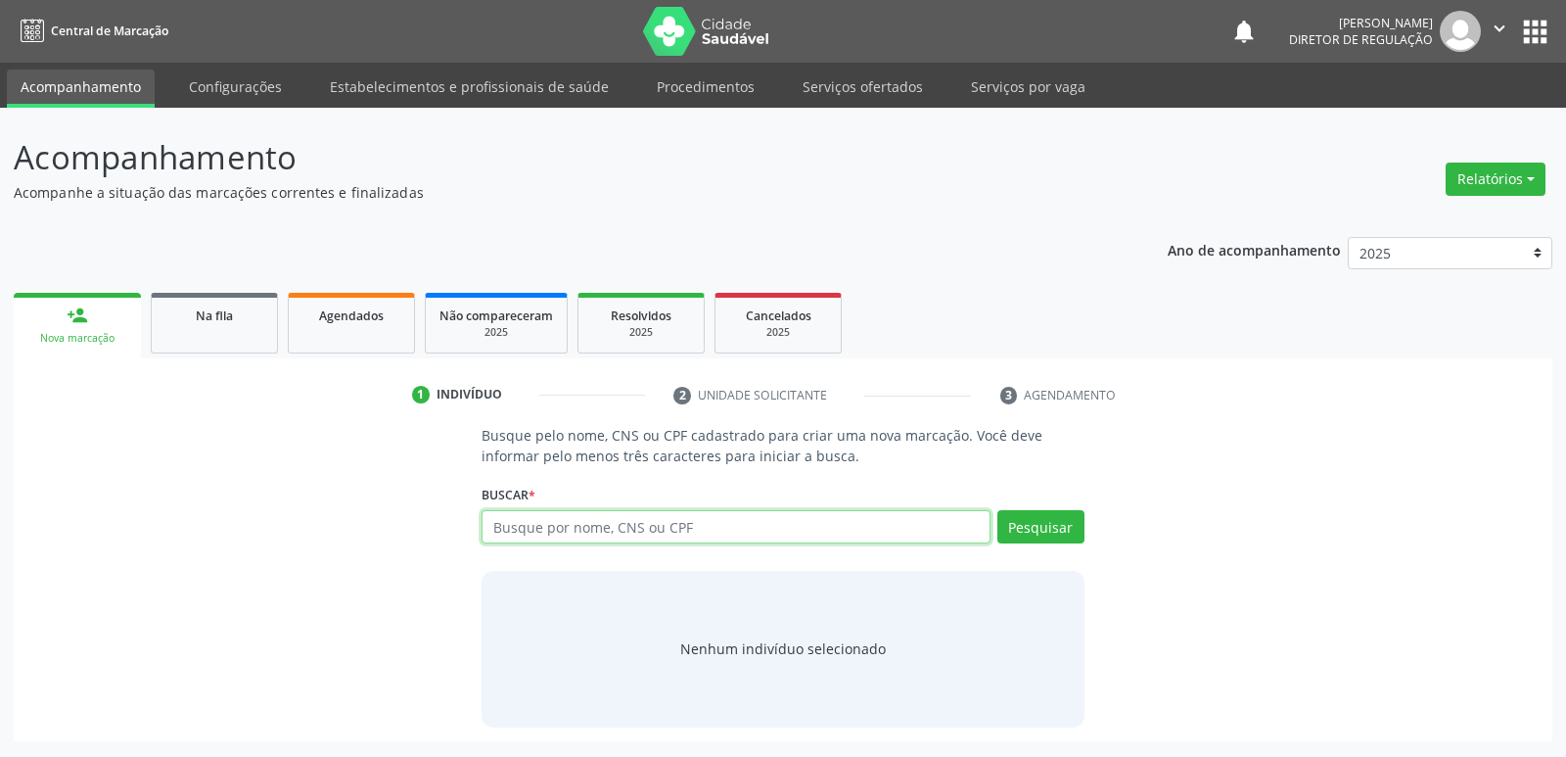
click at [580, 528] on input "text" at bounding box center [736, 526] width 508 height 33
paste input "706803758695127"
type input "706803758695127"
click at [1036, 528] on button "Pesquisar" at bounding box center [1040, 526] width 87 height 33
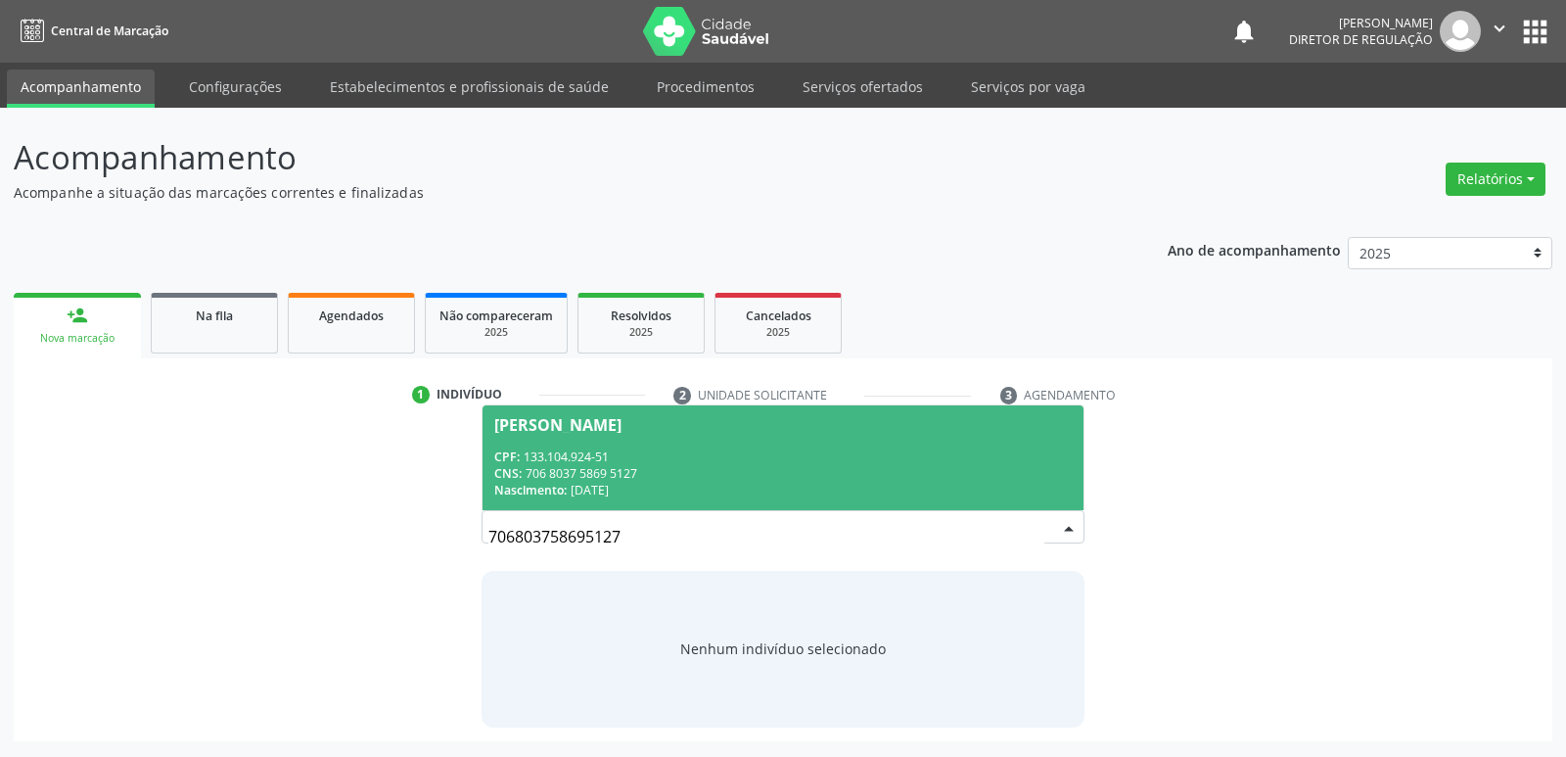
click at [731, 455] on div "CPF: 133.104.924-51" at bounding box center [782, 456] width 577 height 17
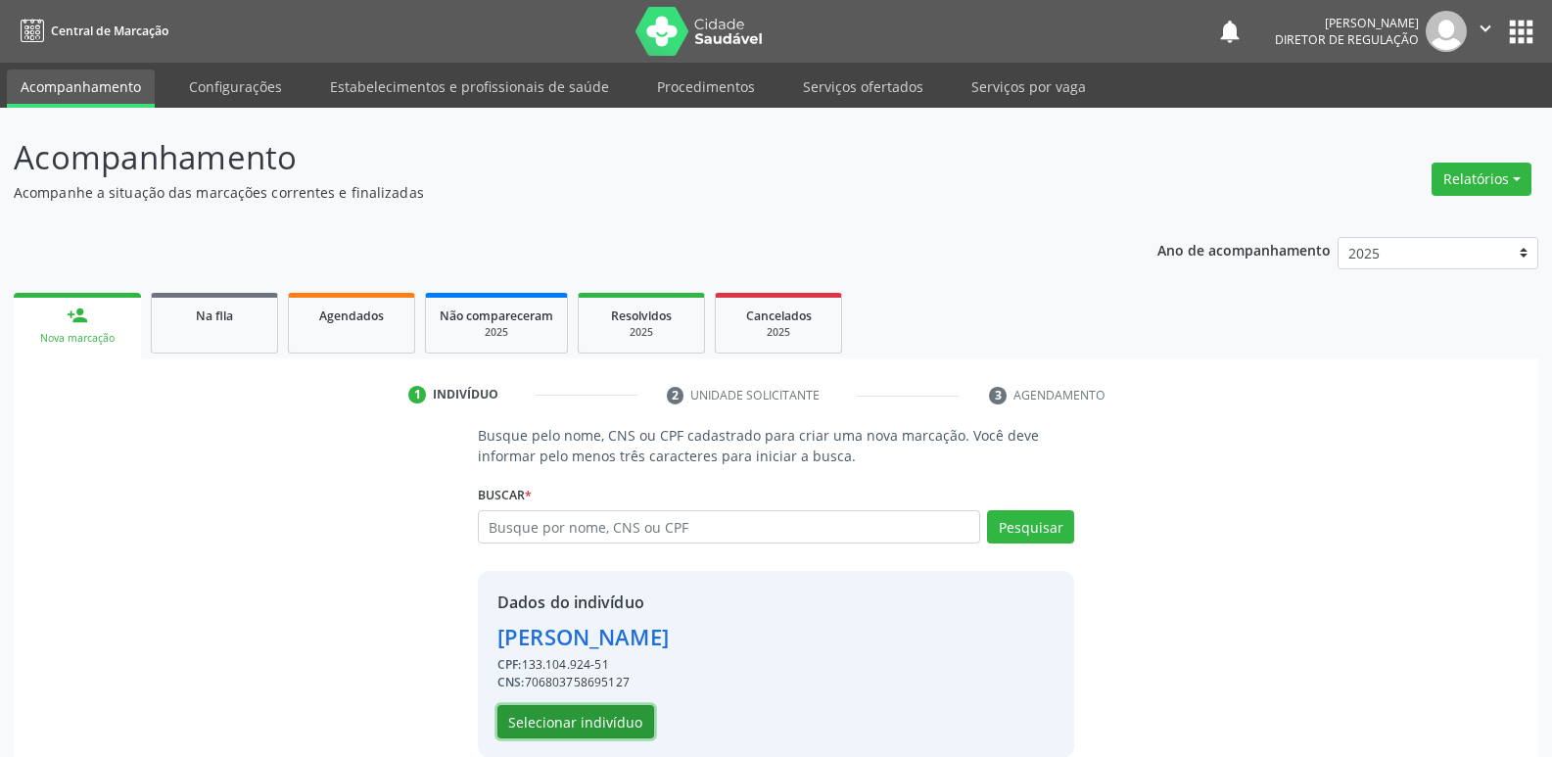
click at [614, 726] on button "Selecionar indivíduo" at bounding box center [575, 721] width 157 height 33
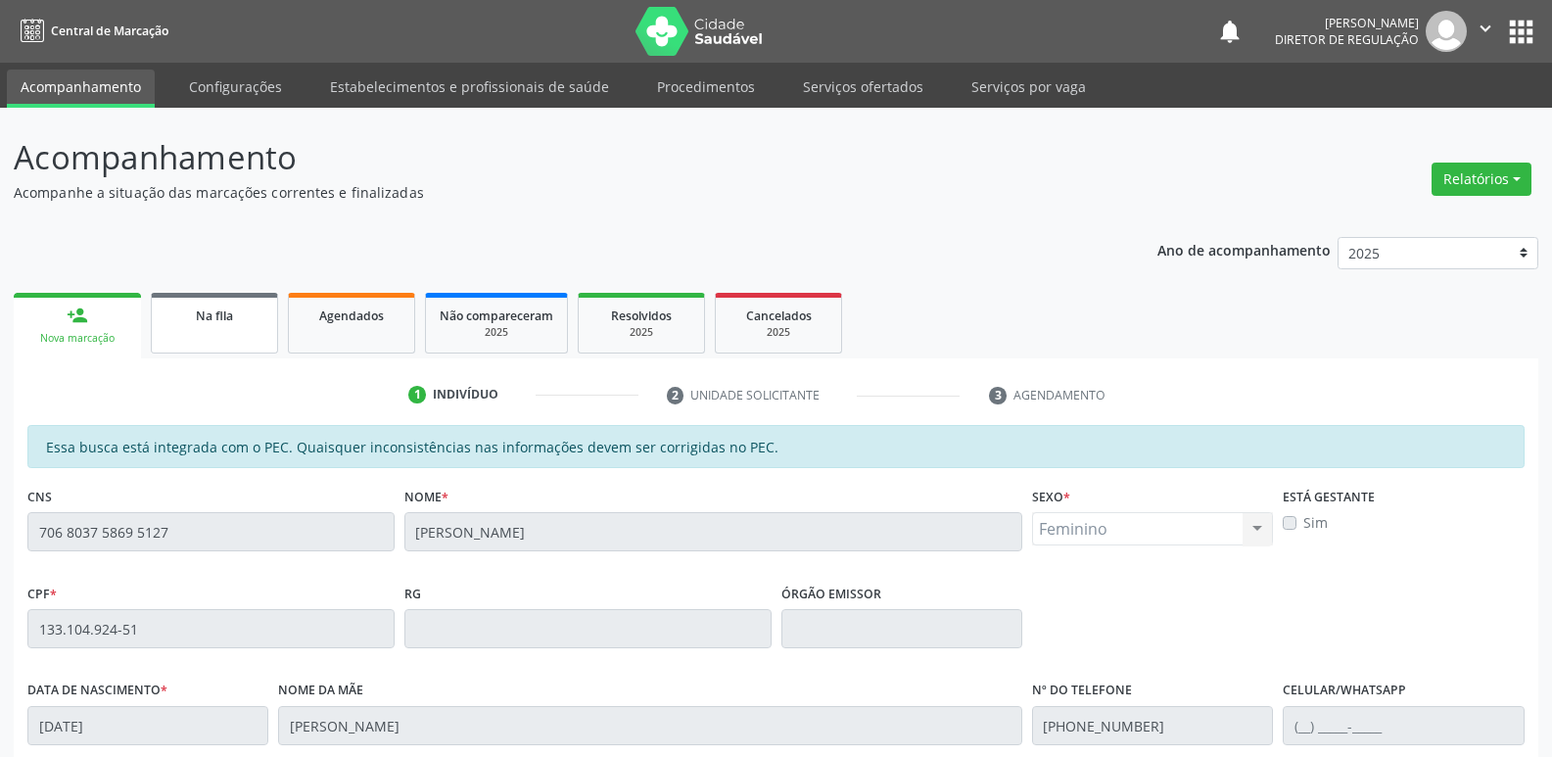
click at [208, 317] on span "Na fila" at bounding box center [214, 315] width 37 height 17
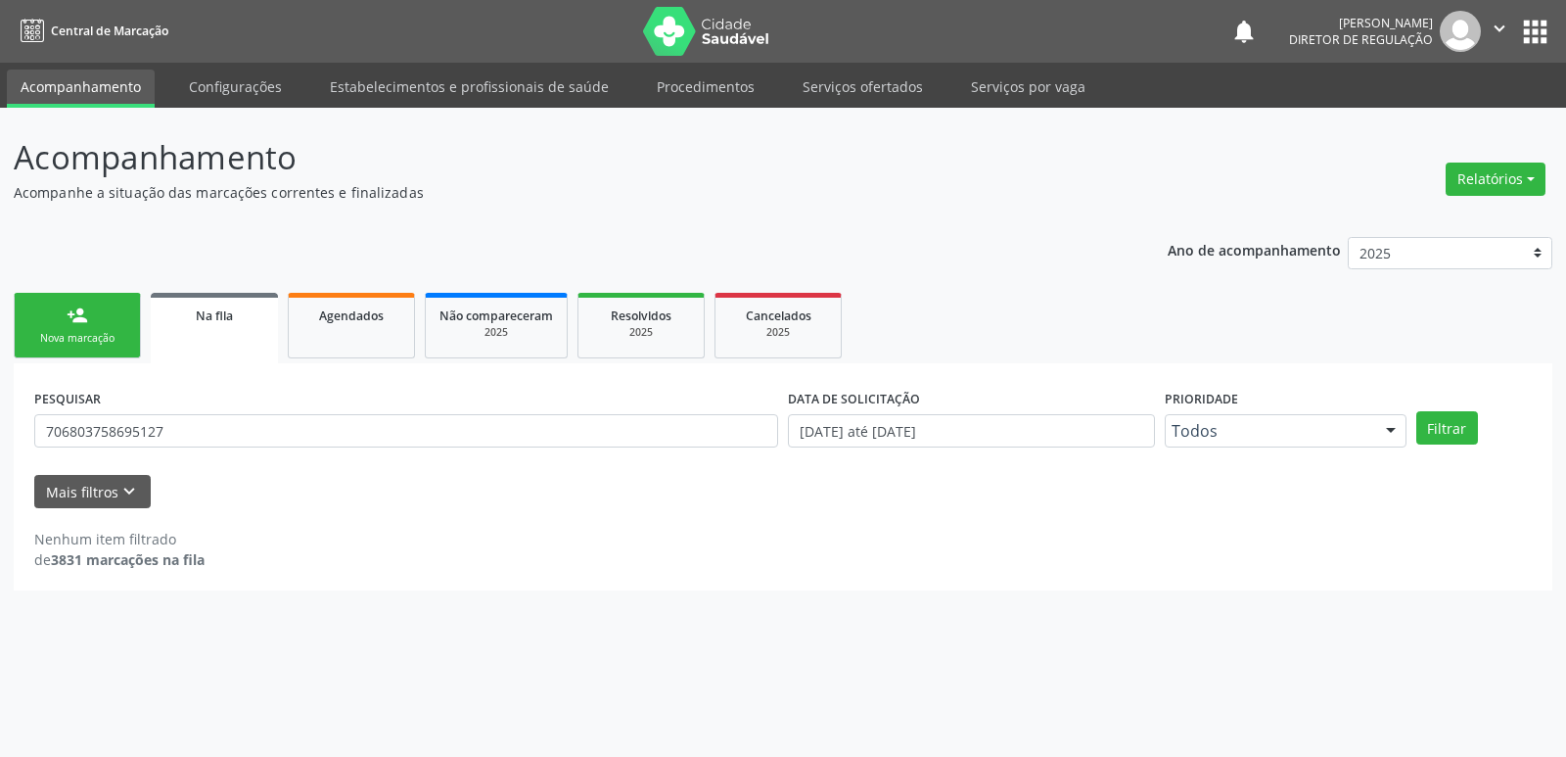
click at [109, 333] on div "Nova marcação" at bounding box center [77, 338] width 98 height 15
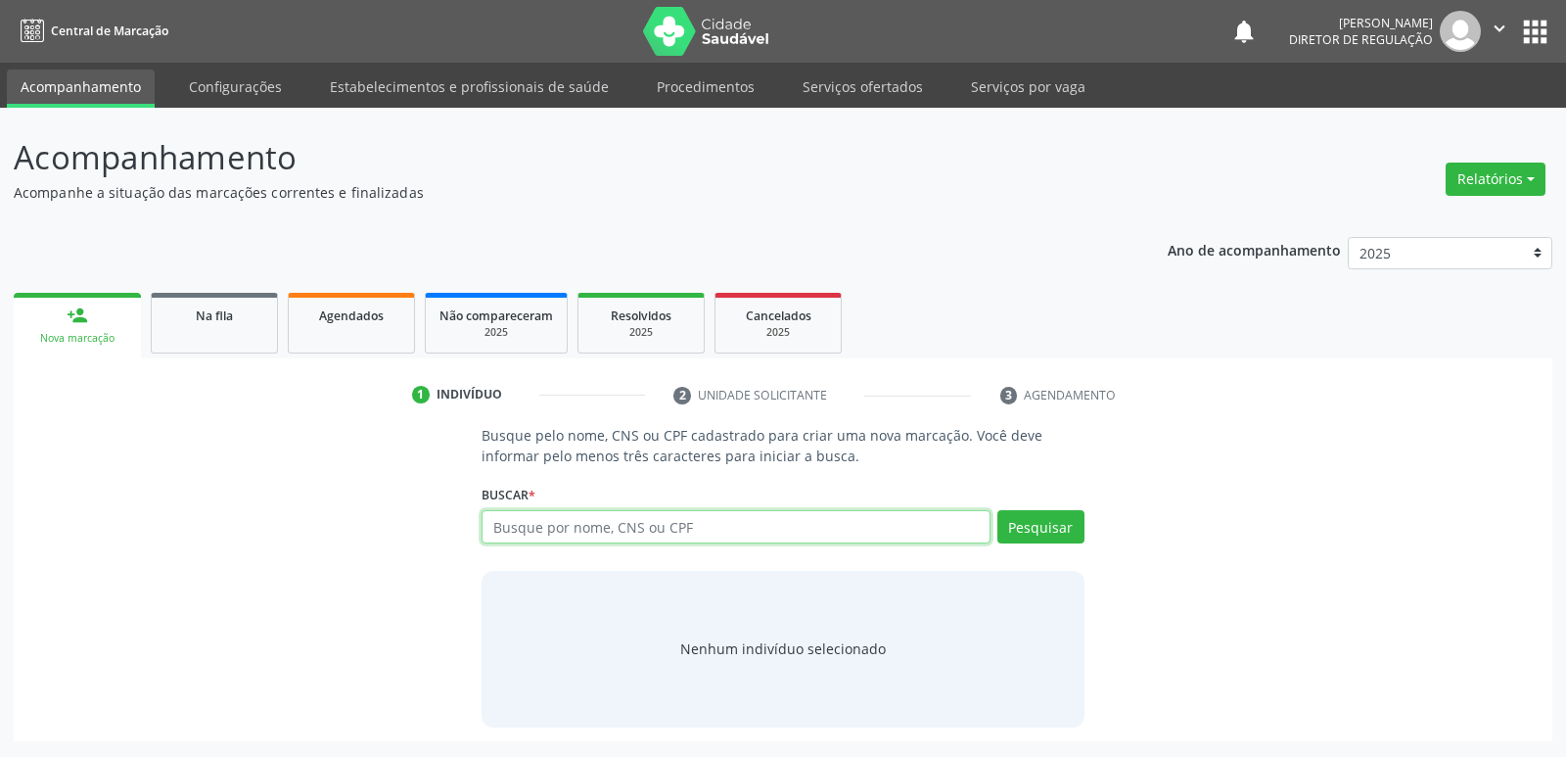
click at [632, 528] on input "text" at bounding box center [736, 526] width 508 height 33
paste input "706803758695127"
type input "706803758695127"
click at [1050, 528] on button "Pesquisar" at bounding box center [1040, 526] width 87 height 33
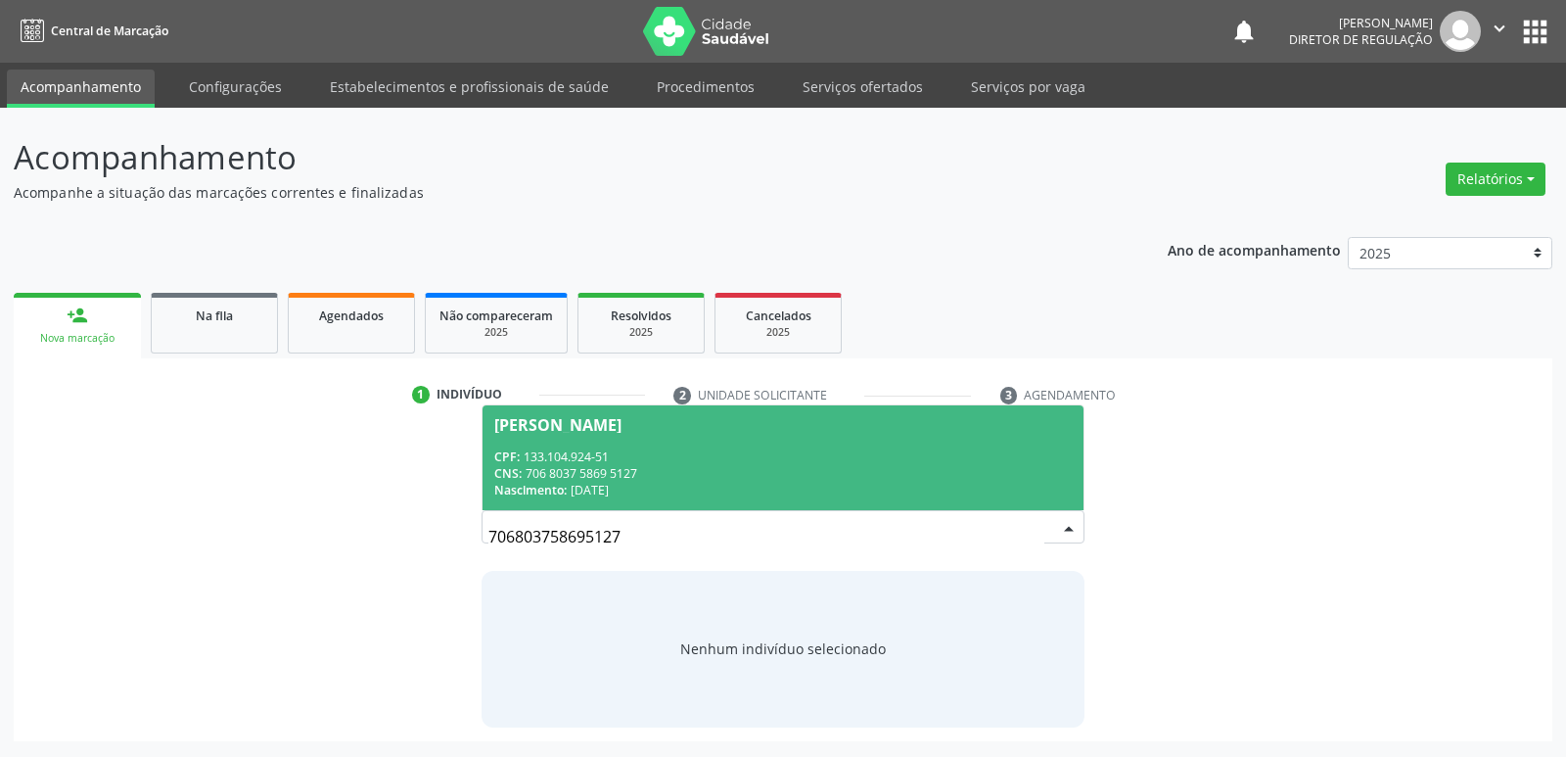
click at [598, 449] on div "CPF: 133.104.924-51" at bounding box center [782, 456] width 577 height 17
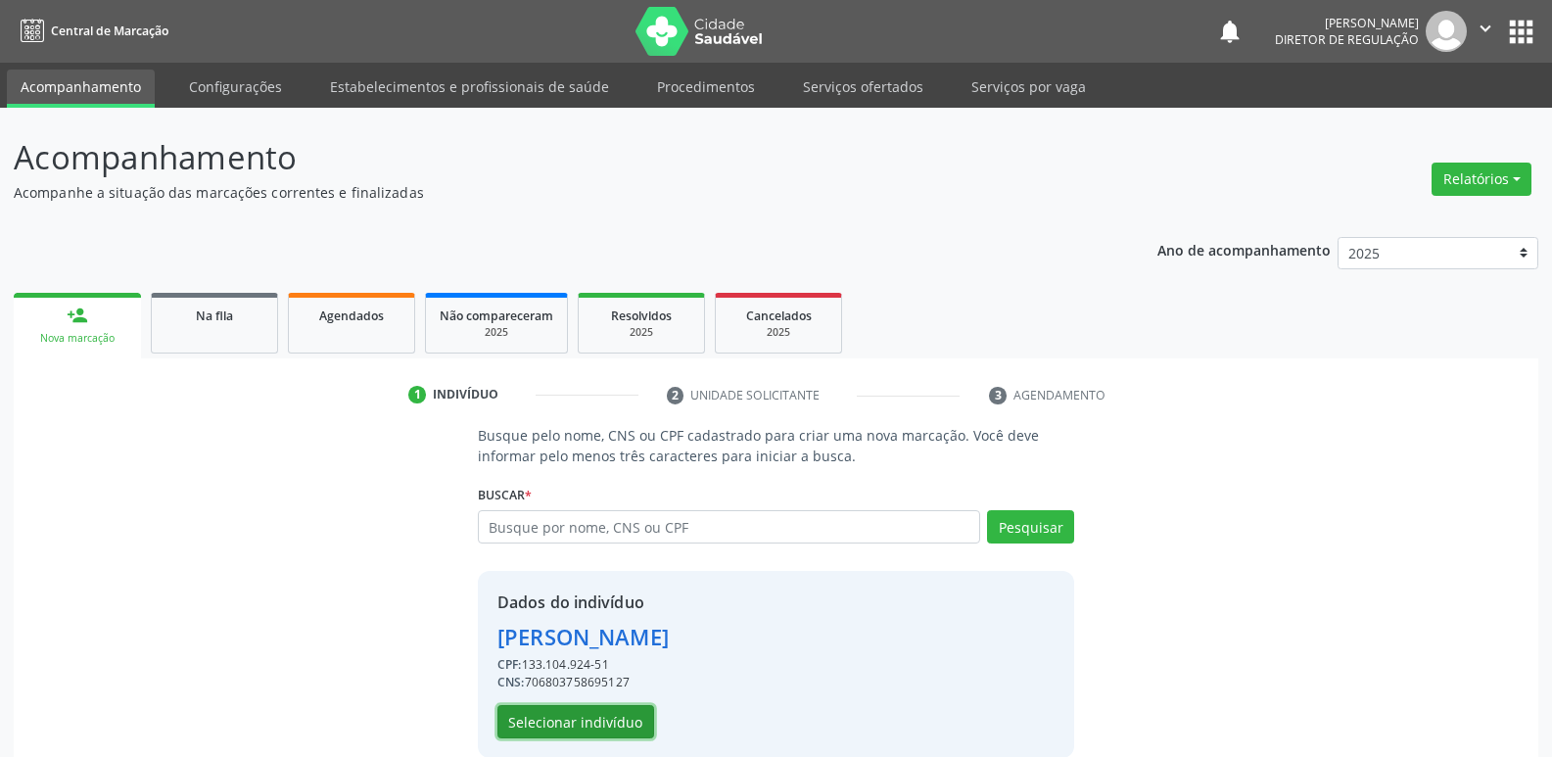
click at [610, 720] on button "Selecionar indivíduo" at bounding box center [575, 721] width 157 height 33
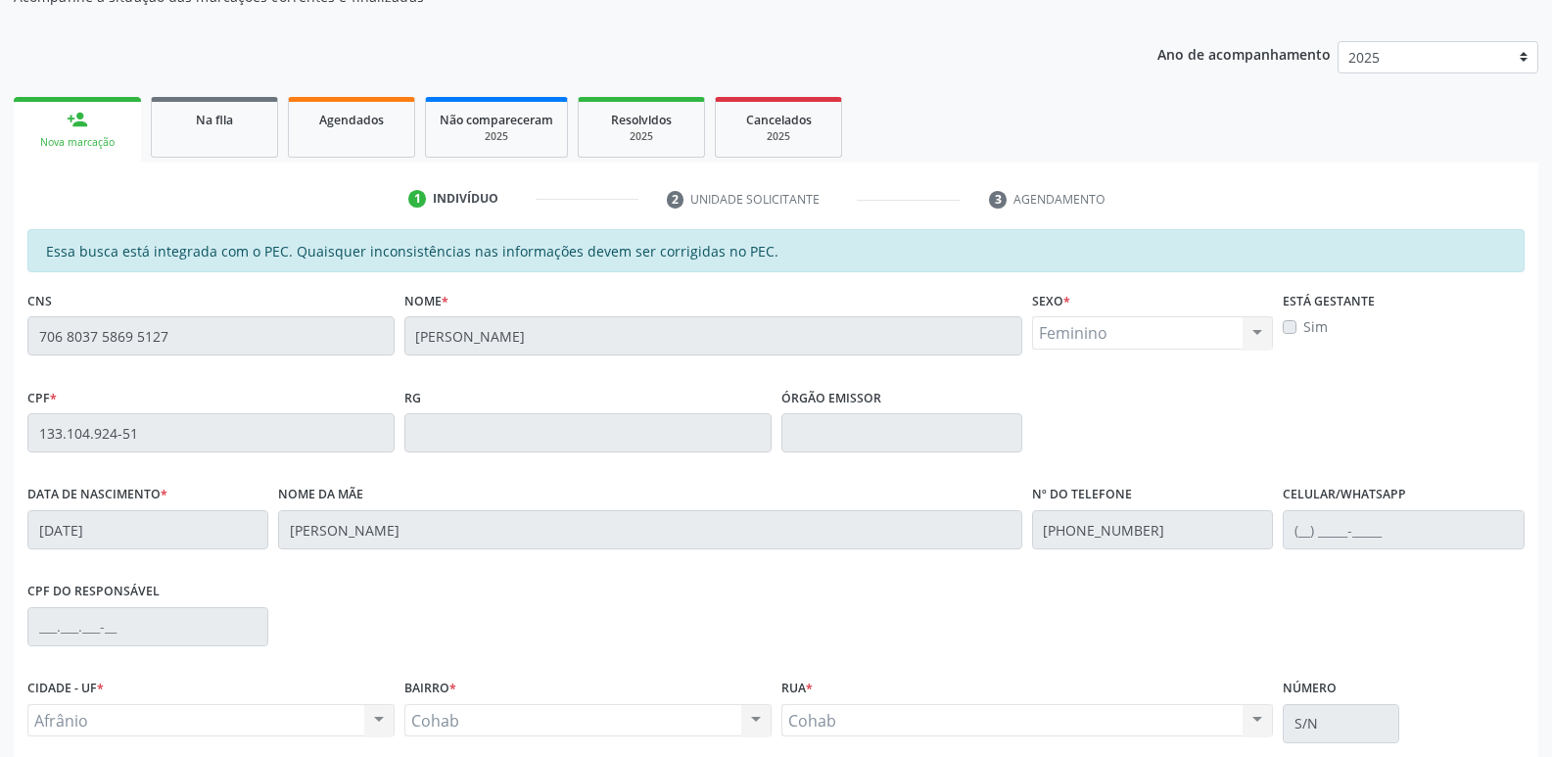
scroll to position [361, 0]
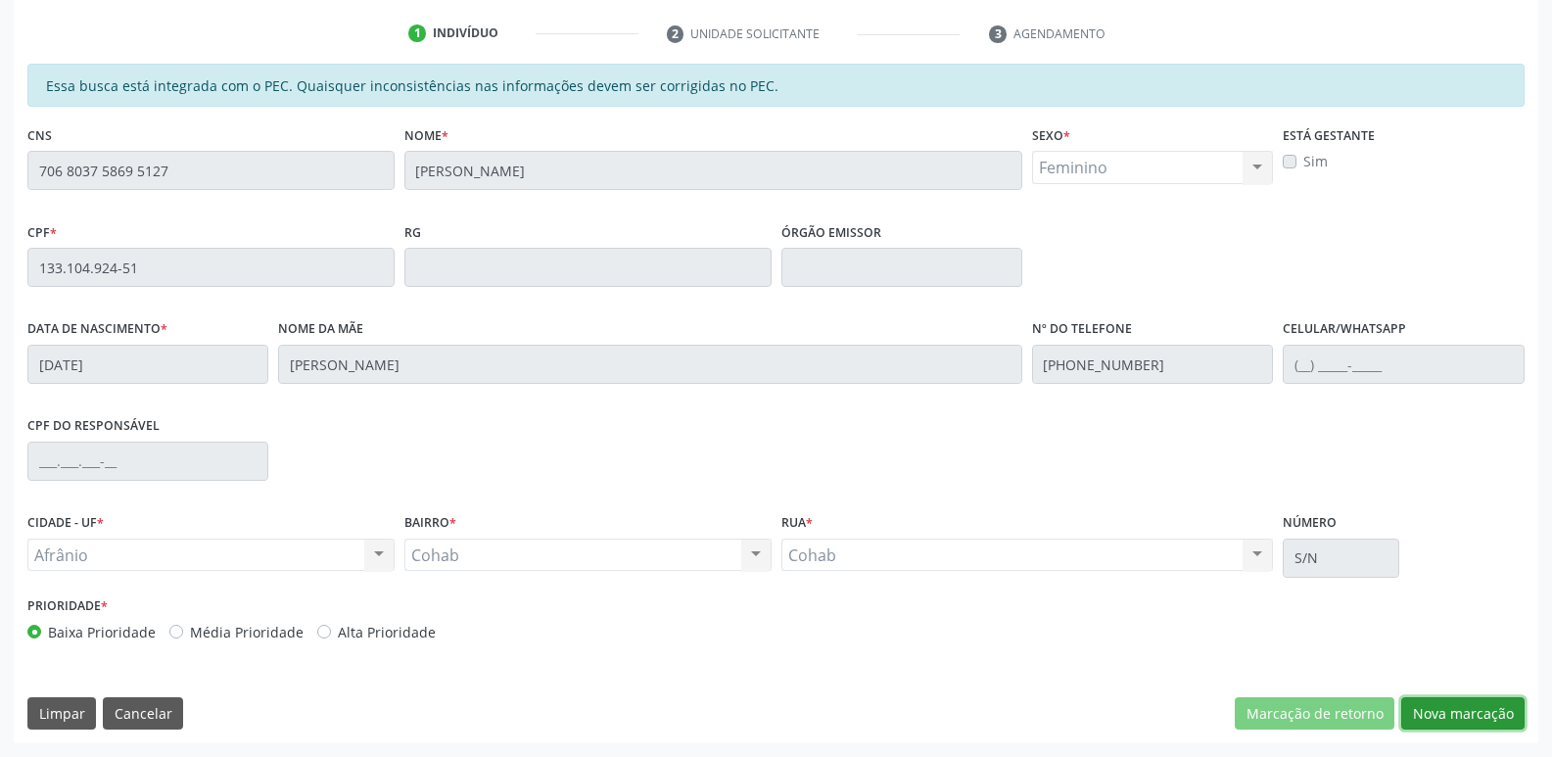
click at [1470, 718] on button "Nova marcação" at bounding box center [1462, 713] width 123 height 33
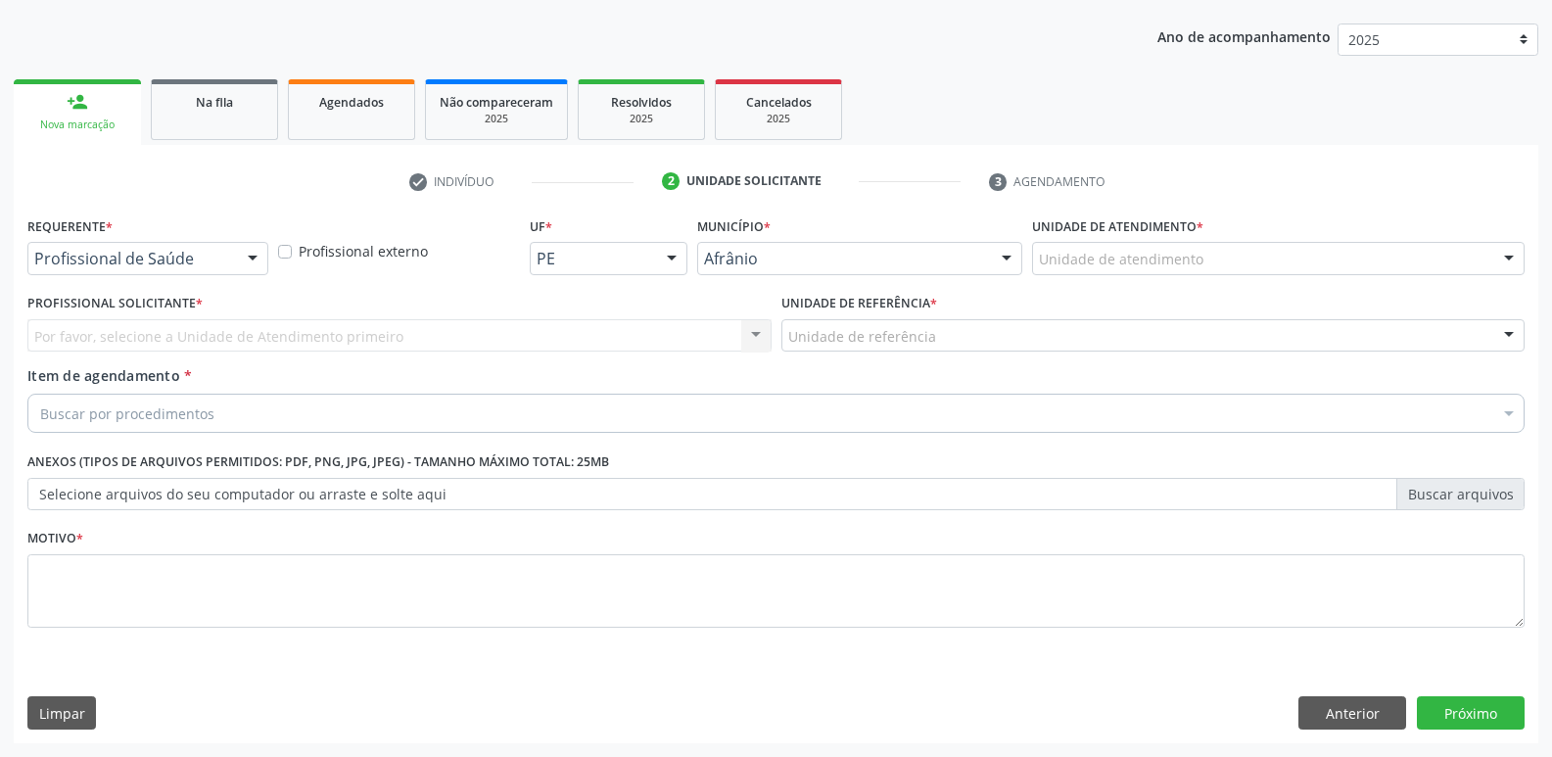
scroll to position [213, 0]
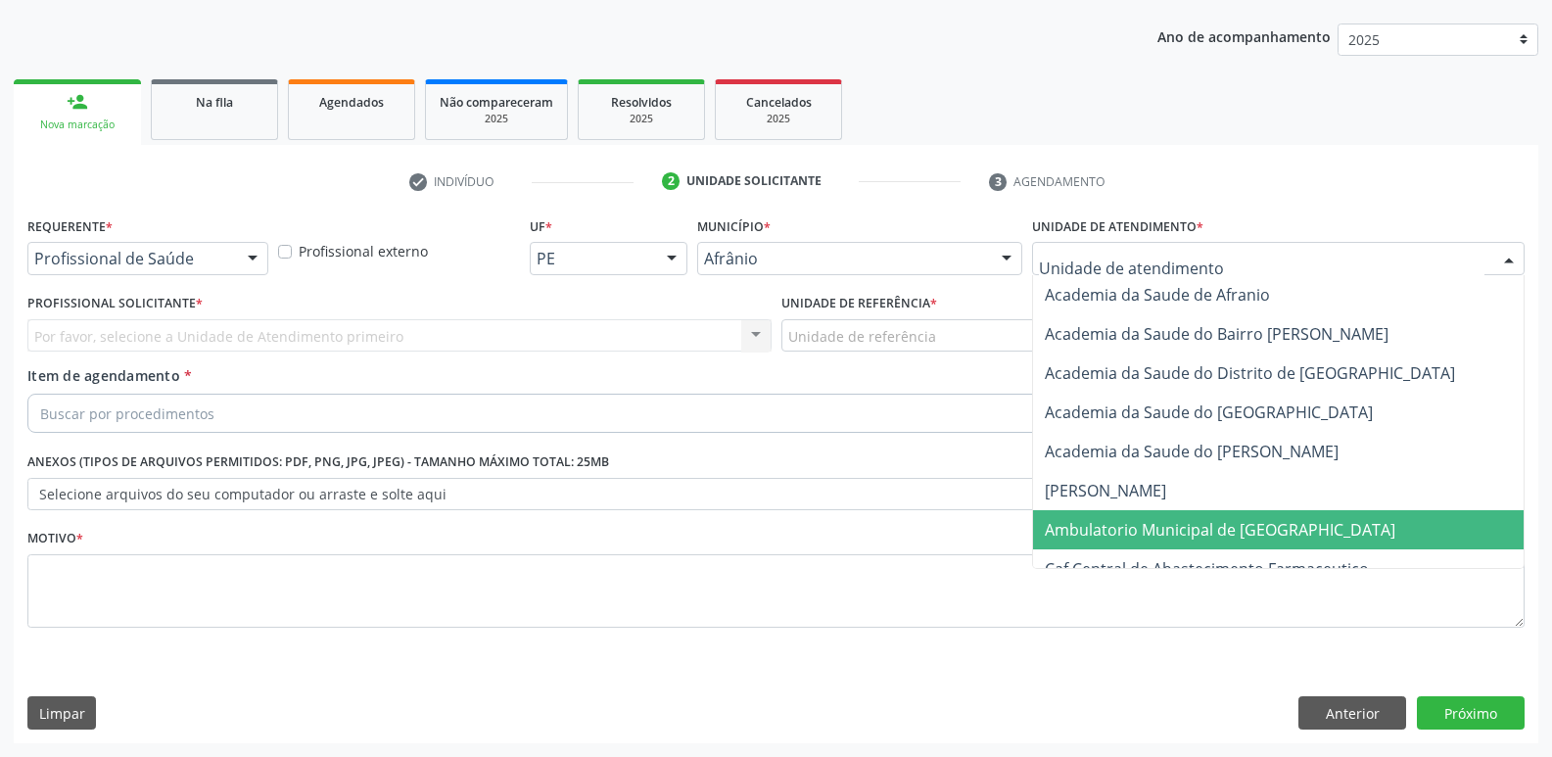
click at [1163, 531] on span "Ambulatorio Municipal de [GEOGRAPHIC_DATA]" at bounding box center [1219, 530] width 350 height 22
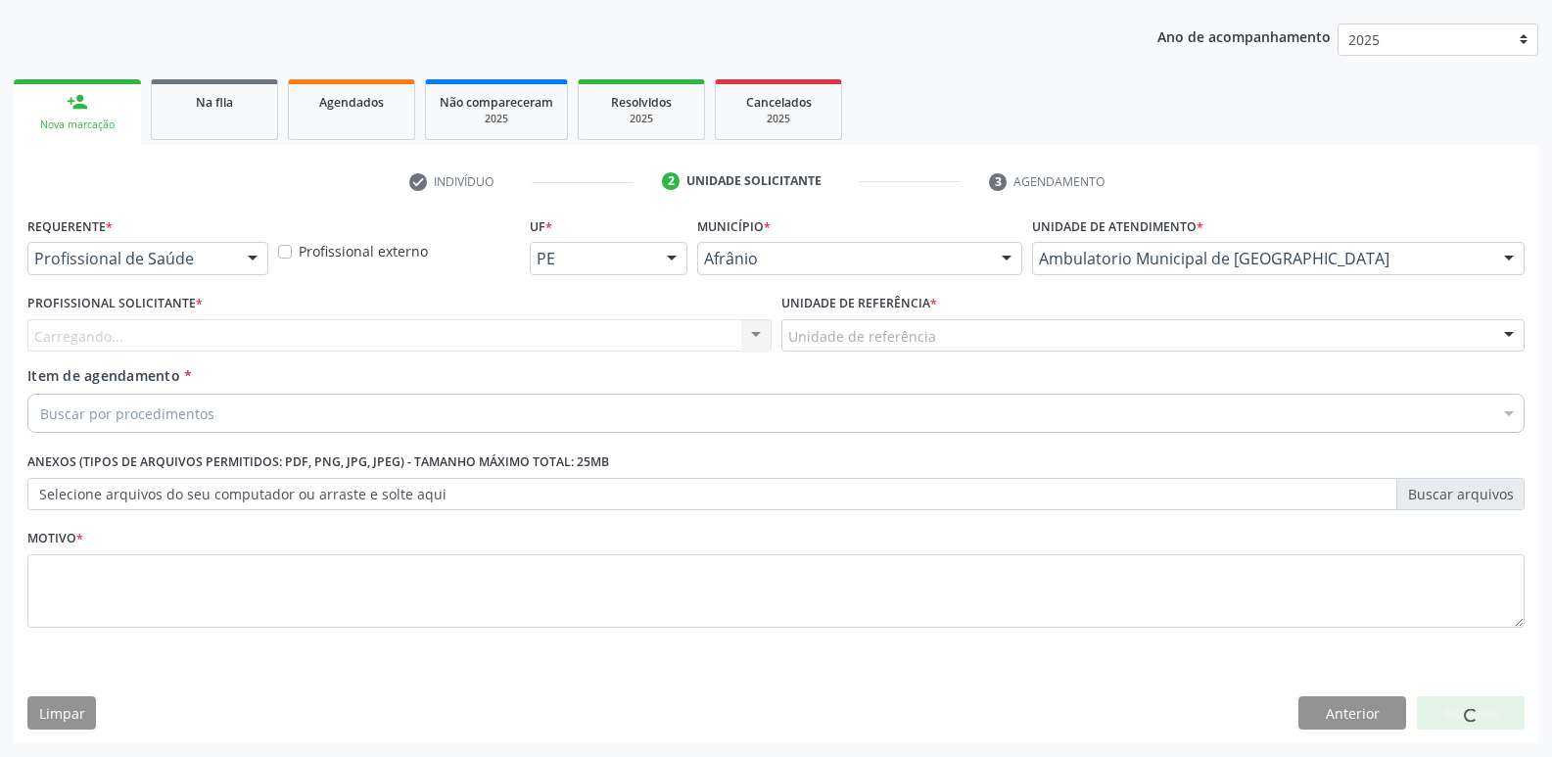
click at [961, 336] on div "Unidade de referência" at bounding box center [1153, 335] width 744 height 33
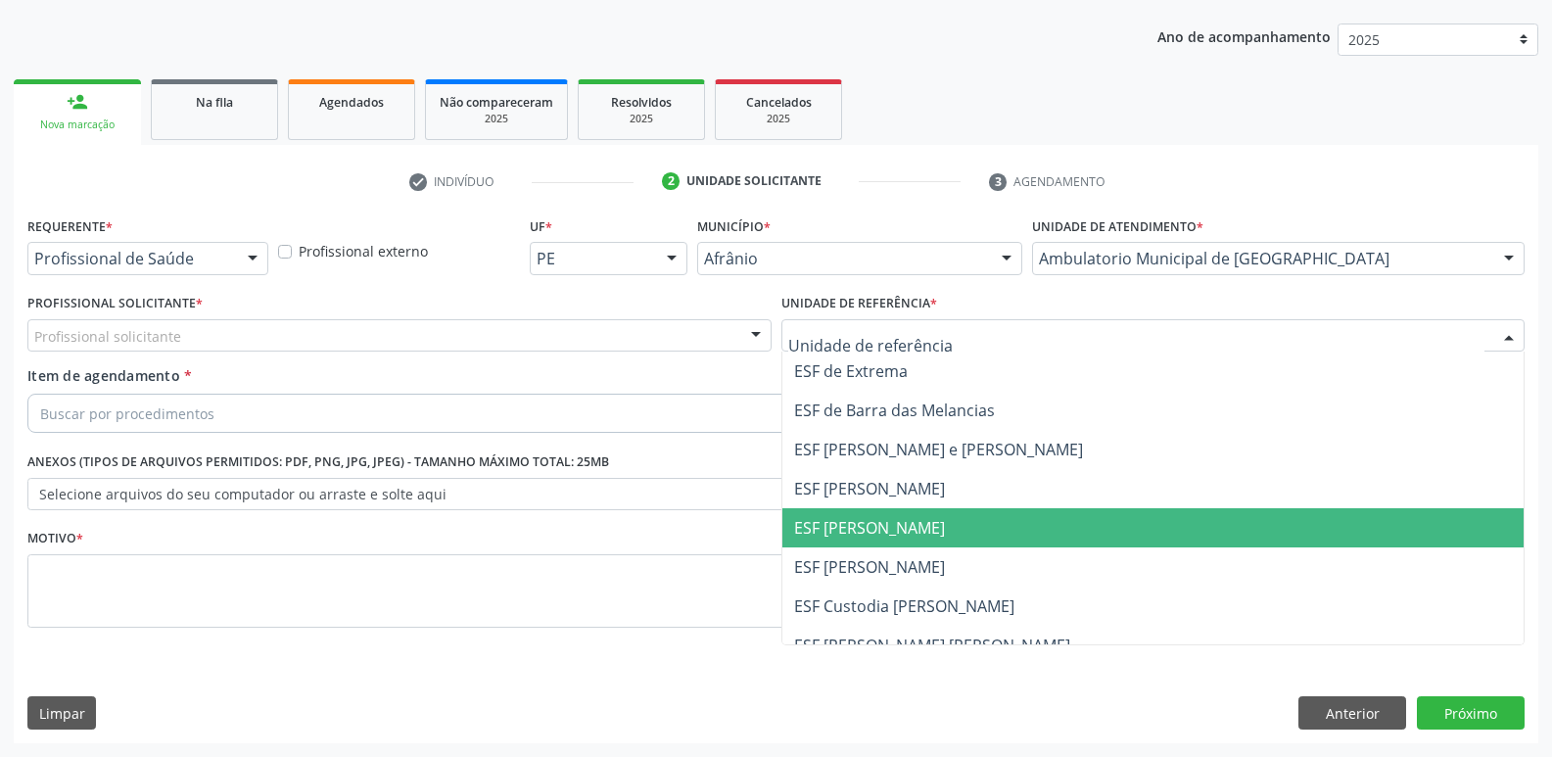
click at [942, 524] on span "ESF [PERSON_NAME]" at bounding box center [1153, 527] width 742 height 39
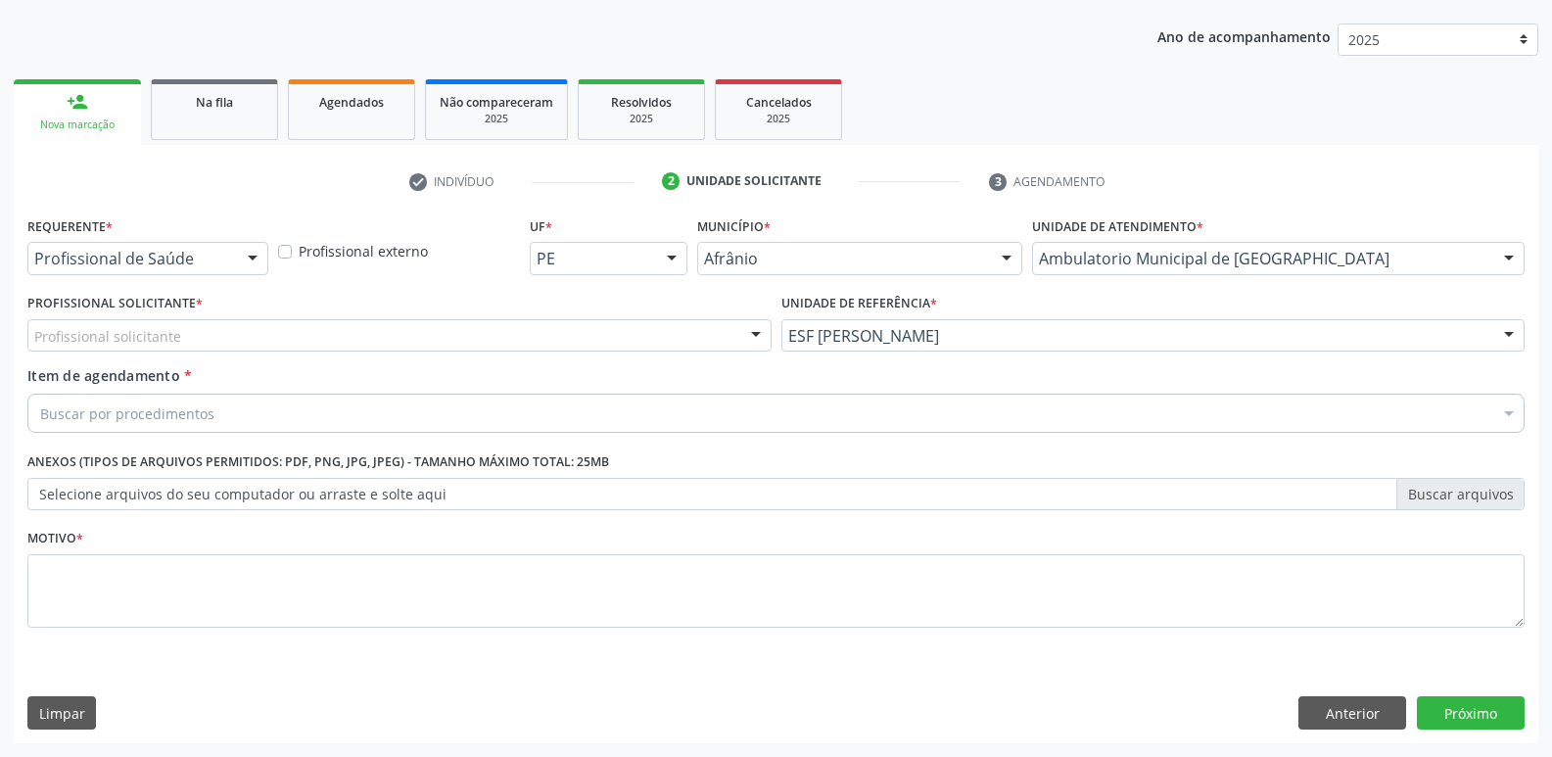
click at [509, 262] on div "Profissional externo" at bounding box center [398, 249] width 251 height 76
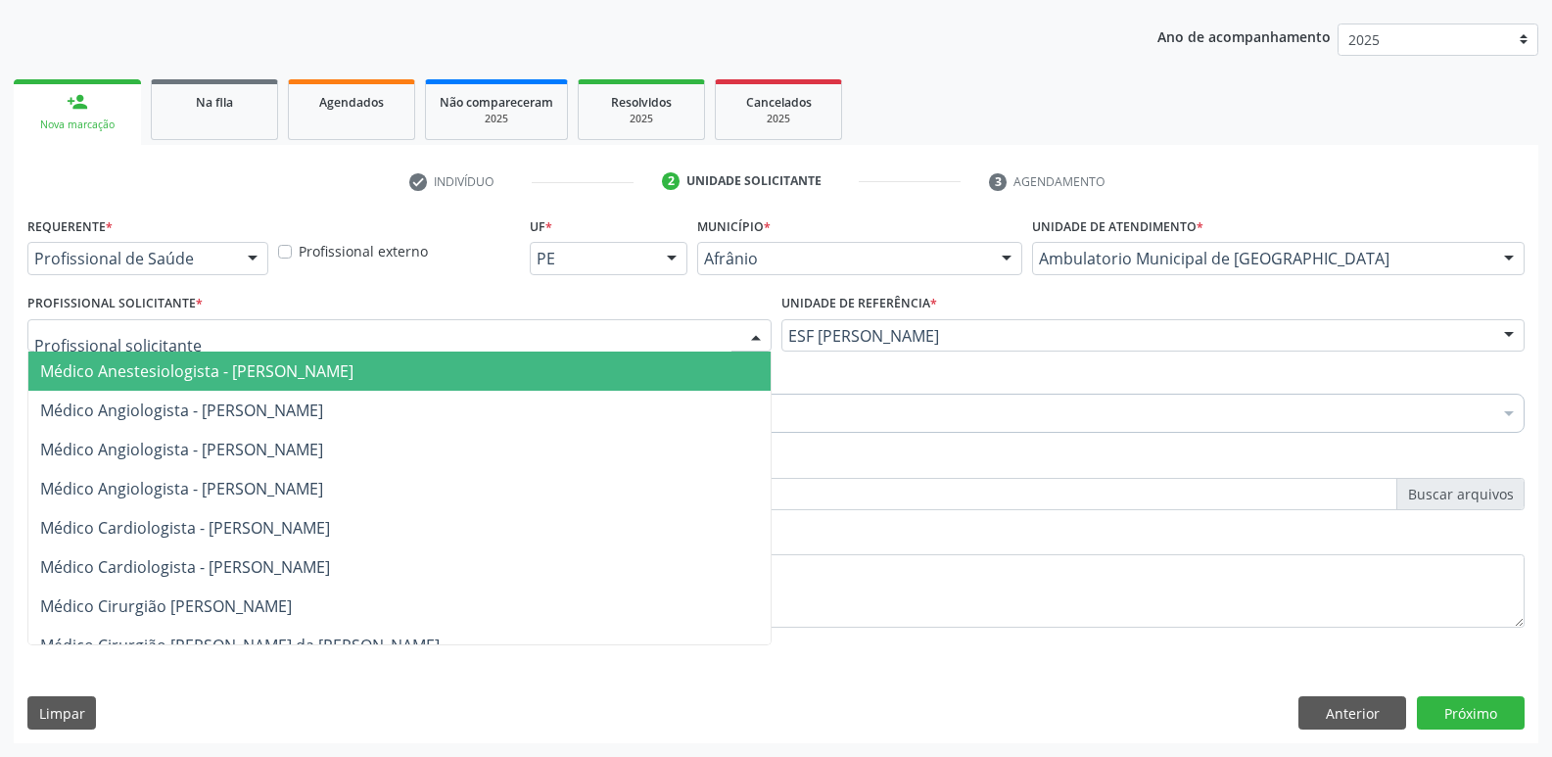
click at [504, 341] on div at bounding box center [399, 335] width 744 height 33
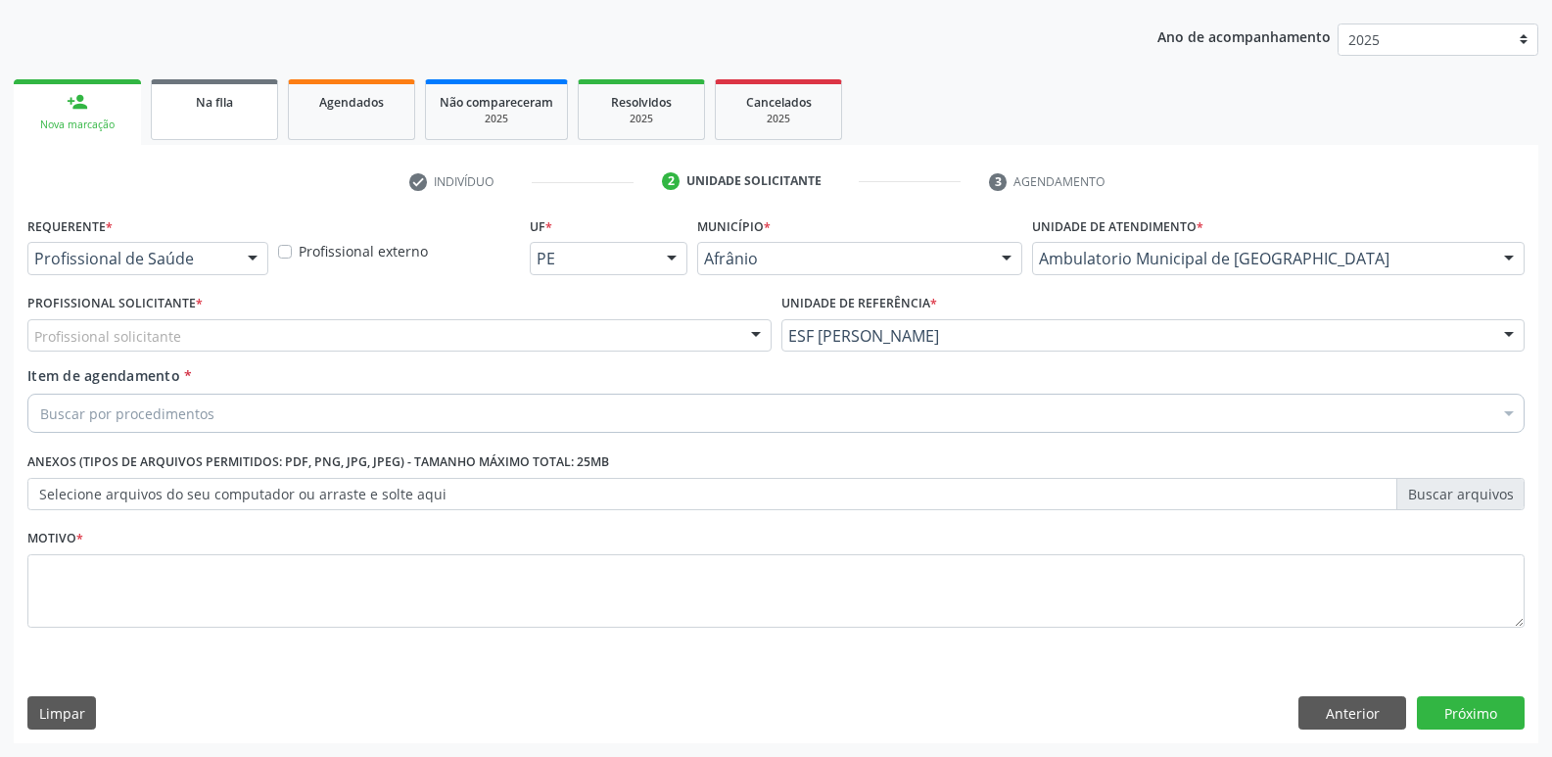
click at [218, 116] on link "Na fila" at bounding box center [214, 109] width 127 height 61
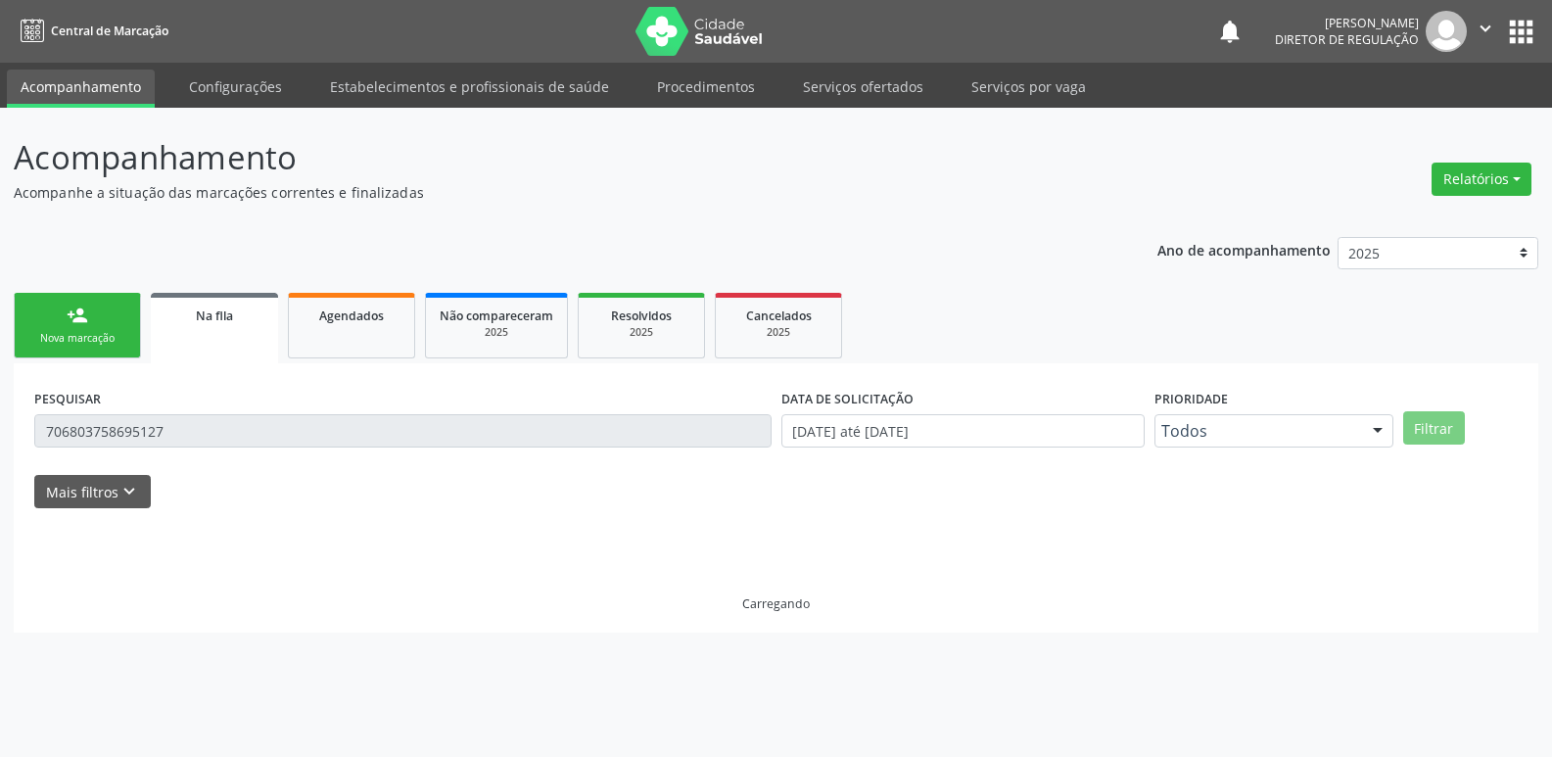
scroll to position [0, 0]
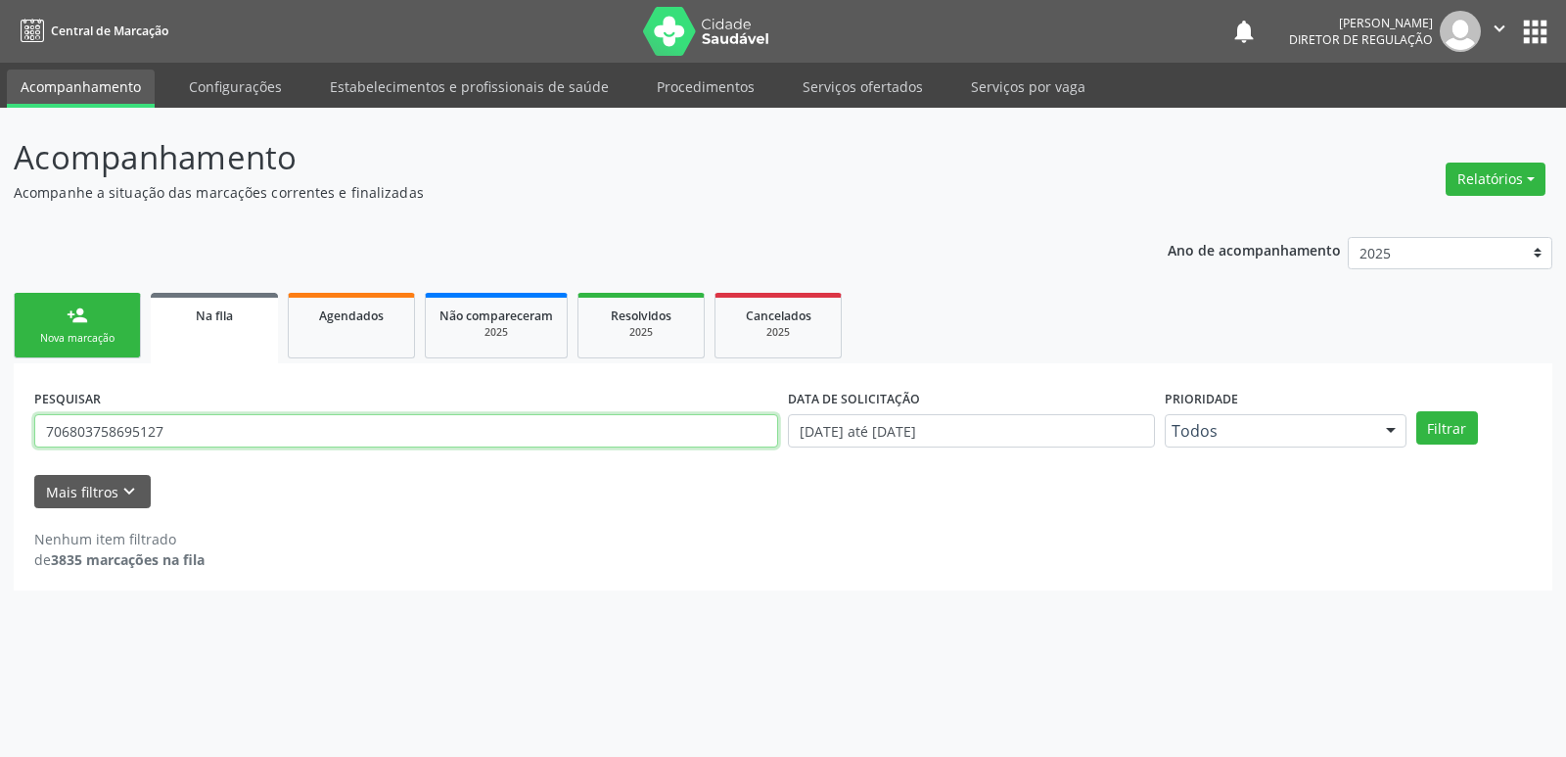
drag, startPoint x: 308, startPoint y: 431, endPoint x: 0, endPoint y: 432, distance: 308.4
click at [0, 431] on div "Acompanhamento Acompanhe a situação das marcações correntes e finalizadas Relat…" at bounding box center [783, 432] width 1566 height 649
type input "706803758695127"
click at [1461, 429] on button "Filtrar" at bounding box center [1447, 427] width 62 height 33
drag, startPoint x: 166, startPoint y: 435, endPoint x: 25, endPoint y: 422, distance: 141.5
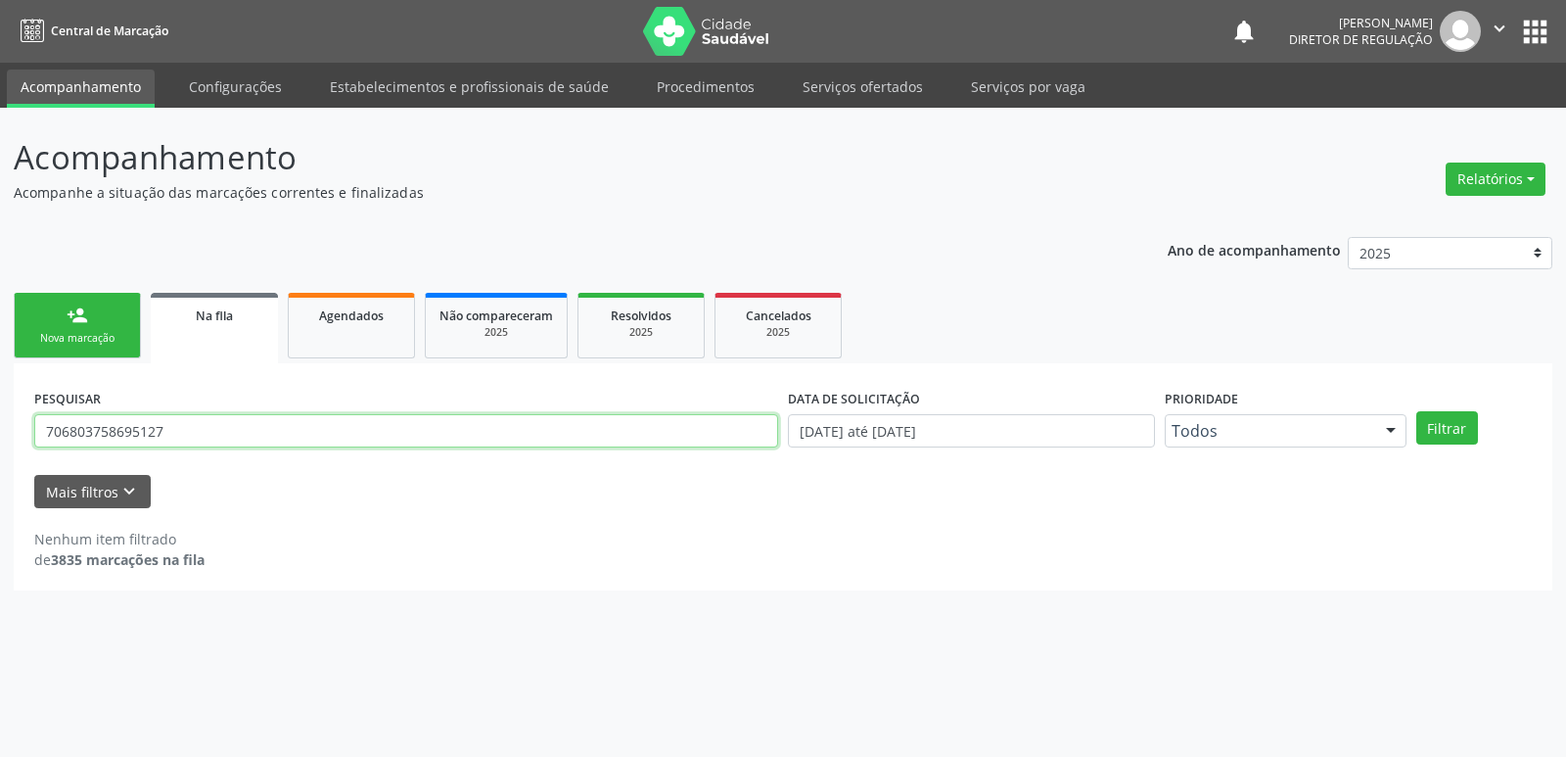
click at [25, 422] on div "PESQUISAR 706803758695127 DATA DE SOLICITAÇÃO 01/01/2018 até 16/09/2025 Priorid…" at bounding box center [783, 476] width 1539 height 227
click at [74, 327] on link "person_add Nova marcação" at bounding box center [77, 326] width 127 height 66
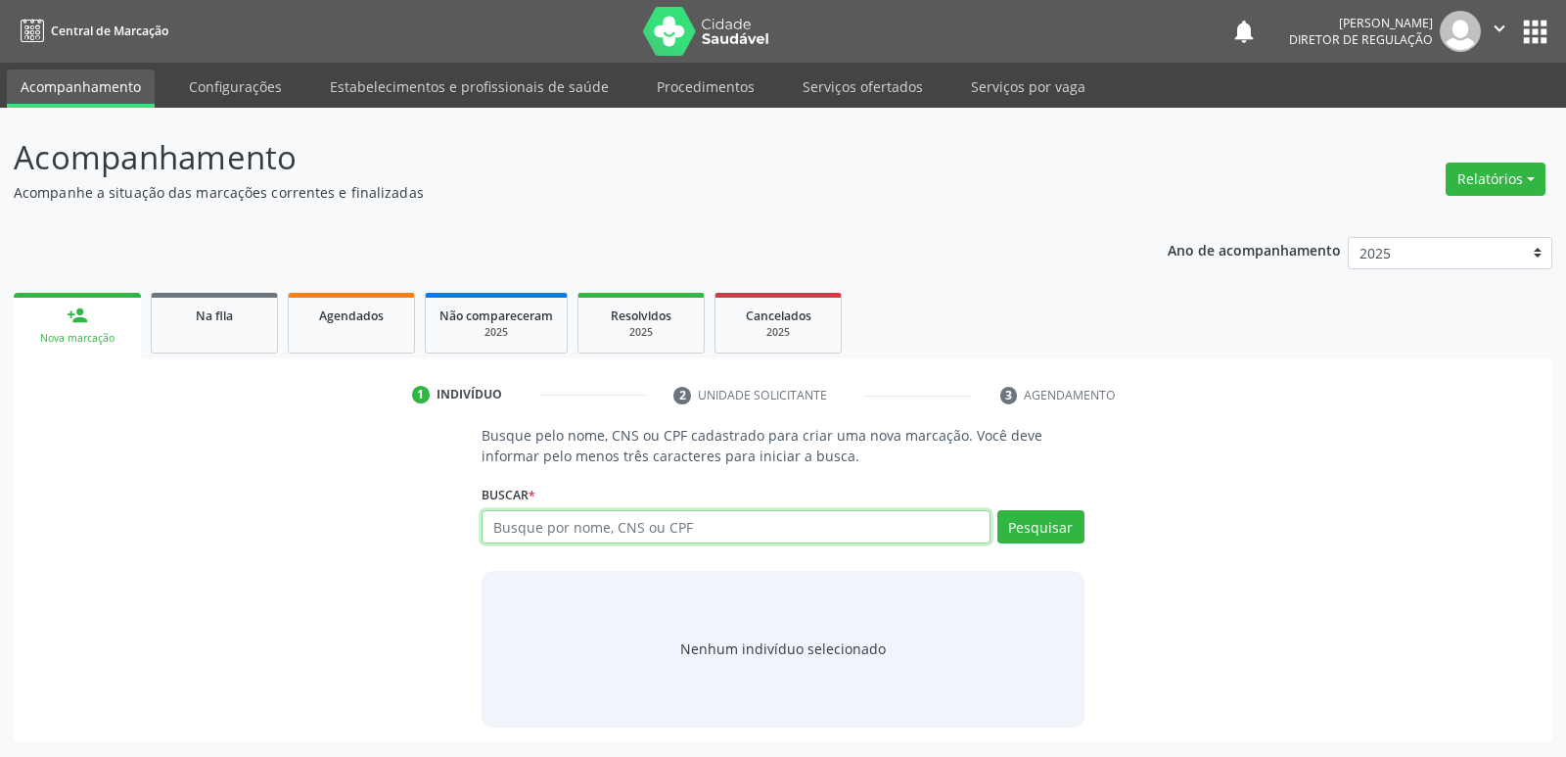
click at [703, 531] on input "text" at bounding box center [736, 526] width 508 height 33
paste input "706803758695127"
type input "706803758695127"
click at [1045, 528] on button "Pesquisar" at bounding box center [1040, 526] width 87 height 33
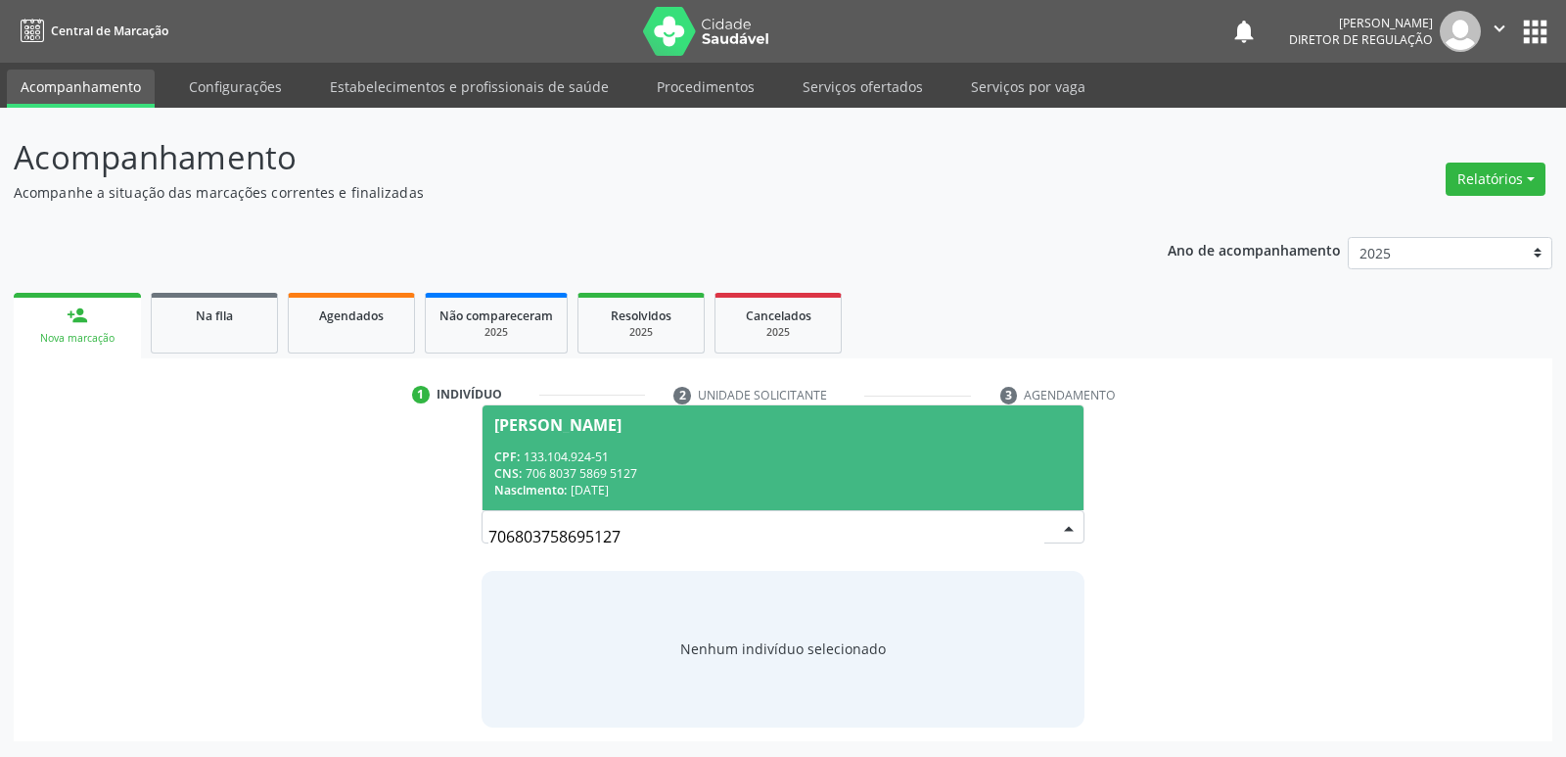
click at [668, 479] on div "CNS: 706 8037 5869 5127" at bounding box center [782, 473] width 577 height 17
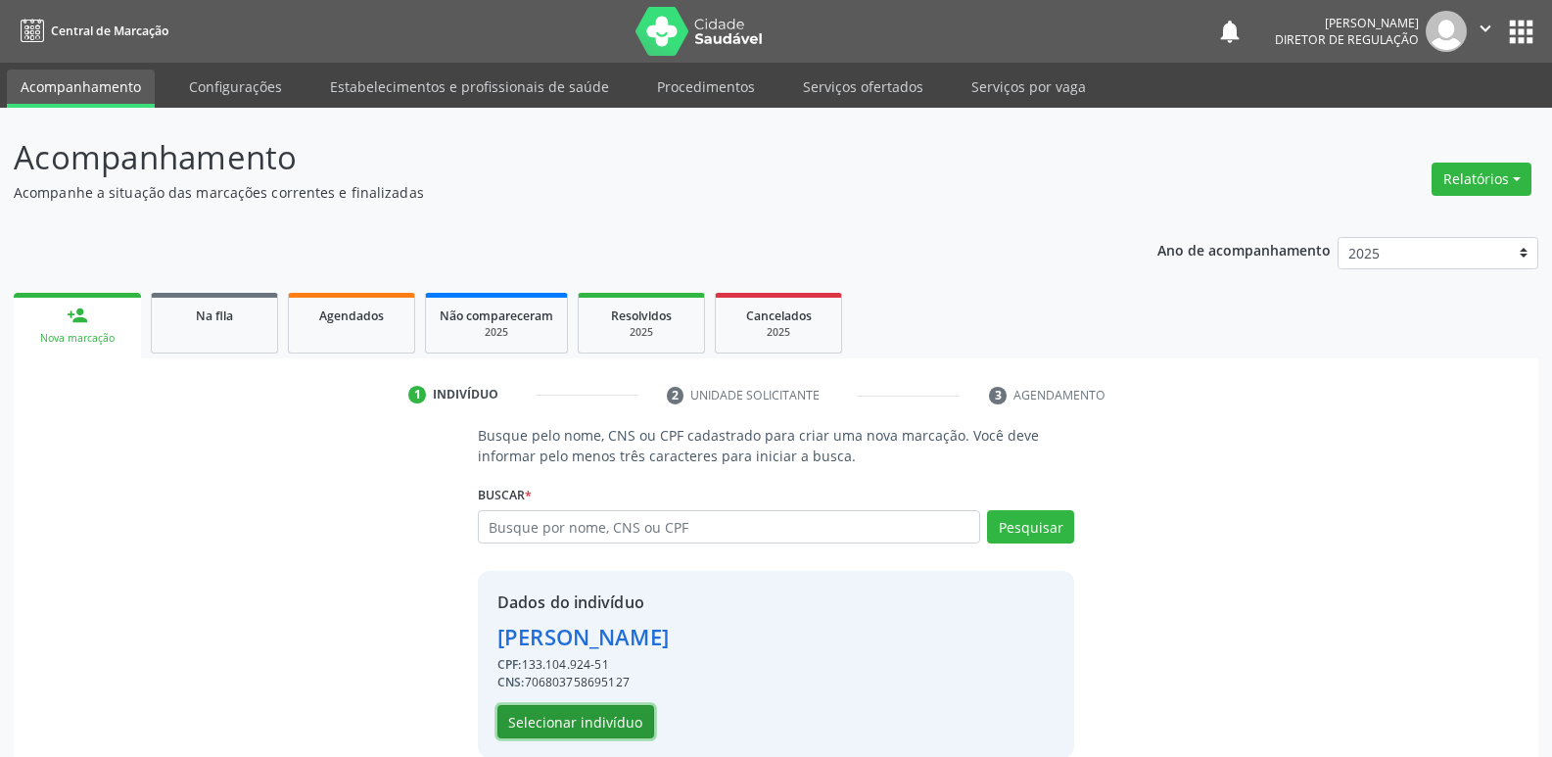
click at [593, 719] on button "Selecionar indivíduo" at bounding box center [575, 721] width 157 height 33
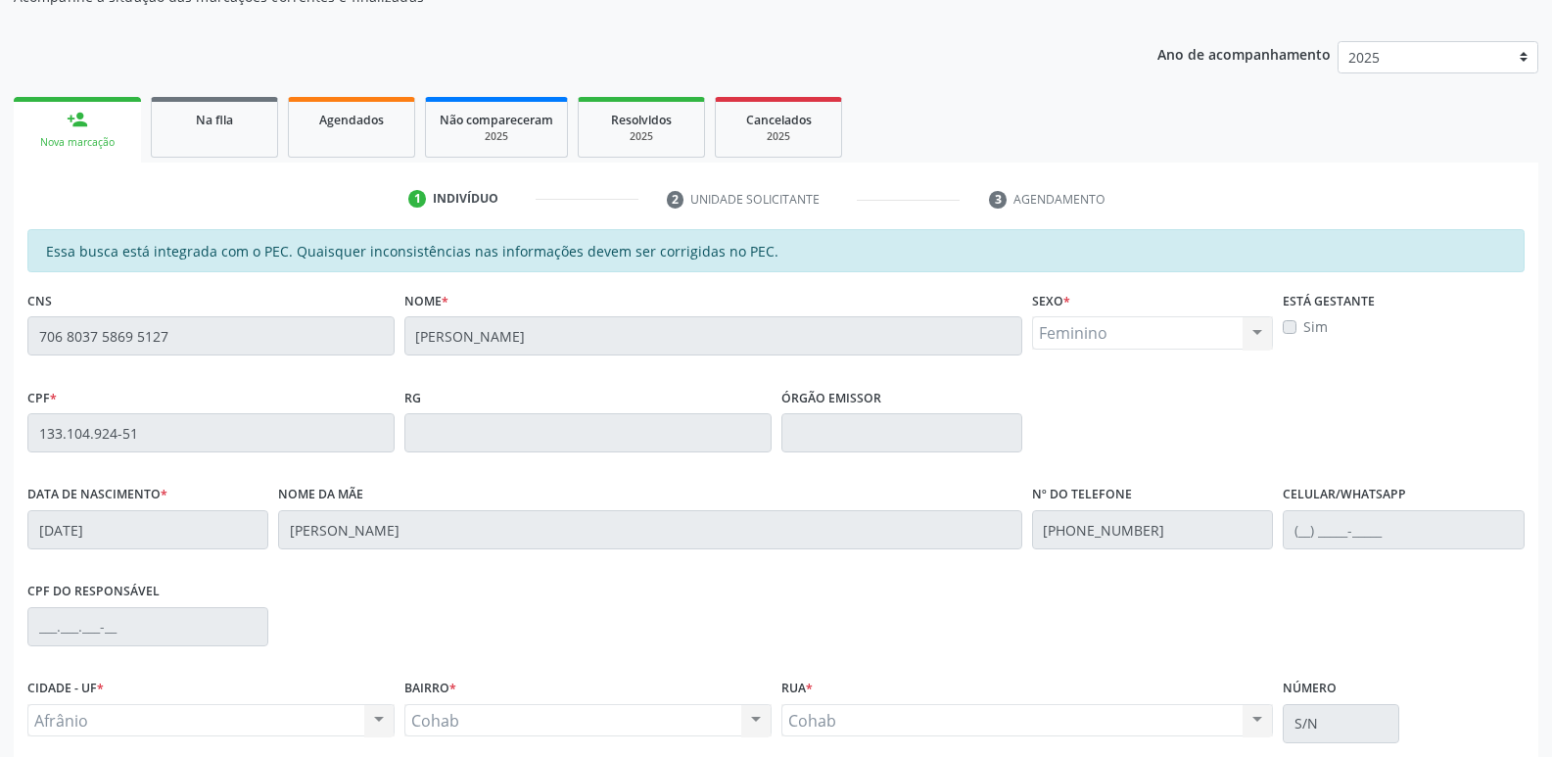
scroll to position [361, 0]
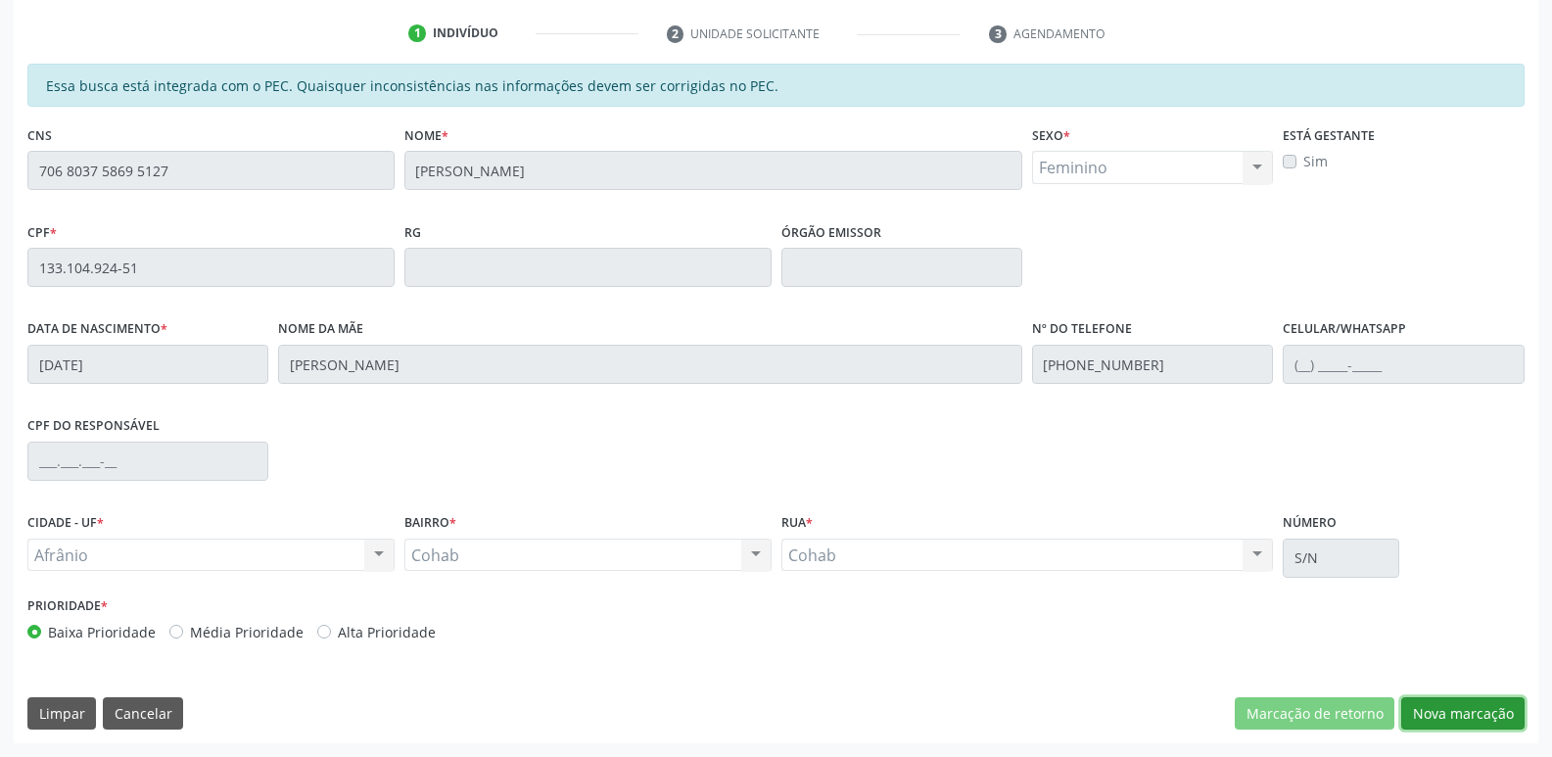
click at [1446, 711] on button "Nova marcação" at bounding box center [1462, 713] width 123 height 33
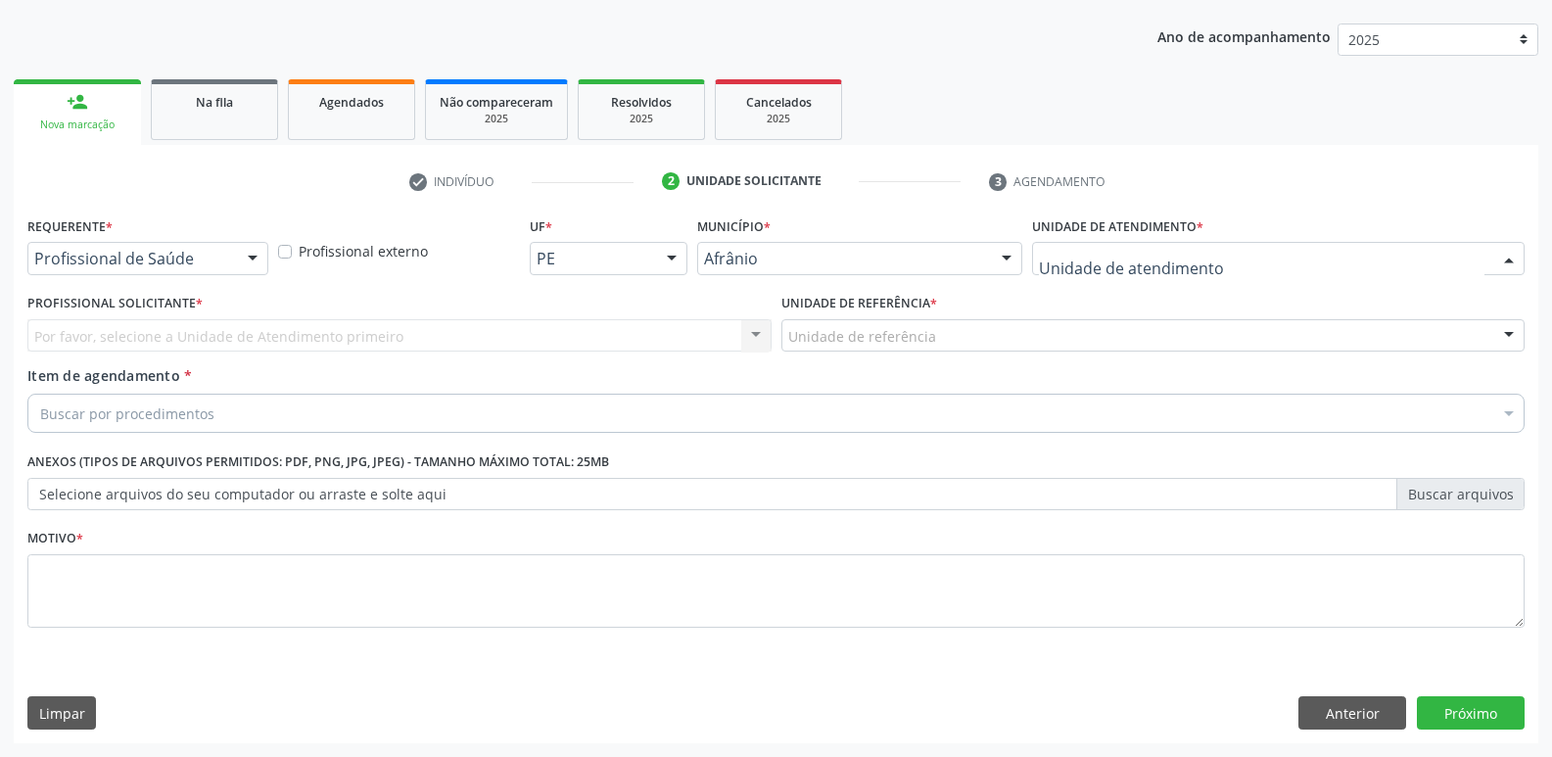
click at [1258, 262] on div at bounding box center [1278, 258] width 492 height 33
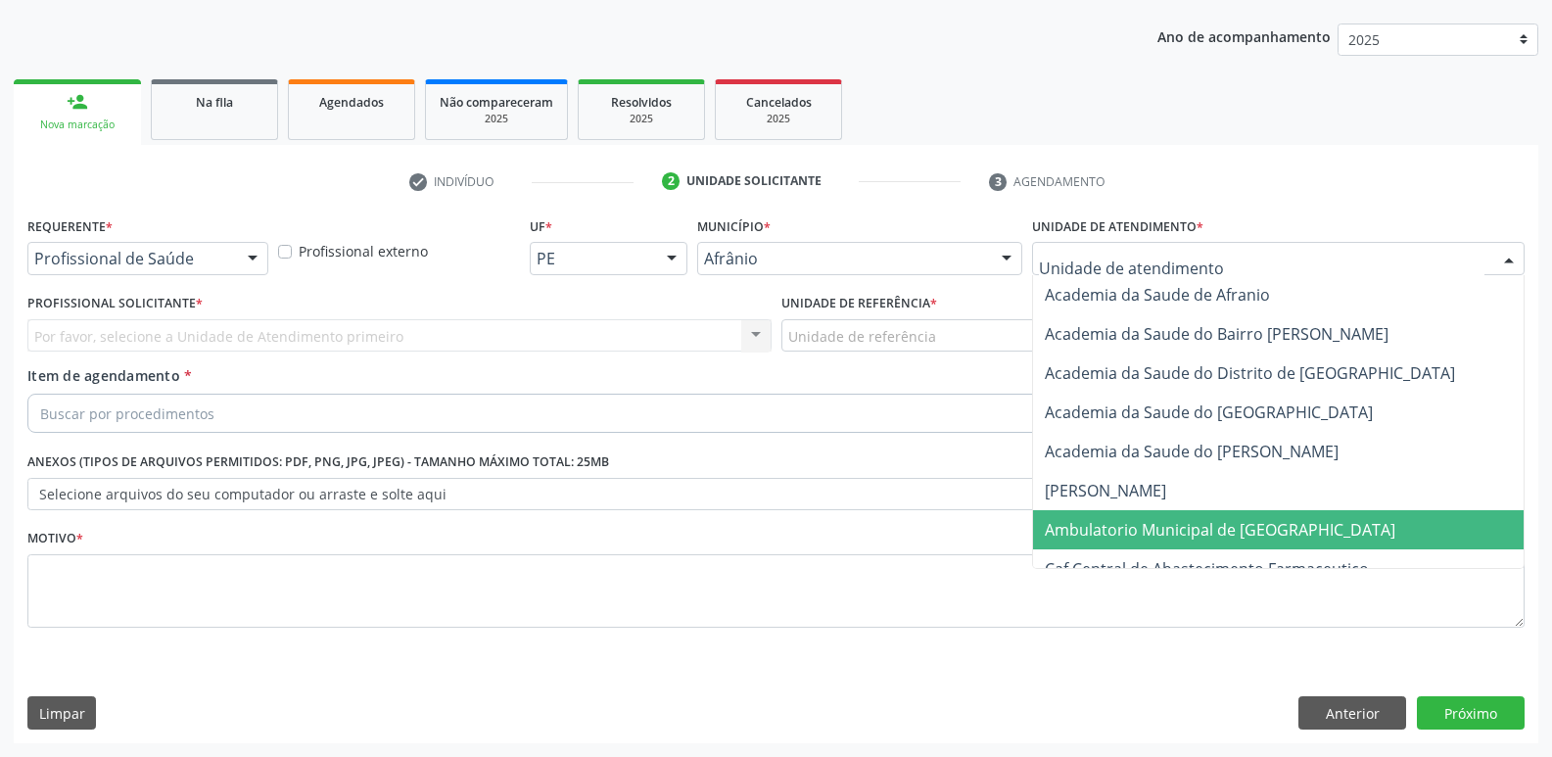
click at [1236, 529] on span "Ambulatorio Municipal de [GEOGRAPHIC_DATA]" at bounding box center [1219, 530] width 350 height 22
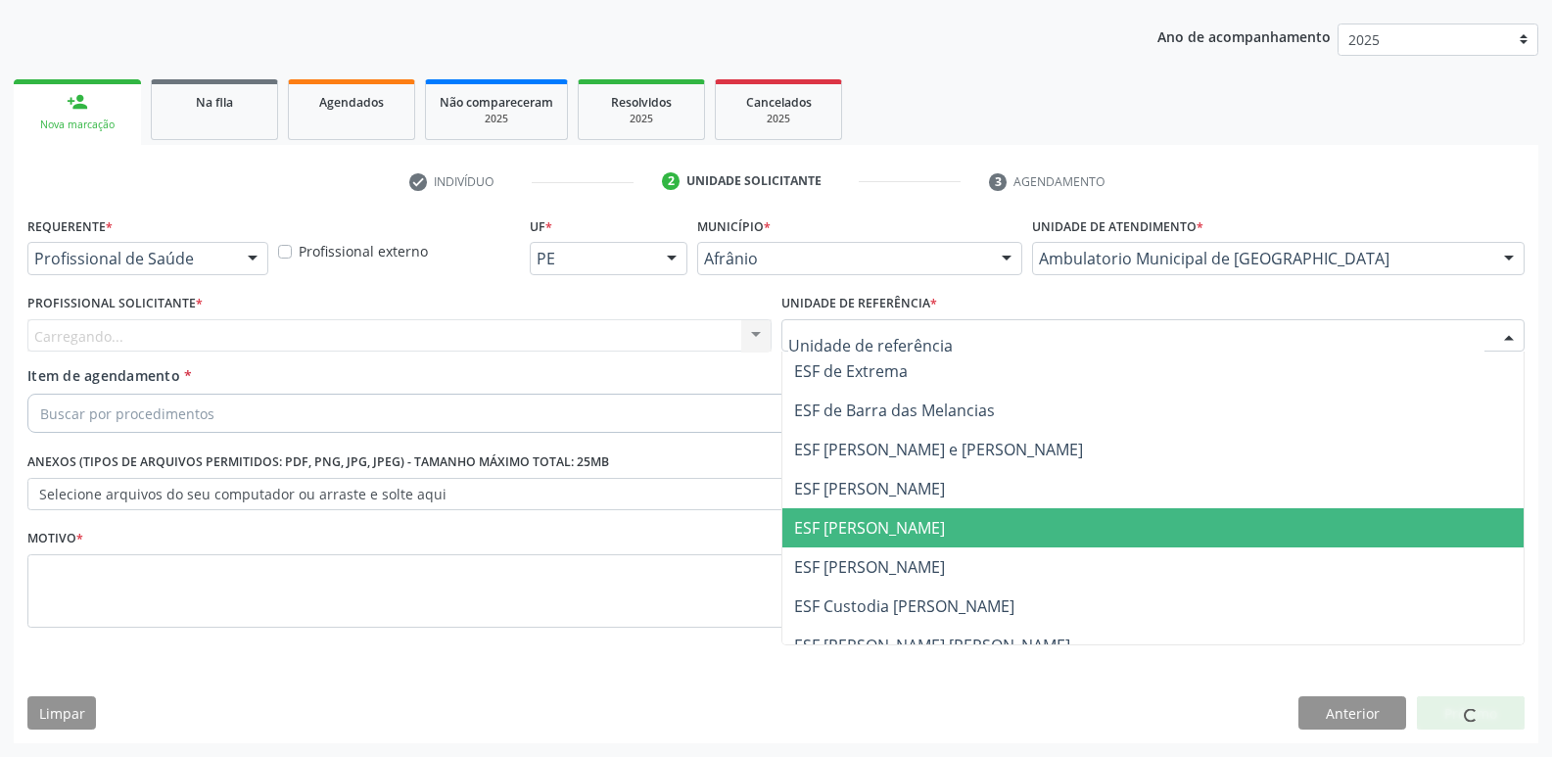
click at [888, 530] on span "ESF [PERSON_NAME]" at bounding box center [869, 528] width 151 height 22
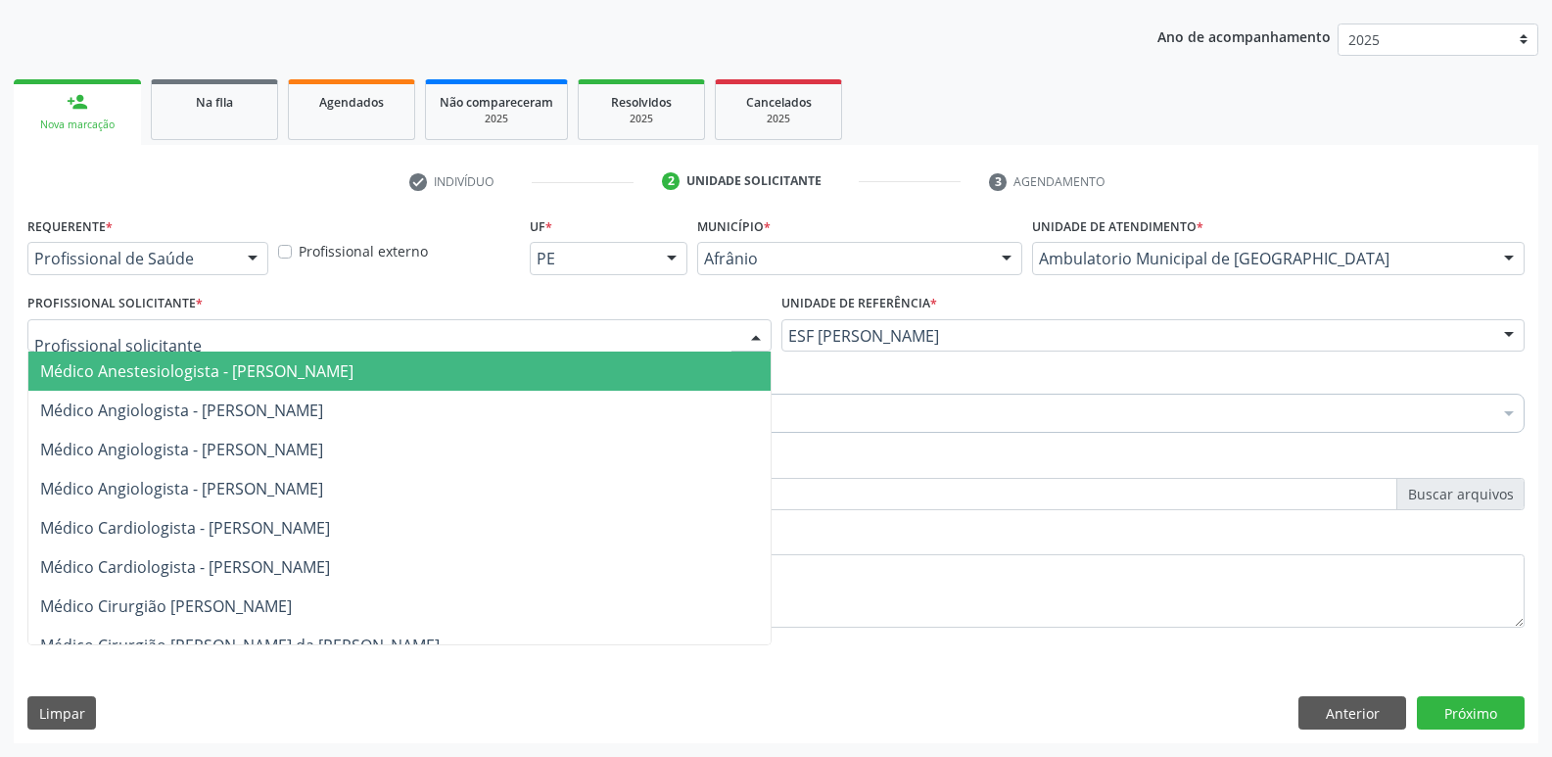
click at [572, 333] on div at bounding box center [399, 335] width 744 height 33
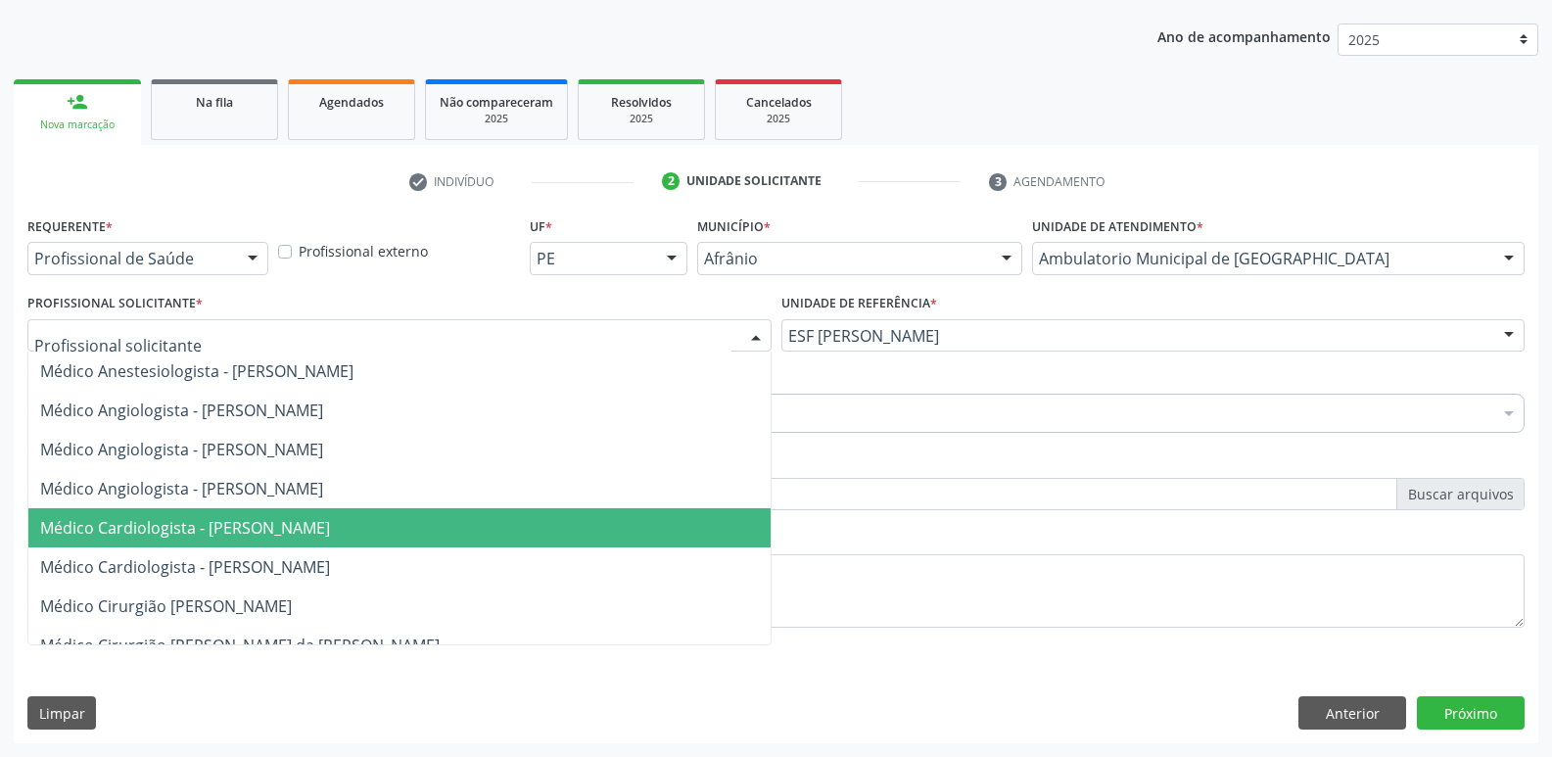
click at [583, 535] on span "Médico Cardiologista - [PERSON_NAME]" at bounding box center [399, 527] width 742 height 39
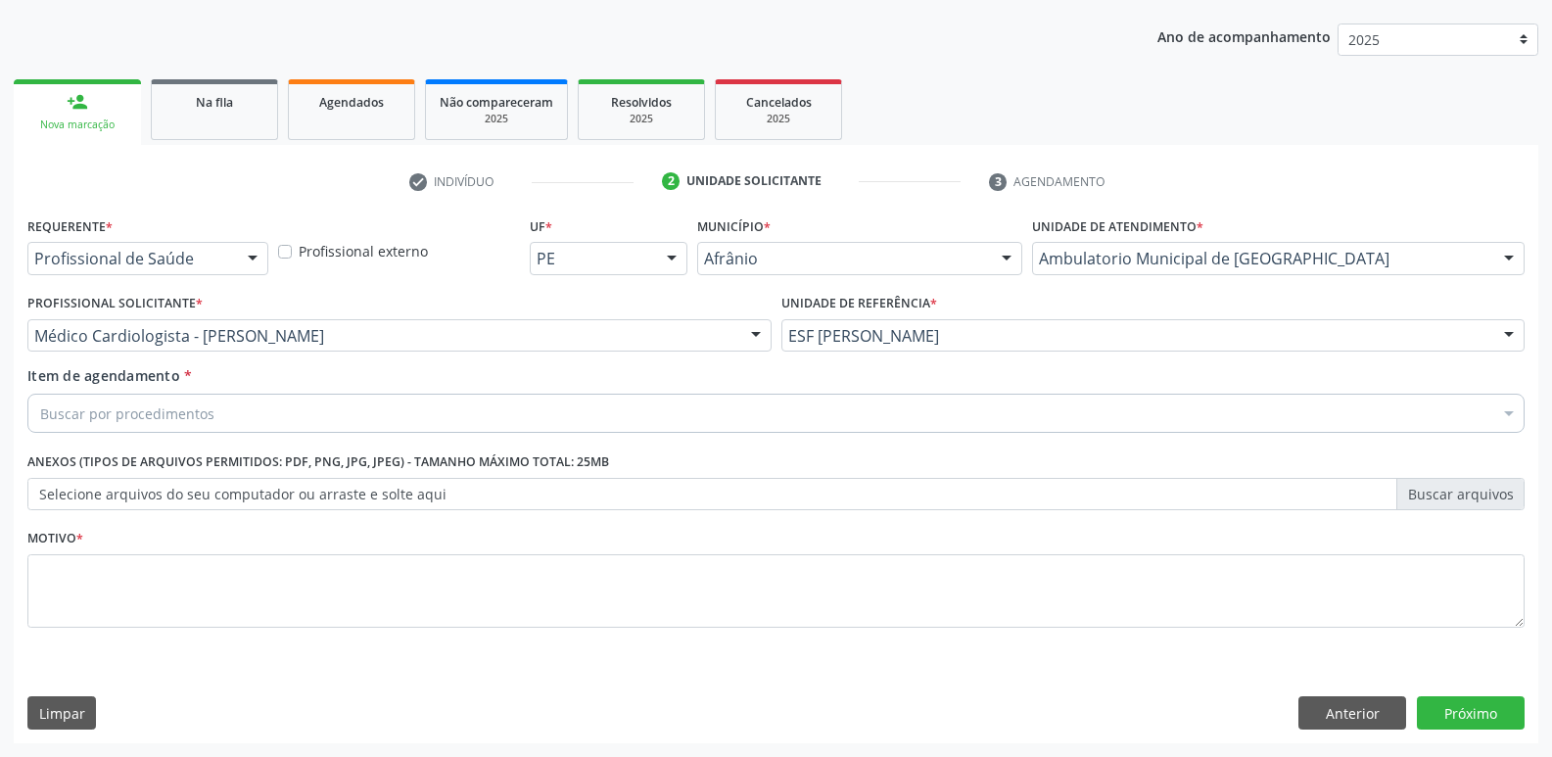
click at [431, 402] on div "Buscar por procedimentos" at bounding box center [775, 413] width 1497 height 39
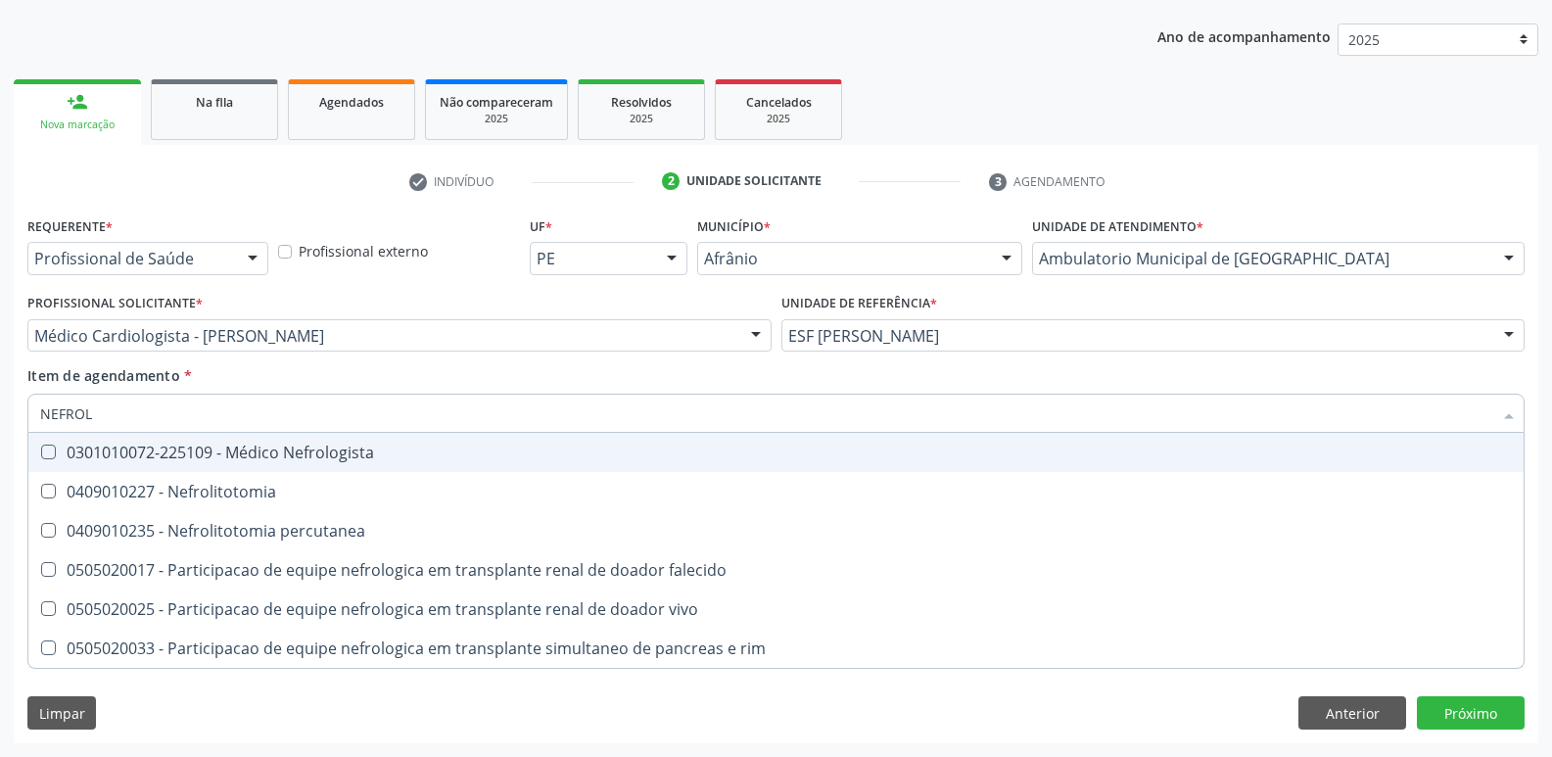
type input "NEFROLO"
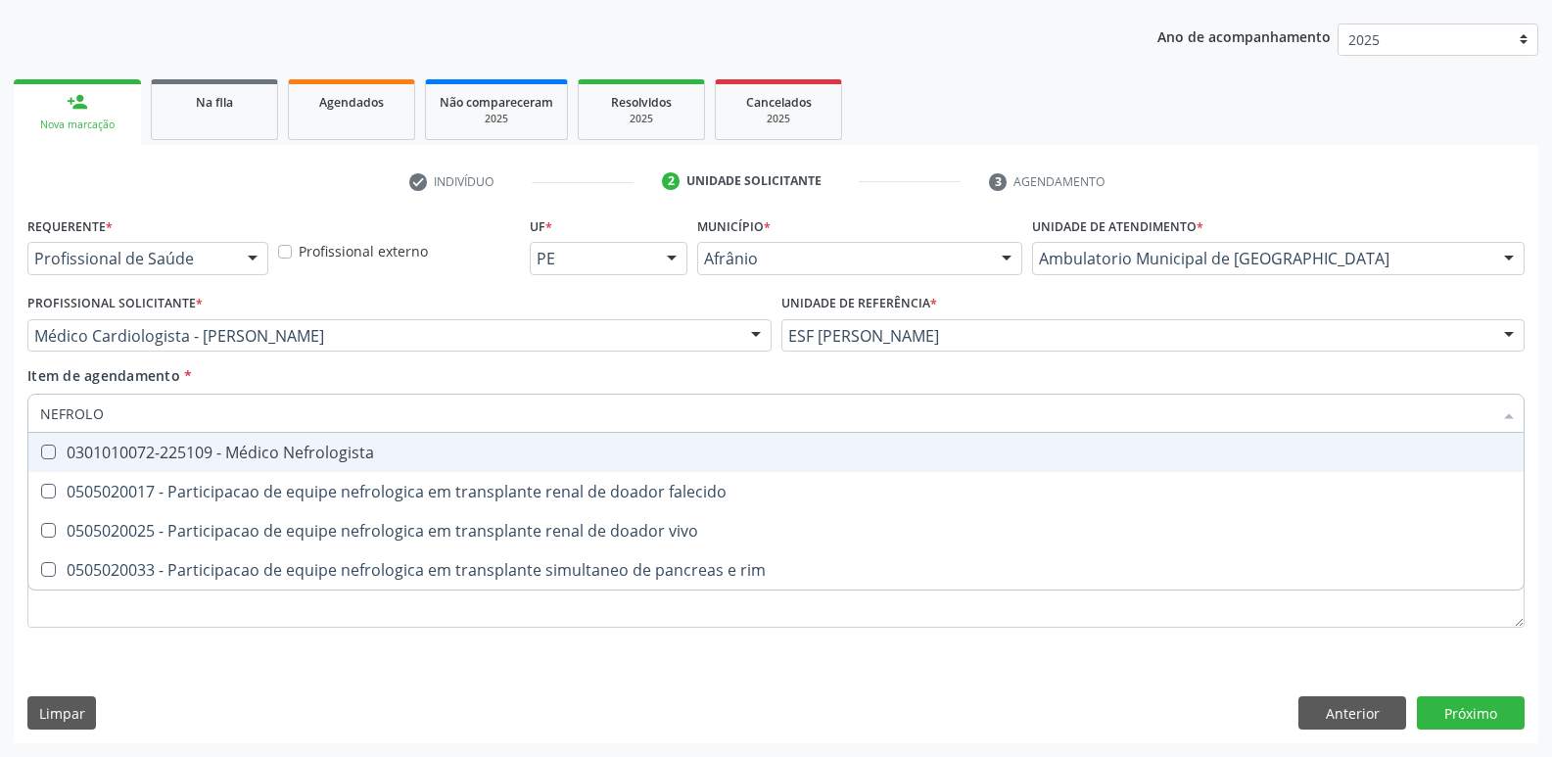
click at [414, 457] on div "0301010072-225109 - Médico Nefrologista" at bounding box center [775, 452] width 1471 height 16
checkbox Nefrologista "true"
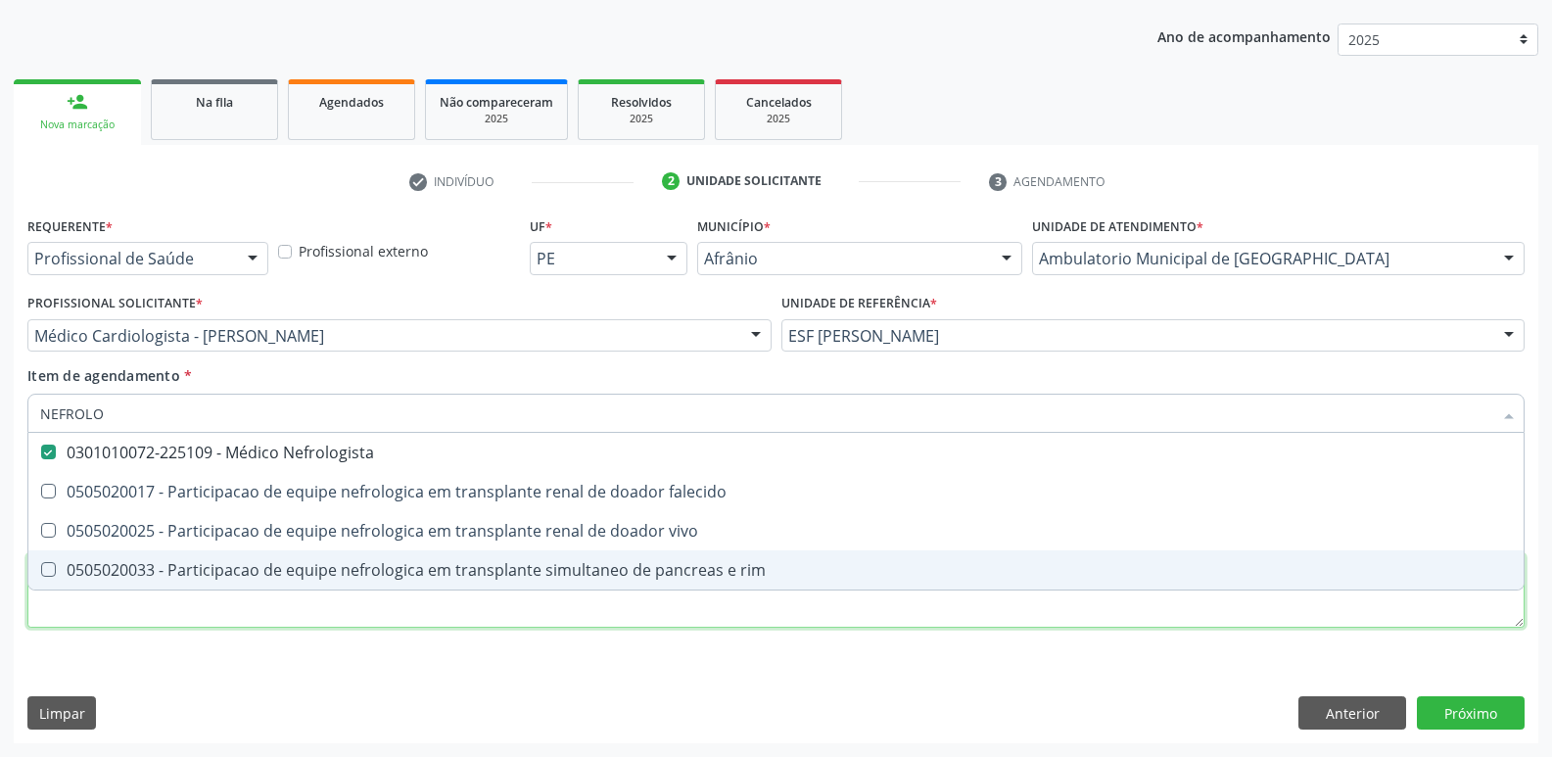
click at [1164, 611] on div "Requerente * Profissional de Saúde Profissional de Saúde Paciente Nenhum result…" at bounding box center [775, 432] width 1497 height 443
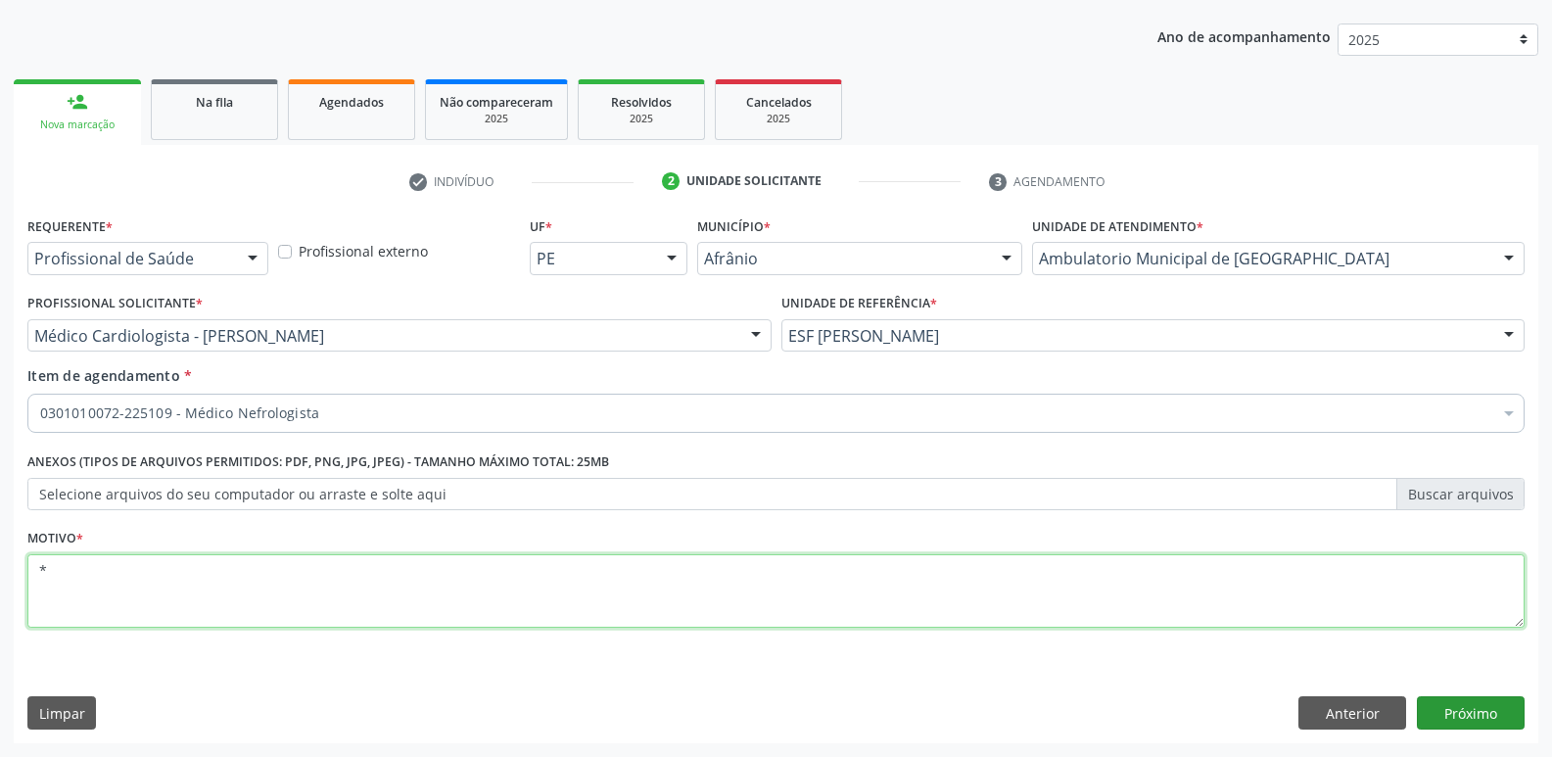
type textarea "*"
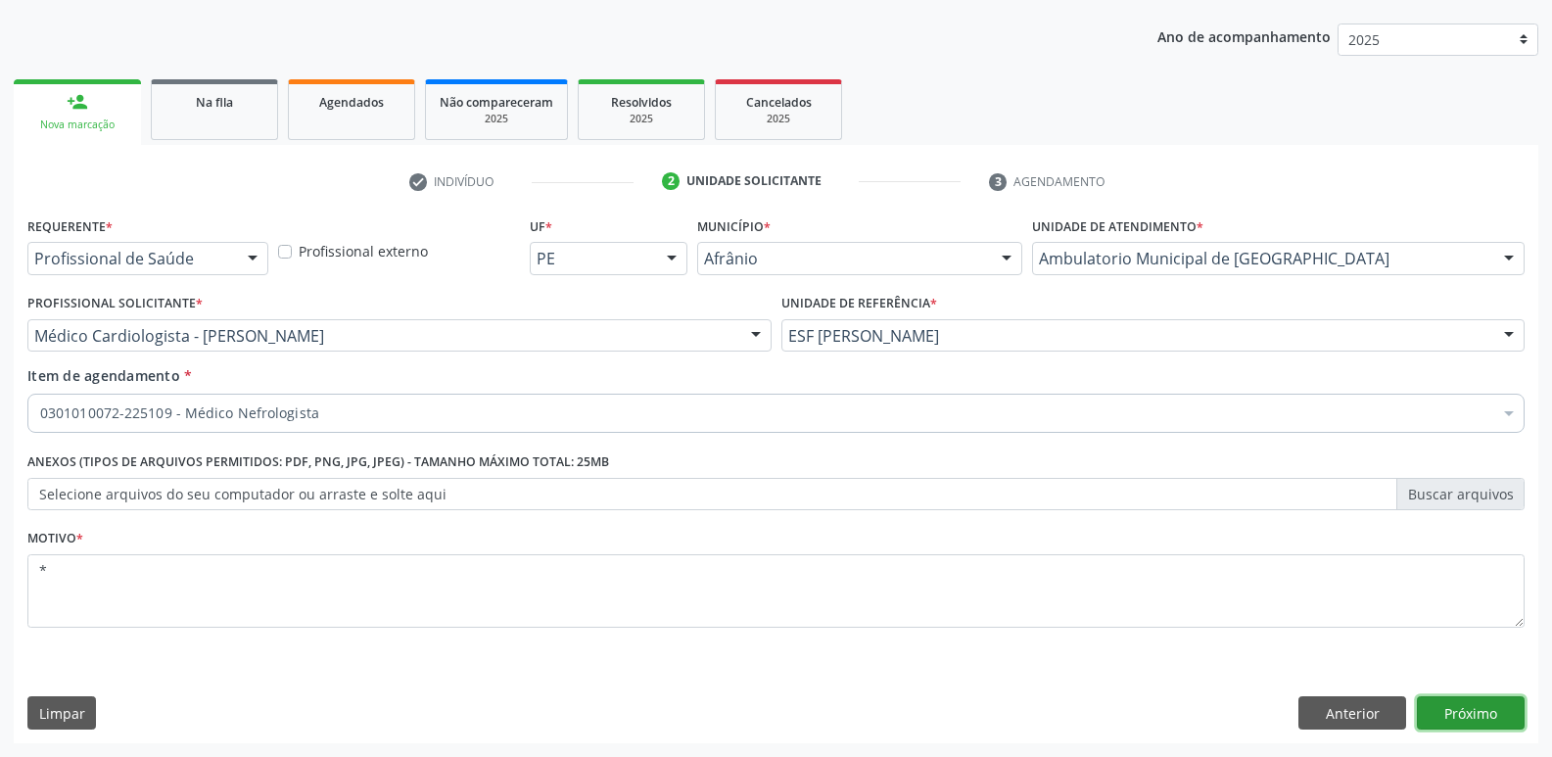
click at [1491, 713] on button "Próximo" at bounding box center [1470, 712] width 108 height 33
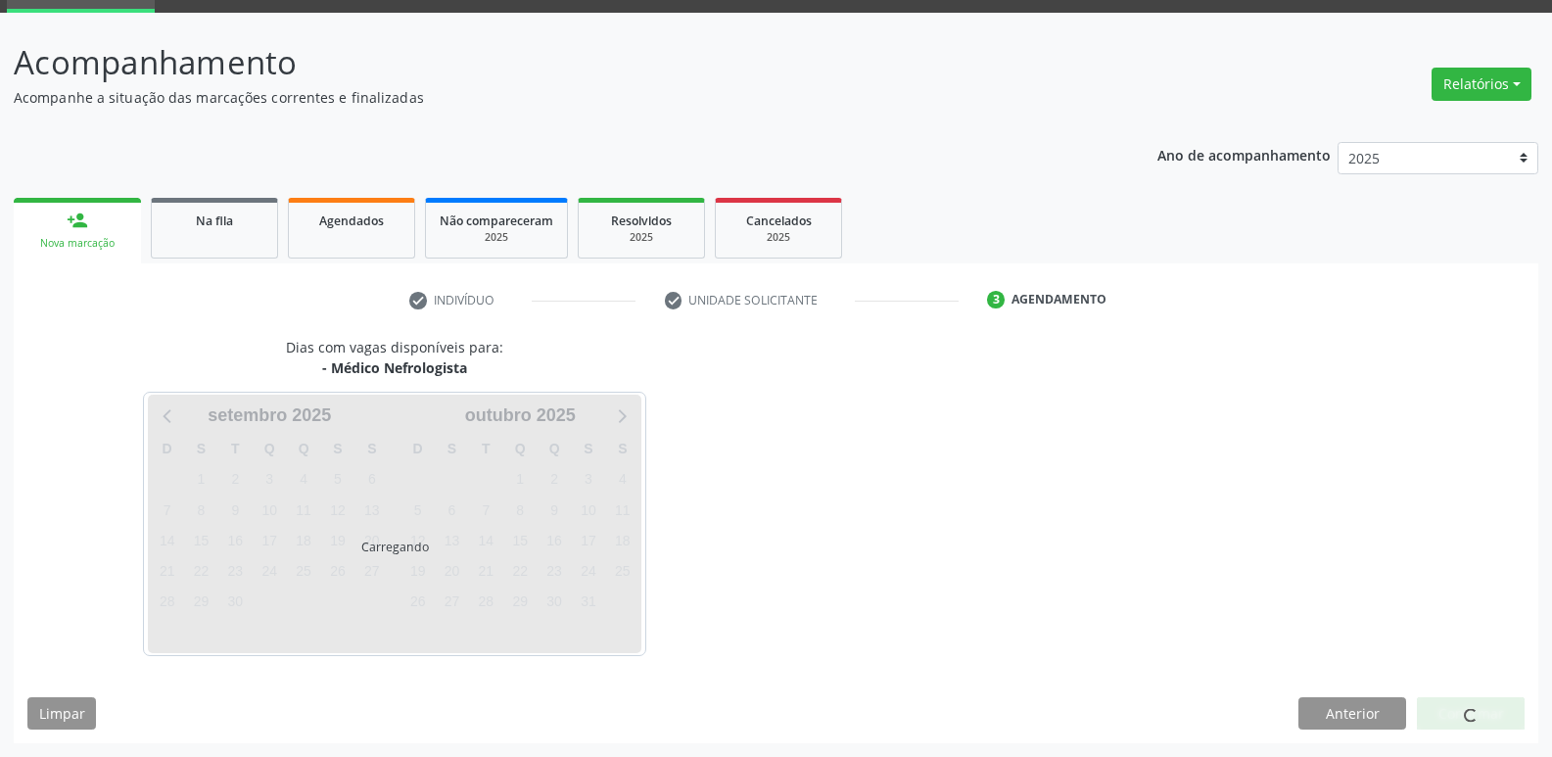
scroll to position [95, 0]
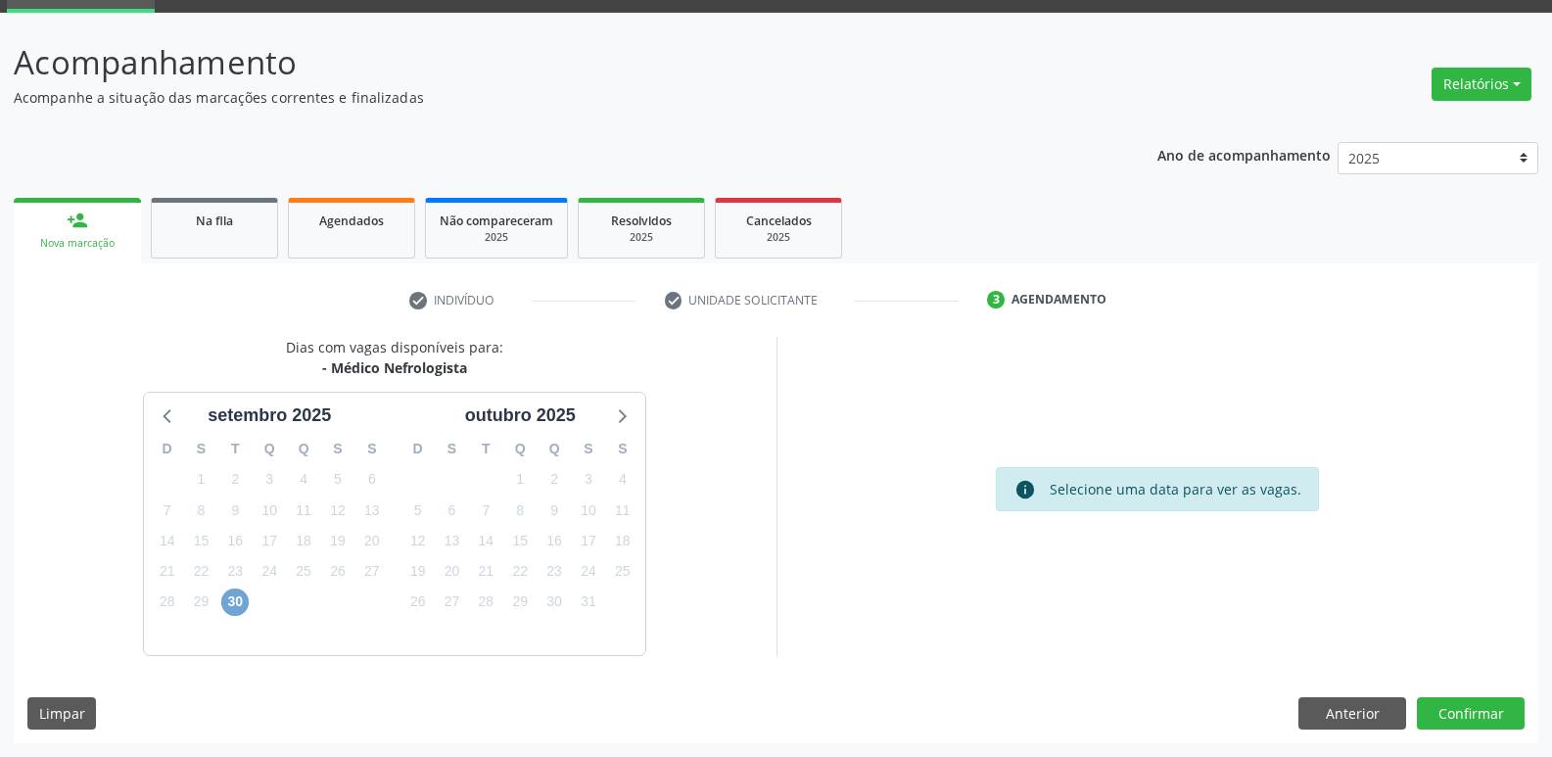
click at [229, 601] on span "30" at bounding box center [234, 601] width 27 height 27
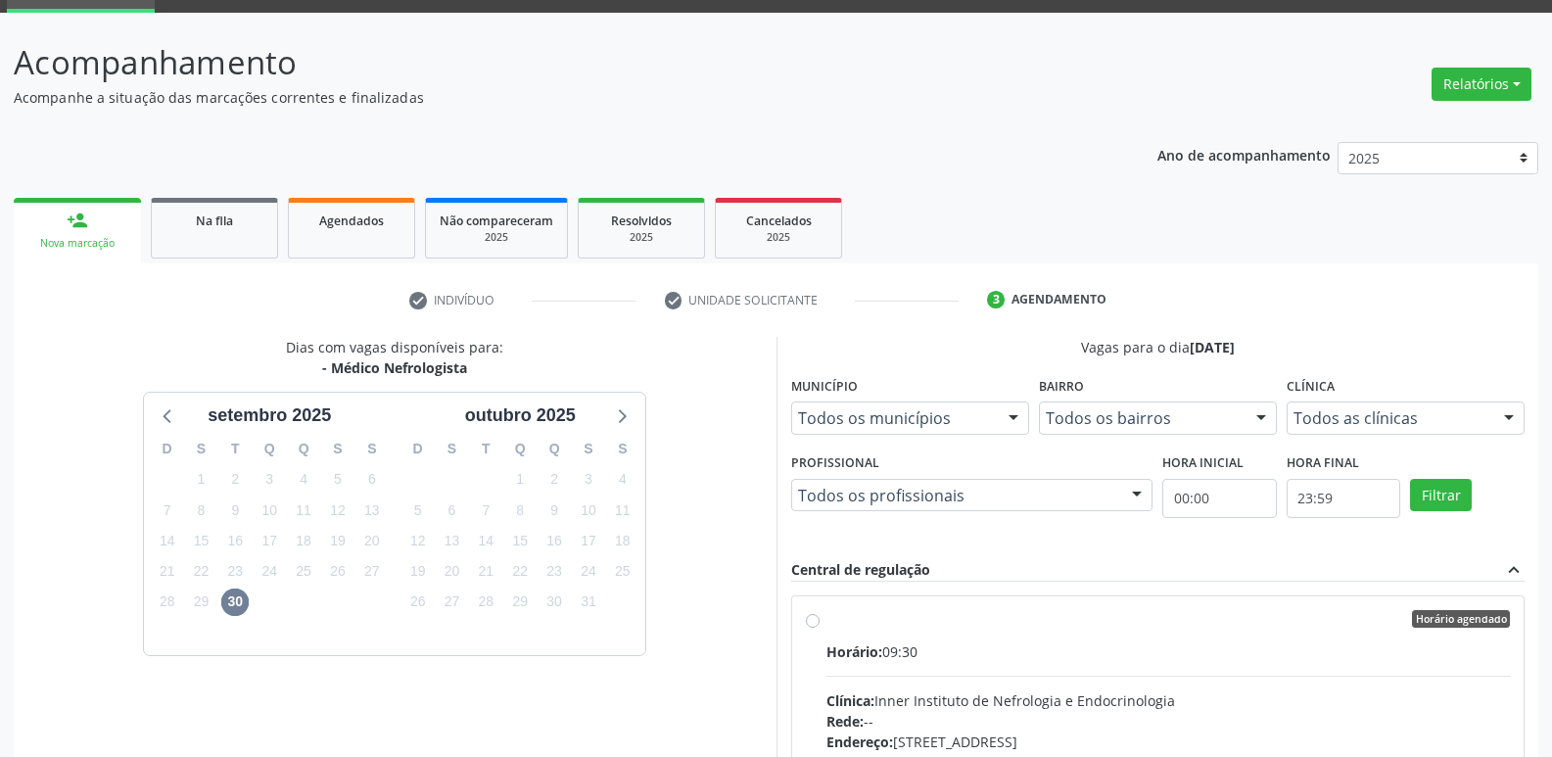
click at [808, 627] on div "Horário agendado Horário: 09:30 Clínica: Inner Instituto de Nefrologia e Endocr…" at bounding box center [1158, 760] width 705 height 301
radio input "true"
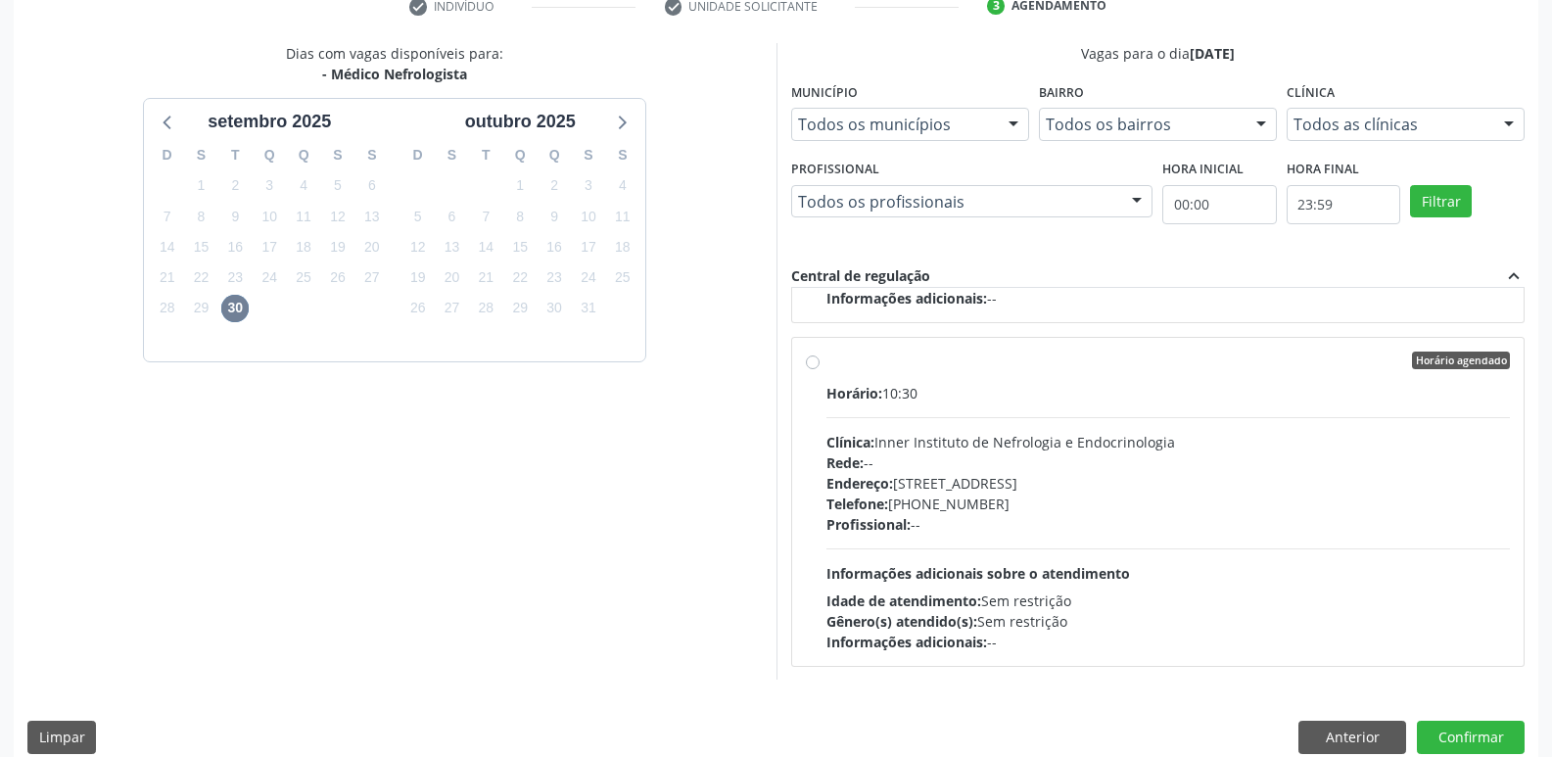
scroll to position [413, 0]
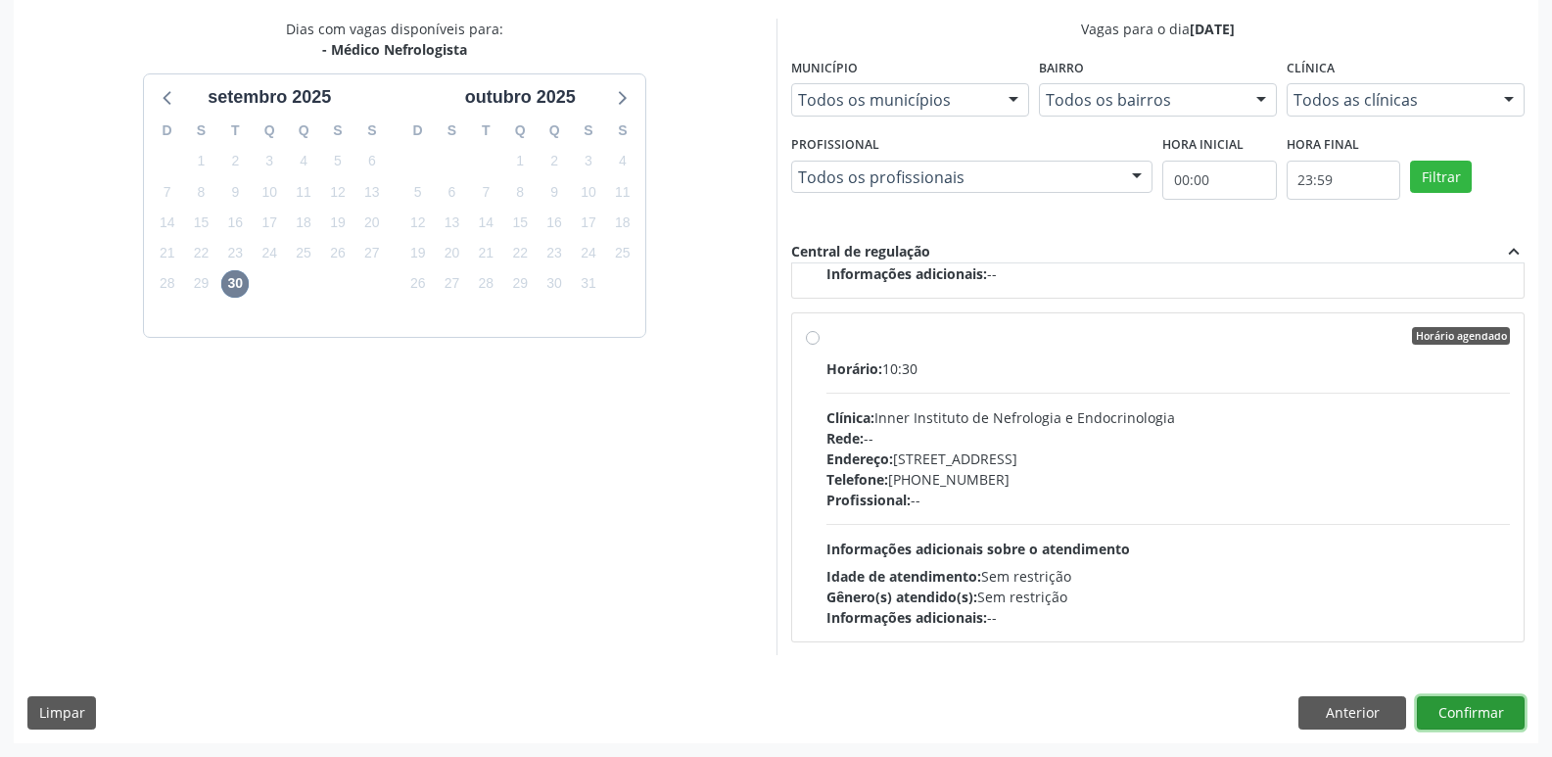
click at [1487, 709] on button "Confirmar" at bounding box center [1470, 712] width 108 height 33
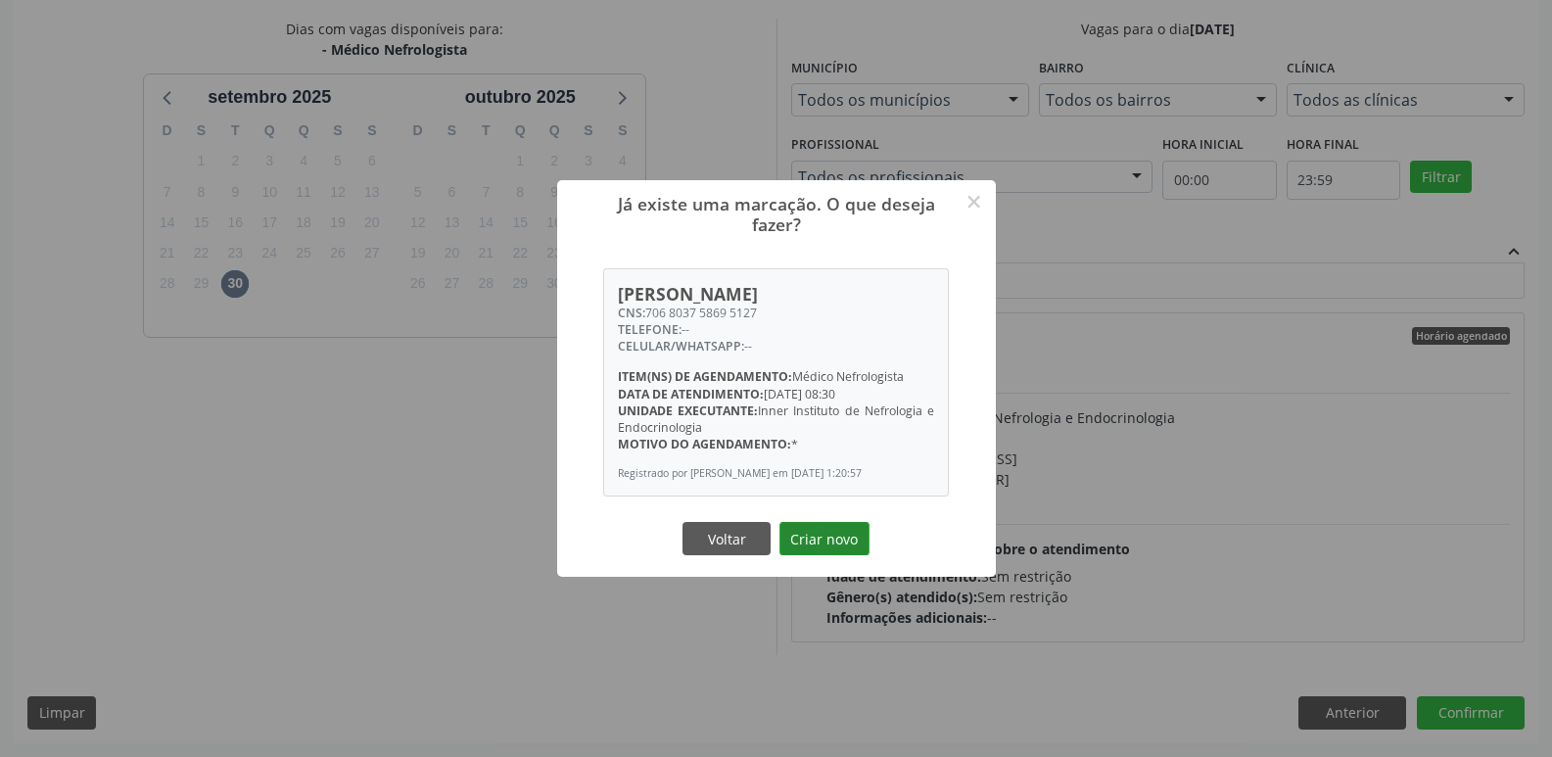
click at [857, 541] on button "Criar novo" at bounding box center [824, 538] width 90 height 33
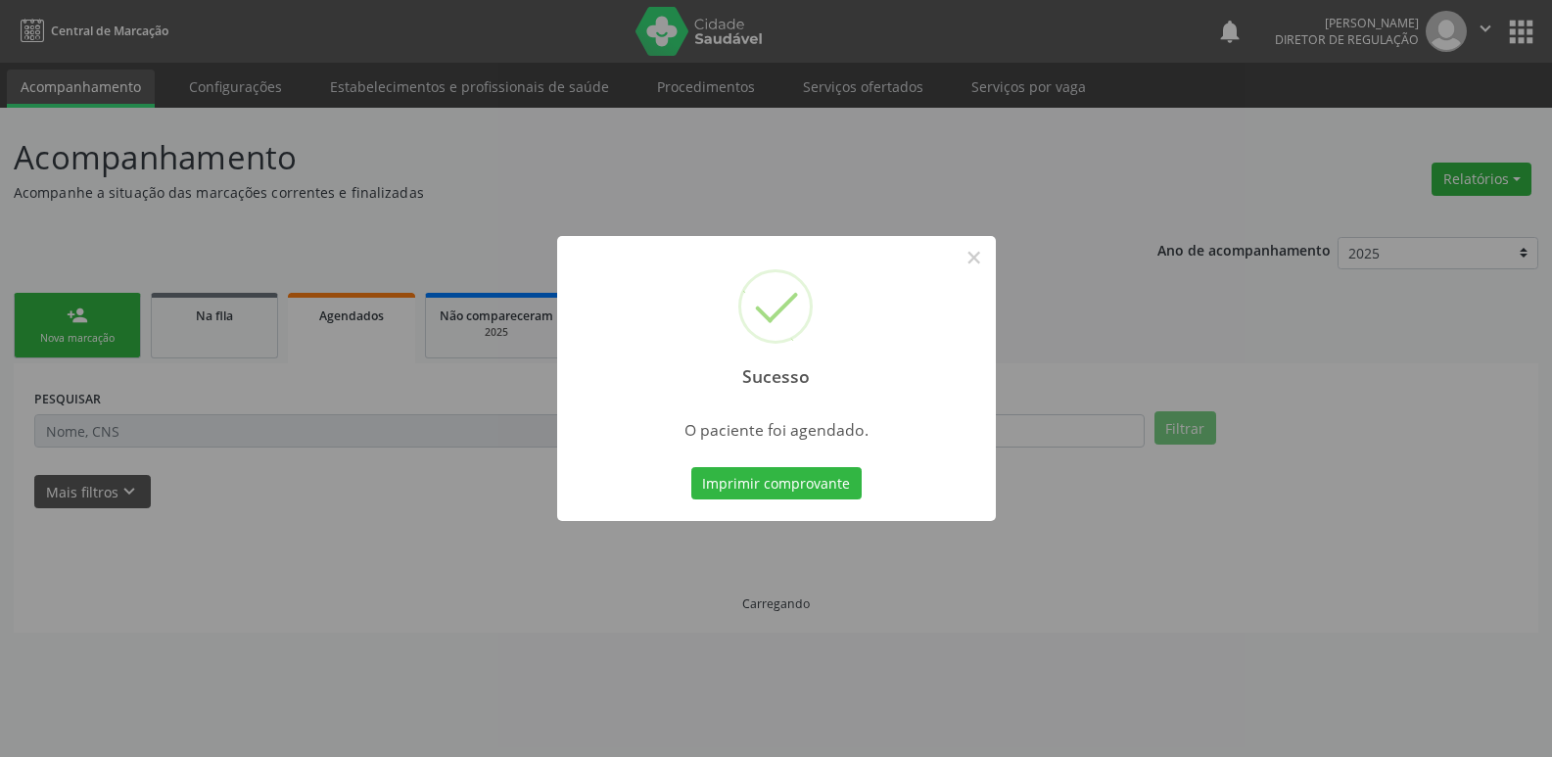
scroll to position [0, 0]
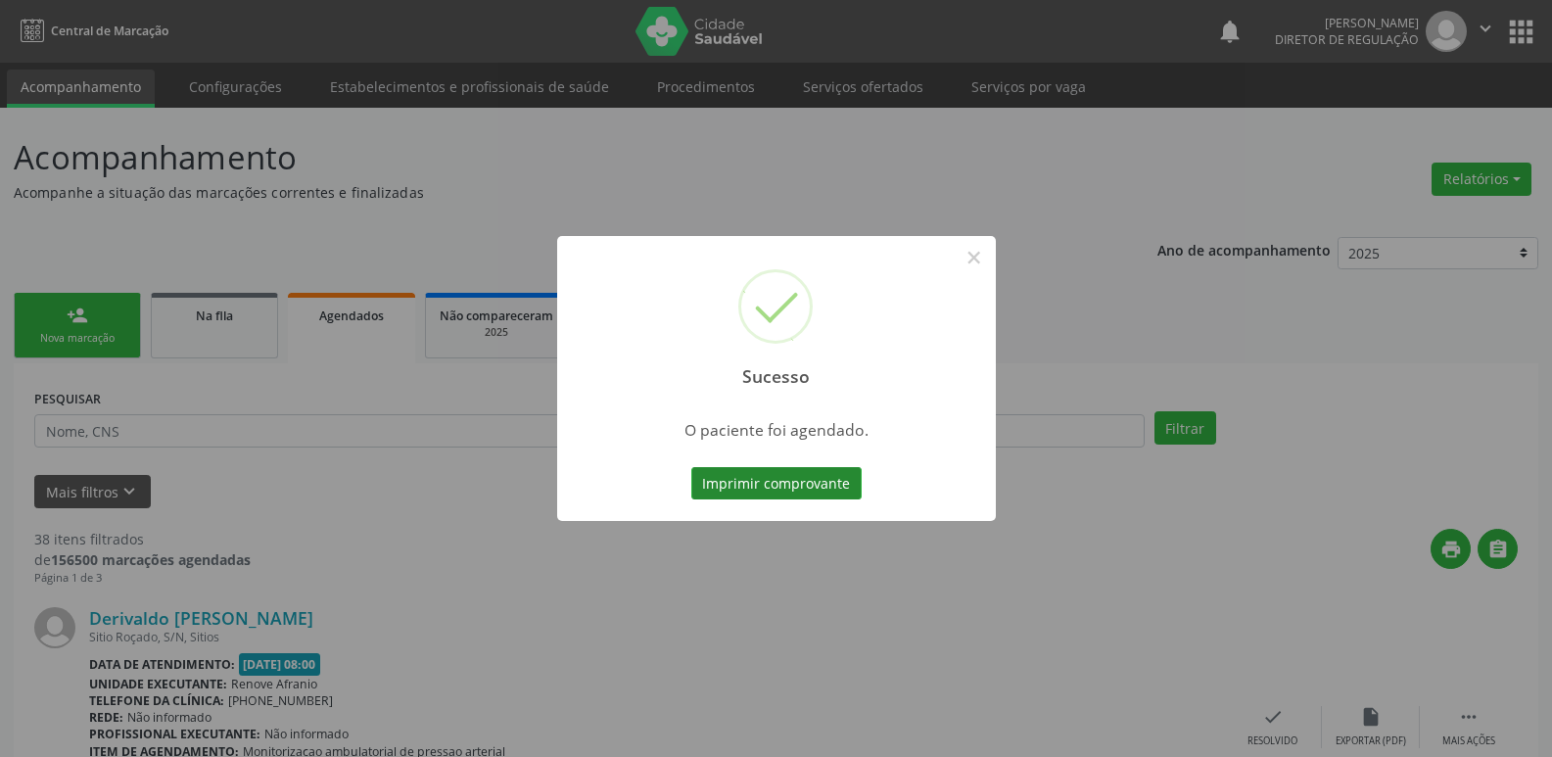
click at [839, 487] on button "Imprimir comprovante" at bounding box center [776, 483] width 170 height 33
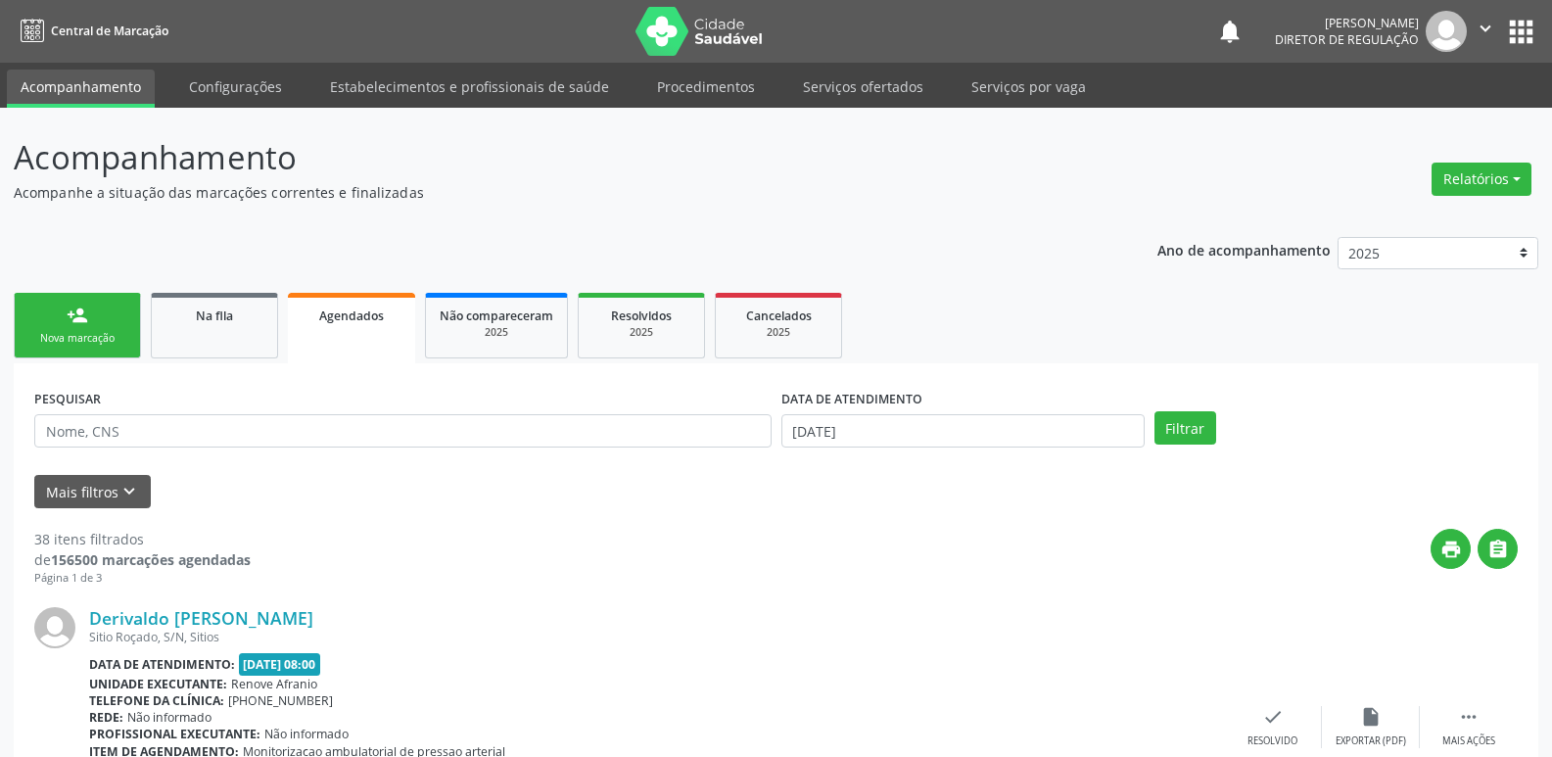
click at [108, 341] on div "Nova marcação" at bounding box center [77, 338] width 98 height 15
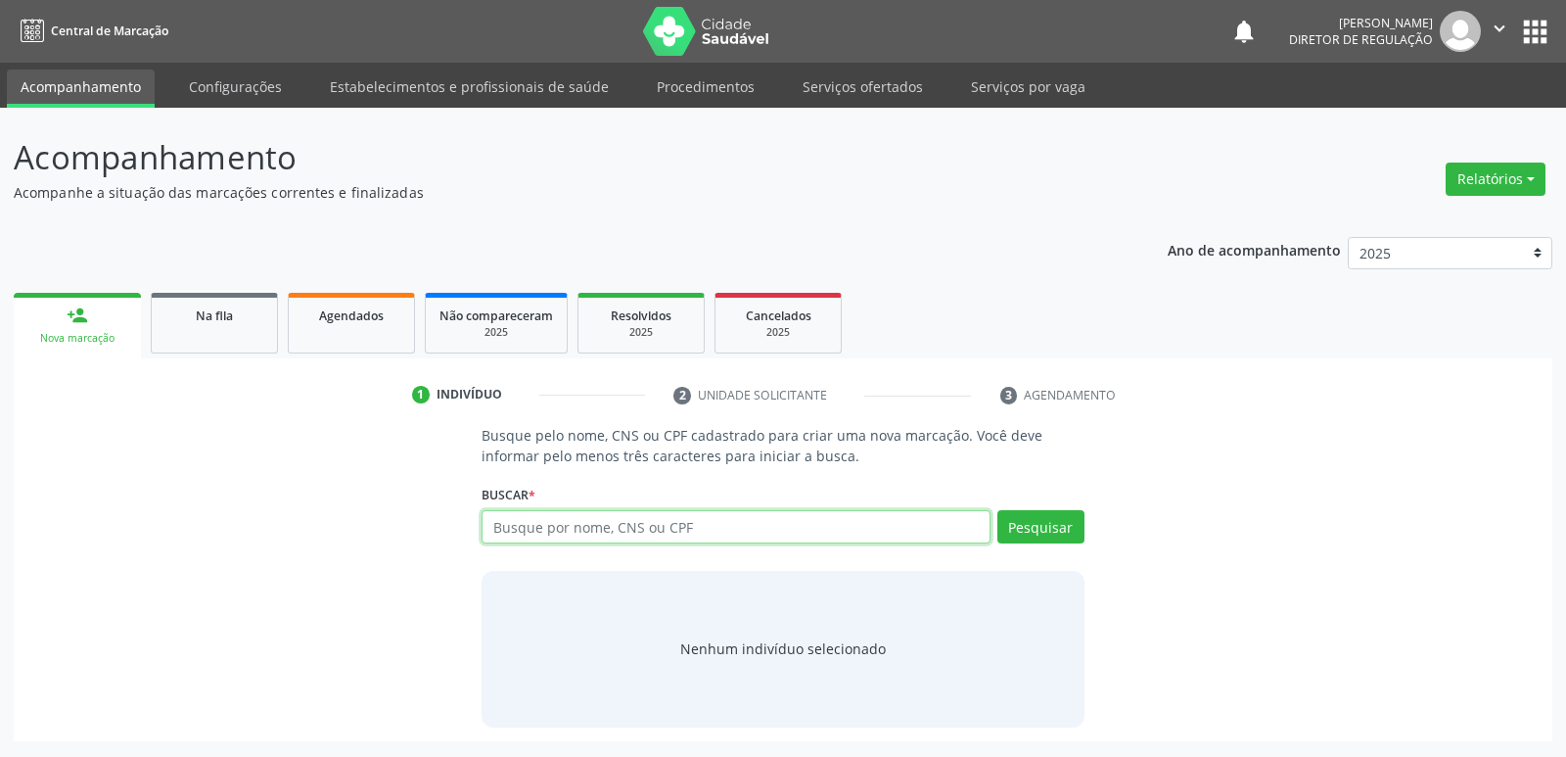
click at [660, 532] on input "text" at bounding box center [736, 526] width 508 height 33
type input "705003062385753"
click at [1038, 524] on button "Pesquisar" at bounding box center [1040, 526] width 87 height 33
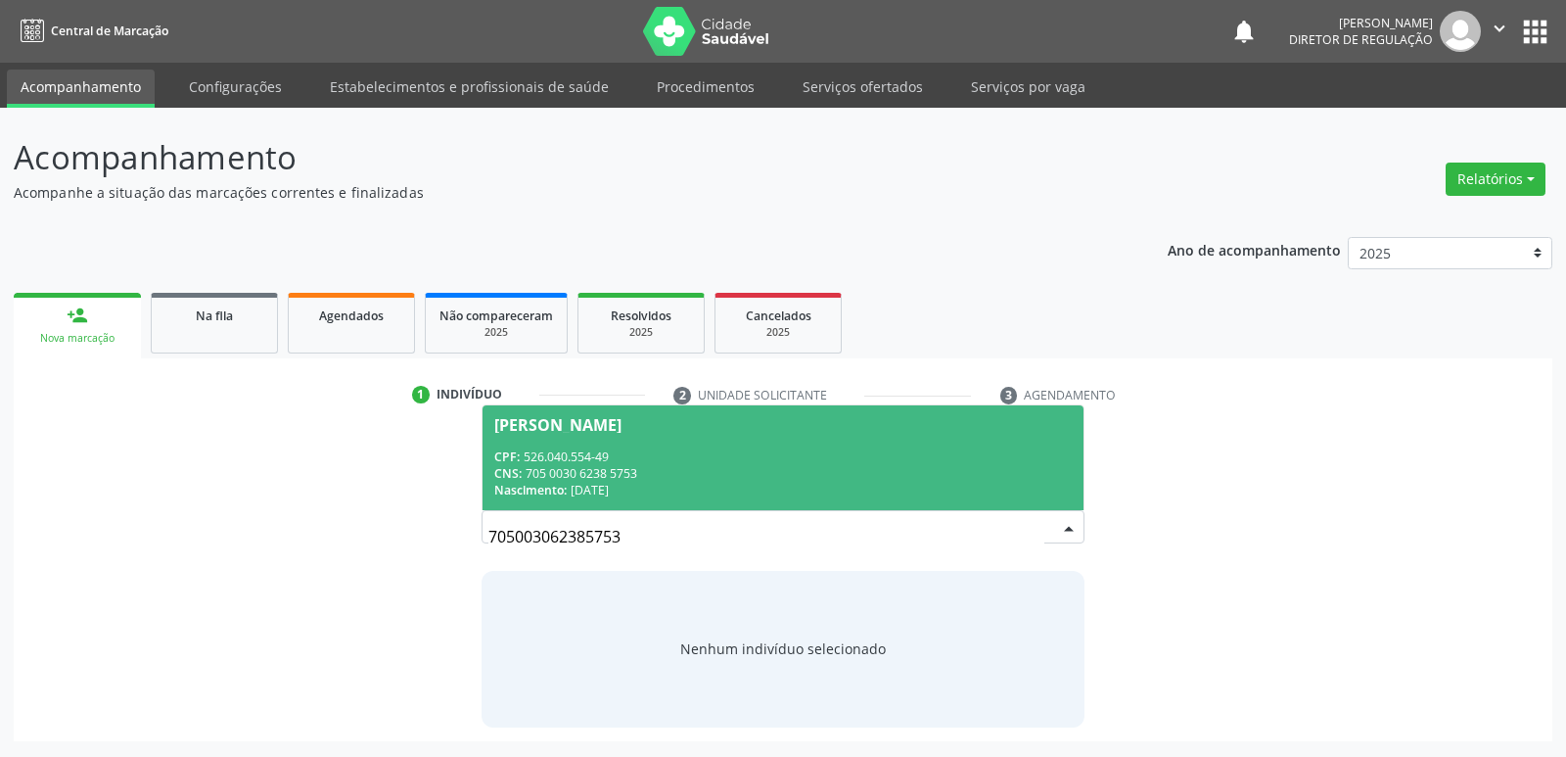
click at [619, 487] on div "Nascimento: 1[DATE]" at bounding box center [782, 490] width 577 height 17
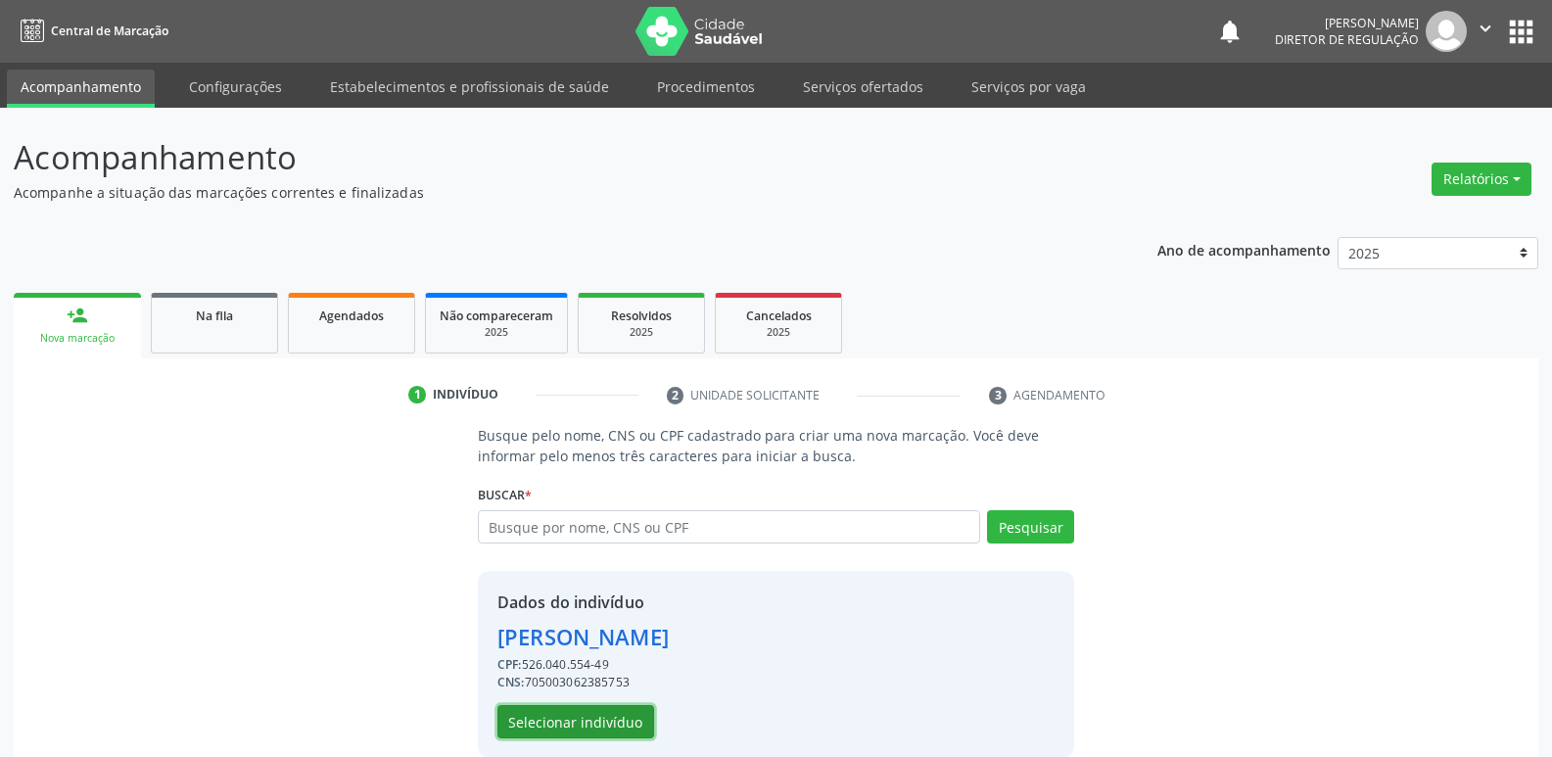
click at [603, 718] on button "Selecionar indivíduo" at bounding box center [575, 721] width 157 height 33
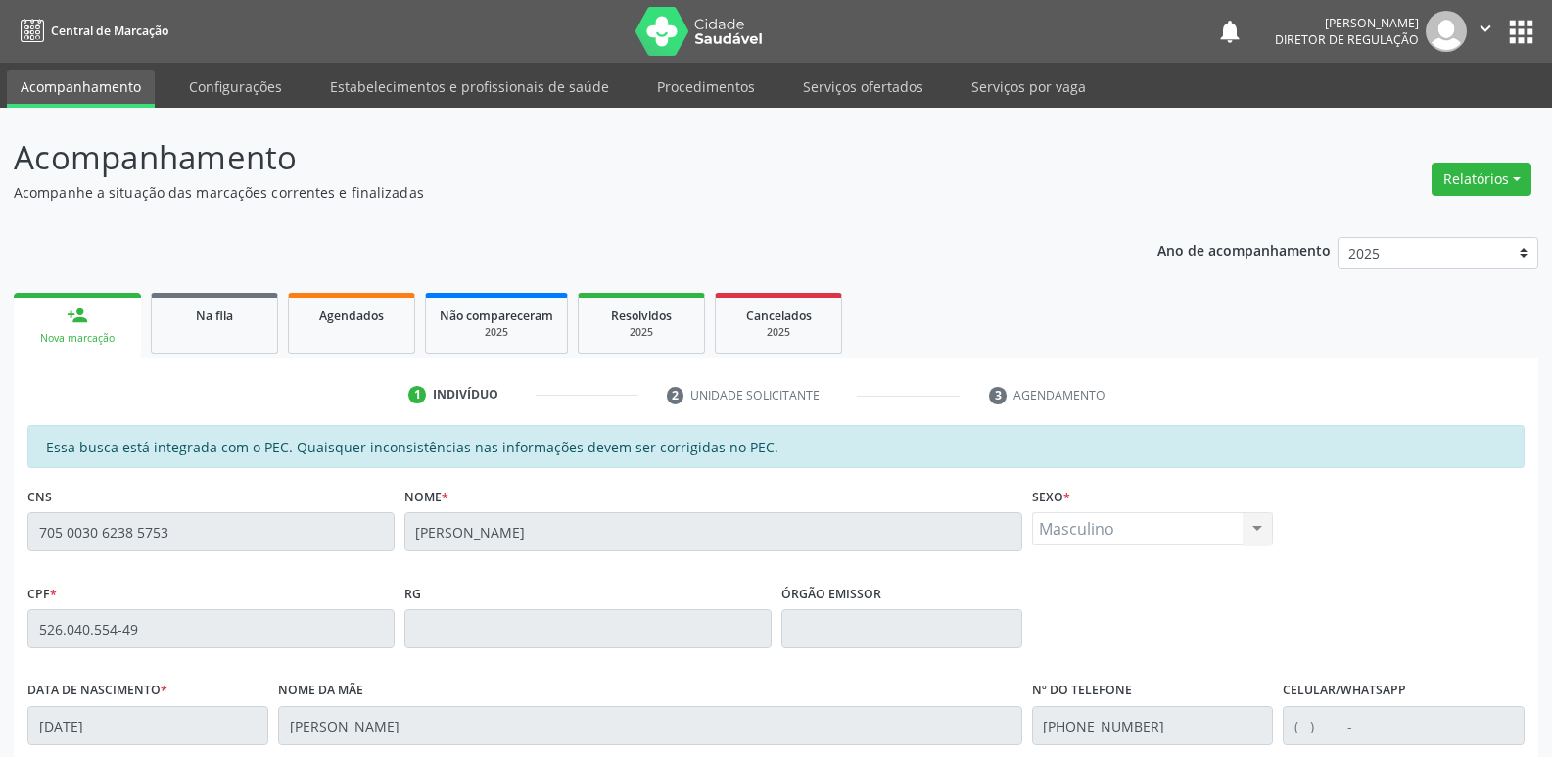
scroll to position [294, 0]
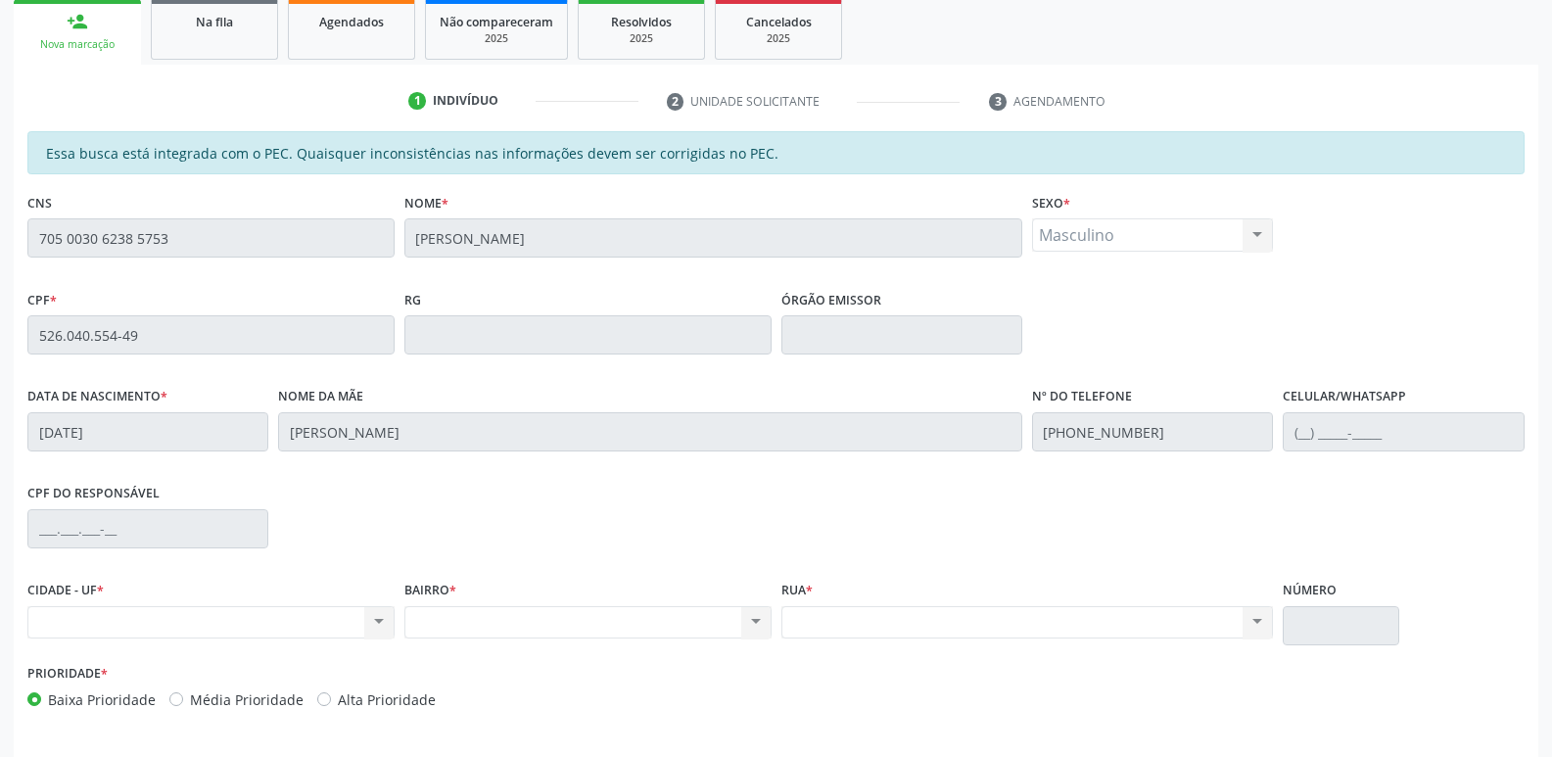
click at [13, 248] on div "Acompanhamento Acompanhe a situação das marcações correntes e finalizadas Relat…" at bounding box center [776, 319] width 1552 height 1010
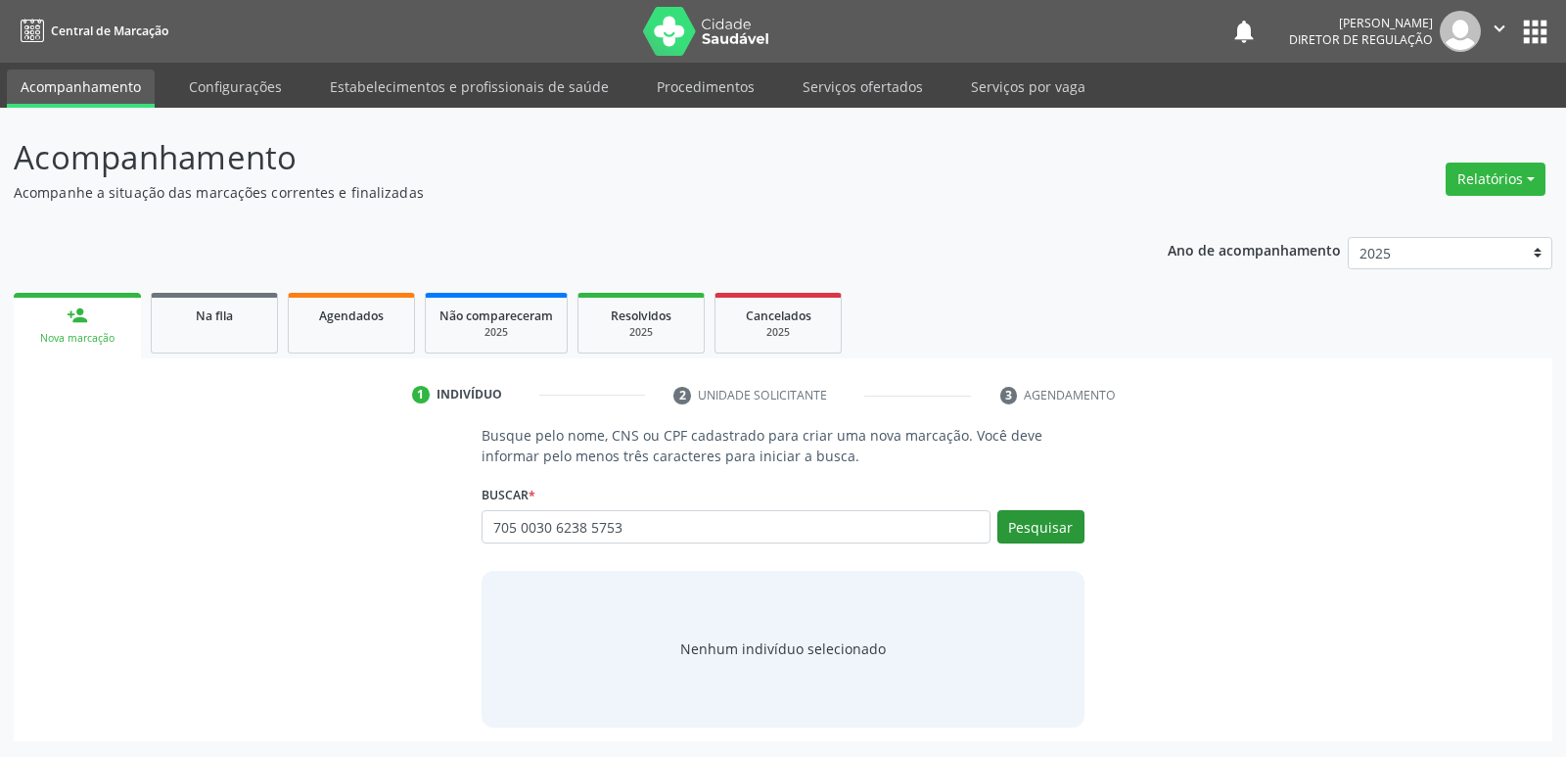
type input "705 0030 6238 5753"
click at [1054, 529] on button "Pesquisar" at bounding box center [1040, 526] width 87 height 33
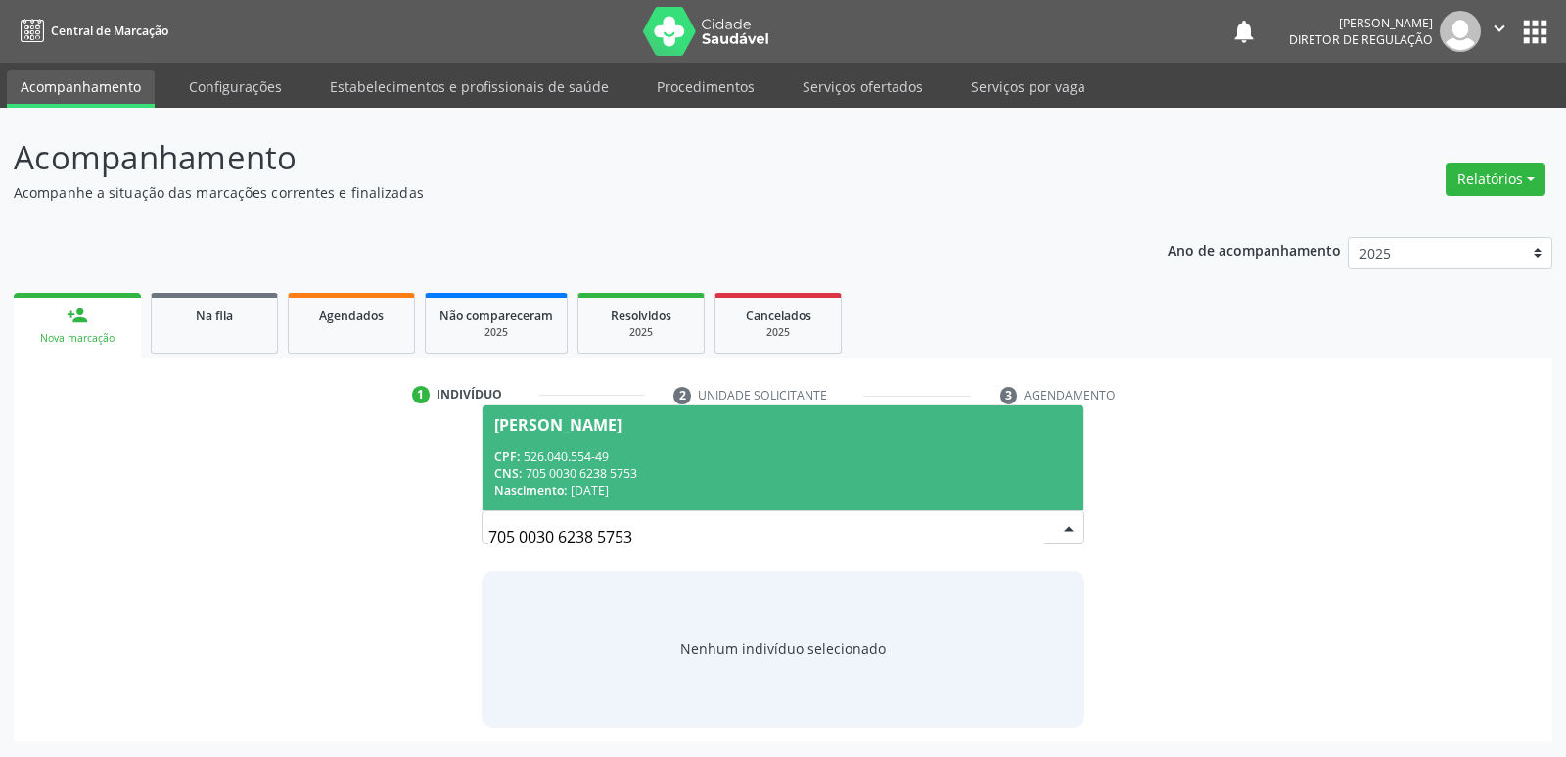
click at [626, 481] on div "CNS: 705 0030 6238 5753" at bounding box center [782, 473] width 577 height 17
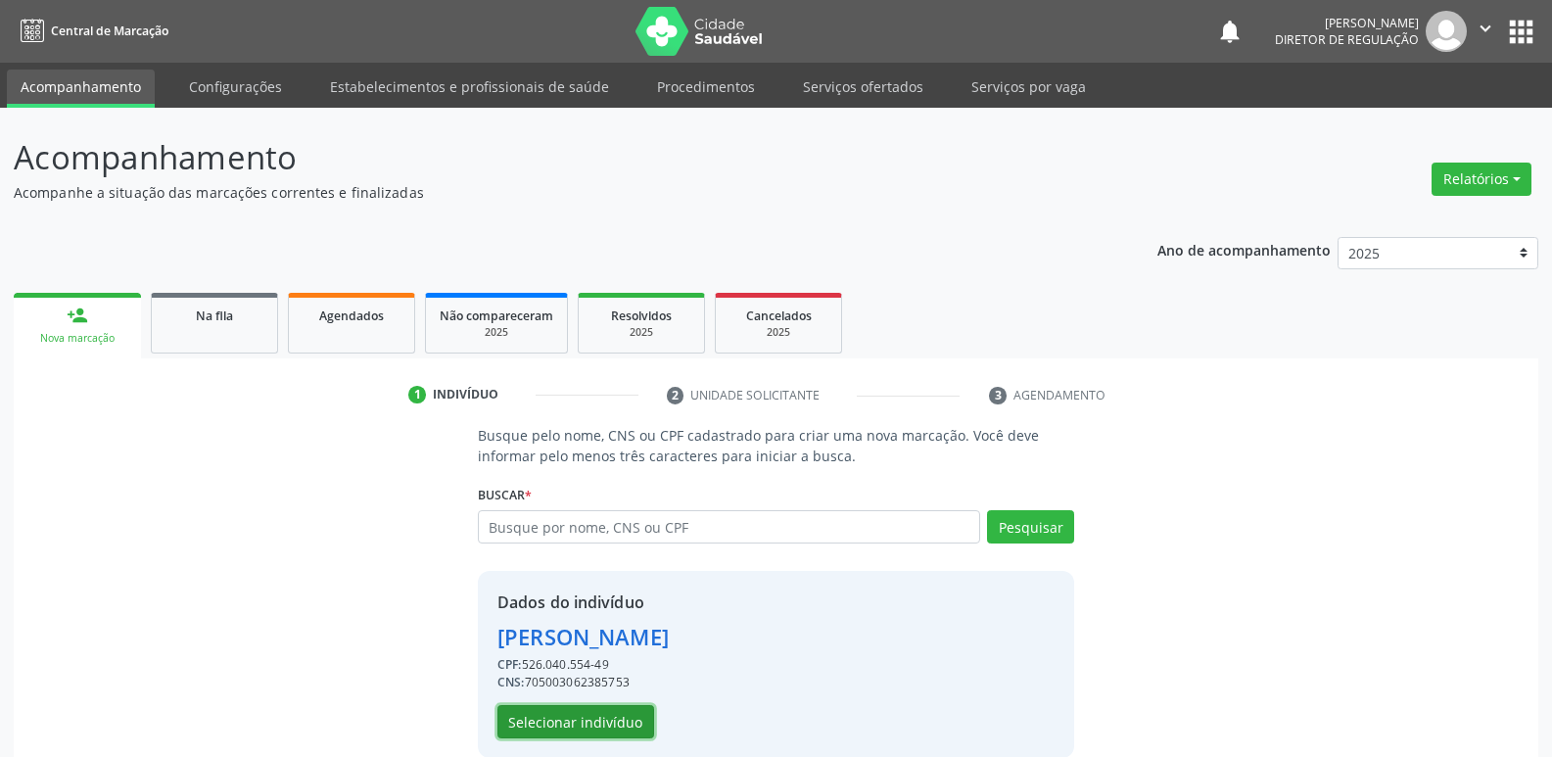
click at [606, 726] on button "Selecionar indivíduo" at bounding box center [575, 721] width 157 height 33
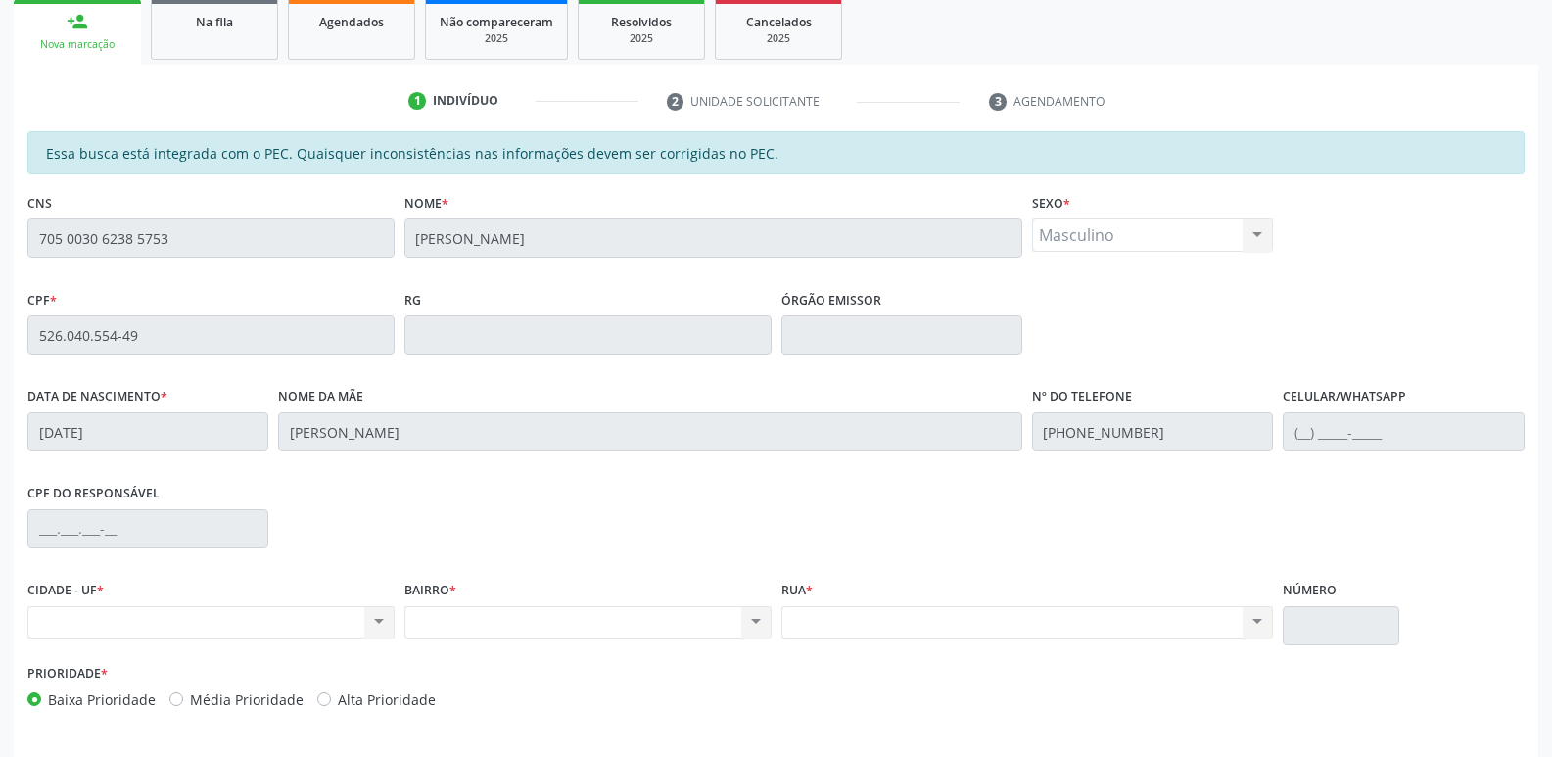
scroll to position [361, 0]
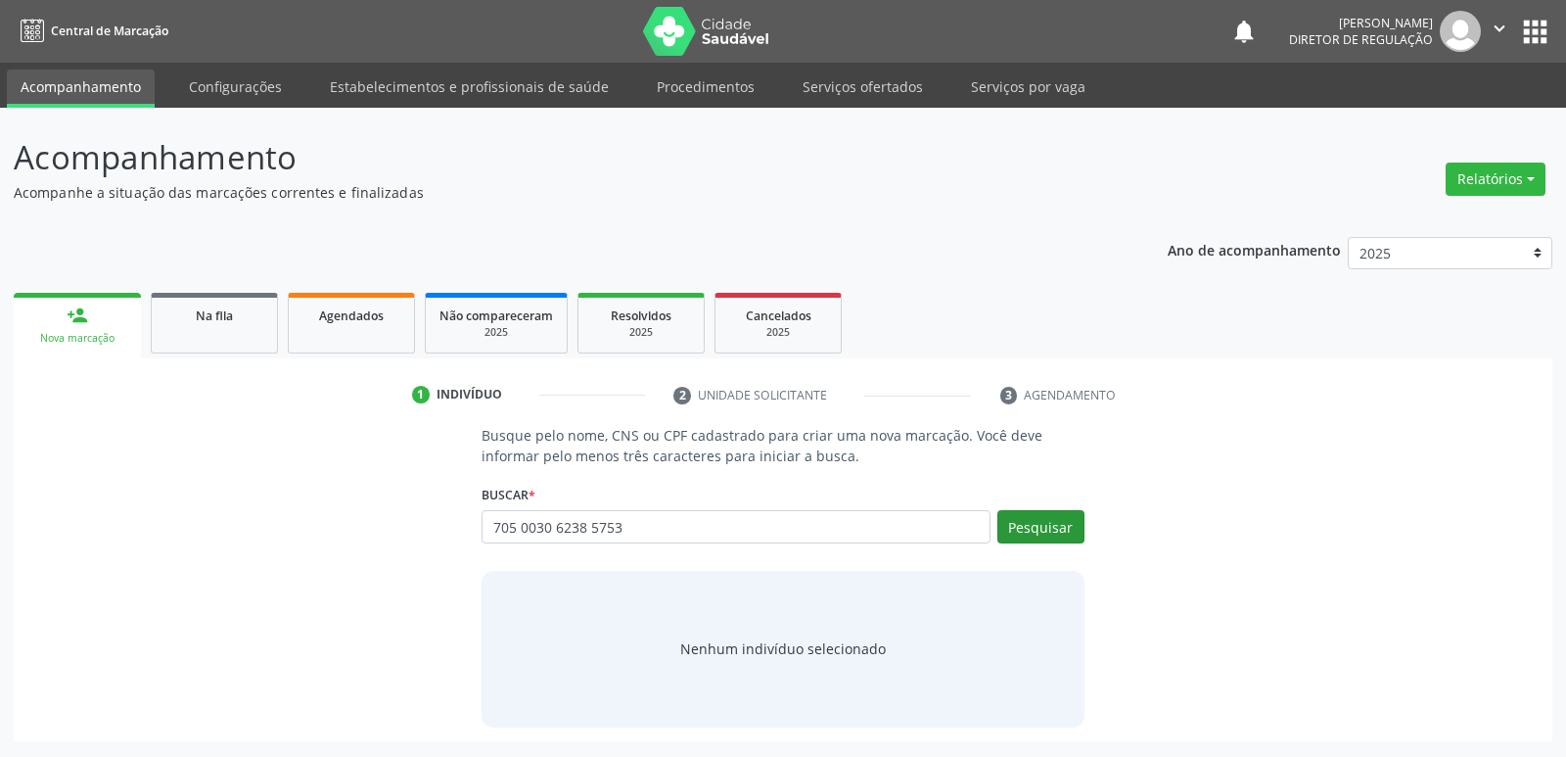
type input "705 0030 6238 5753"
click at [1037, 524] on button "Pesquisar" at bounding box center [1040, 526] width 87 height 33
type input "705 0030 6238 5753"
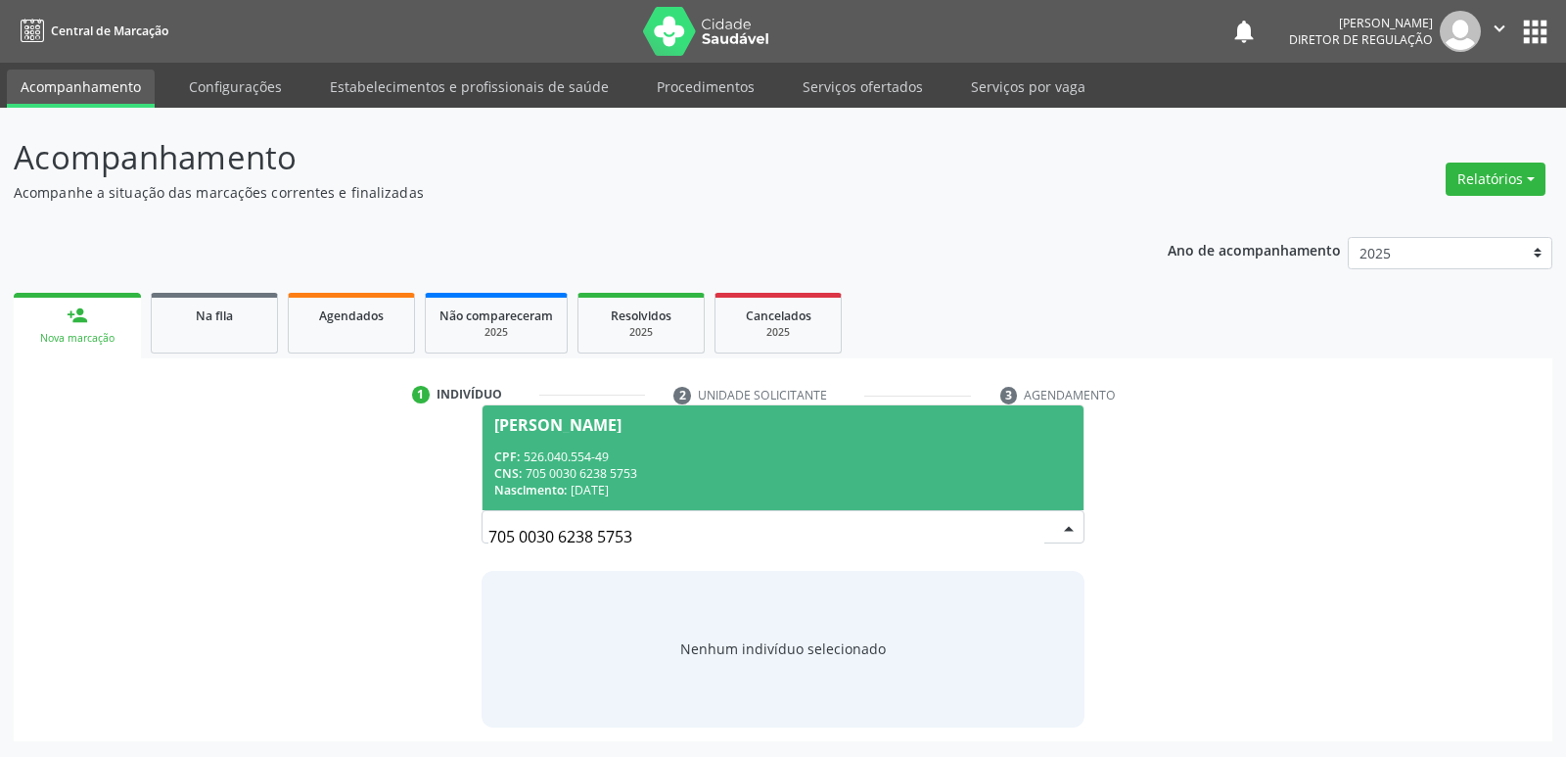
click at [592, 460] on div "CPF: 526.040.554-49" at bounding box center [782, 456] width 577 height 17
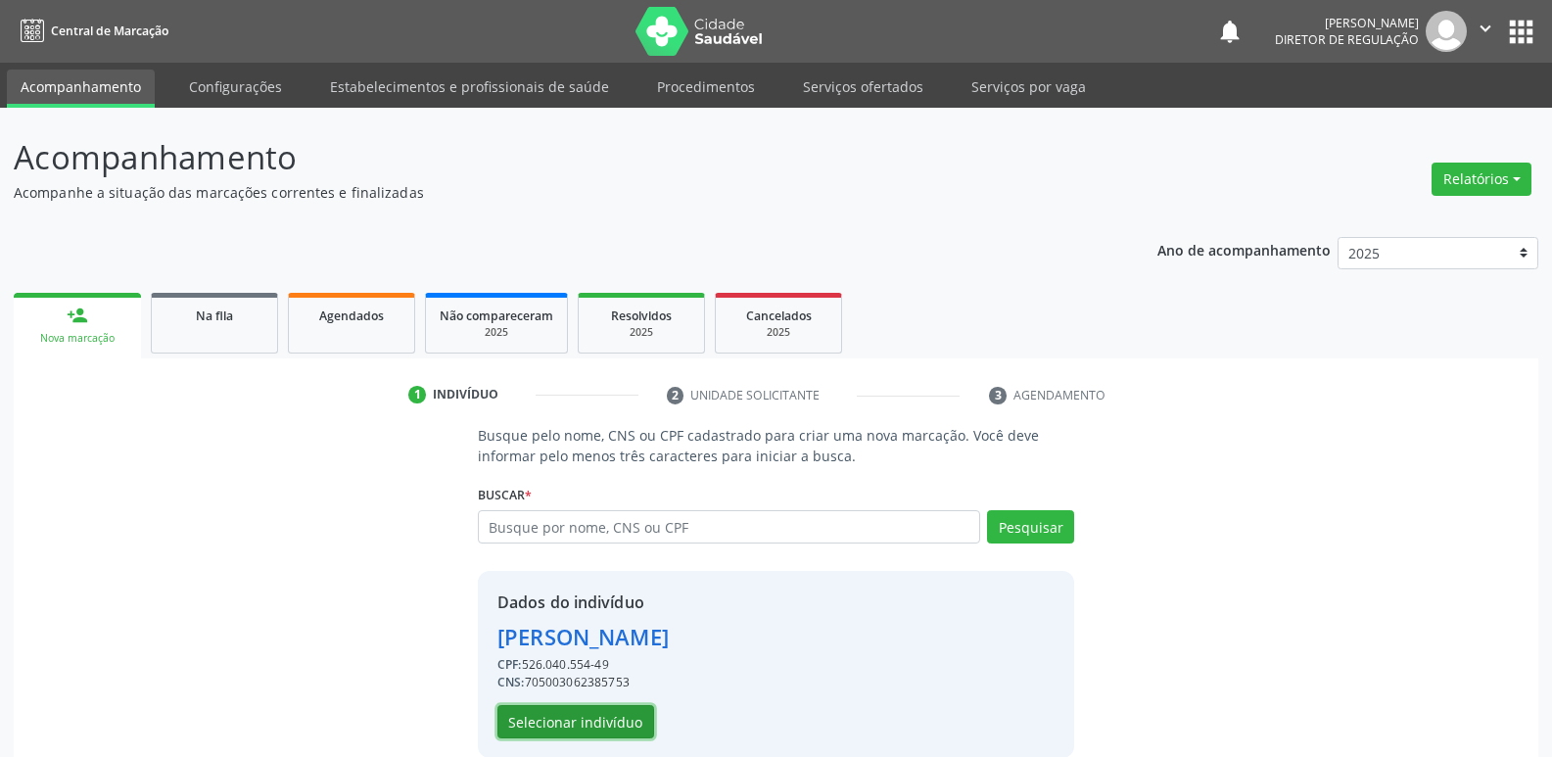
click at [619, 722] on button "Selecionar indivíduo" at bounding box center [575, 721] width 157 height 33
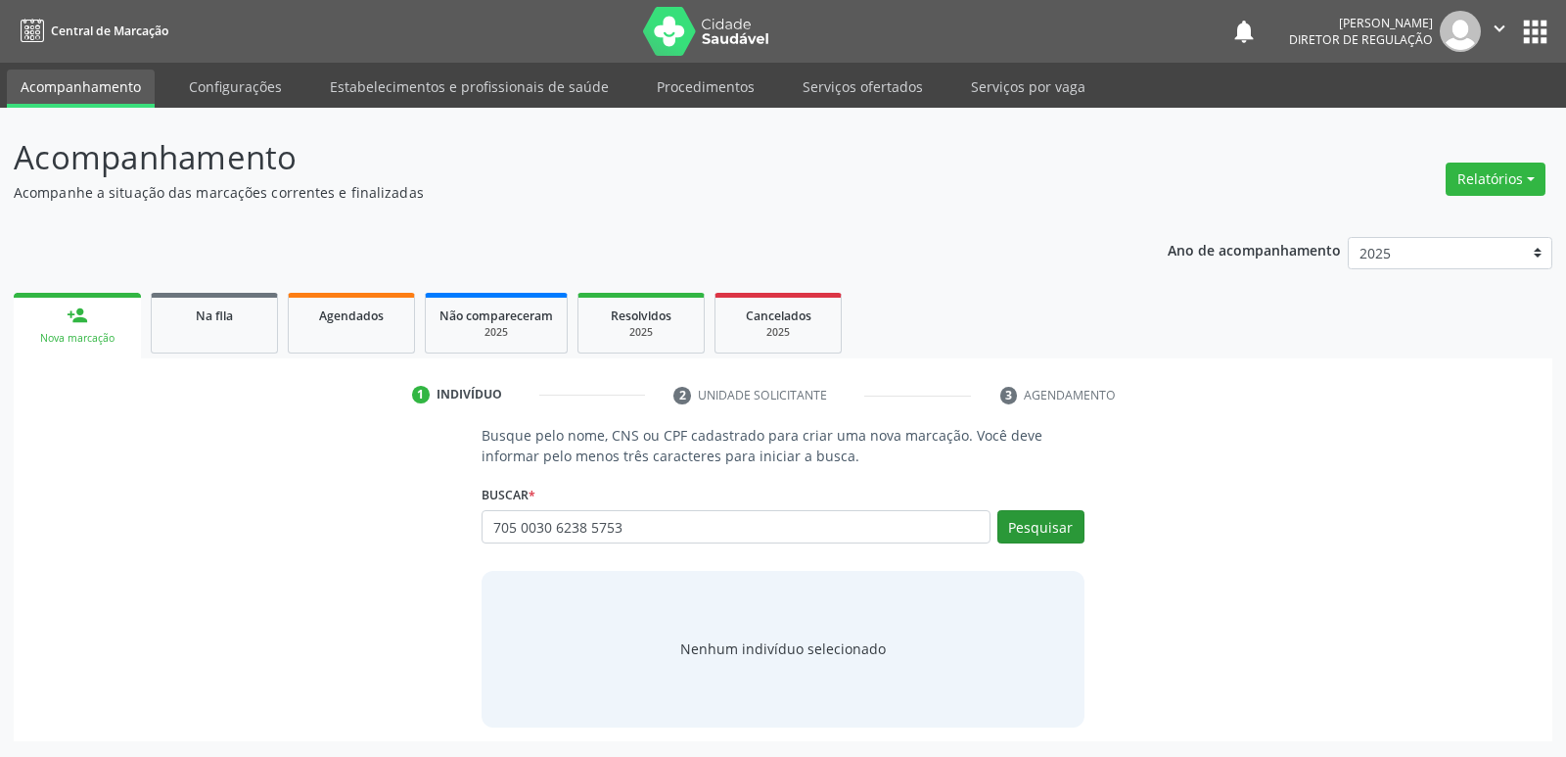
type input "705 0030 6238 5753"
click at [1027, 526] on button "Pesquisar" at bounding box center [1040, 526] width 87 height 33
type input "705 0030 6238 5753"
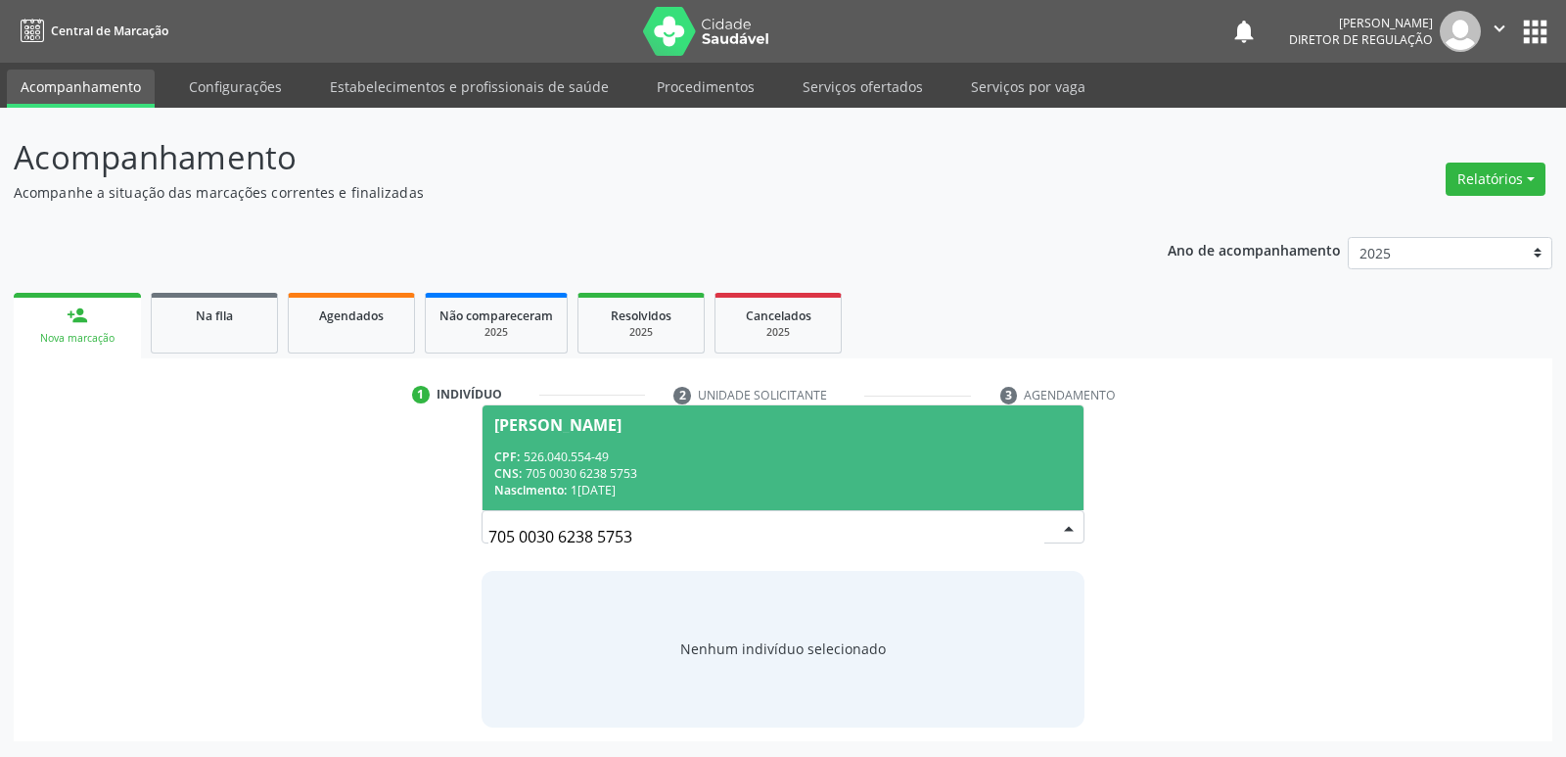
click at [596, 485] on div "Nascimento: 1[DATE]" at bounding box center [782, 490] width 577 height 17
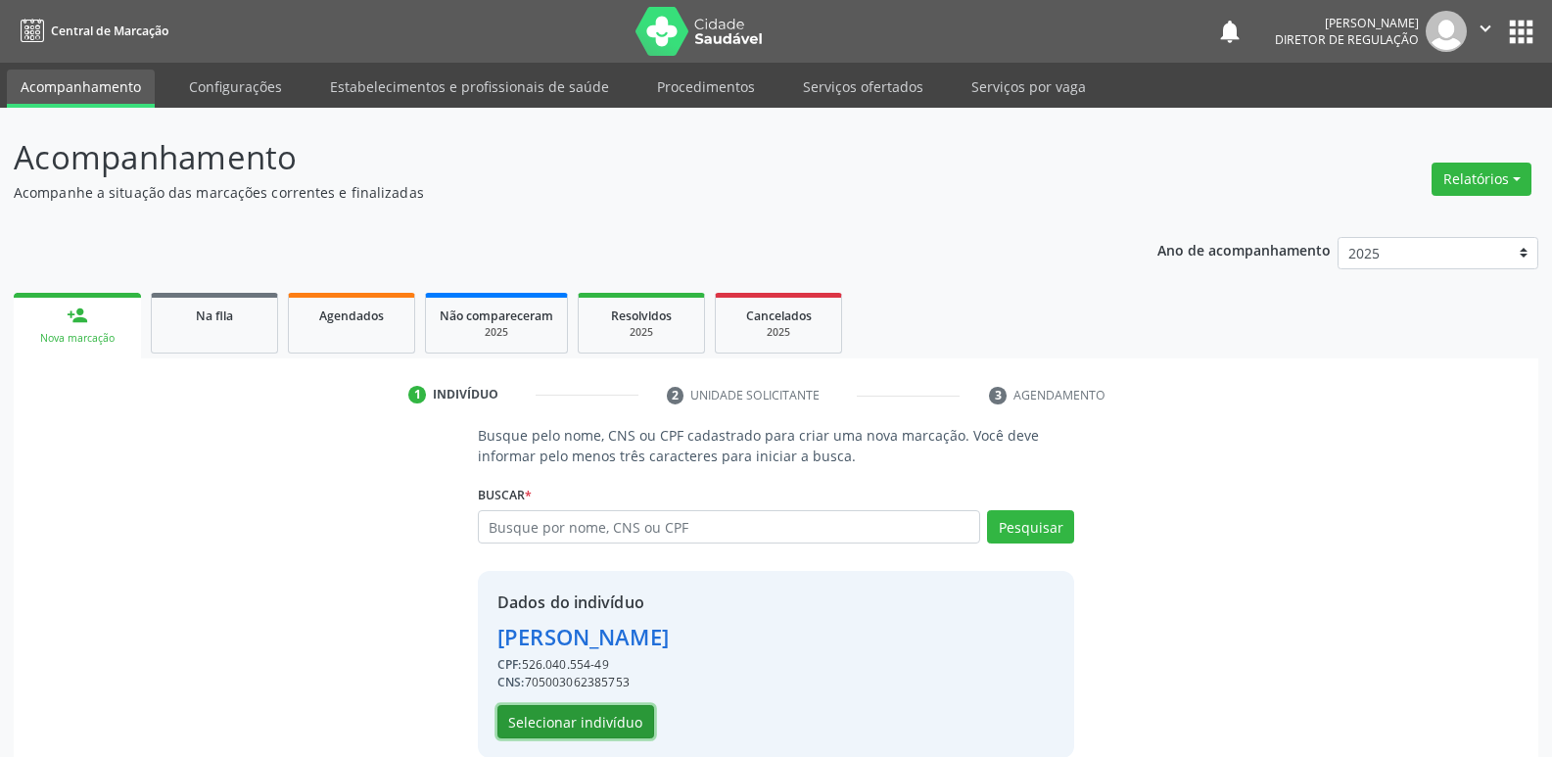
click at [614, 714] on button "Selecionar indivíduo" at bounding box center [575, 721] width 157 height 33
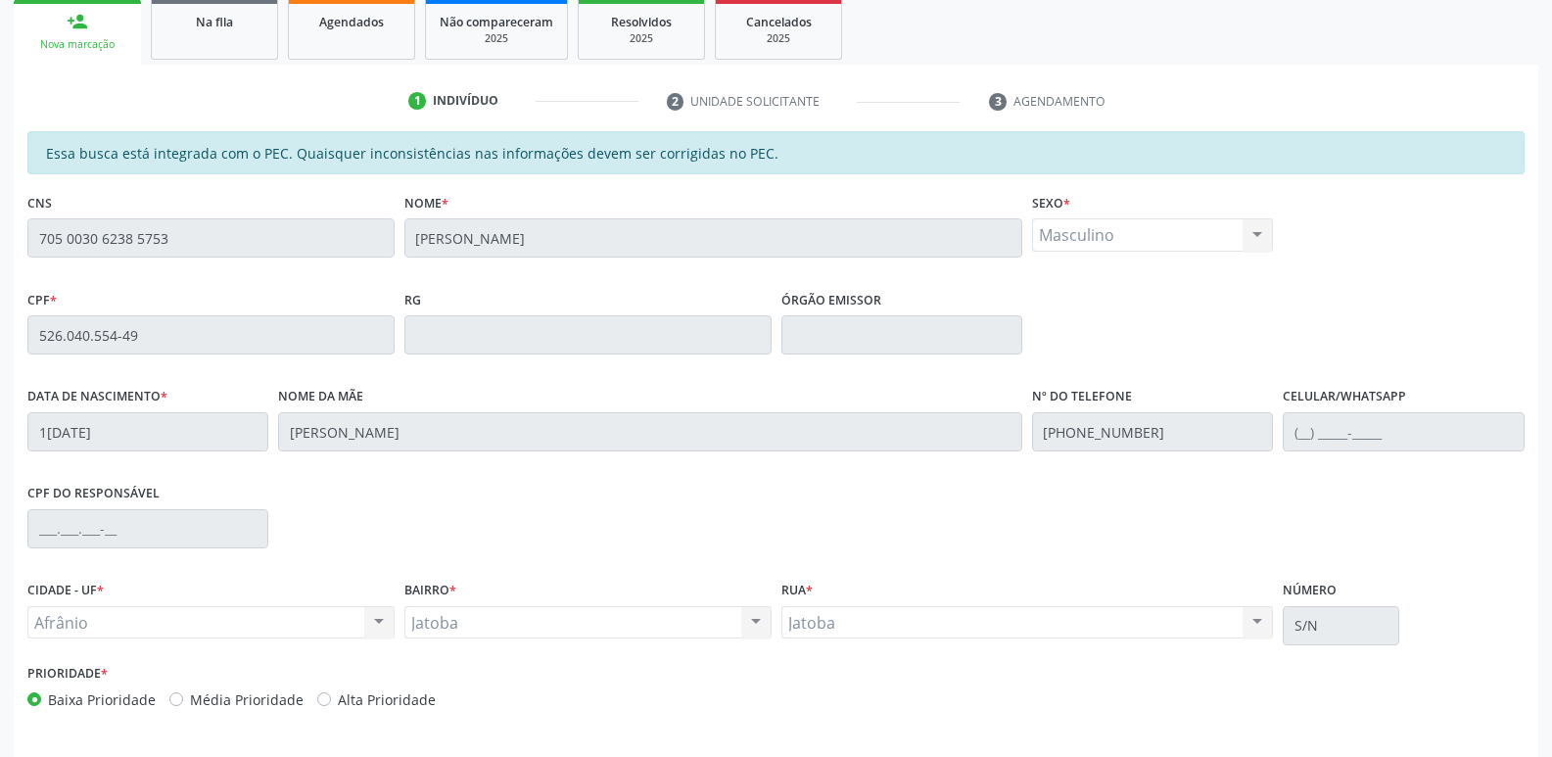
scroll to position [361, 0]
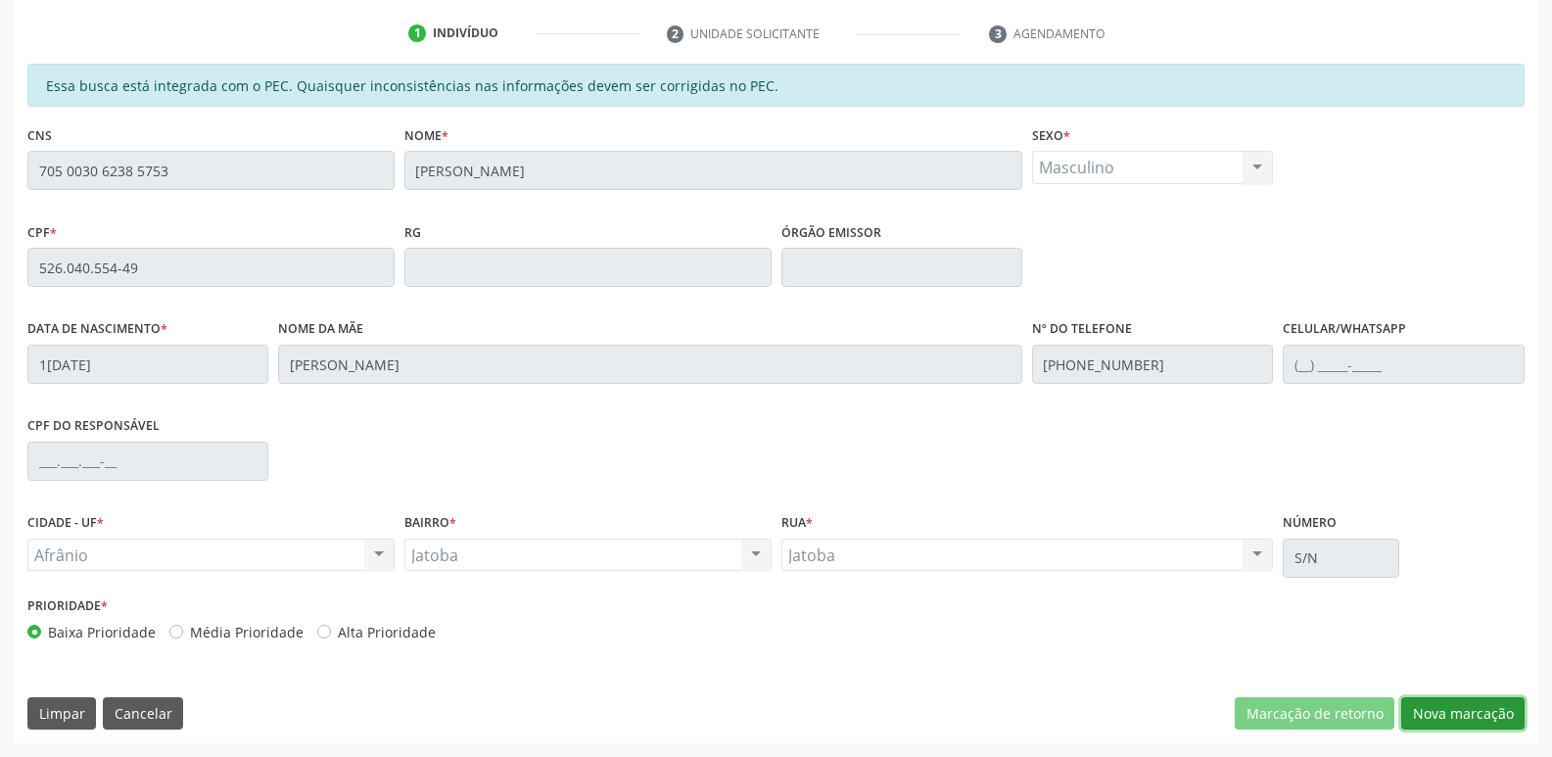
click at [1452, 711] on button "Nova marcação" at bounding box center [1462, 713] width 123 height 33
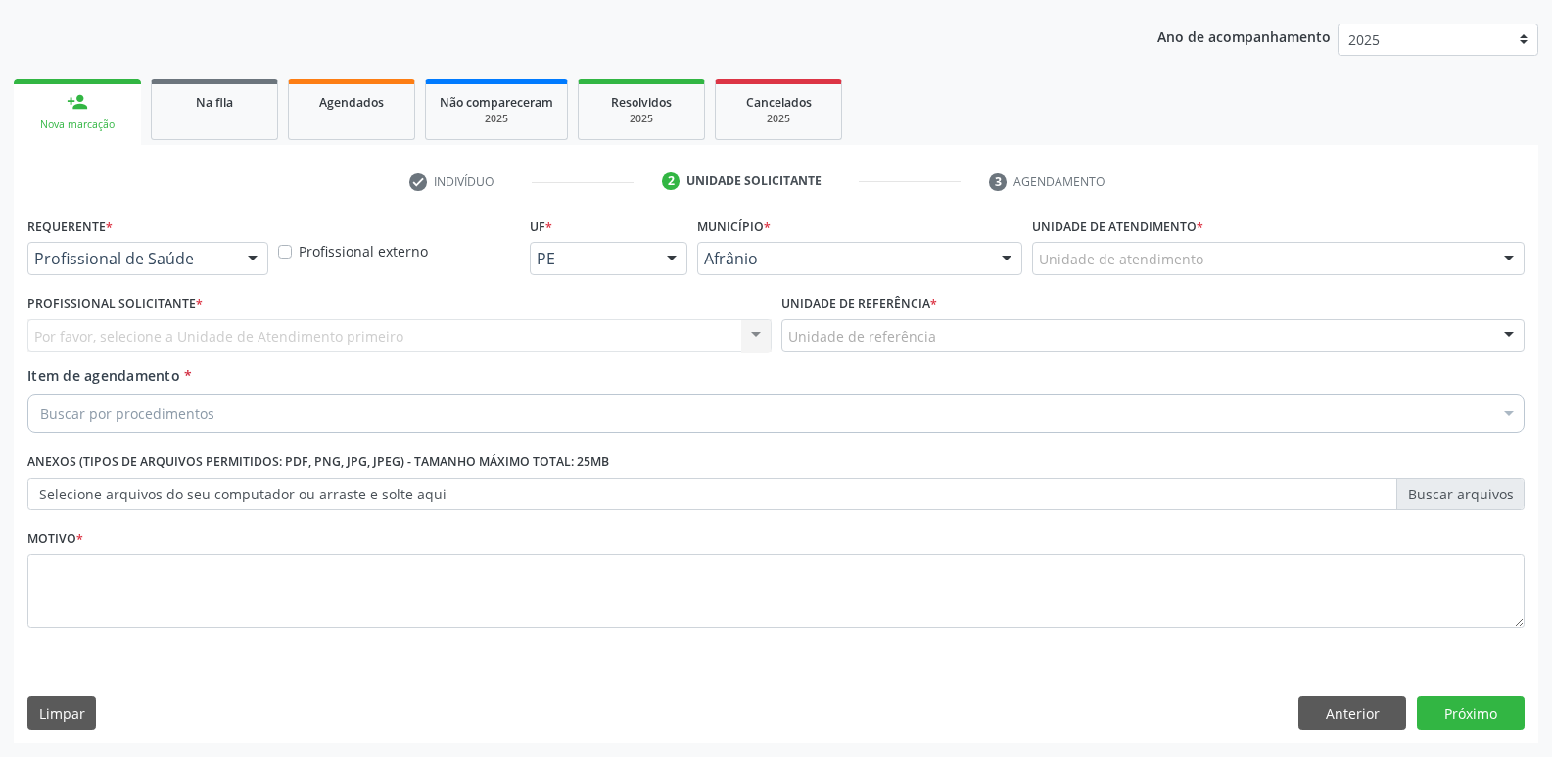
scroll to position [213, 0]
click at [1222, 246] on div "Unidade de atendimento" at bounding box center [1278, 258] width 492 height 33
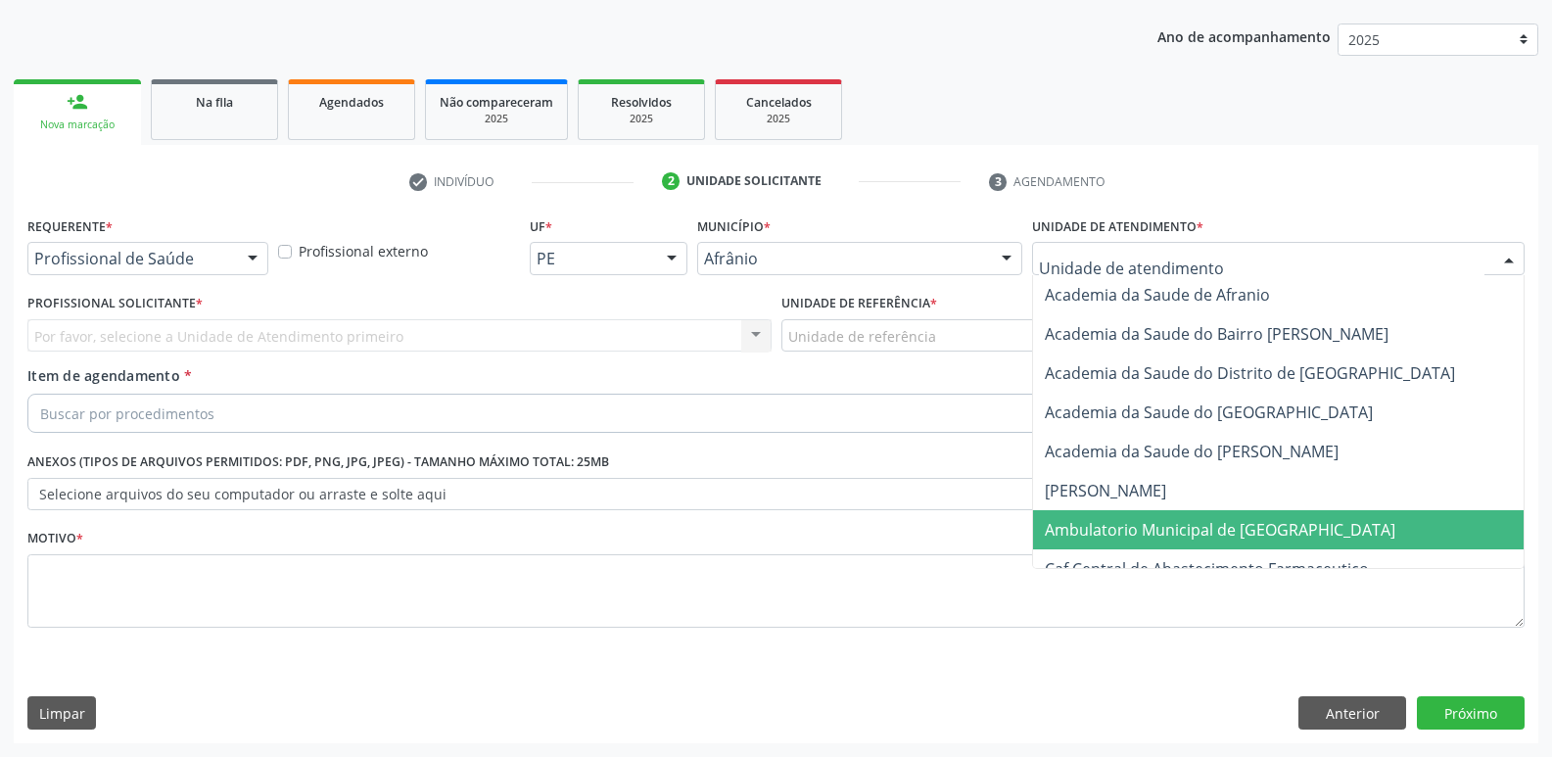
click at [1257, 523] on span "Ambulatorio Municipal de [GEOGRAPHIC_DATA]" at bounding box center [1219, 530] width 350 height 22
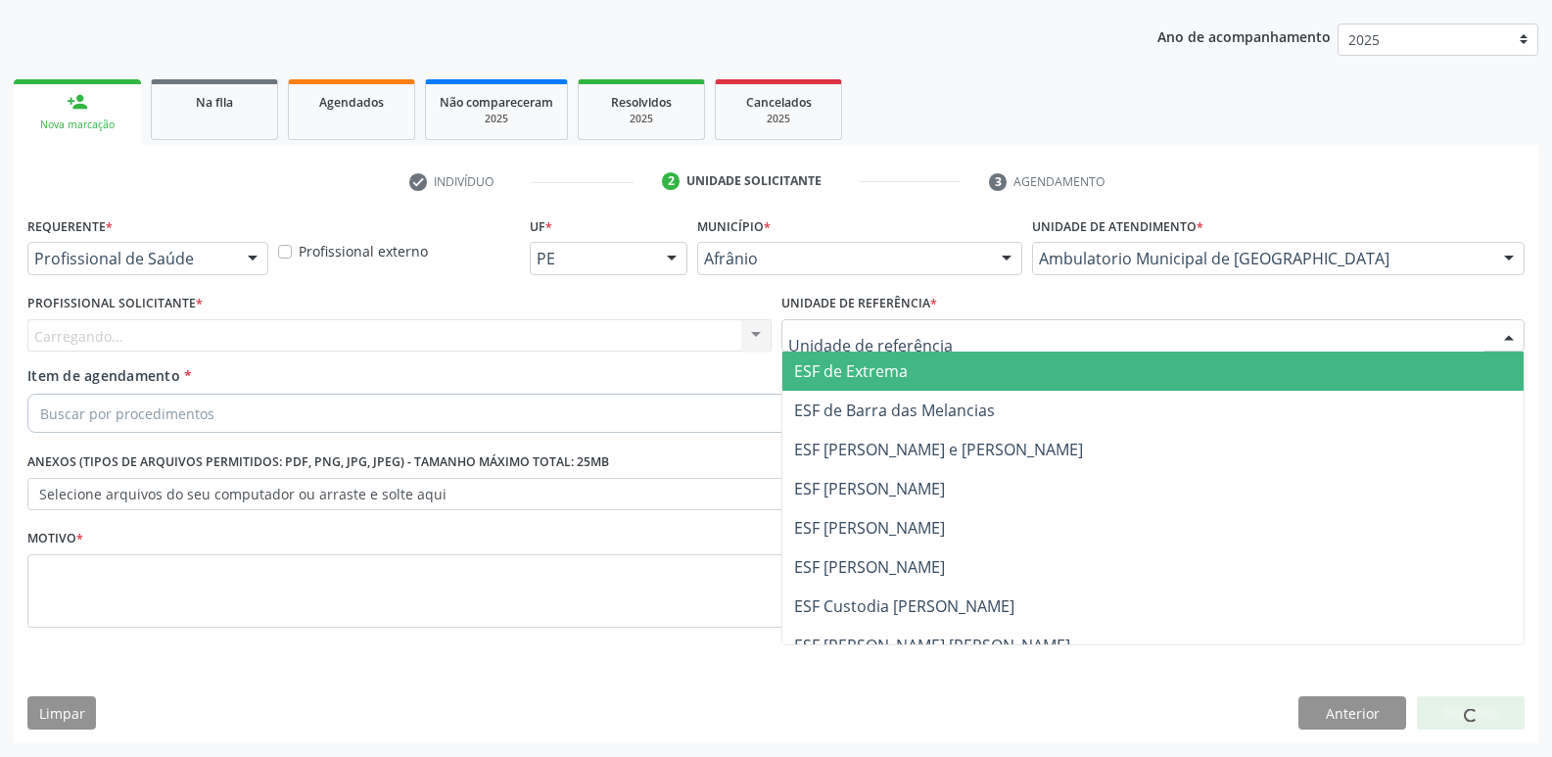
click at [930, 330] on div at bounding box center [1153, 335] width 744 height 33
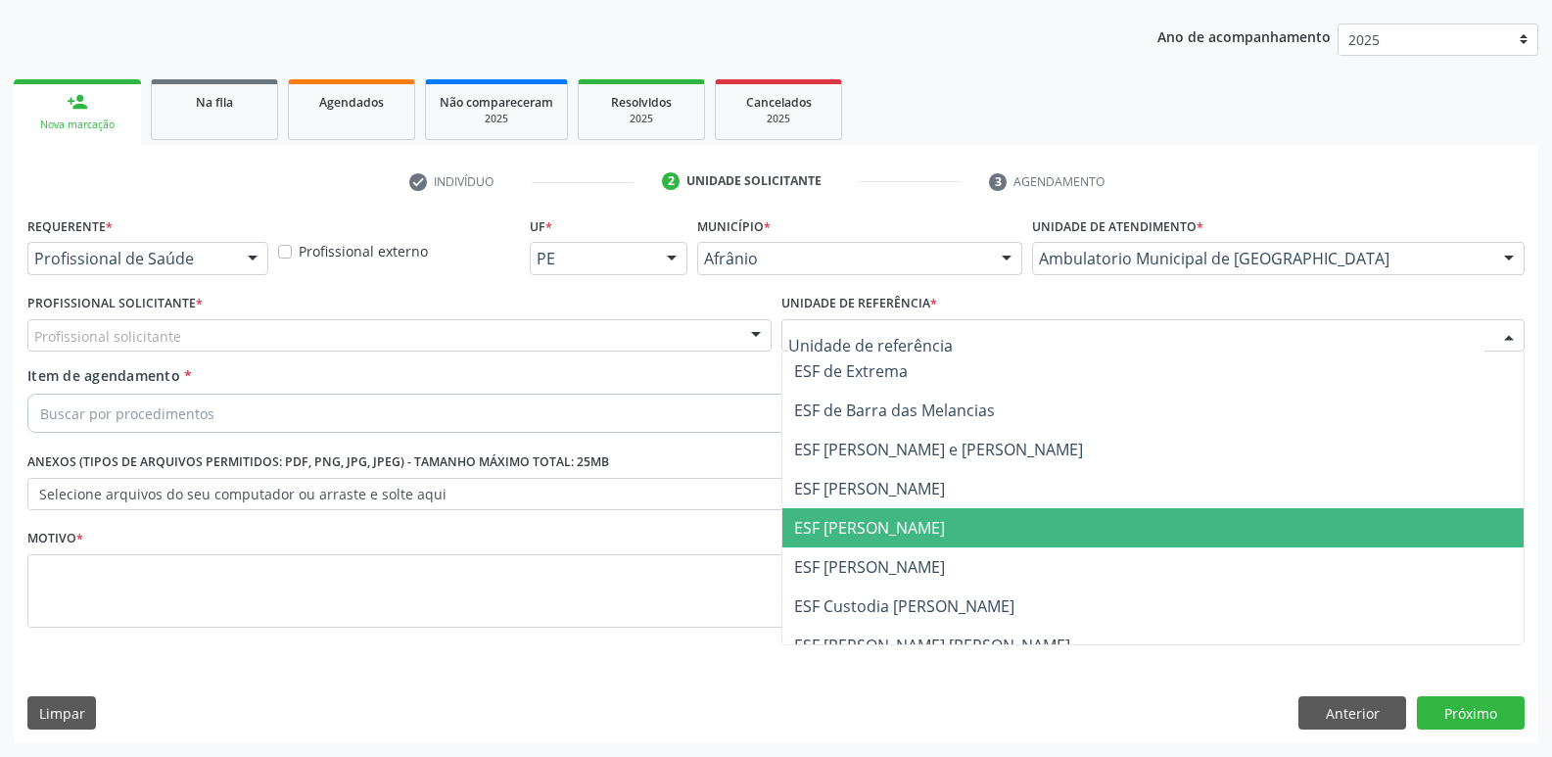
click at [923, 524] on span "ESF [PERSON_NAME]" at bounding box center [1153, 527] width 742 height 39
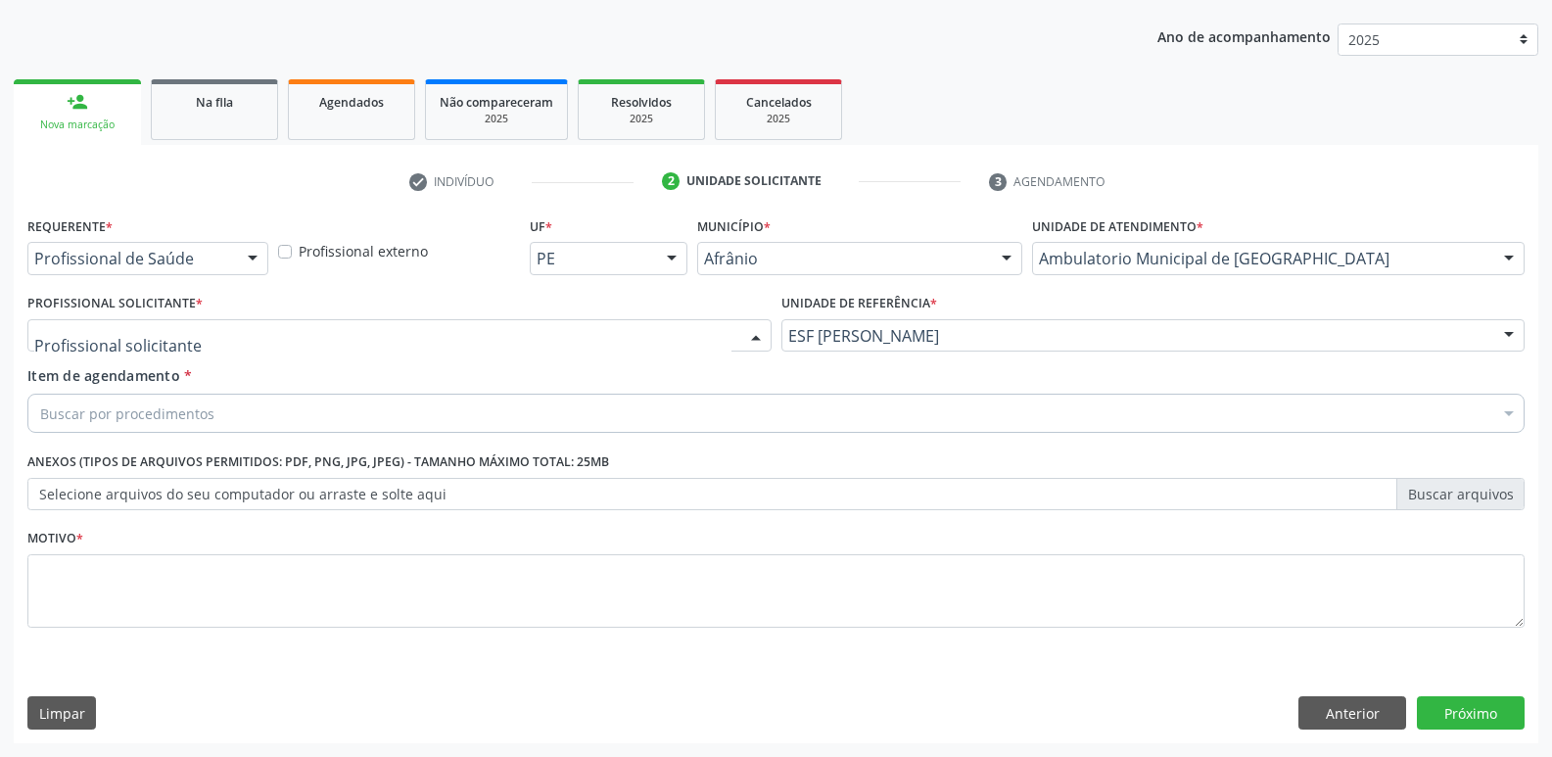
click at [392, 332] on div at bounding box center [399, 335] width 744 height 33
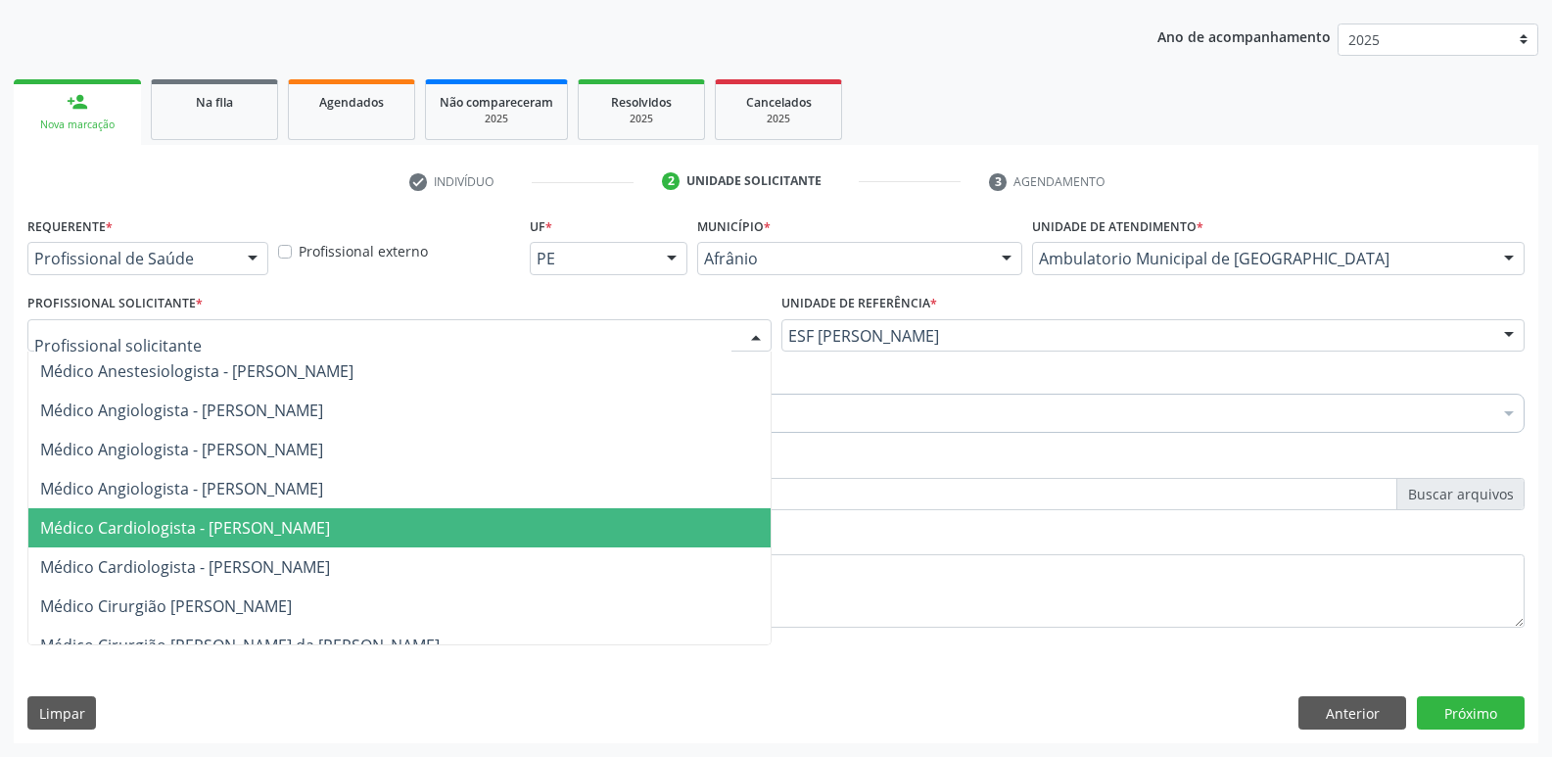
click at [383, 539] on span "Médico Cardiologista - [PERSON_NAME]" at bounding box center [399, 527] width 742 height 39
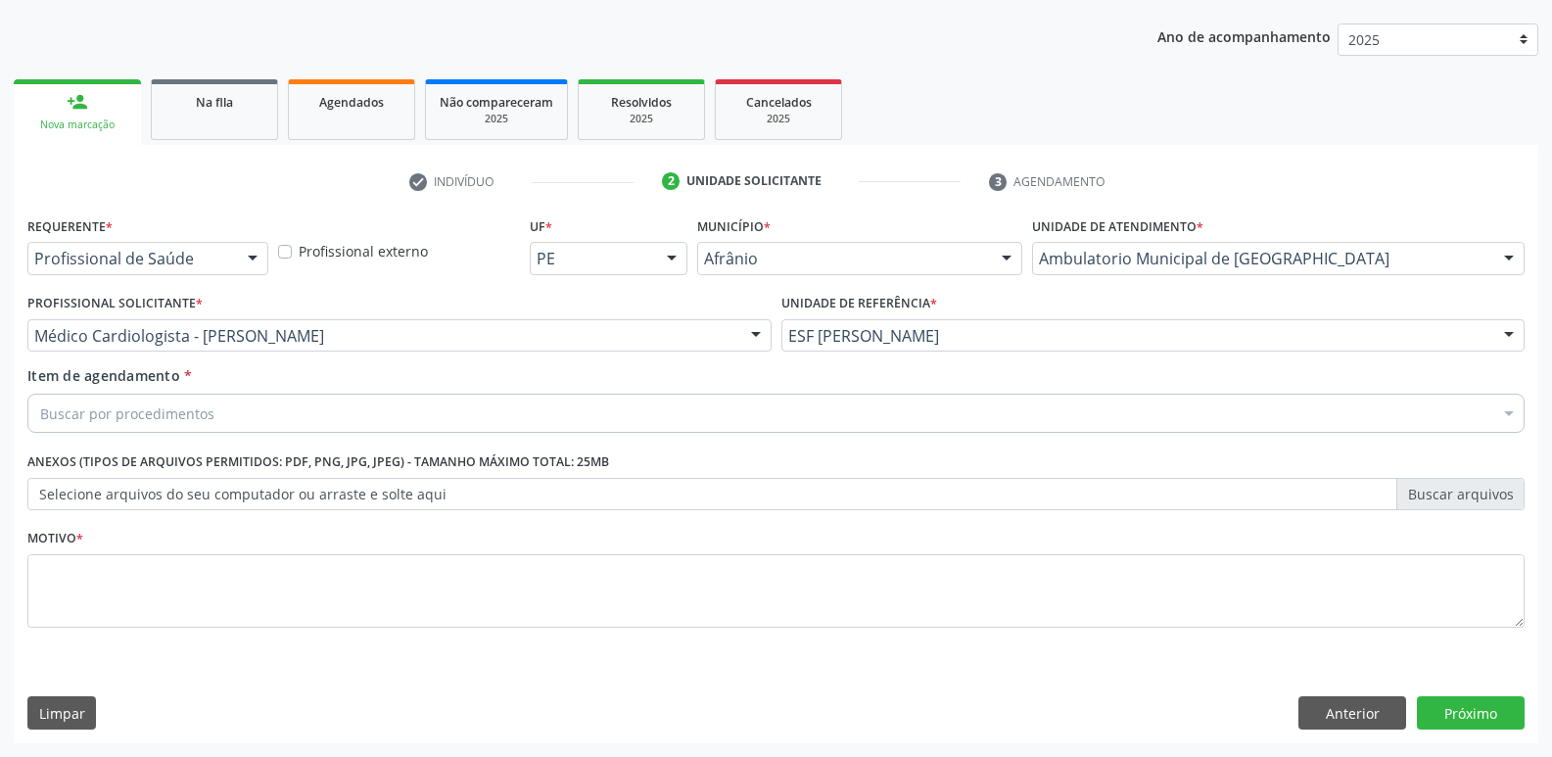
click at [315, 414] on div "Buscar por procedimentos" at bounding box center [775, 413] width 1497 height 39
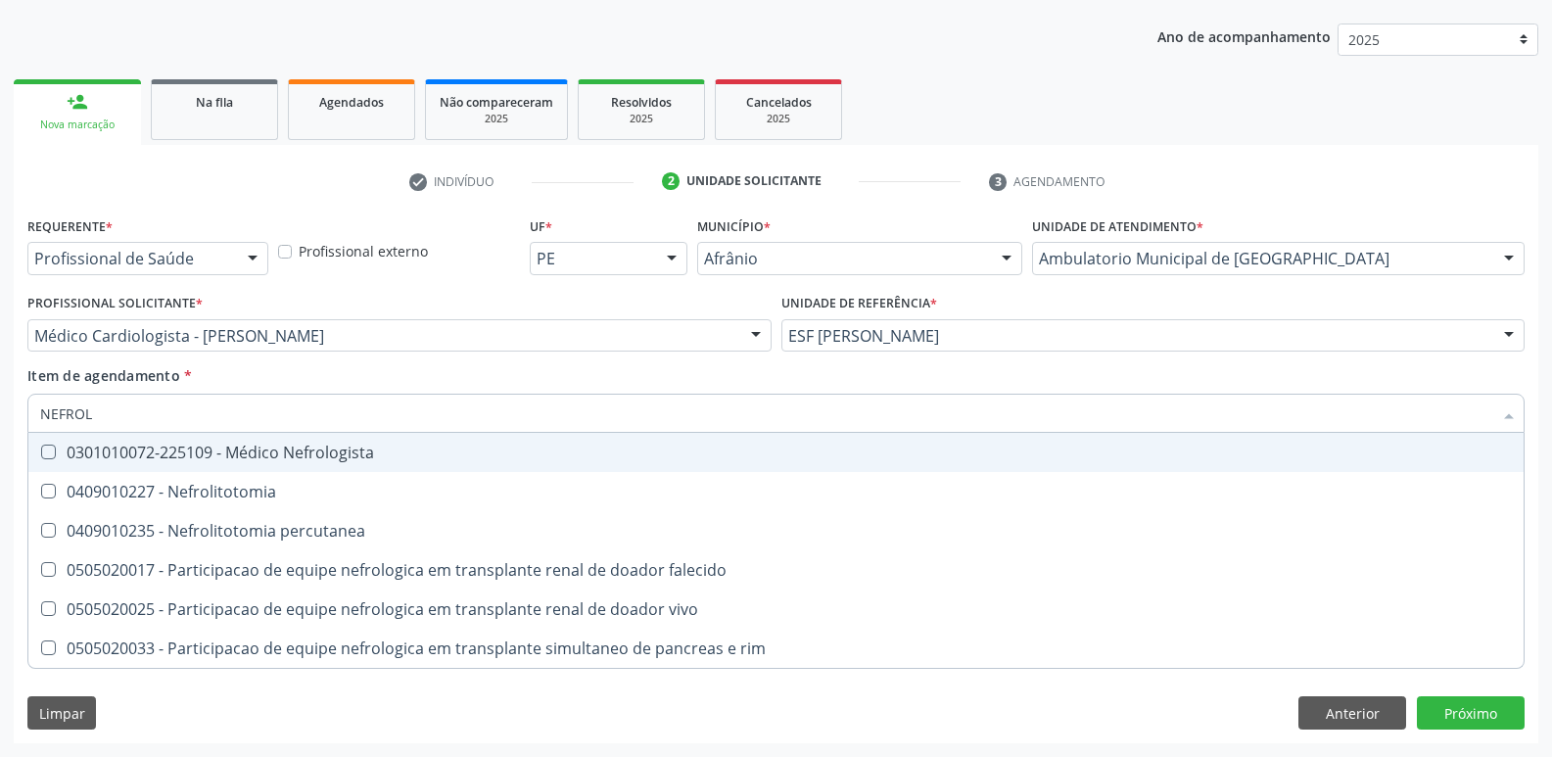
type input "NEFROLO"
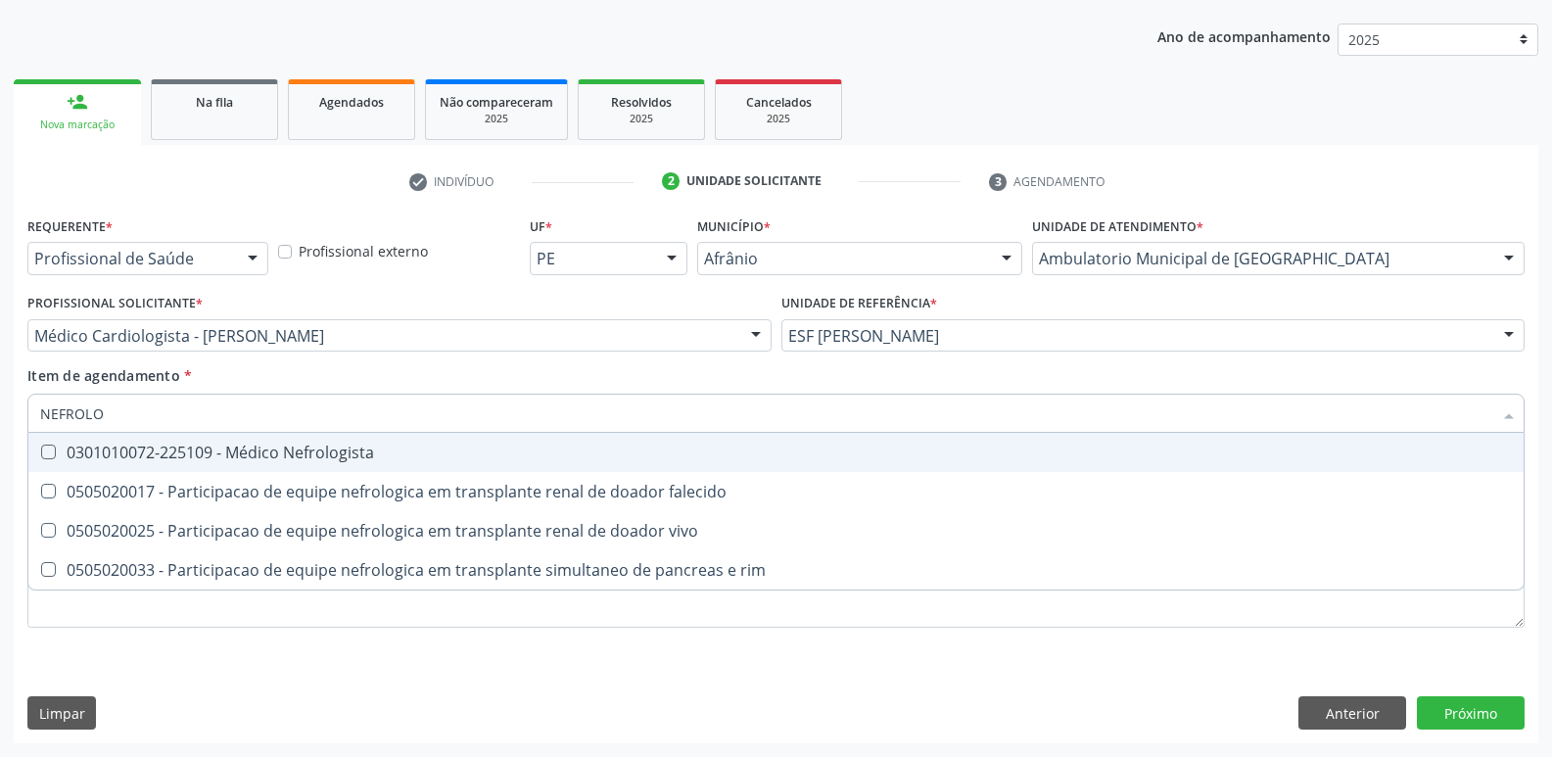
click at [335, 457] on div "0301010072-225109 - Médico Nefrologista" at bounding box center [775, 452] width 1471 height 16
checkbox Nefrologista "true"
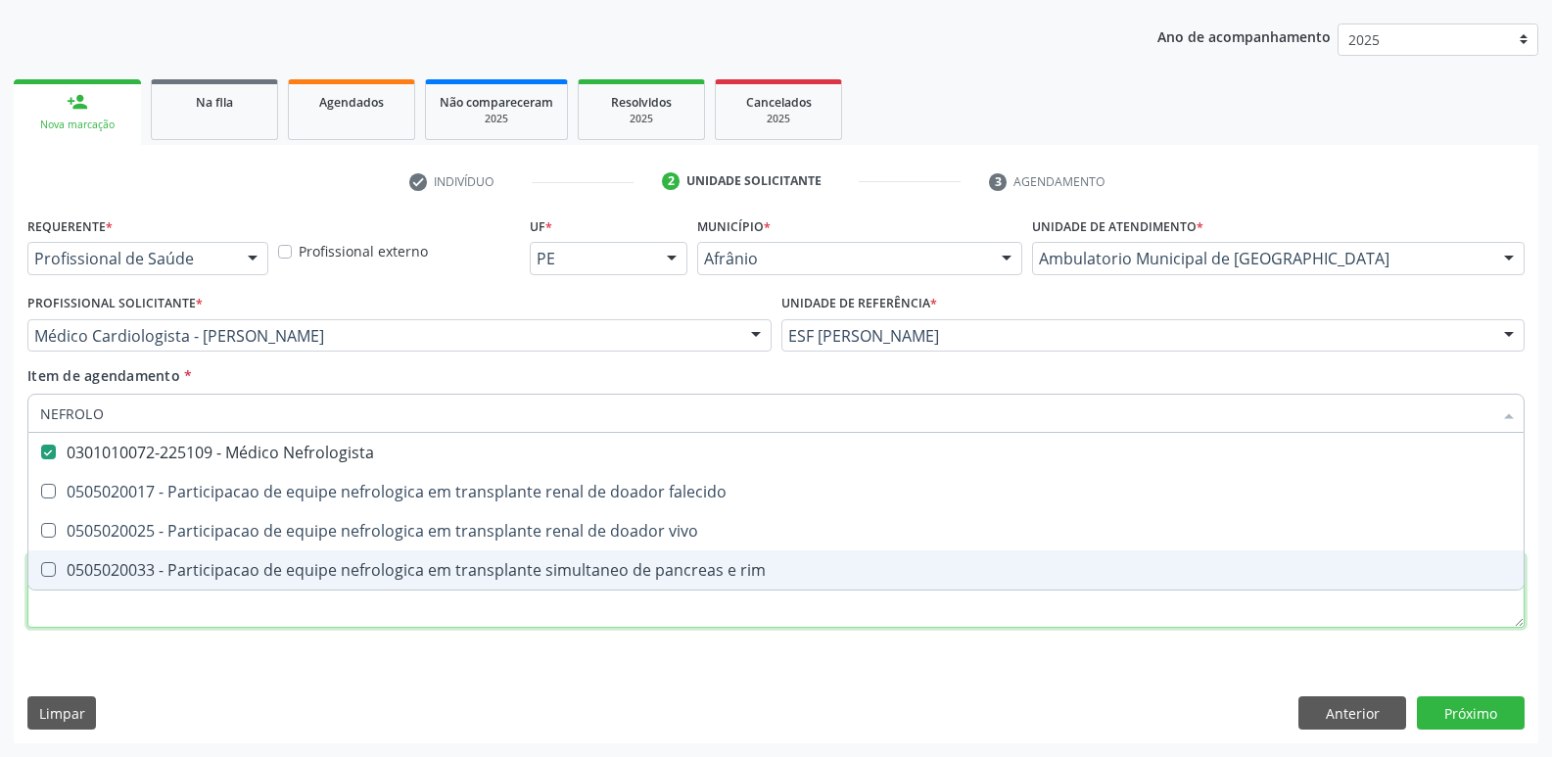
click at [633, 615] on div "Requerente * Profissional de Saúde Profissional de Saúde Paciente Nenhum result…" at bounding box center [775, 432] width 1497 height 443
checkbox falecido "true"
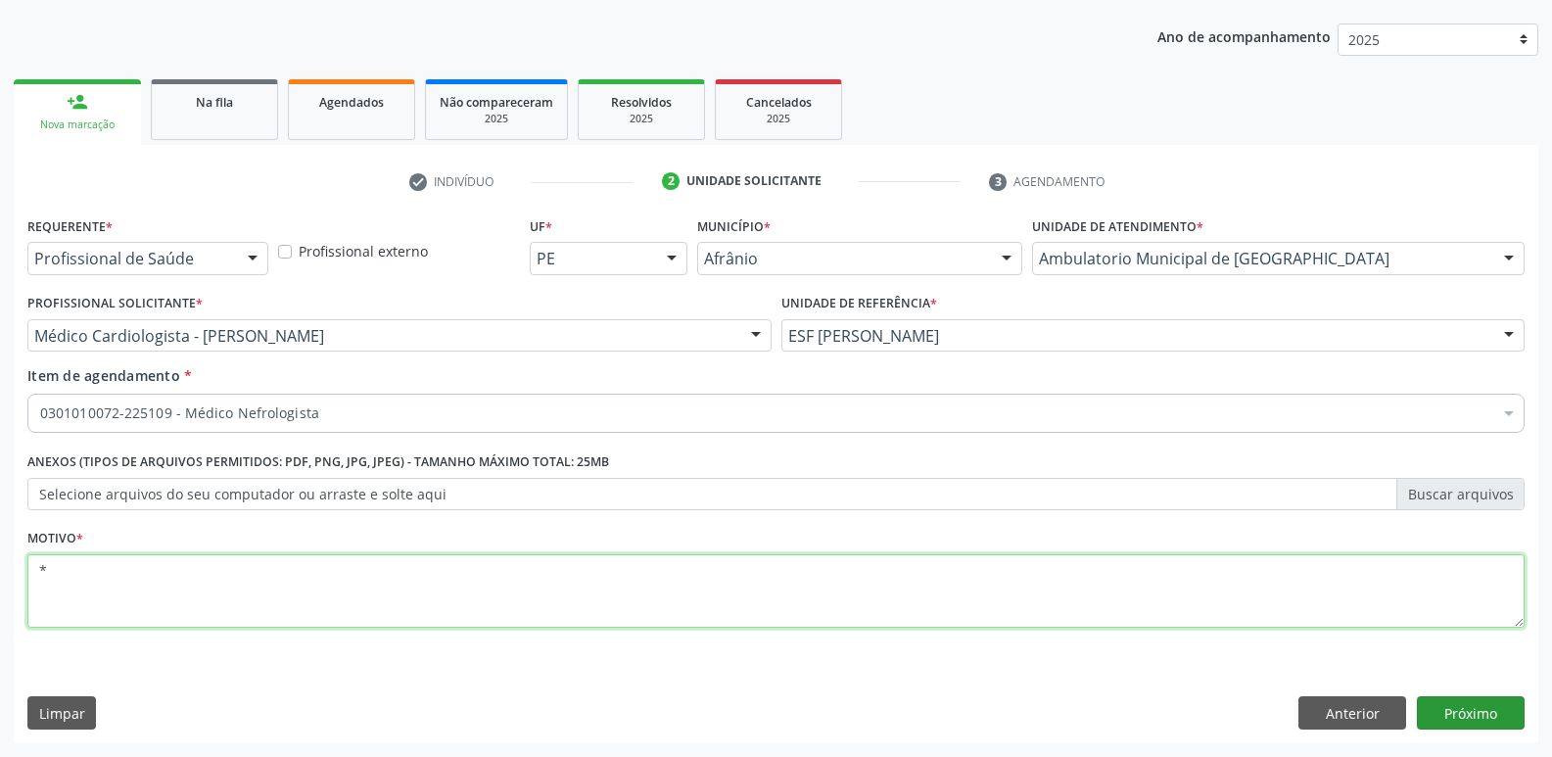
type textarea "*"
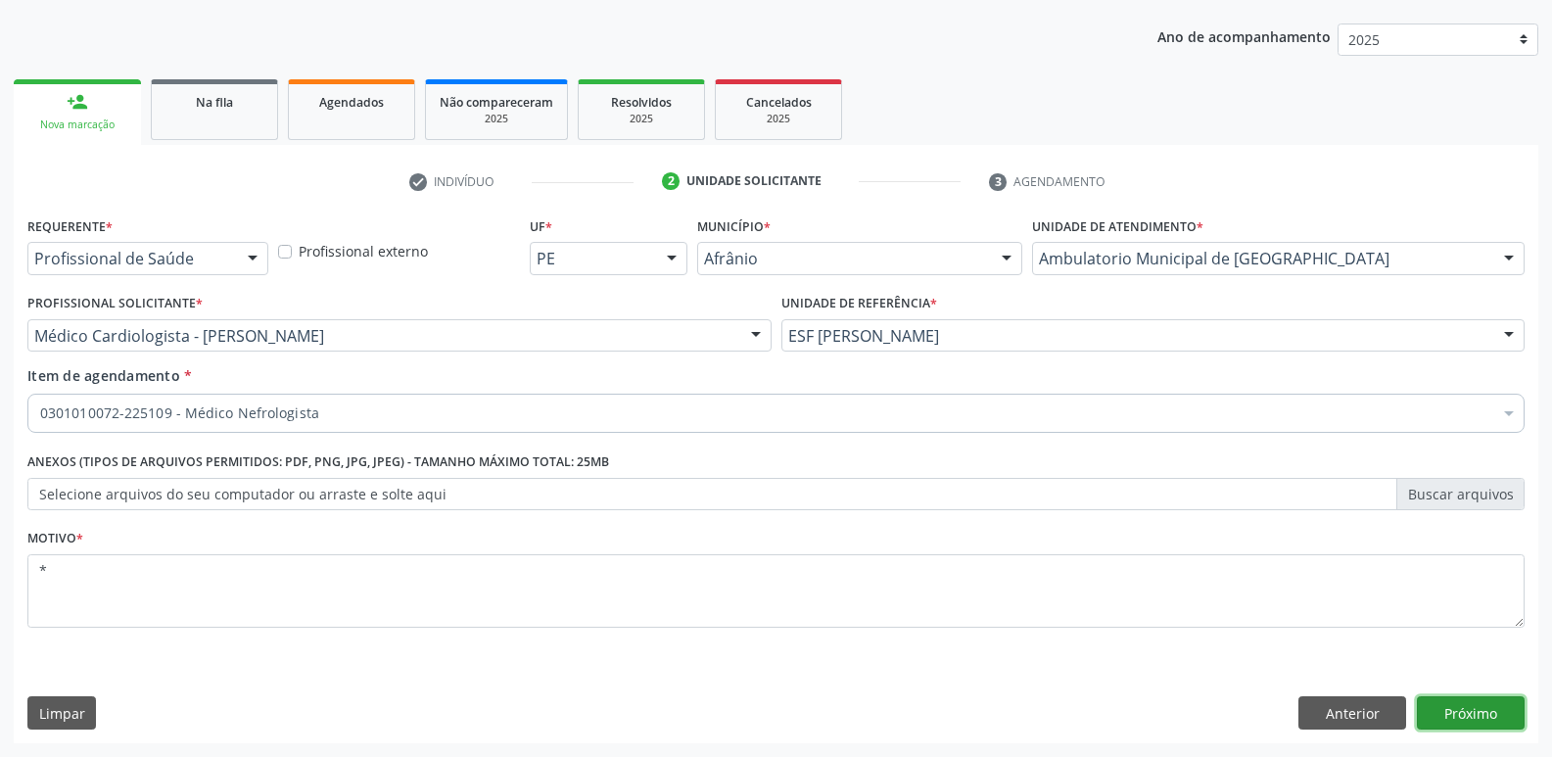
click at [1480, 716] on button "Próximo" at bounding box center [1470, 712] width 108 height 33
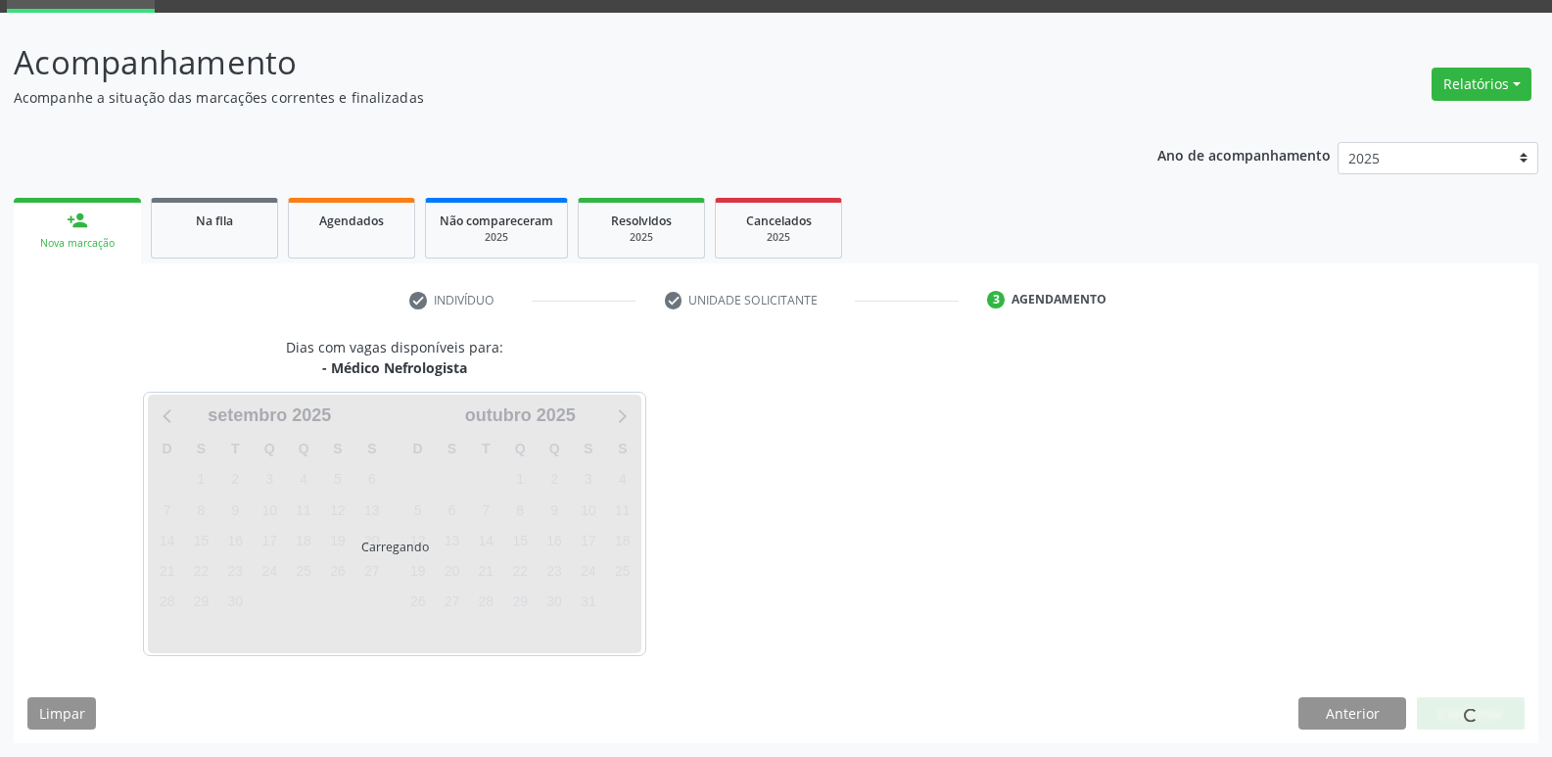
scroll to position [95, 0]
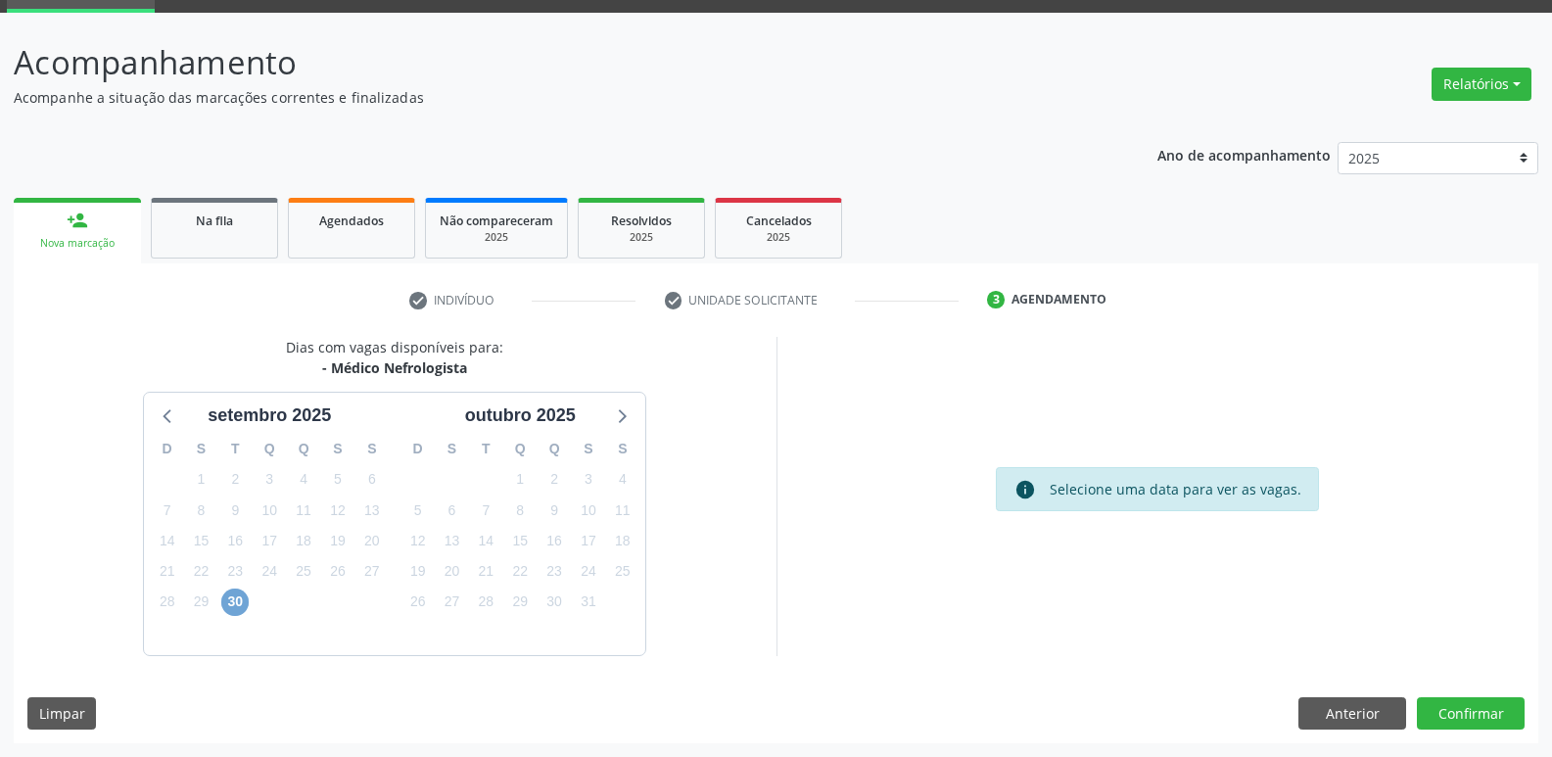
click at [233, 592] on span "30" at bounding box center [234, 601] width 27 height 27
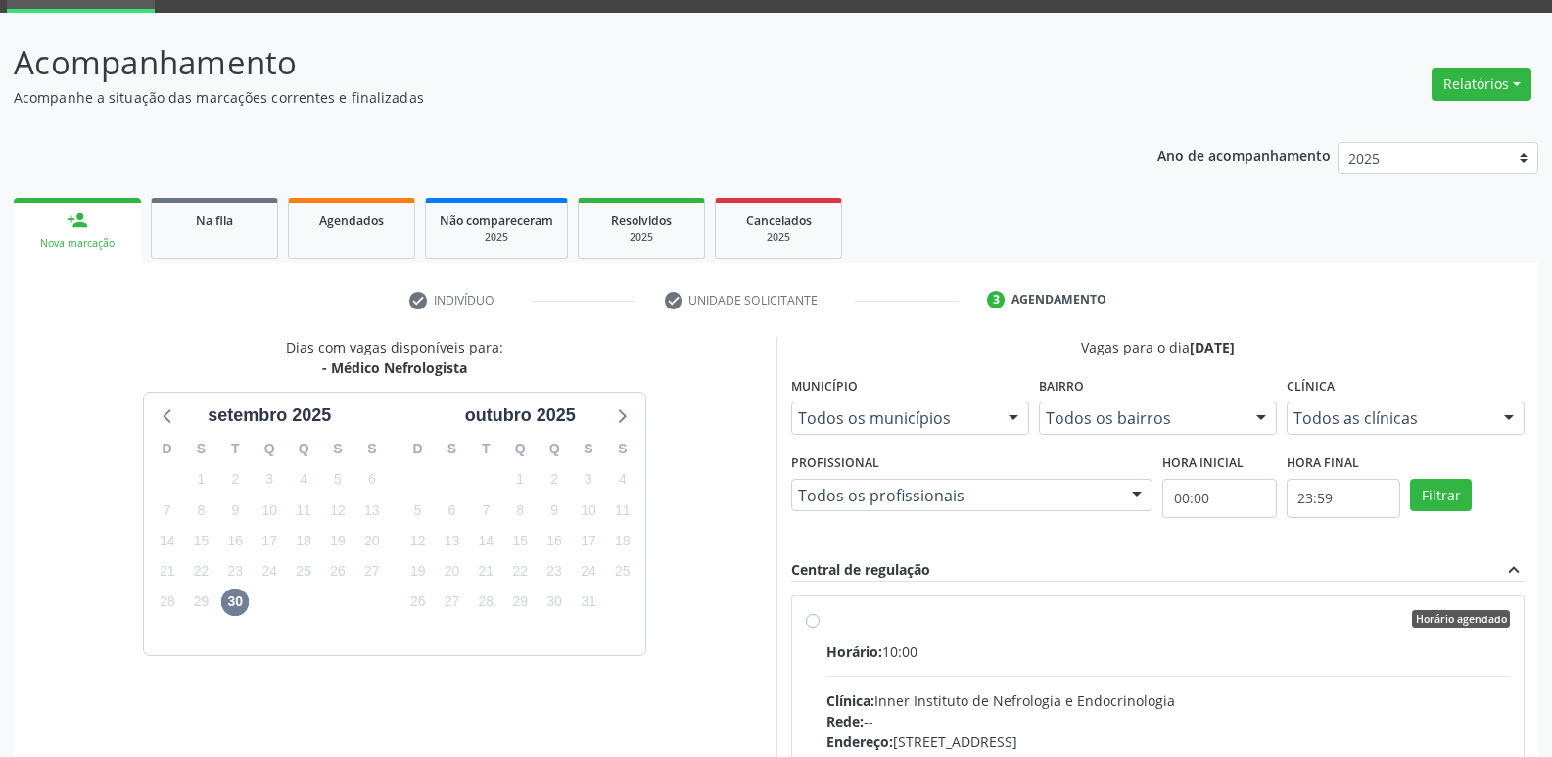
click at [849, 622] on div "Horário agendado" at bounding box center [1168, 619] width 684 height 18
click at [819, 622] on input "Horário agendado Horário: 10:00 Clínica: Inner Instituto de Nefrologia e Endocr…" at bounding box center [813, 619] width 14 height 18
radio input "true"
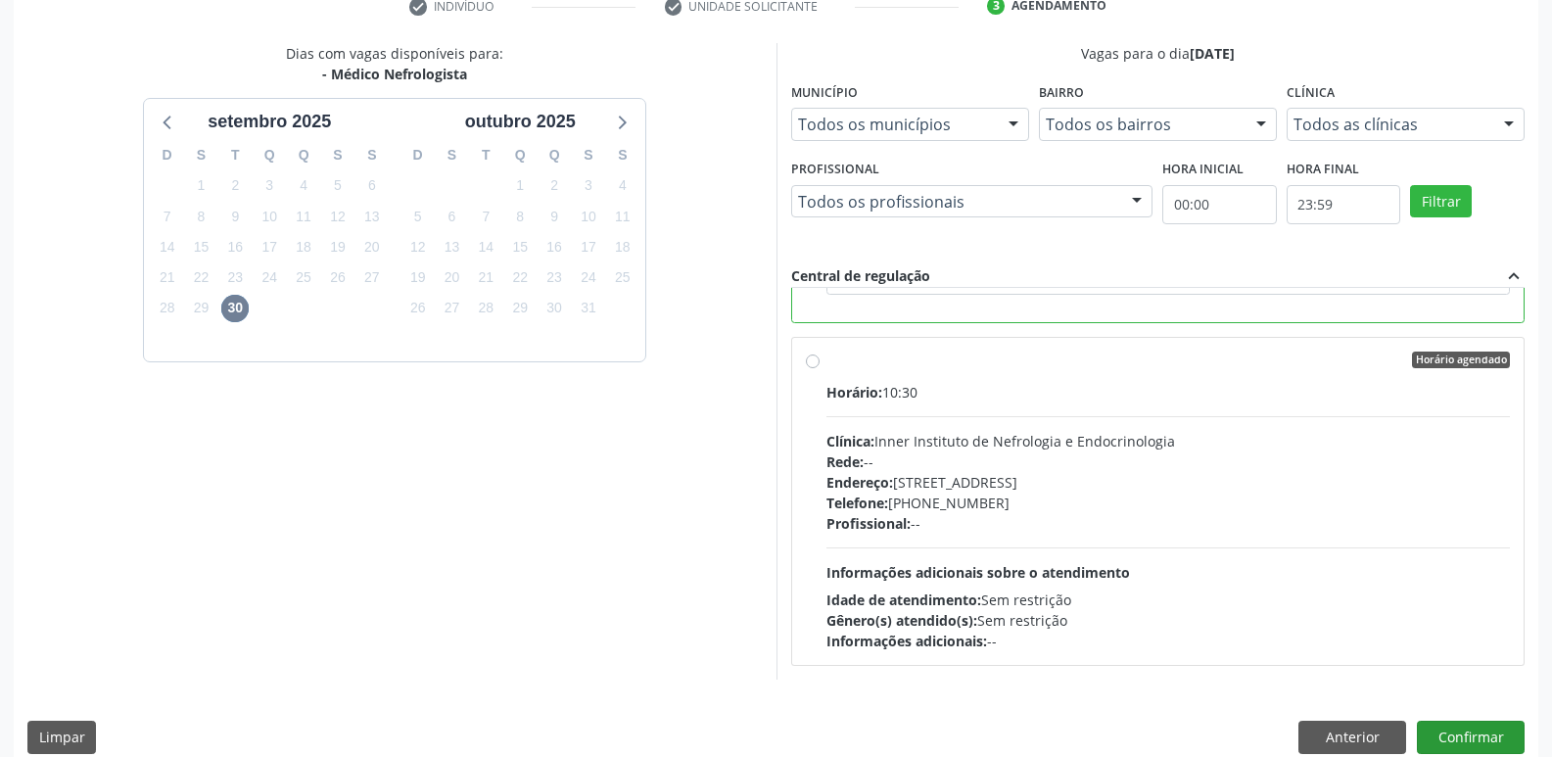
scroll to position [413, 0]
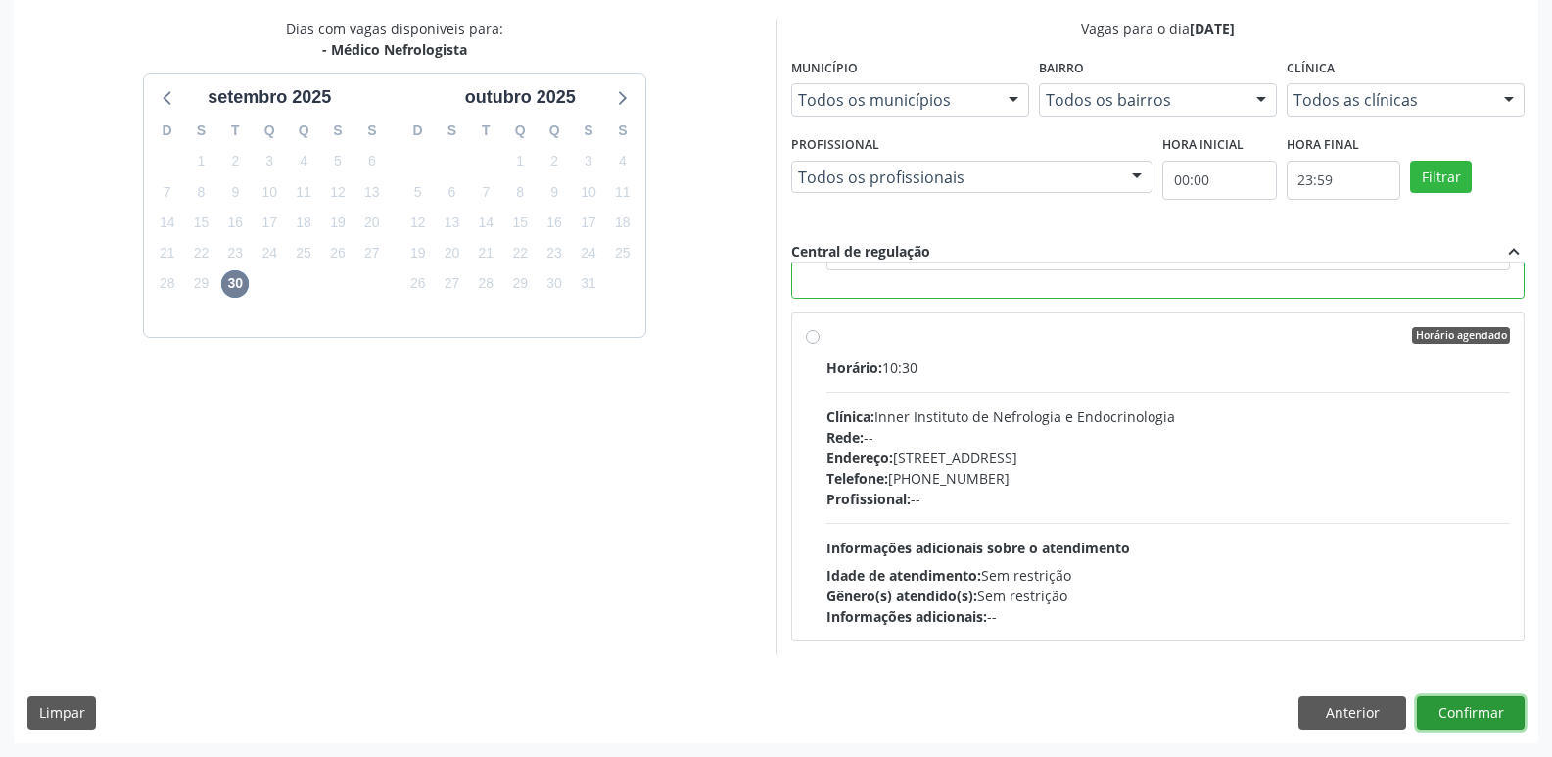
click at [1479, 710] on button "Confirmar" at bounding box center [1470, 712] width 108 height 33
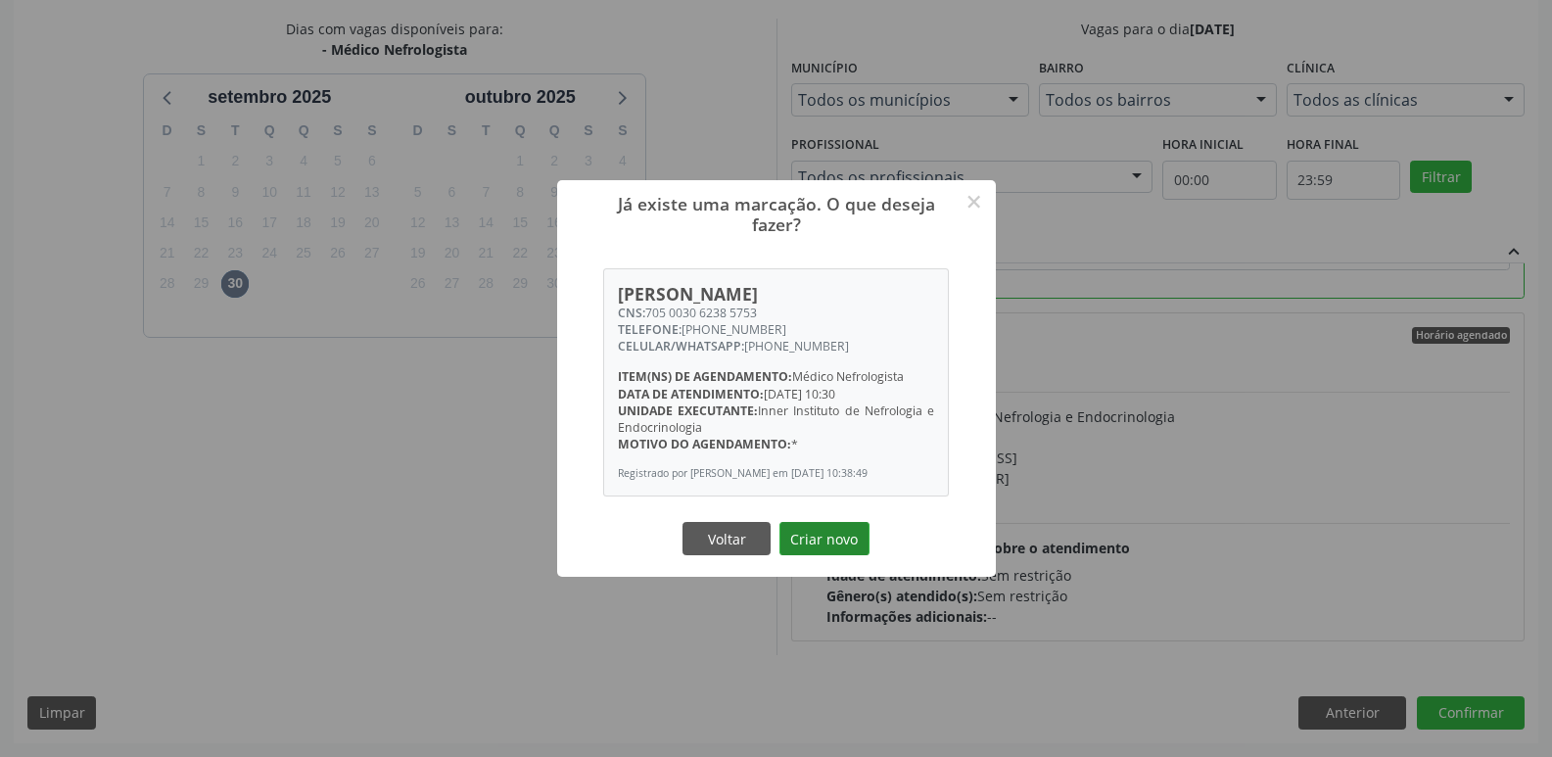
click at [819, 552] on button "Criar novo" at bounding box center [824, 538] width 90 height 33
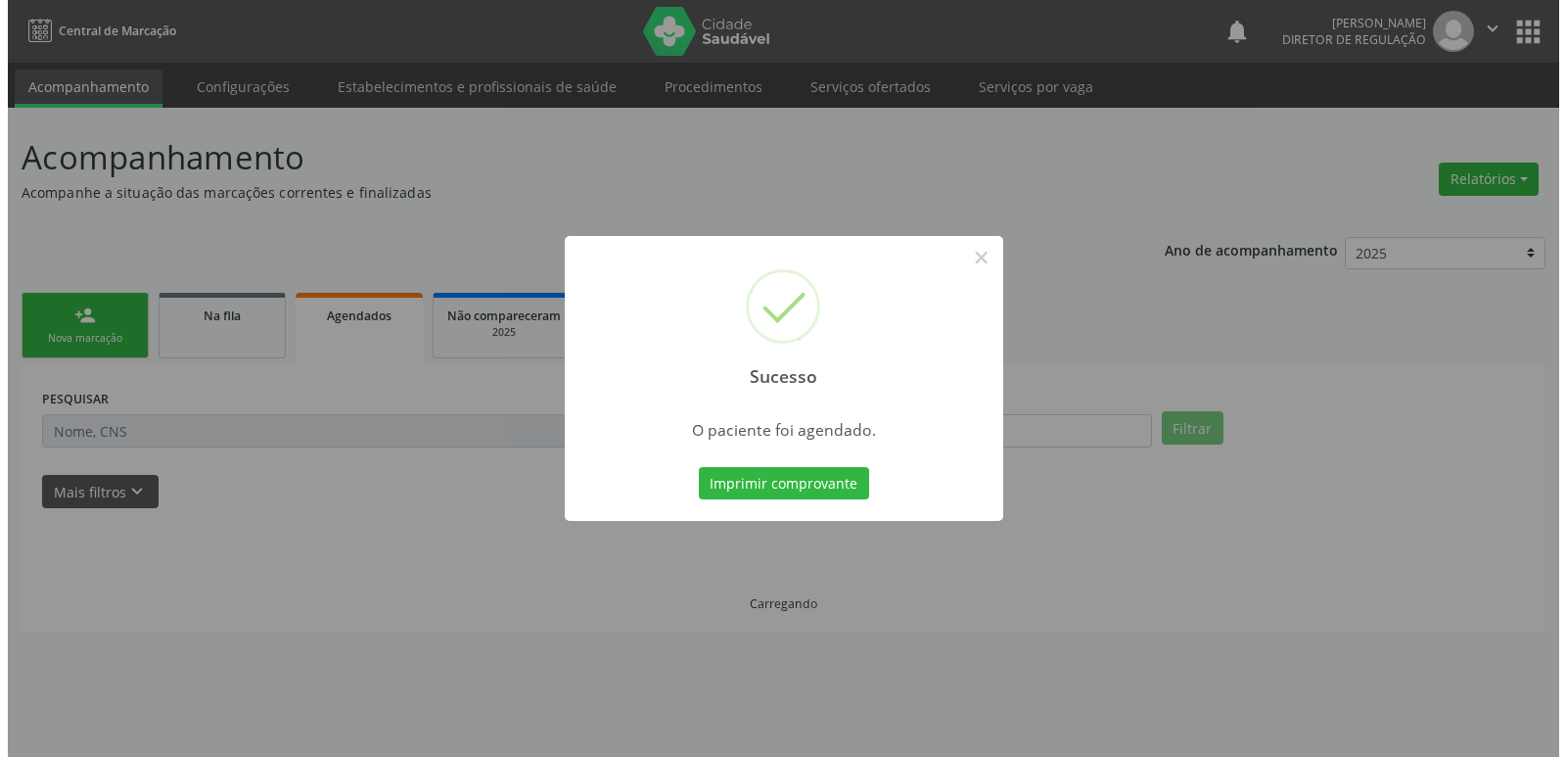
scroll to position [0, 0]
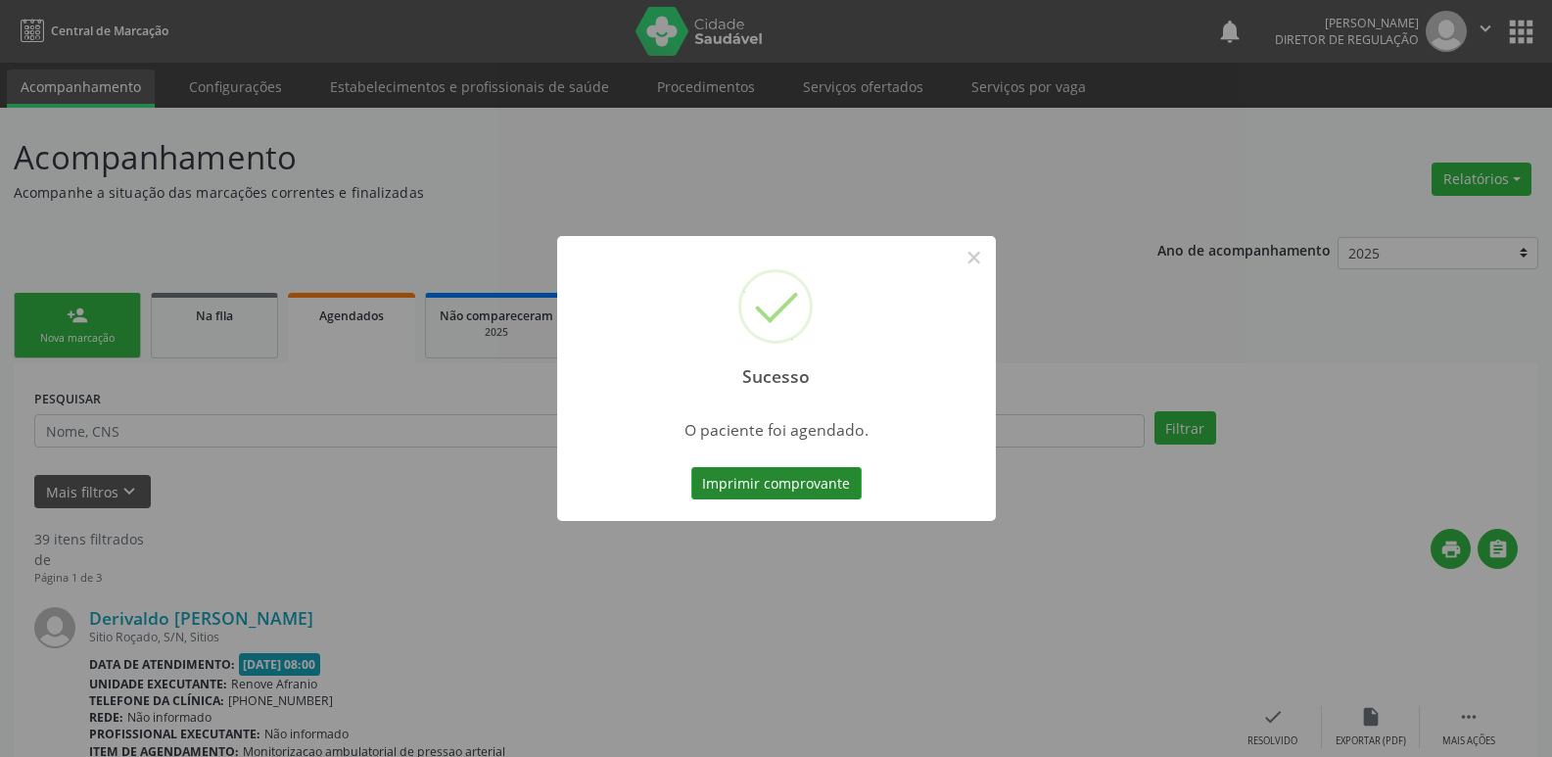
click at [825, 484] on button "Imprimir comprovante" at bounding box center [776, 483] width 170 height 33
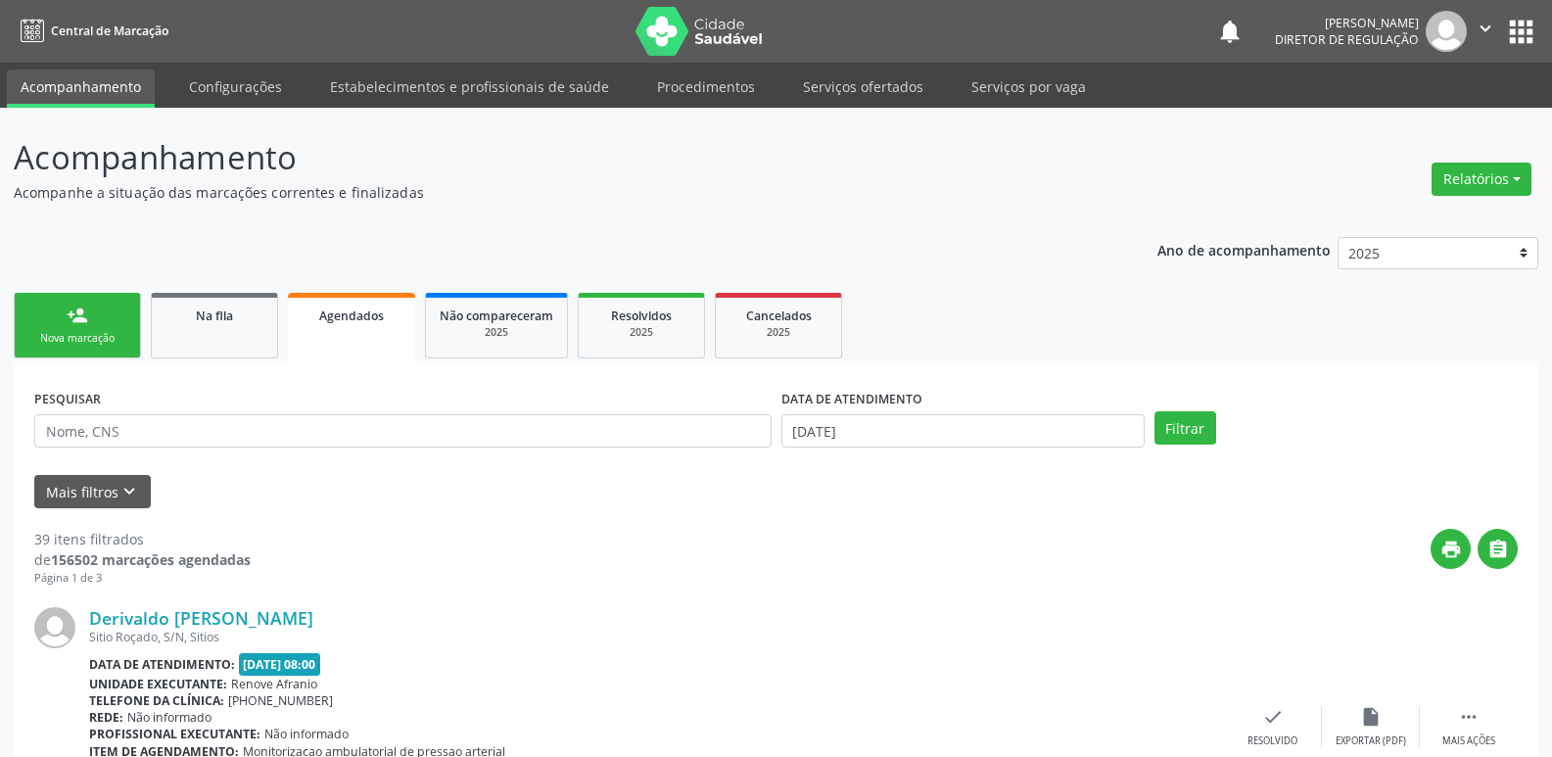
click at [63, 338] on div "Nova marcação" at bounding box center [77, 338] width 98 height 15
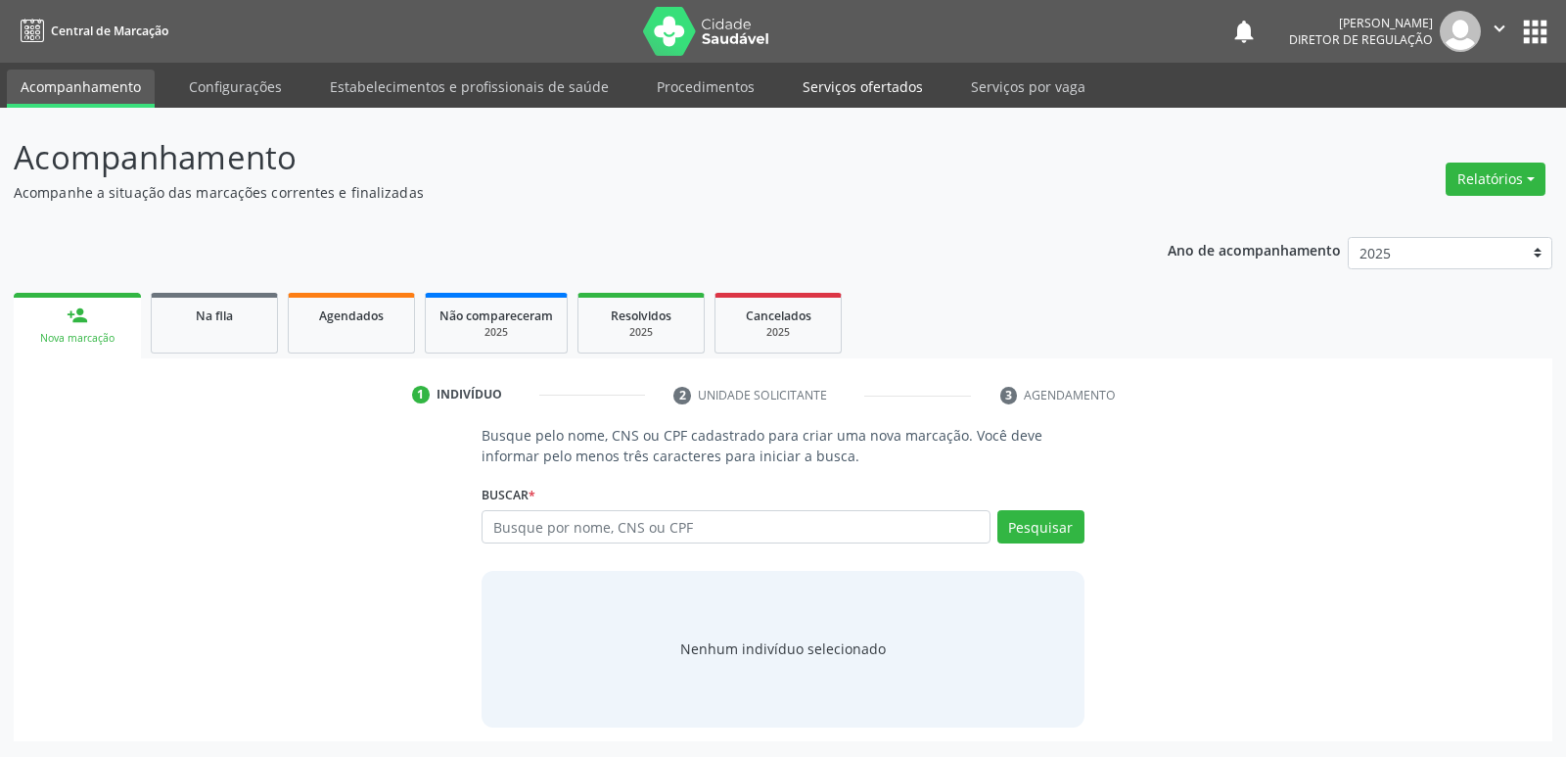
click at [882, 80] on link "Serviços ofertados" at bounding box center [863, 87] width 148 height 34
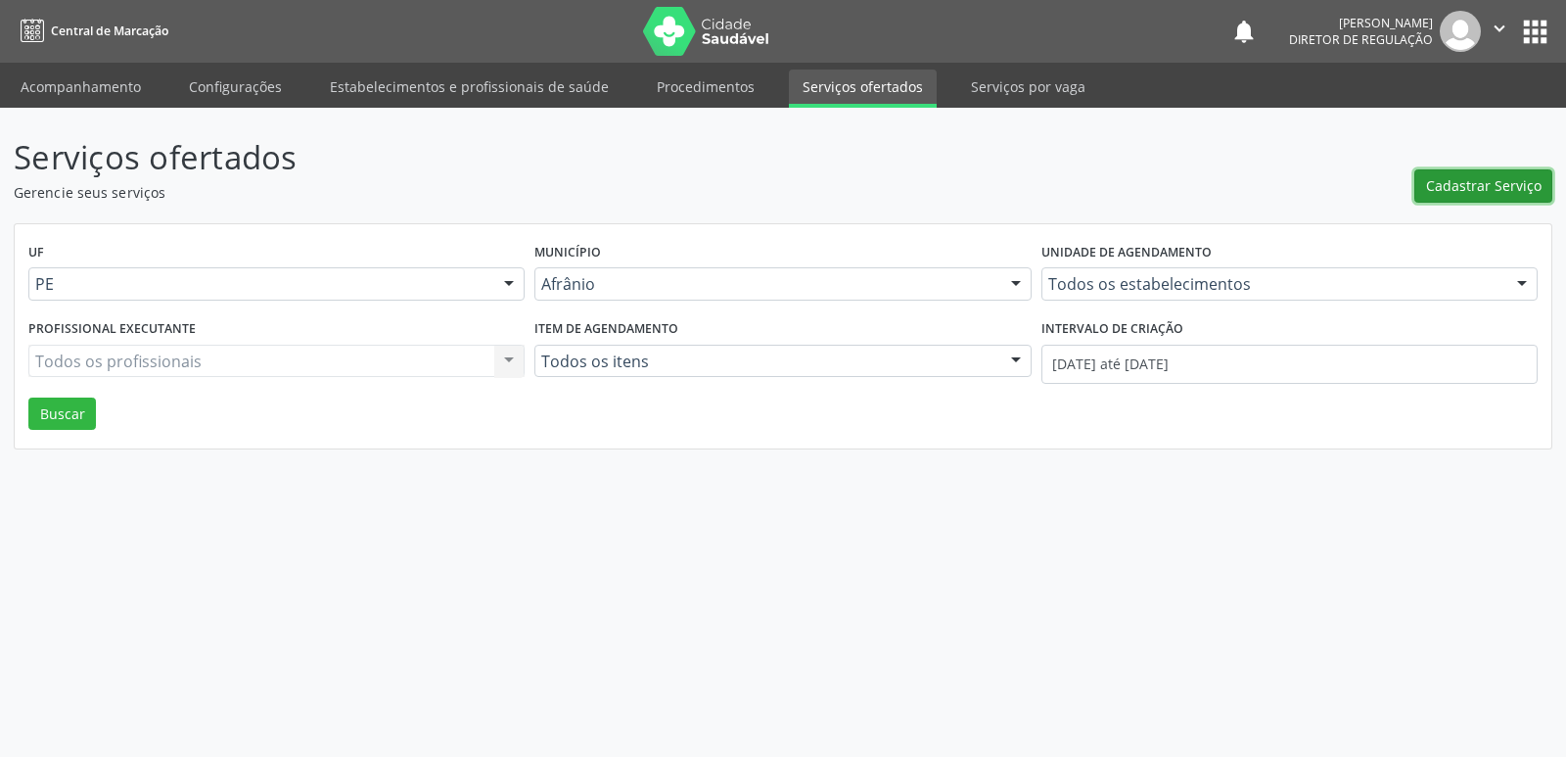
click at [1490, 176] on span "Cadastrar Serviço" at bounding box center [1484, 185] width 116 height 21
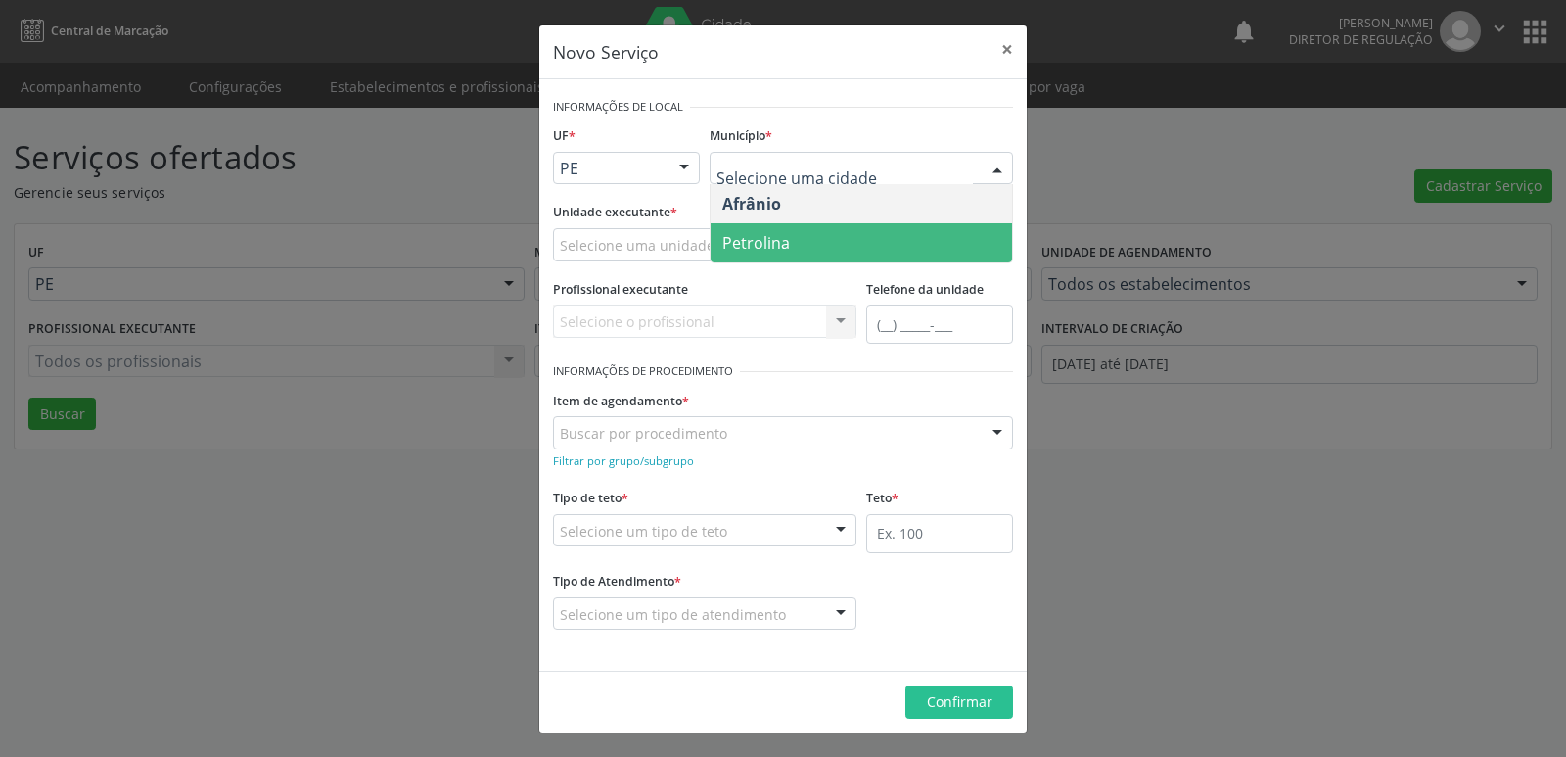
click at [791, 246] on span "Petrolina" at bounding box center [862, 242] width 302 height 39
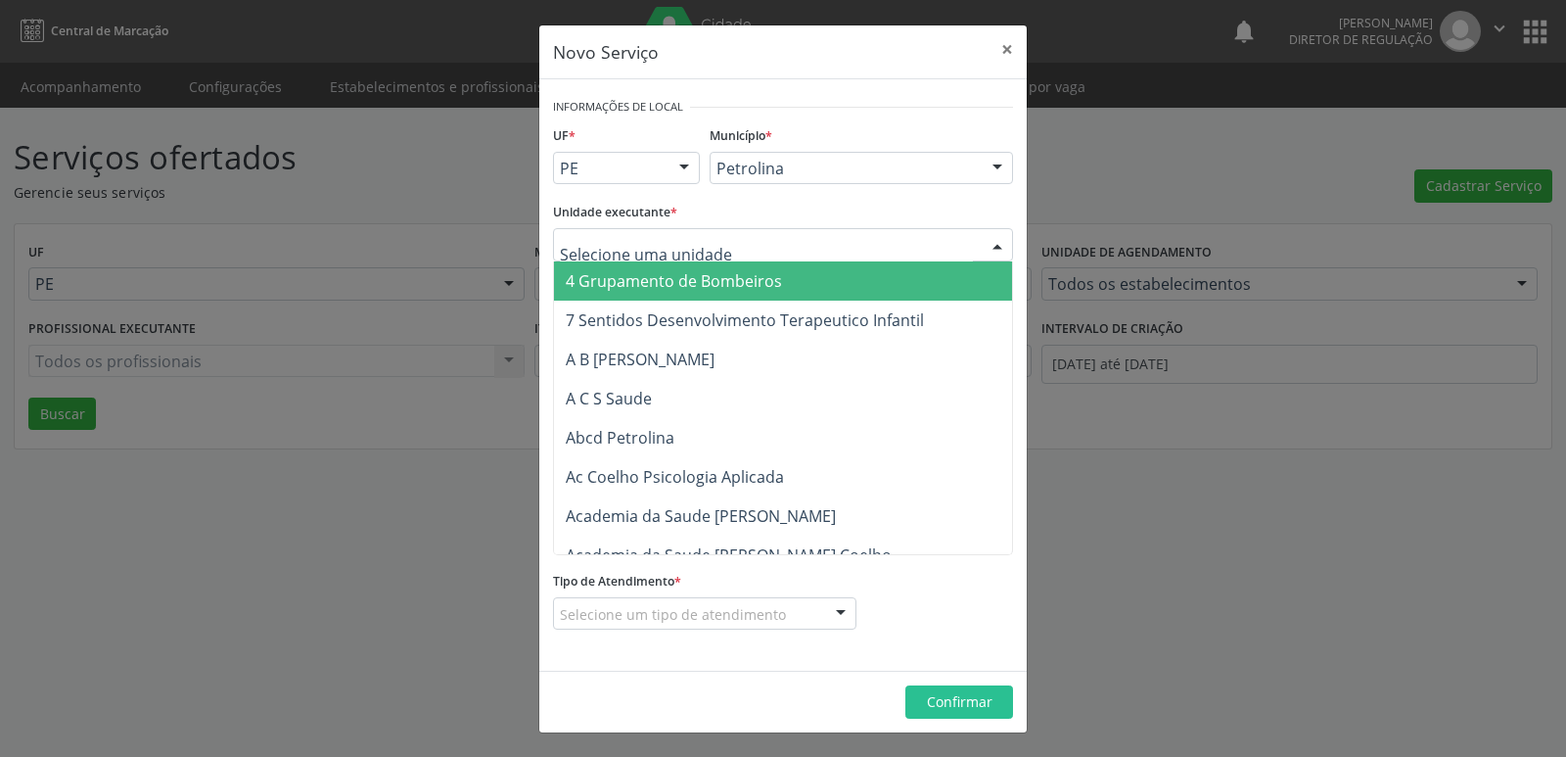
click at [751, 242] on div at bounding box center [783, 244] width 460 height 33
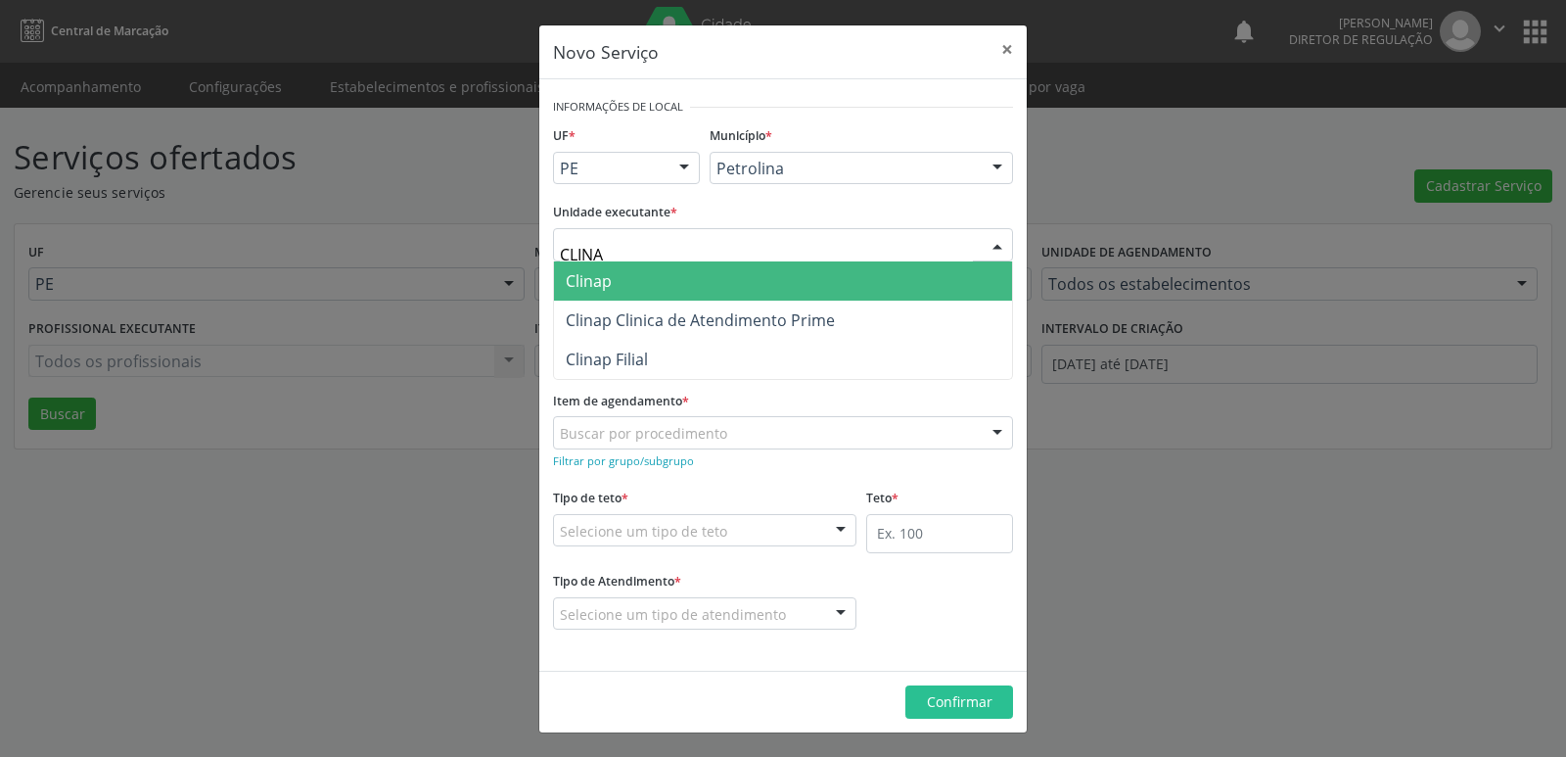
type input "CLINAP"
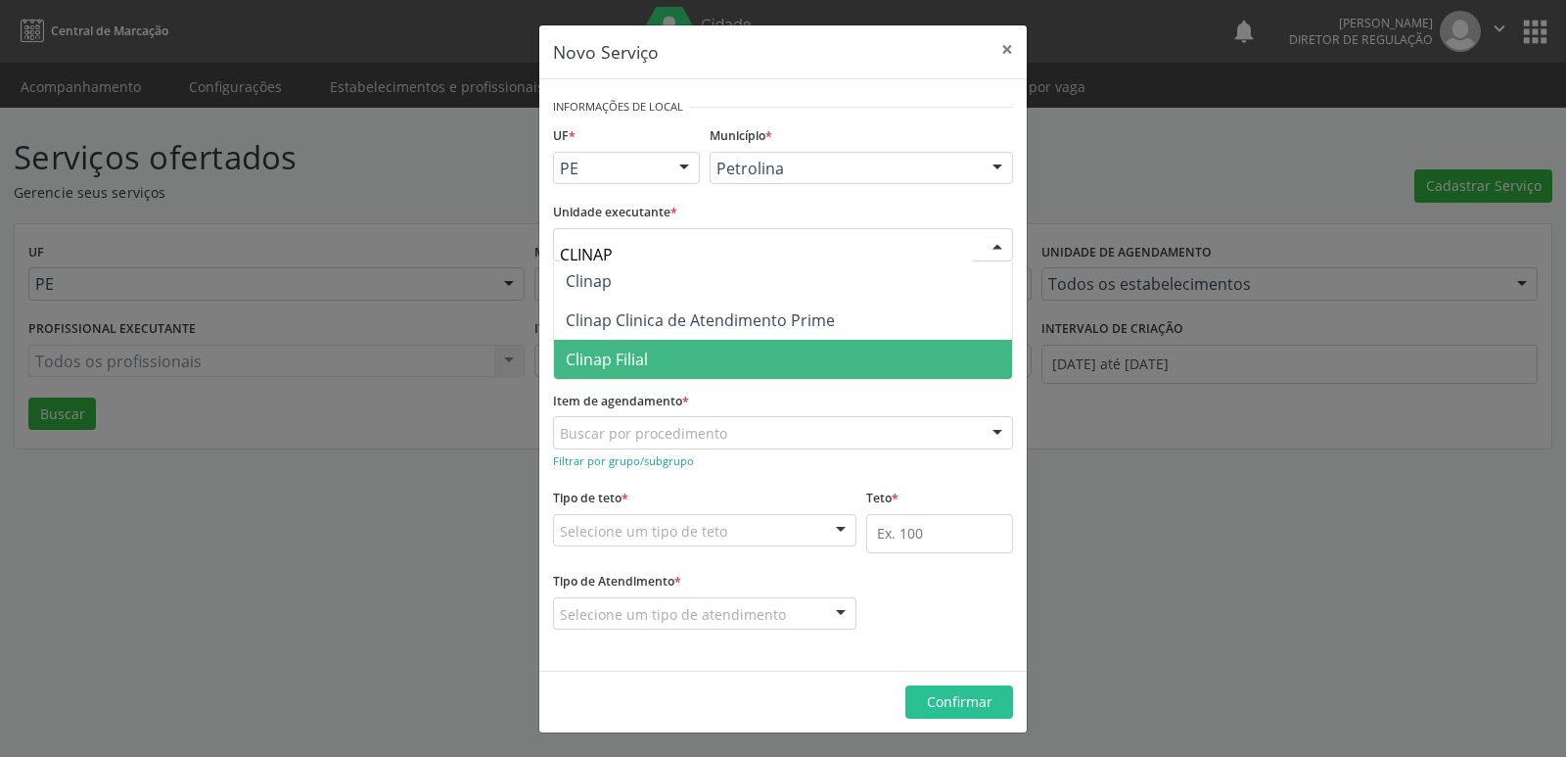
click at [698, 359] on span "Clinap Filial" at bounding box center [783, 359] width 458 height 39
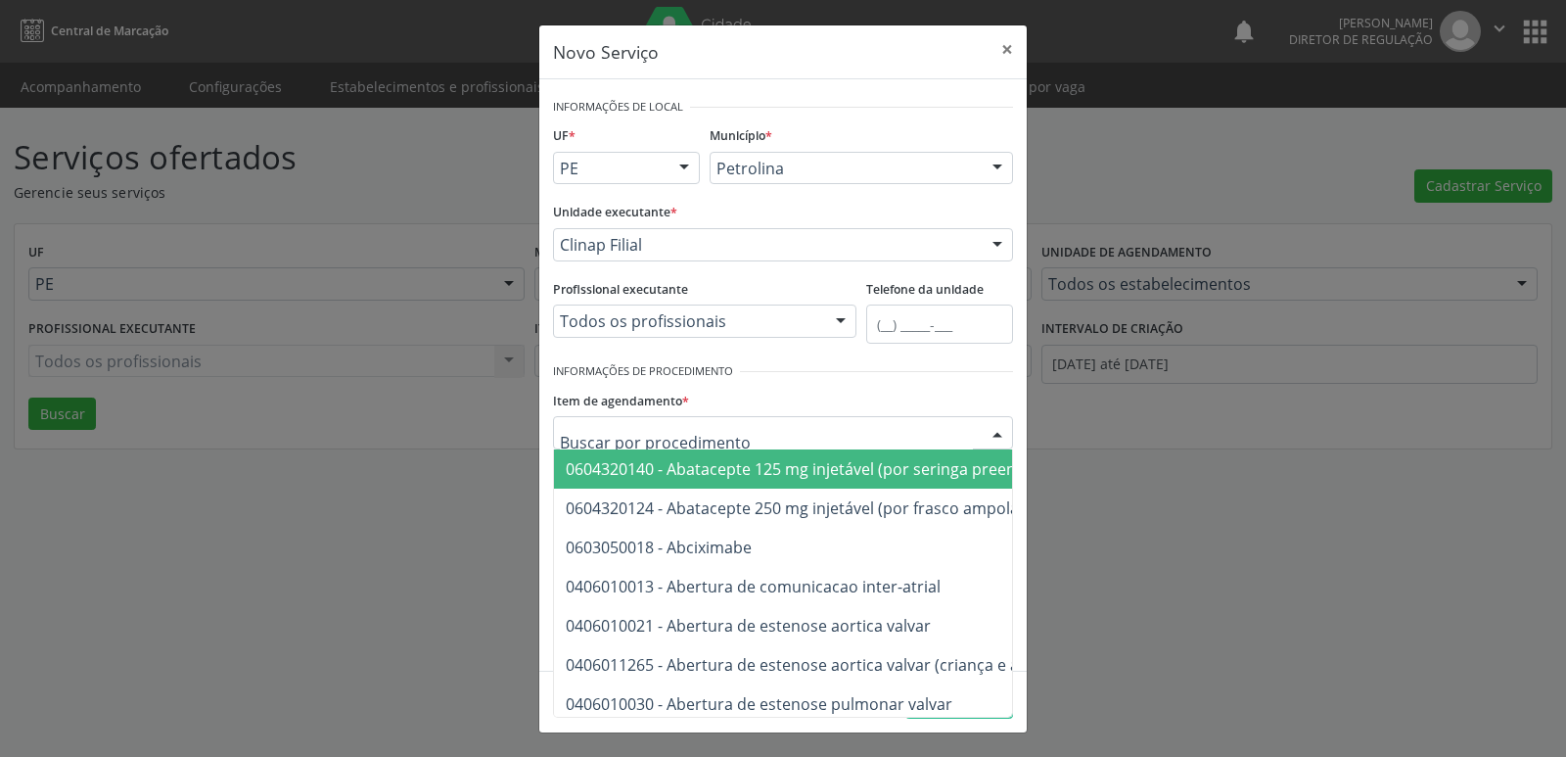
click at [742, 435] on div at bounding box center [783, 432] width 460 height 33
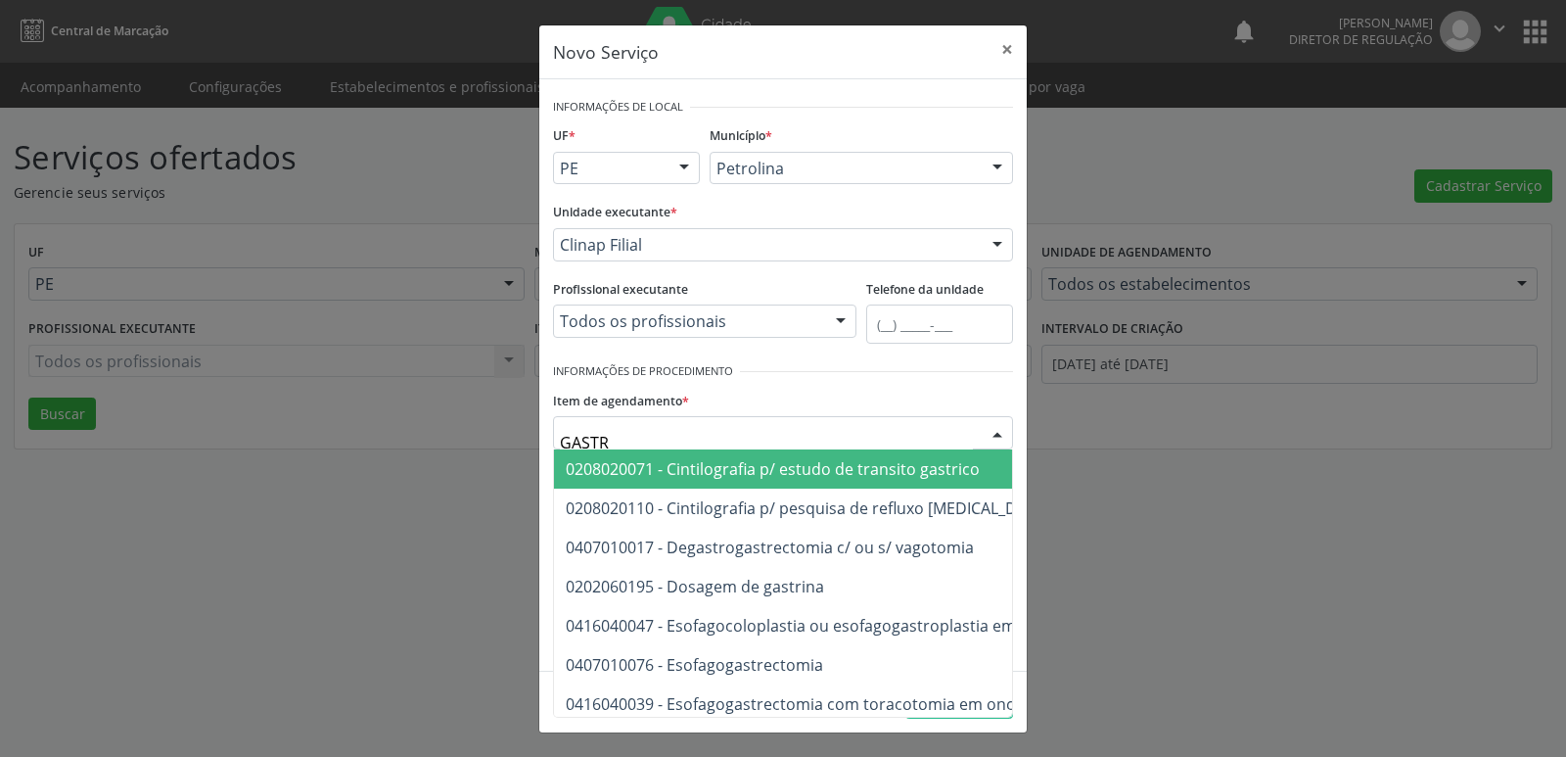
type input "[MEDICAL_DATA]"
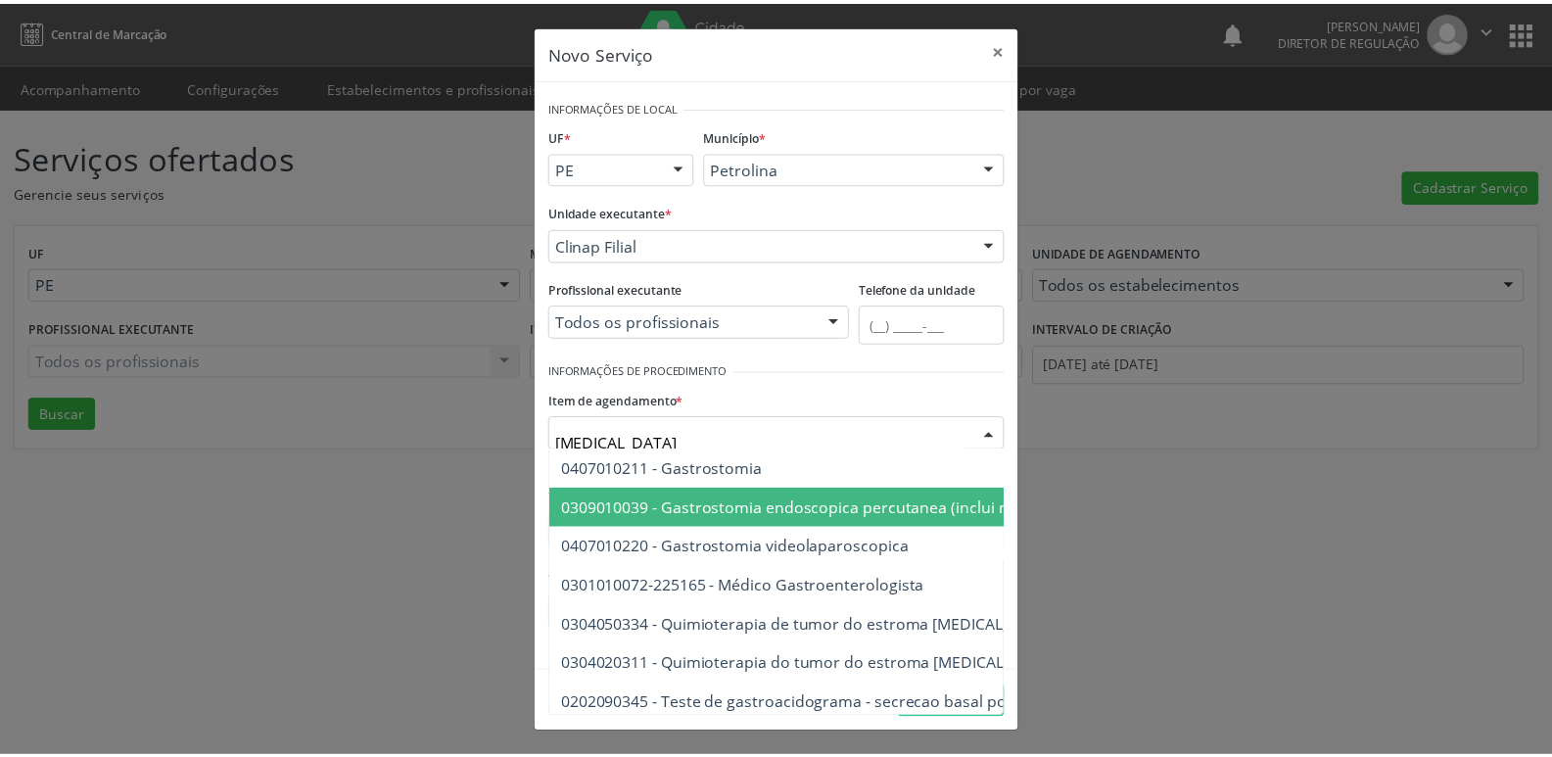
scroll to position [452, 0]
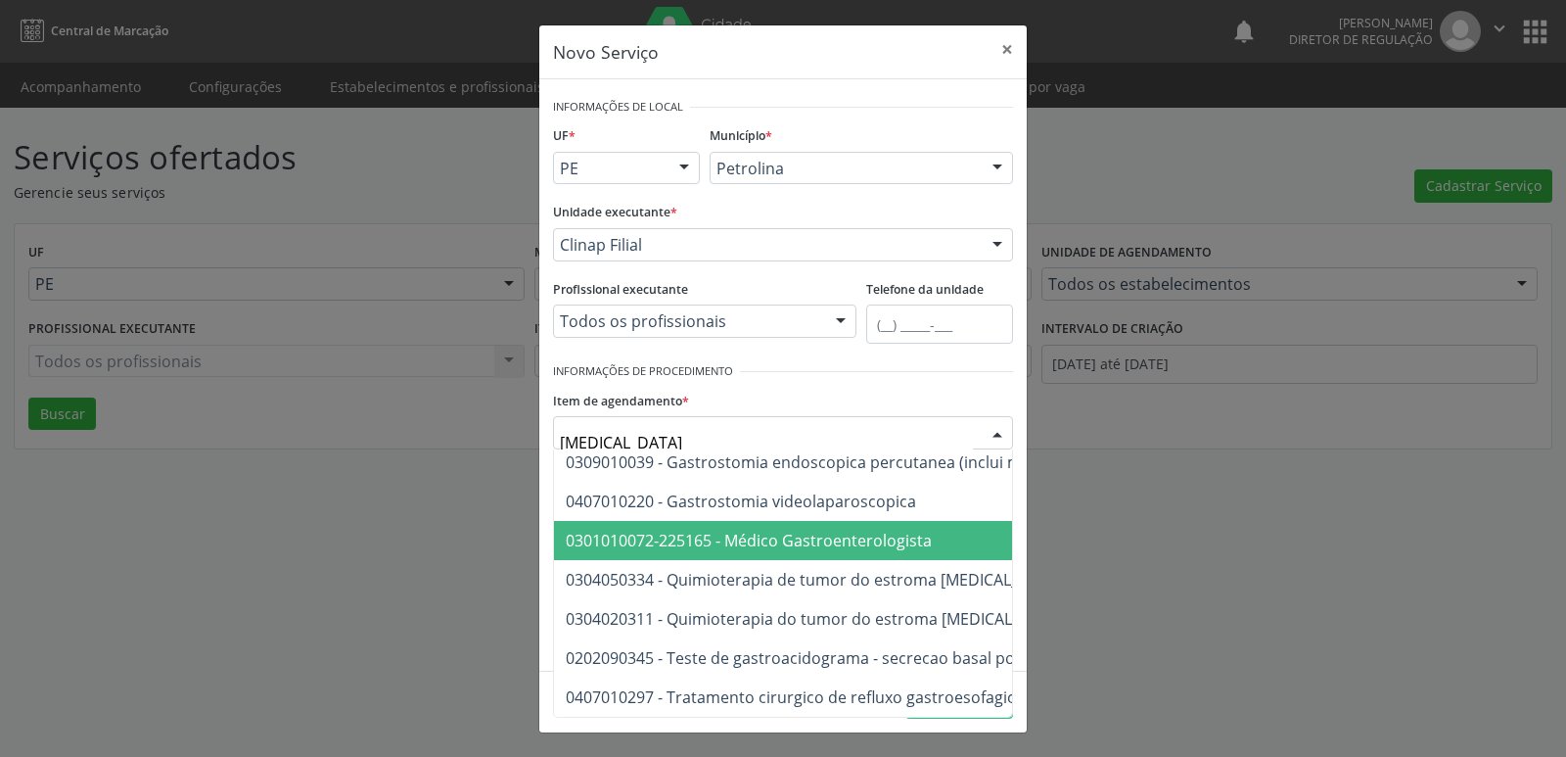
click at [796, 530] on span "0301010072-225165 - Médico Gastroenterologista" at bounding box center [749, 541] width 366 height 22
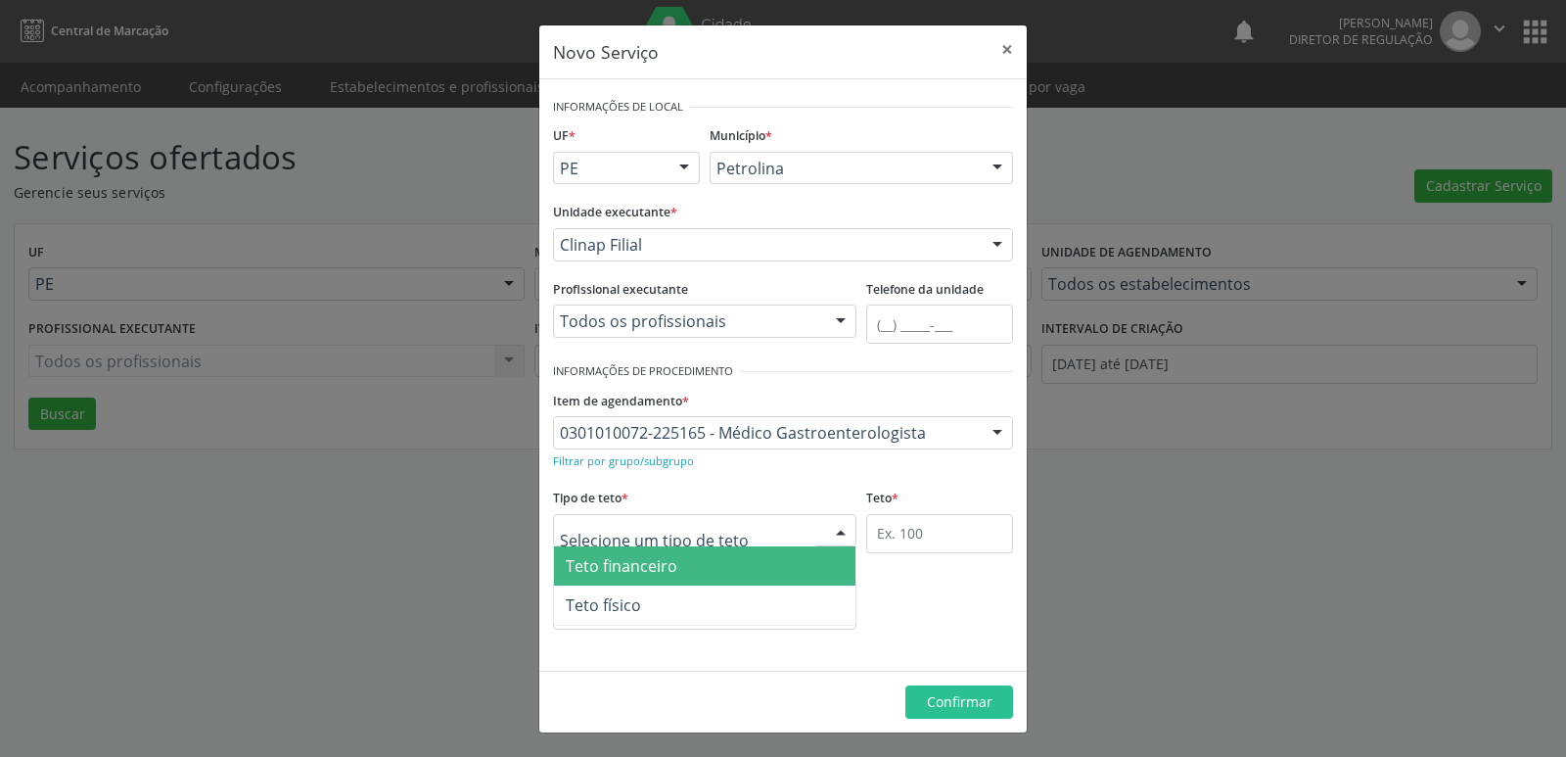
click at [762, 535] on div at bounding box center [704, 530] width 303 height 33
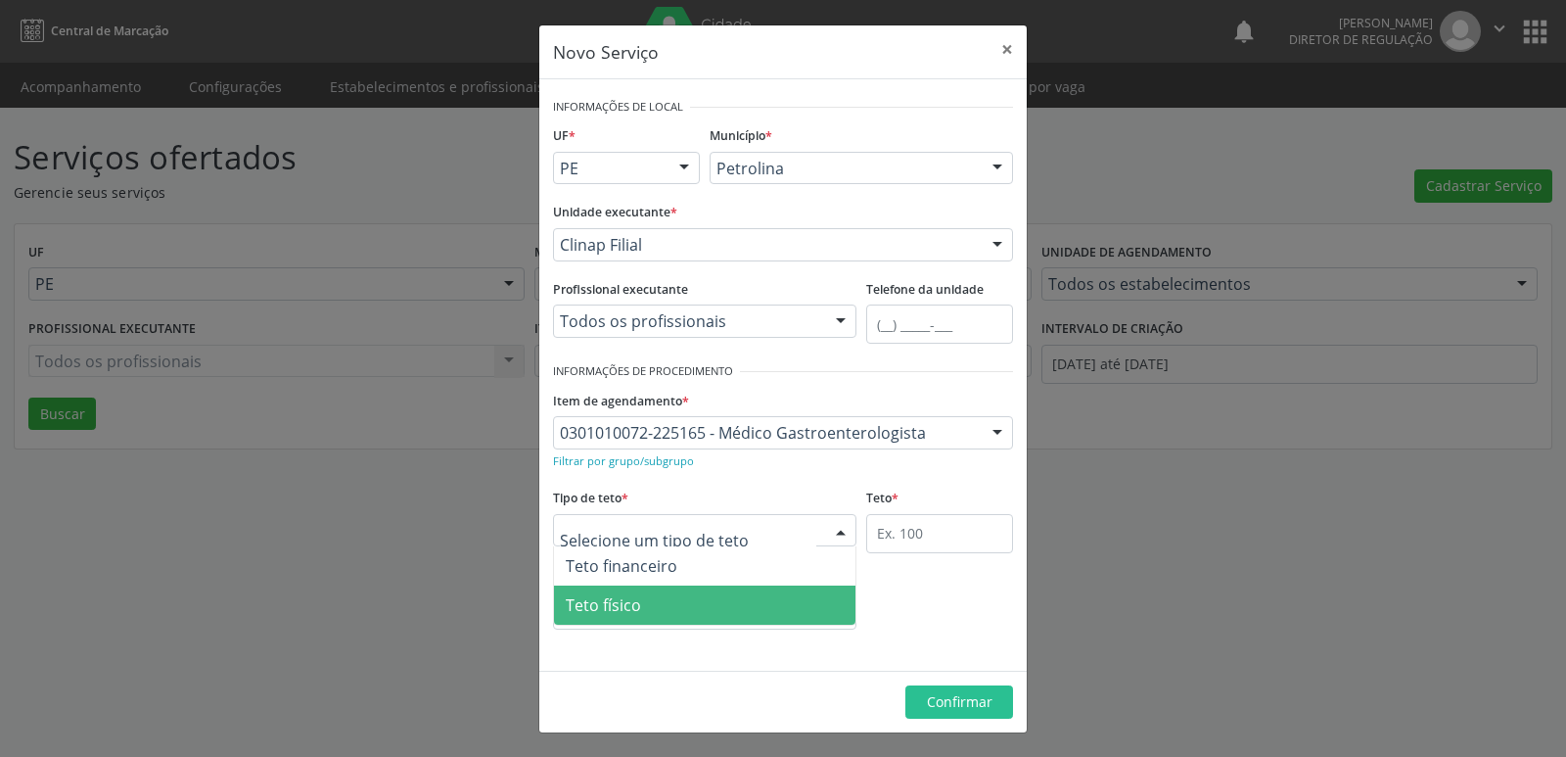
click at [752, 614] on span "Teto físico" at bounding box center [705, 604] width 302 height 39
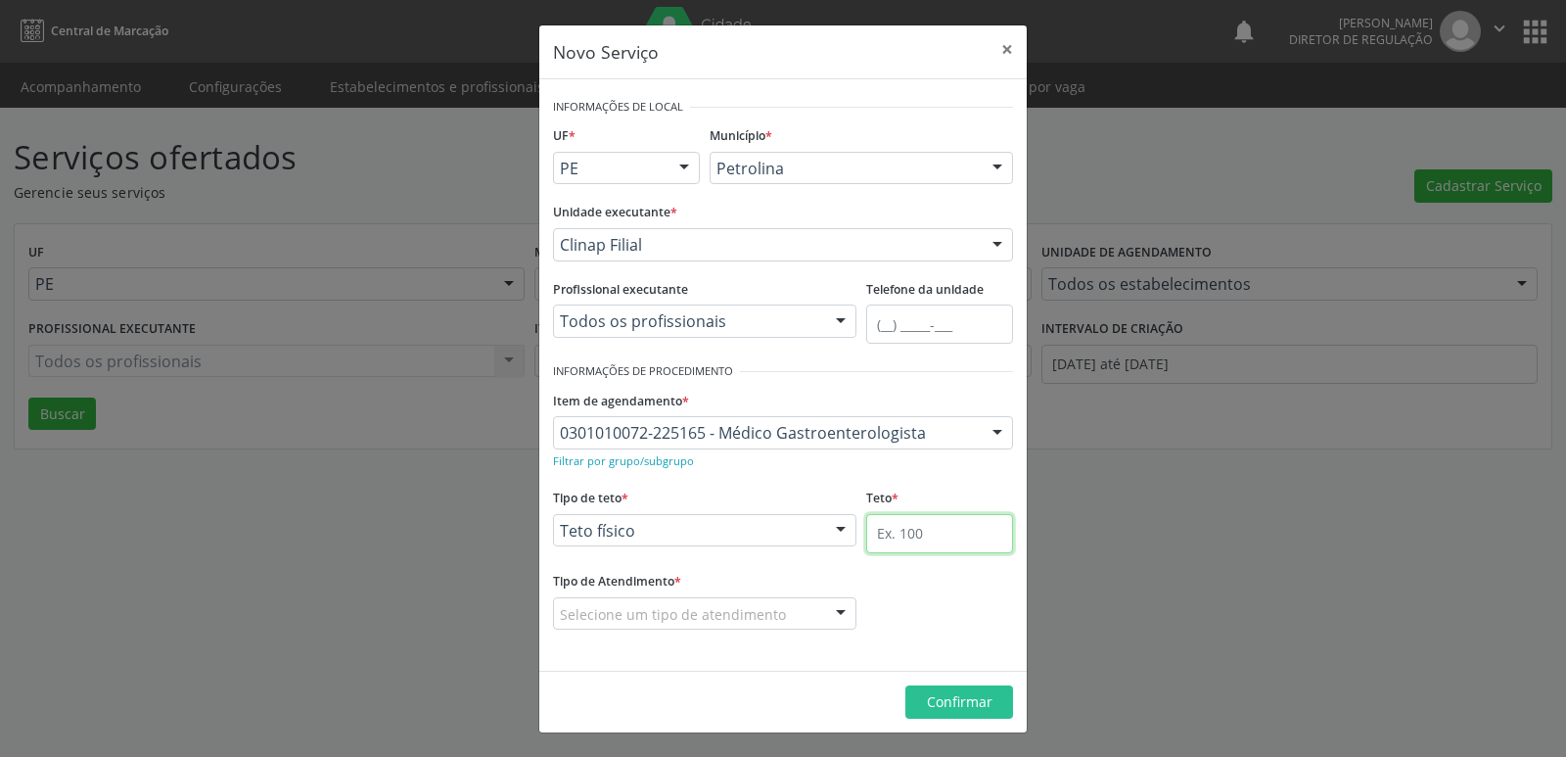
click at [929, 537] on input "text" at bounding box center [939, 533] width 147 height 39
type input "1"
click at [795, 617] on div "Selecione um tipo de atendimento" at bounding box center [704, 613] width 303 height 33
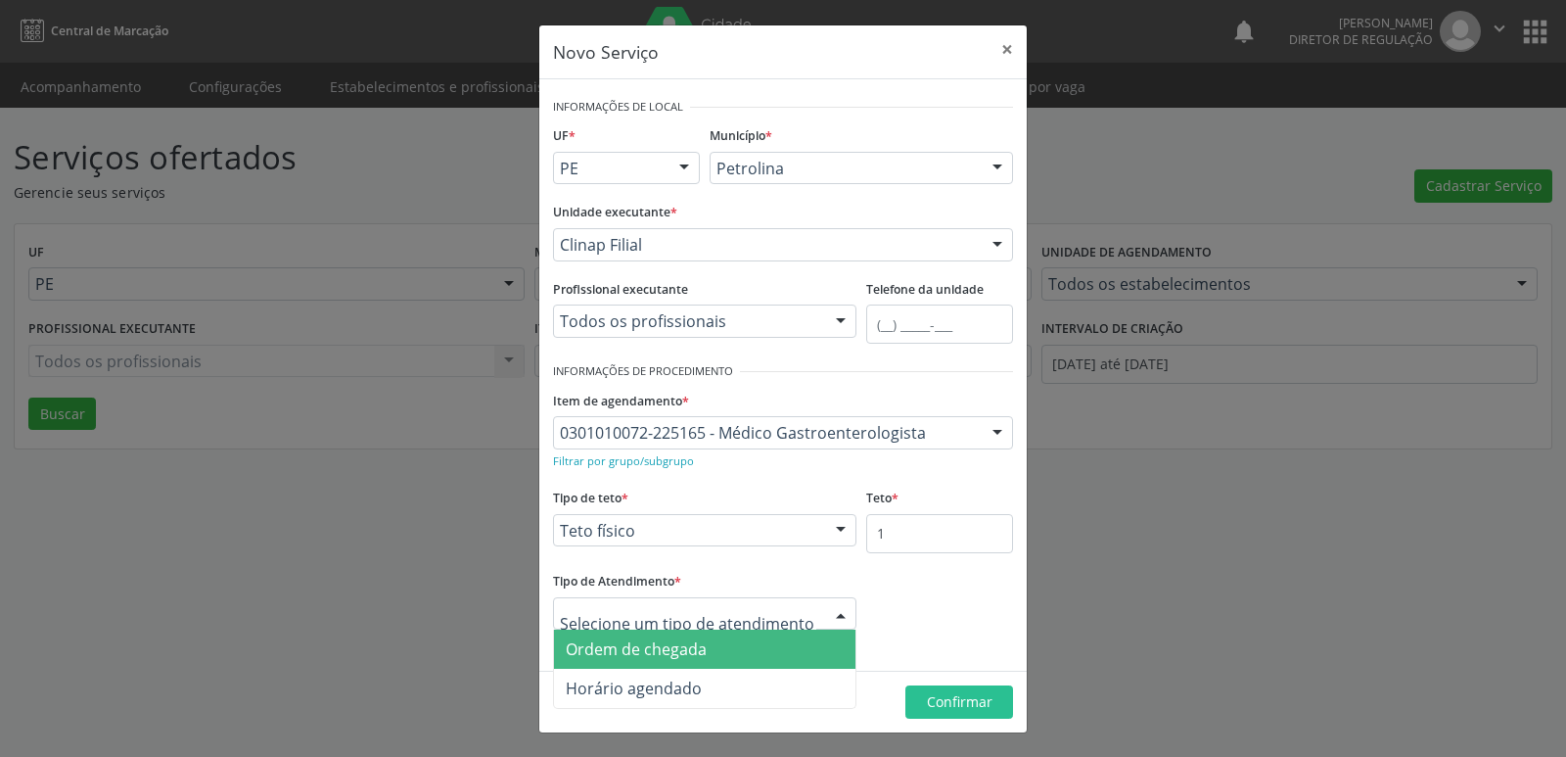
click at [762, 654] on span "Ordem de chegada" at bounding box center [705, 648] width 302 height 39
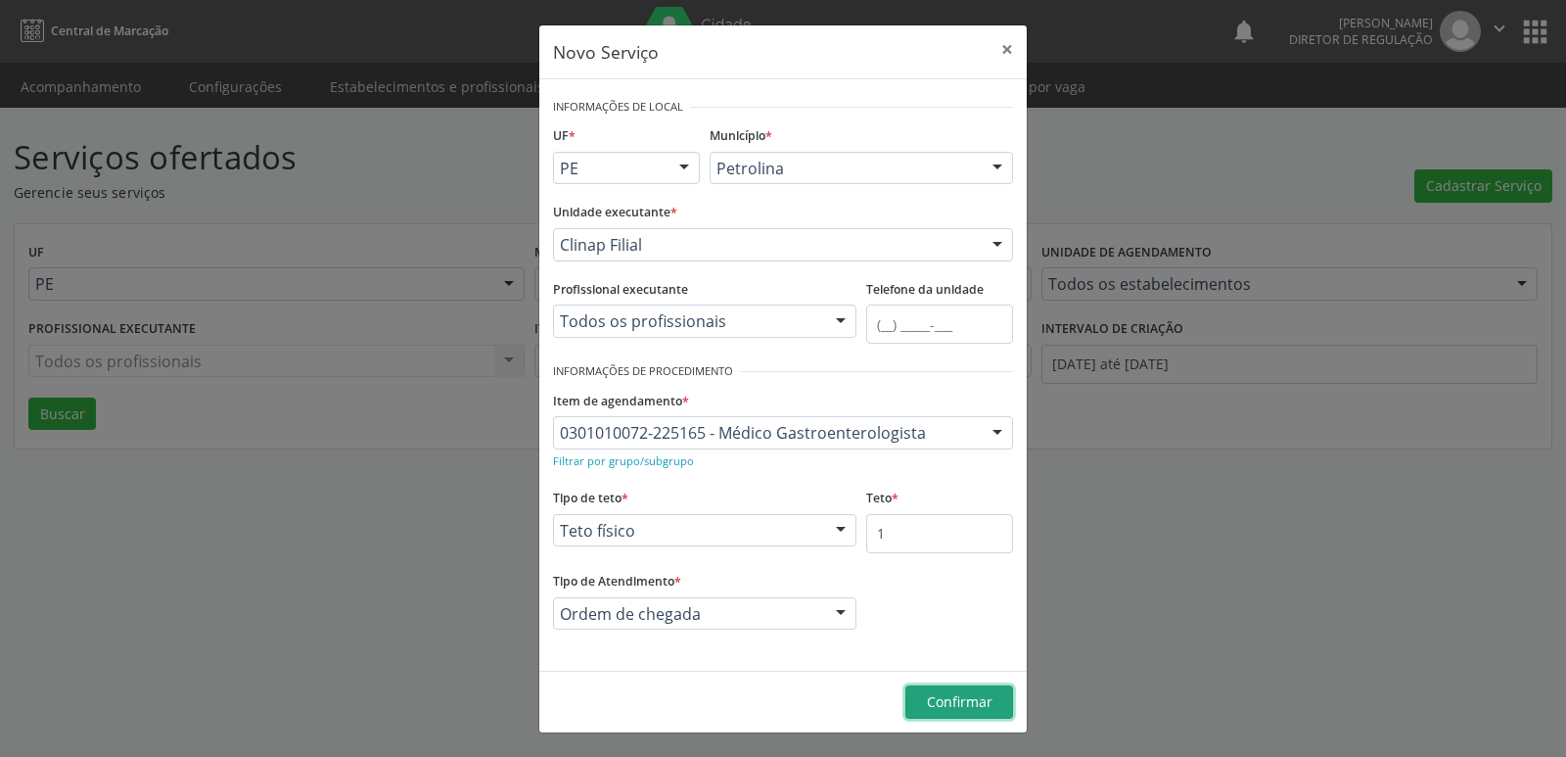
click at [988, 703] on span "Confirmar" at bounding box center [960, 701] width 66 height 19
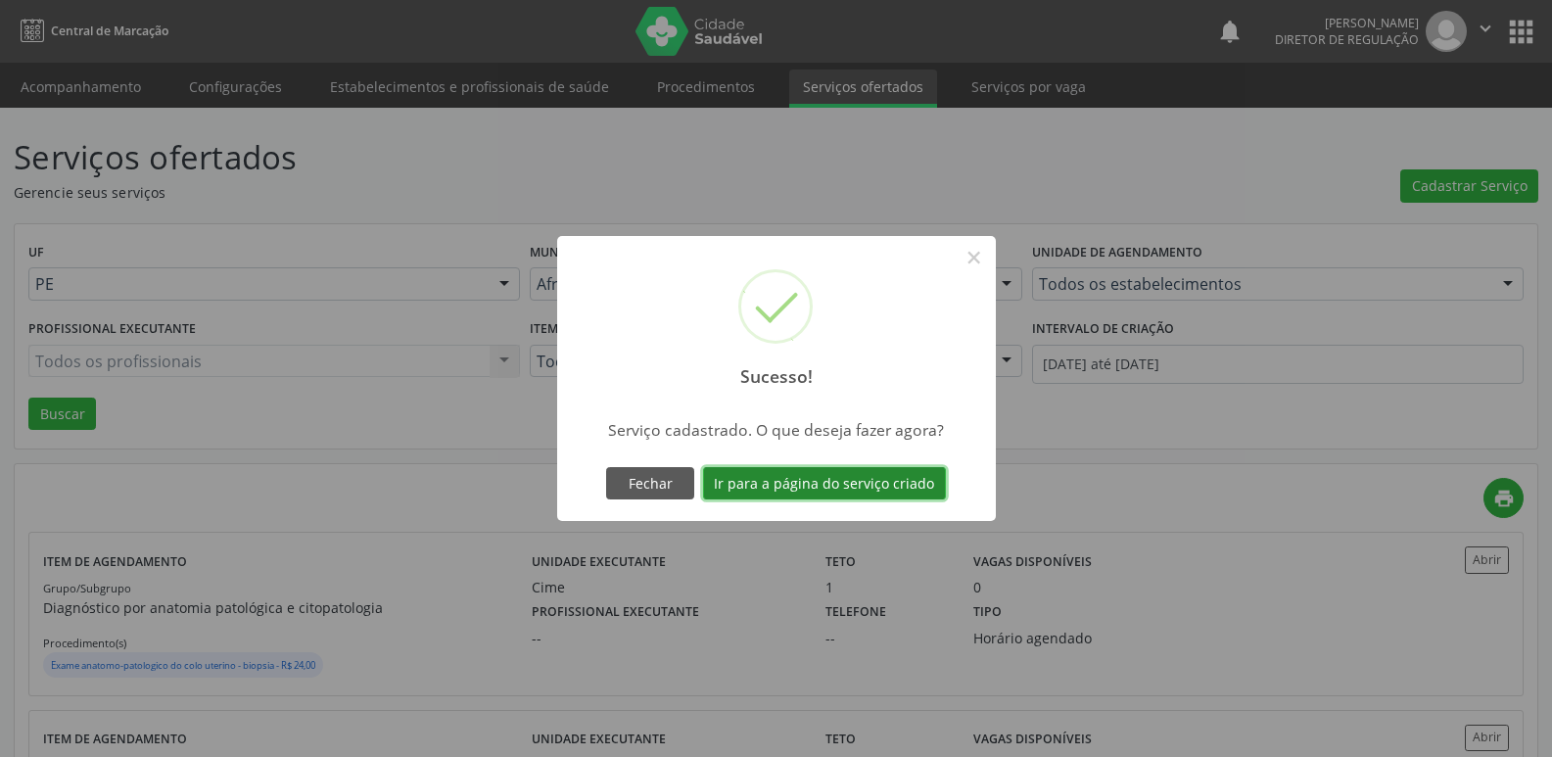
click at [858, 482] on button "Ir para a página do serviço criado" at bounding box center [824, 483] width 243 height 33
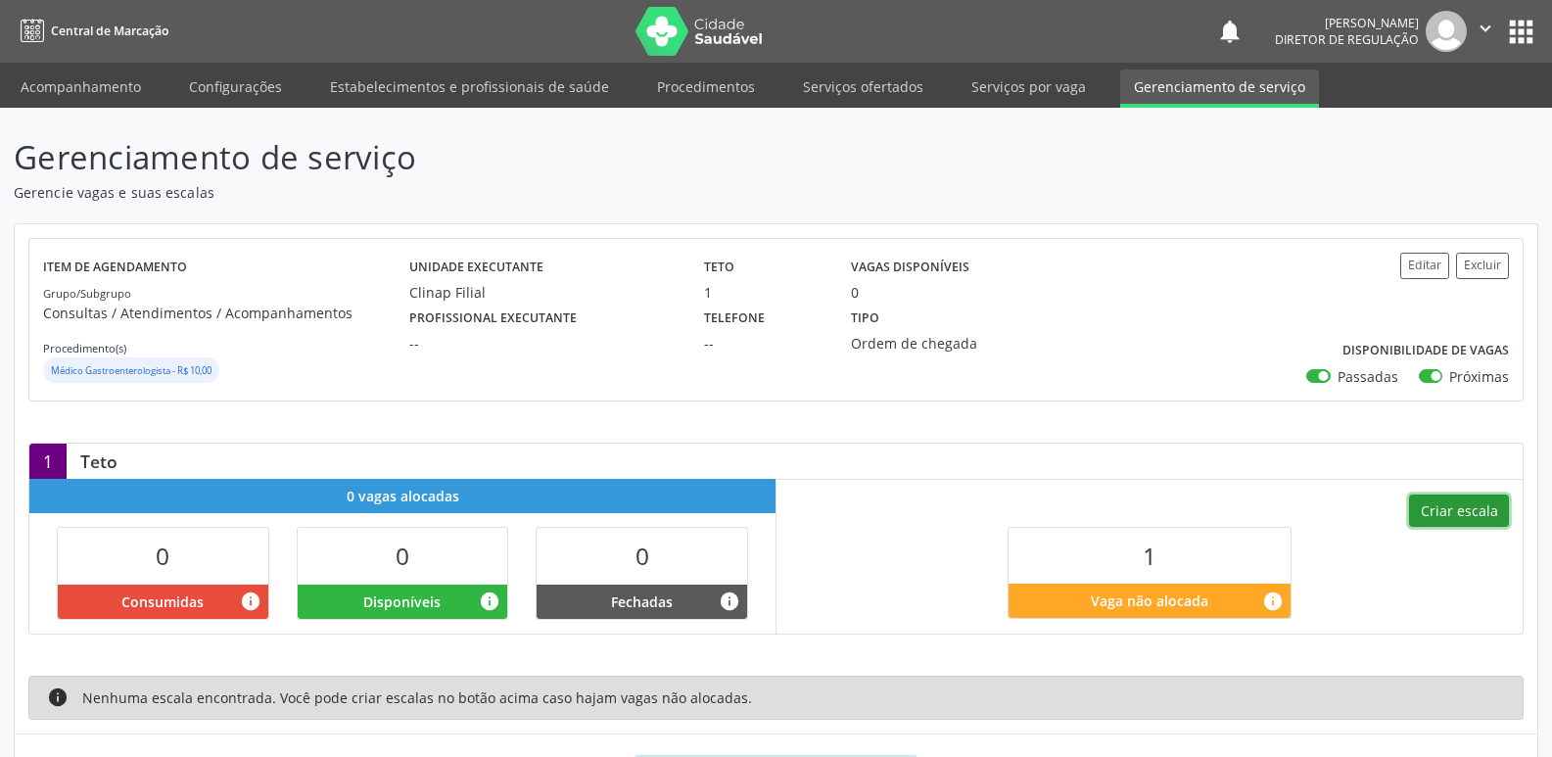
click at [1481, 510] on button "Criar escala" at bounding box center [1459, 510] width 100 height 33
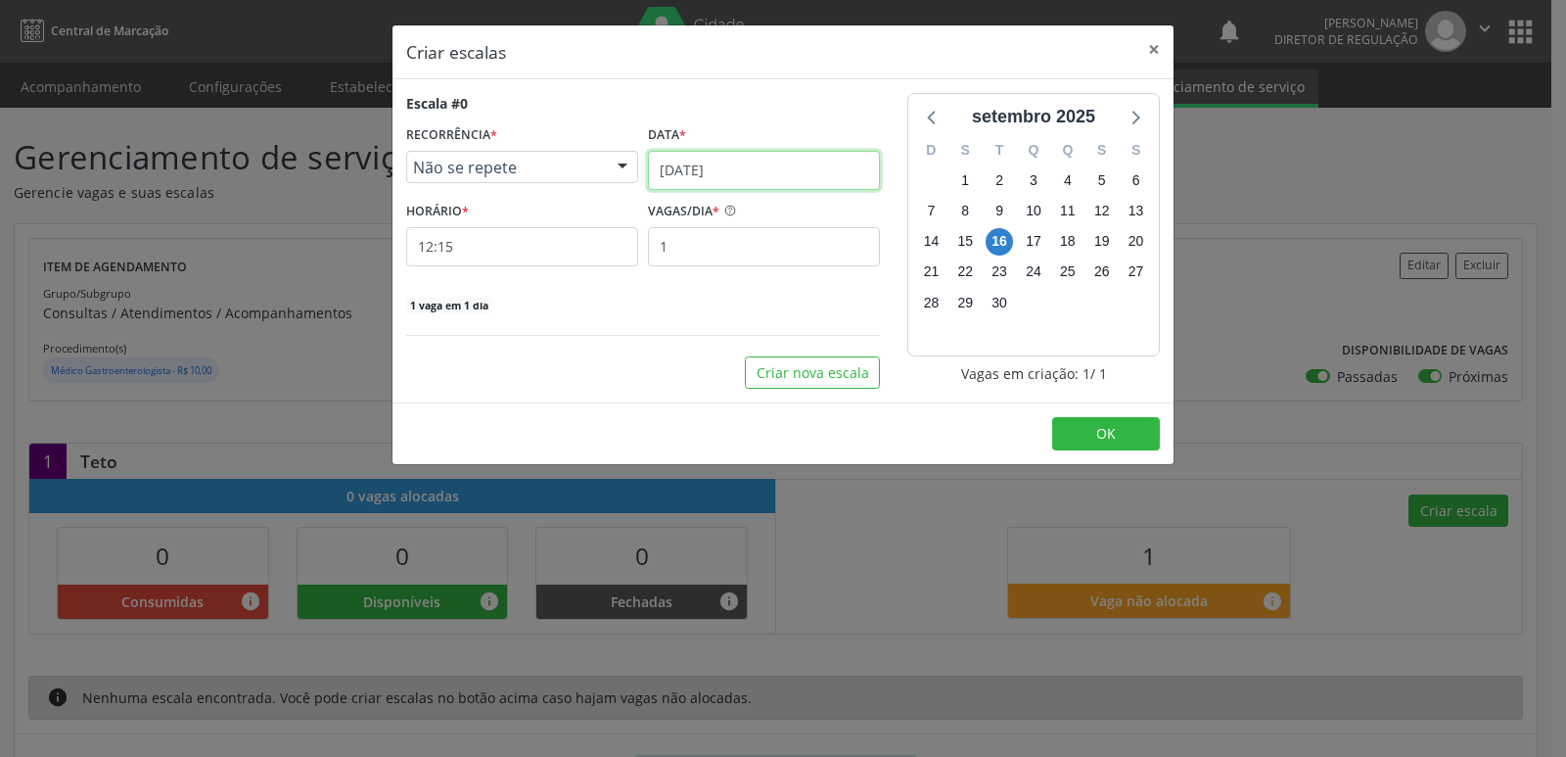
click at [833, 170] on input "[DATE]" at bounding box center [764, 170] width 232 height 39
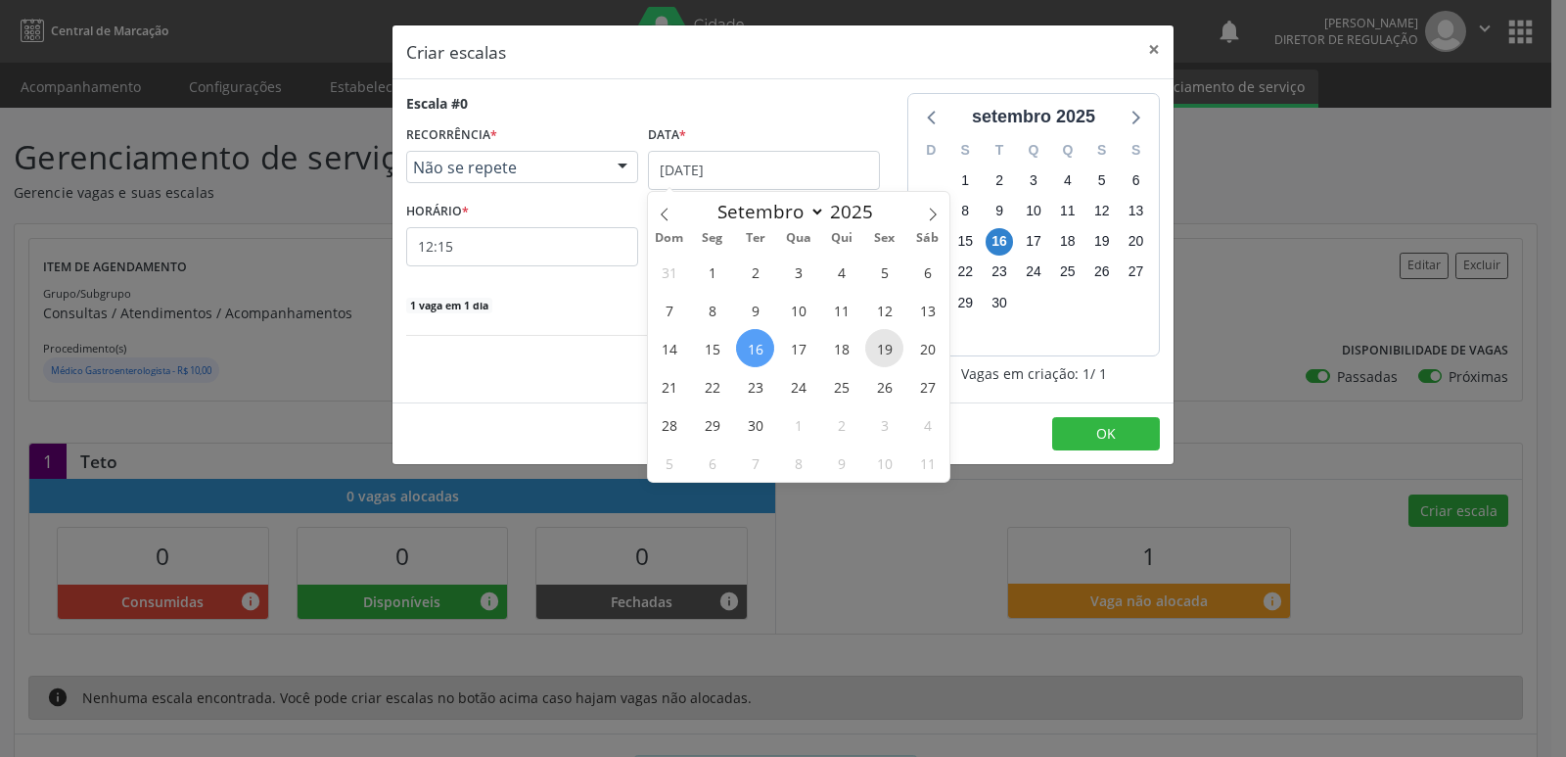
click at [883, 346] on span "19" at bounding box center [884, 348] width 38 height 38
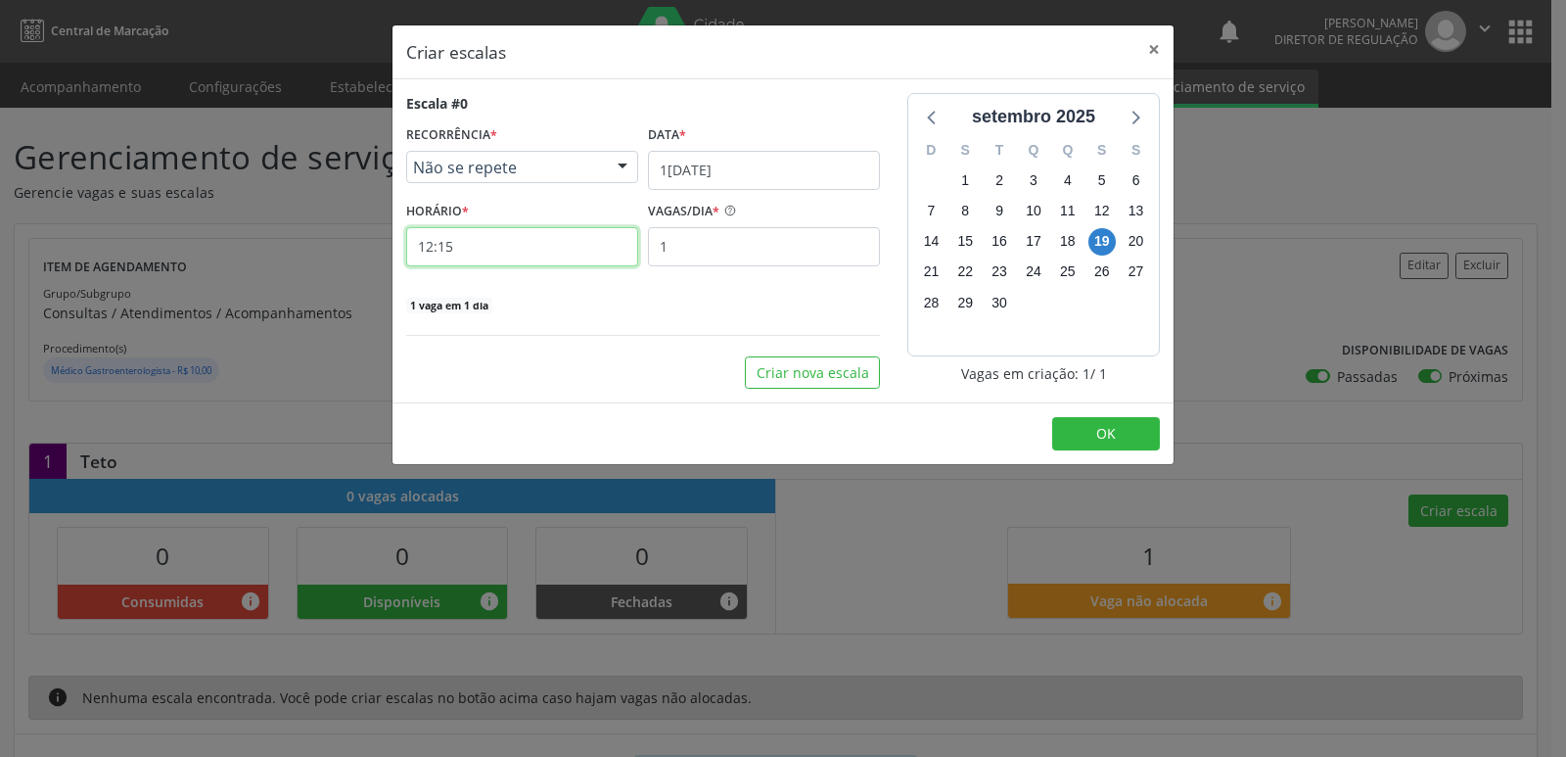
click at [503, 243] on input "12:15" at bounding box center [522, 246] width 232 height 39
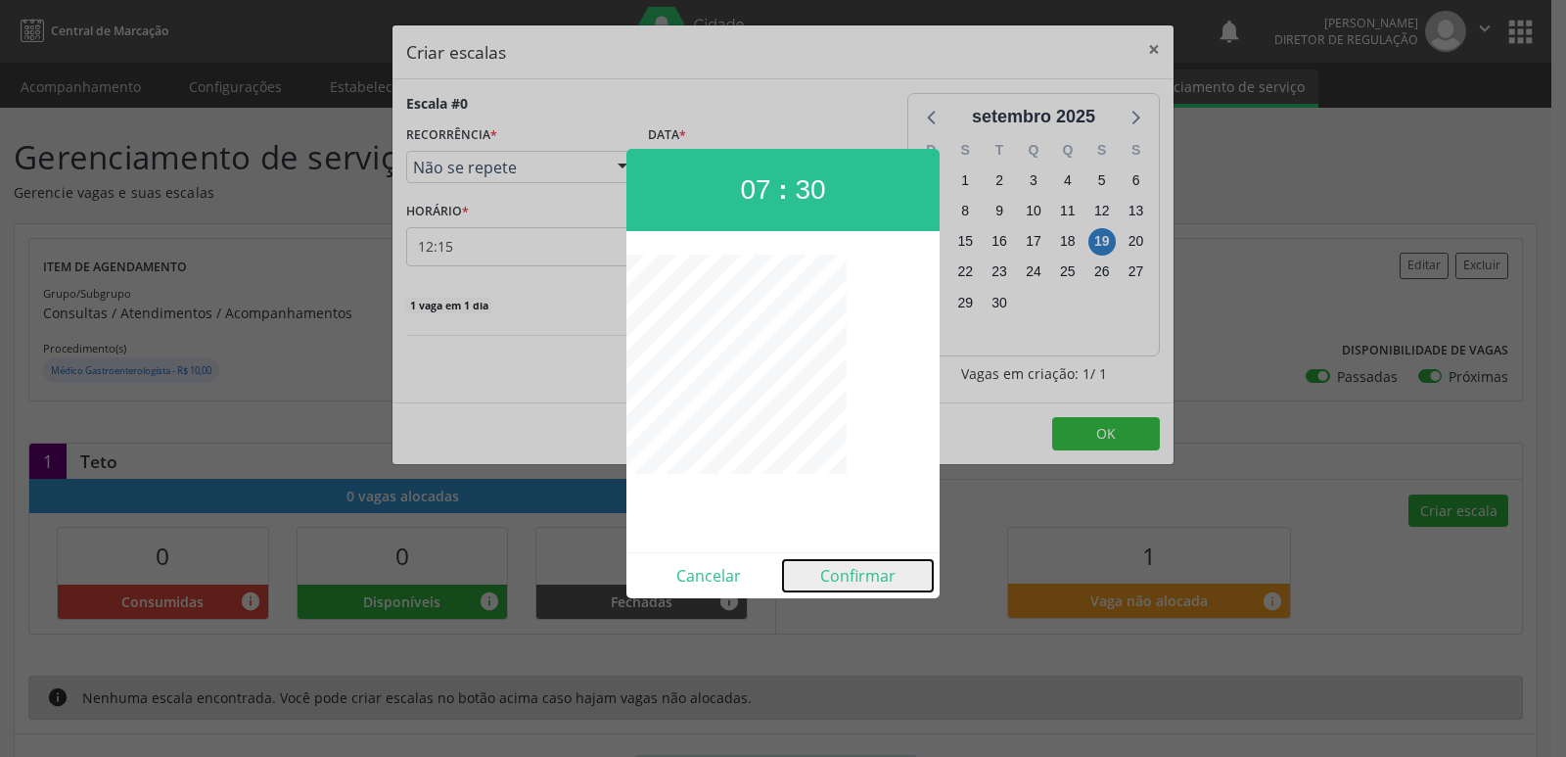
click at [839, 571] on button "Confirmar" at bounding box center [858, 575] width 150 height 31
type input "07:30"
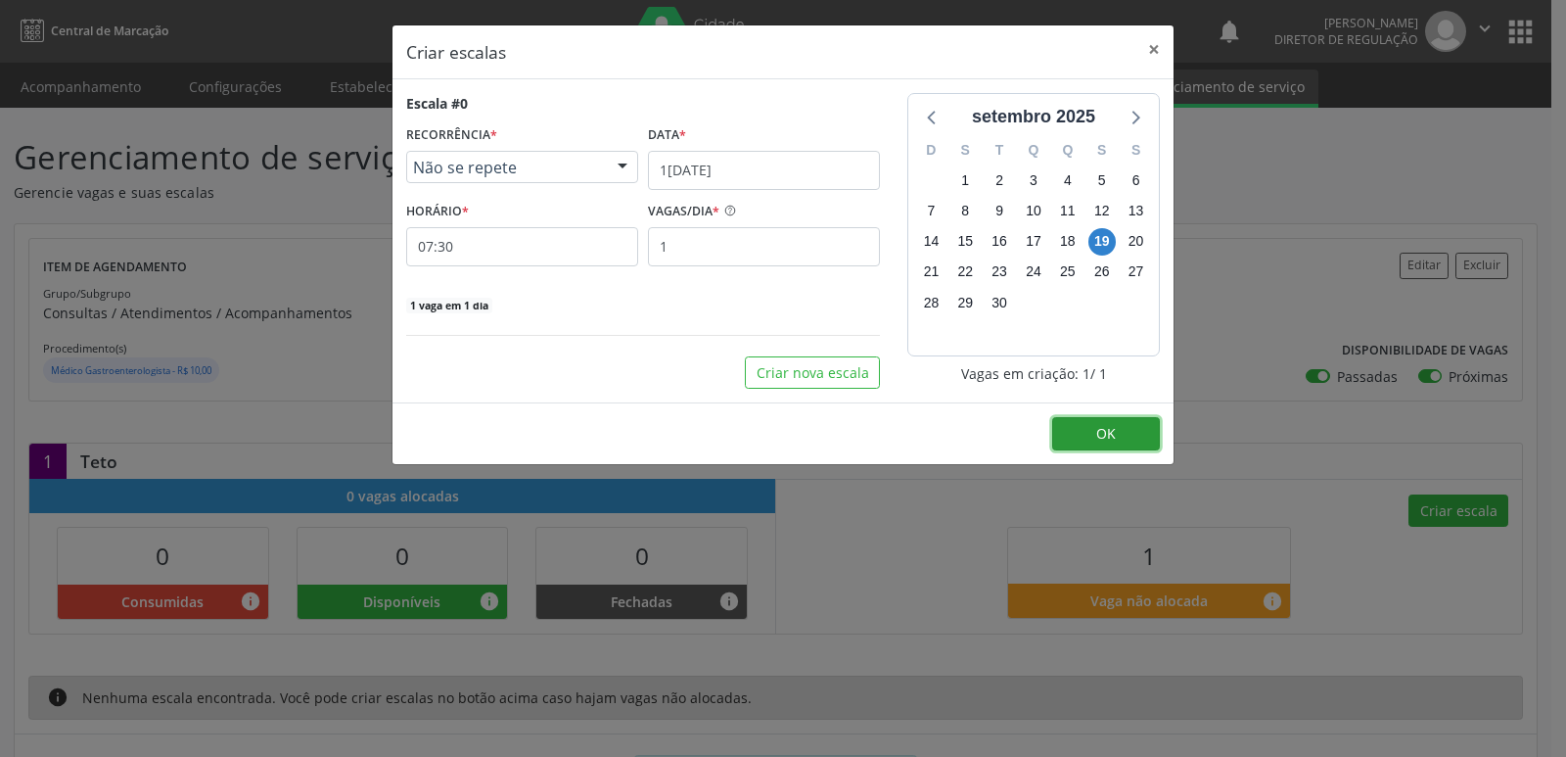
click at [1092, 430] on button "OK" at bounding box center [1106, 433] width 108 height 33
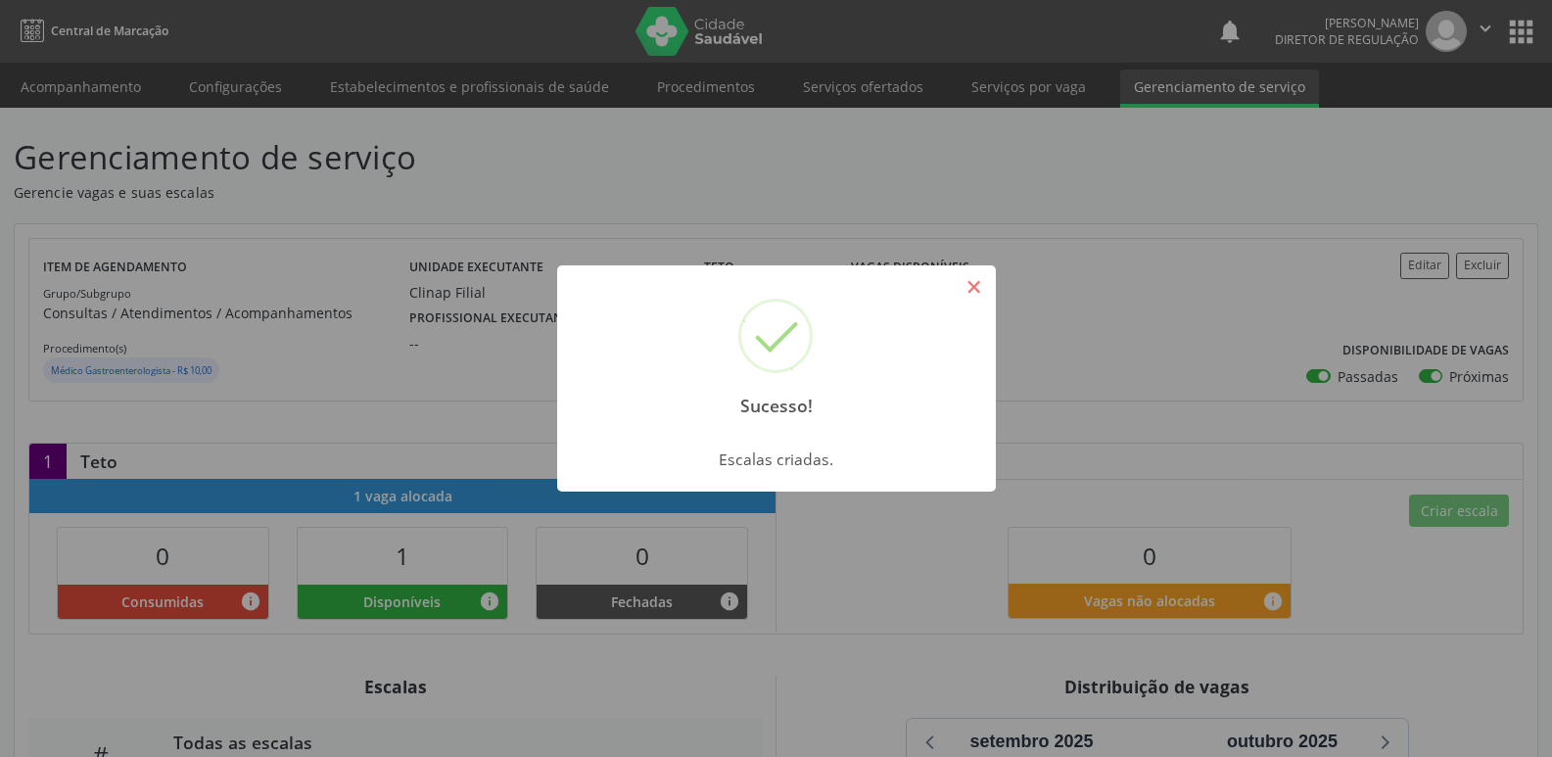
click at [972, 282] on button "×" at bounding box center [973, 286] width 33 height 33
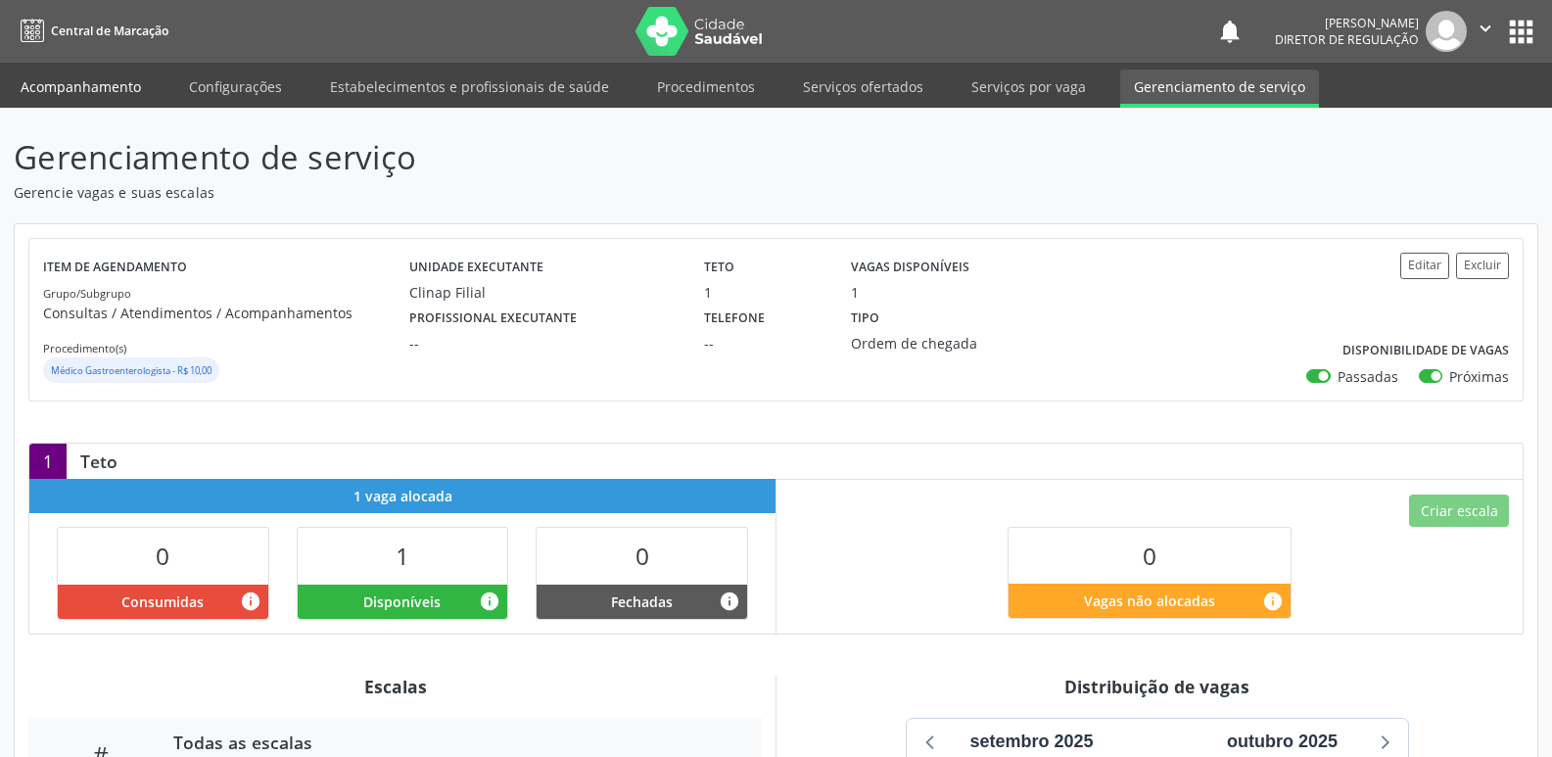
click at [68, 88] on link "Acompanhamento" at bounding box center [81, 87] width 148 height 34
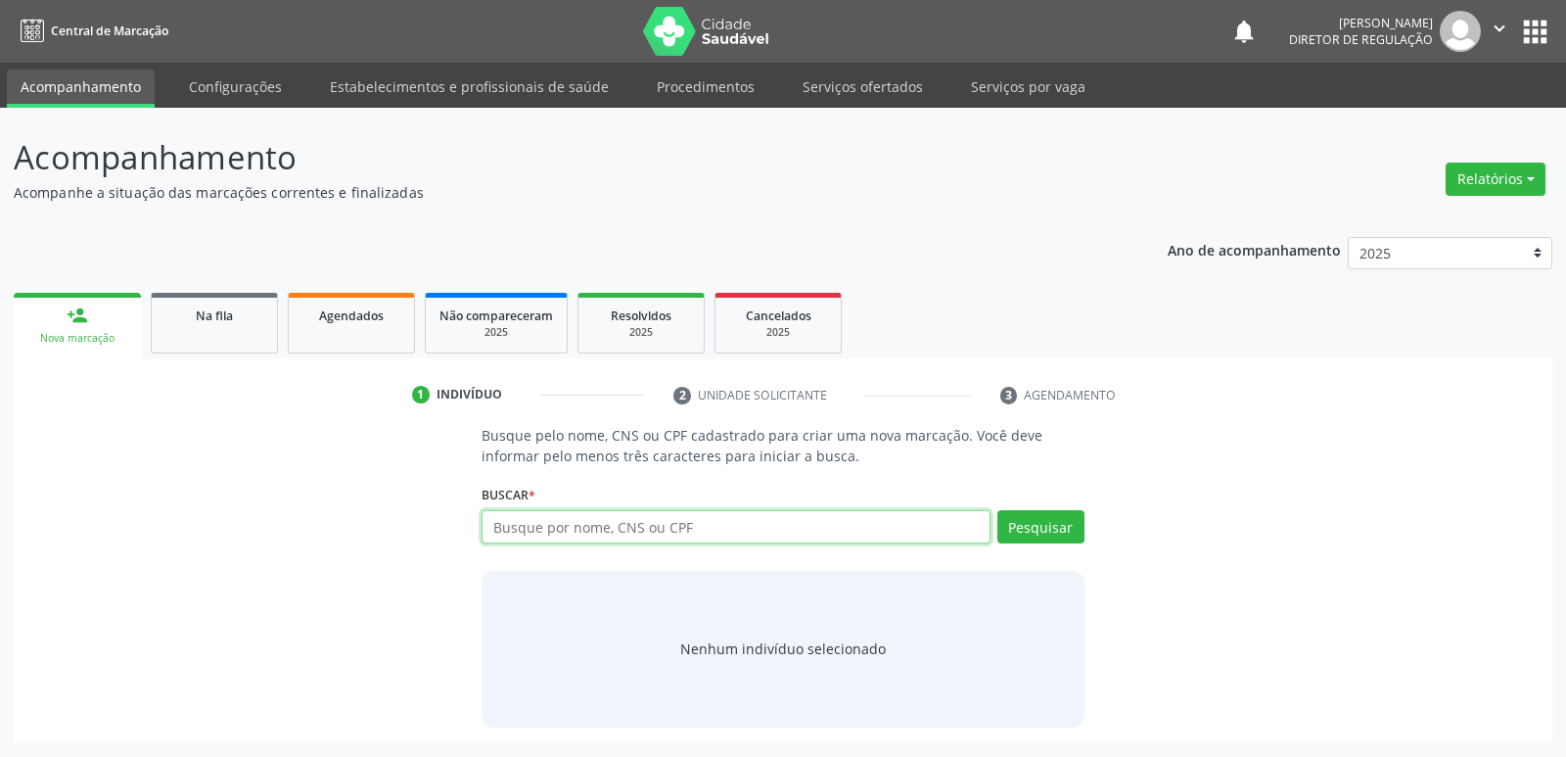
click at [559, 530] on input "text" at bounding box center [736, 526] width 508 height 33
type input "DAYE"
click at [1037, 524] on button "Pesquisar" at bounding box center [1040, 526] width 87 height 33
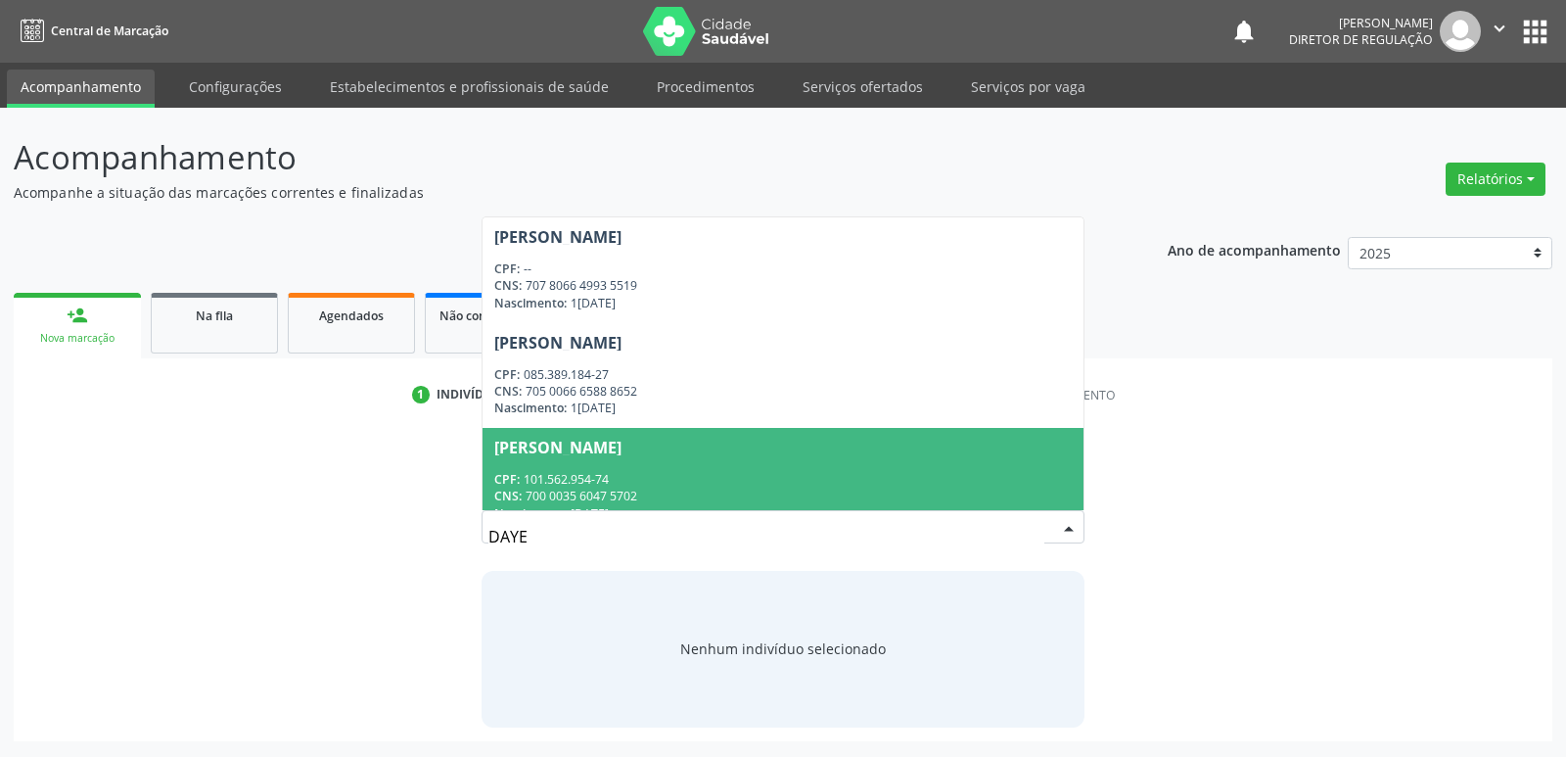
click at [603, 488] on div "CNS: 700 0035 6047 5702" at bounding box center [782, 495] width 577 height 17
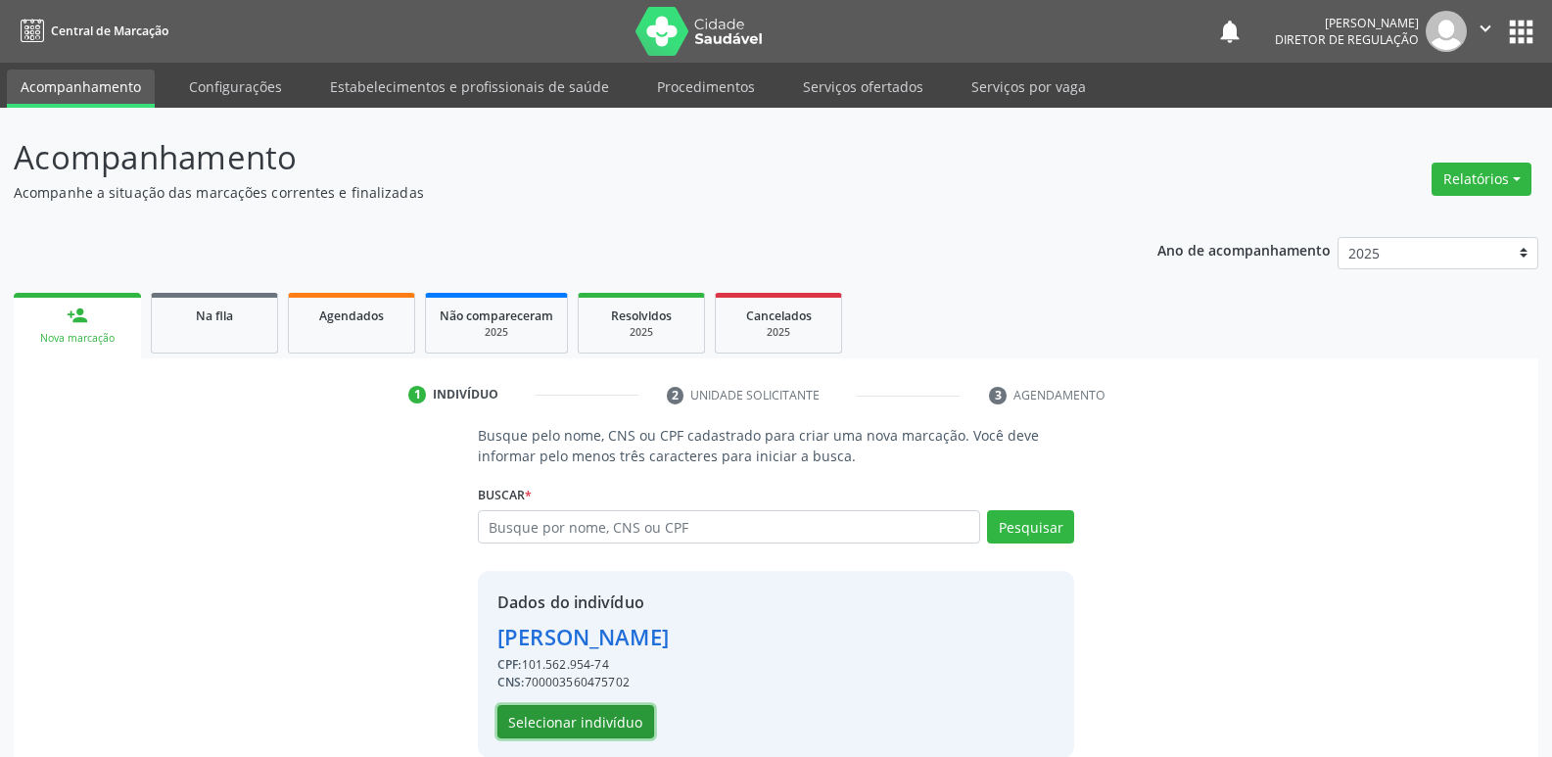
click at [622, 722] on button "Selecionar indivíduo" at bounding box center [575, 721] width 157 height 33
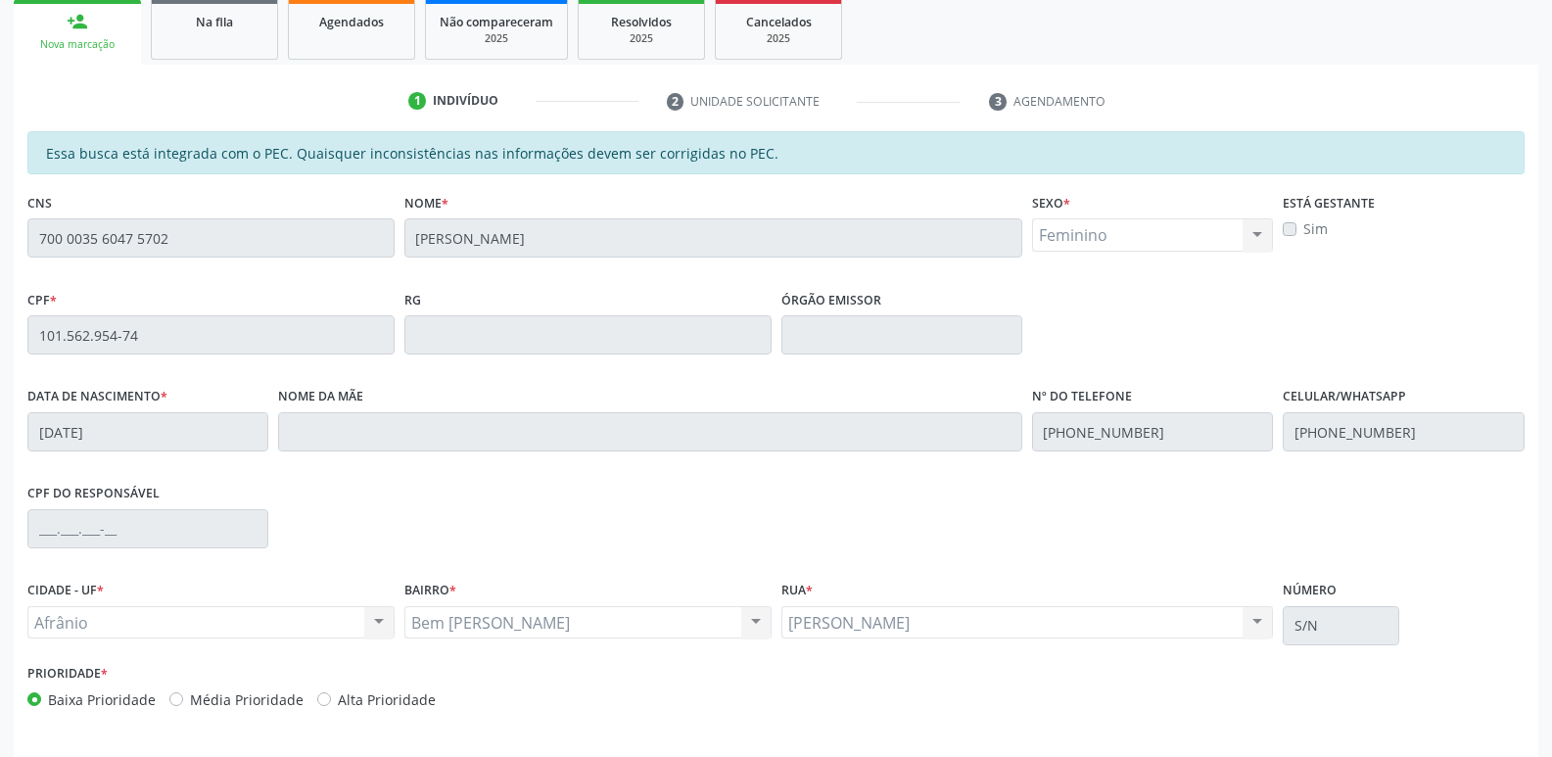
scroll to position [361, 0]
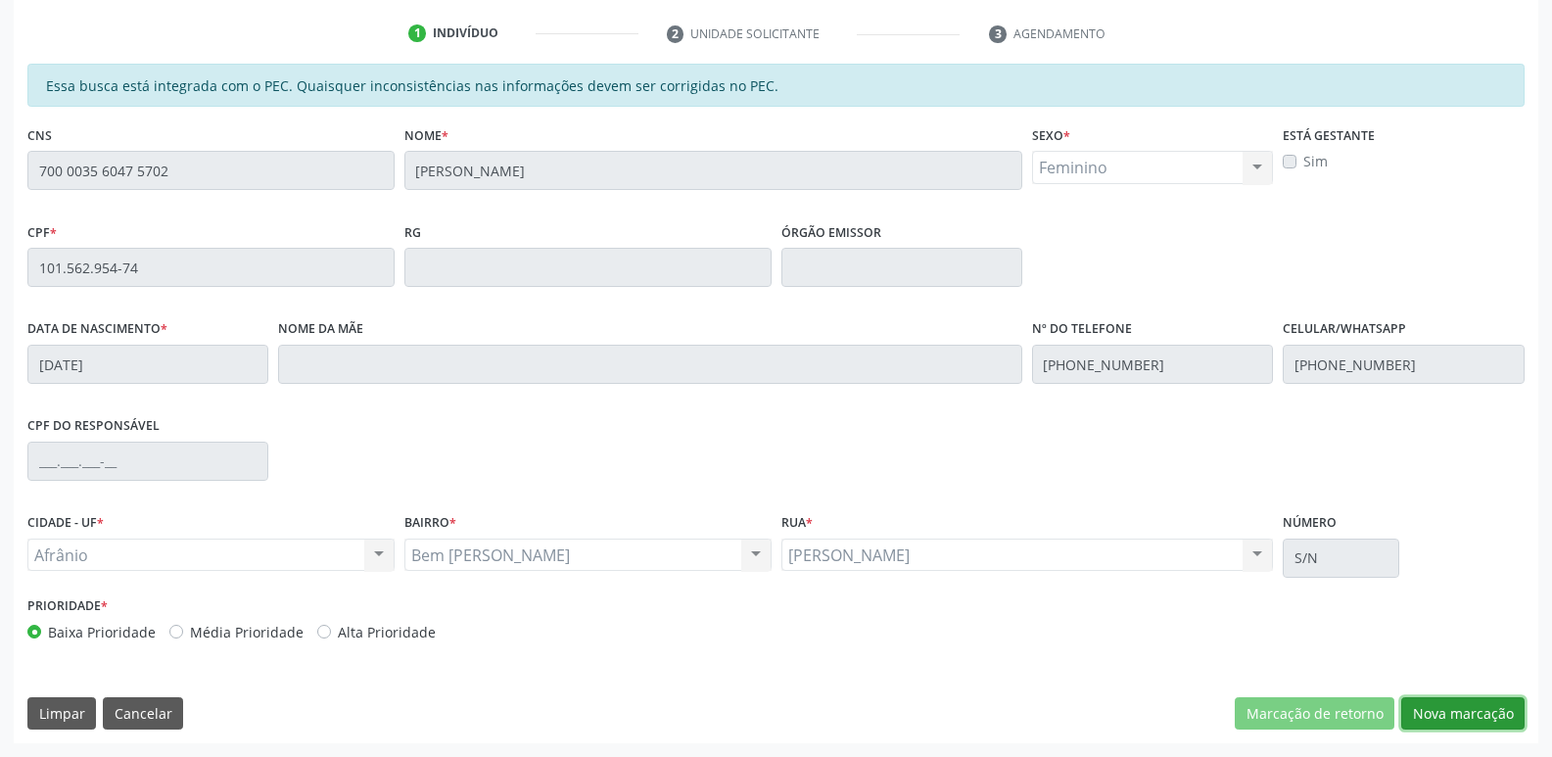
click at [1455, 720] on button "Nova marcação" at bounding box center [1462, 713] width 123 height 33
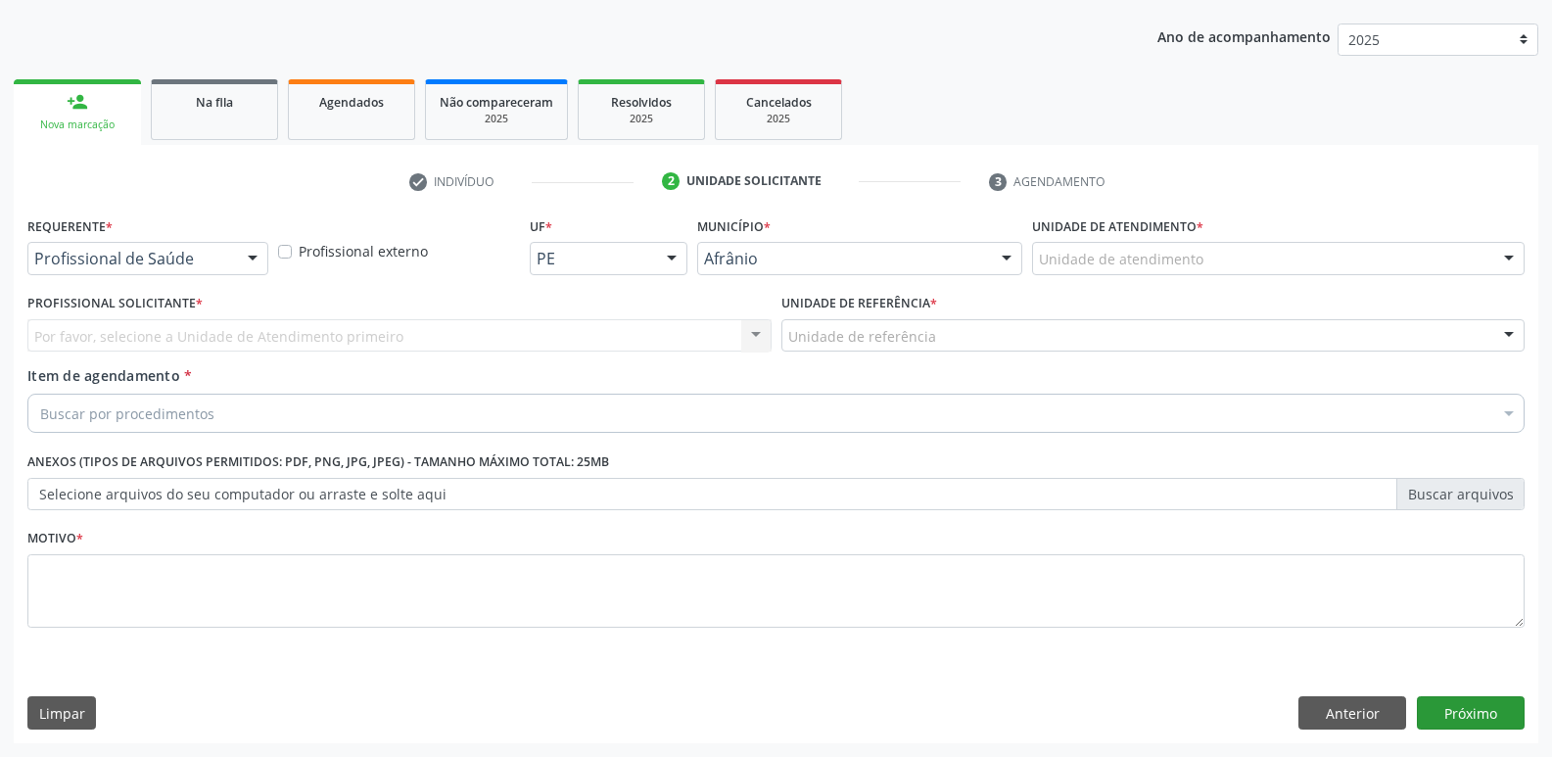
scroll to position [213, 0]
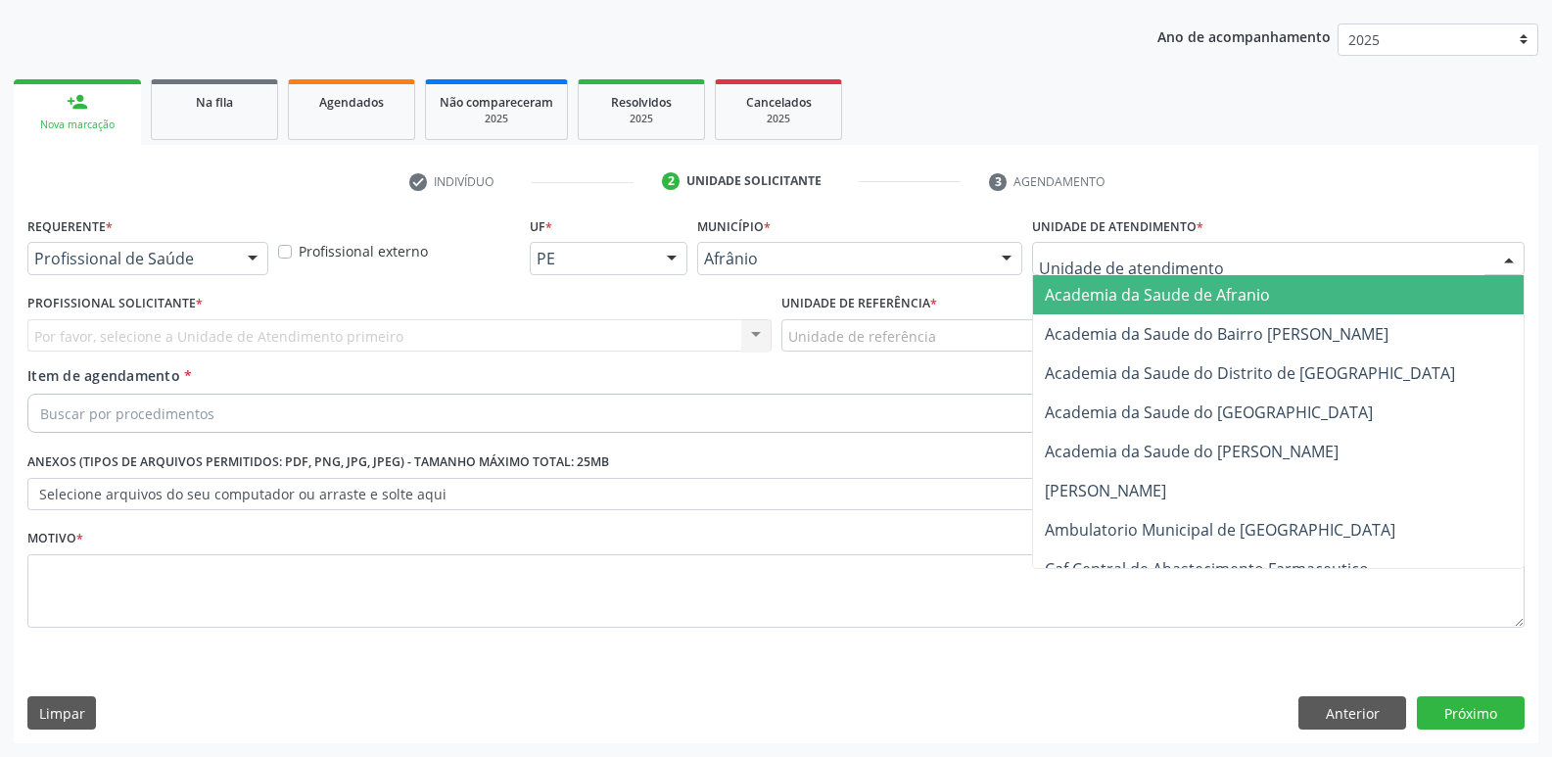
click at [1202, 253] on div at bounding box center [1278, 258] width 492 height 33
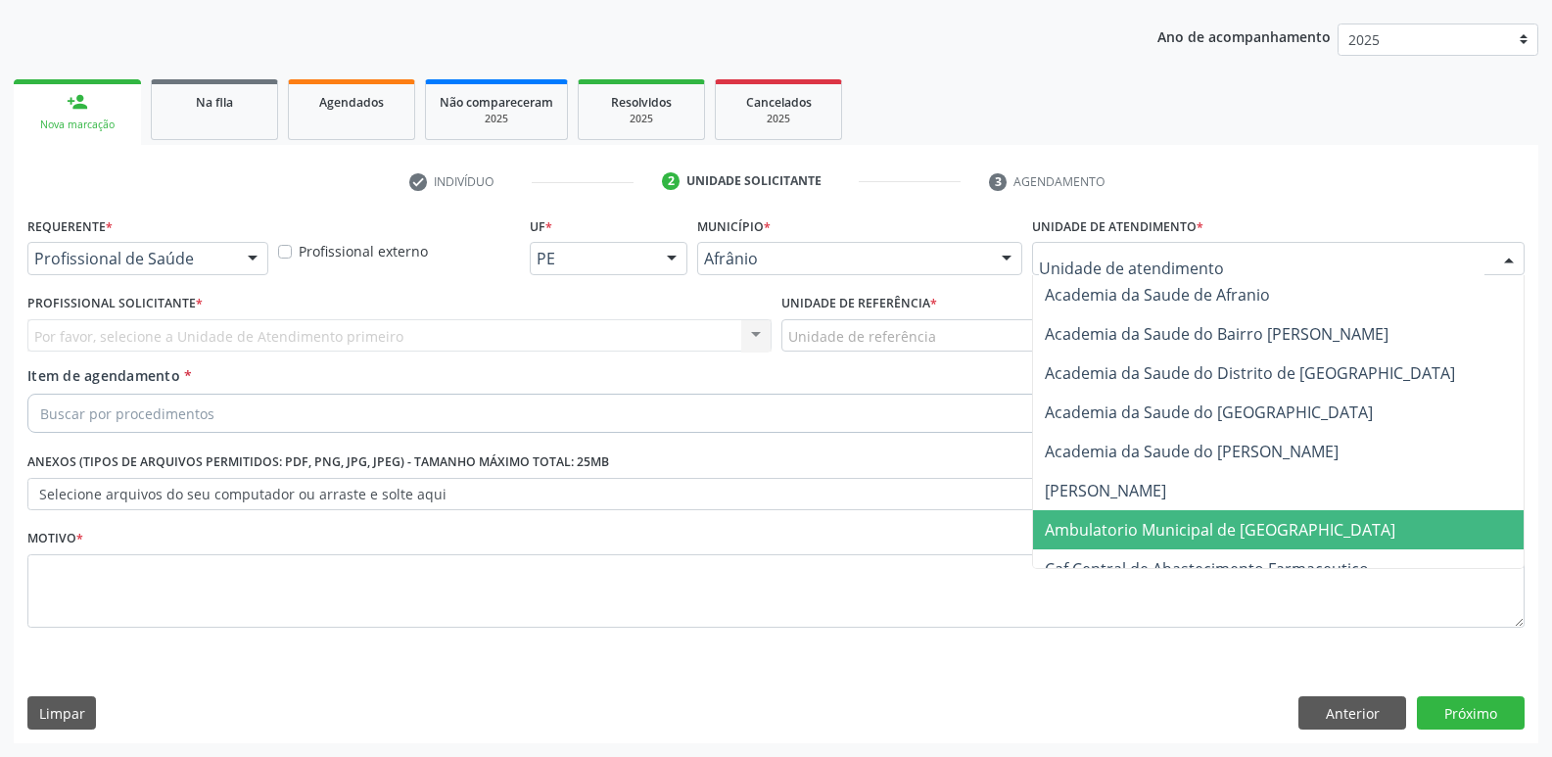
click at [1165, 525] on span "Ambulatorio Municipal de [GEOGRAPHIC_DATA]" at bounding box center [1219, 530] width 350 height 22
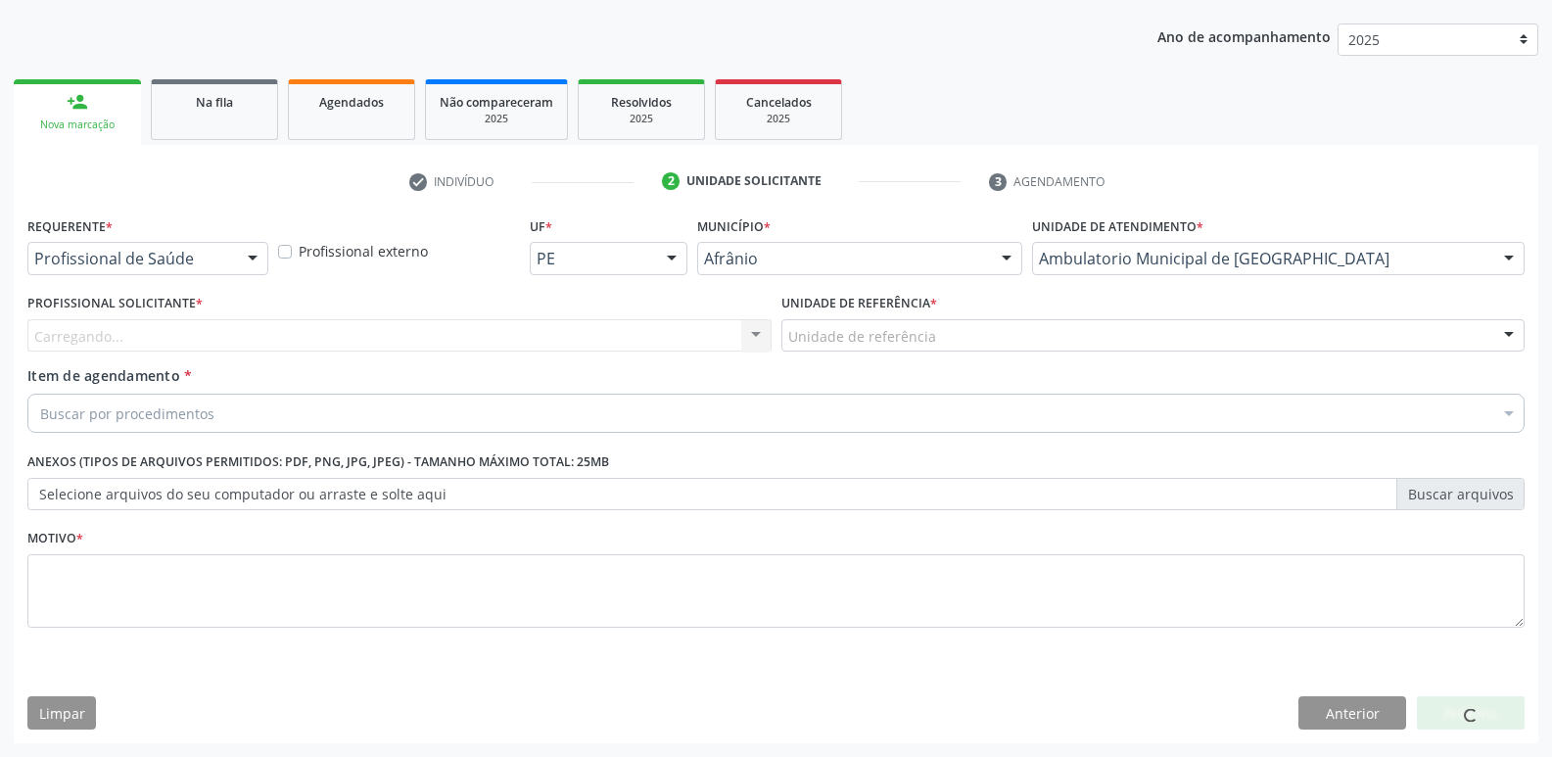
click at [951, 335] on div "Unidade de referência" at bounding box center [1153, 335] width 744 height 33
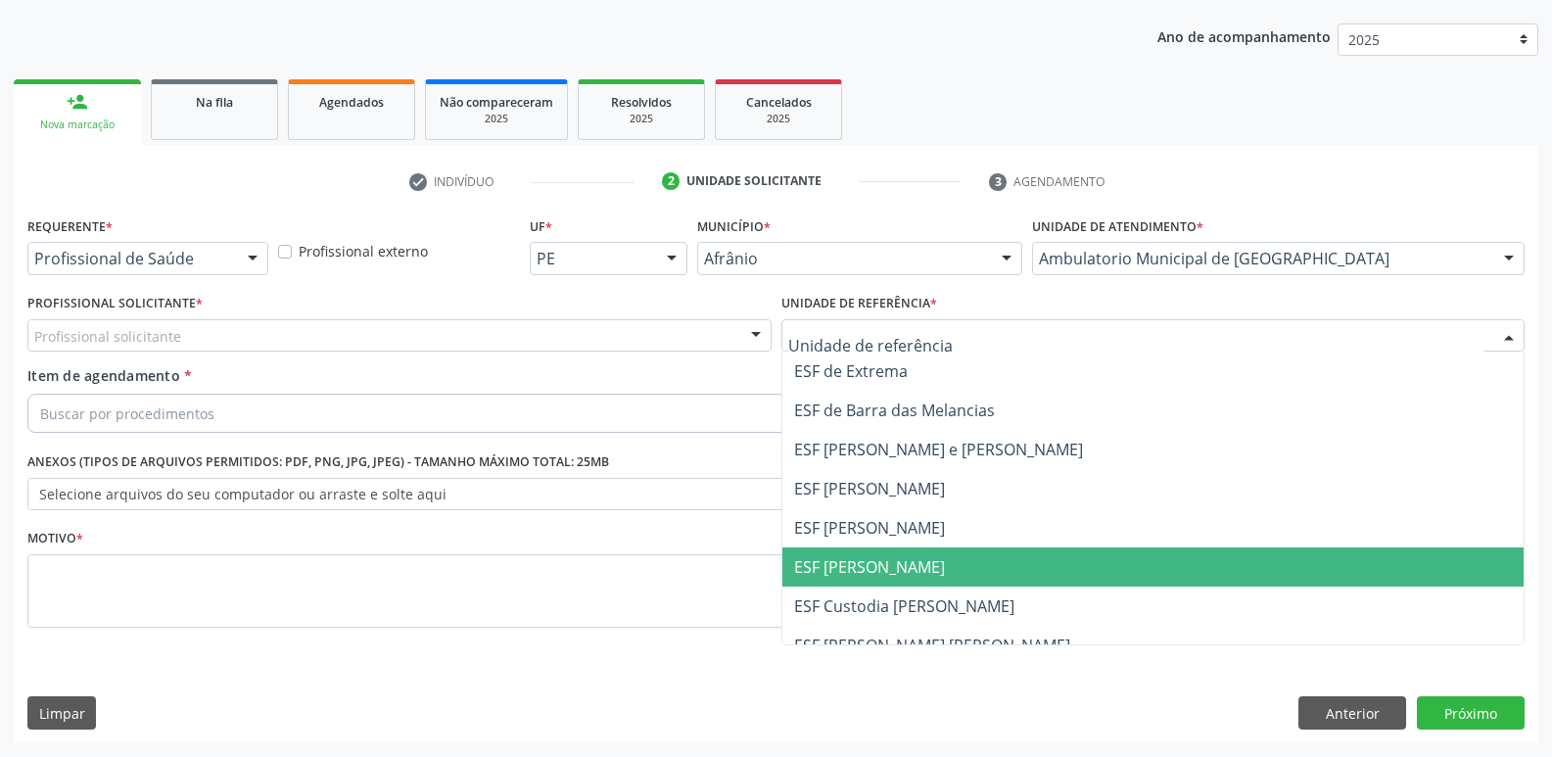
click at [910, 571] on span "ESF [PERSON_NAME]" at bounding box center [1153, 566] width 742 height 39
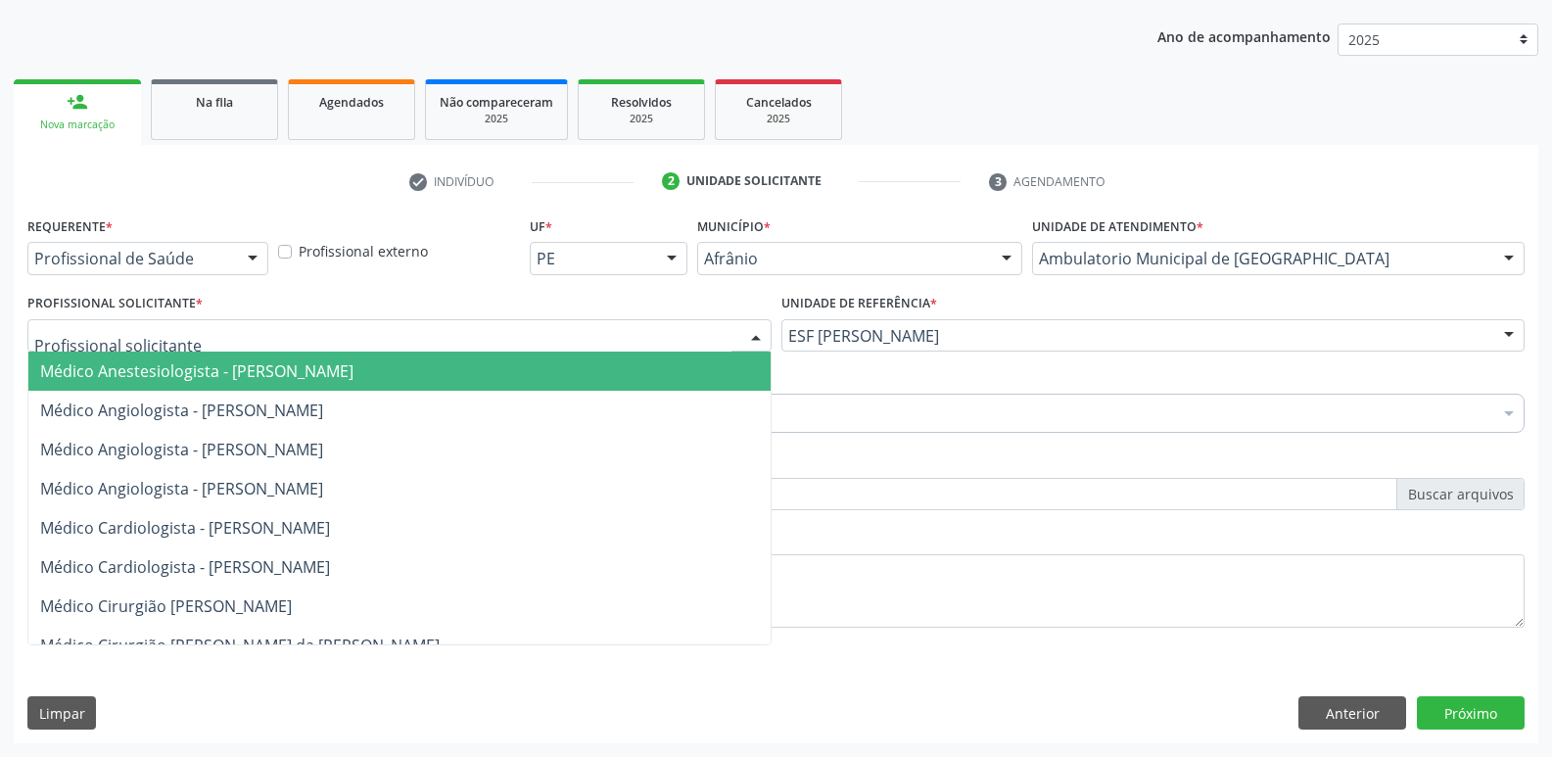
click at [500, 336] on div at bounding box center [399, 335] width 744 height 33
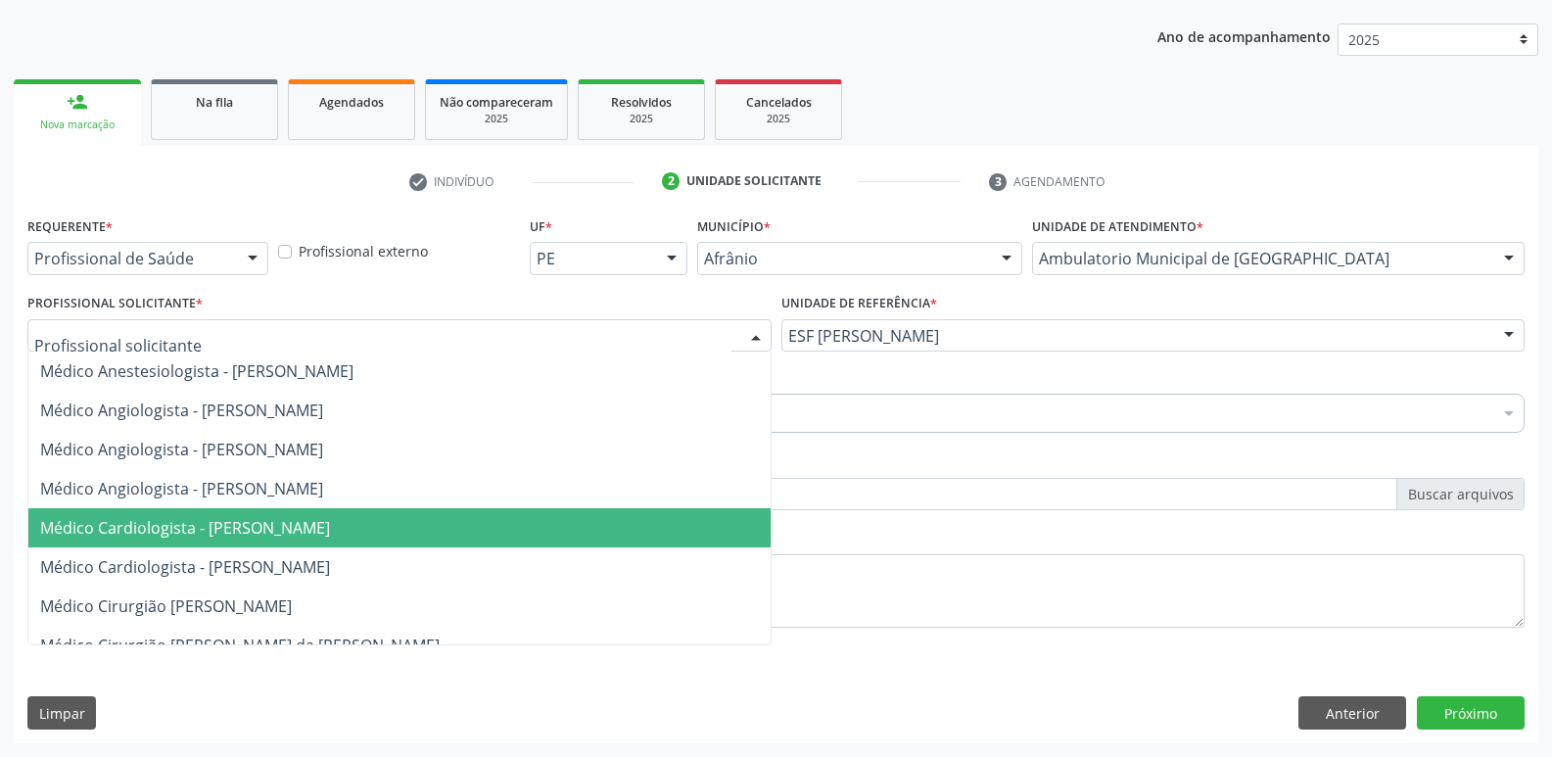
click at [509, 533] on span "Médico Cardiologista - [PERSON_NAME]" at bounding box center [399, 527] width 742 height 39
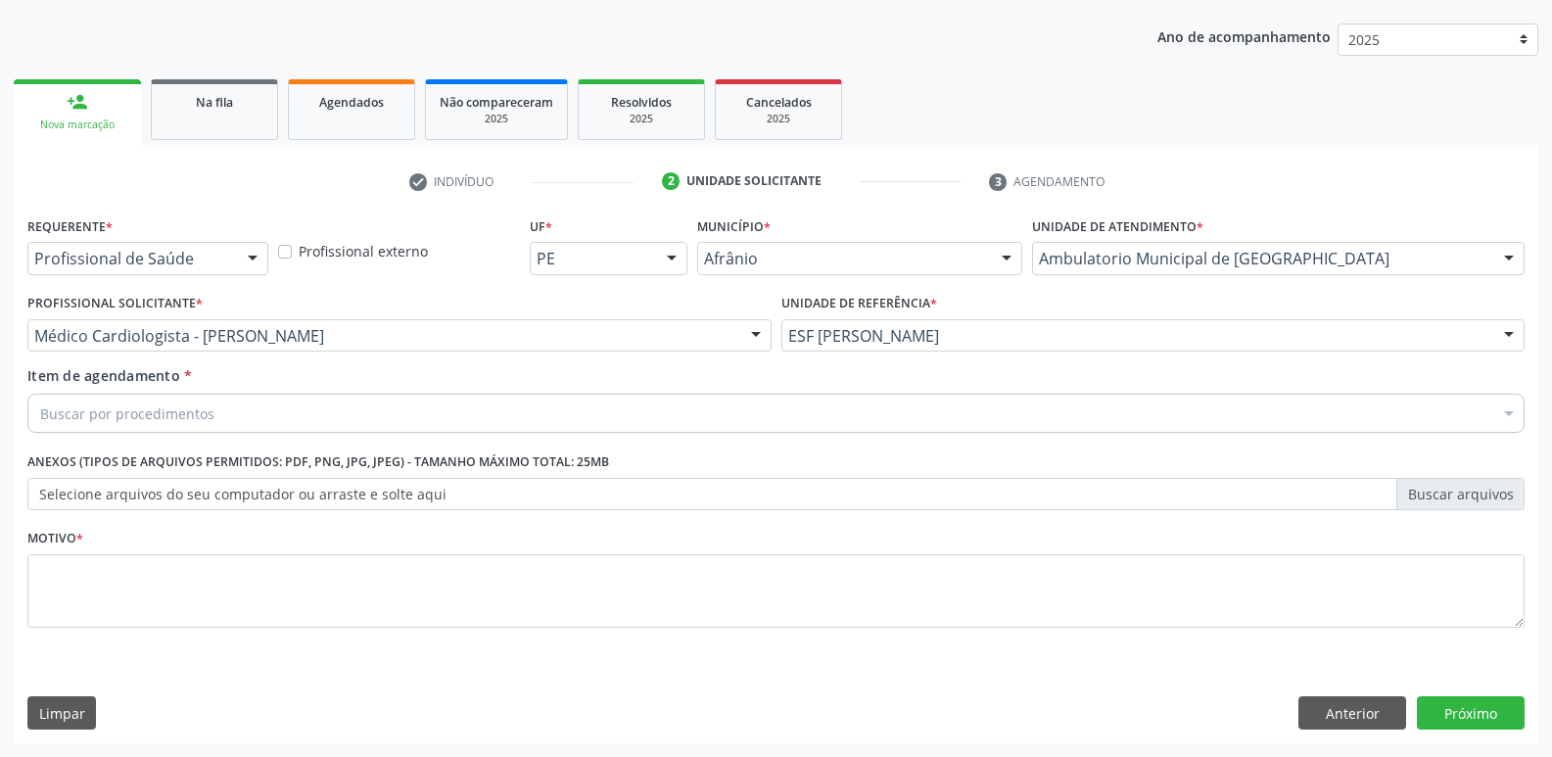
click at [387, 400] on div "Buscar por procedimentos" at bounding box center [775, 413] width 1497 height 39
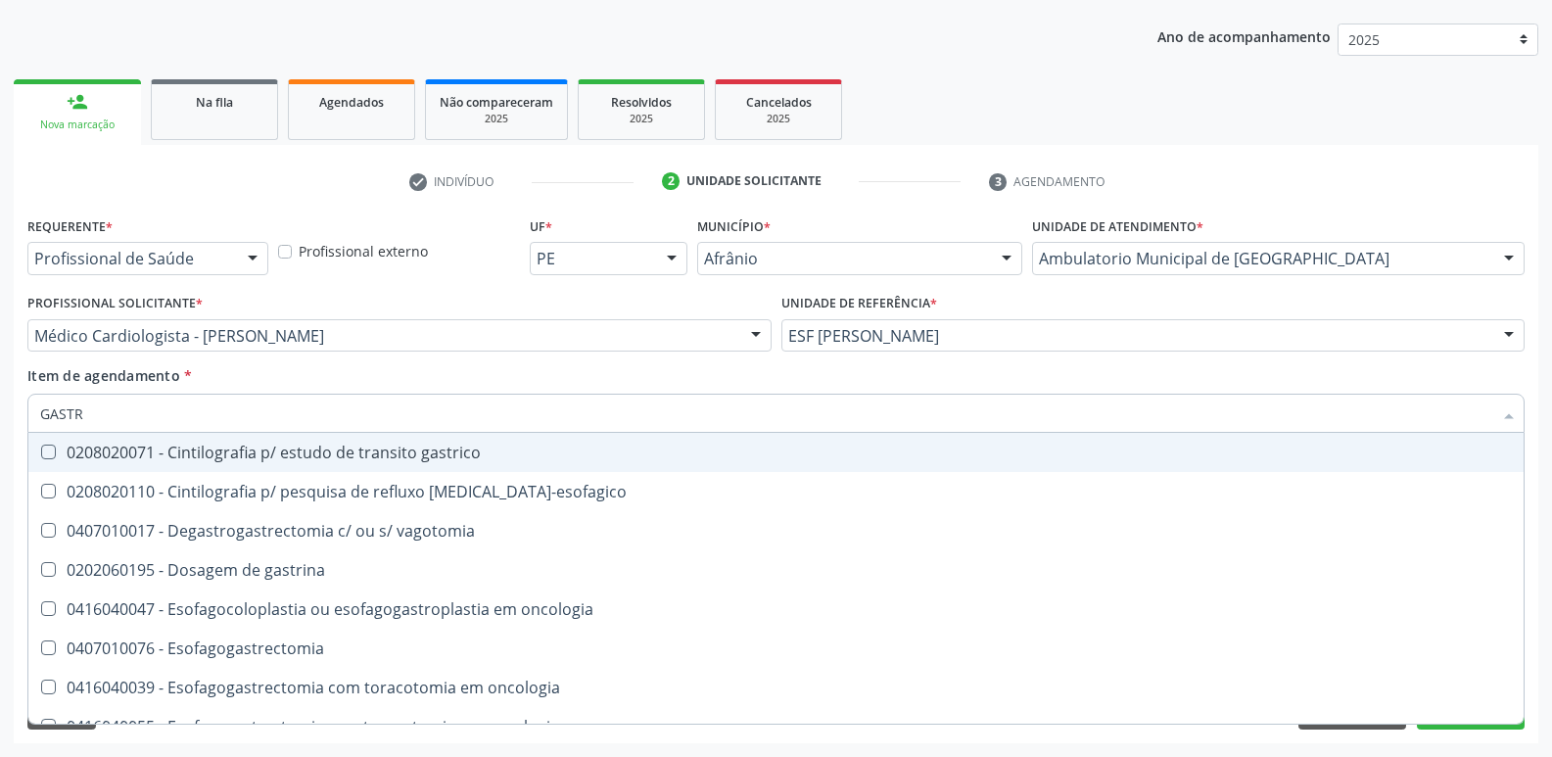
type input "[MEDICAL_DATA]"
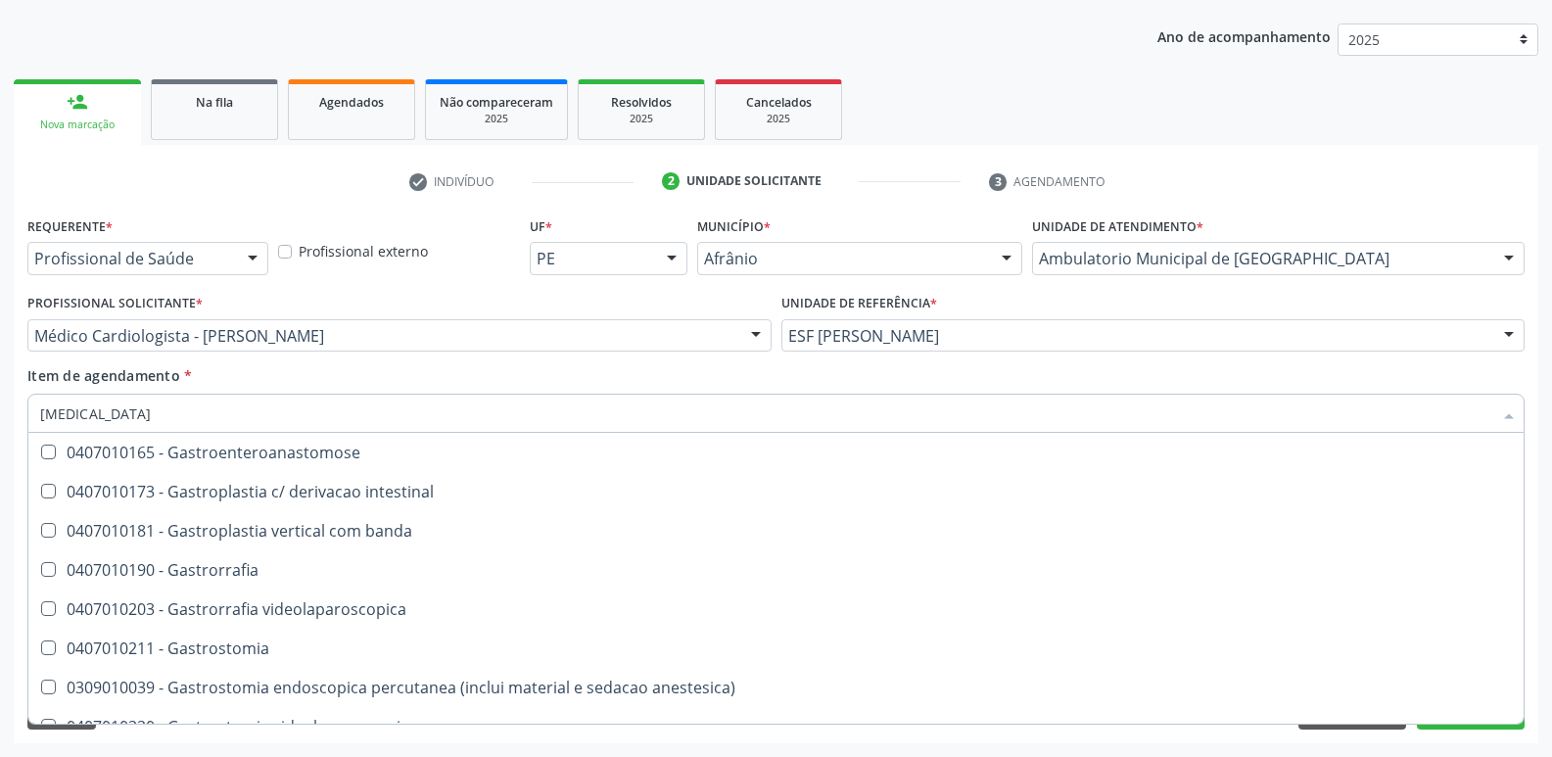
scroll to position [294, 0]
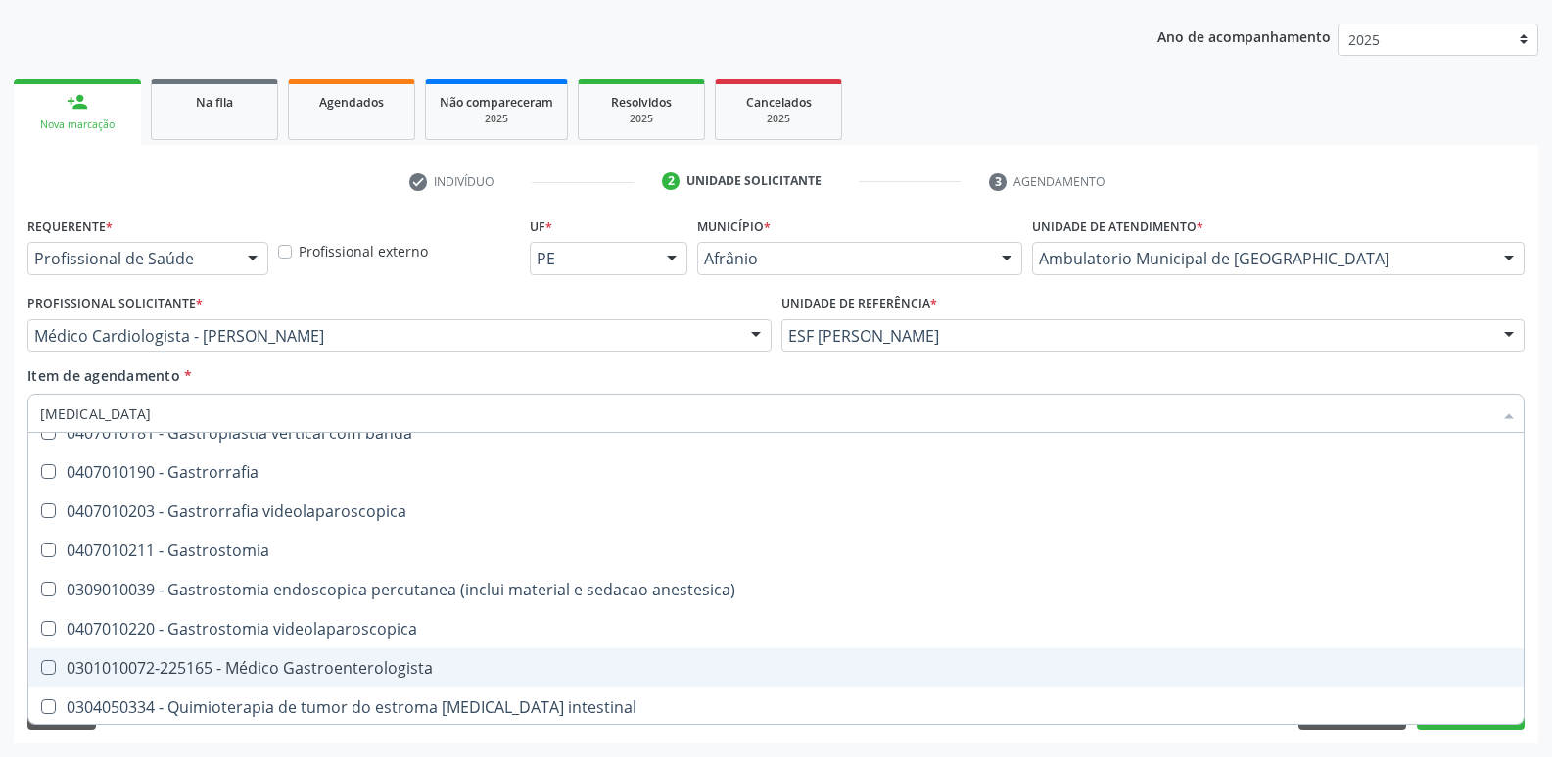
click at [376, 666] on div "0301010072-225165 - Médico Gastroenterologista" at bounding box center [775, 668] width 1471 height 16
checkbox Gastroenterologista "true"
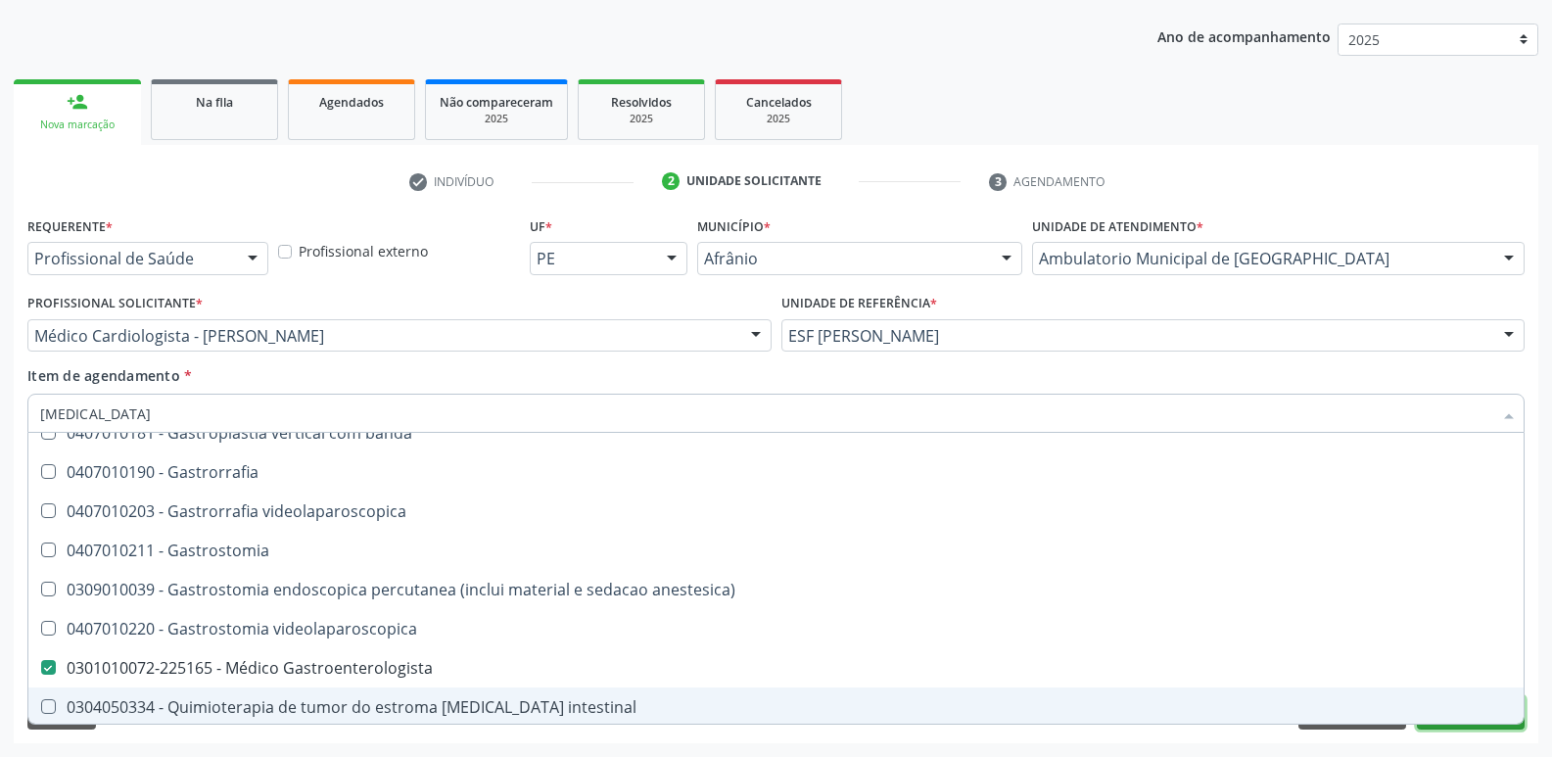
click at [1442, 725] on button "Próximo" at bounding box center [1470, 712] width 108 height 33
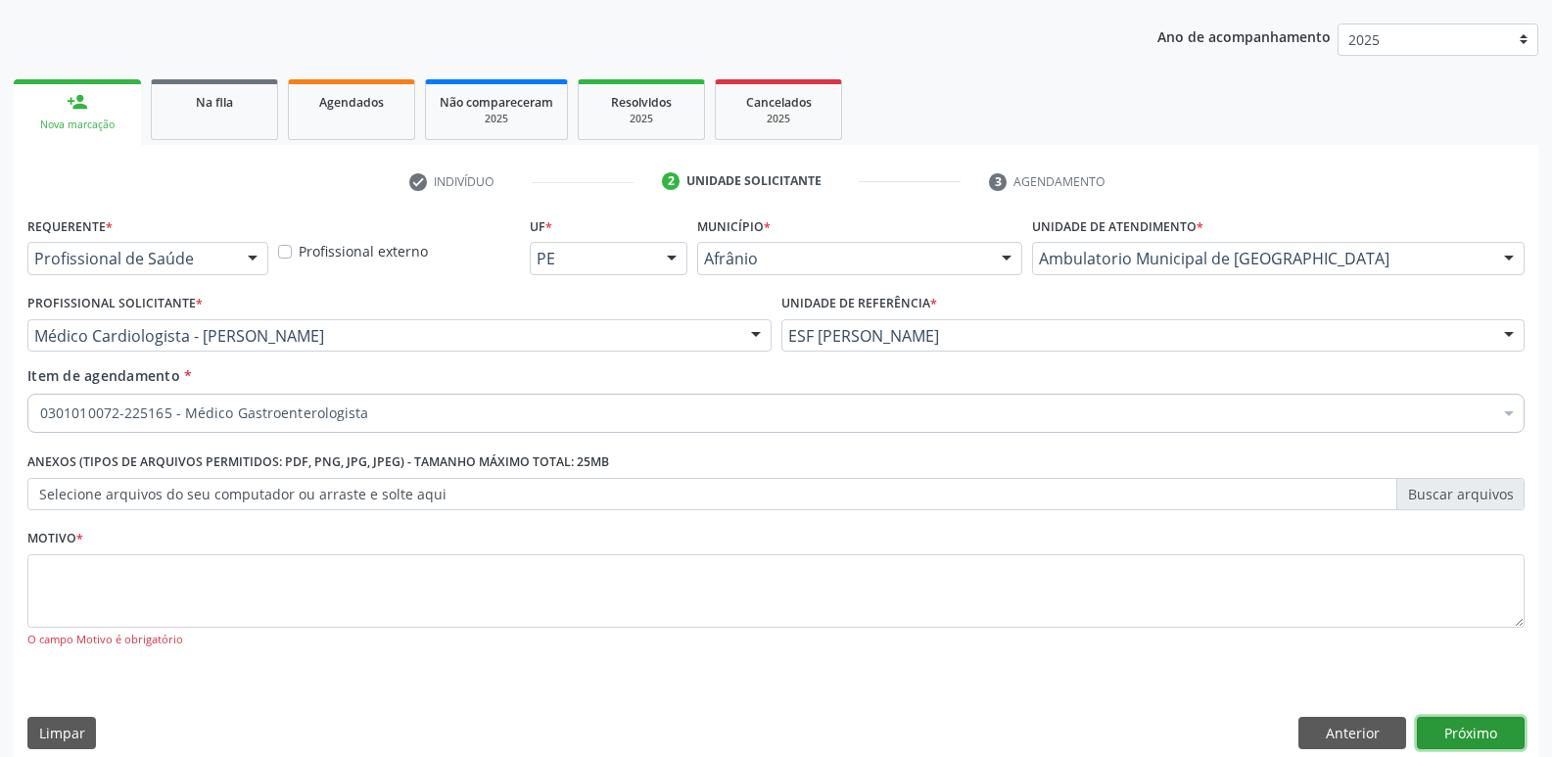
scroll to position [0, 0]
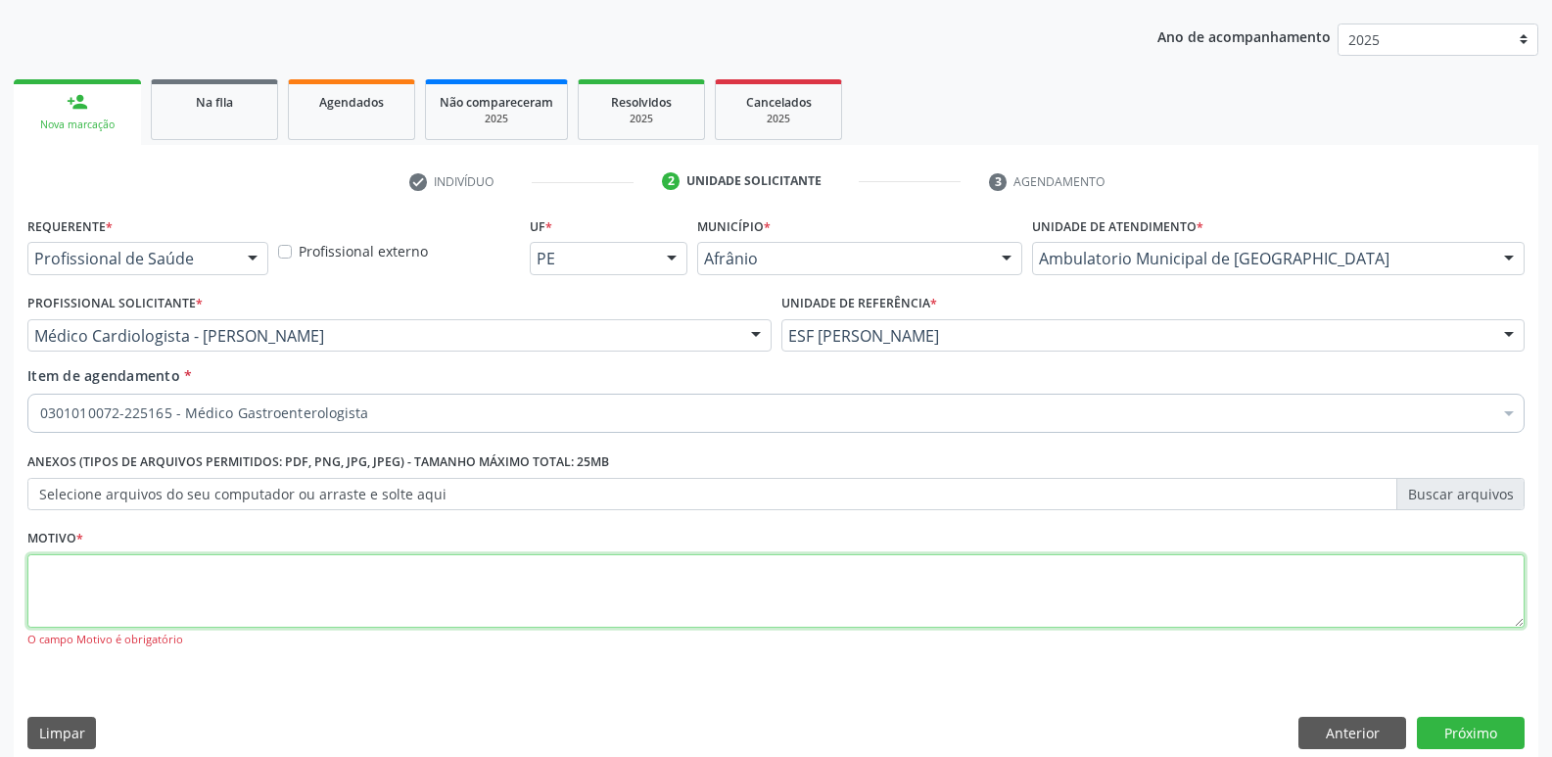
click at [1251, 595] on textarea at bounding box center [775, 591] width 1497 height 74
type textarea "*"
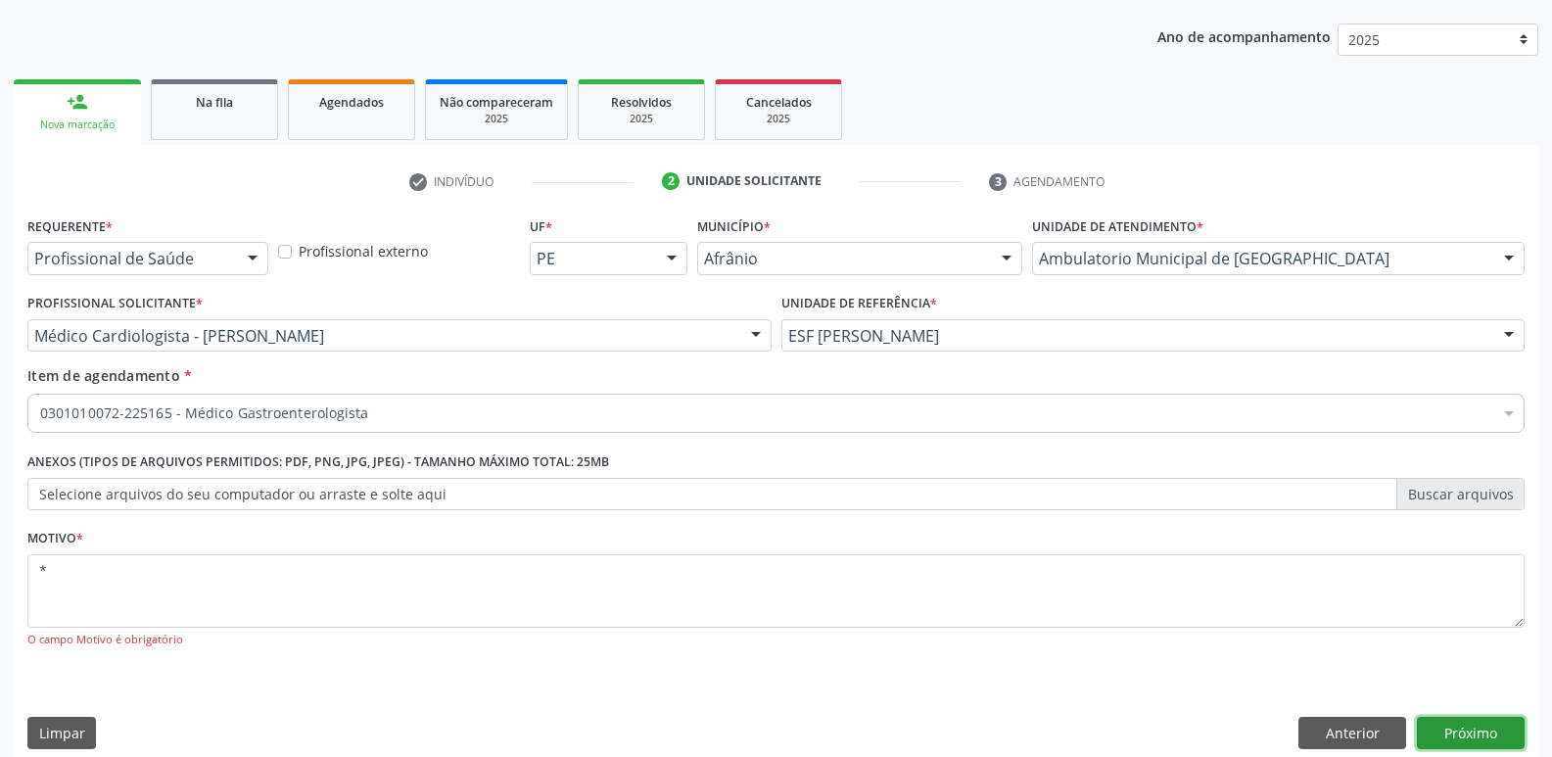
click at [1458, 737] on button "Próximo" at bounding box center [1470, 733] width 108 height 33
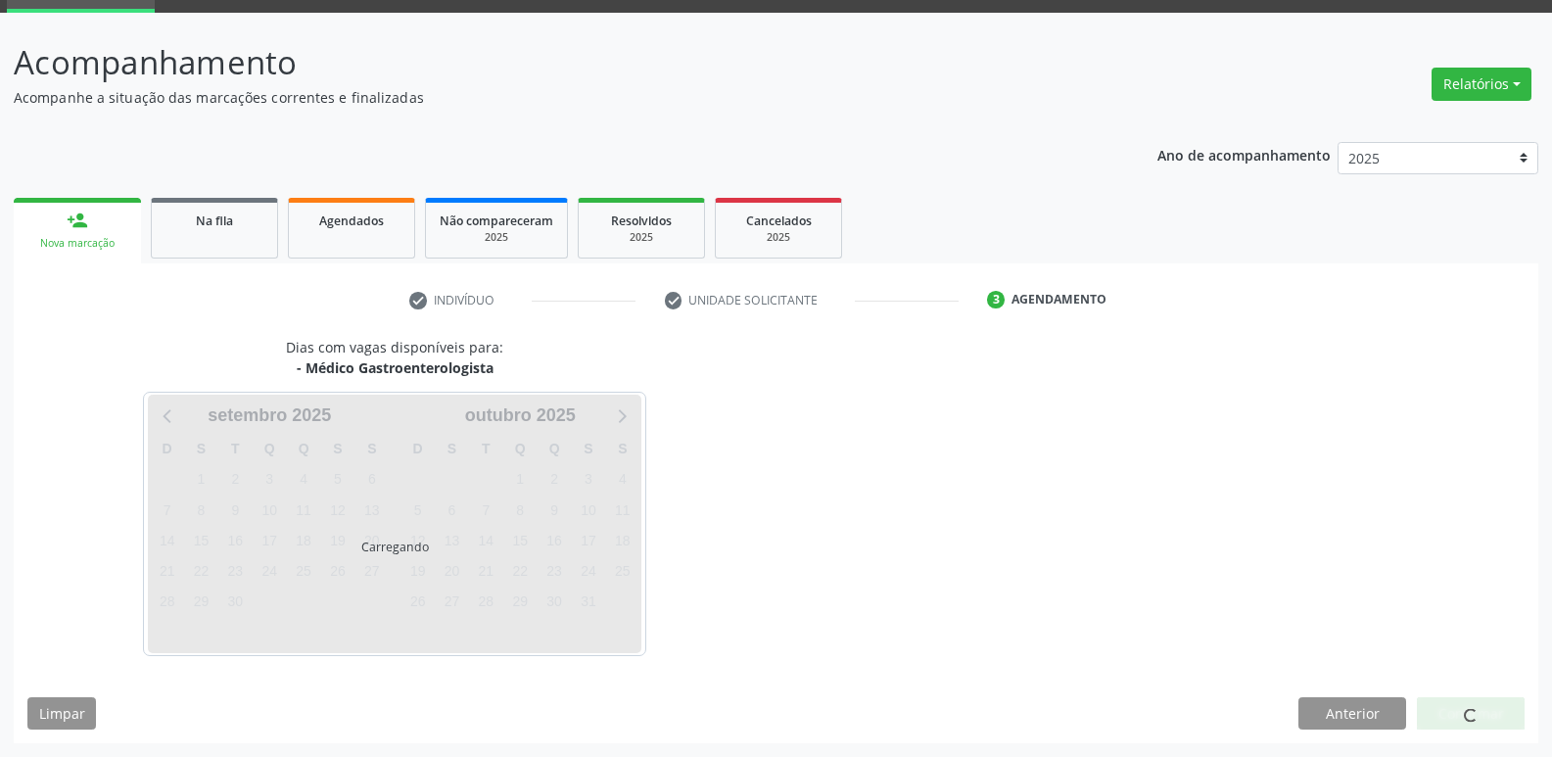
scroll to position [95, 0]
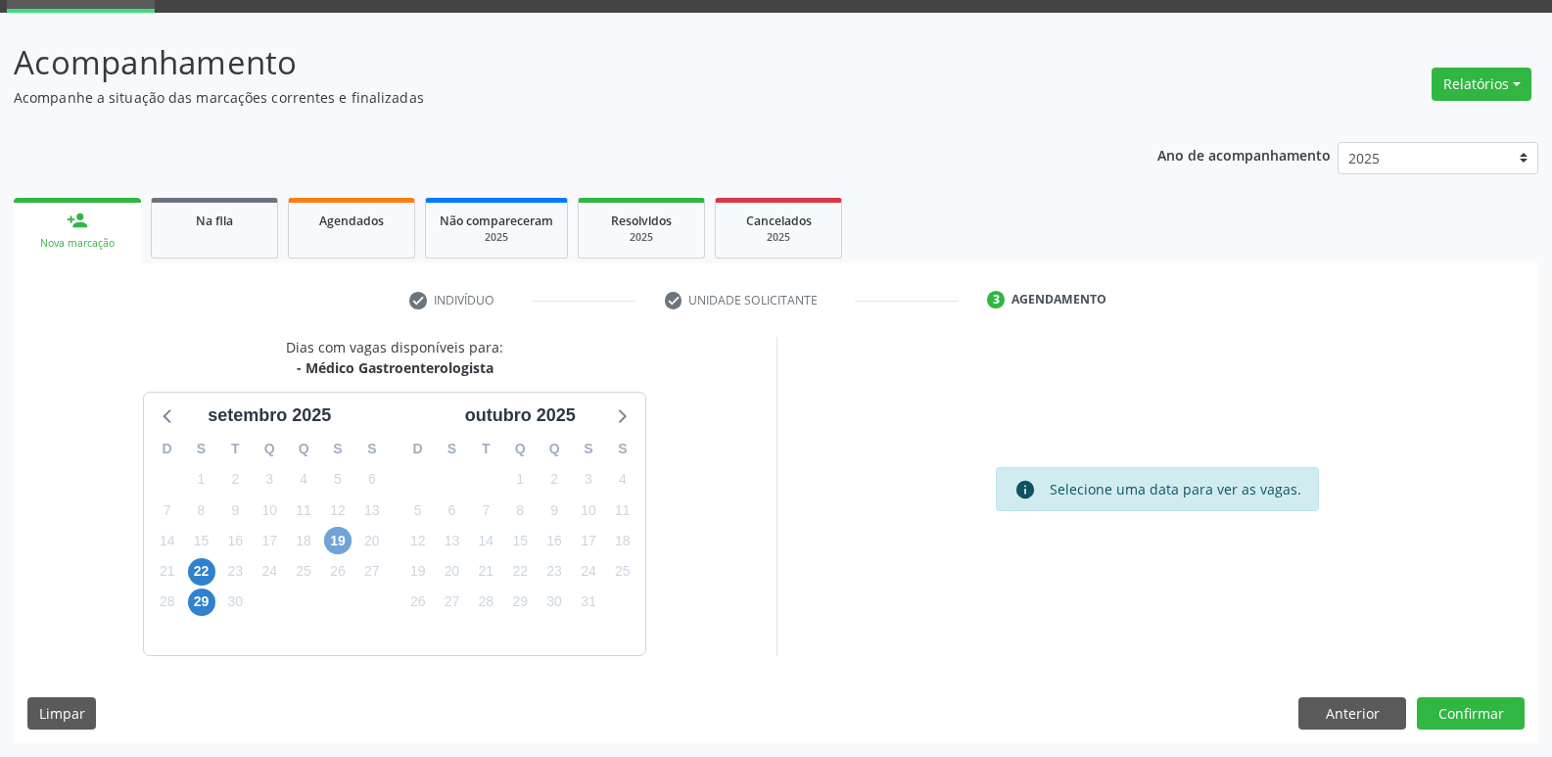
click at [337, 542] on span "19" at bounding box center [337, 540] width 27 height 27
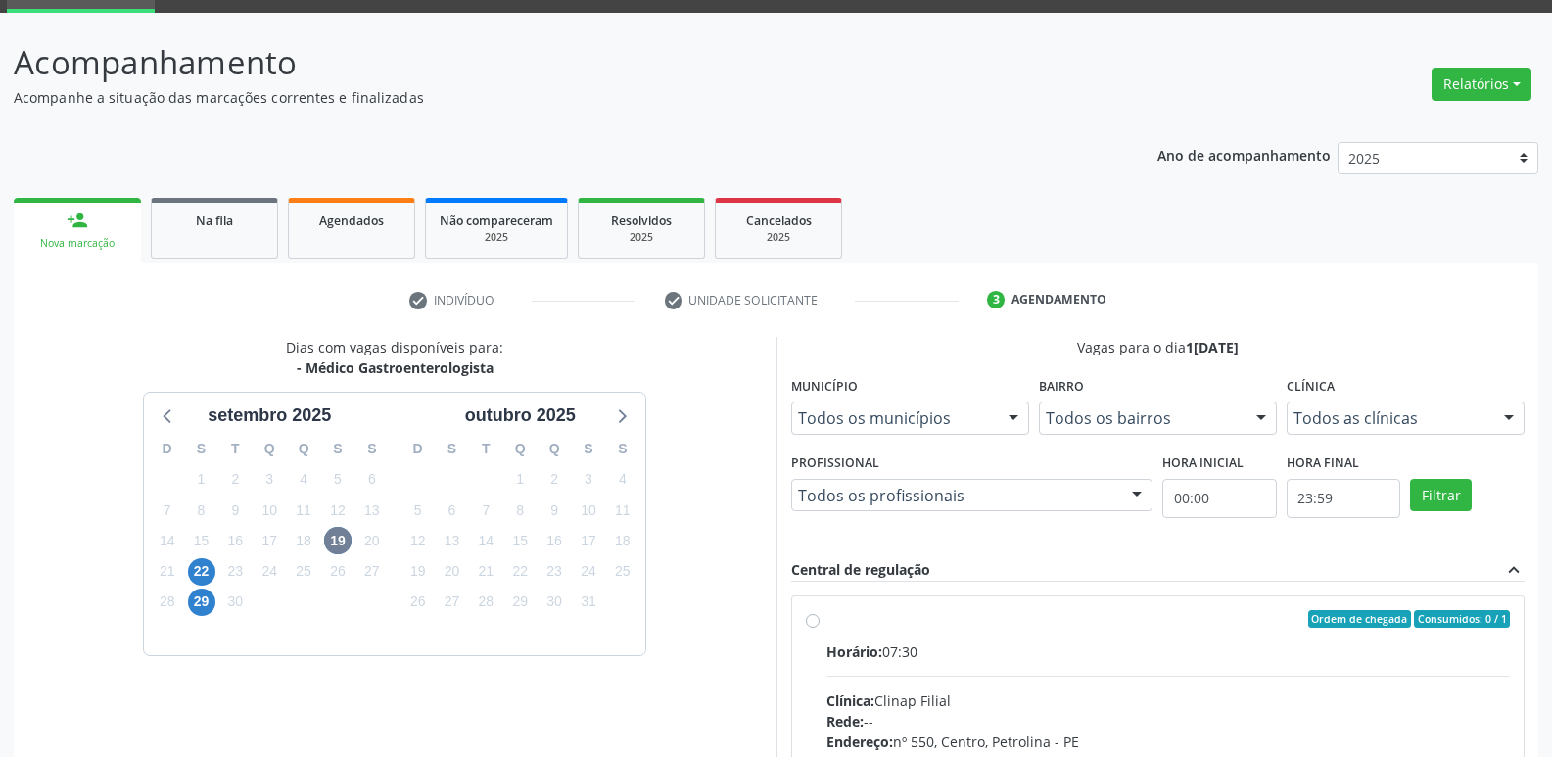
click at [823, 624] on div "Ordem de chegada Consumidos: 0 / 1 Horário: 07:30 Clínica: Clinap Filial Rede: …" at bounding box center [1158, 760] width 705 height 301
radio input "true"
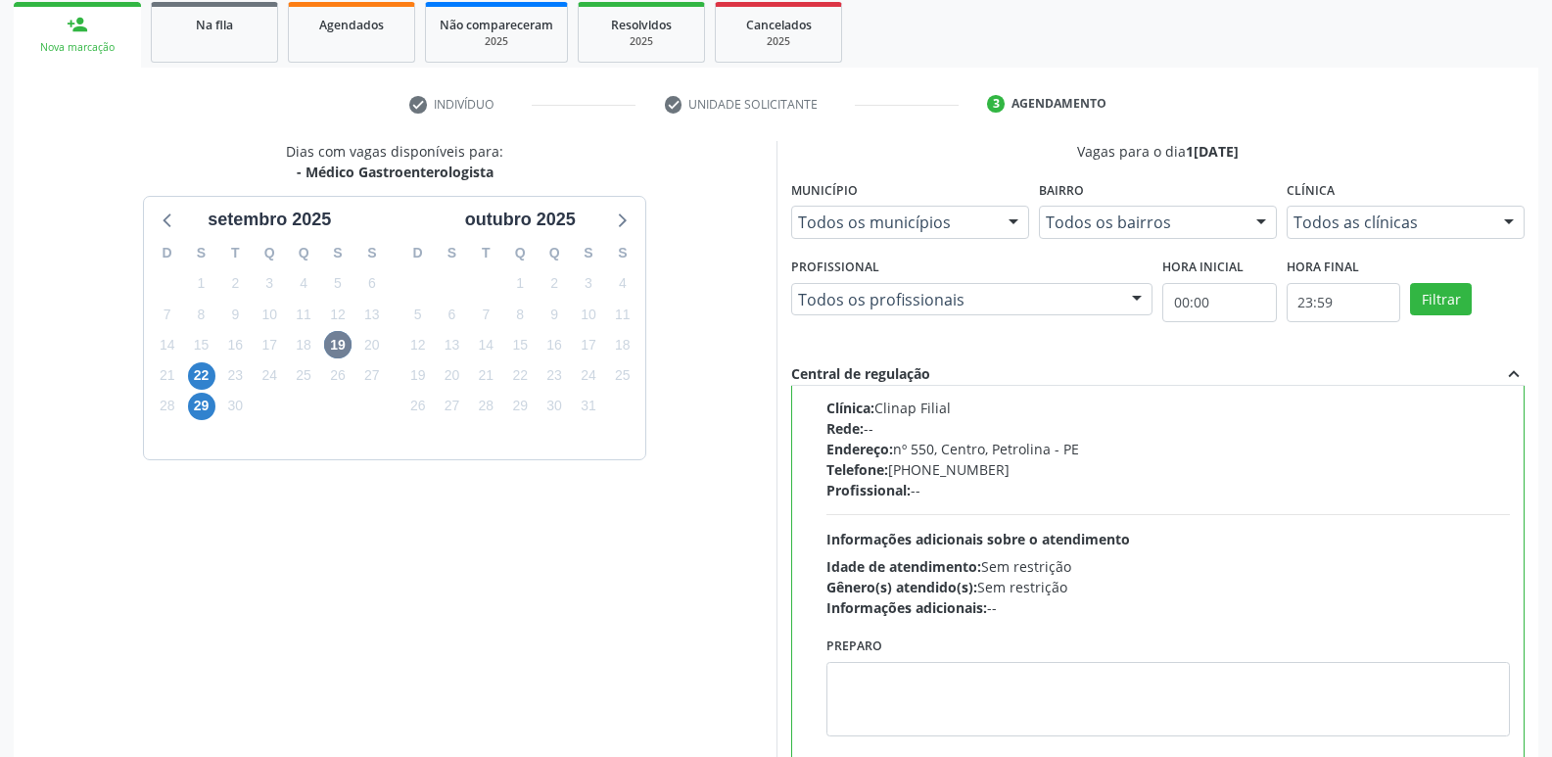
scroll to position [413, 0]
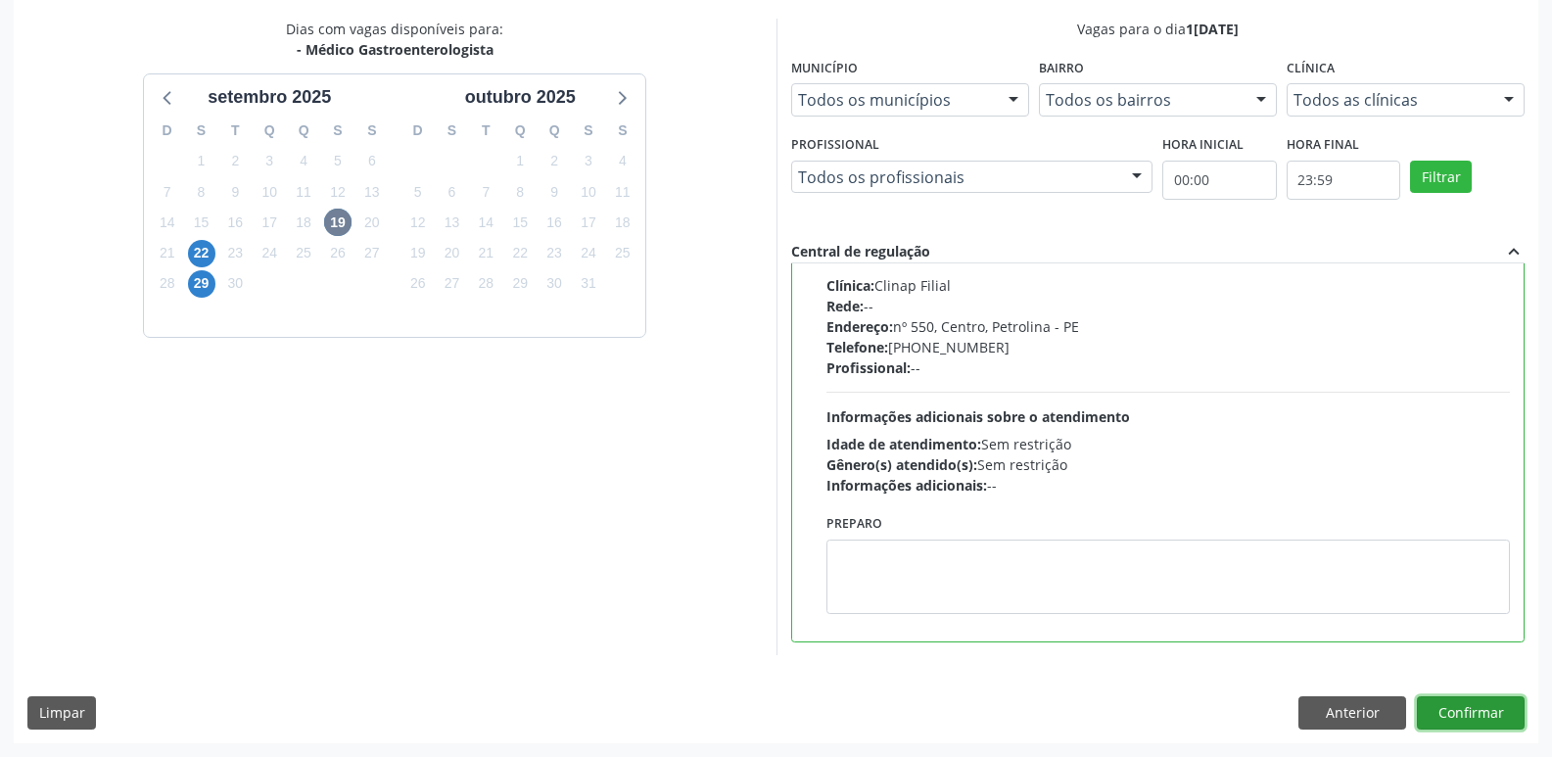
click at [1448, 712] on button "Confirmar" at bounding box center [1470, 712] width 108 height 33
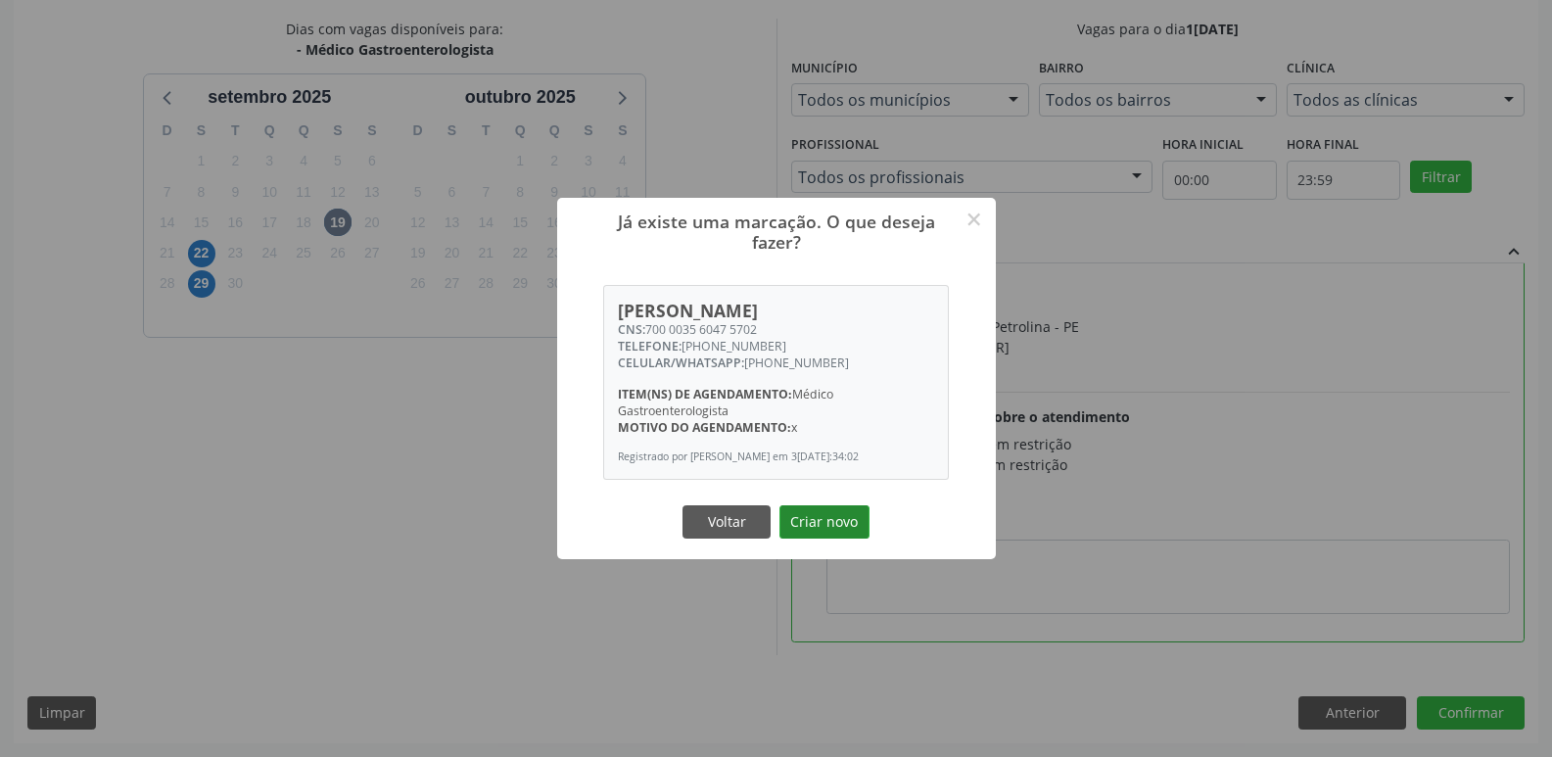
click at [841, 528] on button "Criar novo" at bounding box center [824, 521] width 90 height 33
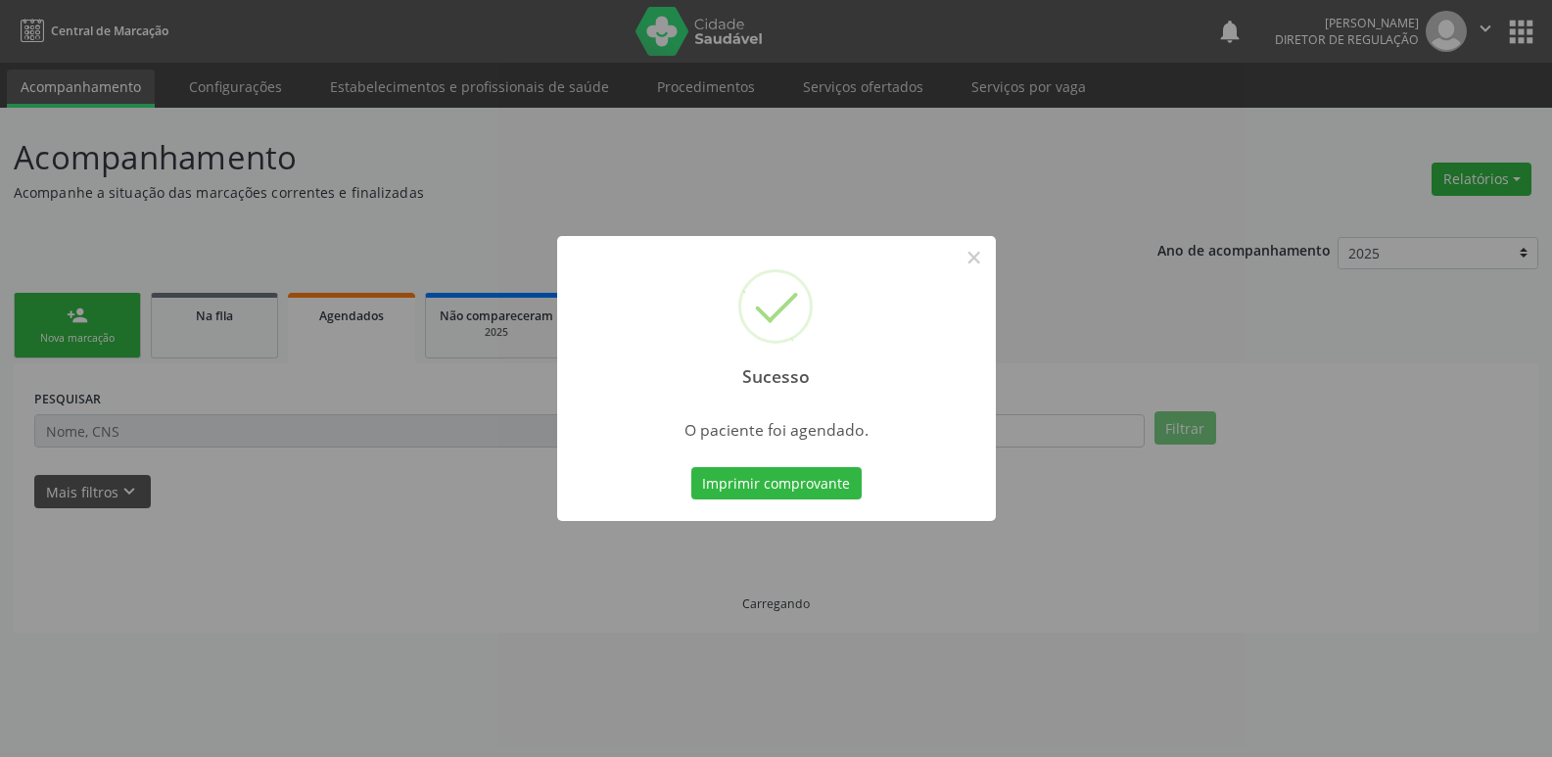
scroll to position [0, 0]
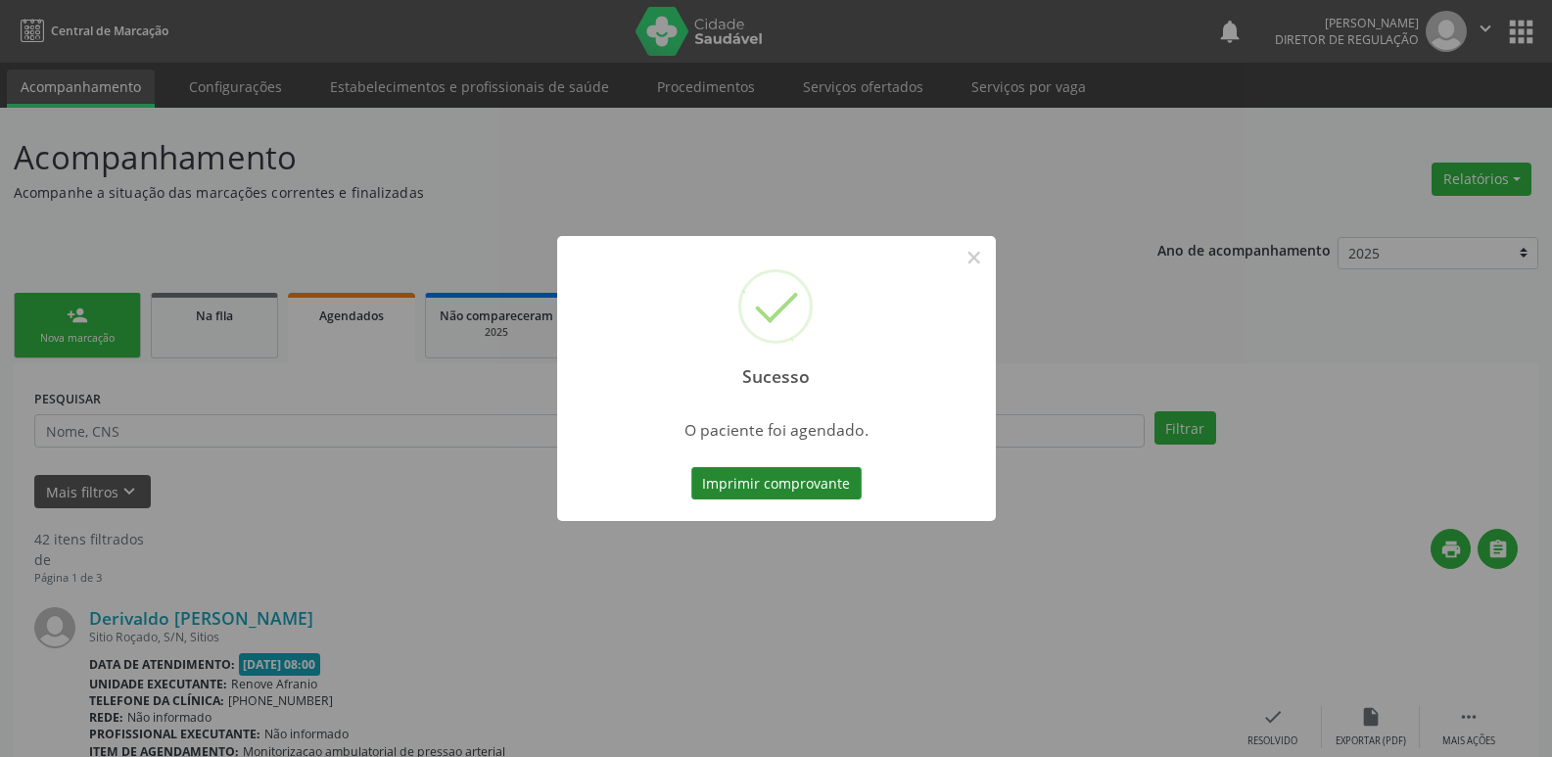
click at [842, 480] on button "Imprimir comprovante" at bounding box center [776, 483] width 170 height 33
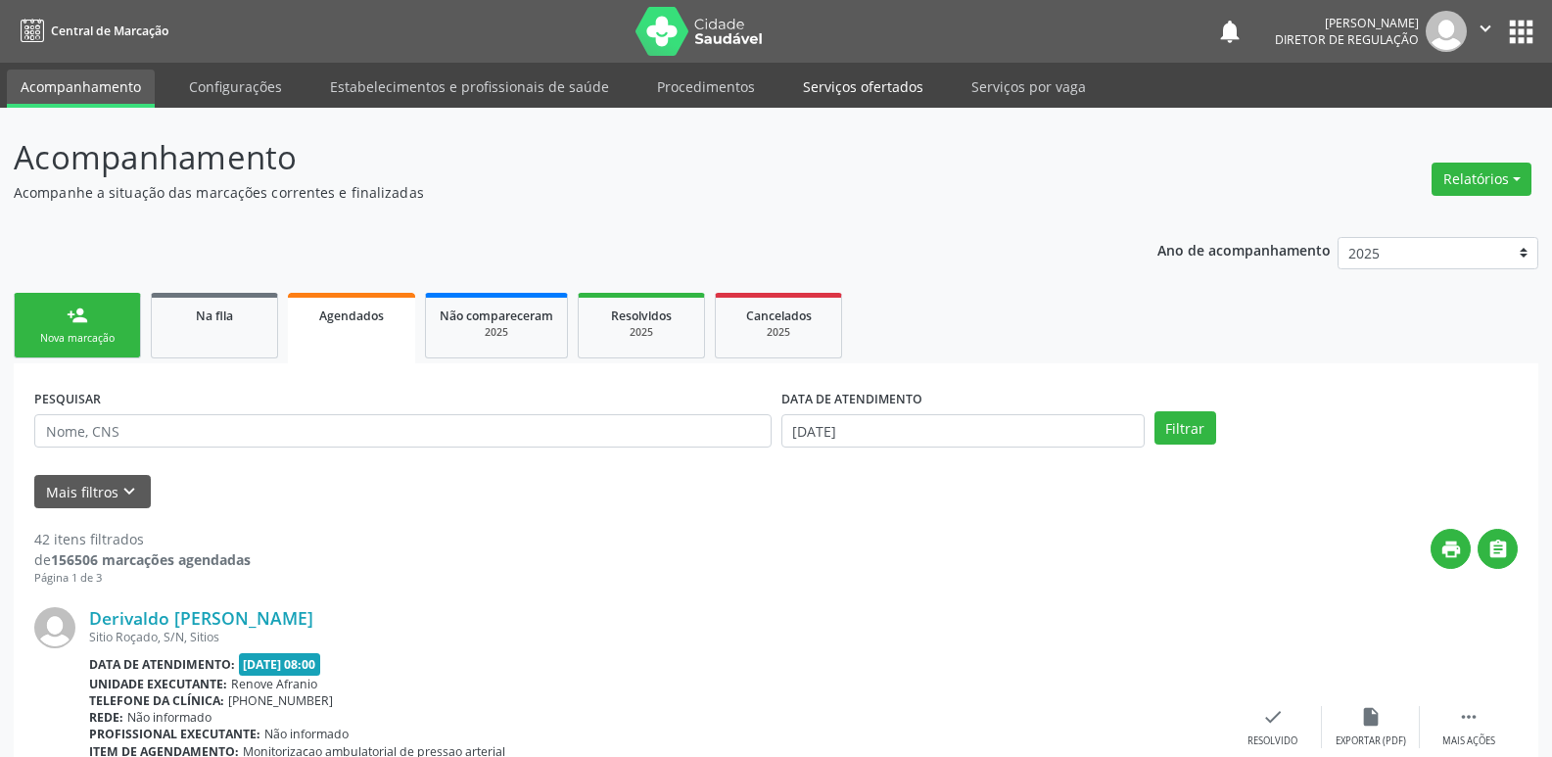
click at [864, 80] on link "Serviços ofertados" at bounding box center [863, 87] width 148 height 34
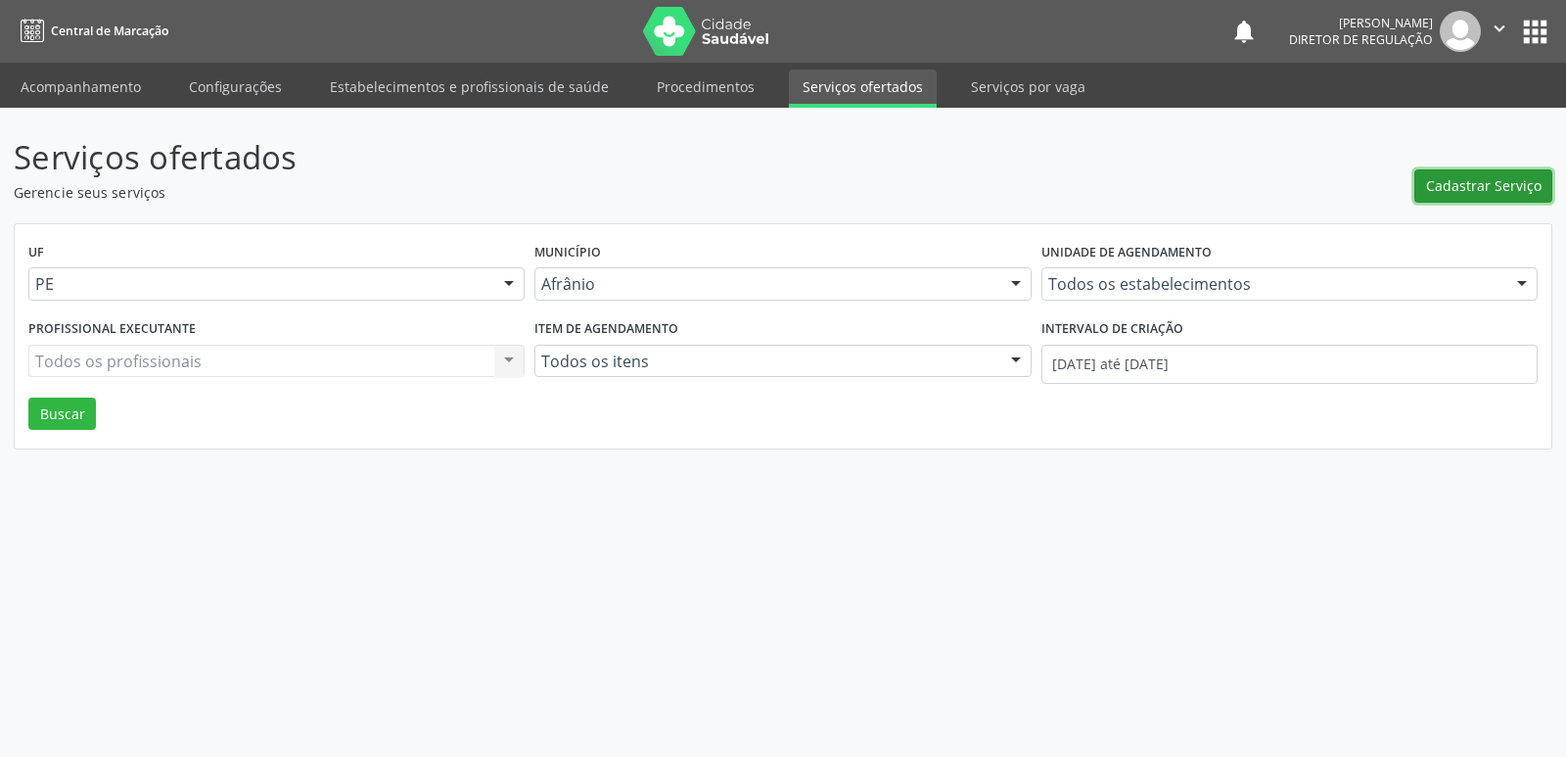
click at [1452, 187] on span "Cadastrar Serviço" at bounding box center [1484, 185] width 116 height 21
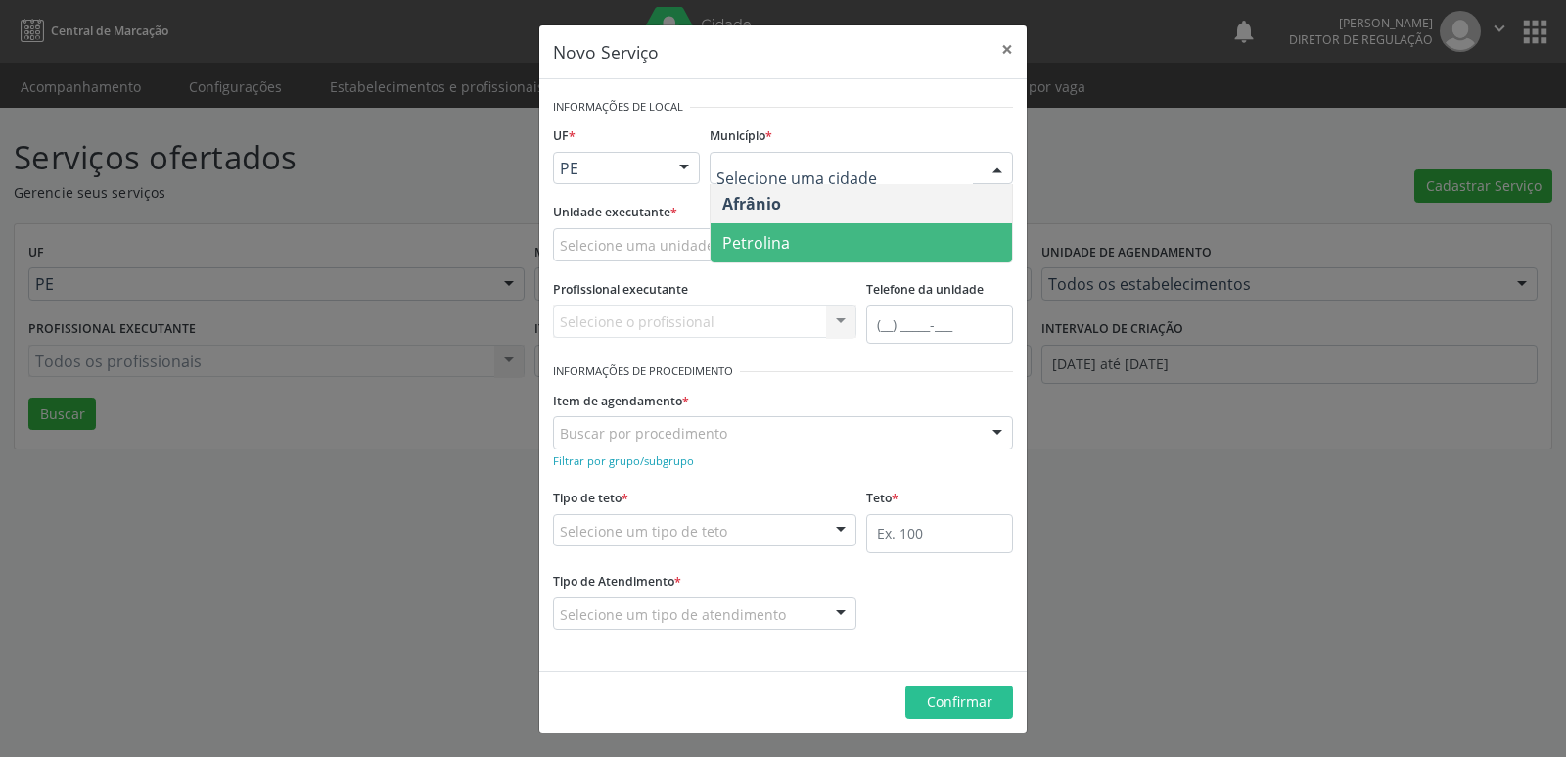
click at [804, 239] on span "Petrolina" at bounding box center [862, 242] width 302 height 39
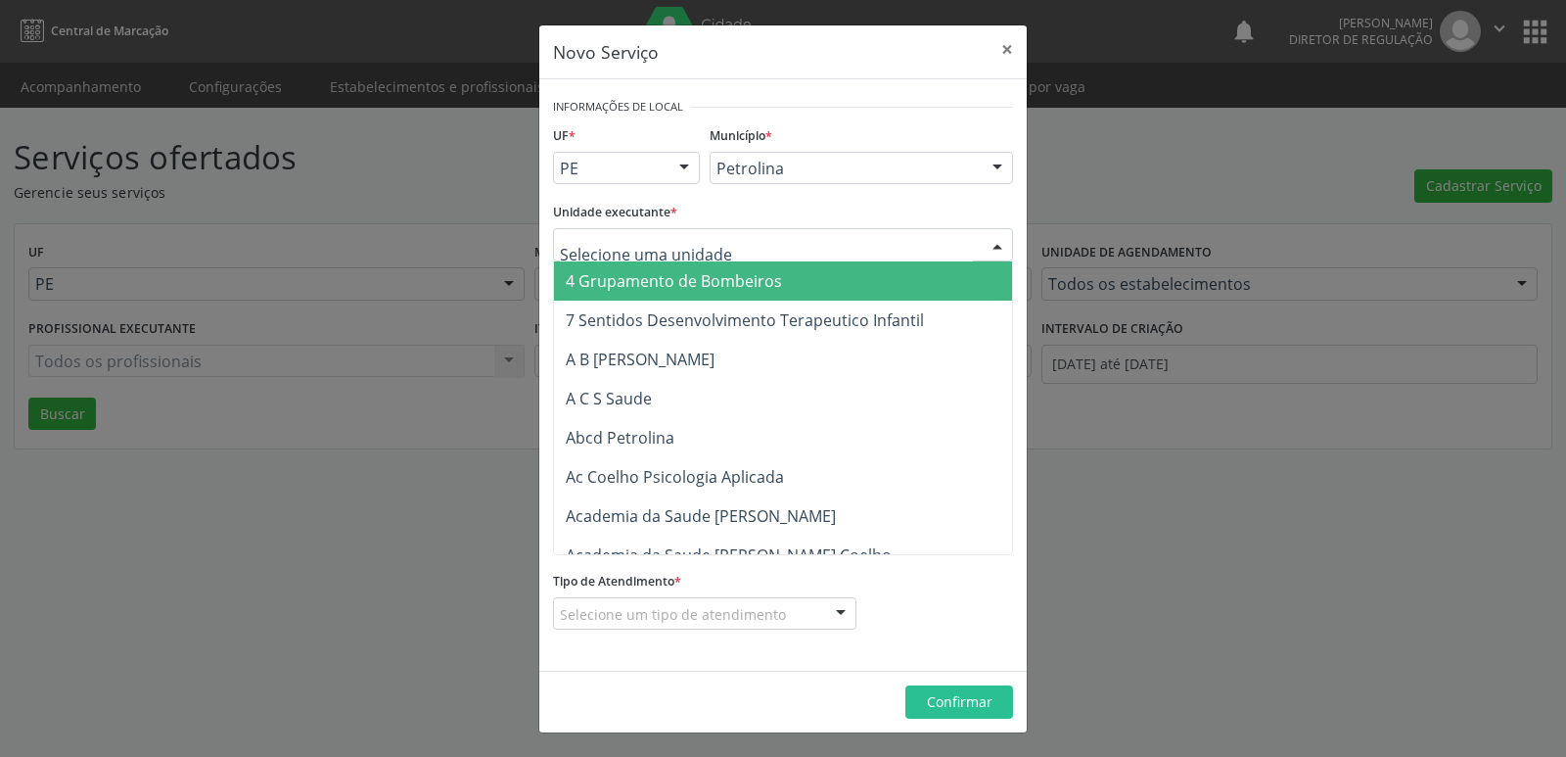
click at [761, 240] on div at bounding box center [783, 244] width 460 height 33
type input "CLINA"
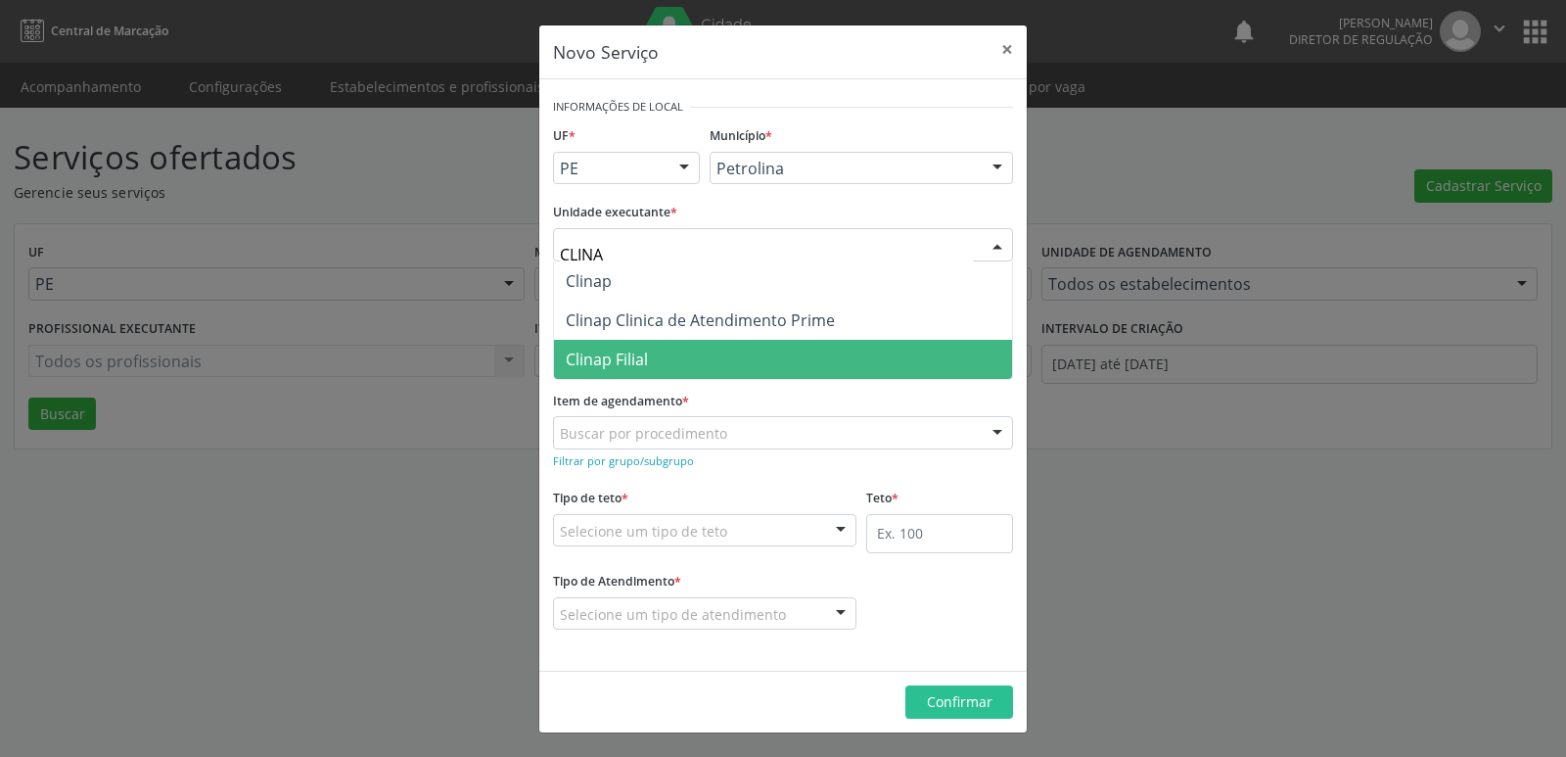
click at [729, 365] on span "Clinap Filial" at bounding box center [783, 359] width 458 height 39
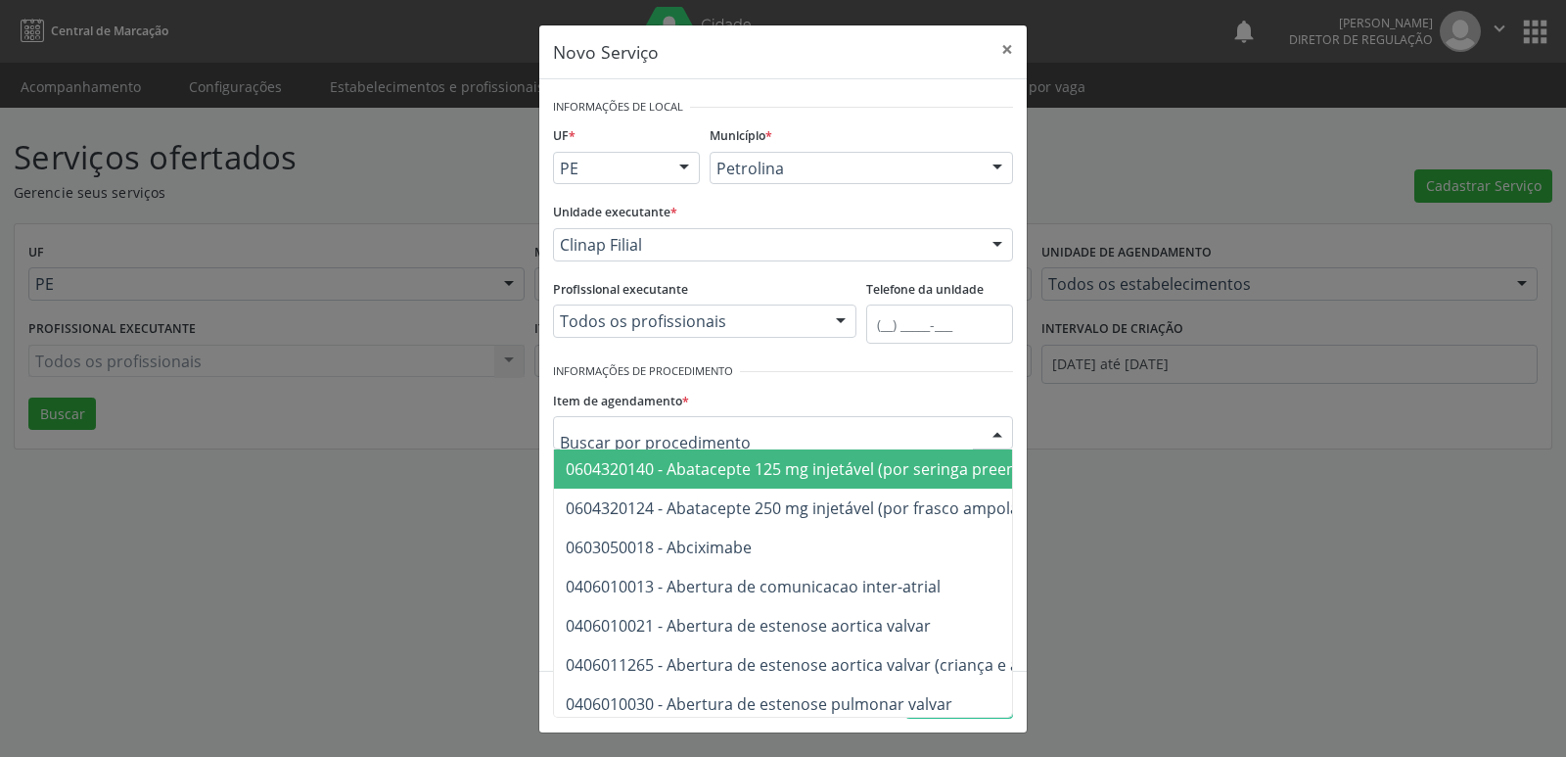
click at [767, 430] on div at bounding box center [783, 432] width 460 height 33
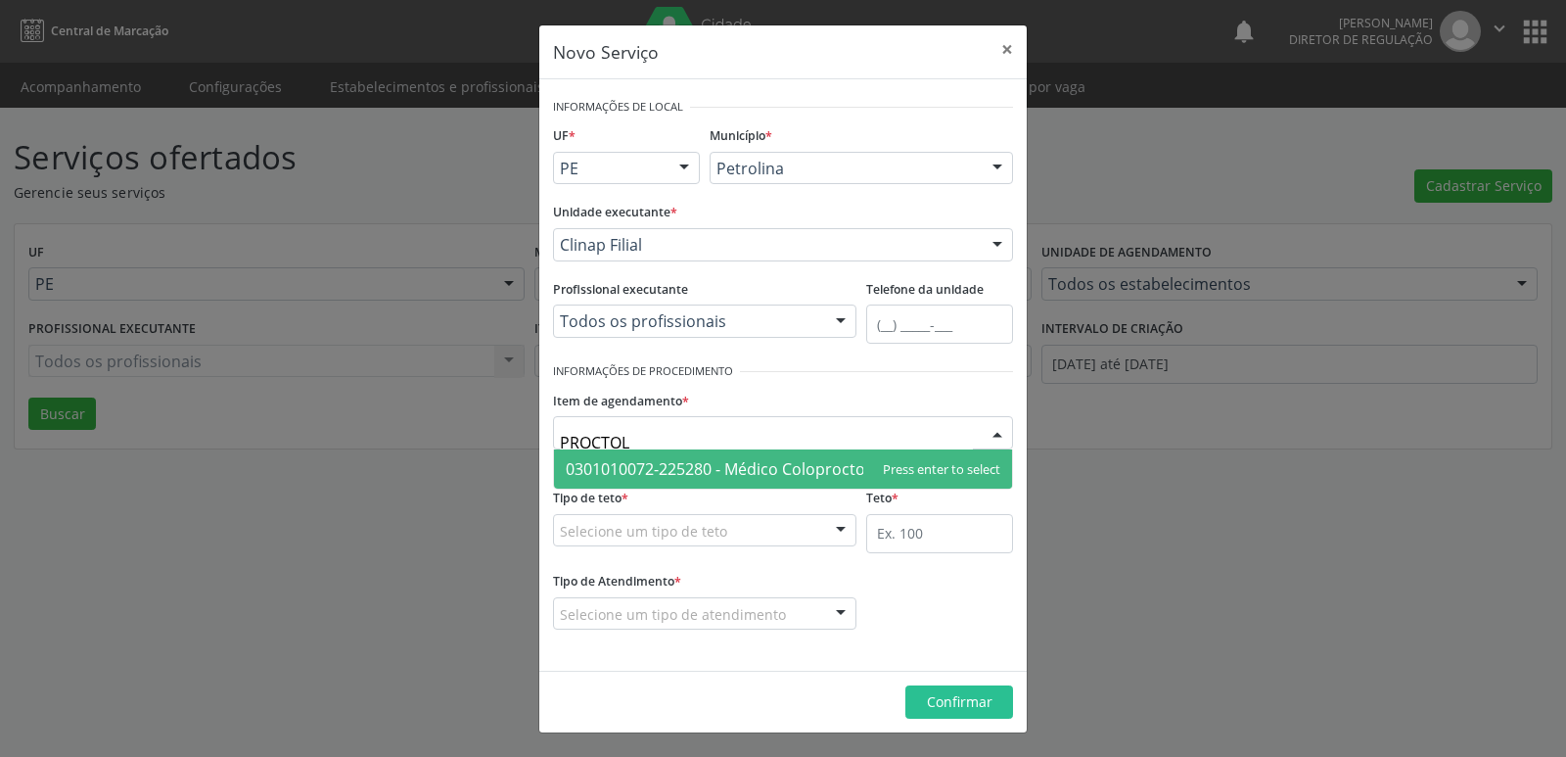
type input "PROCTOLO"
click at [765, 462] on span "0301010072-225280 - Médico Coloproctologista" at bounding box center [740, 469] width 348 height 22
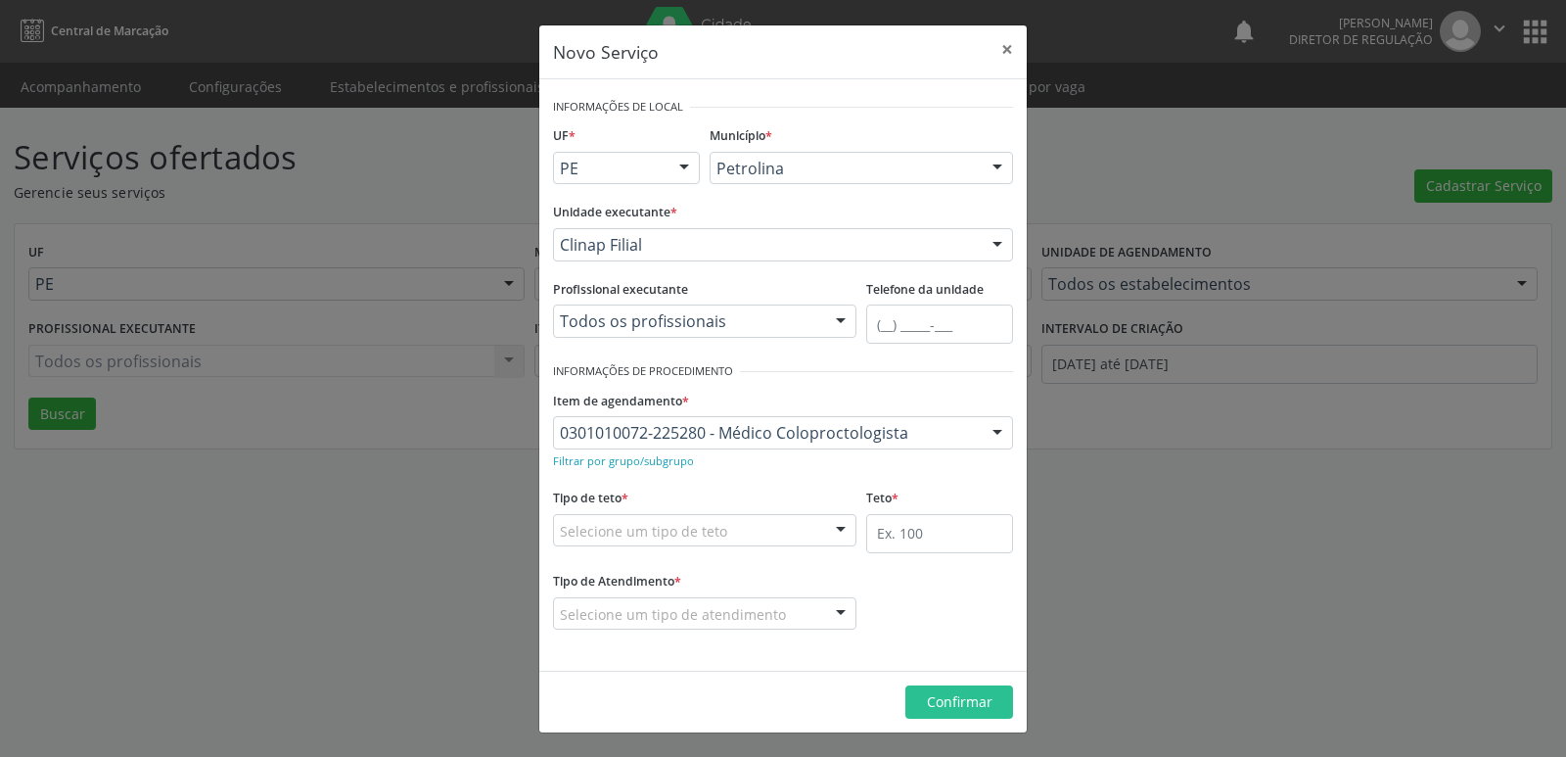
click at [739, 531] on div "Selecione um tipo de teto" at bounding box center [704, 530] width 303 height 33
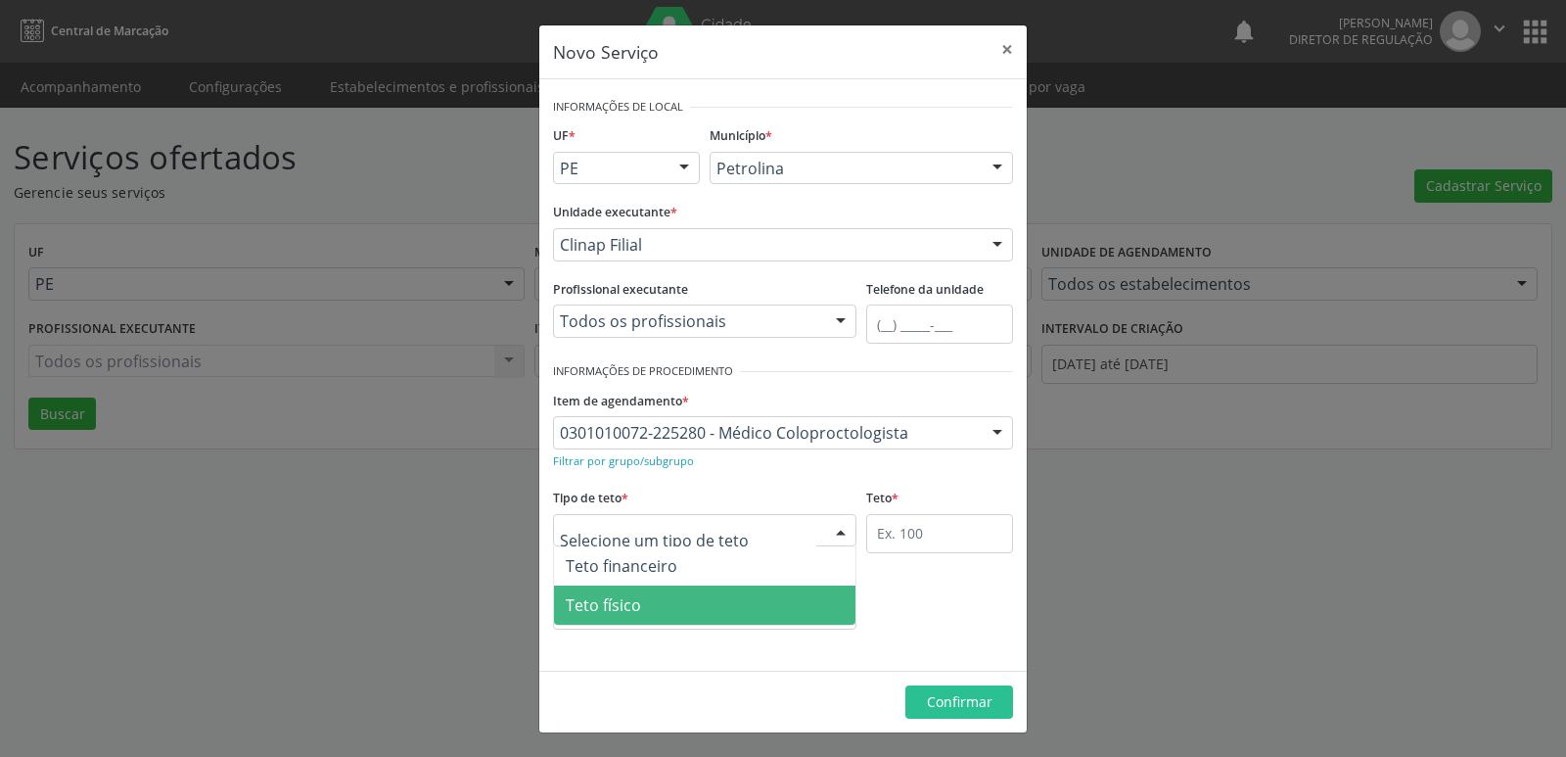
click at [713, 603] on span "Teto físico" at bounding box center [705, 604] width 302 height 39
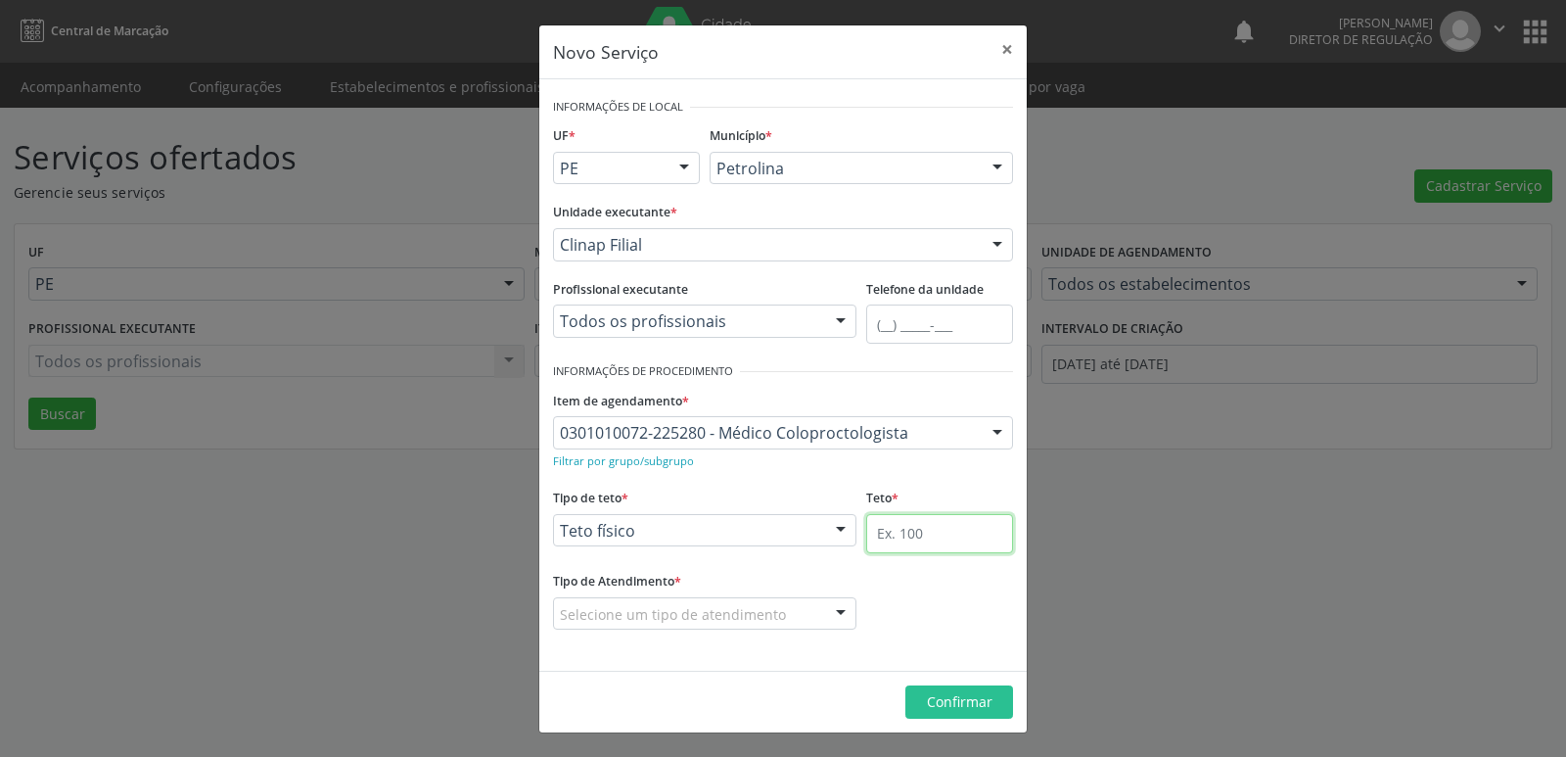
click at [932, 539] on input "text" at bounding box center [939, 533] width 147 height 39
type input "1"
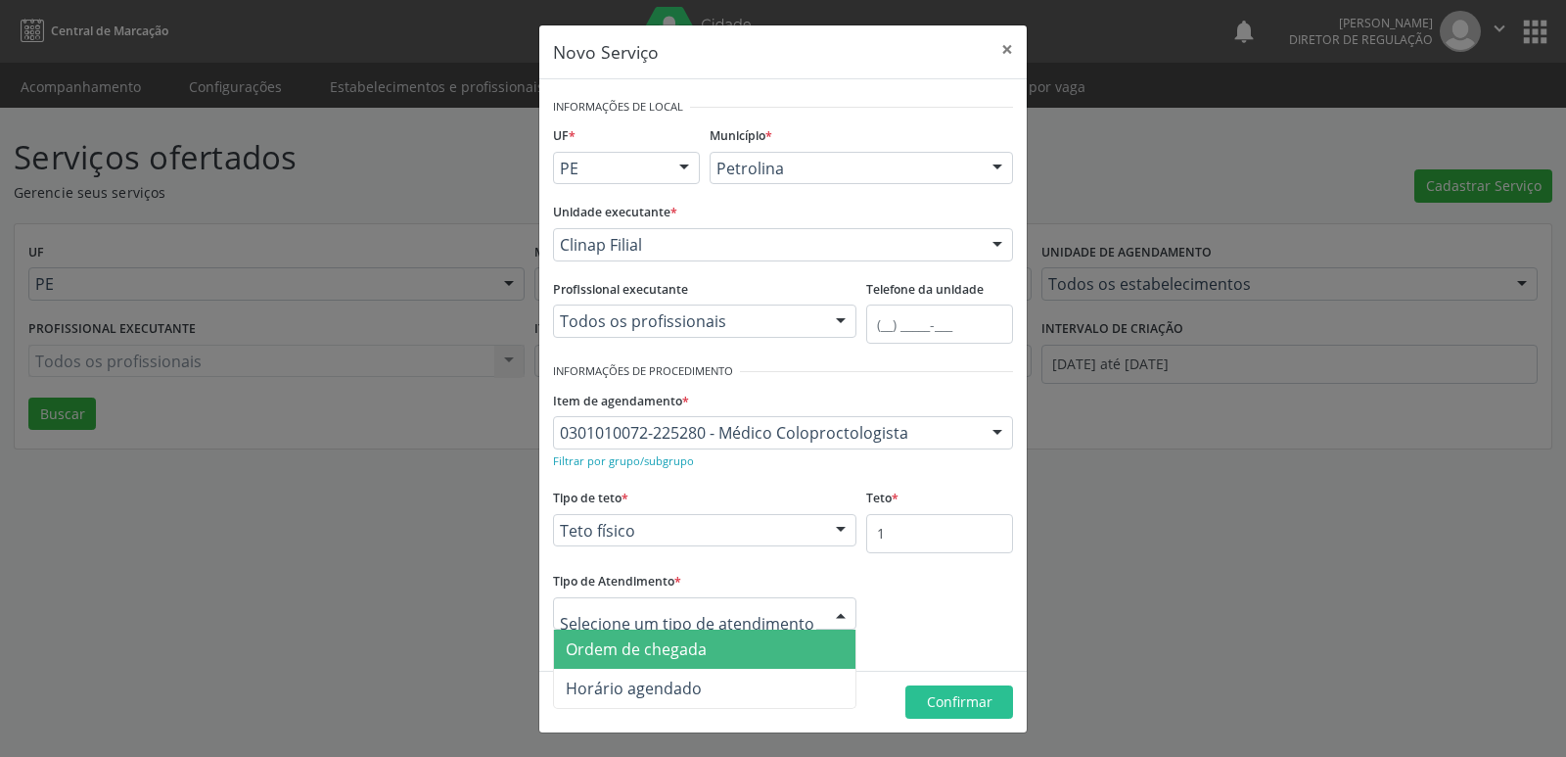
click at [624, 659] on span "Ordem de chegada" at bounding box center [636, 649] width 141 height 22
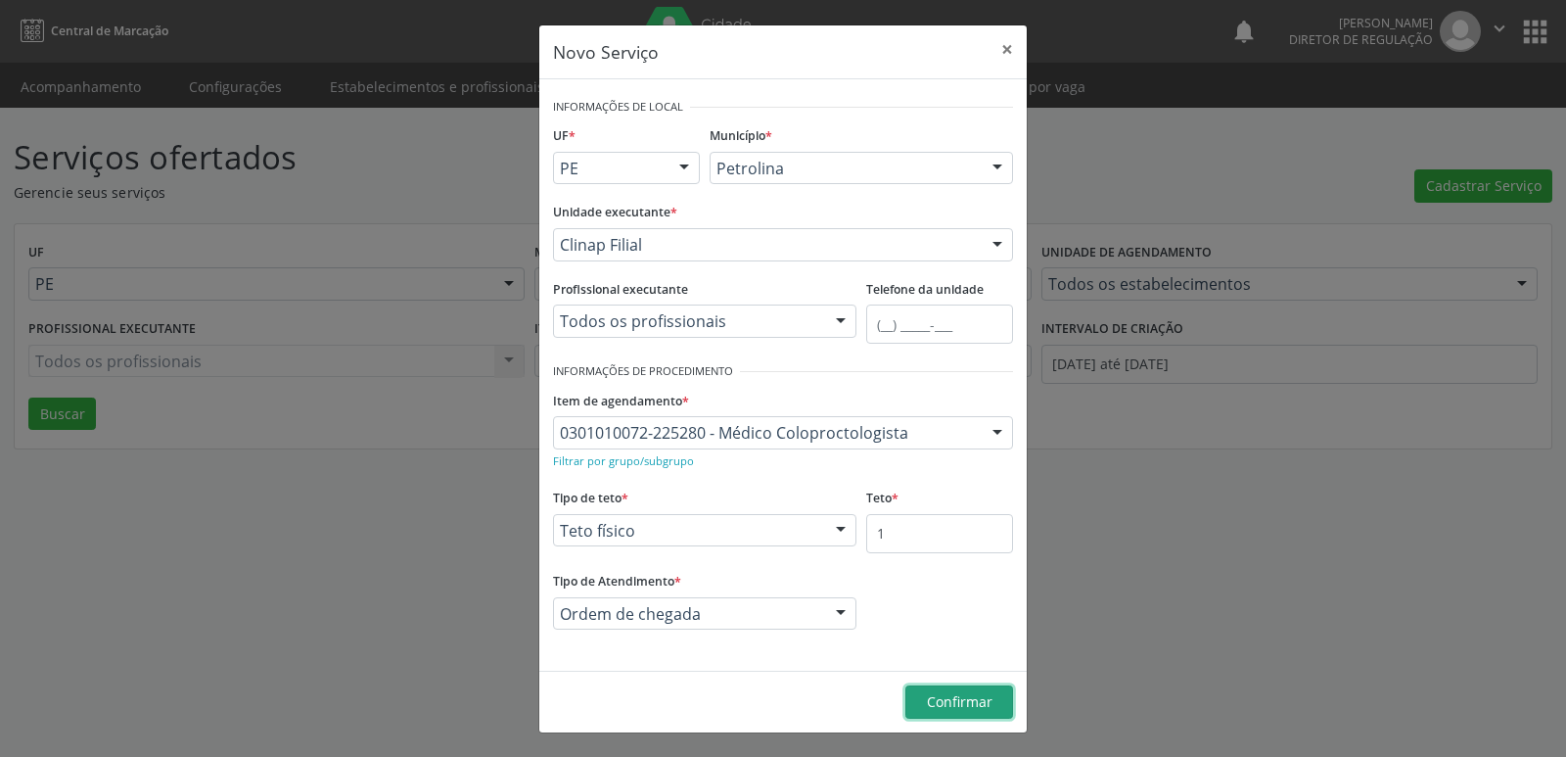
click at [953, 699] on span "Confirmar" at bounding box center [960, 701] width 66 height 19
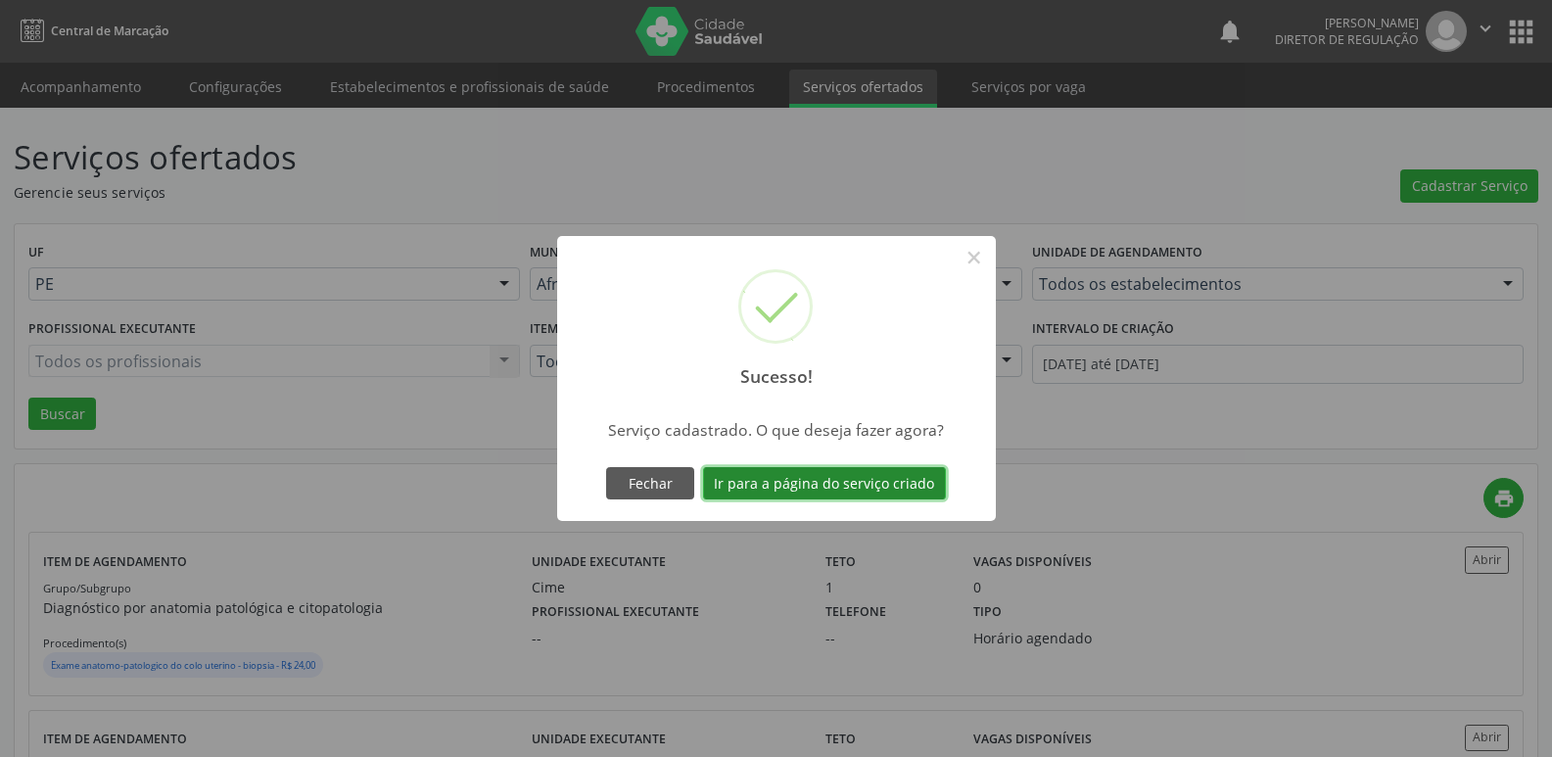
click at [905, 487] on button "Ir para a página do serviço criado" at bounding box center [824, 483] width 243 height 33
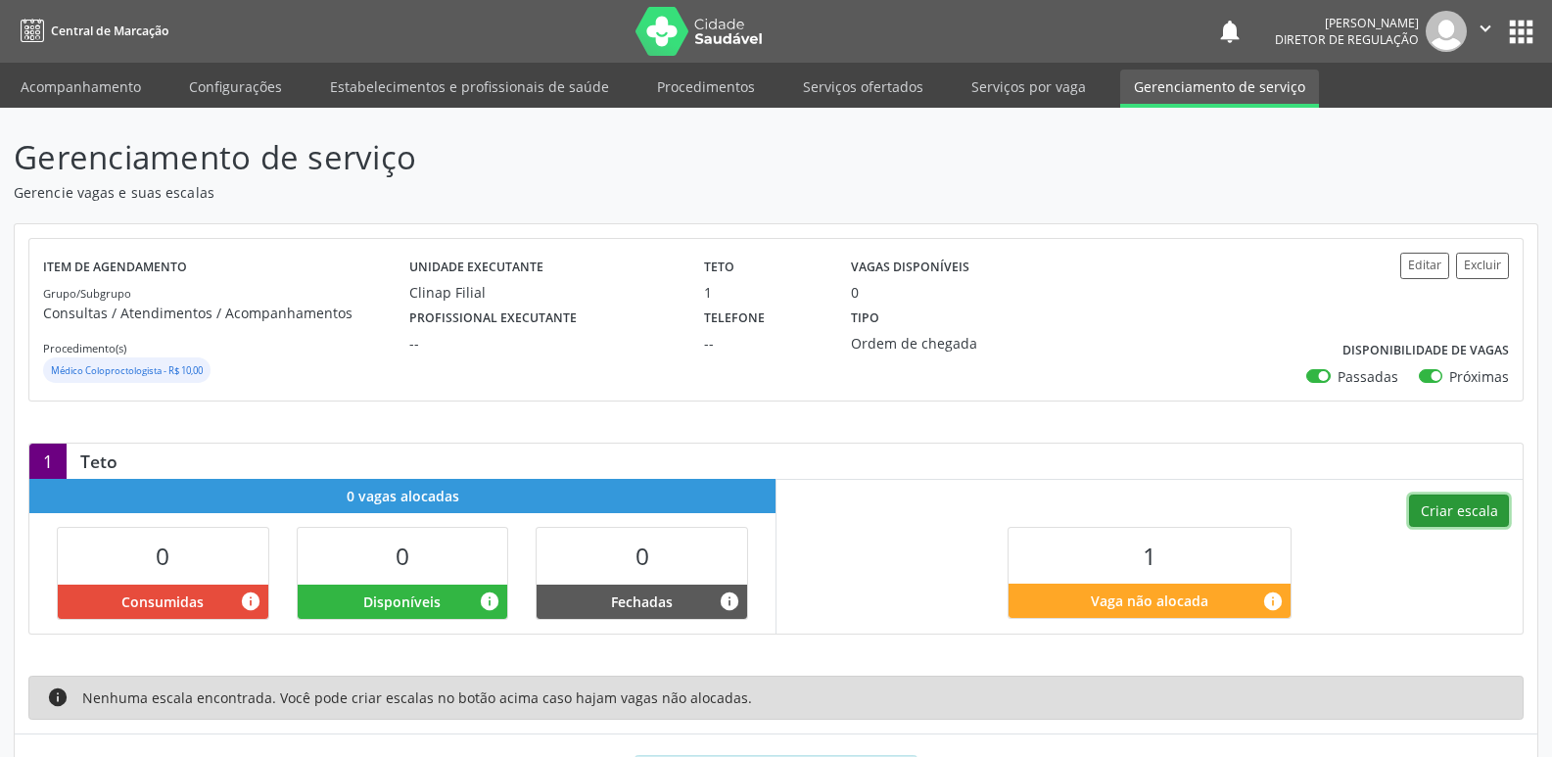
click at [1447, 515] on button "Criar escala" at bounding box center [1459, 510] width 100 height 33
select select "8"
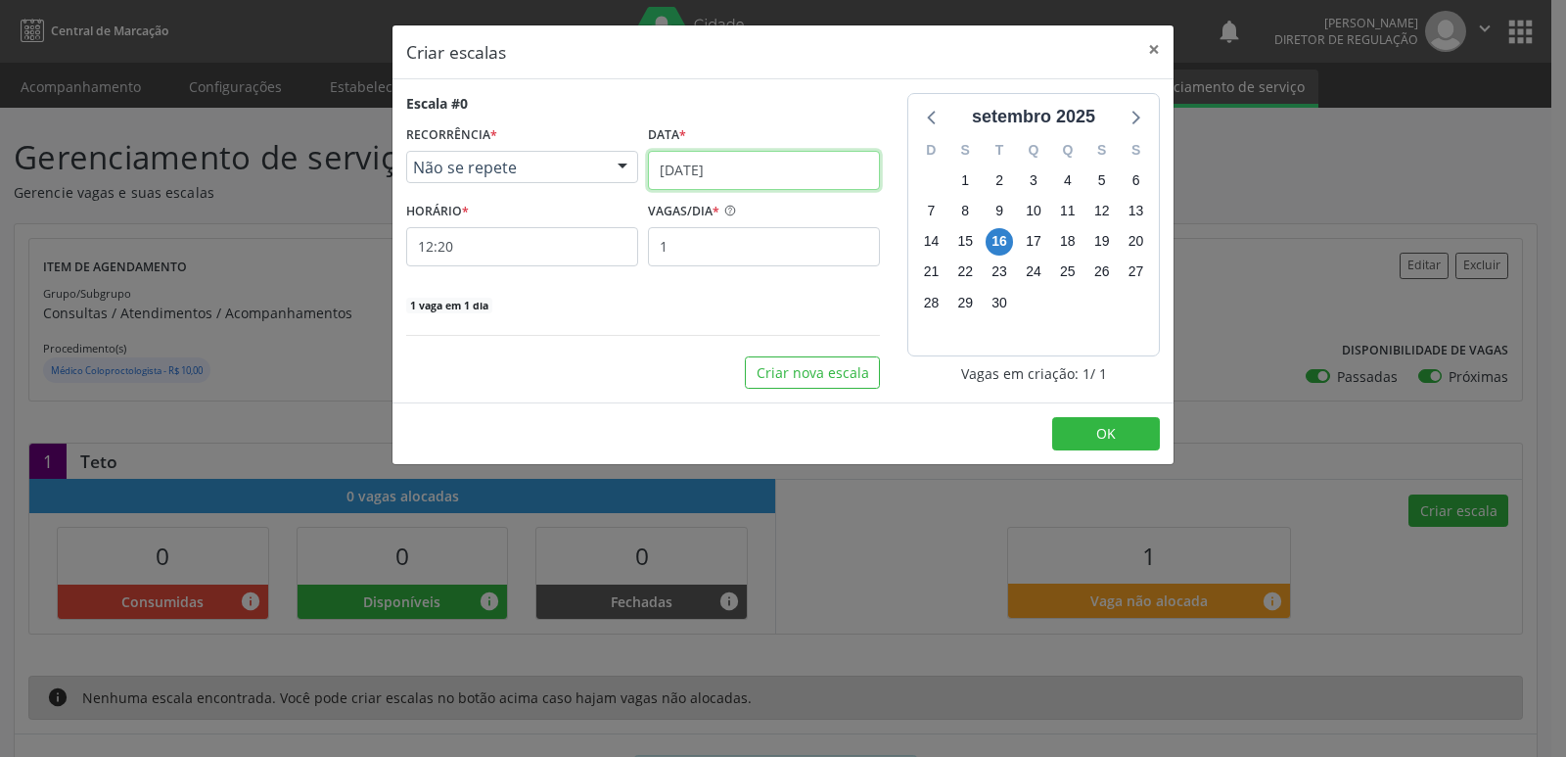
click at [792, 170] on input "[DATE]" at bounding box center [764, 170] width 232 height 39
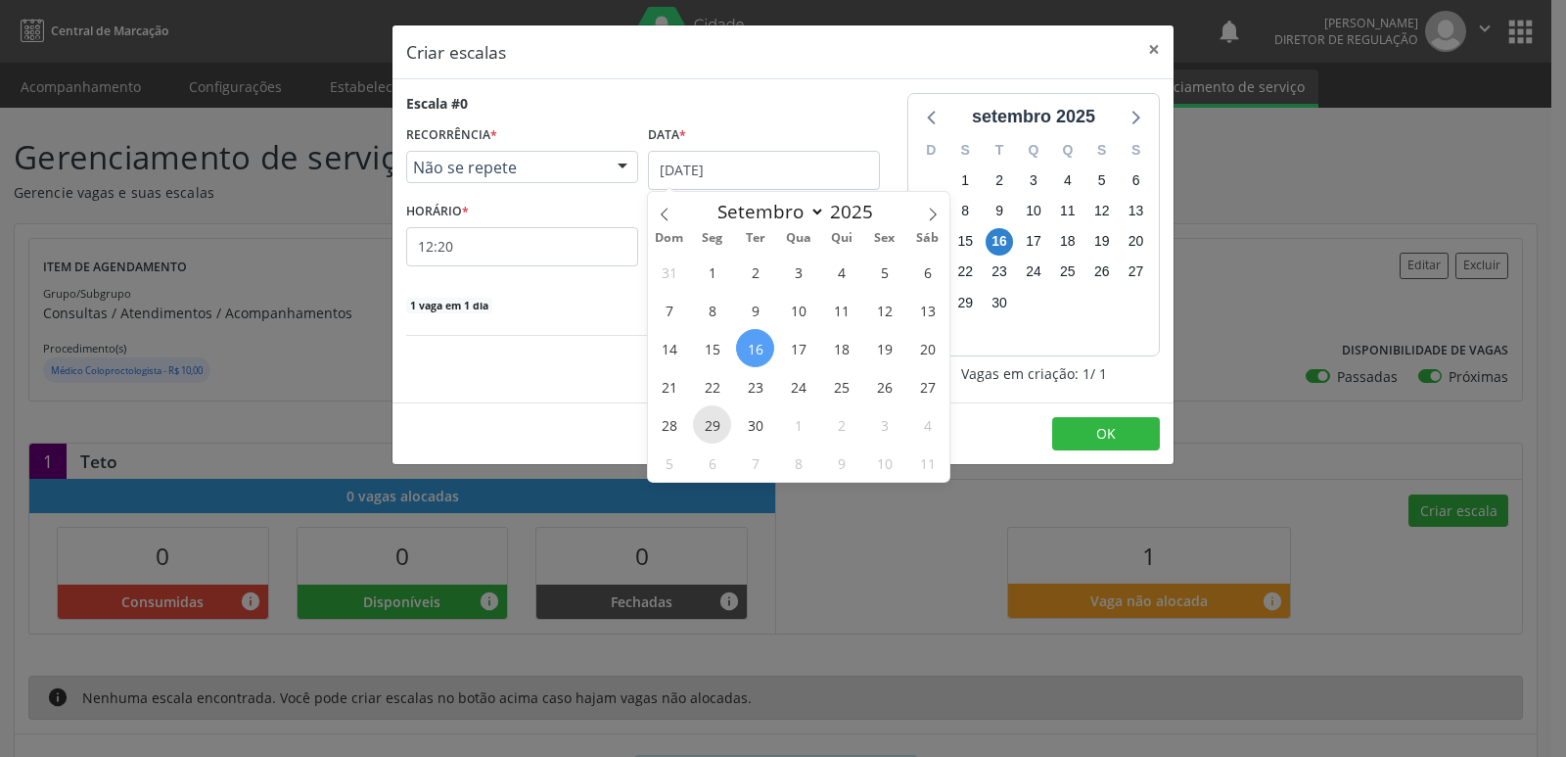
click at [715, 426] on span "29" at bounding box center [712, 424] width 38 height 38
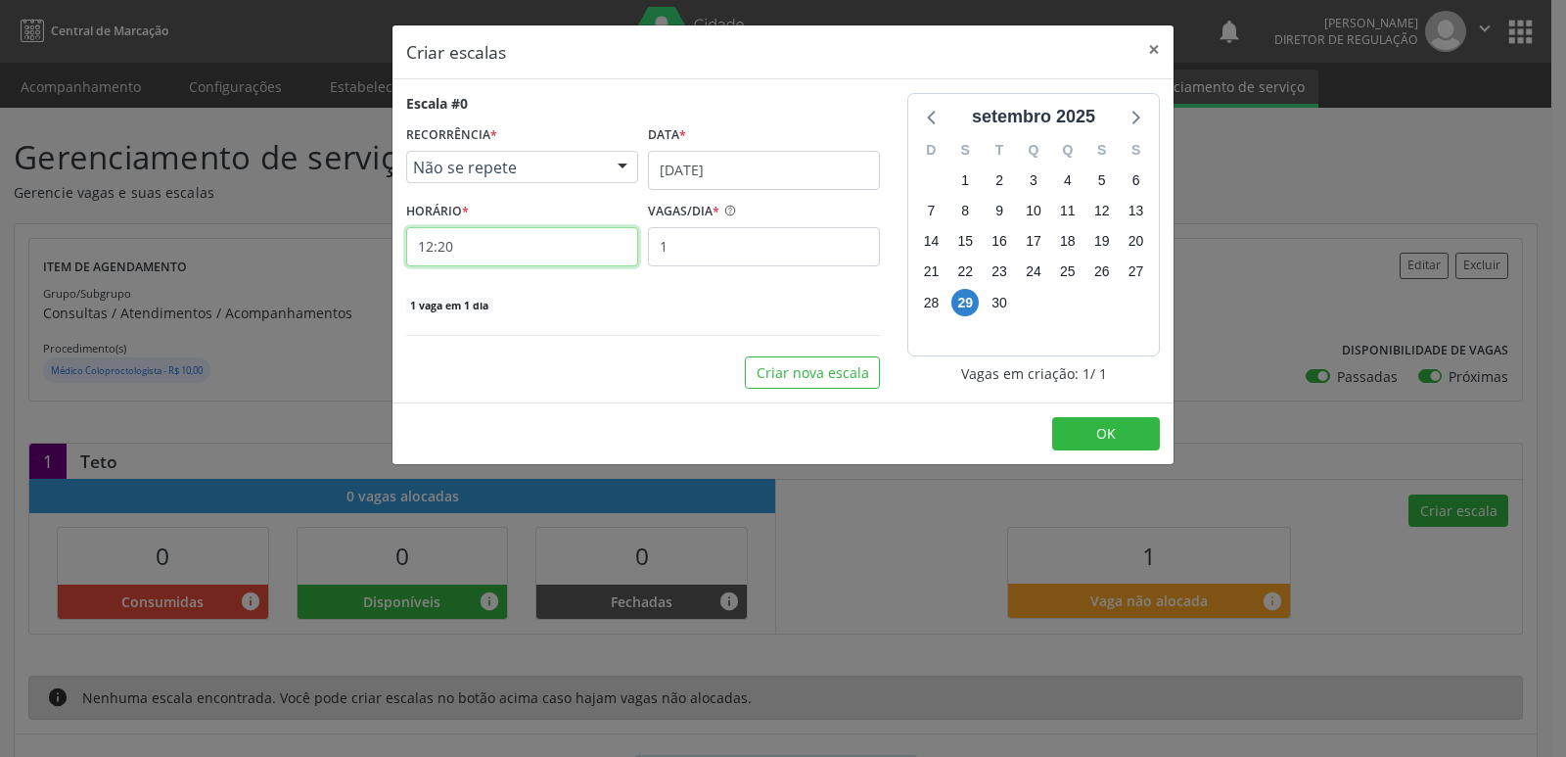
click at [521, 236] on input "12:20" at bounding box center [522, 246] width 232 height 39
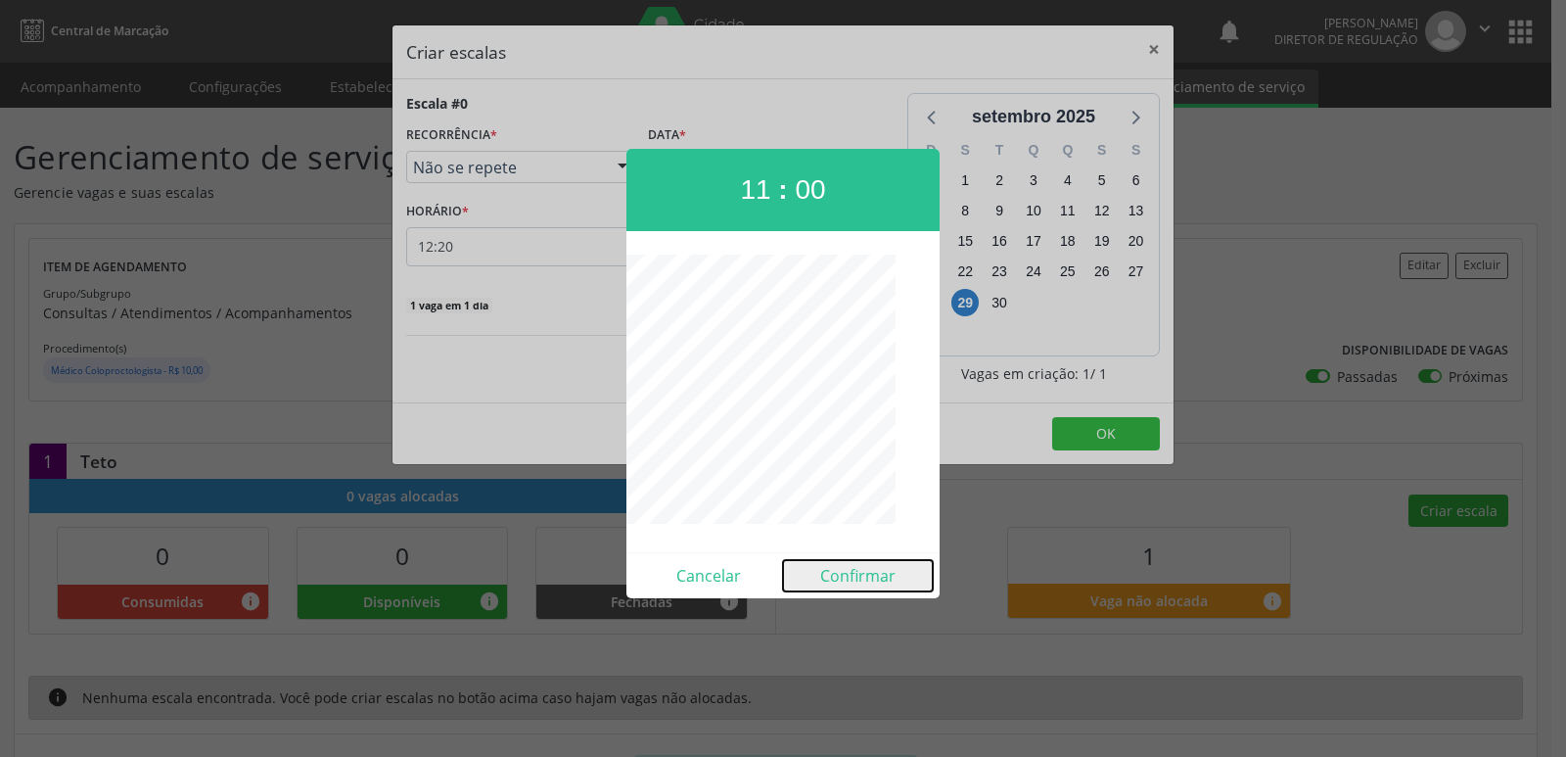
click at [864, 587] on button "Confirmar" at bounding box center [858, 575] width 150 height 31
type input "11:00"
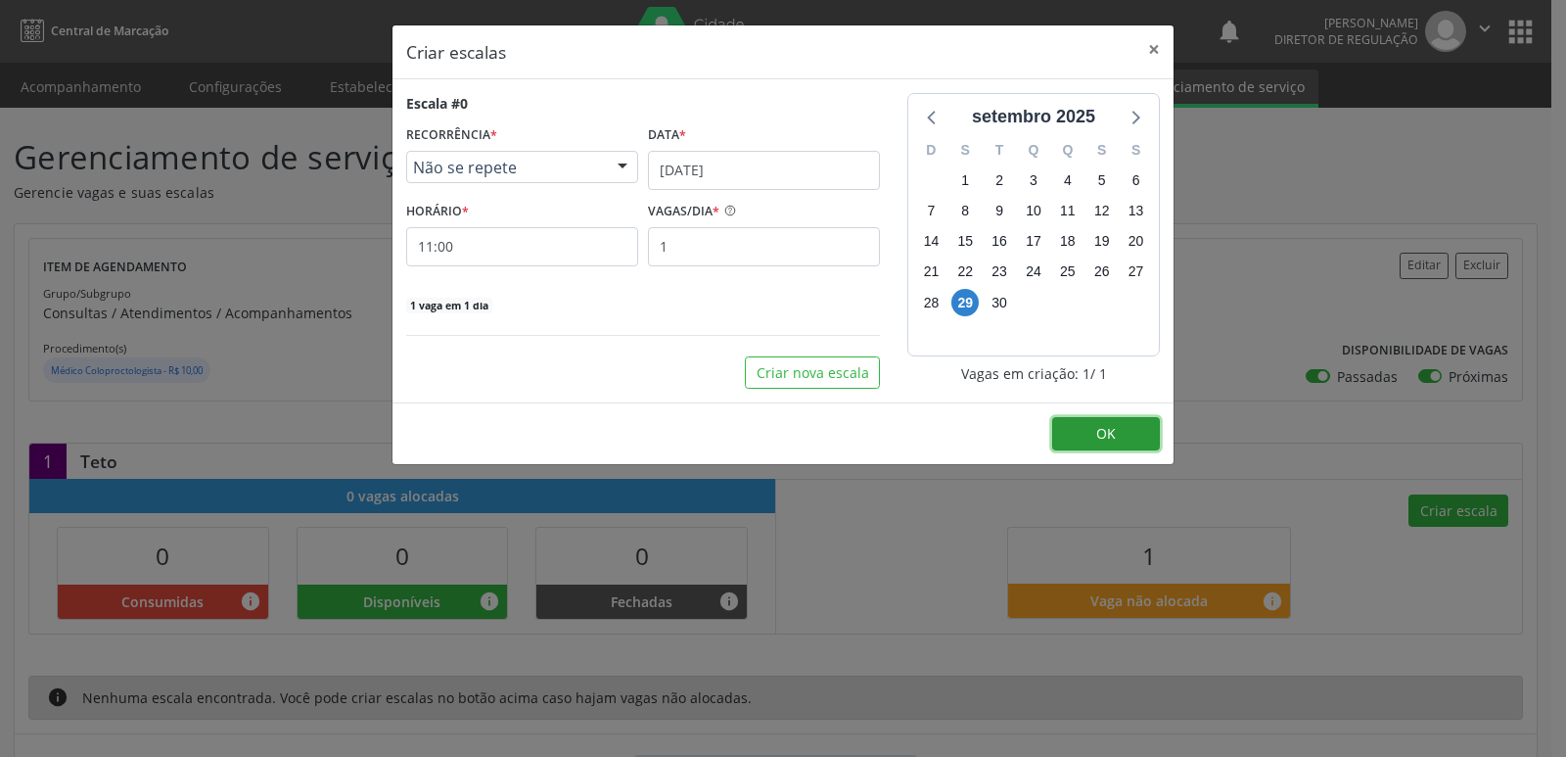
click at [1074, 433] on button "OK" at bounding box center [1106, 433] width 108 height 33
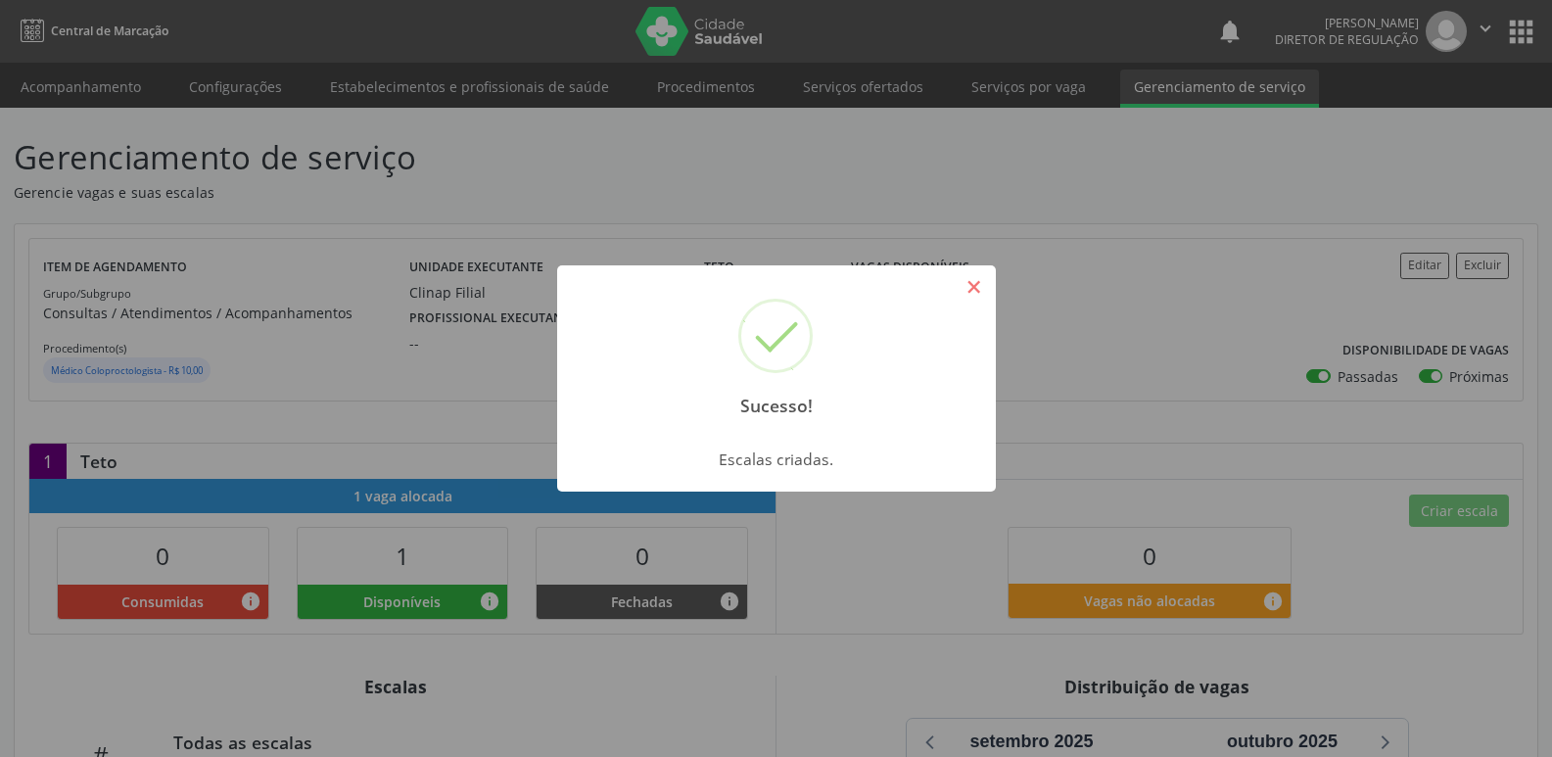
click at [975, 282] on button "×" at bounding box center [973, 286] width 33 height 33
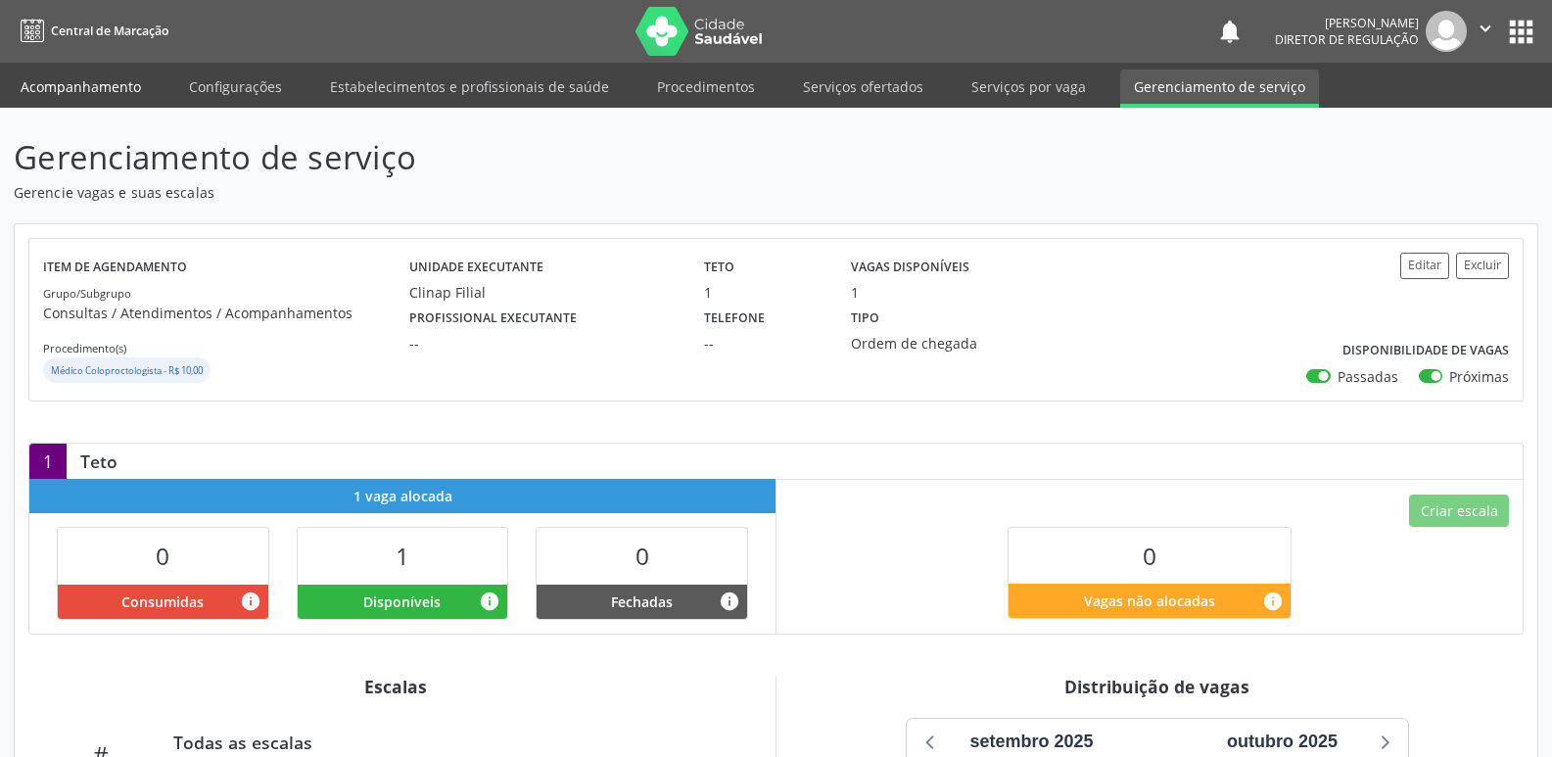
click at [72, 90] on link "Acompanhamento" at bounding box center [81, 87] width 148 height 34
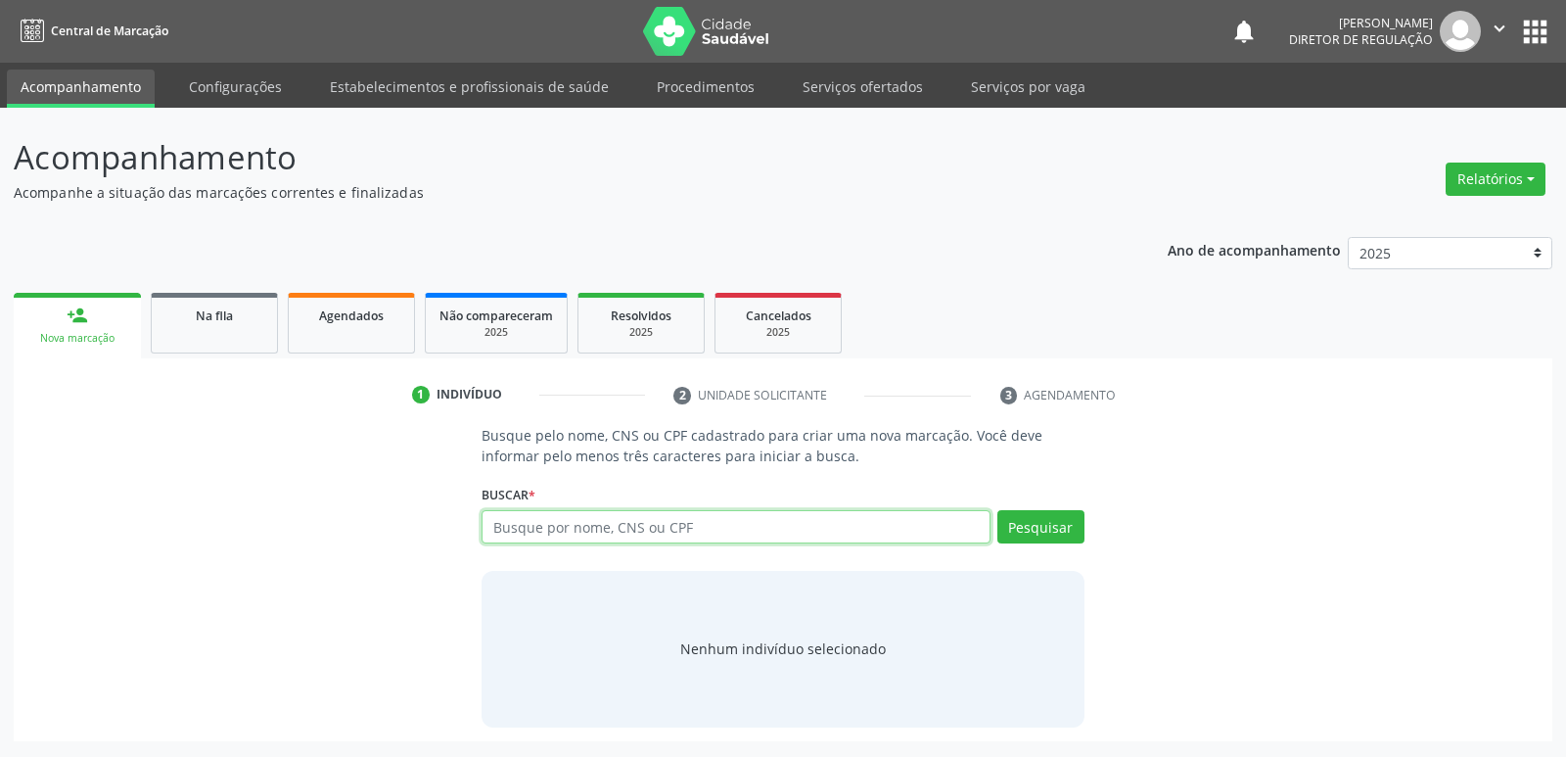
click at [528, 525] on input "text" at bounding box center [736, 526] width 508 height 33
type input "APOLINARIA NUNES"
click at [1029, 529] on button "Pesquisar" at bounding box center [1040, 526] width 87 height 33
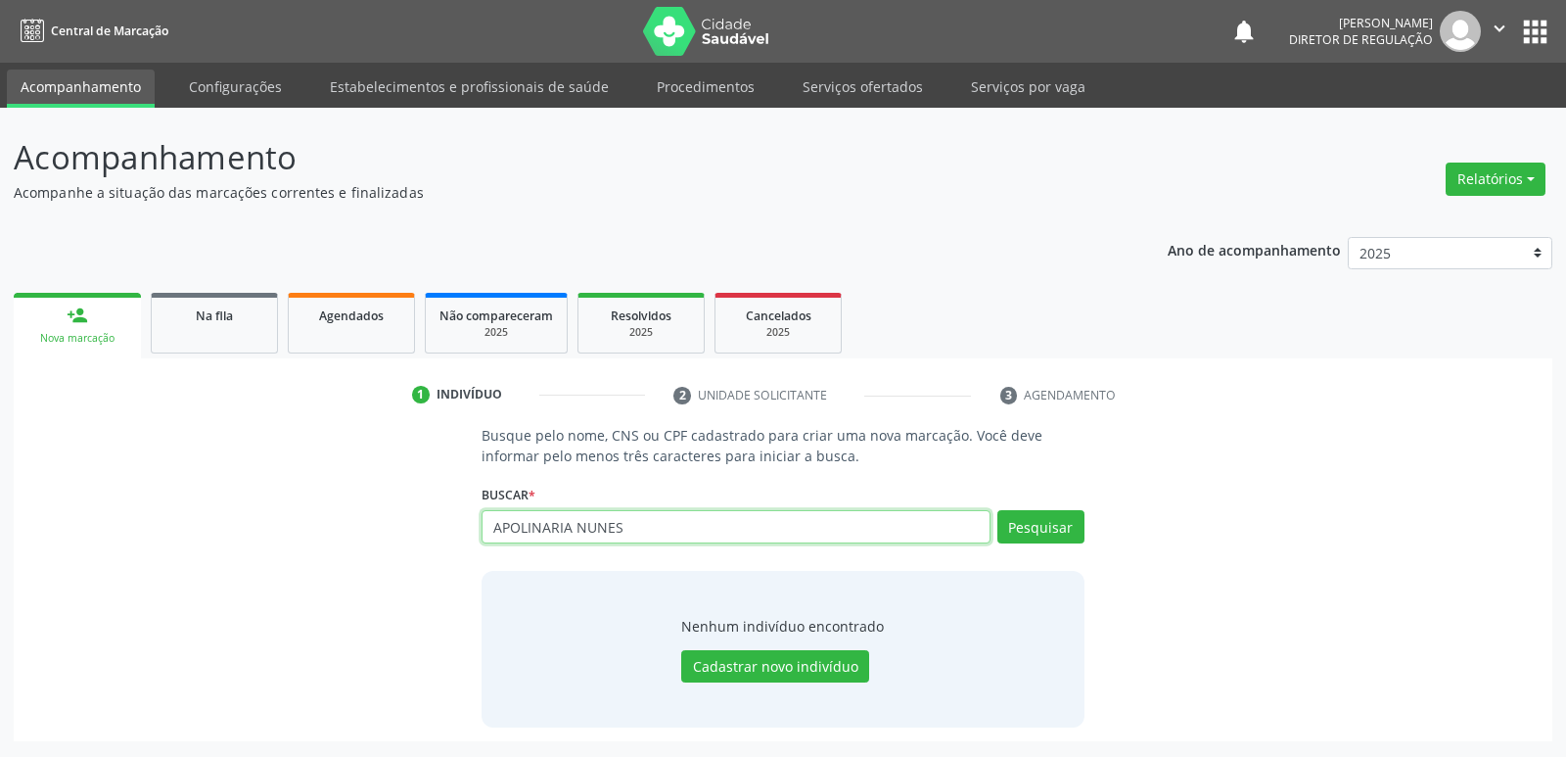
drag, startPoint x: 646, startPoint y: 529, endPoint x: 420, endPoint y: 505, distance: 227.3
click at [423, 517] on div "Busque pelo nome, CNS ou CPF cadastrado para criar uma nova marcação. Você deve…" at bounding box center [782, 576] width 1511 height 302
click at [216, 335] on link "Na fila" at bounding box center [214, 323] width 127 height 61
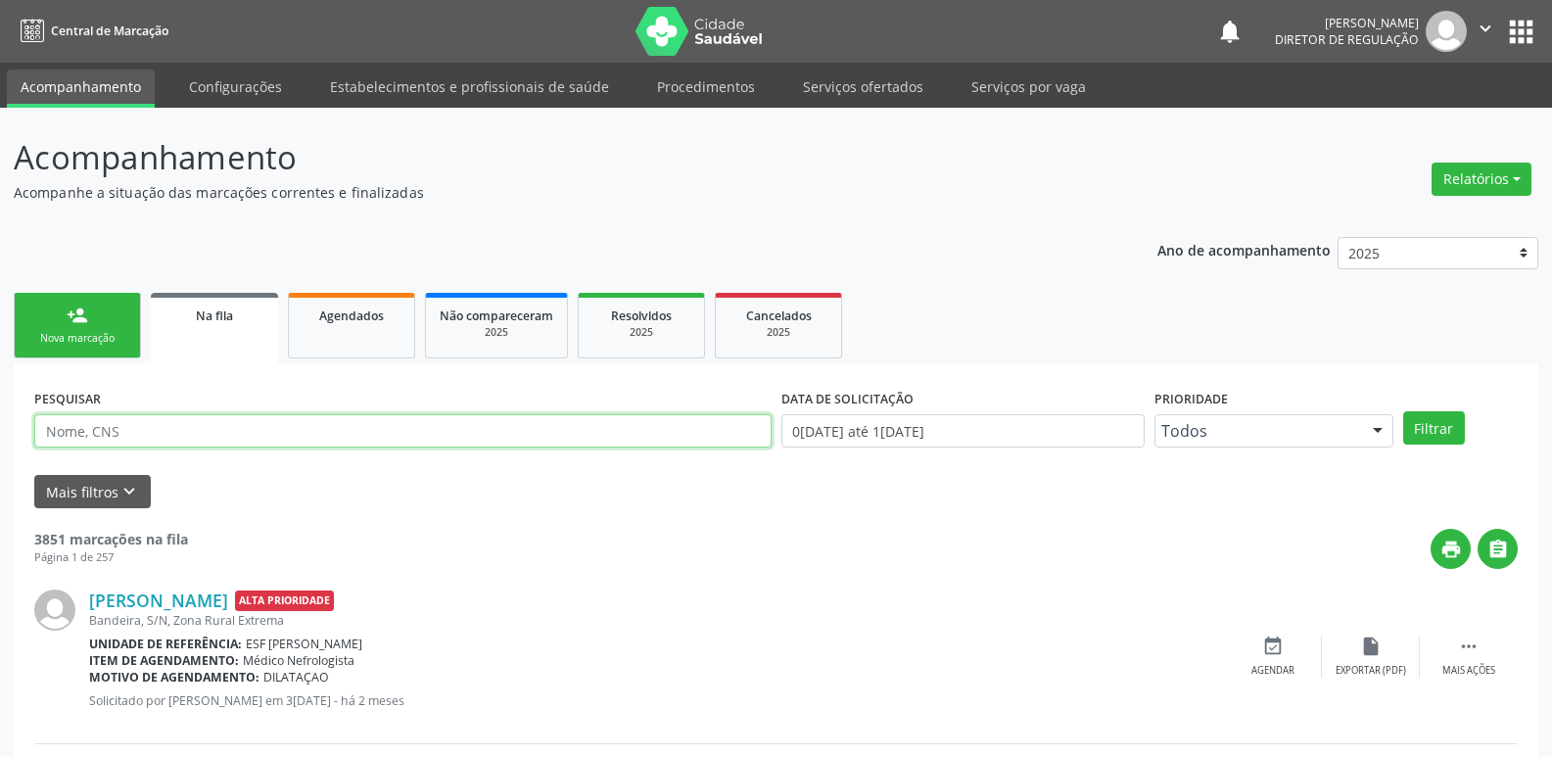
click at [497, 424] on input "text" at bounding box center [402, 430] width 737 height 33
type input "704604175652924"
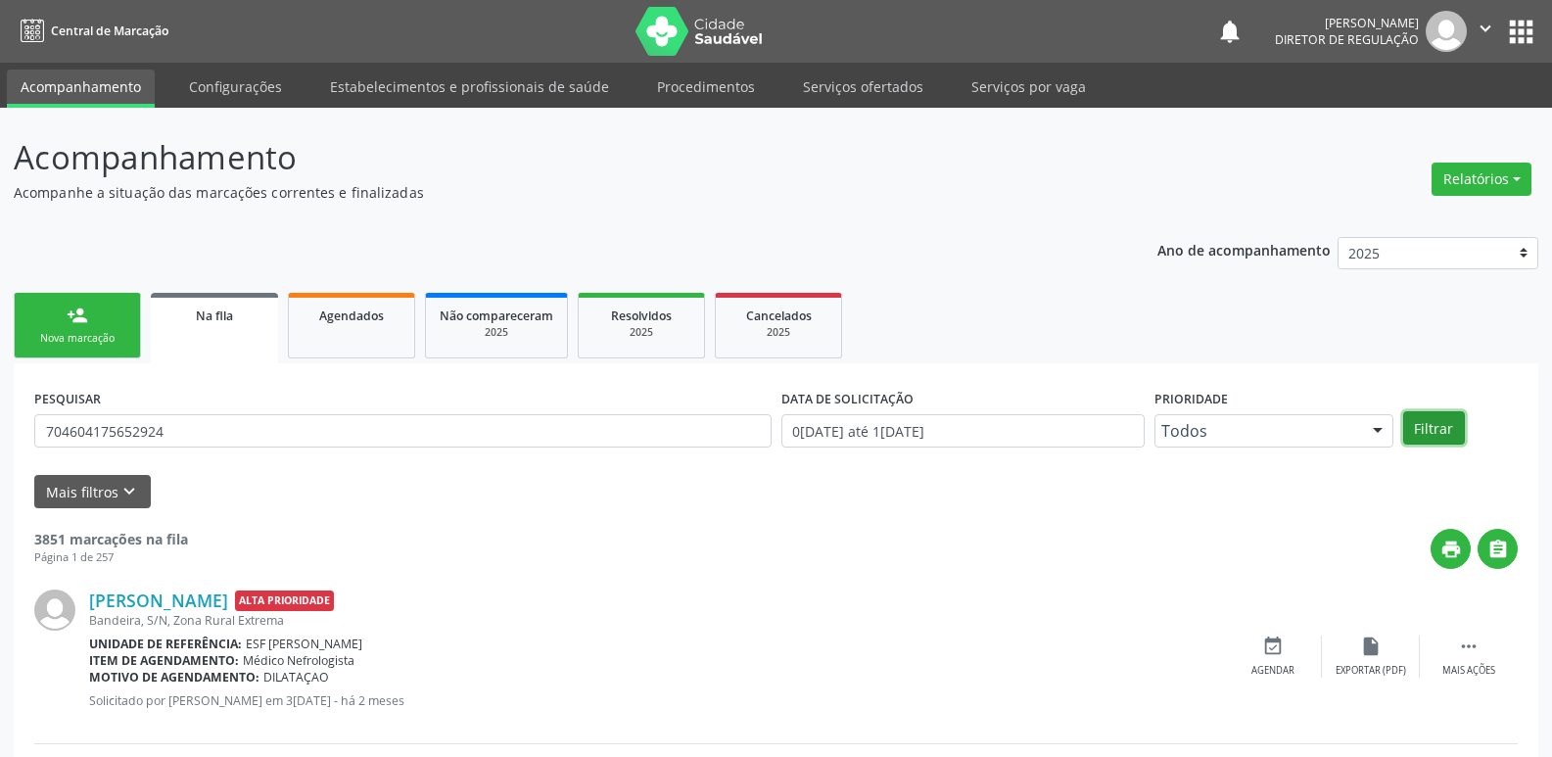
click at [1419, 429] on button "Filtrar" at bounding box center [1434, 427] width 62 height 33
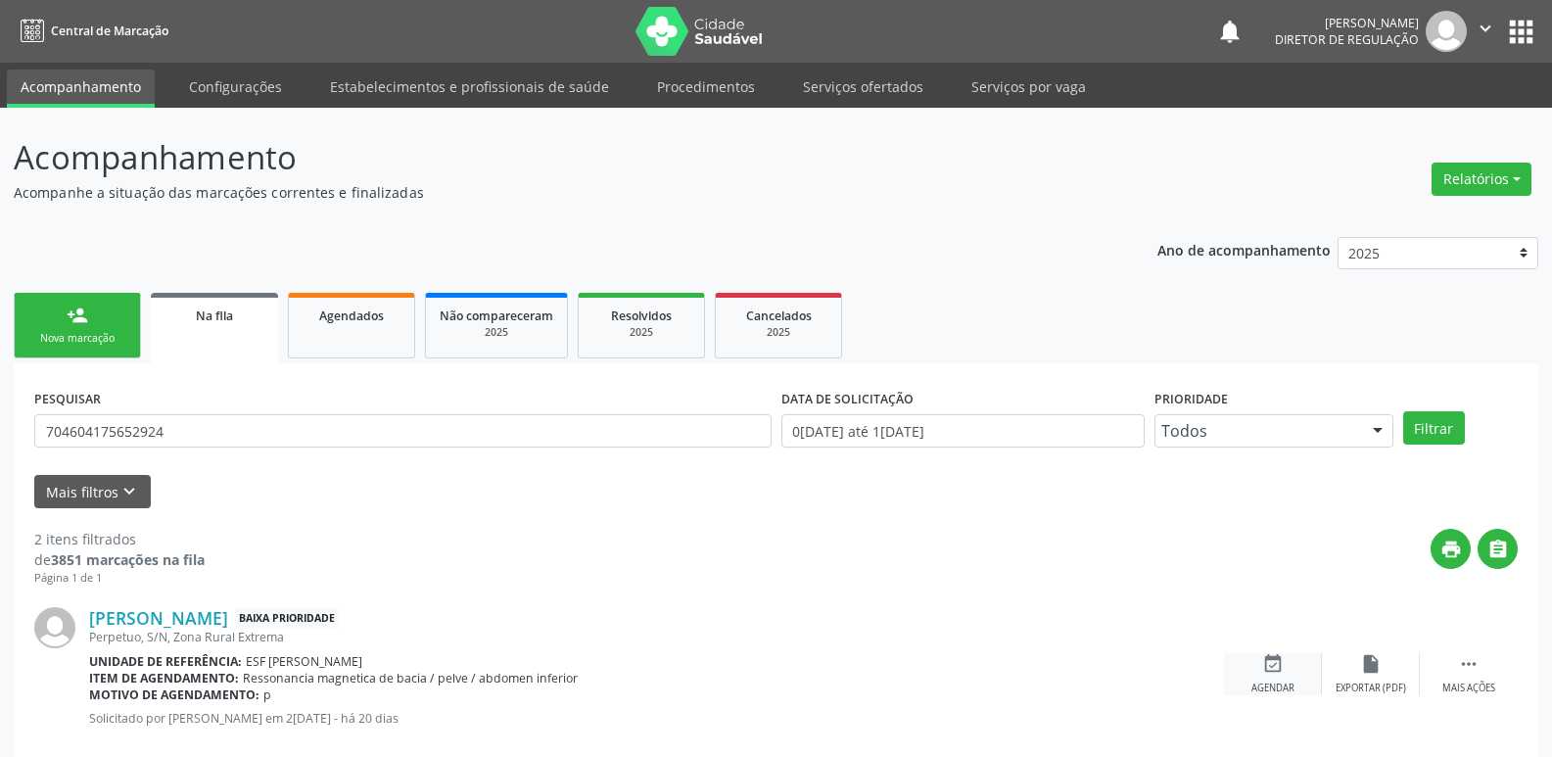
click at [1267, 662] on icon "event_available" at bounding box center [1273, 664] width 22 height 22
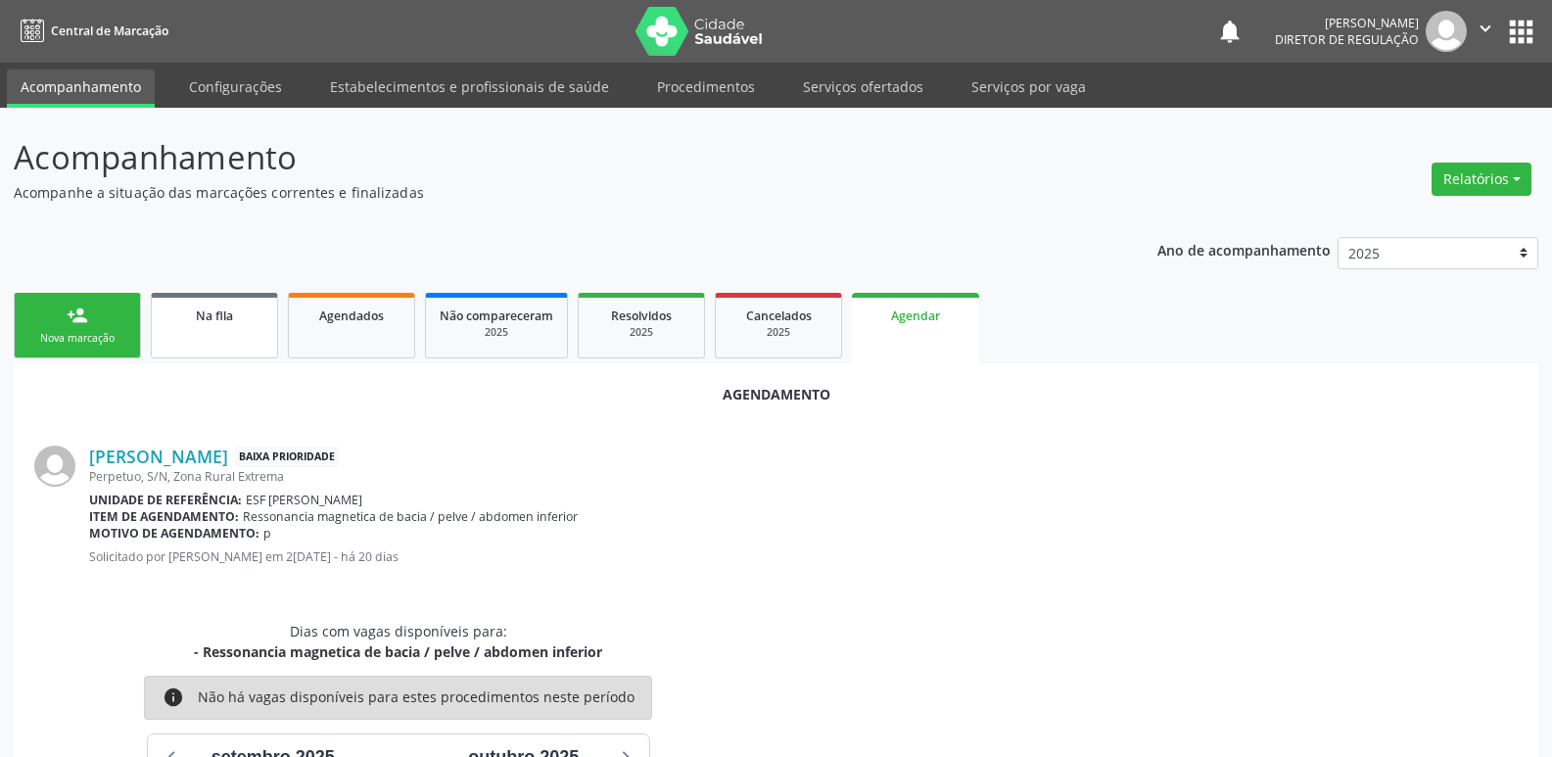
click at [255, 352] on link "Na fila" at bounding box center [214, 326] width 127 height 66
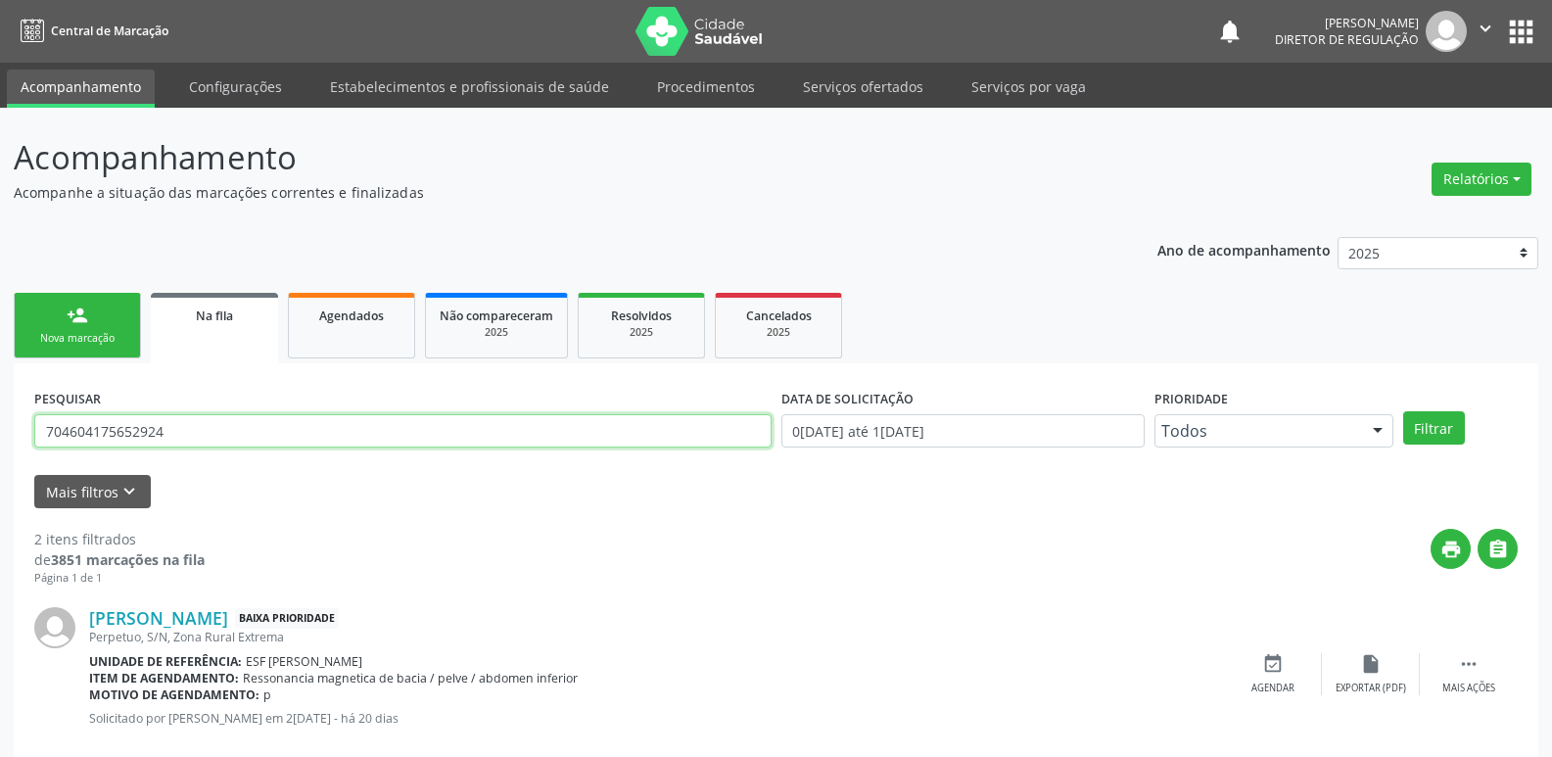
drag, startPoint x: 128, startPoint y: 437, endPoint x: 94, endPoint y: 460, distance: 41.5
click at [14, 455] on div "PESQUISAR 704604175652924 DATA DE SOLICITAÇÃO 0[DATE] até 1[DATE] Prioridade To…" at bounding box center [776, 659] width 1524 height 593
click at [866, 85] on link "Serviços ofertados" at bounding box center [863, 87] width 148 height 34
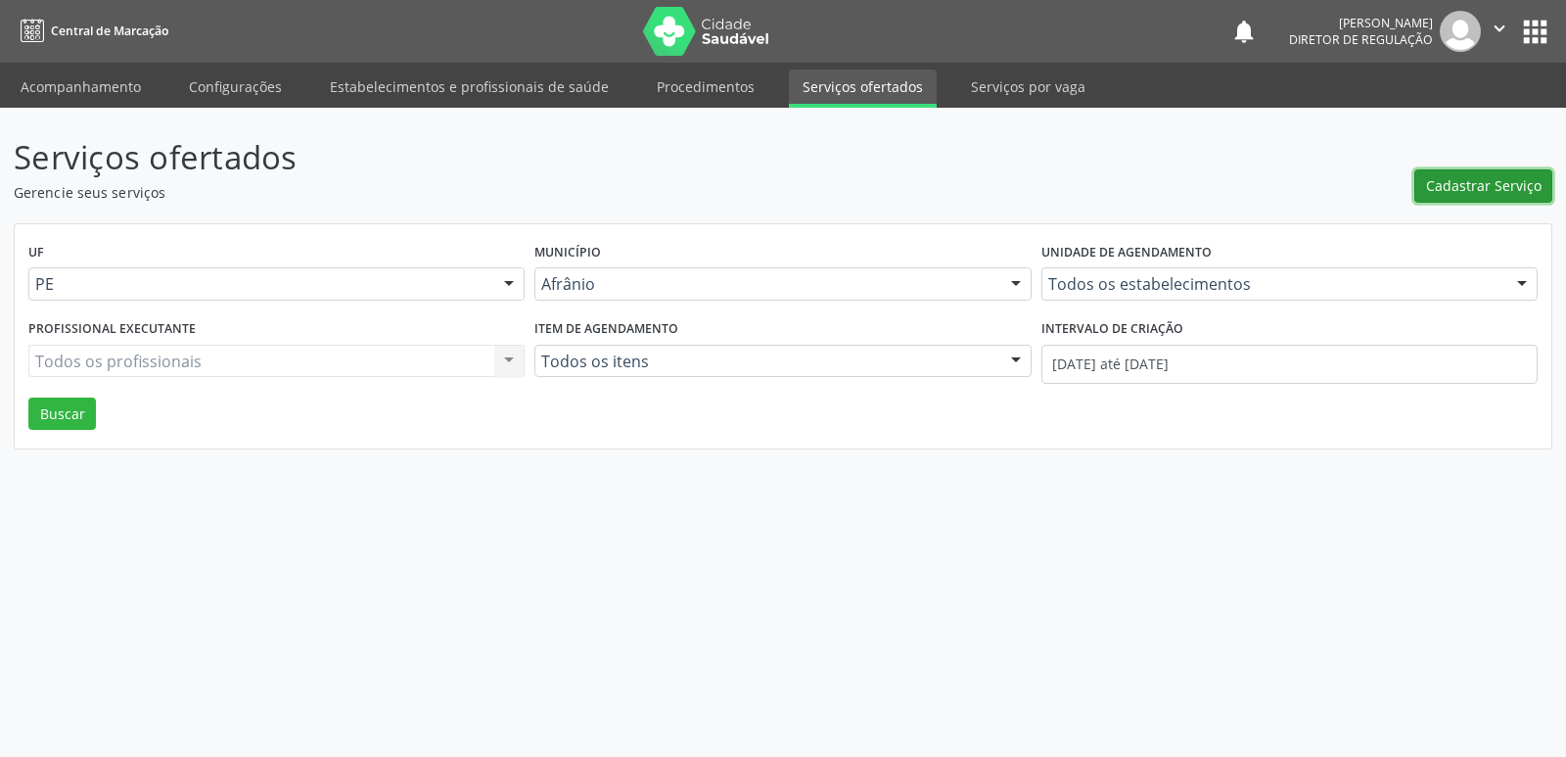
click at [1487, 187] on span "Cadastrar Serviço" at bounding box center [1484, 185] width 116 height 21
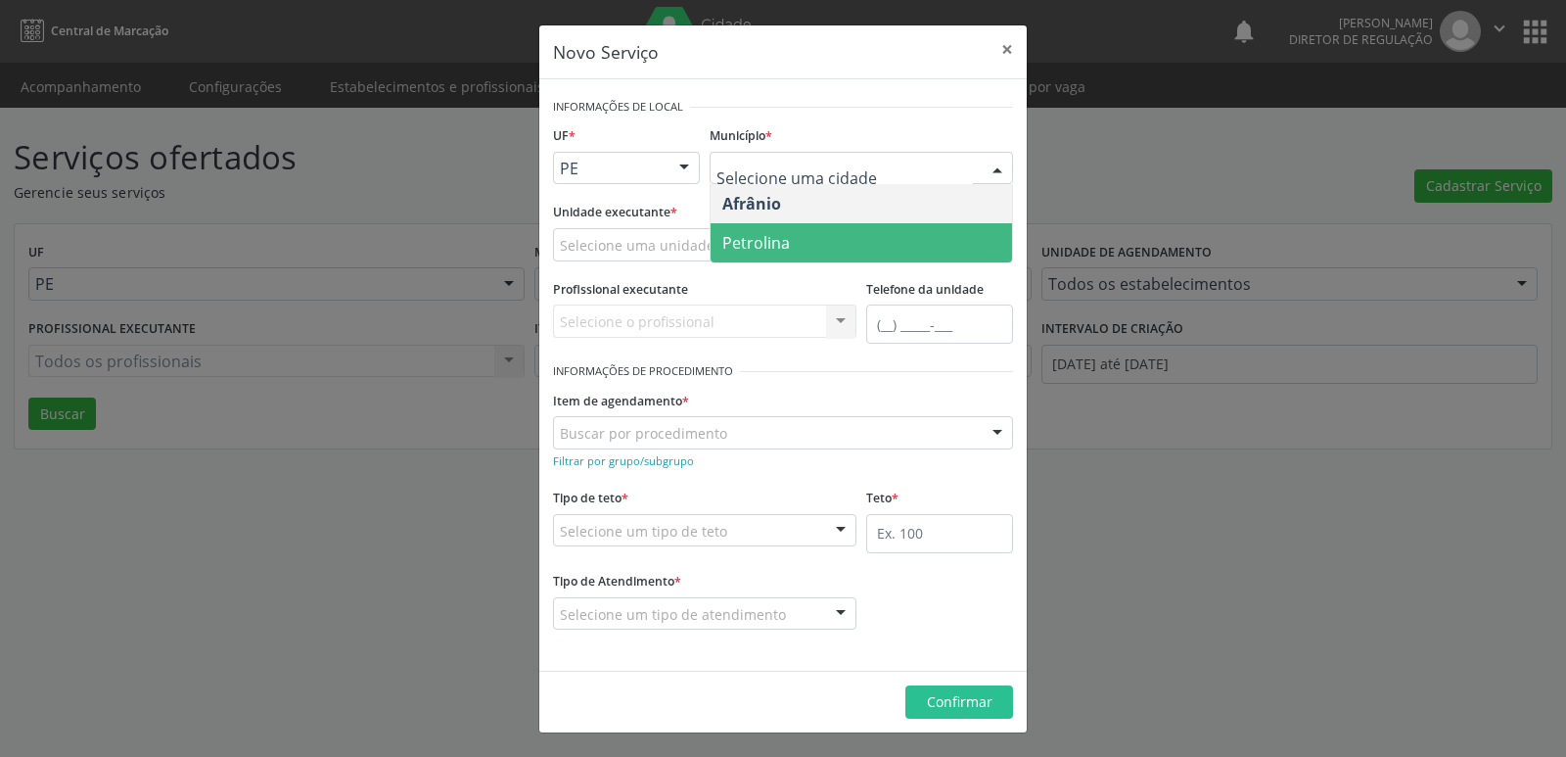
click at [779, 248] on span "Petrolina" at bounding box center [756, 243] width 68 height 22
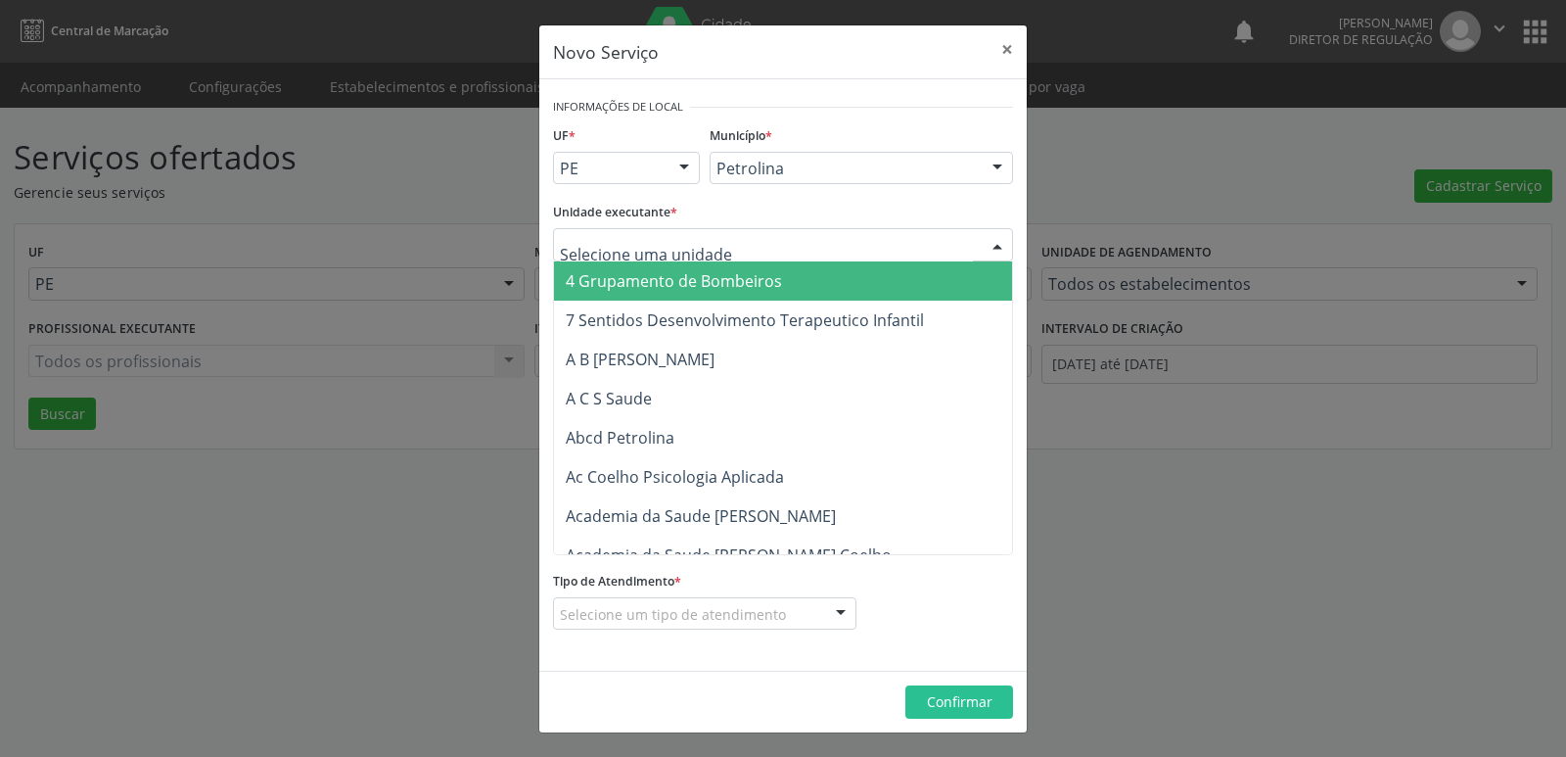
click at [716, 238] on div at bounding box center [783, 244] width 460 height 33
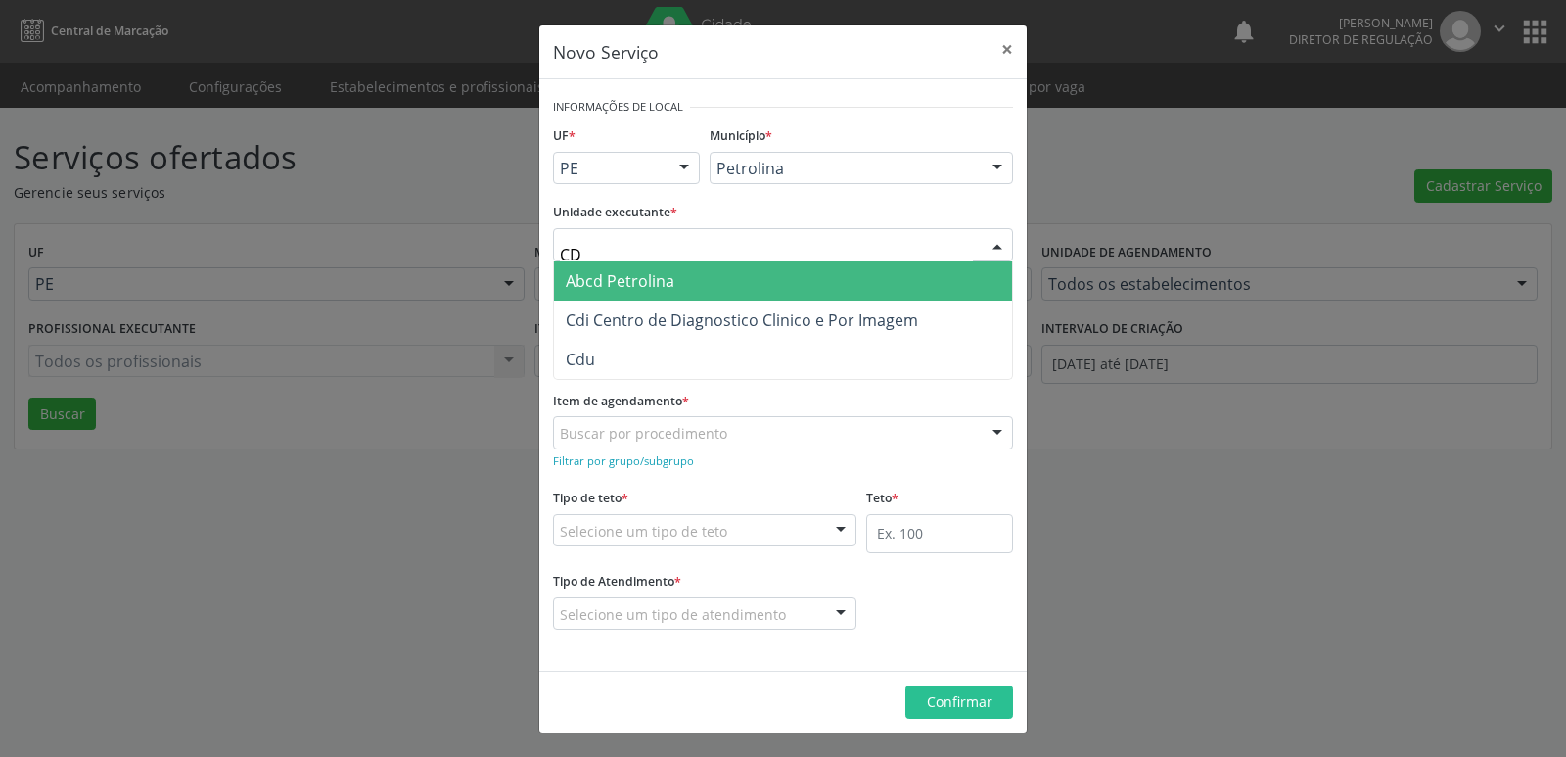
type input "CDI"
click at [717, 275] on span "Cdi Centro de Diagnostico Clinico e Por Imagem" at bounding box center [742, 281] width 352 height 22
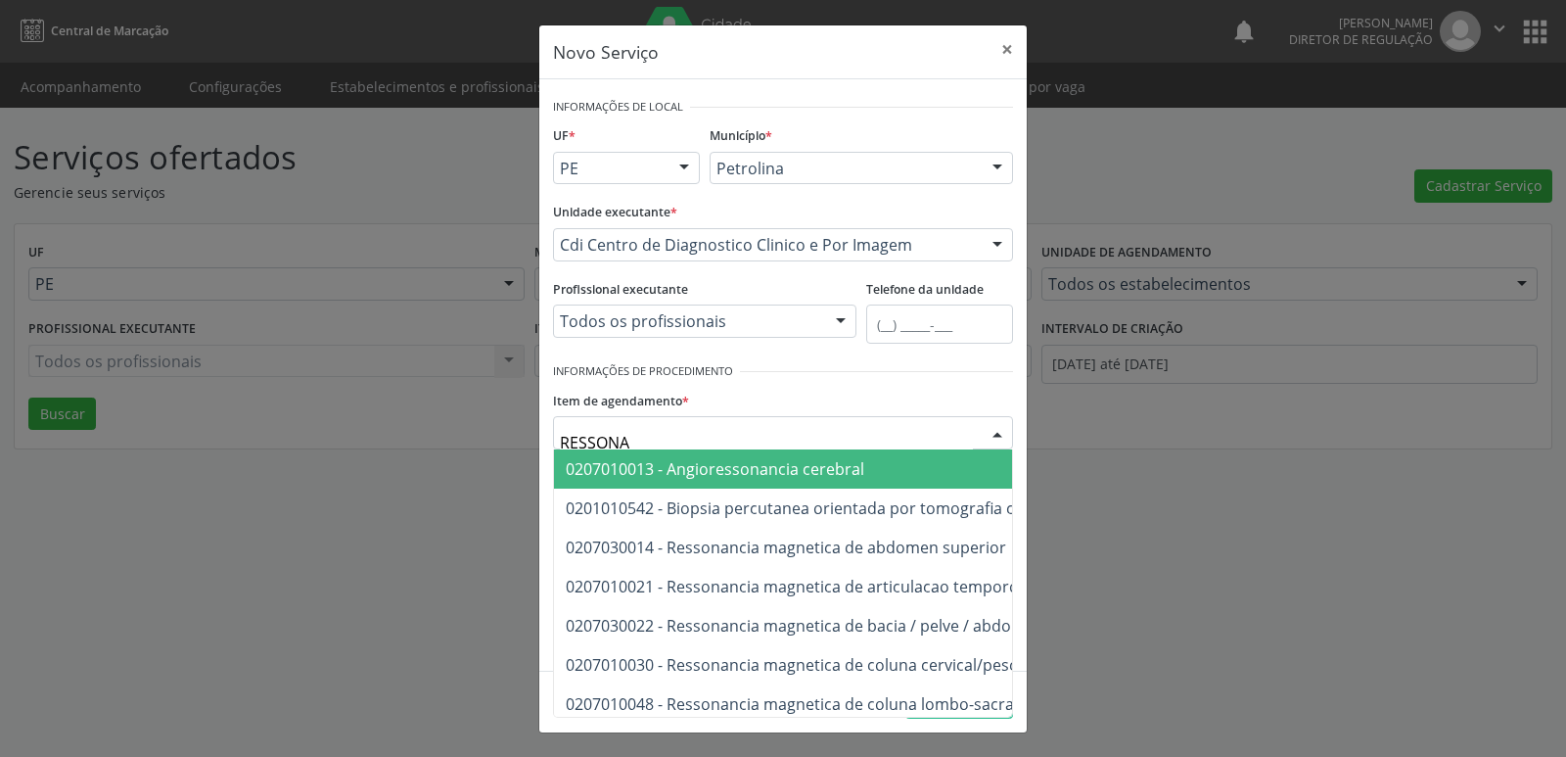
type input "RESSONAN"
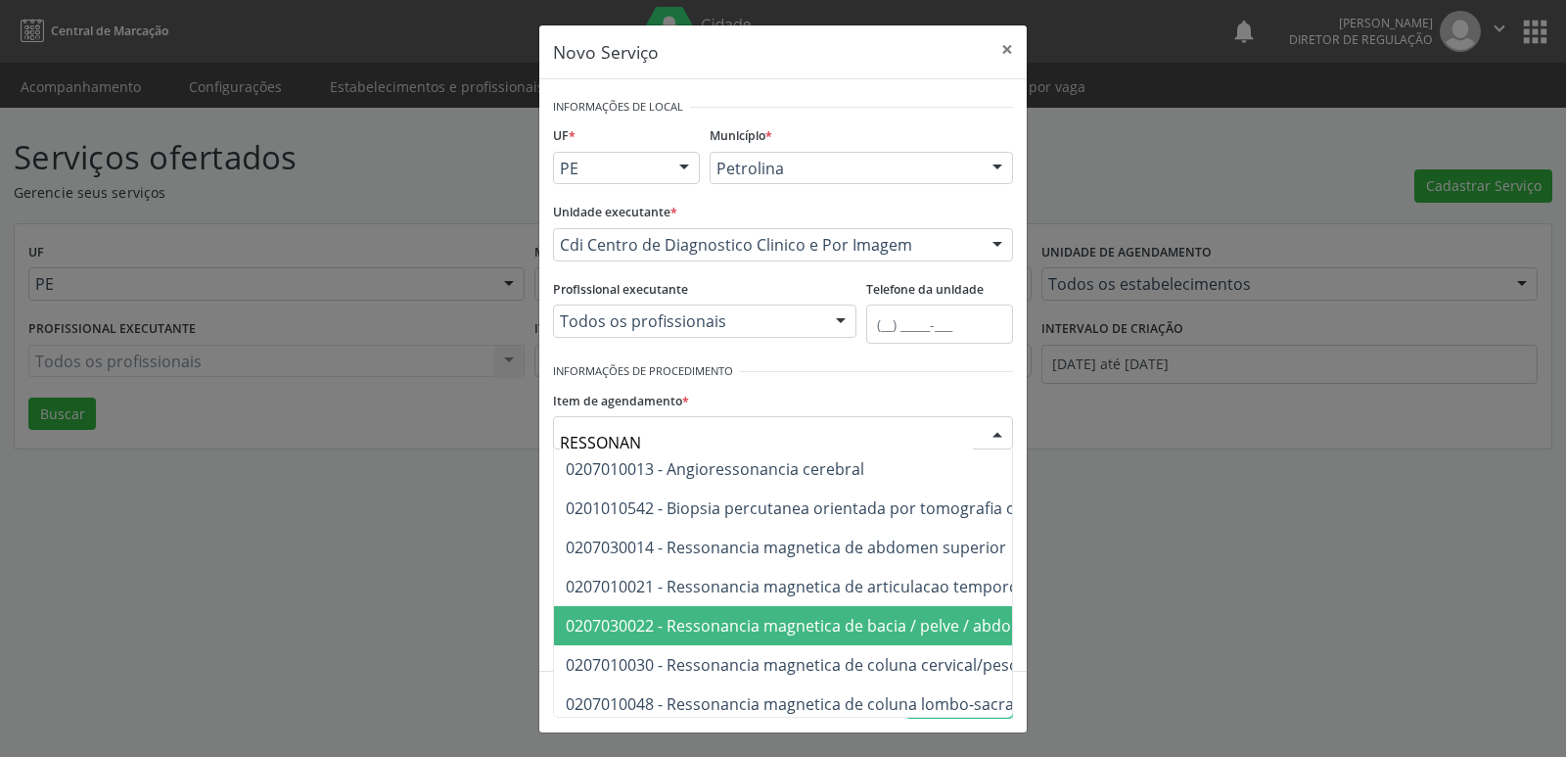
click at [822, 633] on span "0207030022 - Ressonancia magnetica de bacia / pelve / abdomen inferior" at bounding box center [834, 626] width 537 height 22
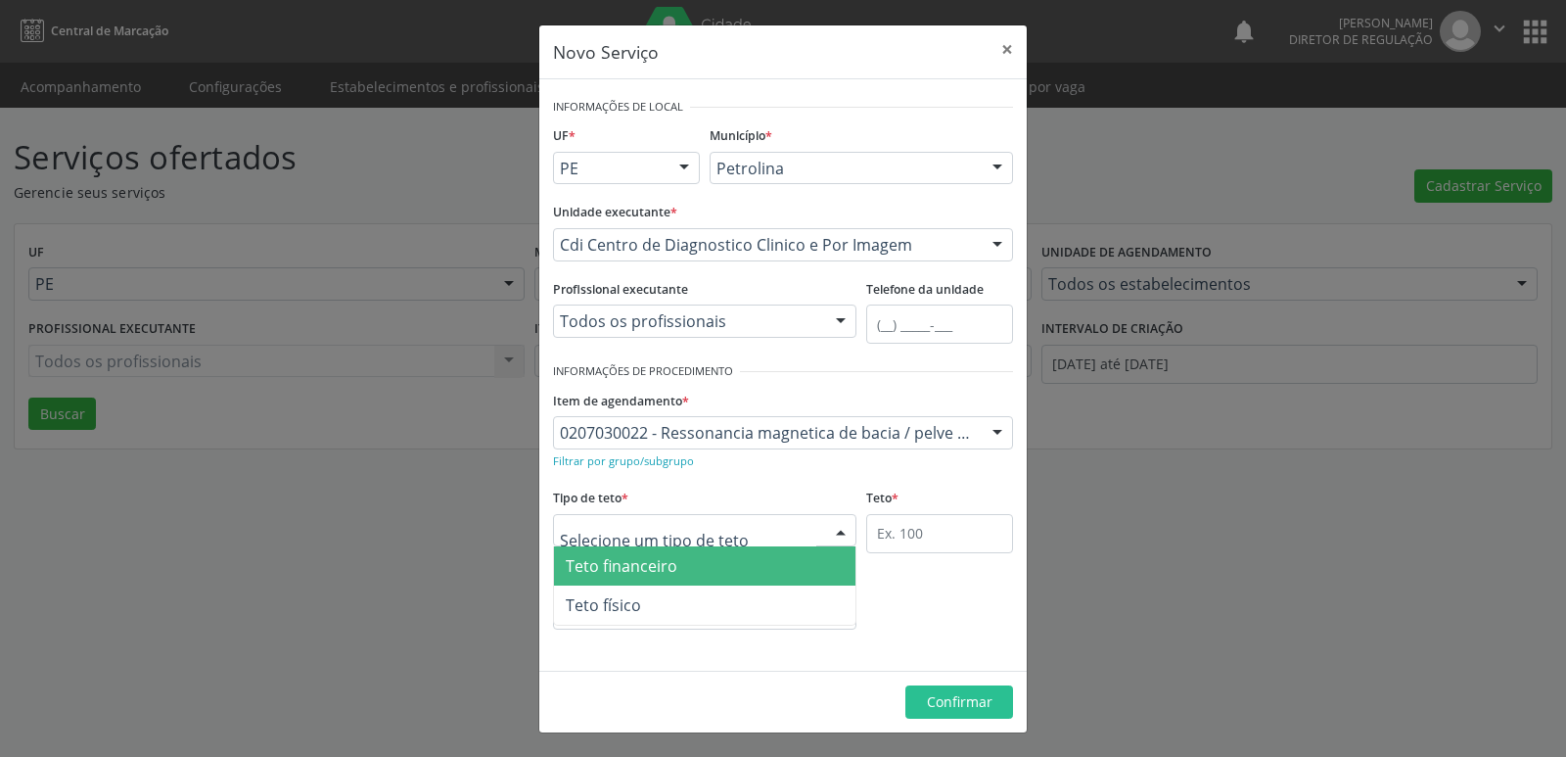
click at [733, 525] on div at bounding box center [704, 530] width 303 height 33
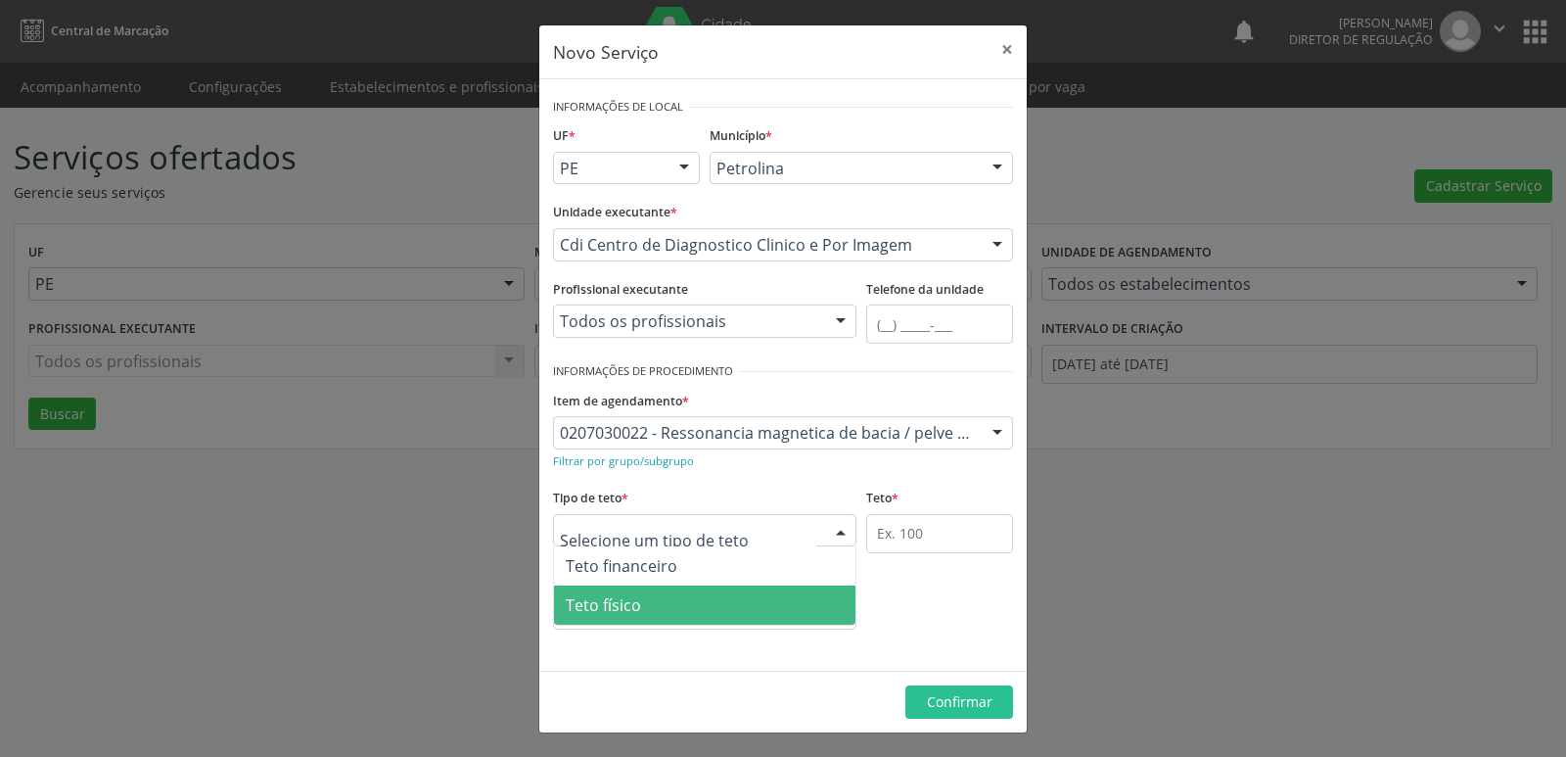
click at [731, 608] on span "Teto físico" at bounding box center [705, 604] width 302 height 39
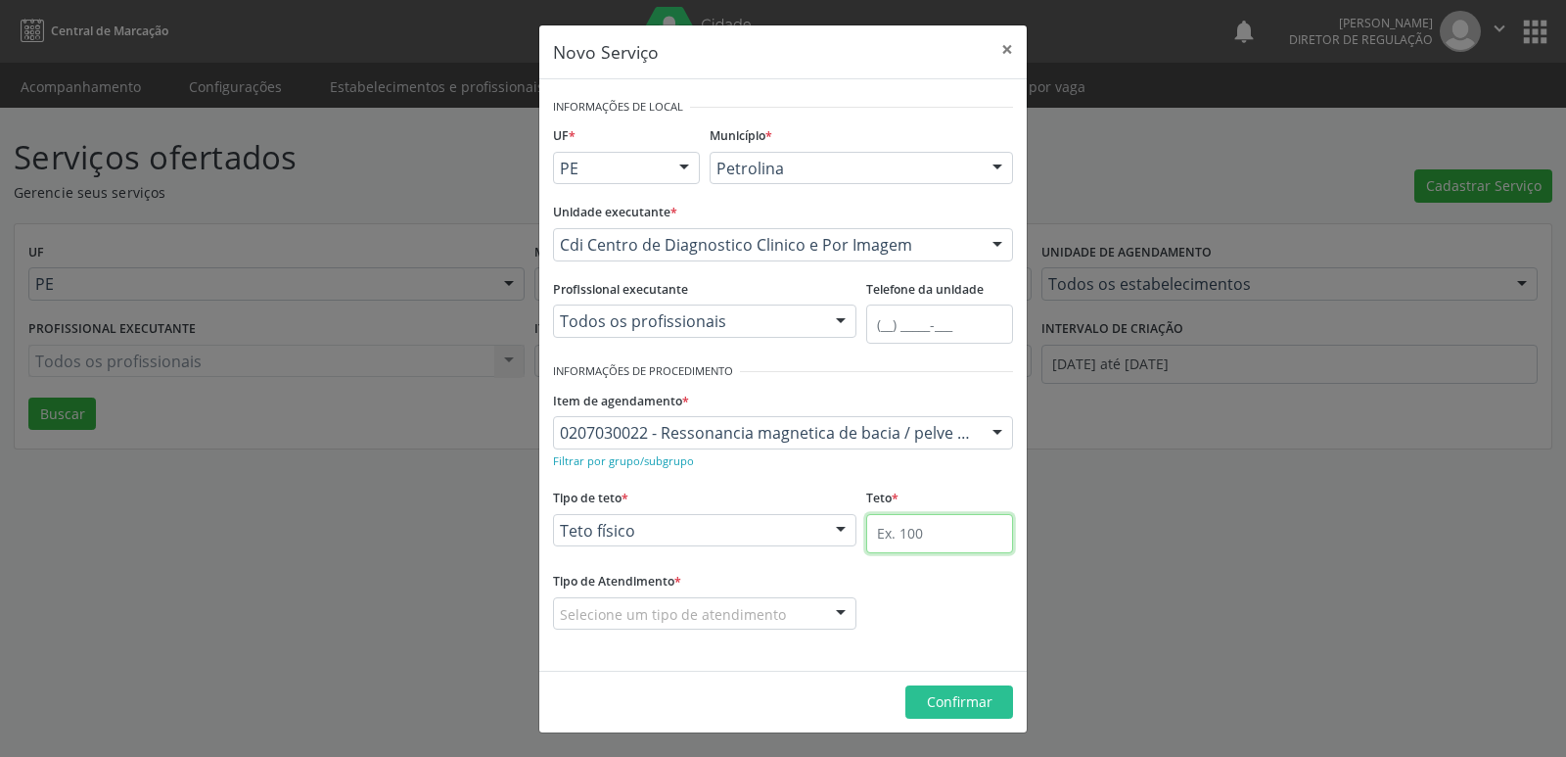
click at [941, 542] on input "text" at bounding box center [939, 533] width 147 height 39
type input "1"
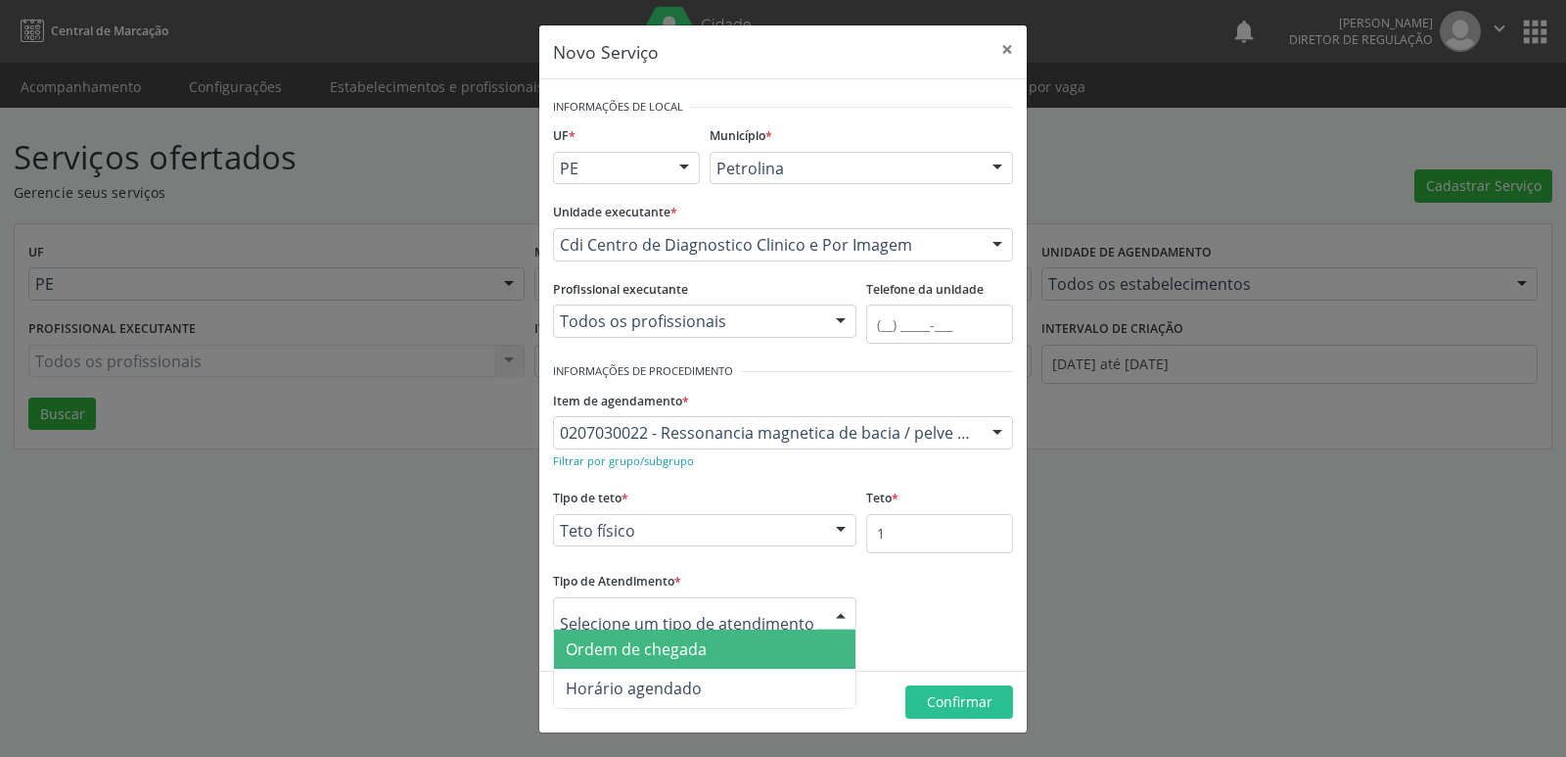
click at [763, 650] on span "Ordem de chegada" at bounding box center [705, 648] width 302 height 39
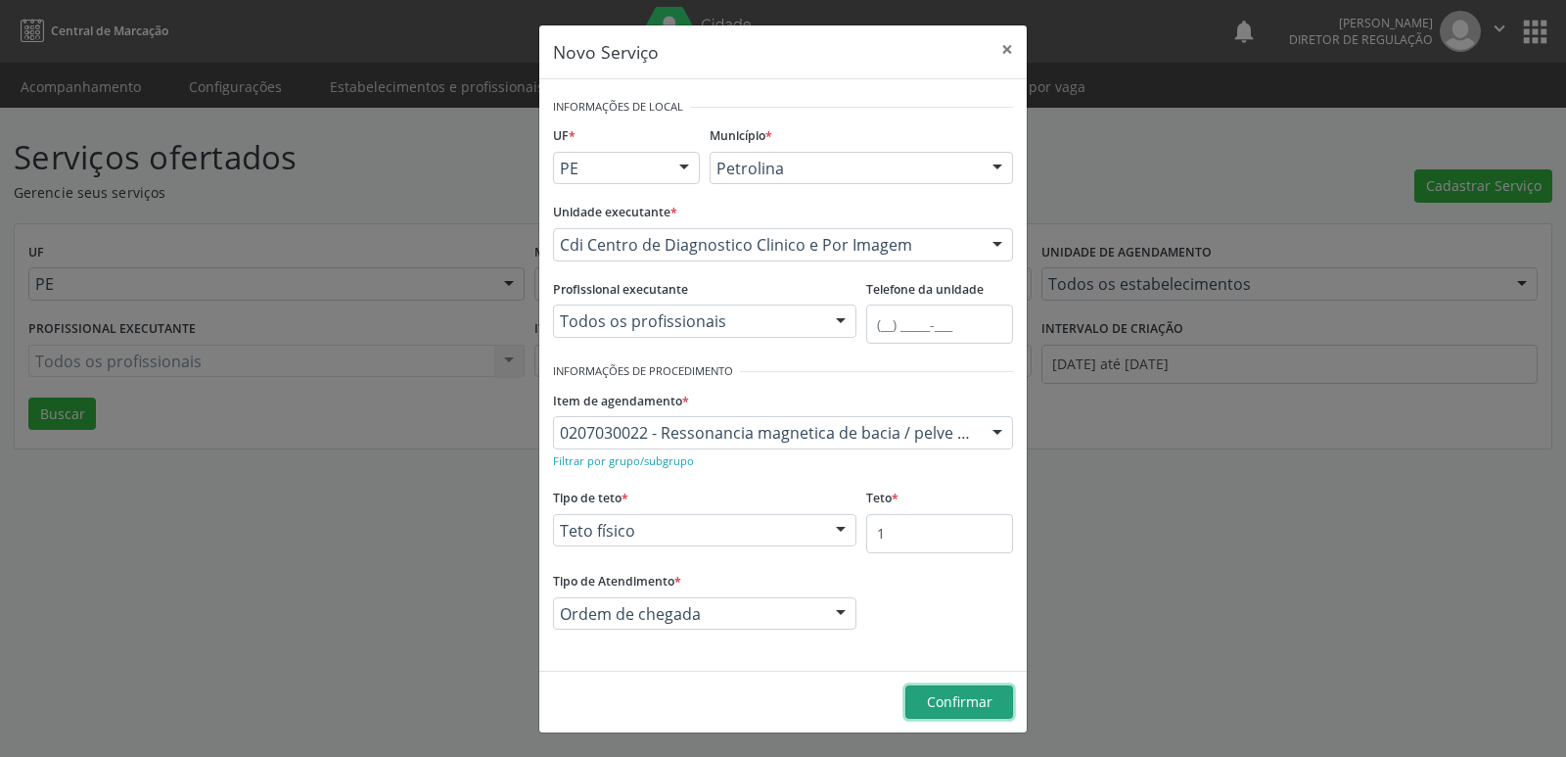
click at [989, 699] on span "Confirmar" at bounding box center [960, 701] width 66 height 19
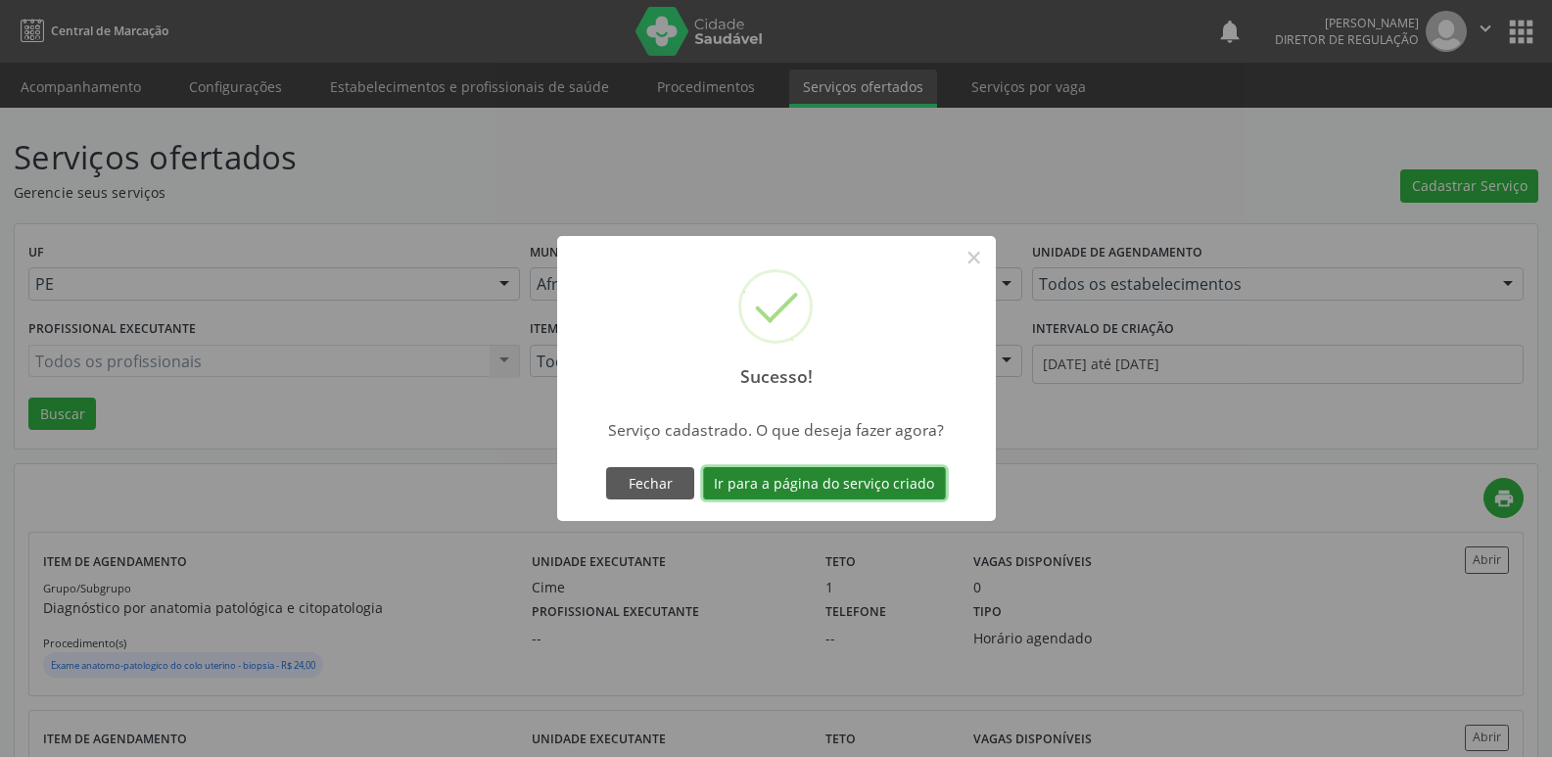
click at [884, 484] on button "Ir para a página do serviço criado" at bounding box center [824, 483] width 243 height 33
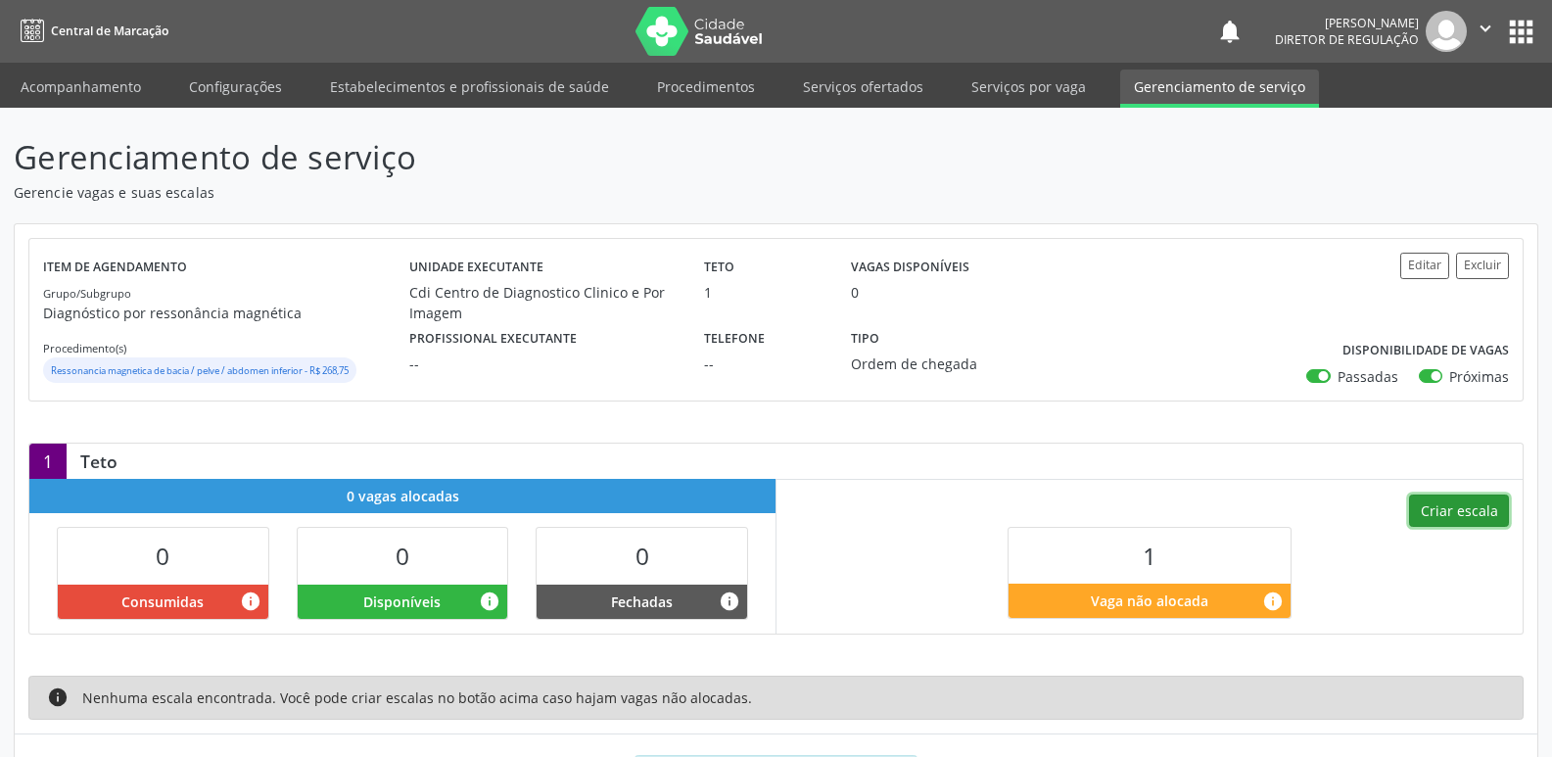
click at [1467, 505] on button "Criar escala" at bounding box center [1459, 510] width 100 height 33
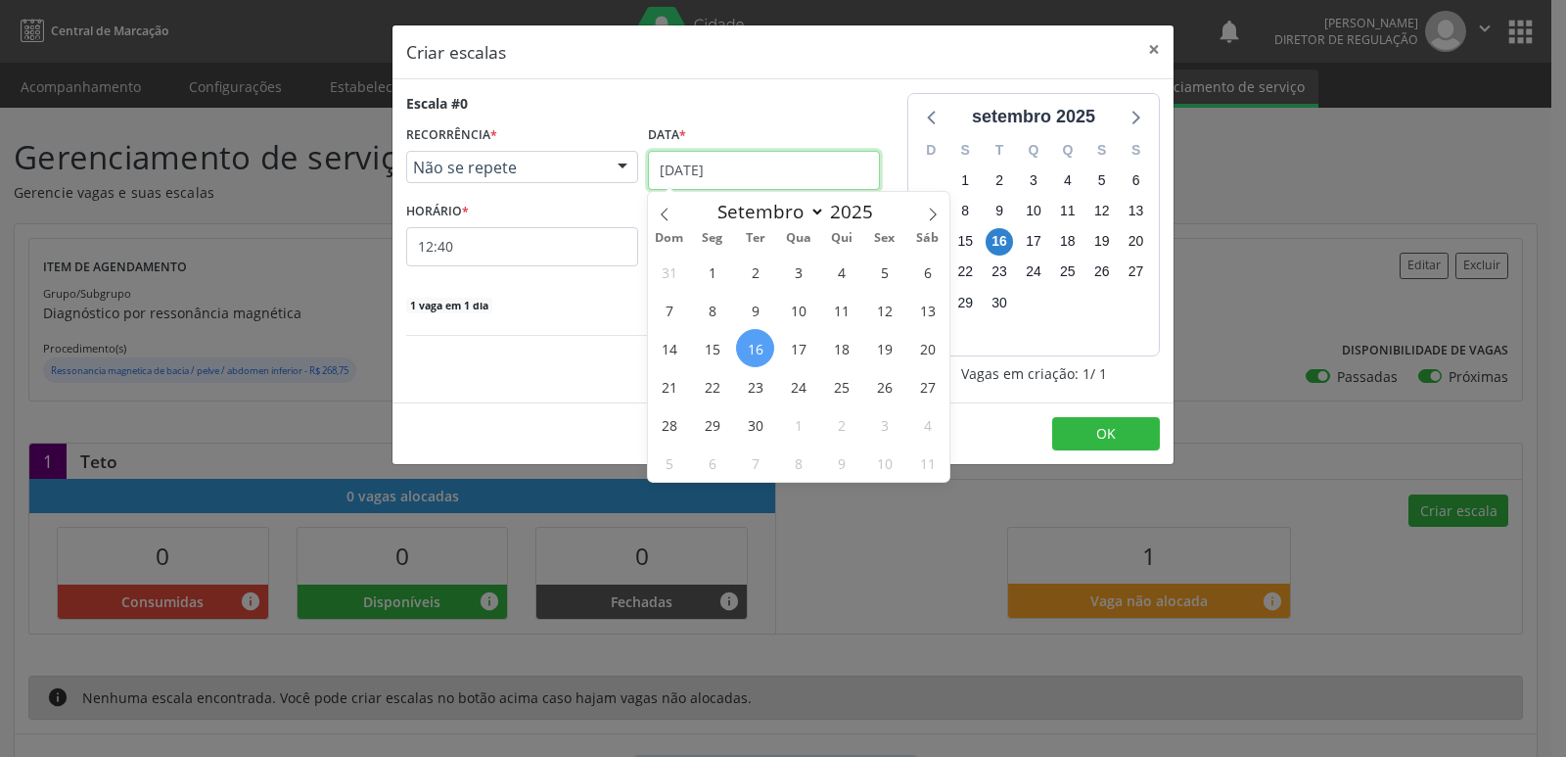
click at [773, 167] on input "[DATE]" at bounding box center [764, 170] width 232 height 39
click at [759, 390] on span "23" at bounding box center [755, 386] width 38 height 38
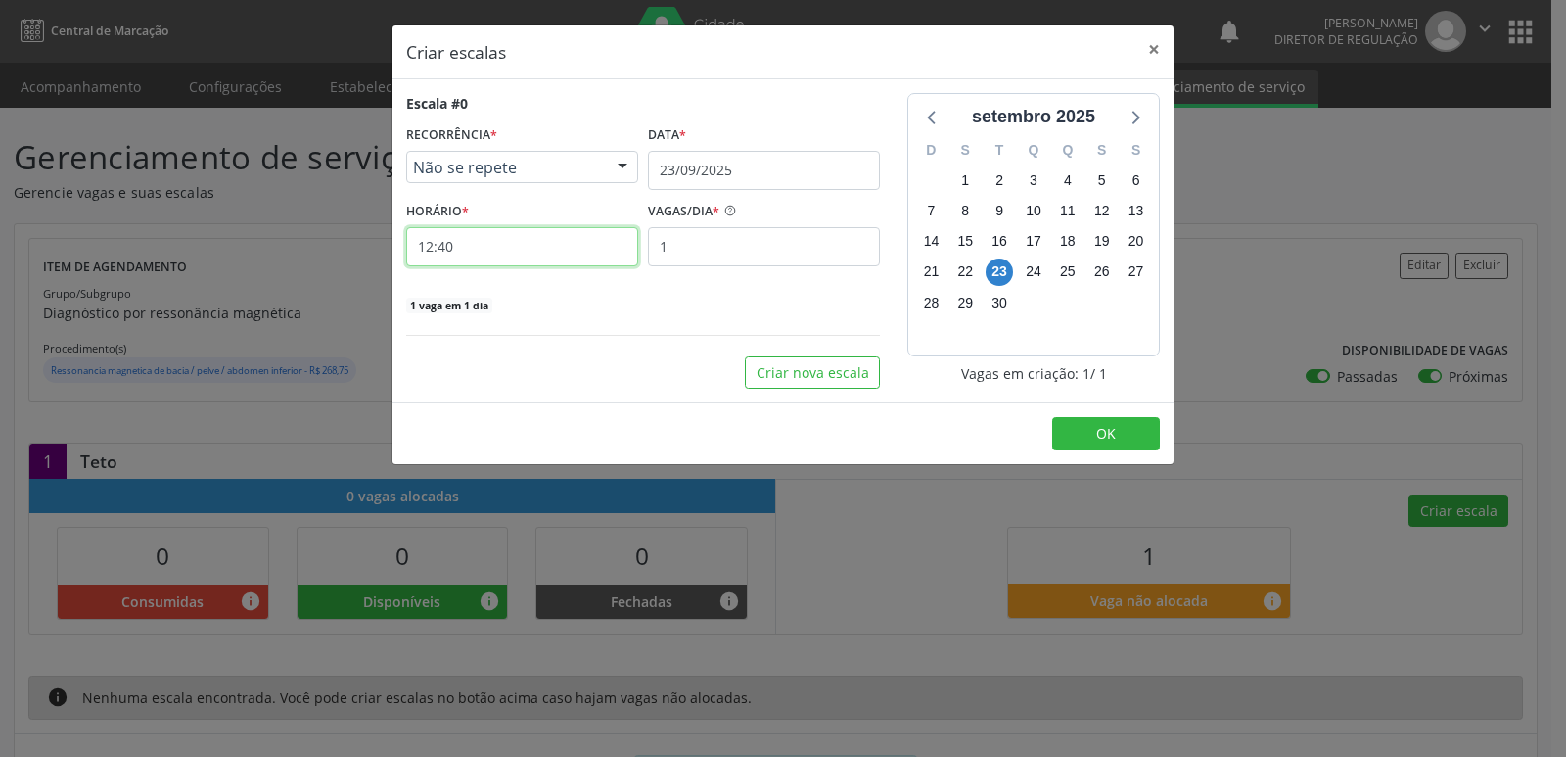
click at [544, 255] on input "12:40" at bounding box center [522, 246] width 232 height 39
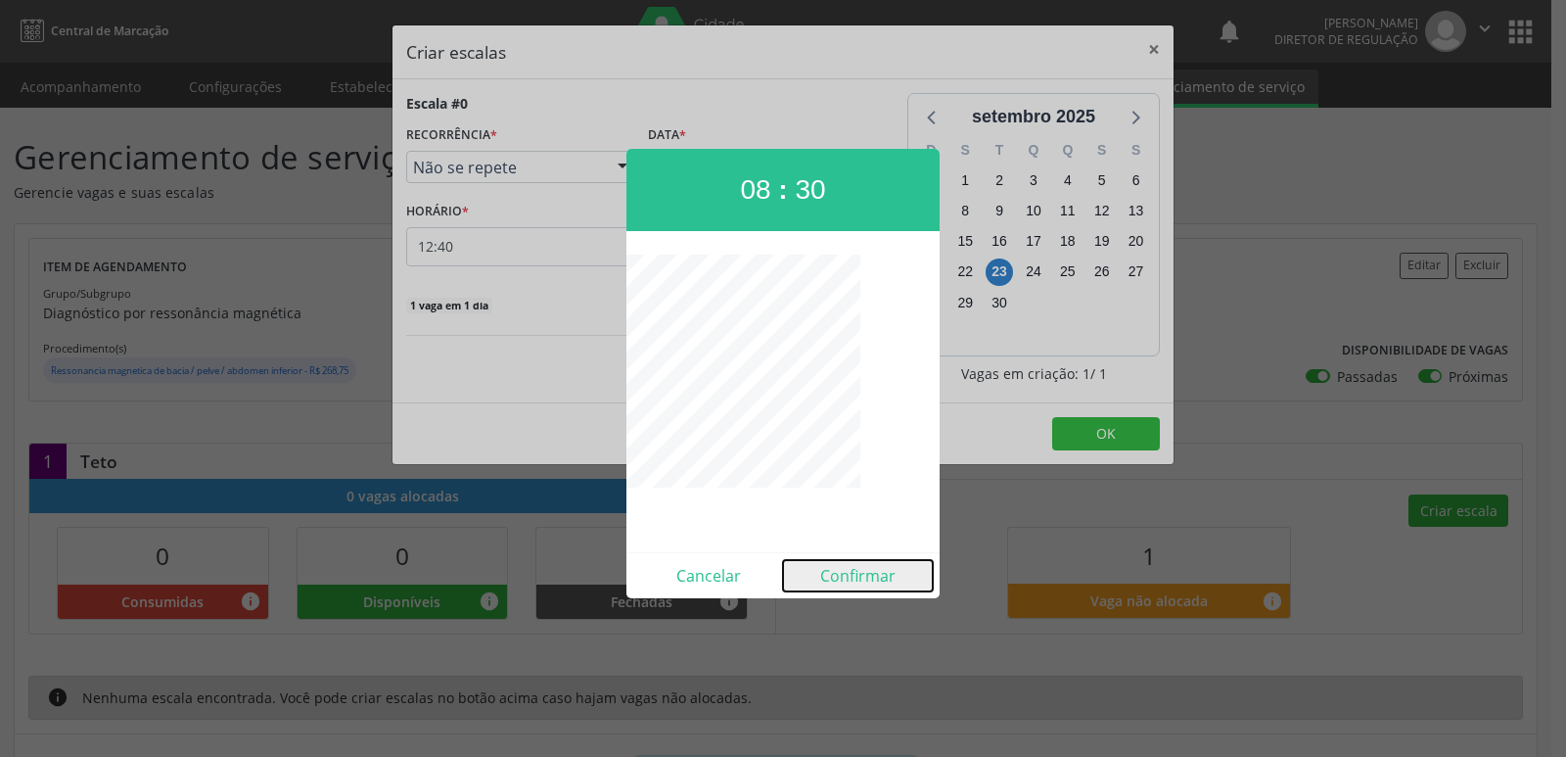
click at [860, 581] on button "Confirmar" at bounding box center [858, 575] width 150 height 31
type input "08:30"
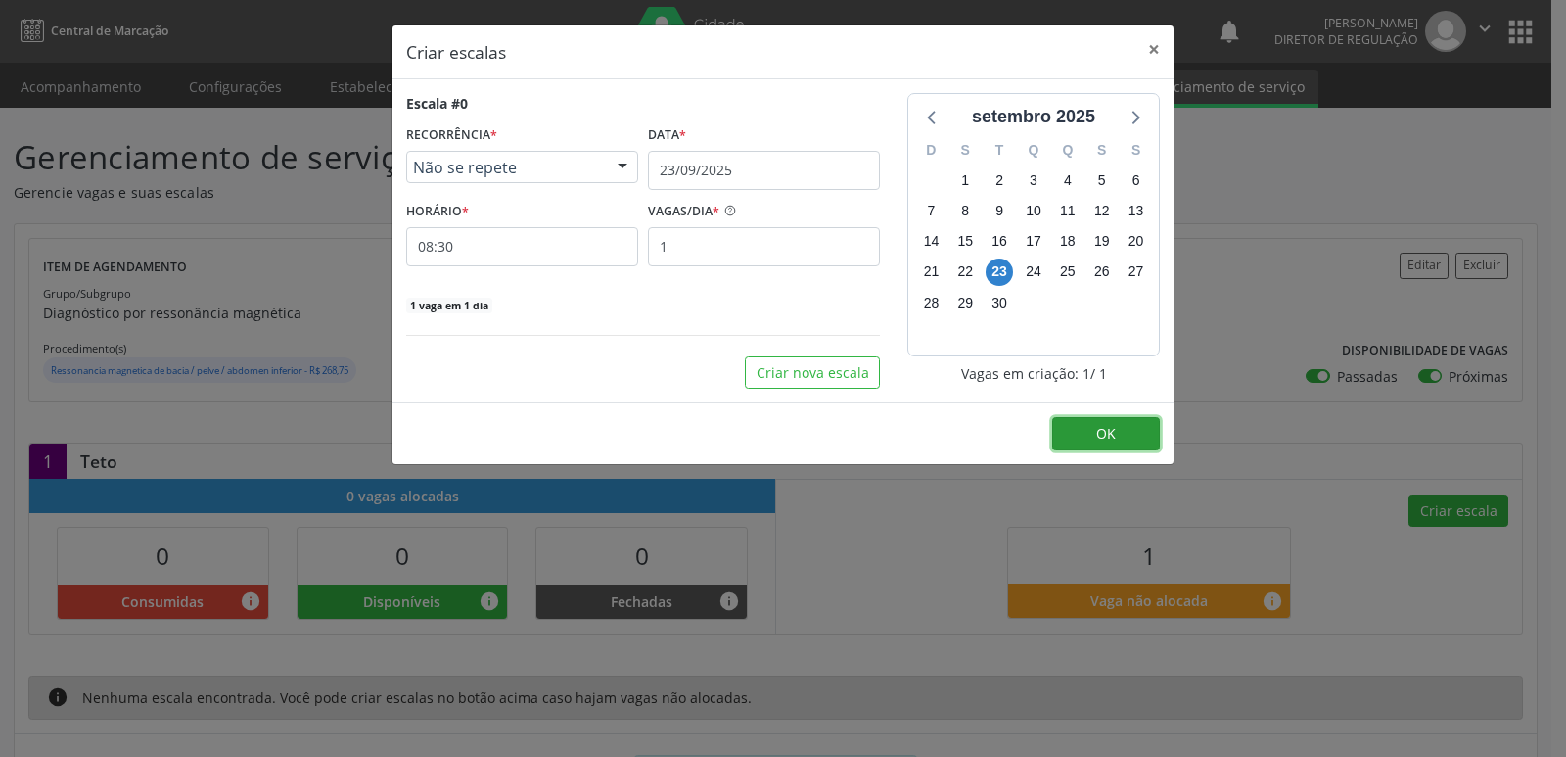
click at [1097, 436] on span "OK" at bounding box center [1106, 433] width 20 height 19
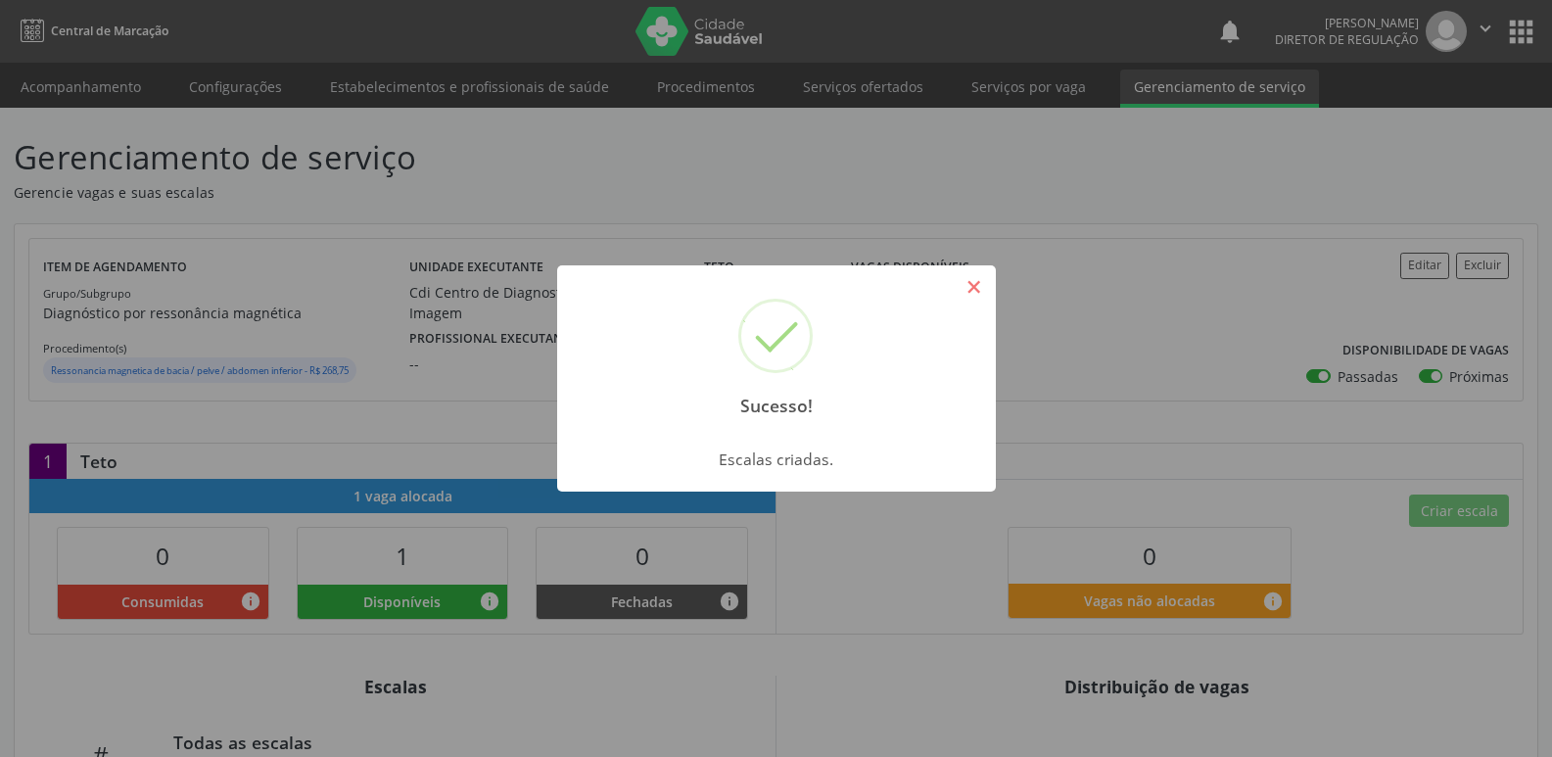
click at [973, 298] on button "×" at bounding box center [973, 286] width 33 height 33
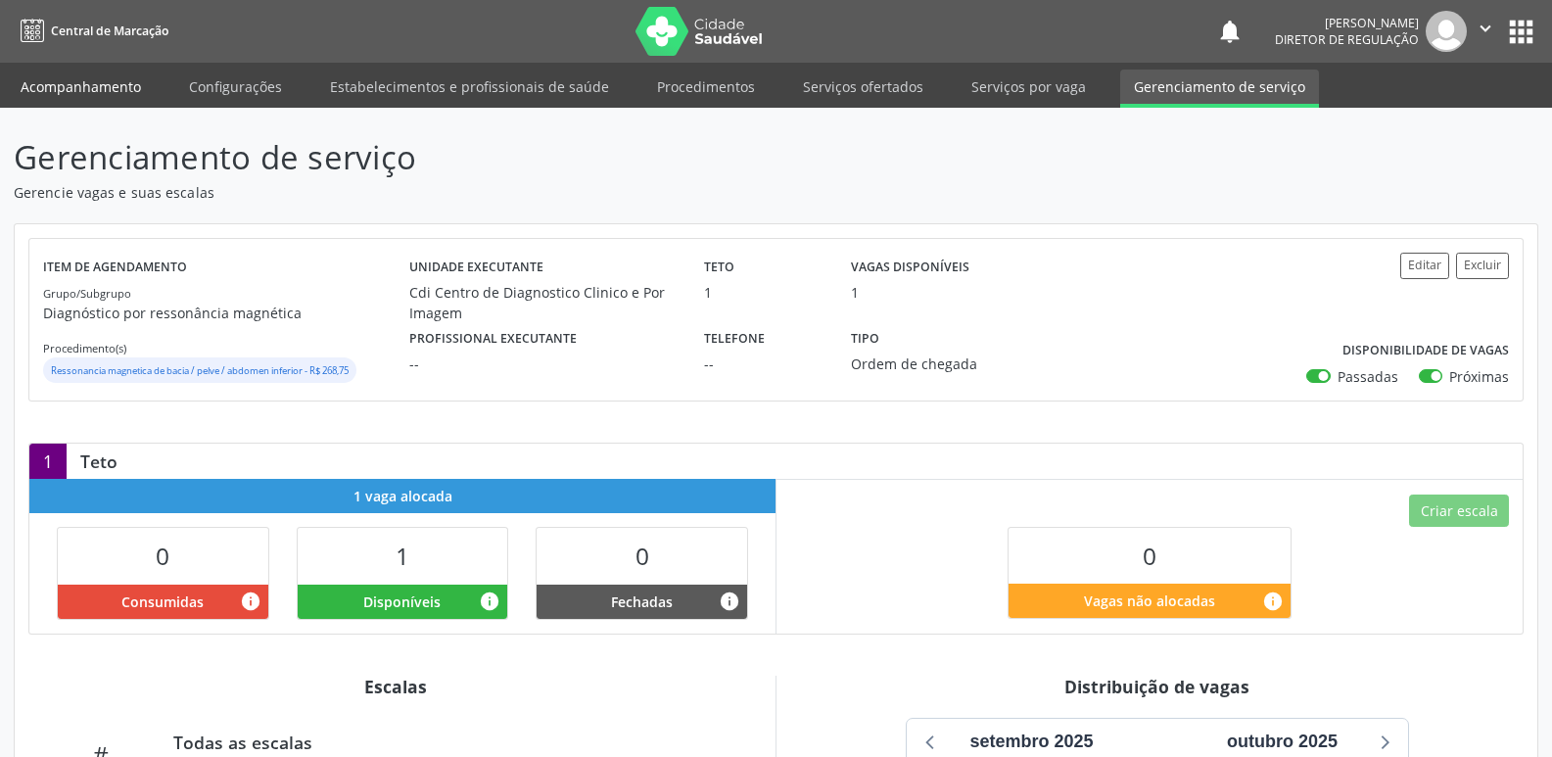
click at [133, 86] on link "Acompanhamento" at bounding box center [81, 87] width 148 height 34
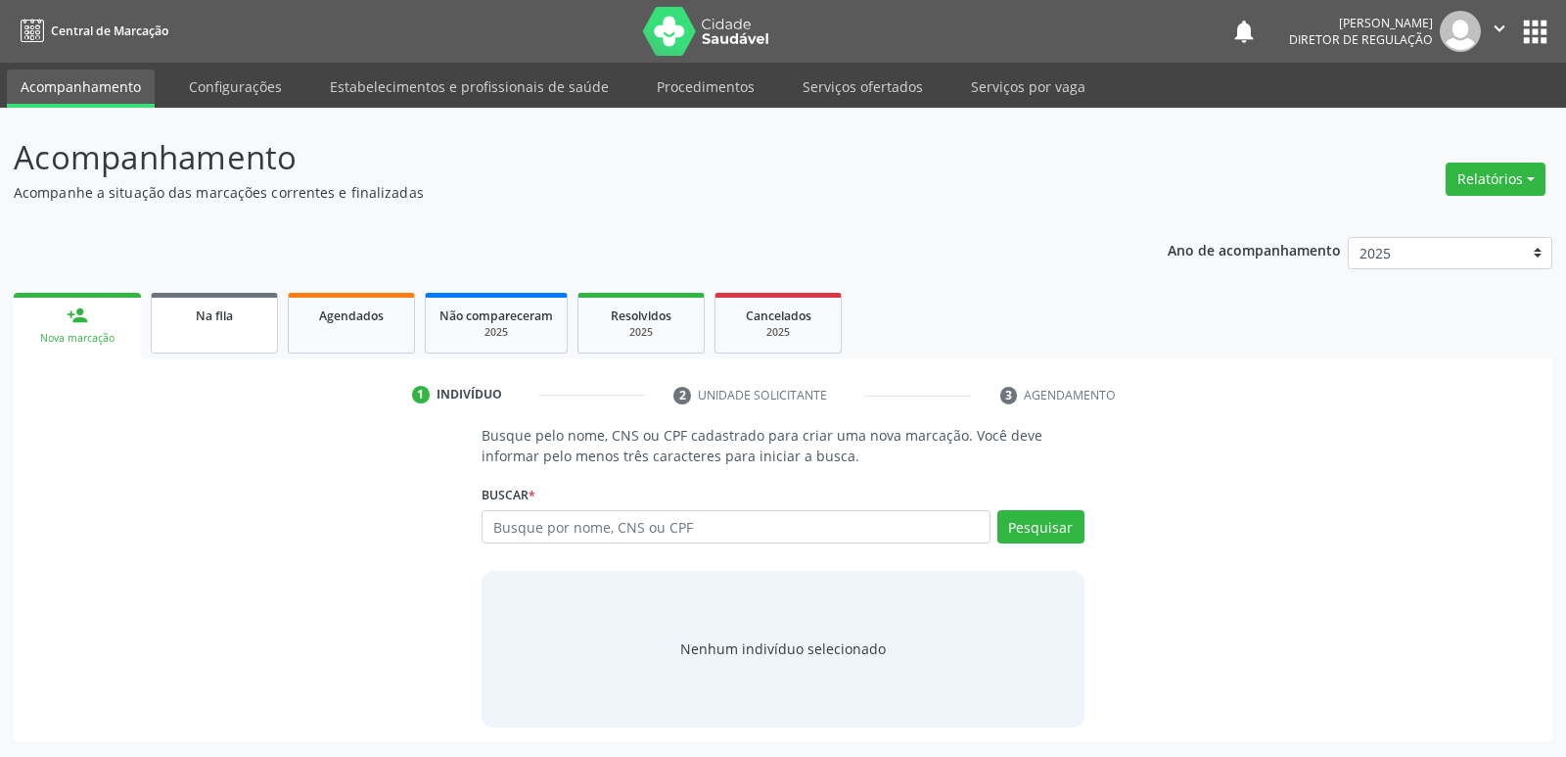
click at [216, 329] on link "Na fila" at bounding box center [214, 323] width 127 height 61
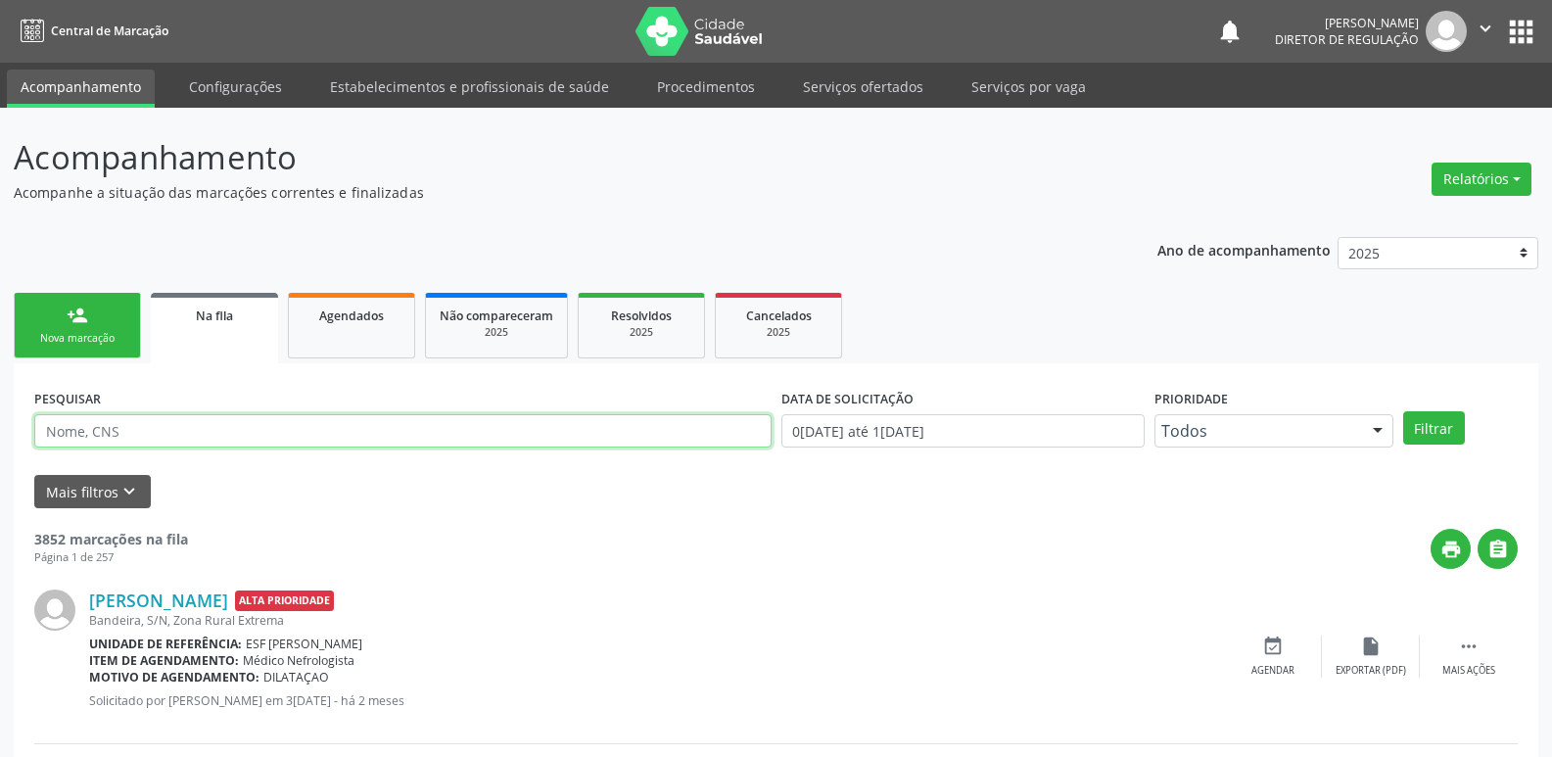
click at [273, 428] on input "text" at bounding box center [402, 430] width 737 height 33
paste input "704604175652924"
type input "704604175652924"
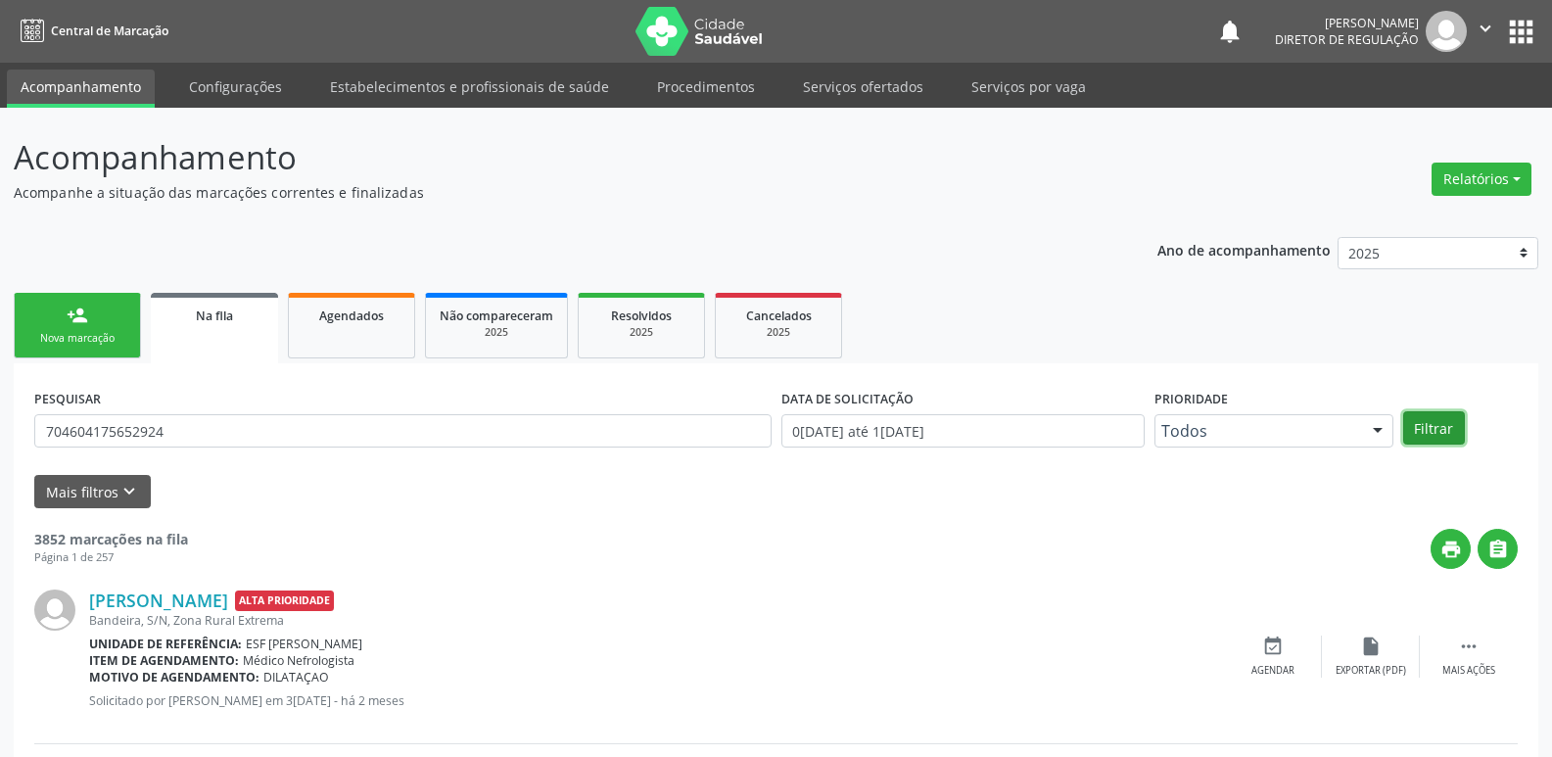
click at [1452, 421] on button "Filtrar" at bounding box center [1434, 427] width 62 height 33
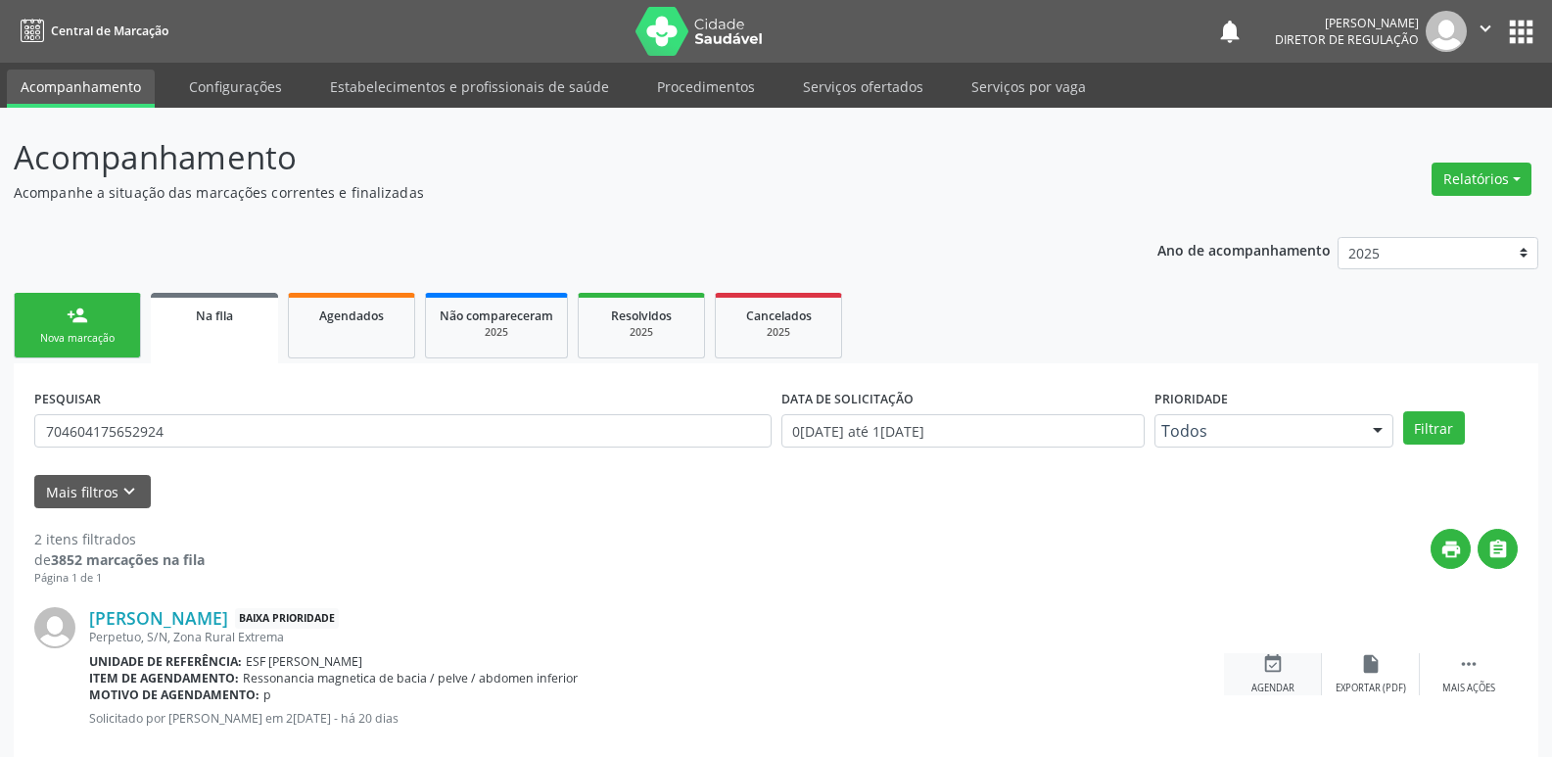
click at [1265, 668] on icon "event_available" at bounding box center [1273, 664] width 22 height 22
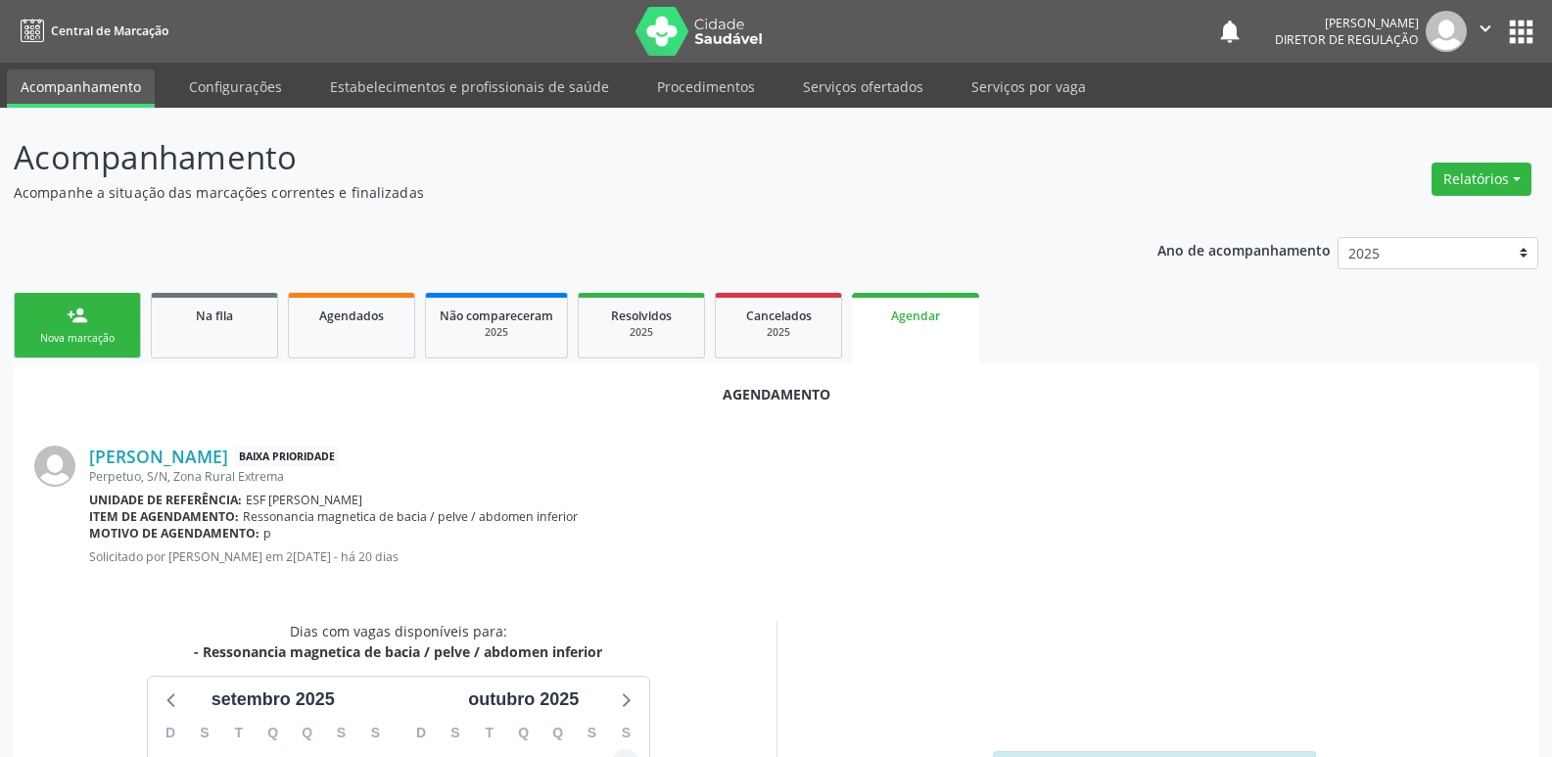
scroll to position [262, 0]
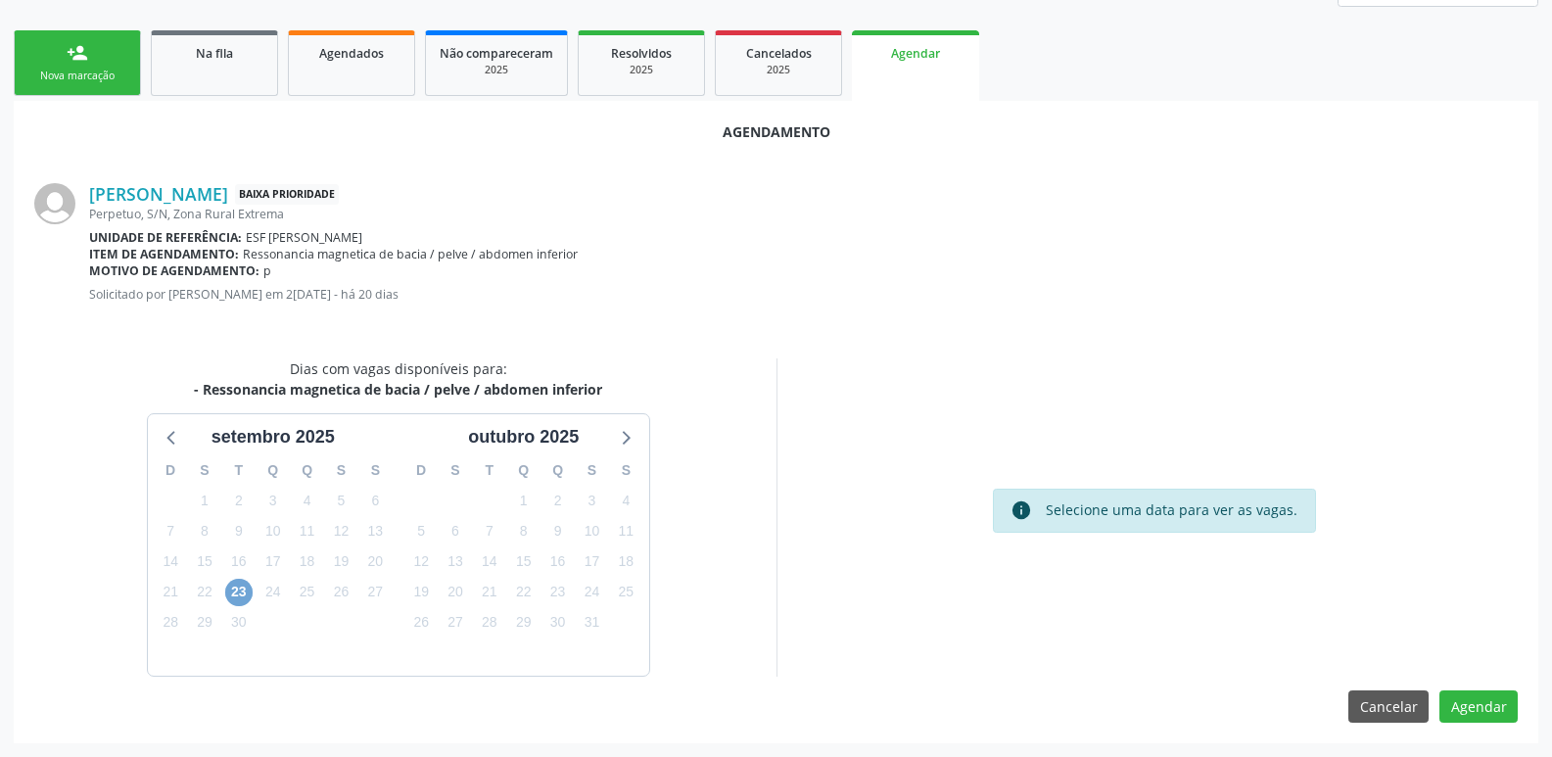
click at [238, 596] on span "23" at bounding box center [238, 592] width 27 height 27
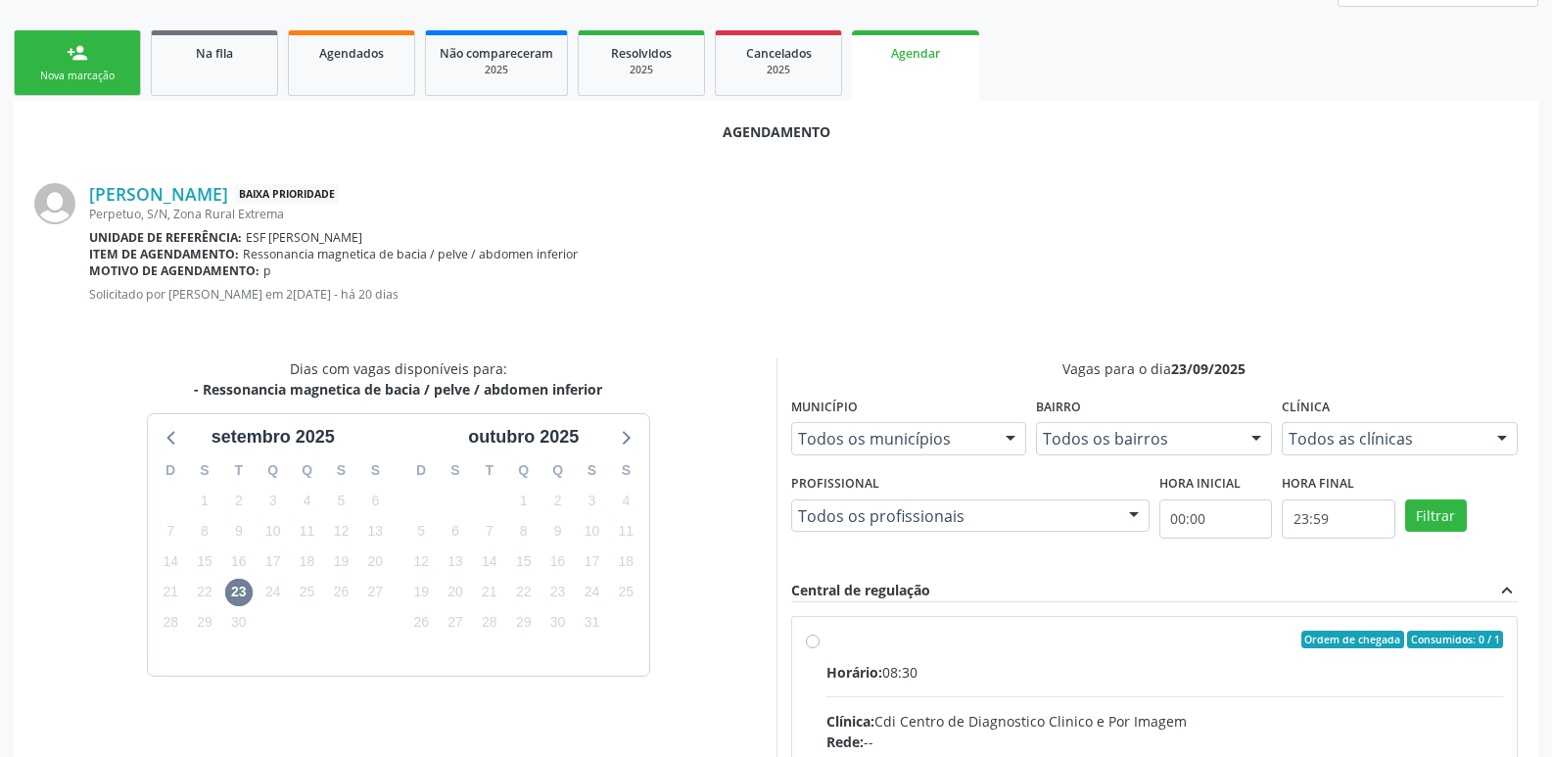
click at [819, 648] on input "Ordem de chegada Consumidos: 0 / 1 Horário: 08:30 Clínica: Cdi Centro de Diagno…" at bounding box center [813, 639] width 14 height 18
radio input "true"
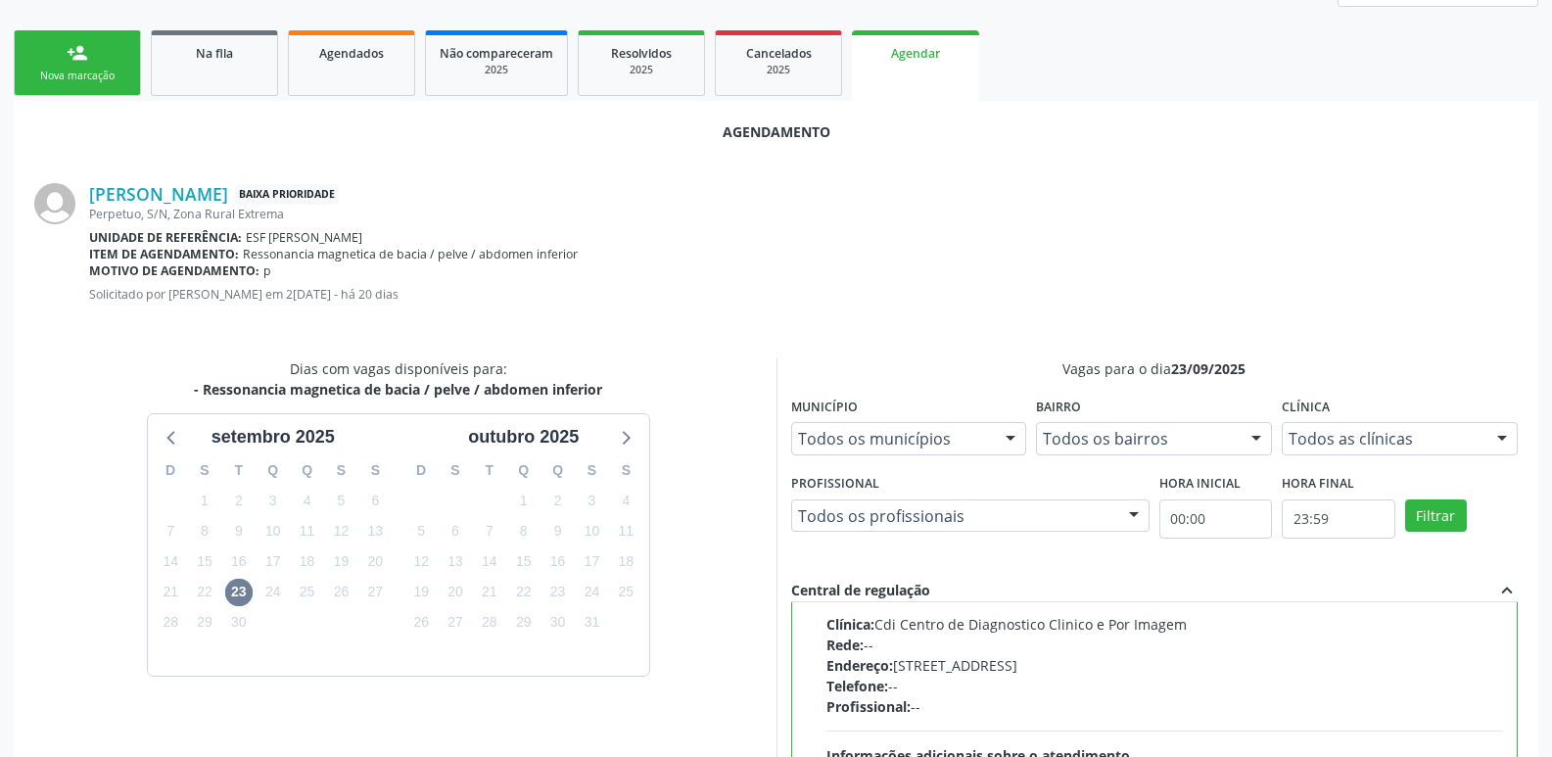
scroll to position [580, 0]
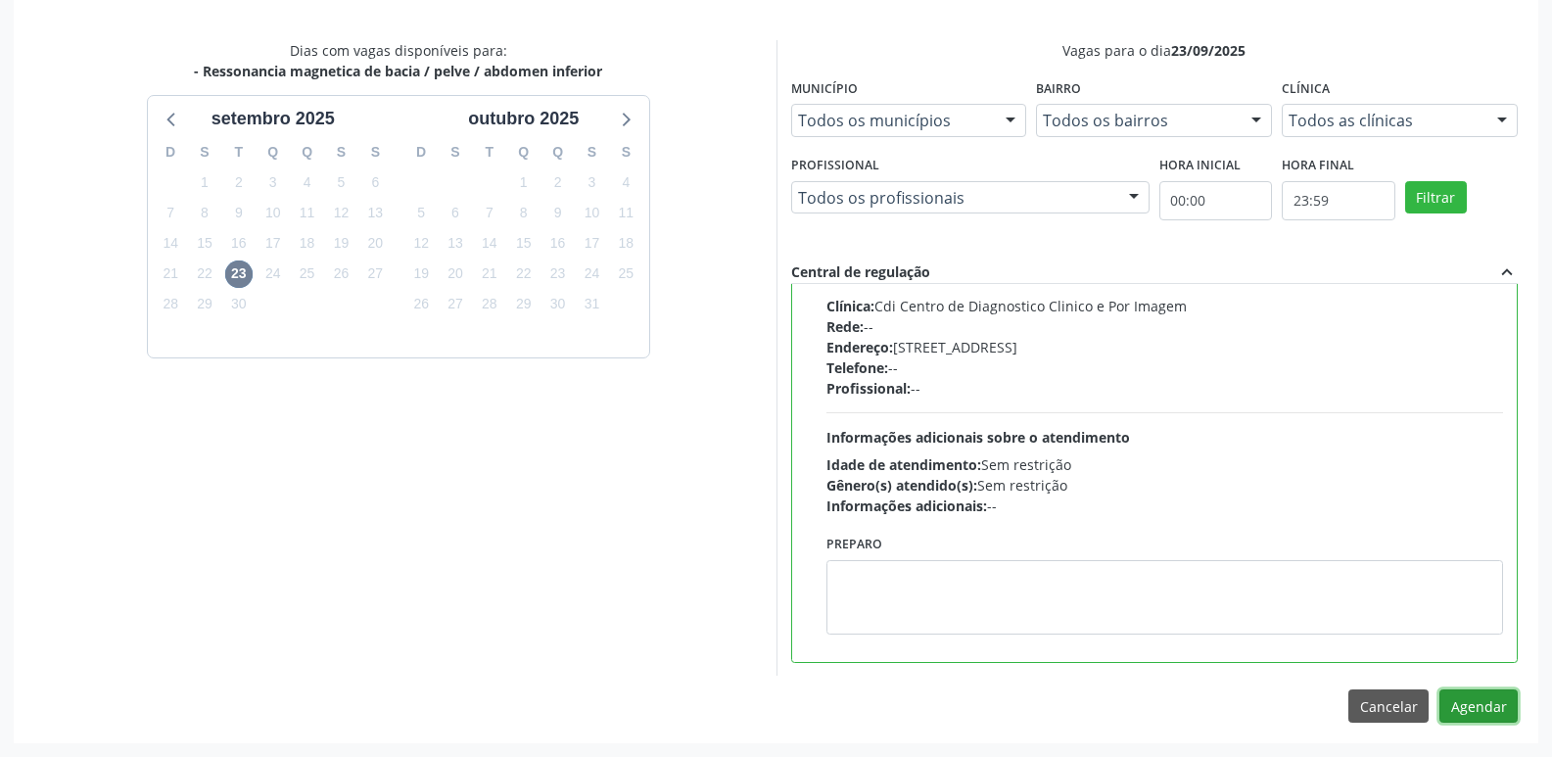
click at [1488, 707] on button "Agendar" at bounding box center [1478, 705] width 78 height 33
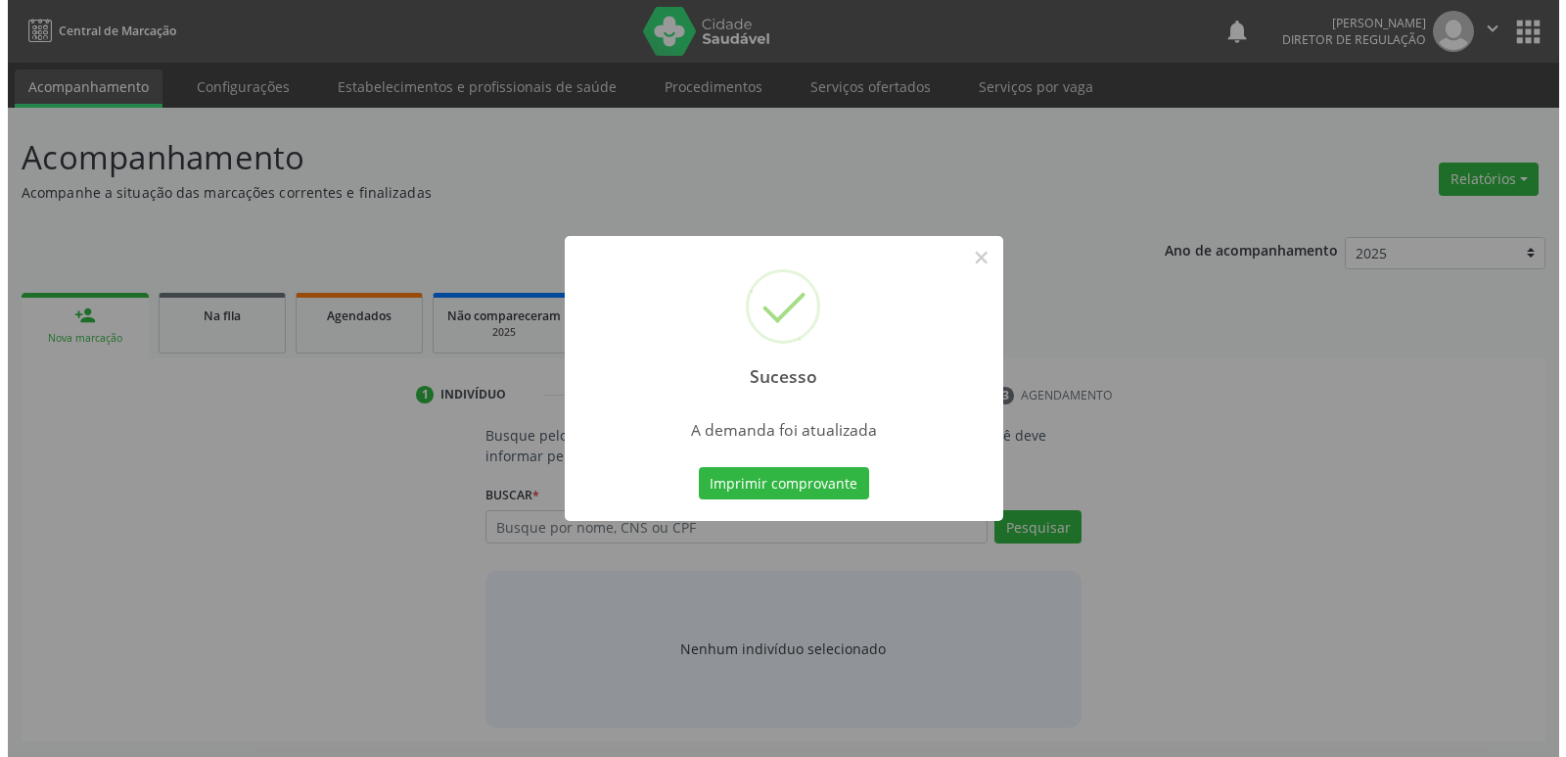
scroll to position [0, 0]
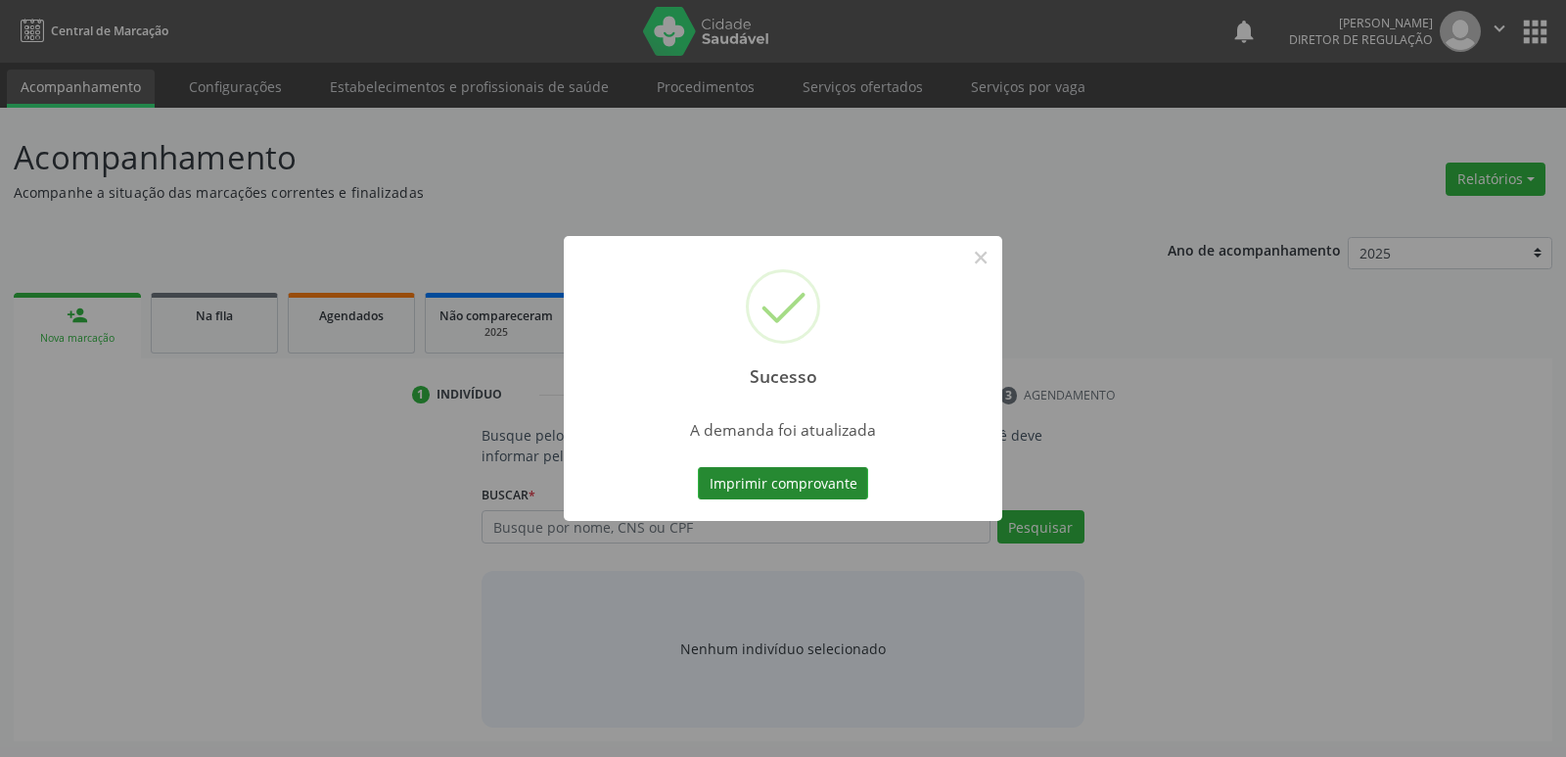
click at [842, 488] on button "Imprimir comprovante" at bounding box center [783, 483] width 170 height 33
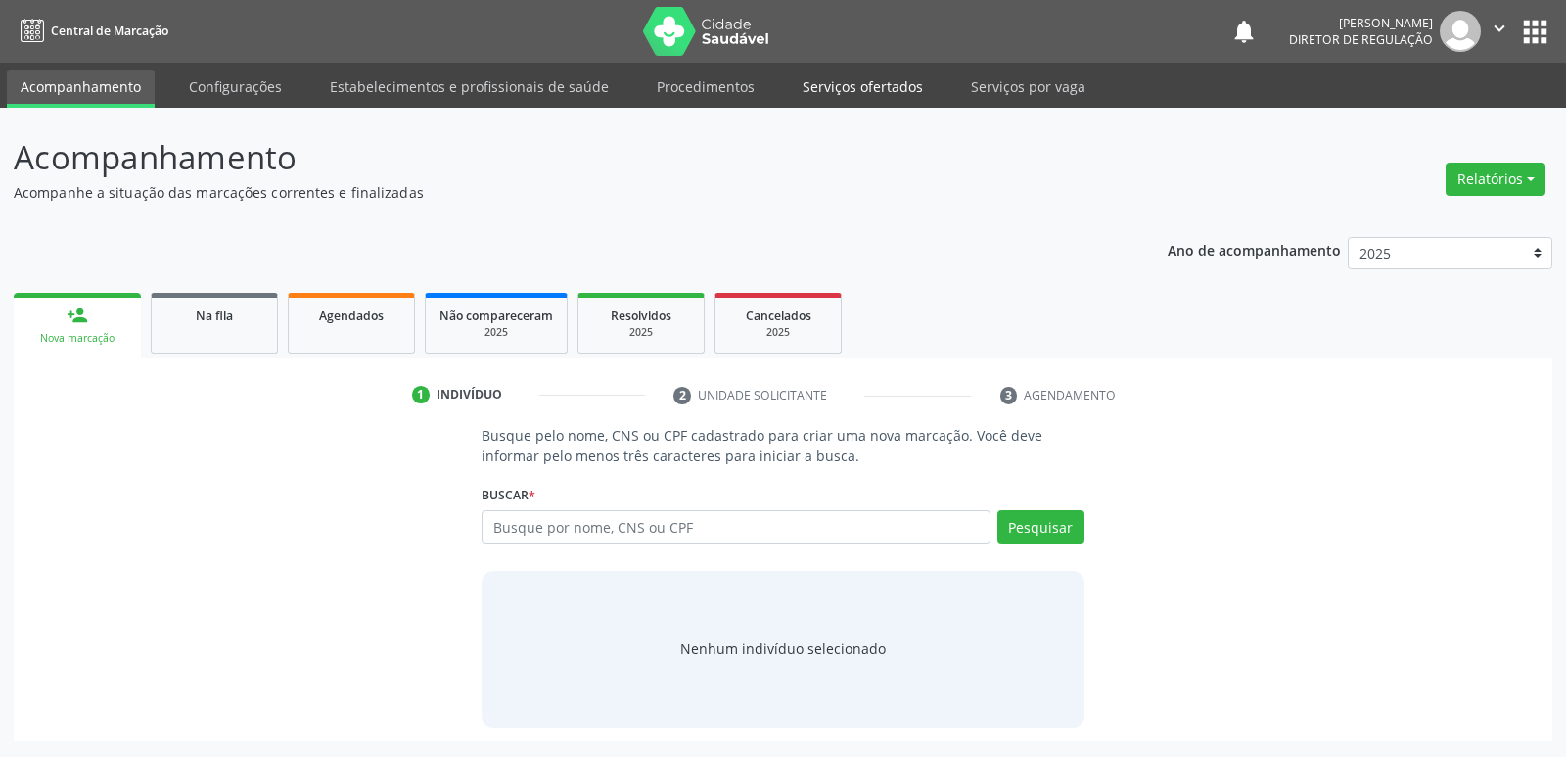
click at [861, 88] on link "Serviços ofertados" at bounding box center [863, 87] width 148 height 34
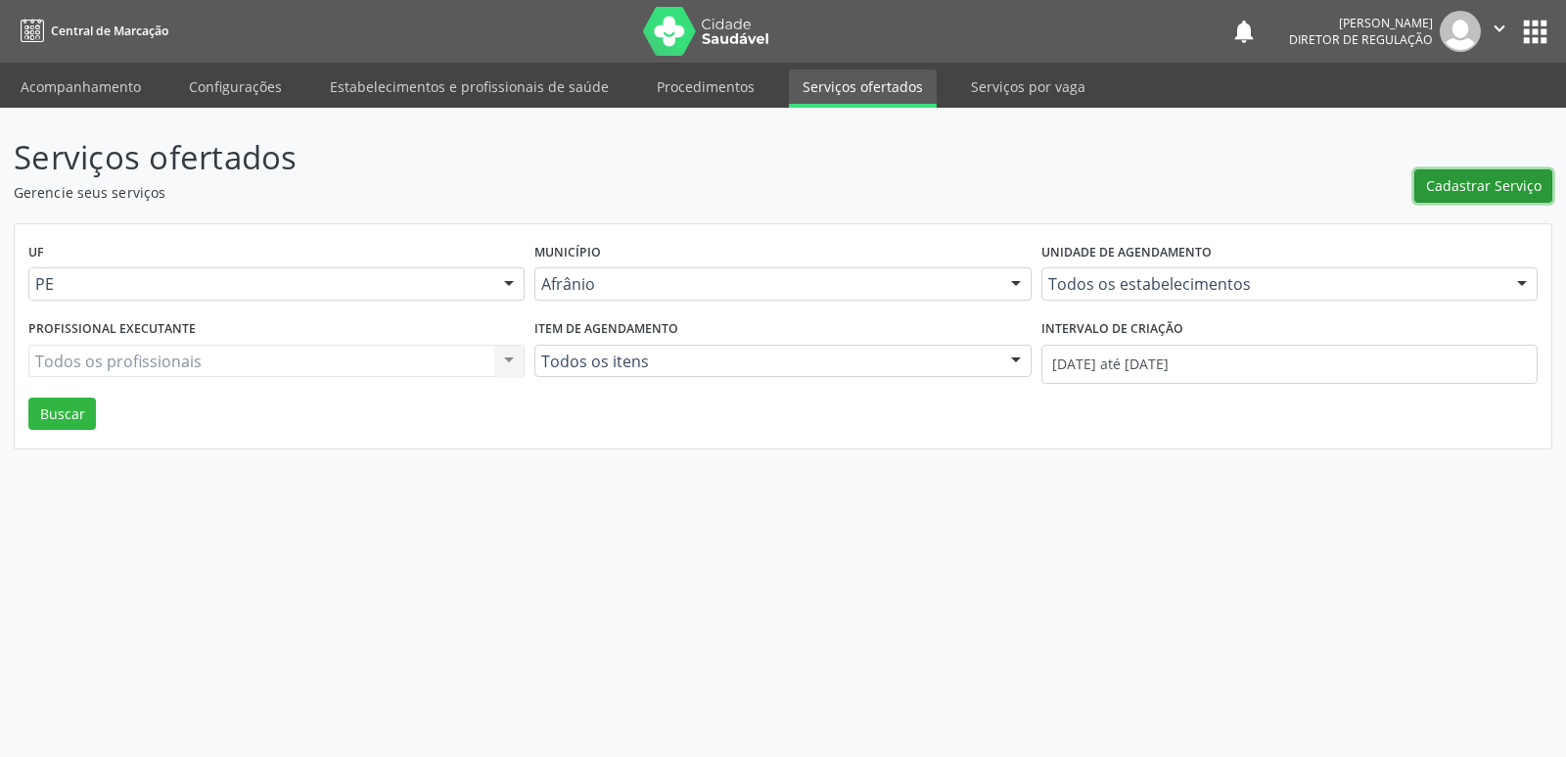
click at [1460, 180] on span "Cadastrar Serviço" at bounding box center [1484, 185] width 116 height 21
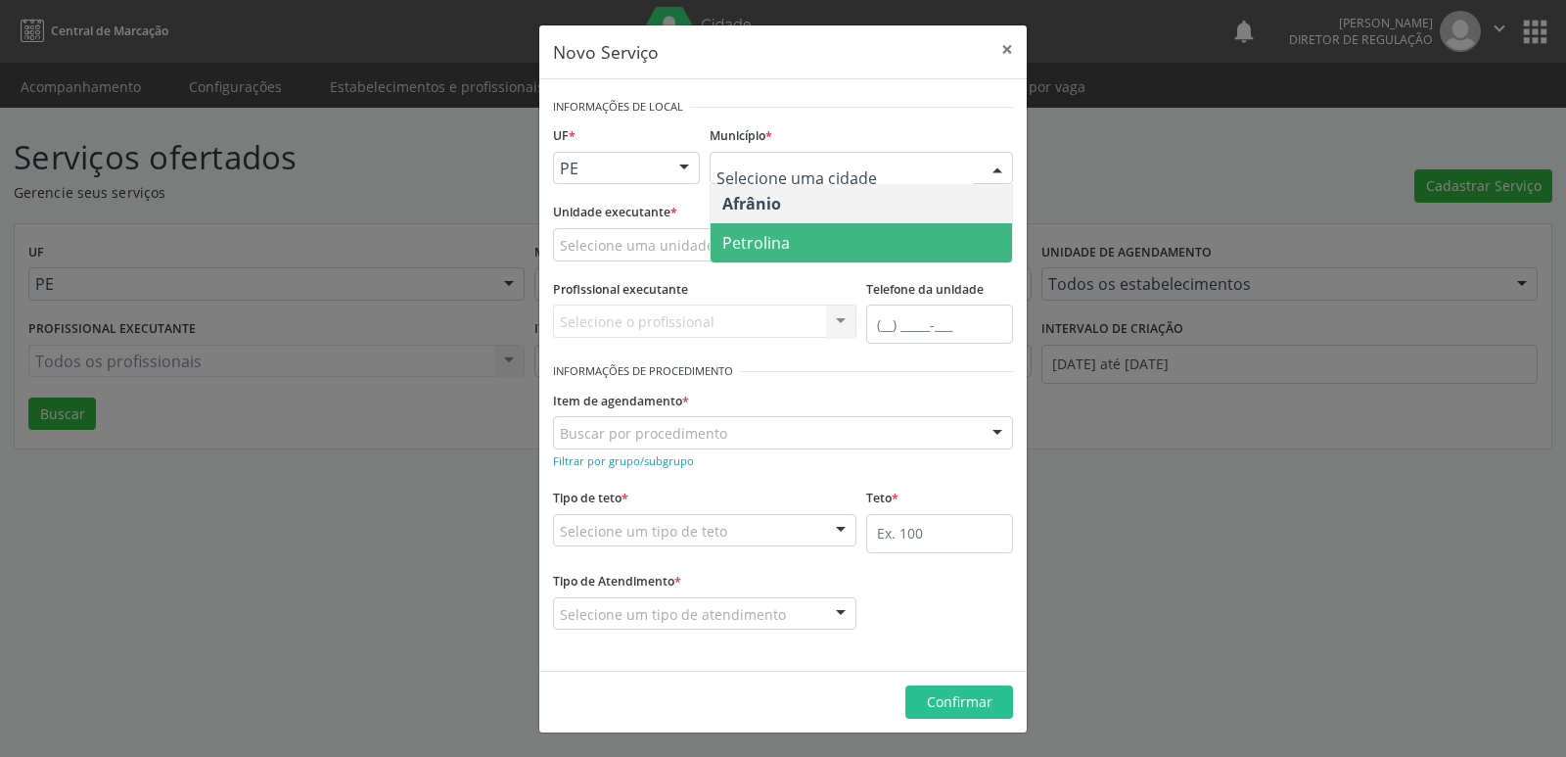
click at [798, 245] on span "Petrolina" at bounding box center [862, 242] width 302 height 39
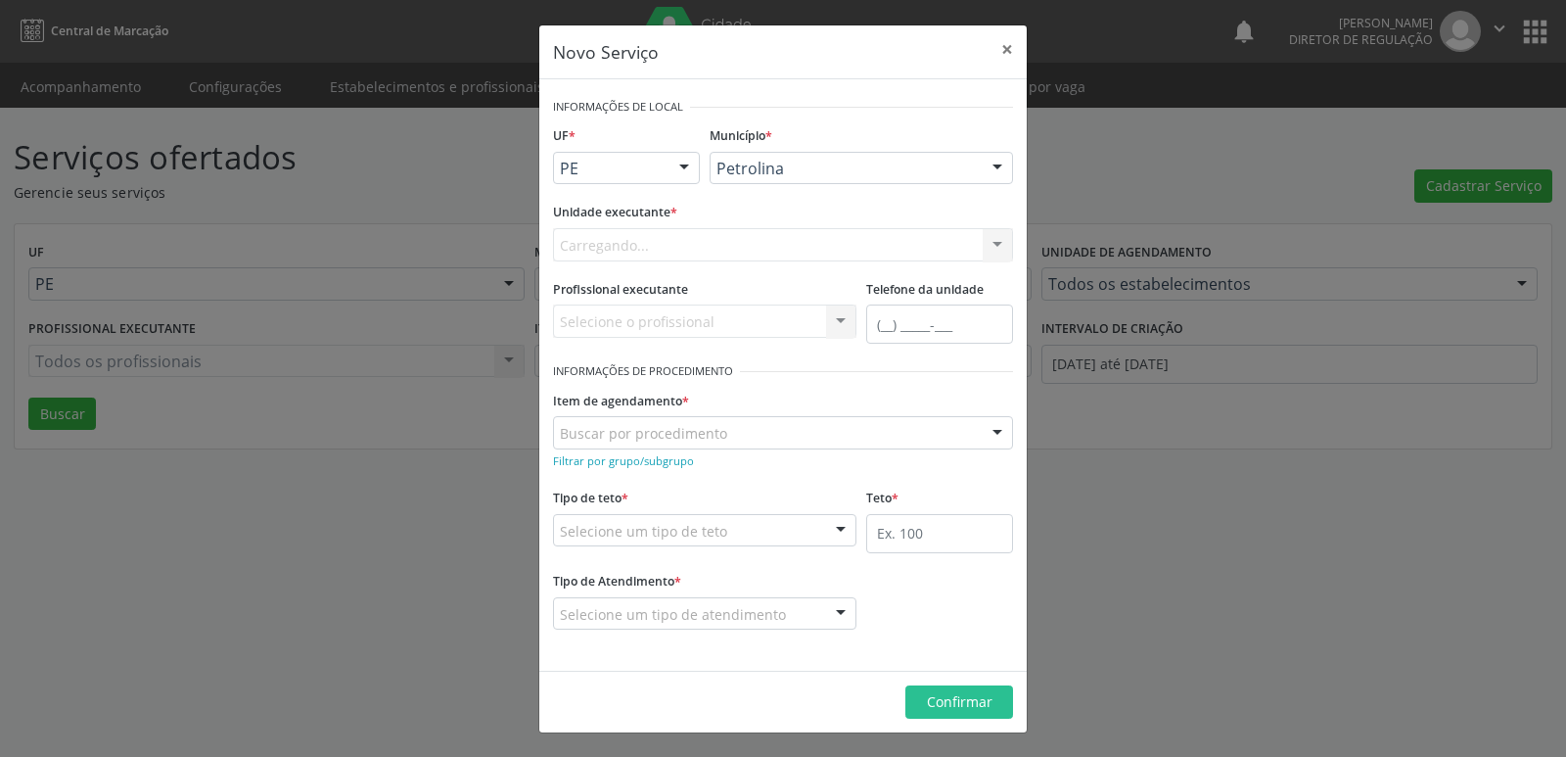
click at [748, 233] on div "Carregando... Academia da Saude de Afranio Academia da Saude do Bairro [PERSON_…" at bounding box center [783, 244] width 460 height 33
click at [745, 236] on div "Selecione uma unidade" at bounding box center [783, 244] width 460 height 33
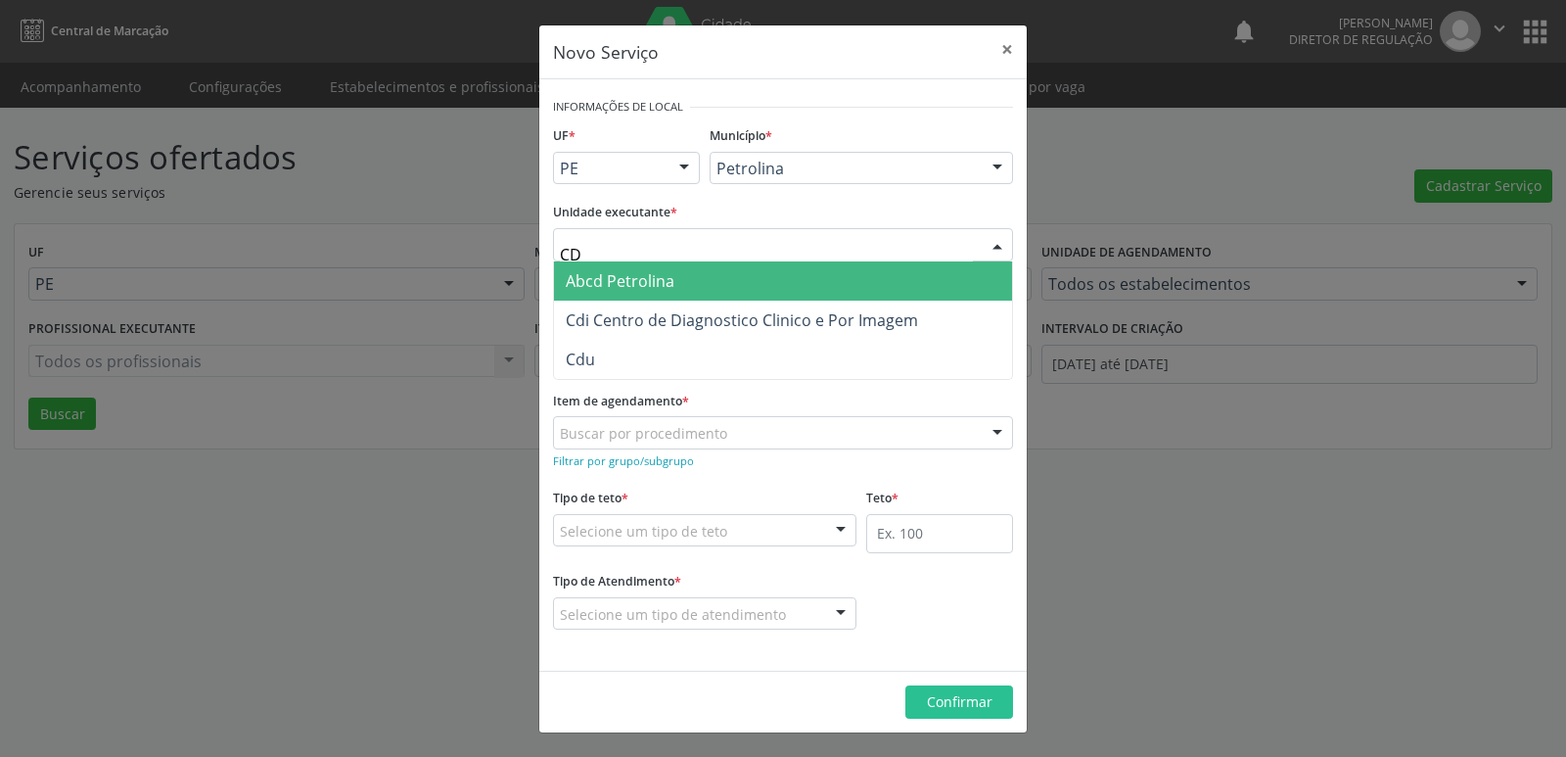
type input "CDI"
click at [751, 291] on span "Cdi Centro de Diagnostico Clinico e Por Imagem" at bounding box center [742, 281] width 352 height 22
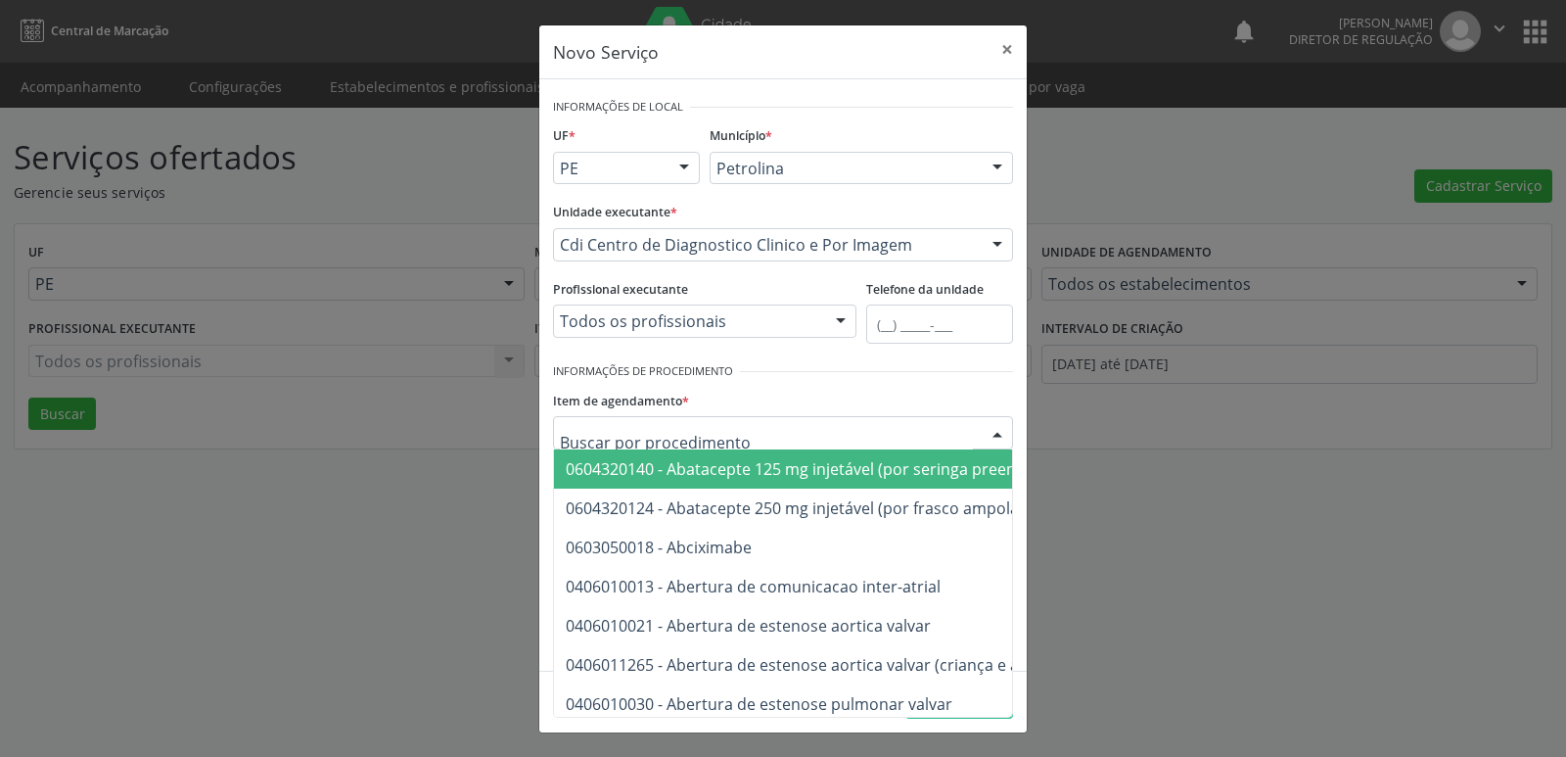
click at [779, 424] on div at bounding box center [783, 432] width 460 height 33
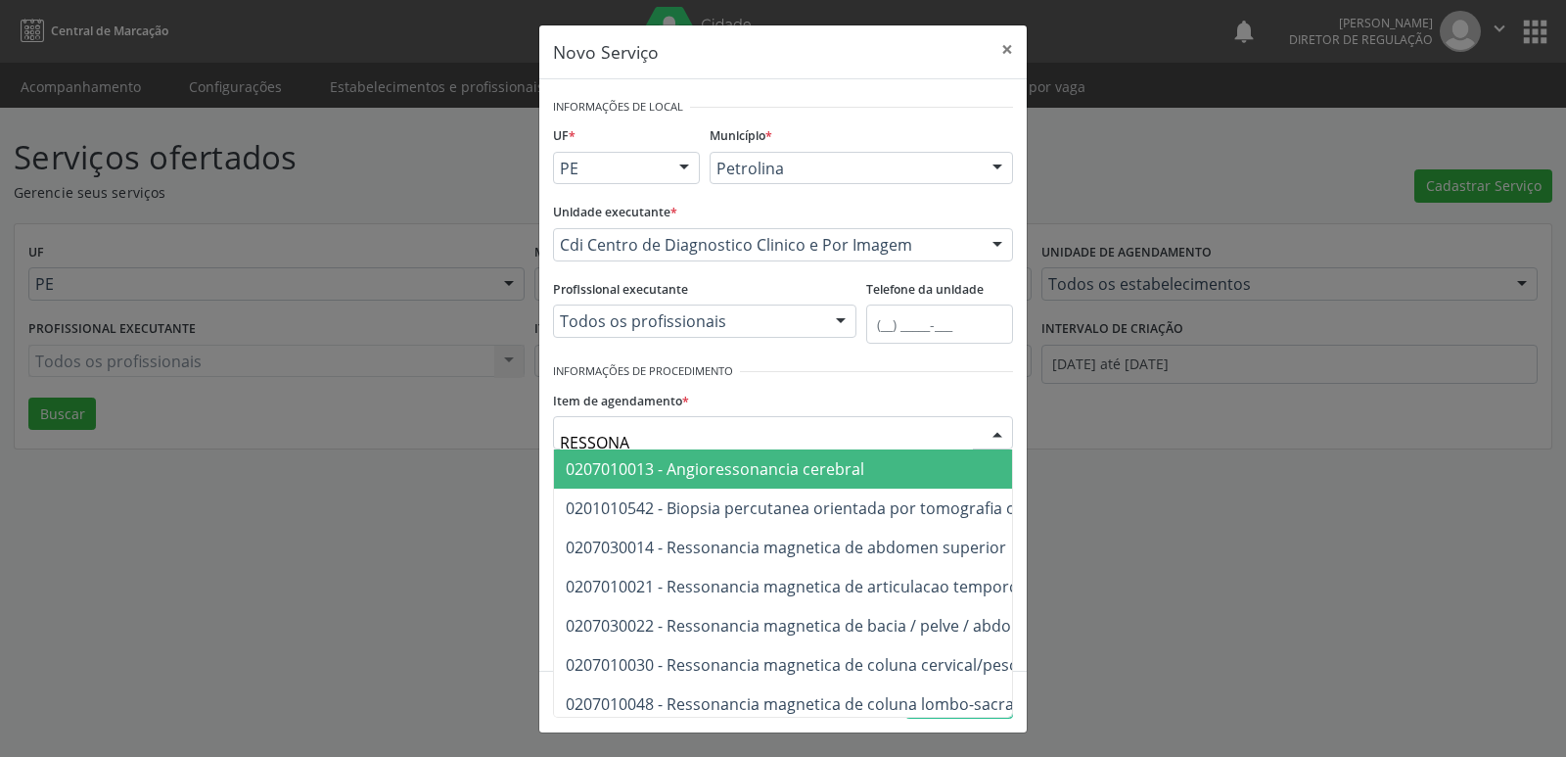
type input "RESSONAN"
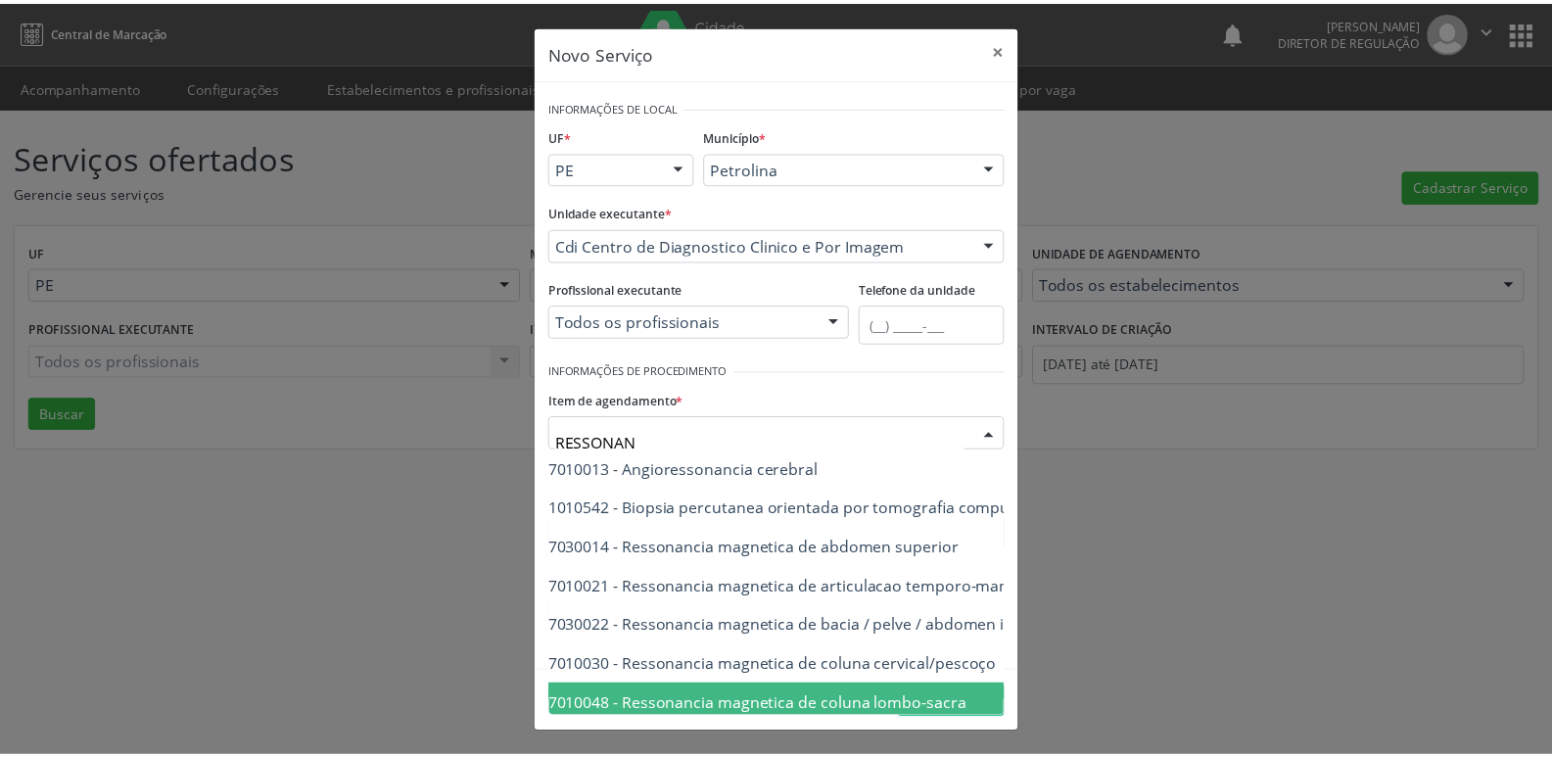
scroll to position [0, 78]
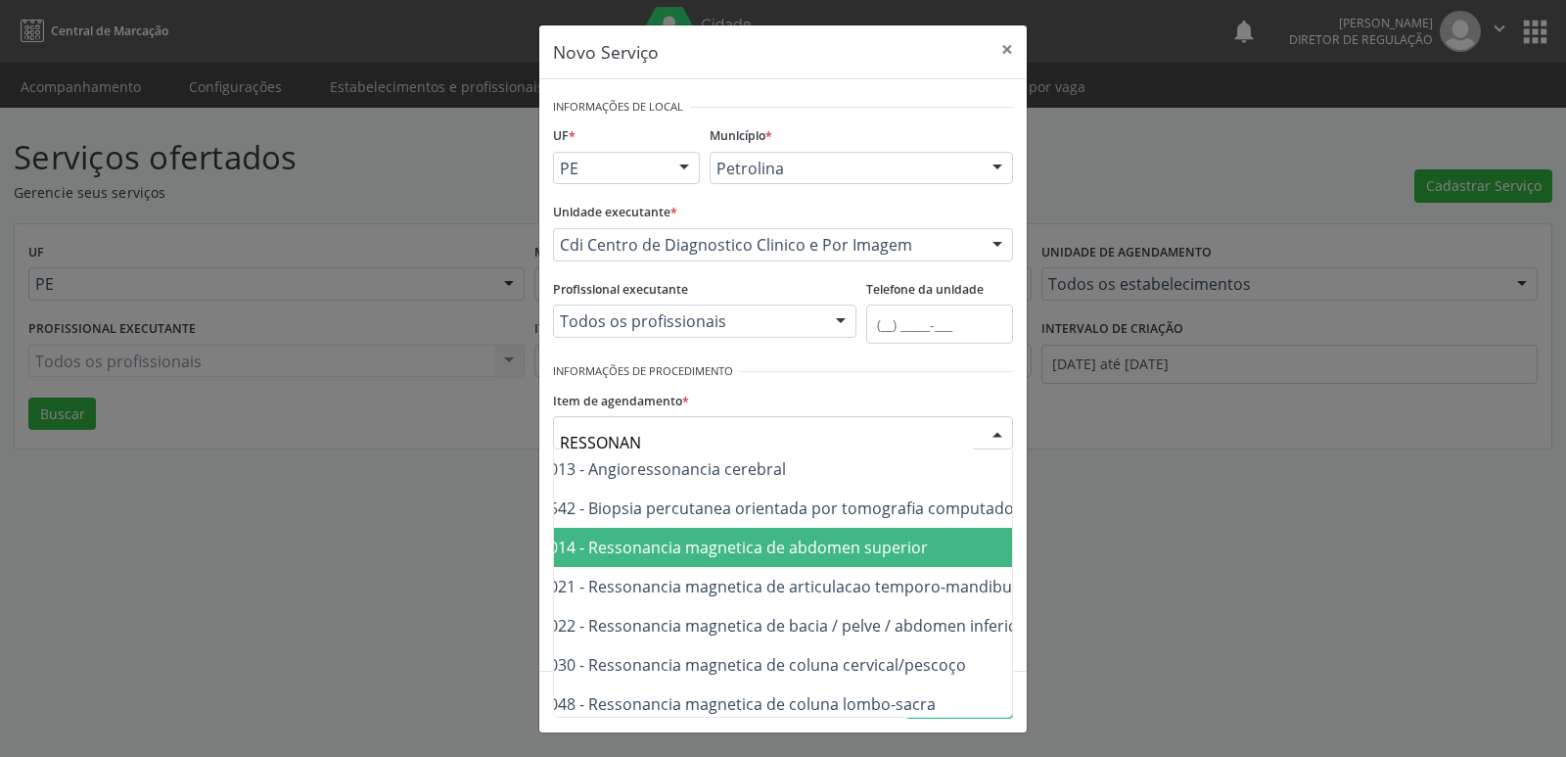
click at [915, 550] on span "0207030014 - Ressonancia magnetica de abdomen superior" at bounding box center [707, 547] width 441 height 22
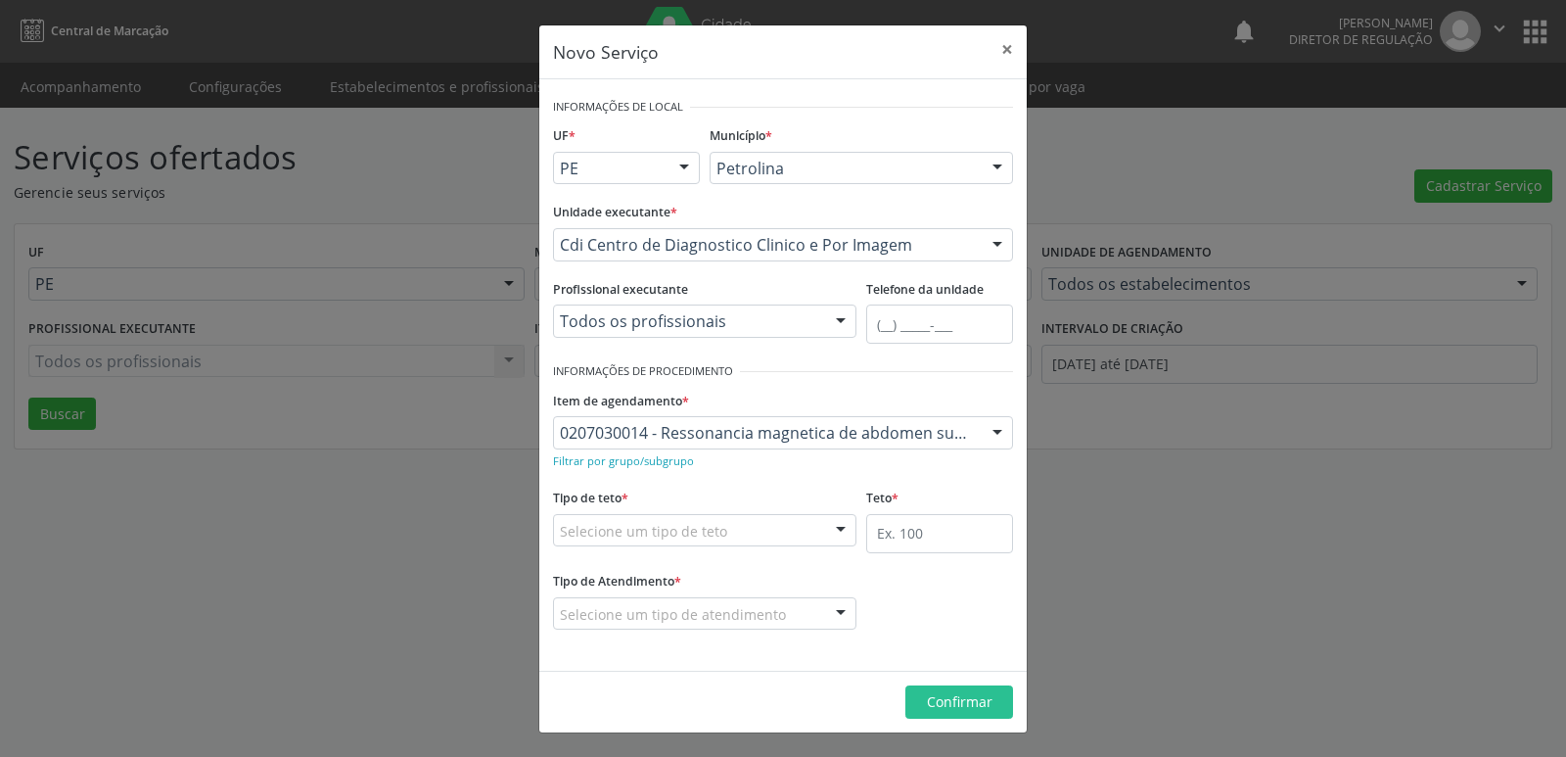
click at [769, 524] on div "Selecione um tipo de teto" at bounding box center [704, 530] width 303 height 33
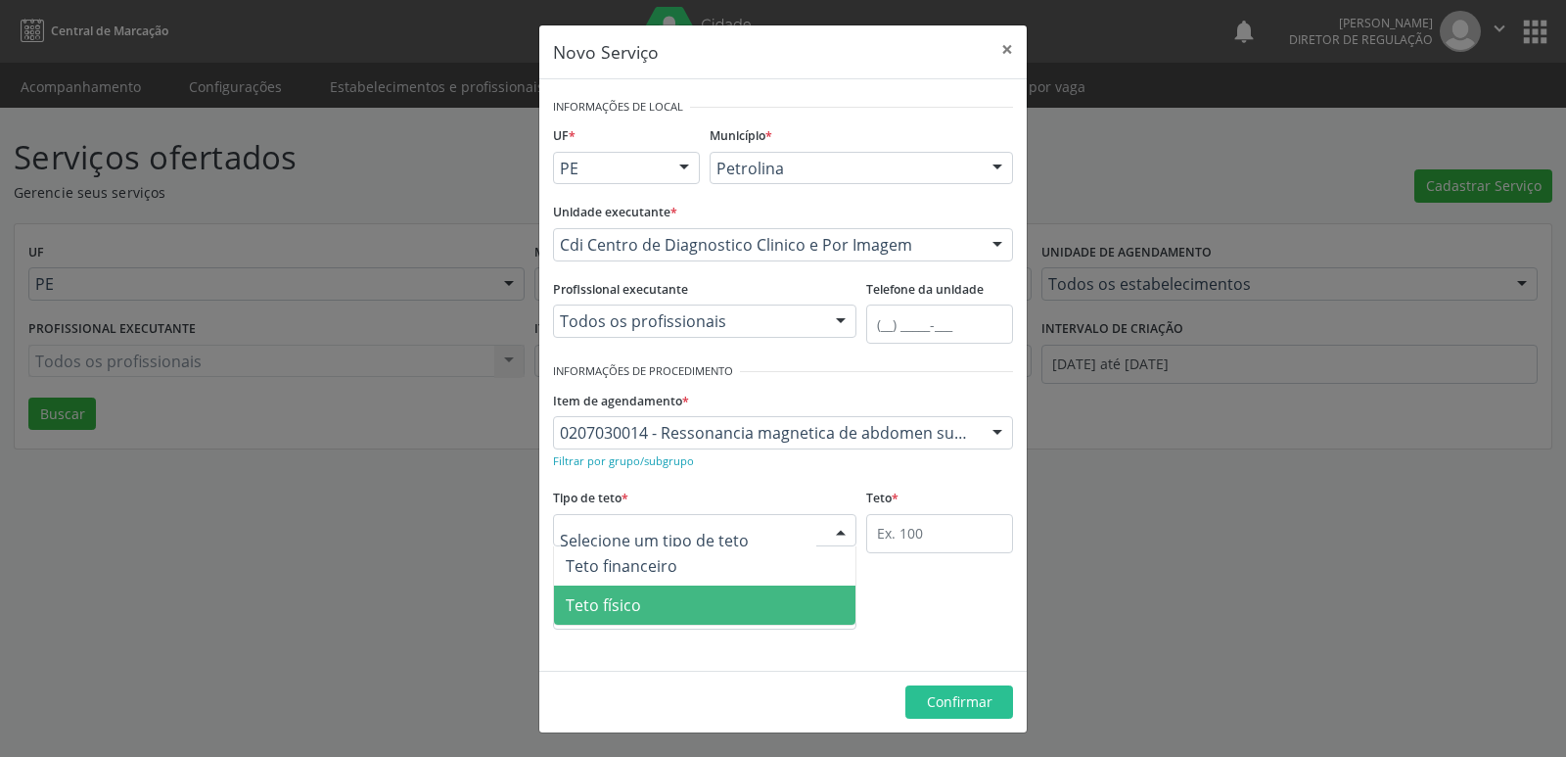
click at [752, 610] on span "Teto físico" at bounding box center [705, 604] width 302 height 39
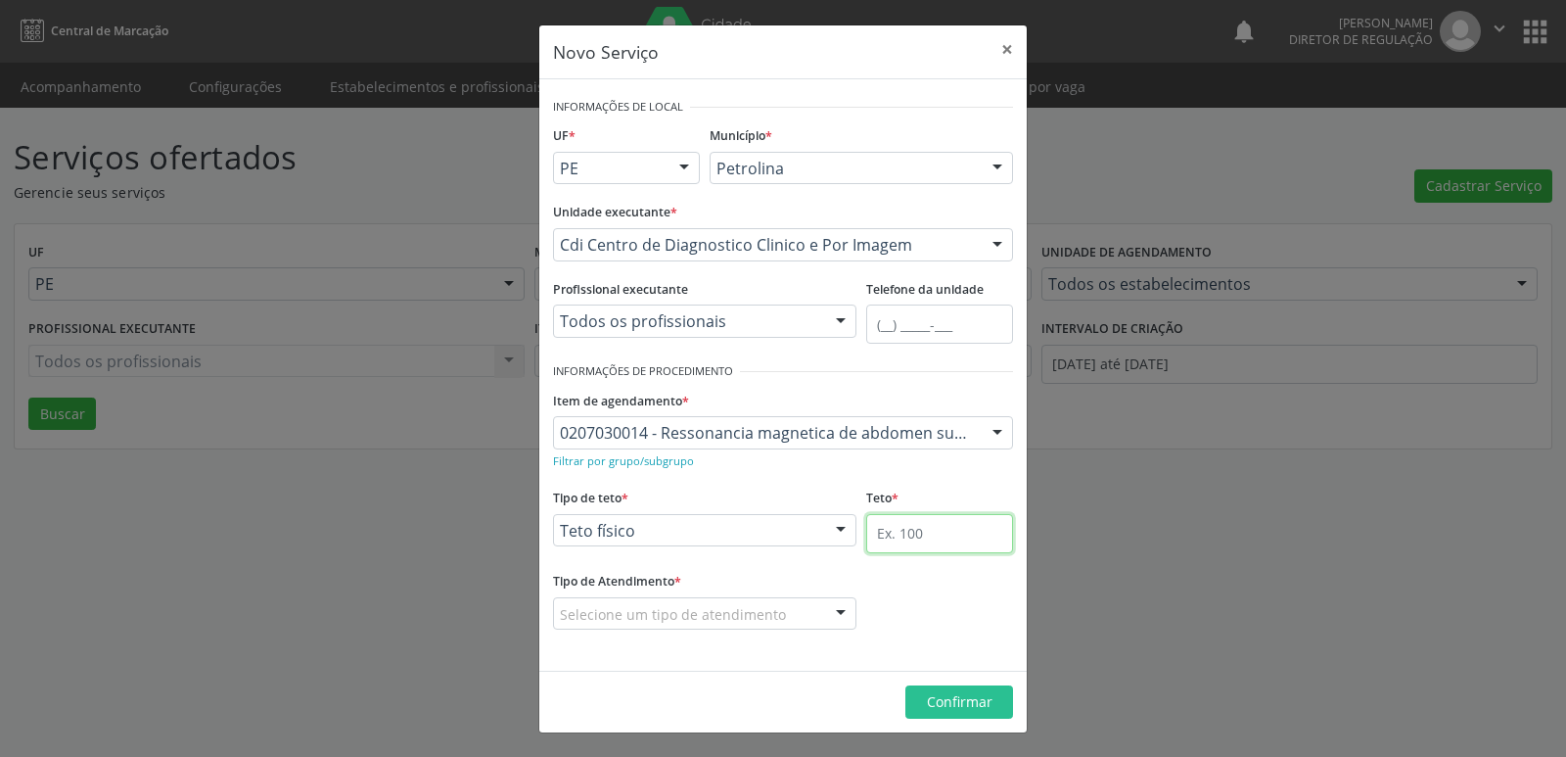
click at [907, 536] on input "text" at bounding box center [939, 533] width 147 height 39
type input "1"
click at [805, 610] on div "Selecione um tipo de atendimento" at bounding box center [704, 613] width 303 height 33
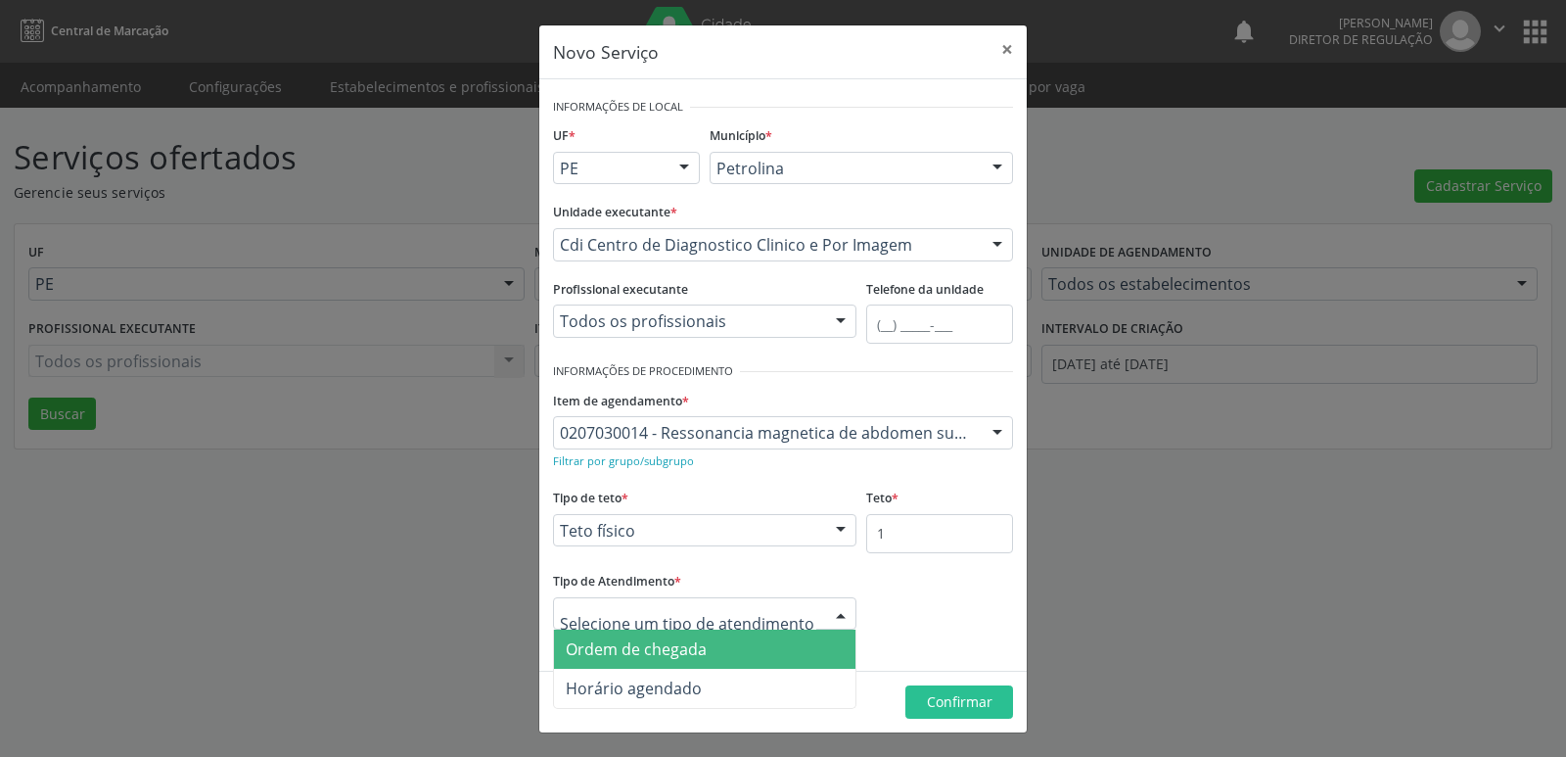
click at [767, 655] on span "Ordem de chegada" at bounding box center [705, 648] width 302 height 39
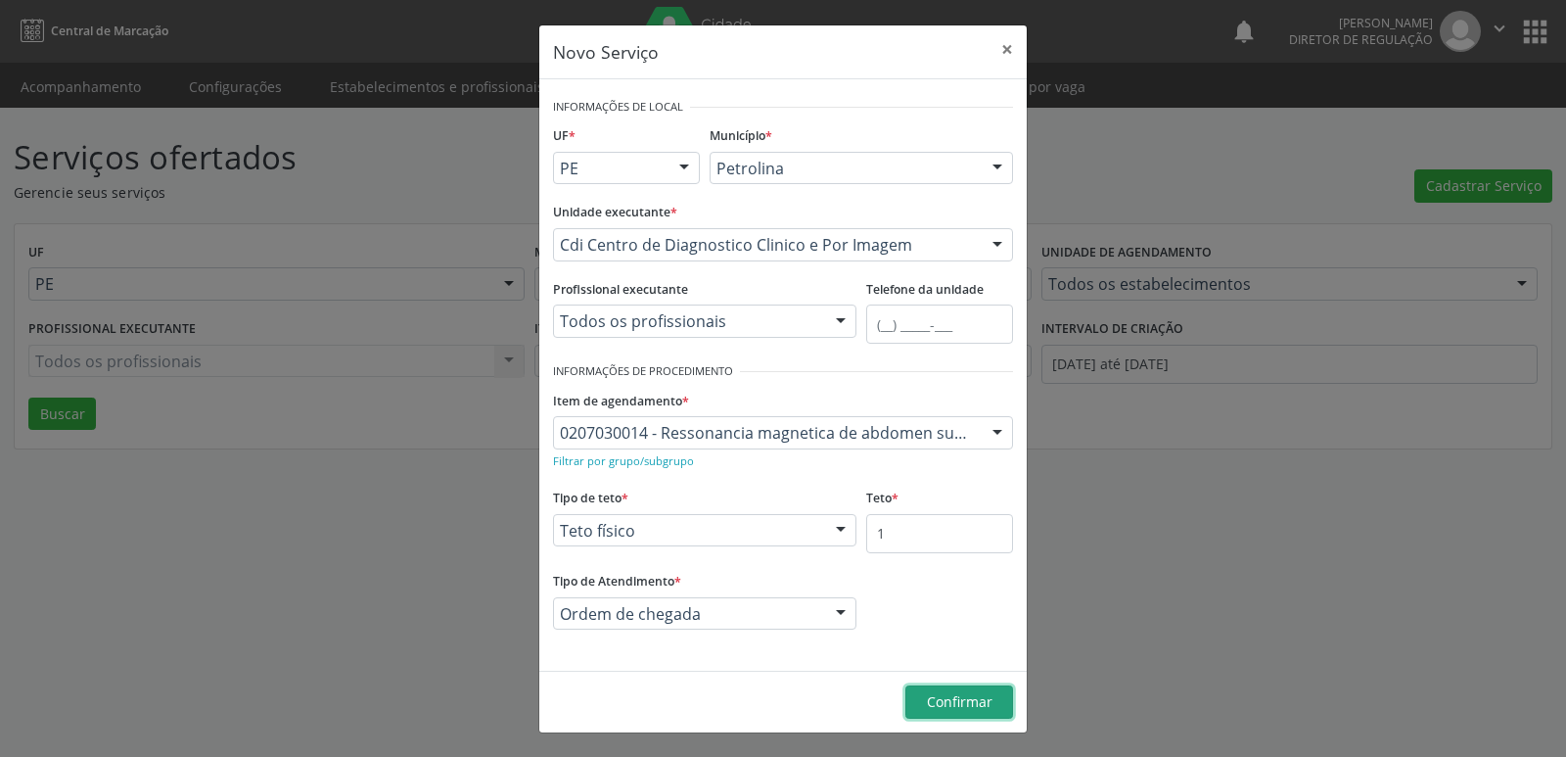
click at [956, 697] on span "Confirmar" at bounding box center [960, 701] width 66 height 19
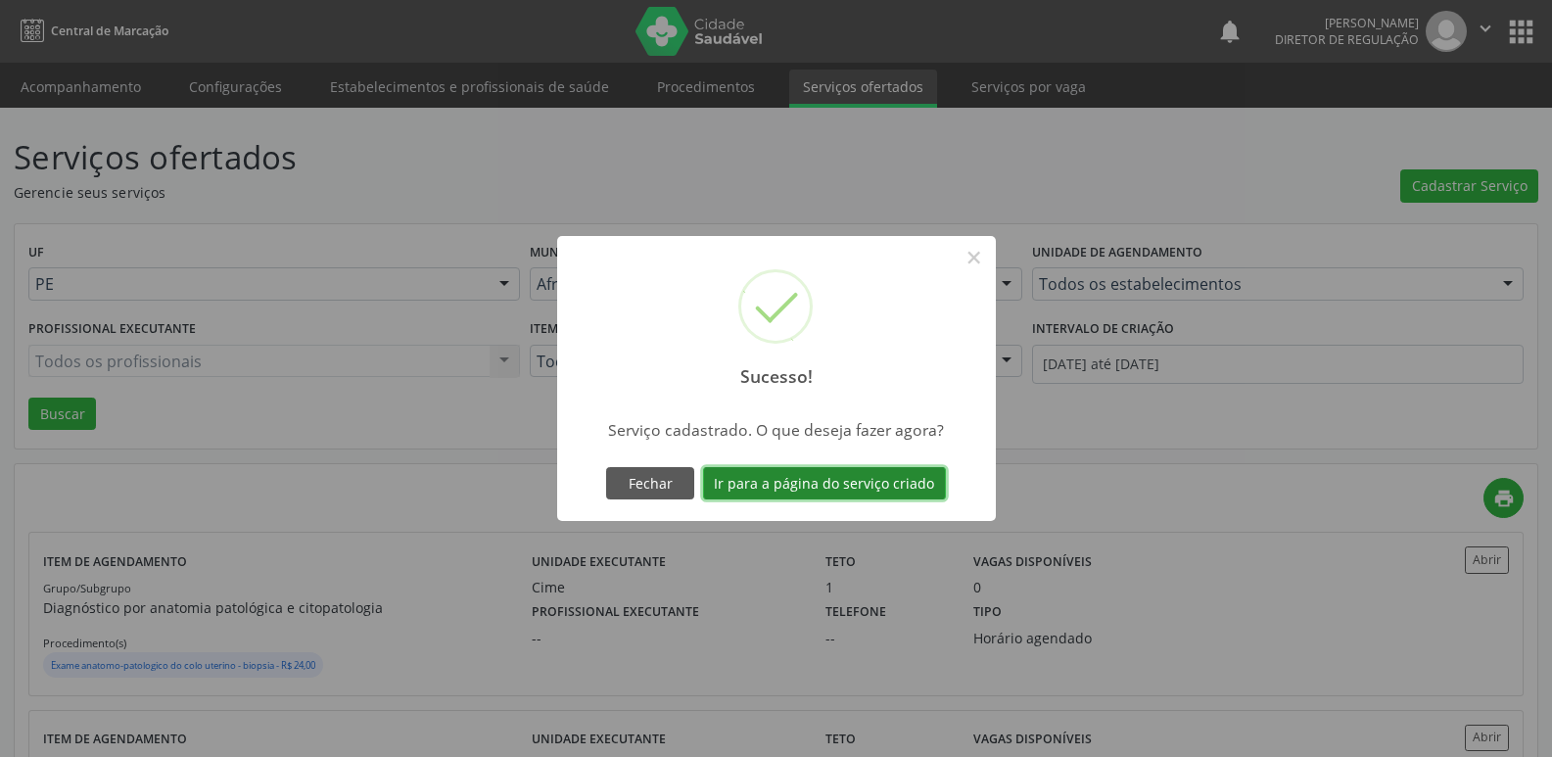
click at [825, 488] on button "Ir para a página do serviço criado" at bounding box center [824, 483] width 243 height 33
